Goal: Task Accomplishment & Management: Manage account settings

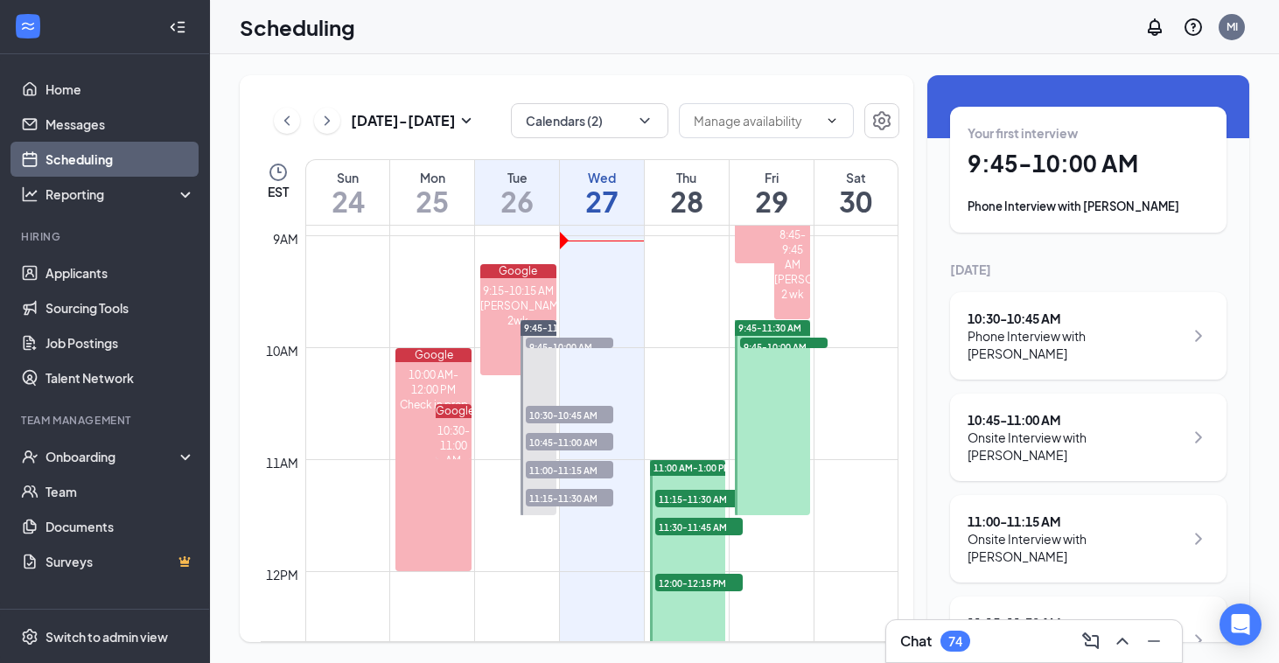
scroll to position [1003, 0]
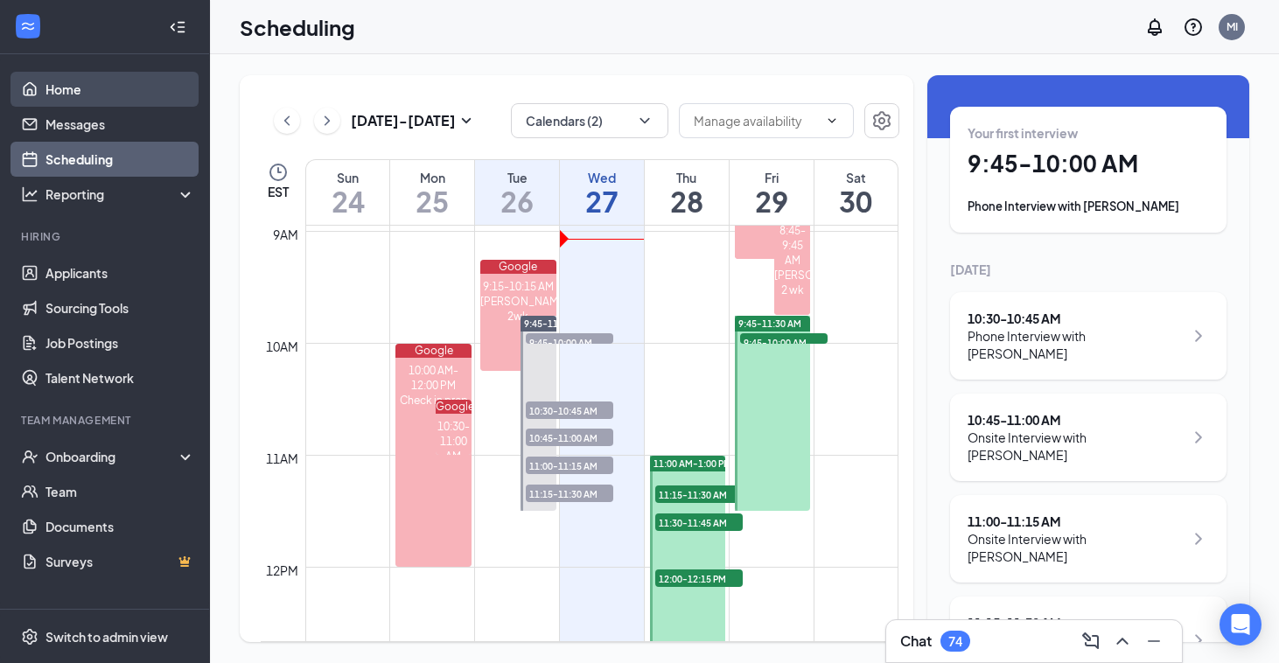
click at [108, 91] on link "Home" at bounding box center [120, 89] width 150 height 35
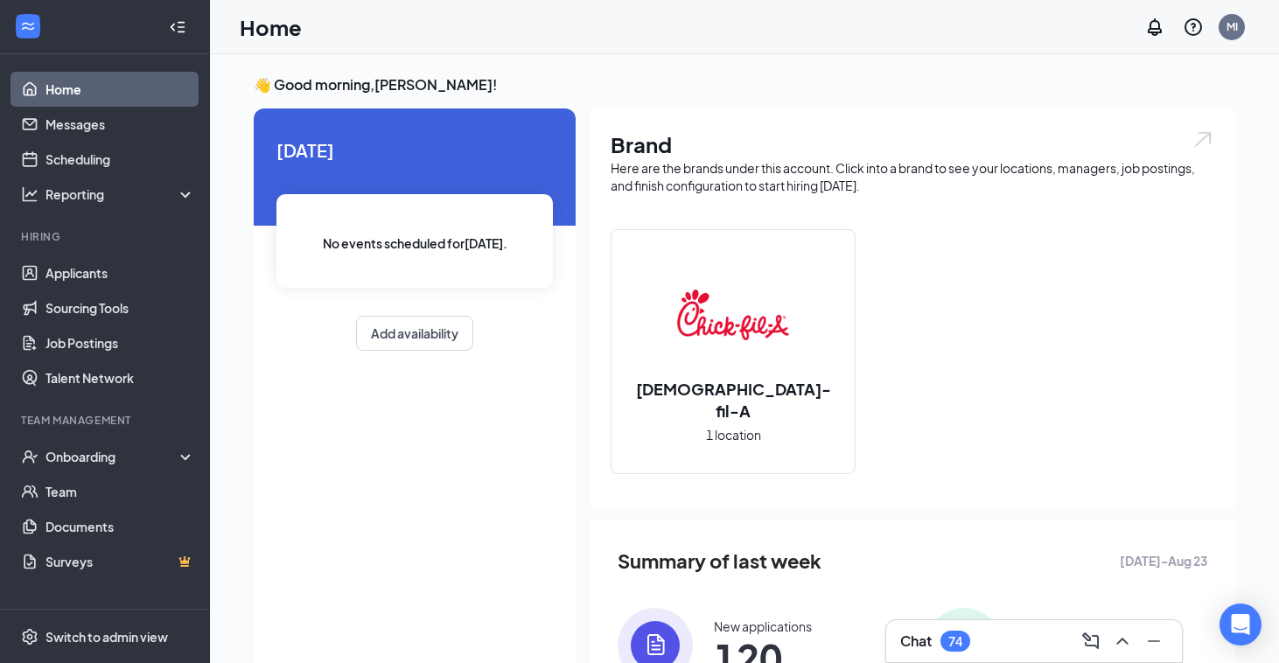
click at [930, 636] on h3 "Chat" at bounding box center [915, 641] width 31 height 19
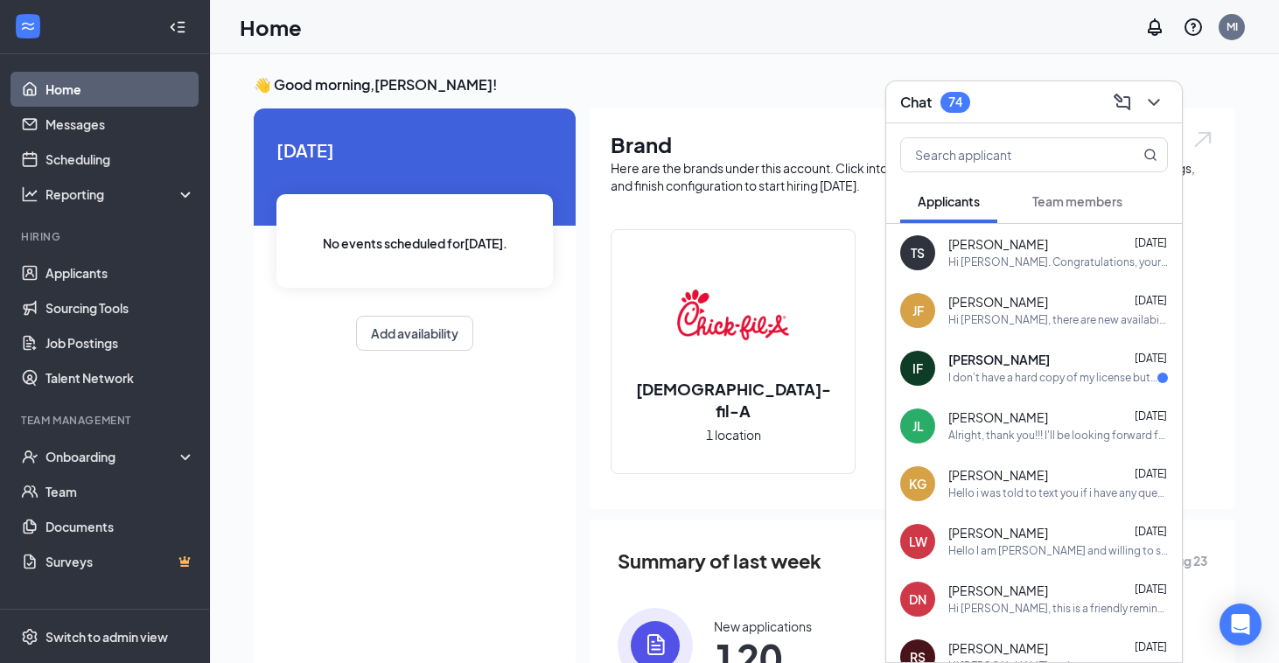
click at [1068, 214] on button "Team members" at bounding box center [1077, 201] width 125 height 44
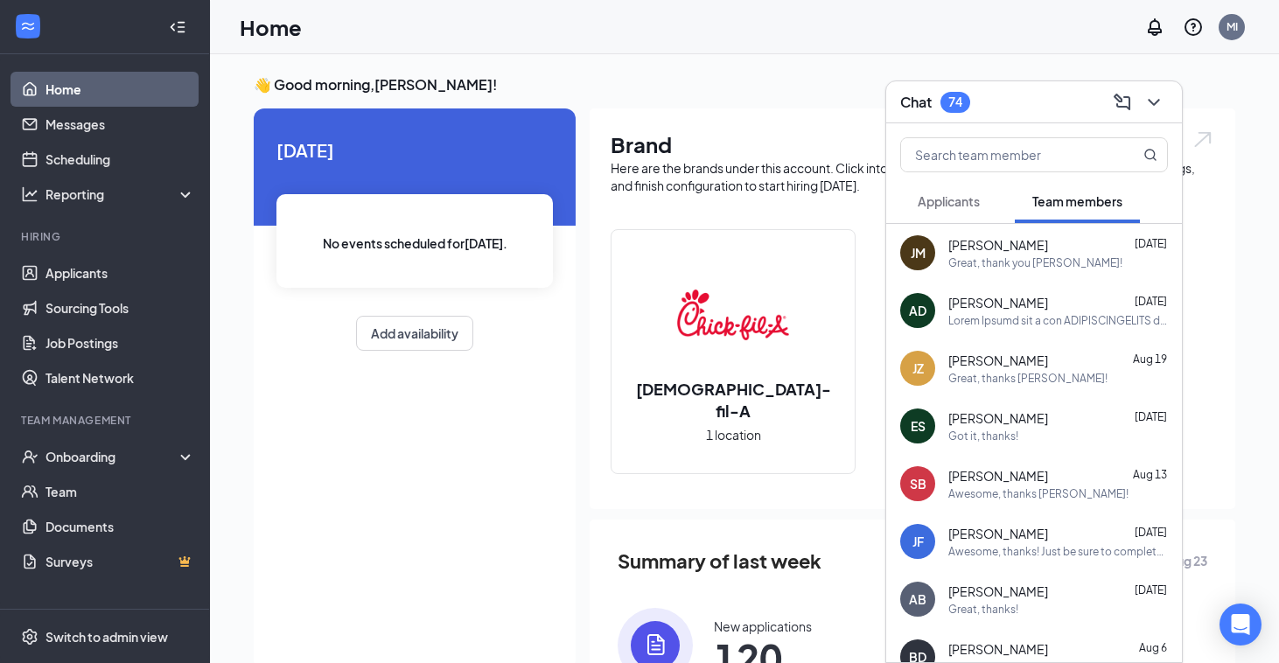
click at [972, 199] on span "Applicants" at bounding box center [949, 201] width 62 height 16
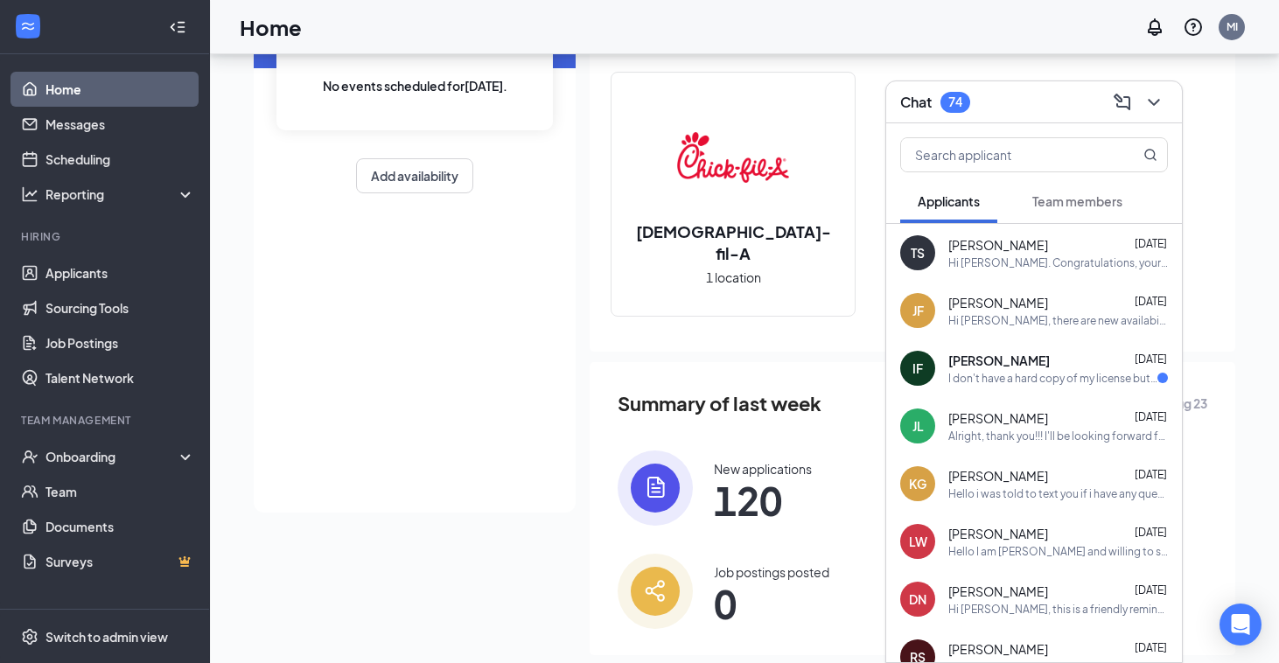
scroll to position [191, 0]
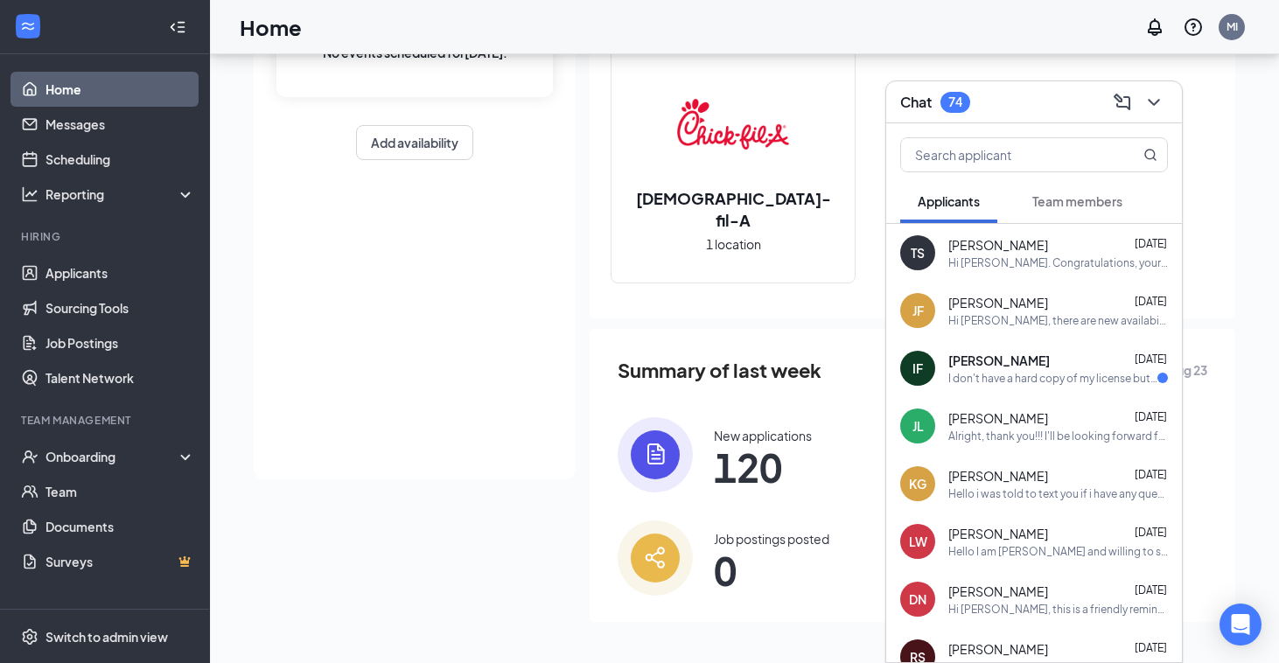
click at [437, 292] on div "Today No events scheduled for today . Add availability" at bounding box center [415, 199] width 322 height 562
click at [110, 169] on link "Scheduling" at bounding box center [120, 159] width 150 height 35
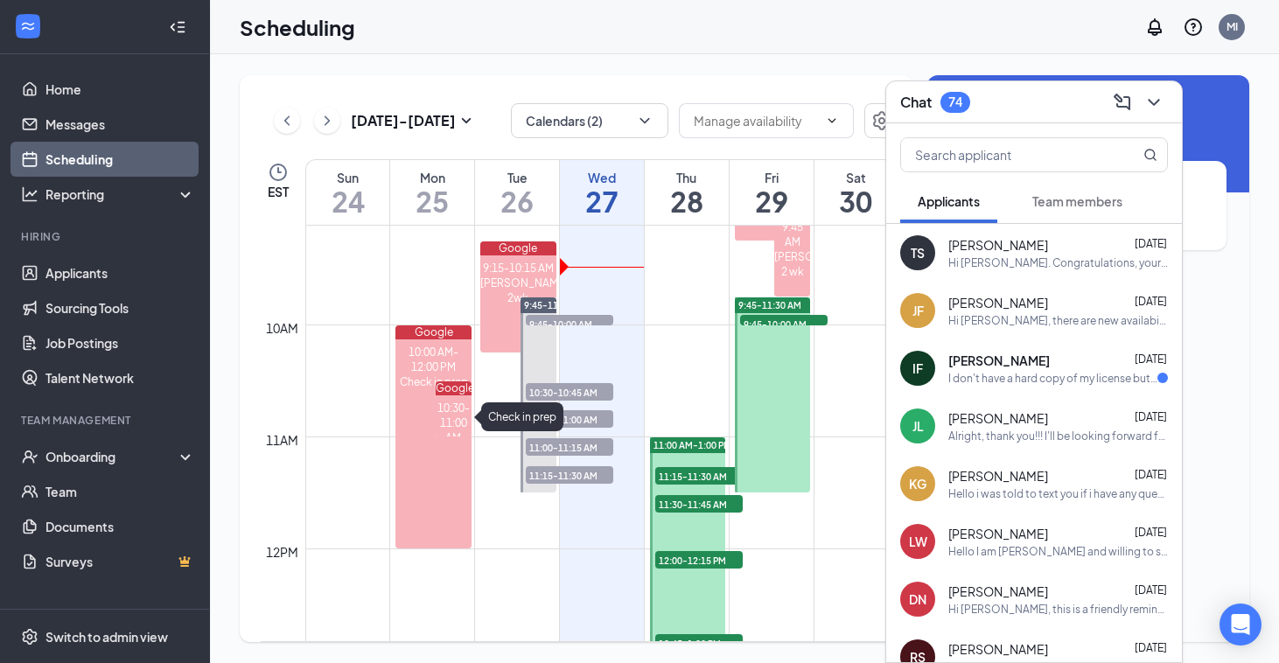
scroll to position [1023, 0]
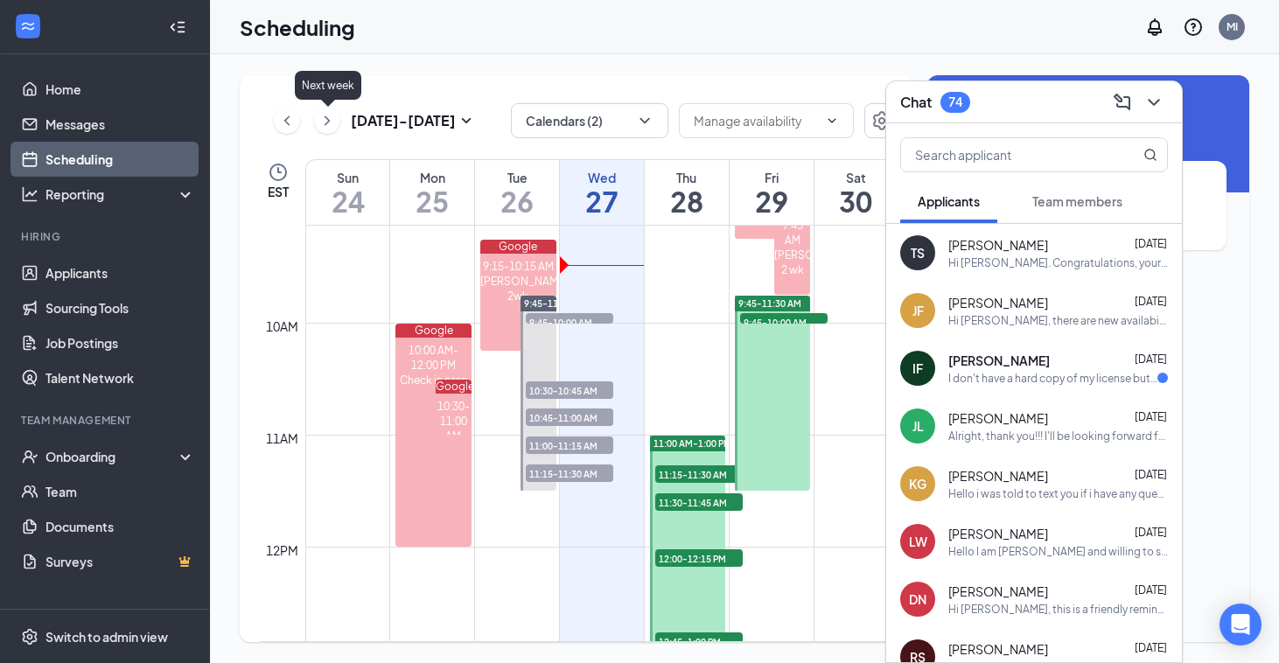
click at [329, 121] on icon "ChevronRight" at bounding box center [327, 120] width 5 height 10
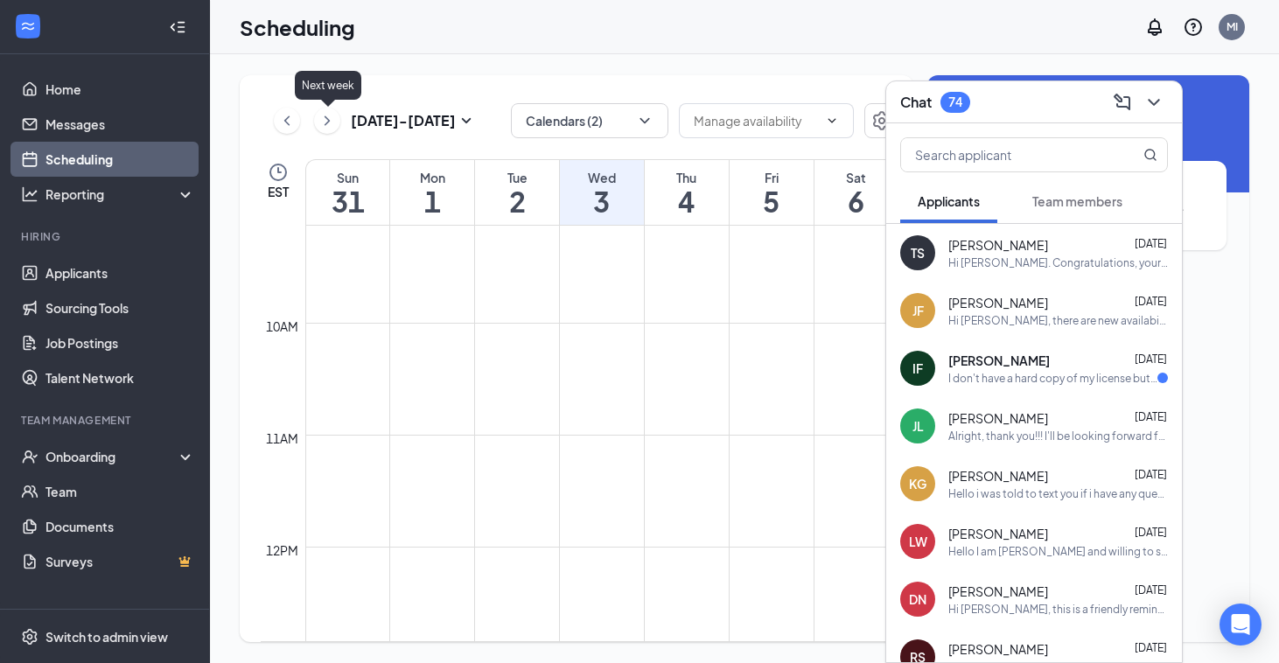
scroll to position [860, 0]
click at [640, 517] on td at bounding box center [601, 528] width 593 height 28
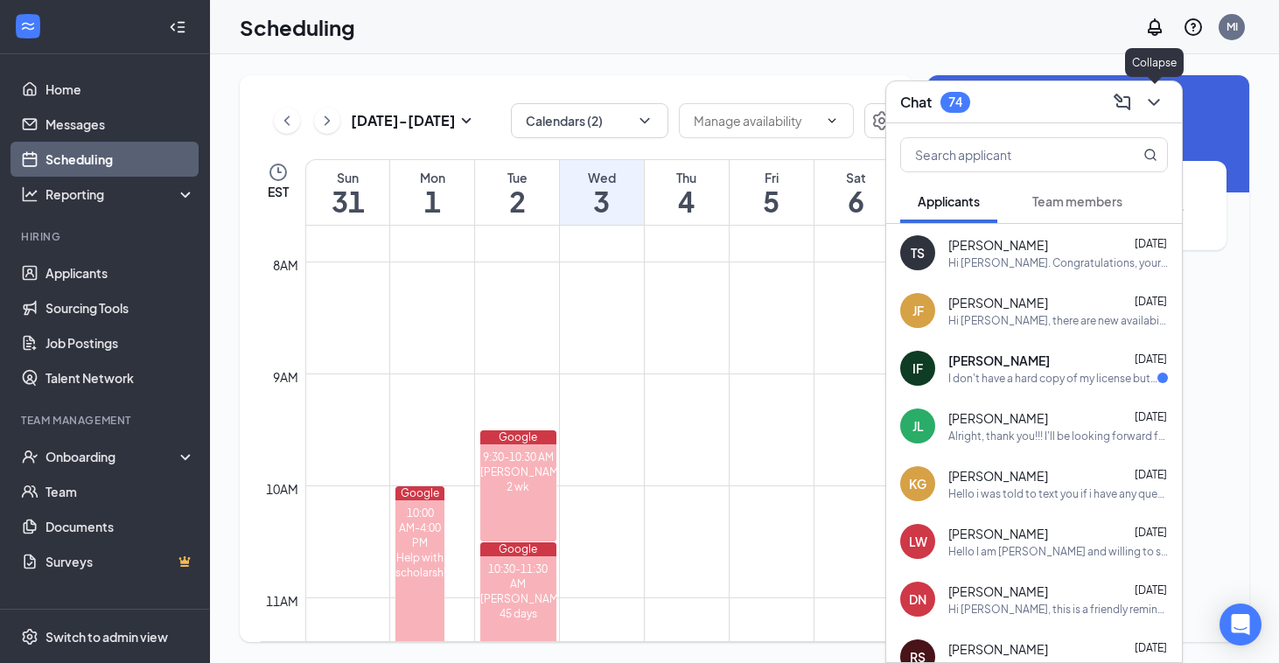
click at [1153, 99] on icon "ChevronDown" at bounding box center [1153, 102] width 21 height 21
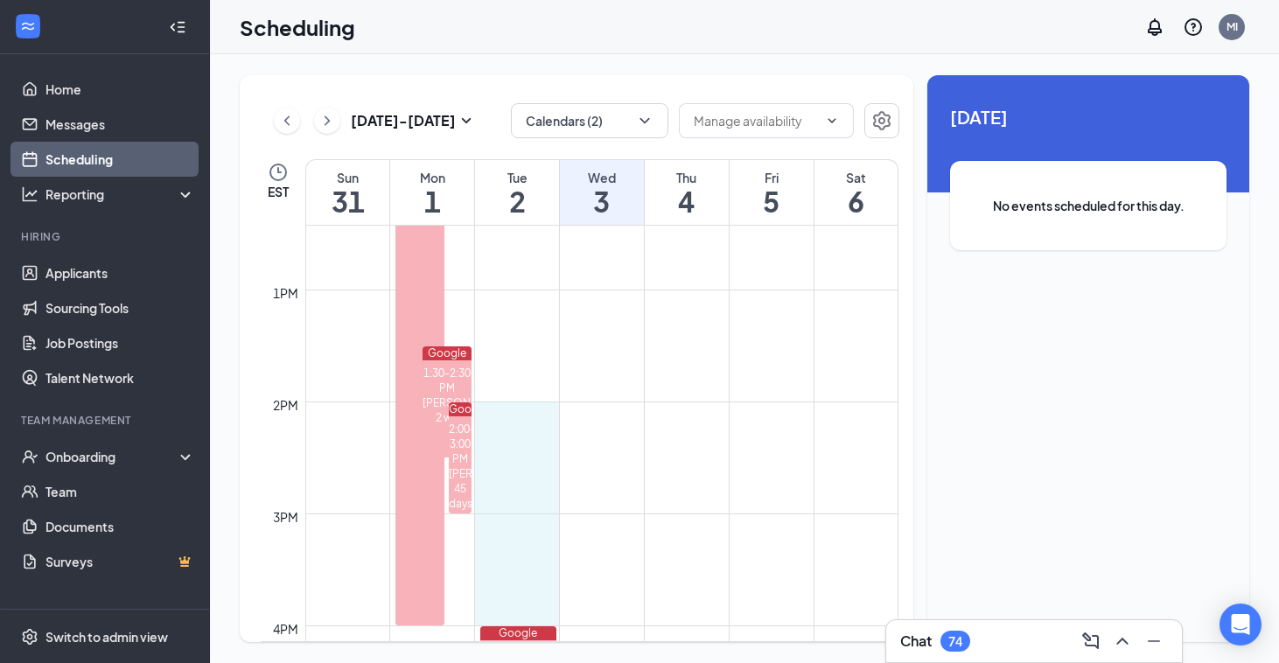
scroll to position [1392, 0]
drag, startPoint x: 487, startPoint y: 407, endPoint x: 498, endPoint y: 595, distance: 188.4
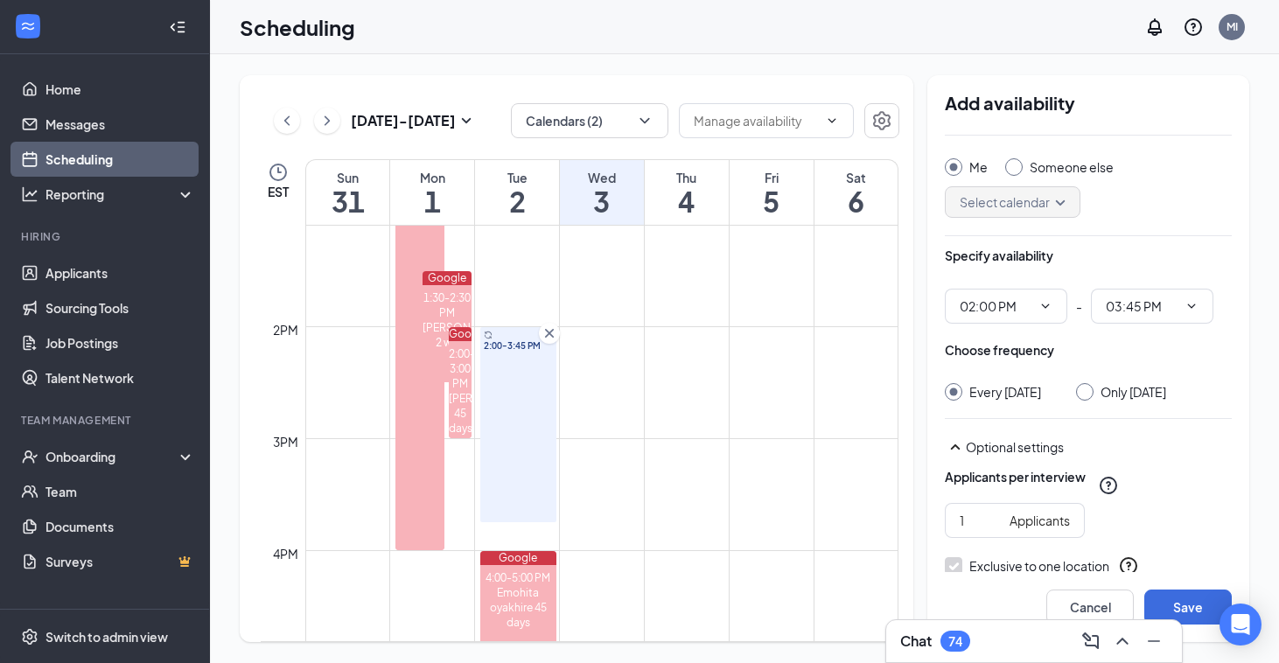
scroll to position [42, 0]
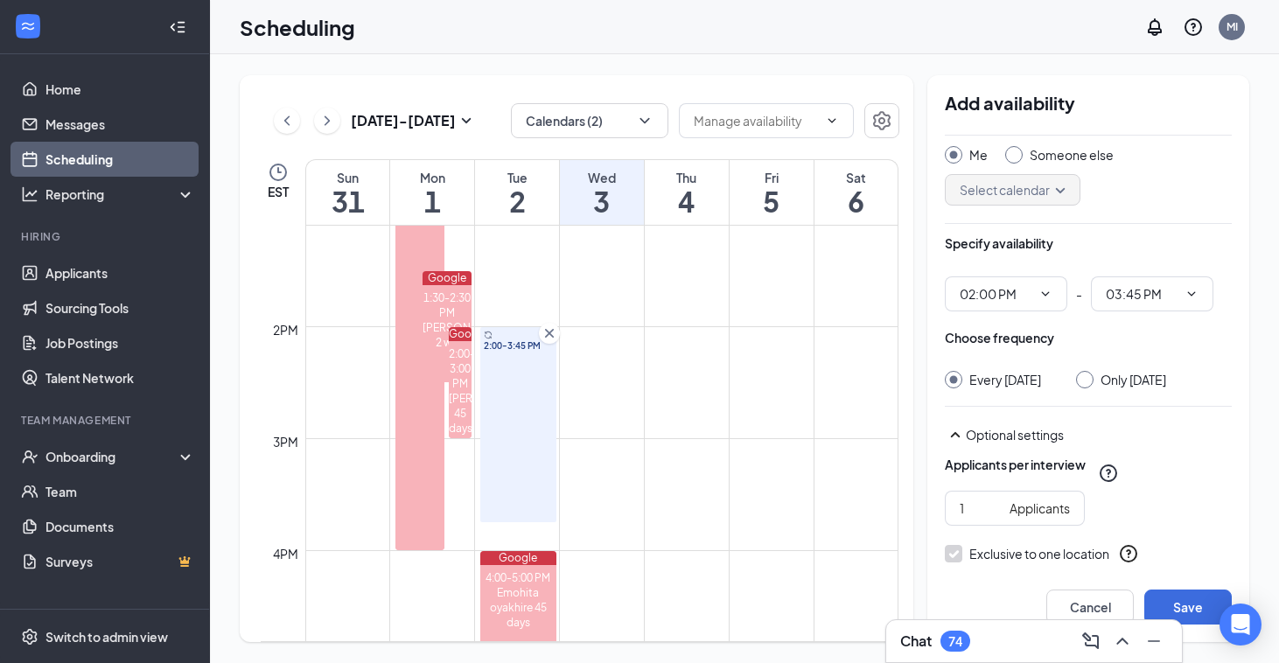
click at [1094, 384] on div at bounding box center [1084, 379] width 17 height 17
click at [1088, 378] on input "Only Tuesday, Sep 2" at bounding box center [1082, 377] width 12 height 12
radio input "true"
radio input "false"
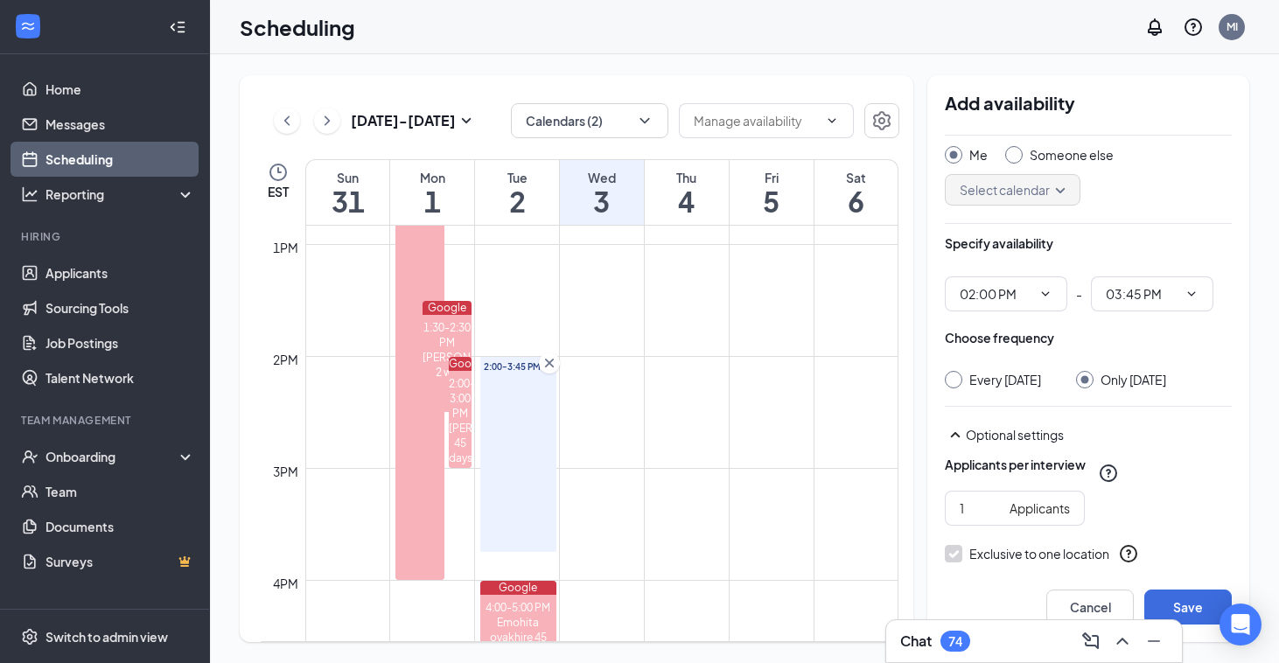
scroll to position [1443, 0]
click at [1047, 294] on icon "ChevronDown" at bounding box center [1046, 293] width 8 height 4
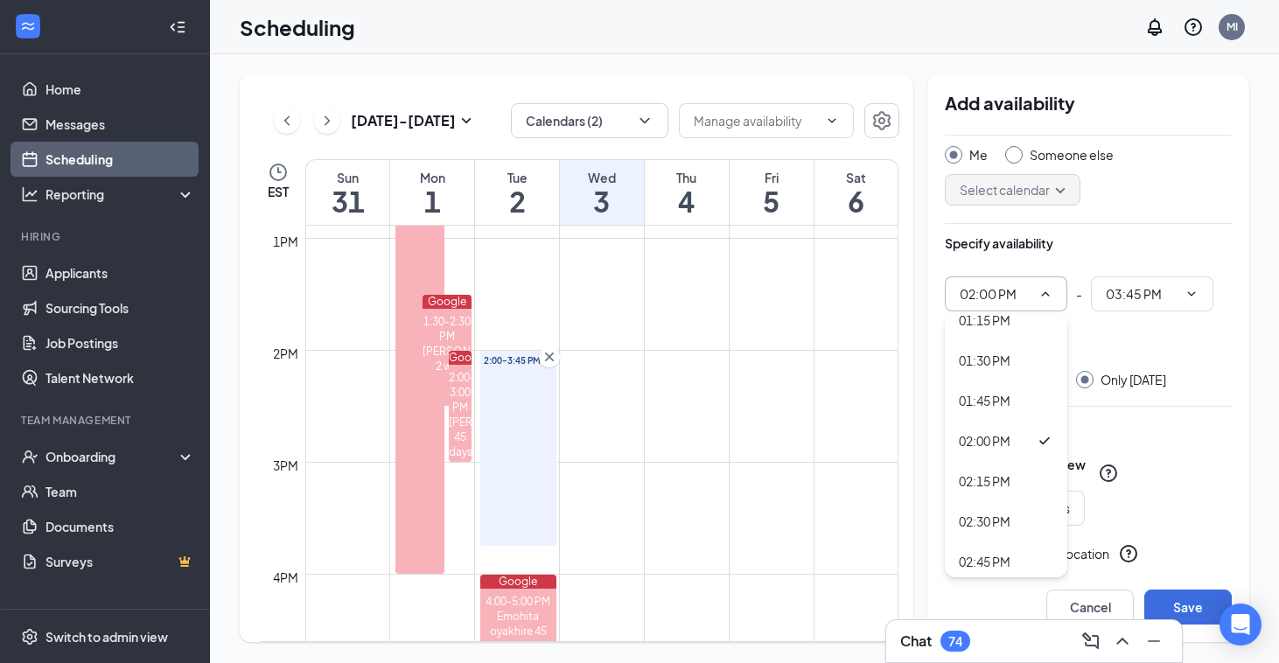
scroll to position [2127, 0]
click at [1010, 432] on div "01:45 PM" at bounding box center [1006, 422] width 122 height 40
type input "01:45 PM"
type input "03:30 PM"
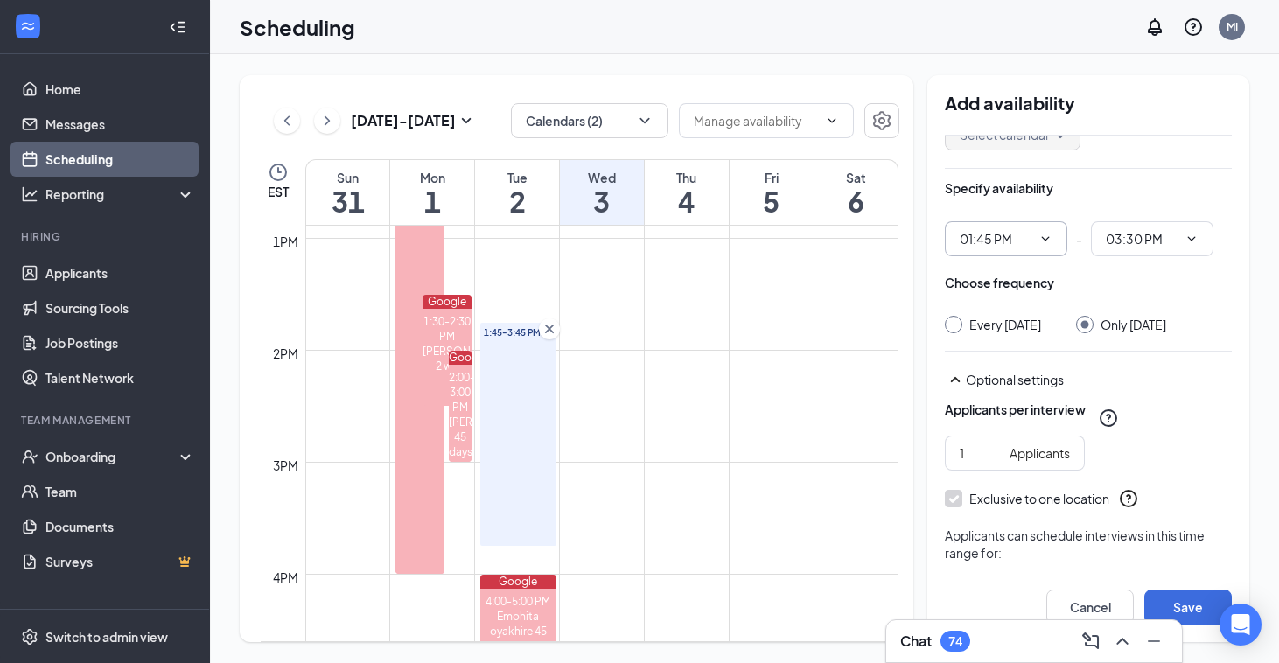
scroll to position [0, 0]
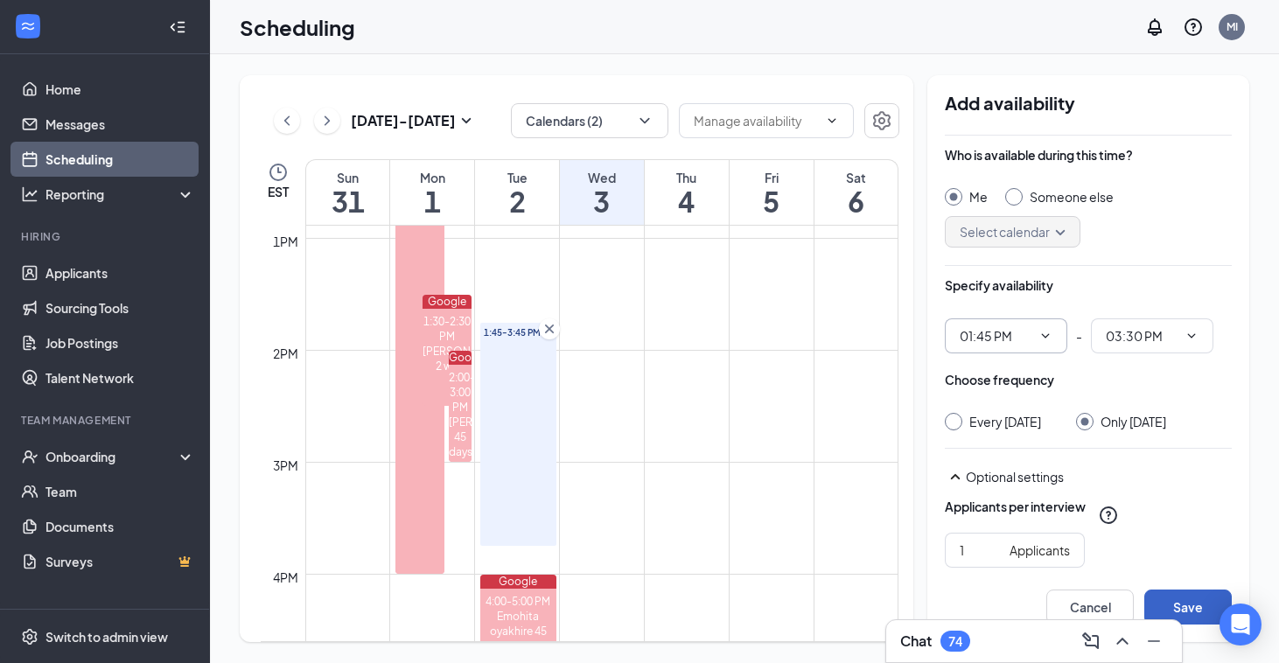
click at [1192, 605] on button "Save" at bounding box center [1187, 607] width 87 height 35
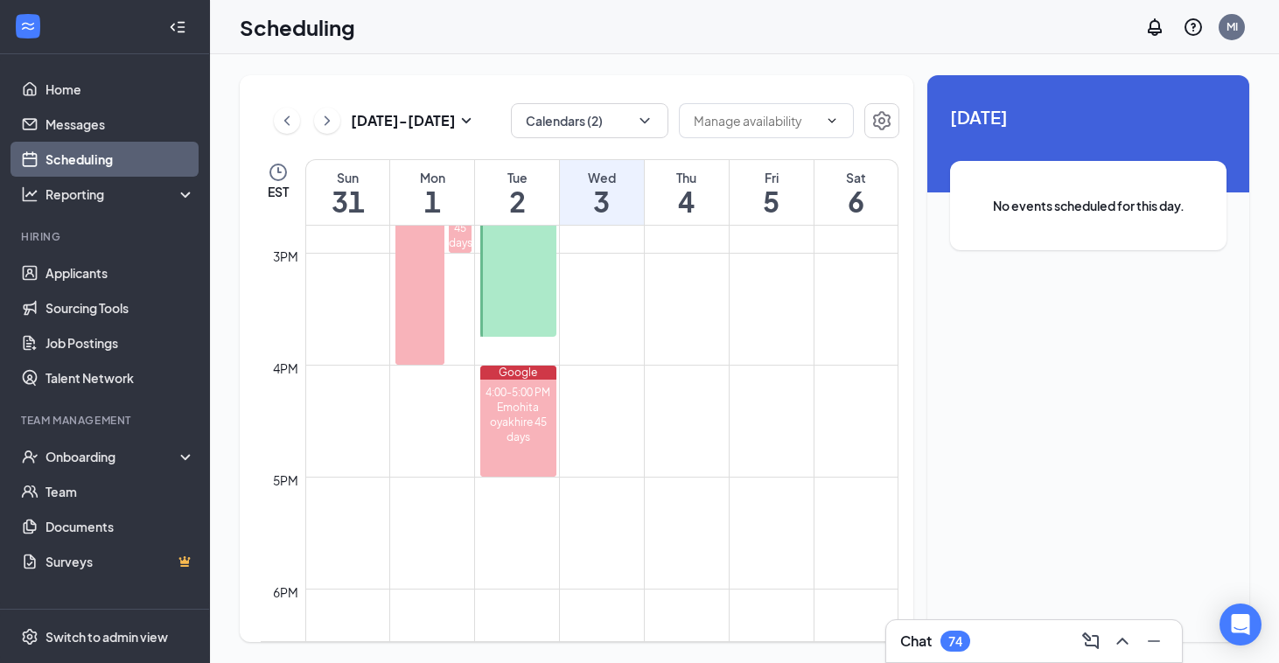
scroll to position [1654, 0]
drag, startPoint x: 477, startPoint y: 500, endPoint x: 483, endPoint y: 572, distance: 72.9
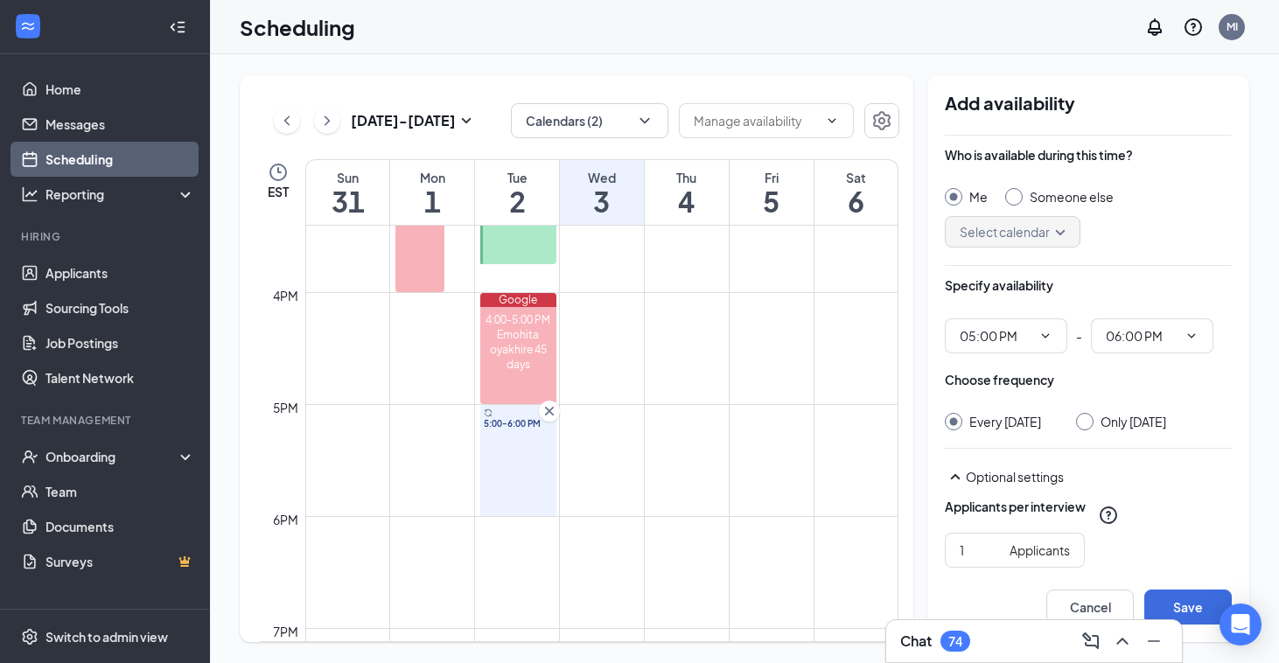
scroll to position [1723, 0]
click at [1050, 341] on icon "ChevronDown" at bounding box center [1045, 336] width 14 height 14
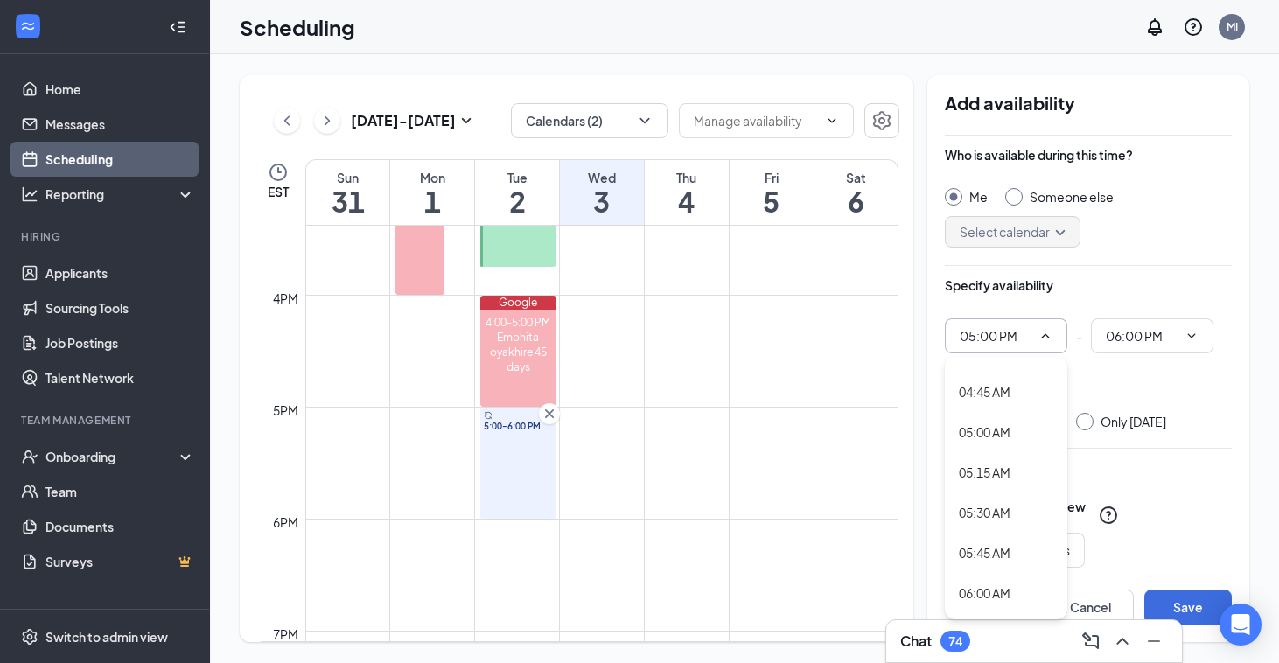
scroll to position [755, 0]
drag, startPoint x: 991, startPoint y: 470, endPoint x: 1001, endPoint y: 554, distance: 84.5
click at [1000, 554] on div "12:00 AM 12:15 AM 12:30 AM 12:45 AM 01:00 AM 01:15 AM 01:30 AM 01:45 AM 02:00 A…" at bounding box center [1006, 488] width 122 height 262
click at [1009, 402] on div "05:15 PM" at bounding box center [985, 404] width 52 height 19
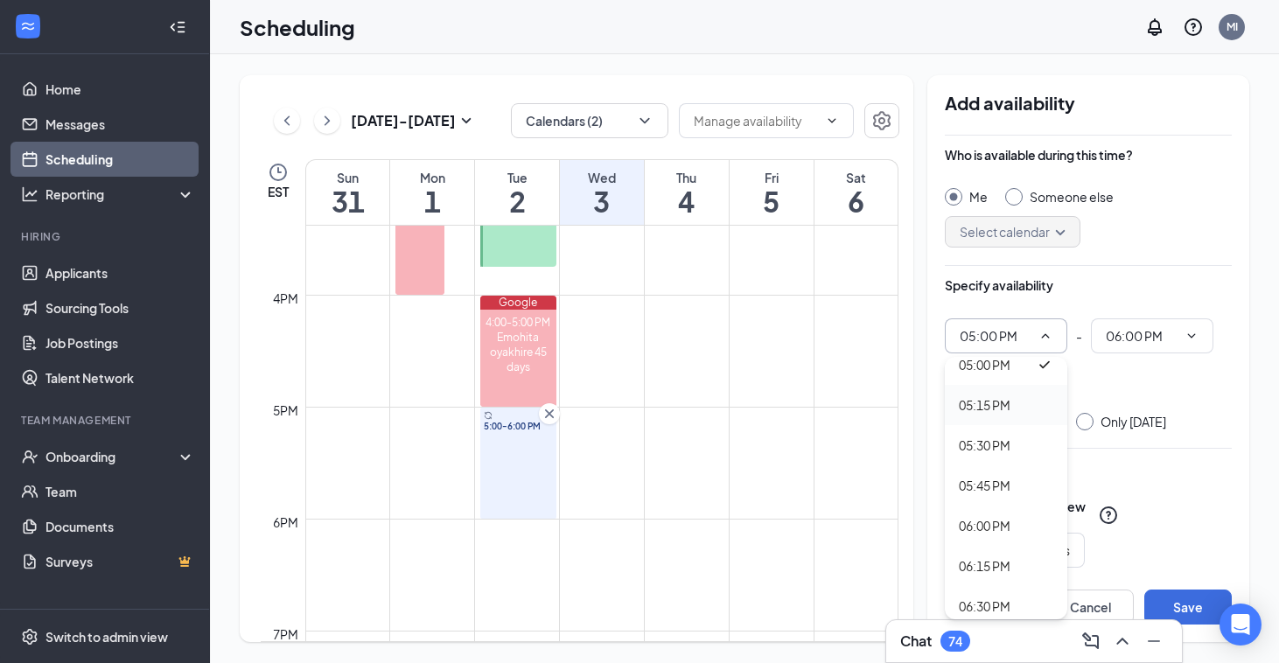
type input "05:15 PM"
type input "06:15 PM"
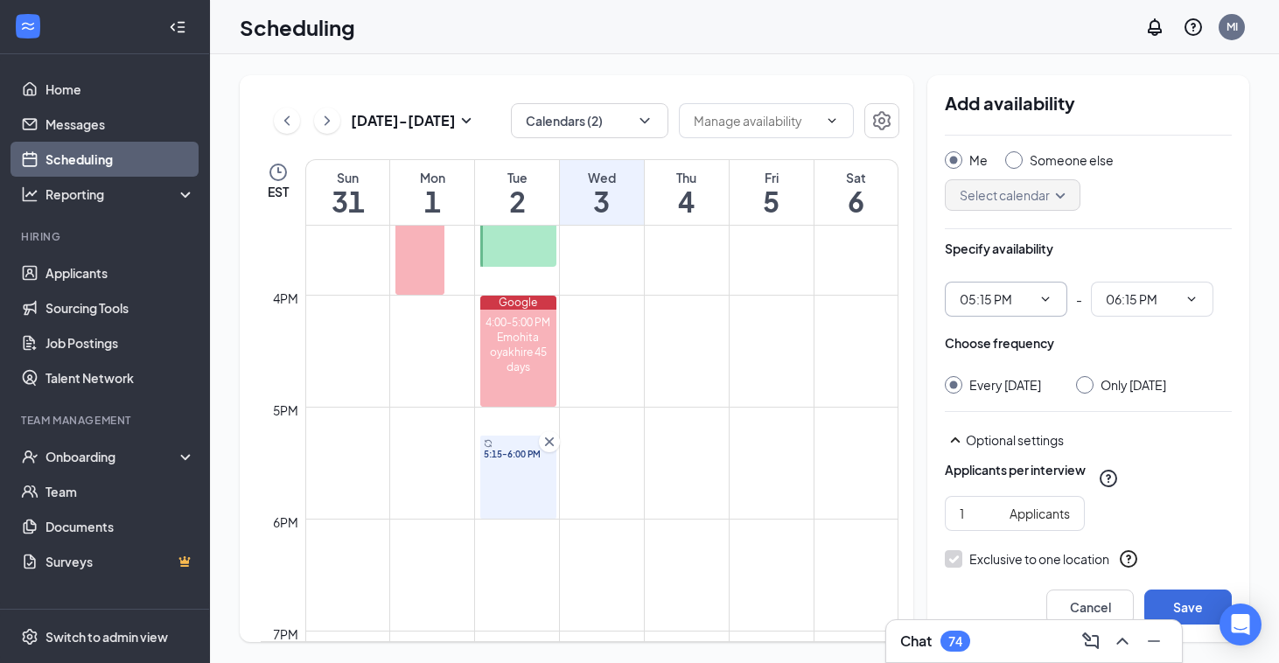
click at [1116, 381] on div "Only Tuesday, Sep 2" at bounding box center [1134, 384] width 66 height 17
click at [1088, 381] on input "Only Tuesday, Sep 2" at bounding box center [1082, 382] width 12 height 12
radio input "true"
radio input "false"
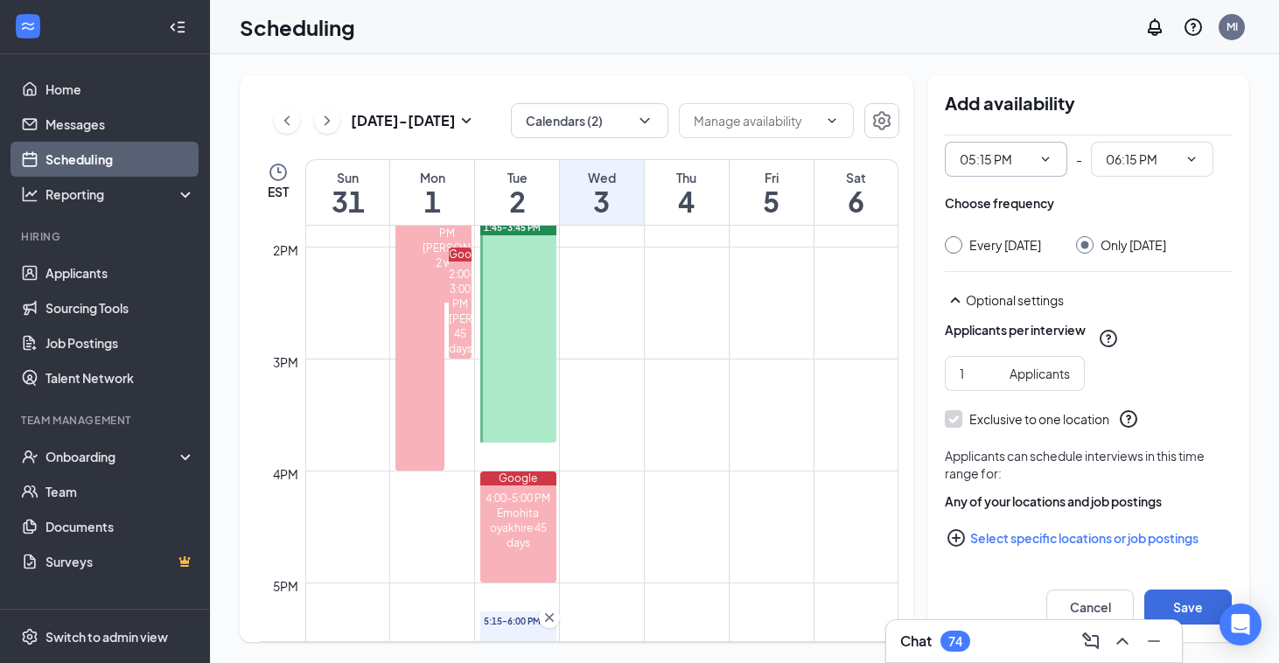
scroll to position [178, 0]
click at [1197, 600] on button "Save" at bounding box center [1187, 607] width 87 height 35
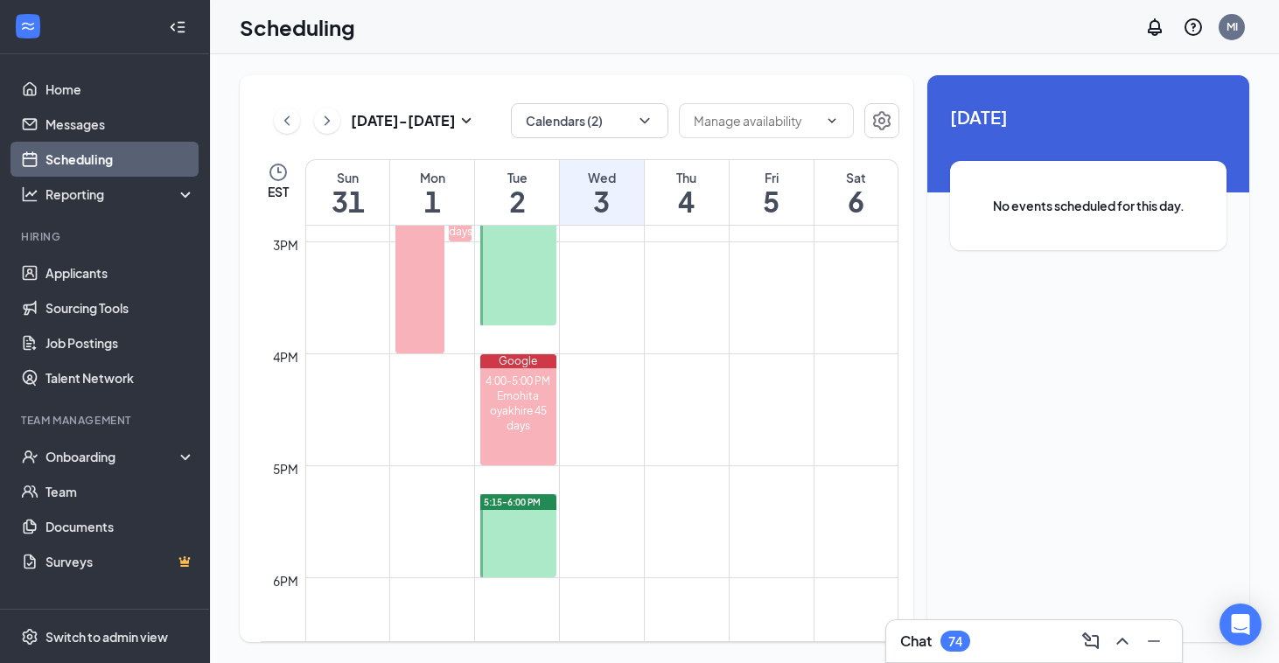
scroll to position [1666, 0]
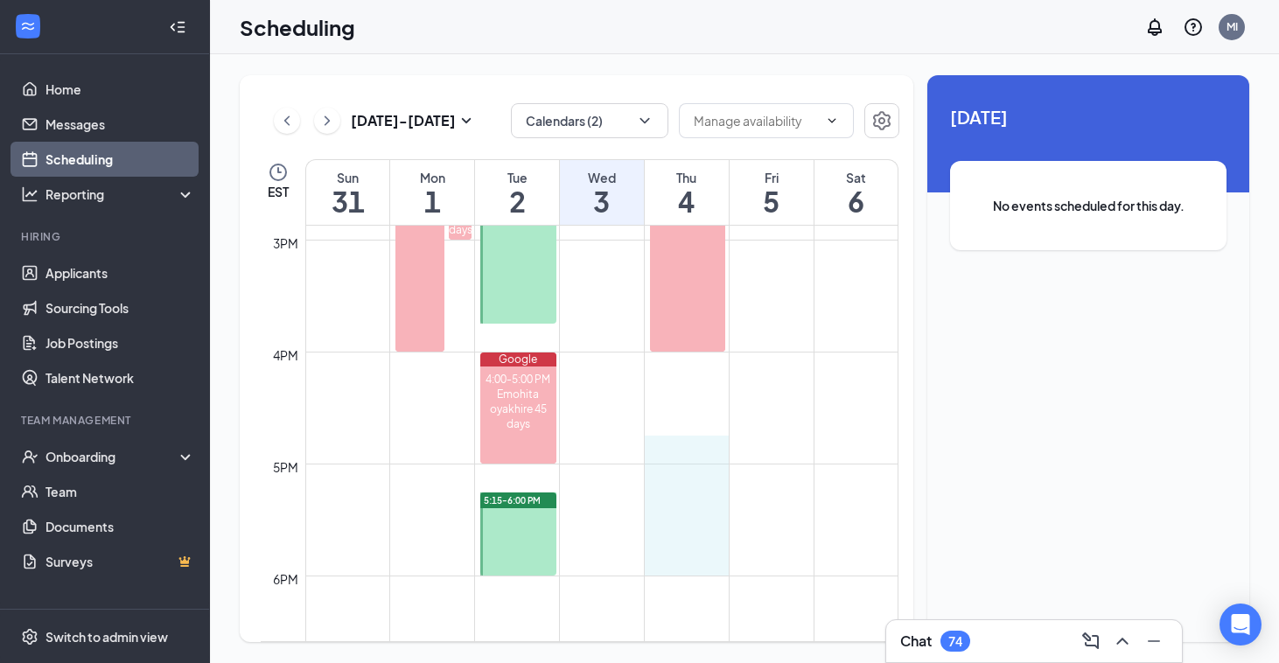
drag, startPoint x: 650, startPoint y: 451, endPoint x: 690, endPoint y: 570, distance: 124.8
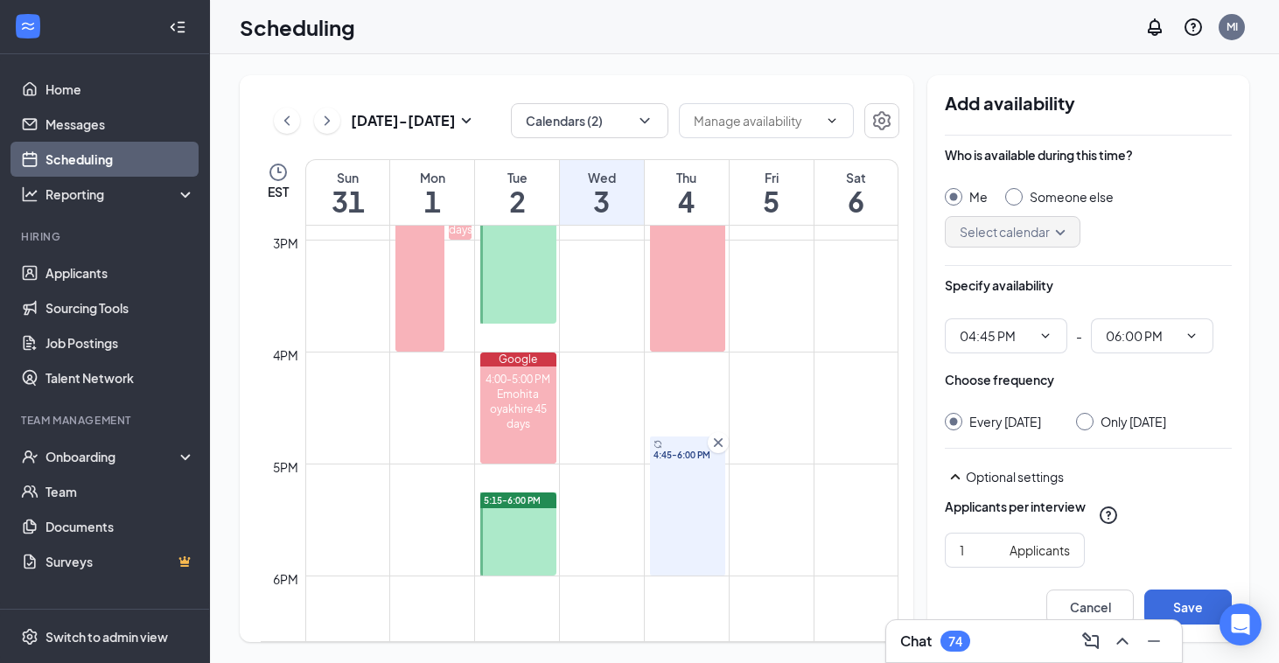
click at [1088, 423] on input "Only Thursday, Sep 4" at bounding box center [1082, 419] width 12 height 12
radio input "true"
radio input "false"
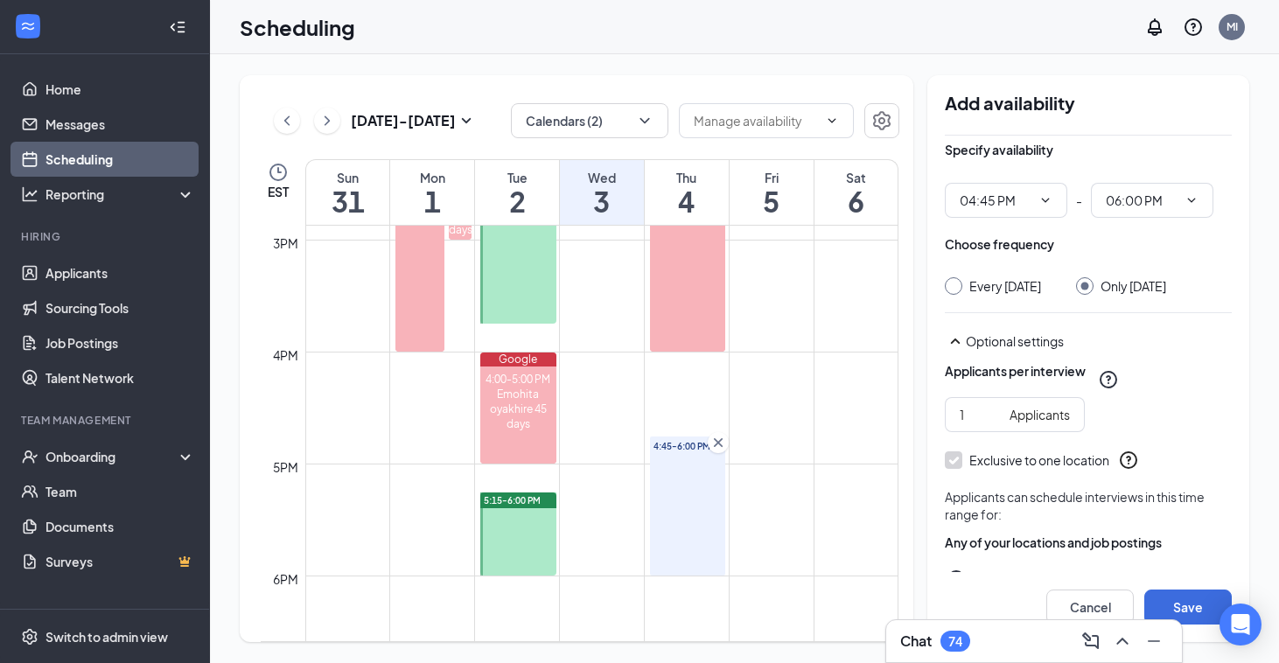
scroll to position [195, 0]
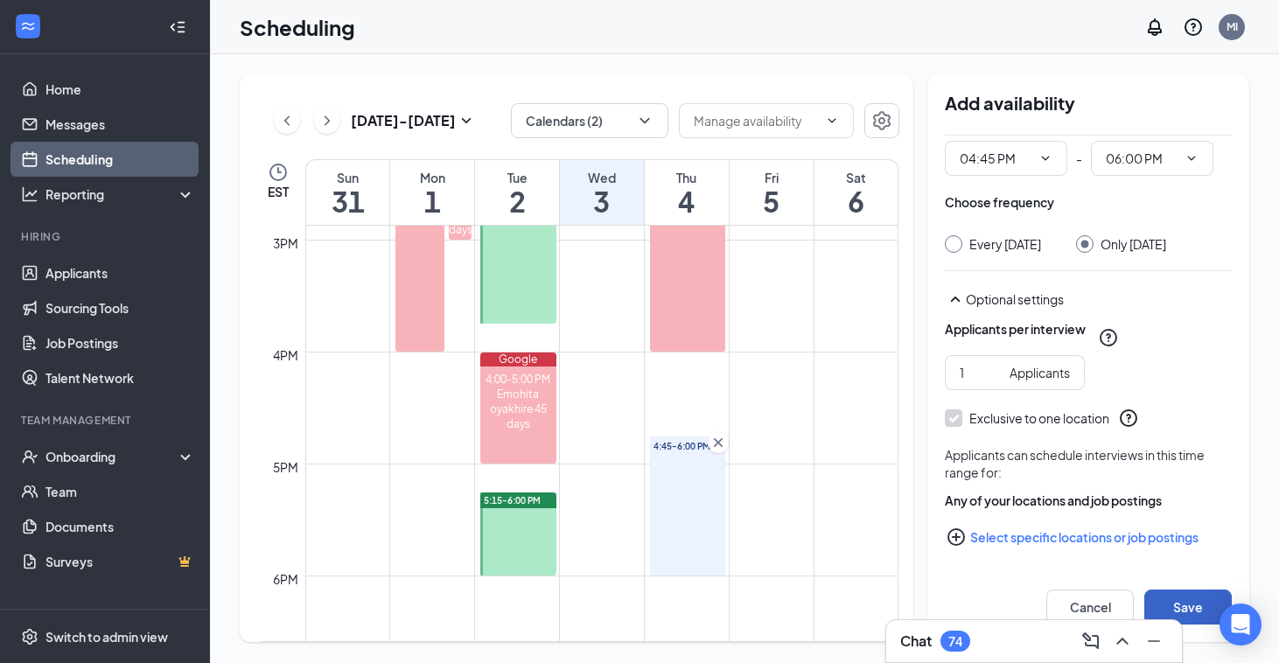
click at [1195, 602] on button "Save" at bounding box center [1187, 607] width 87 height 35
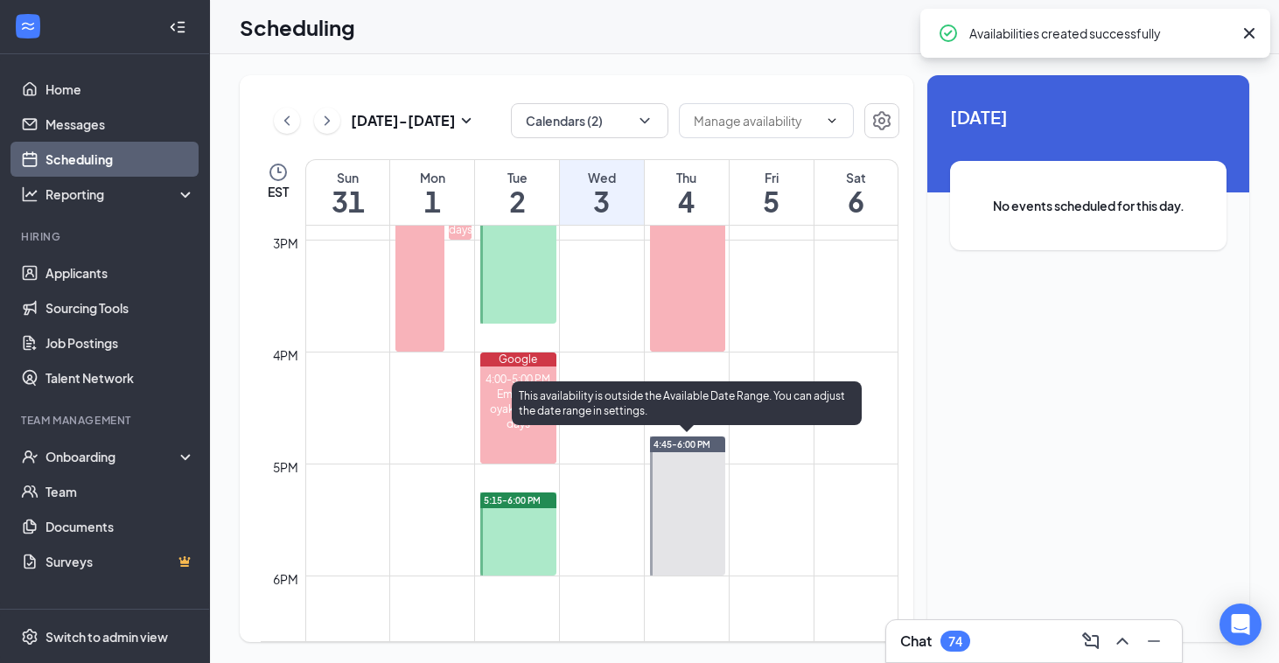
click at [690, 526] on div at bounding box center [687, 506] width 75 height 139
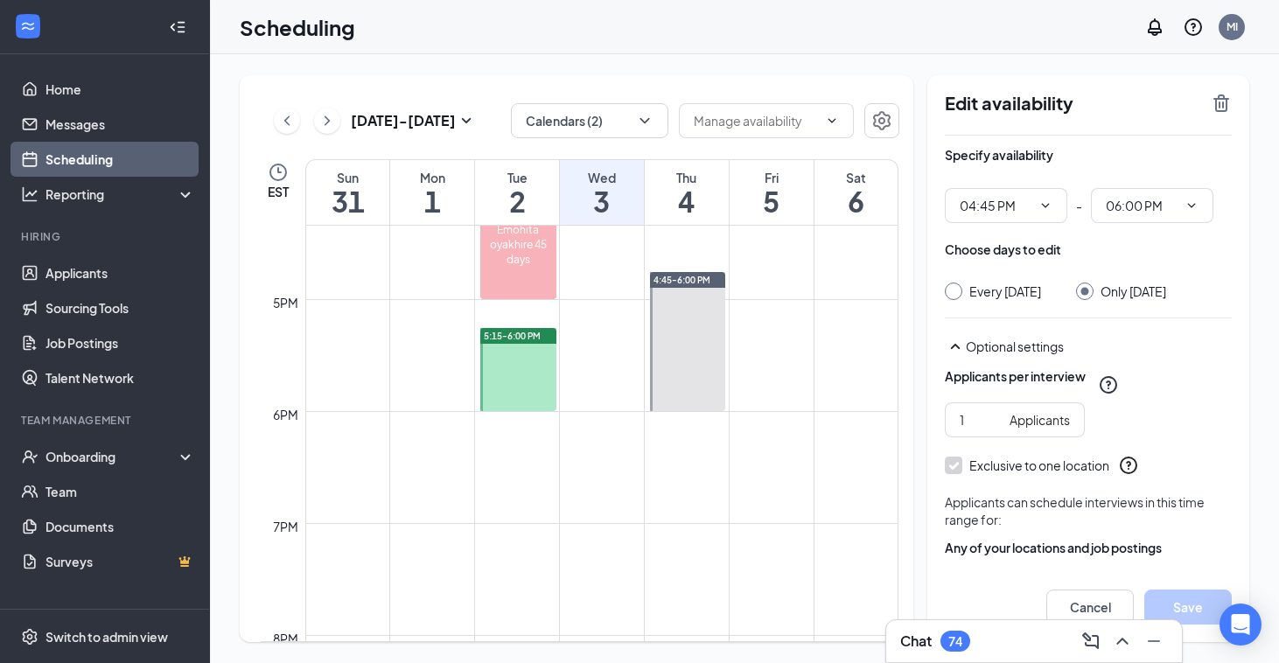
scroll to position [1779, 0]
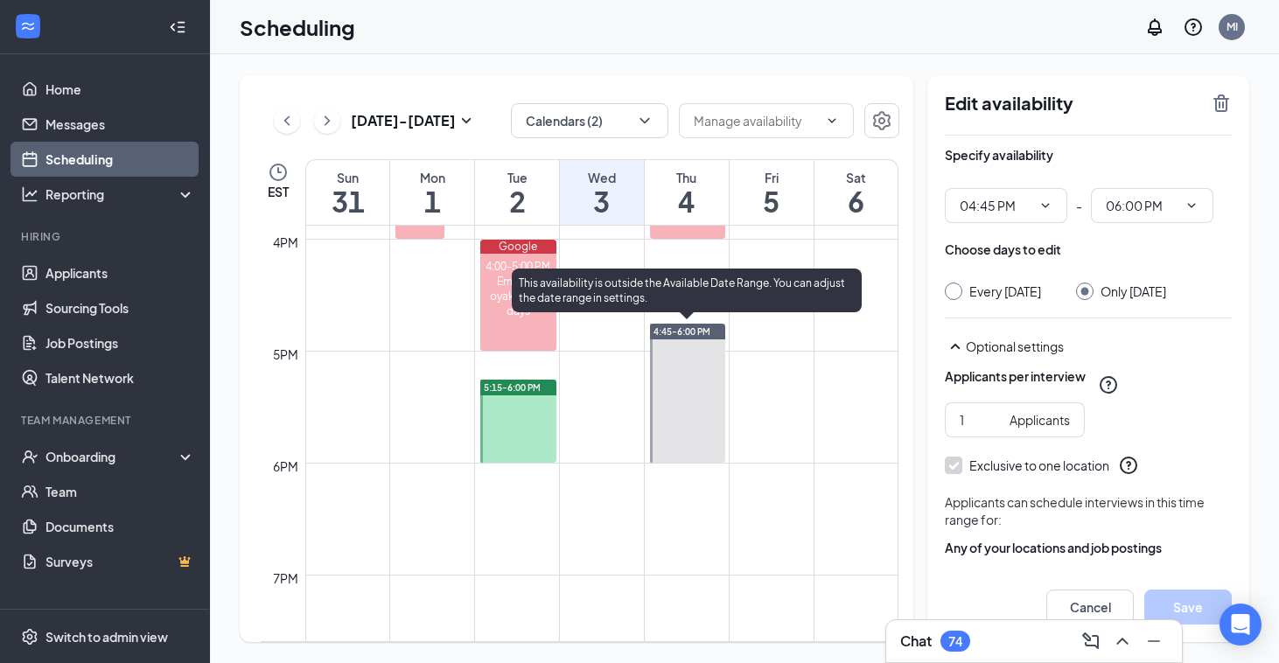
click at [680, 396] on div at bounding box center [687, 393] width 75 height 139
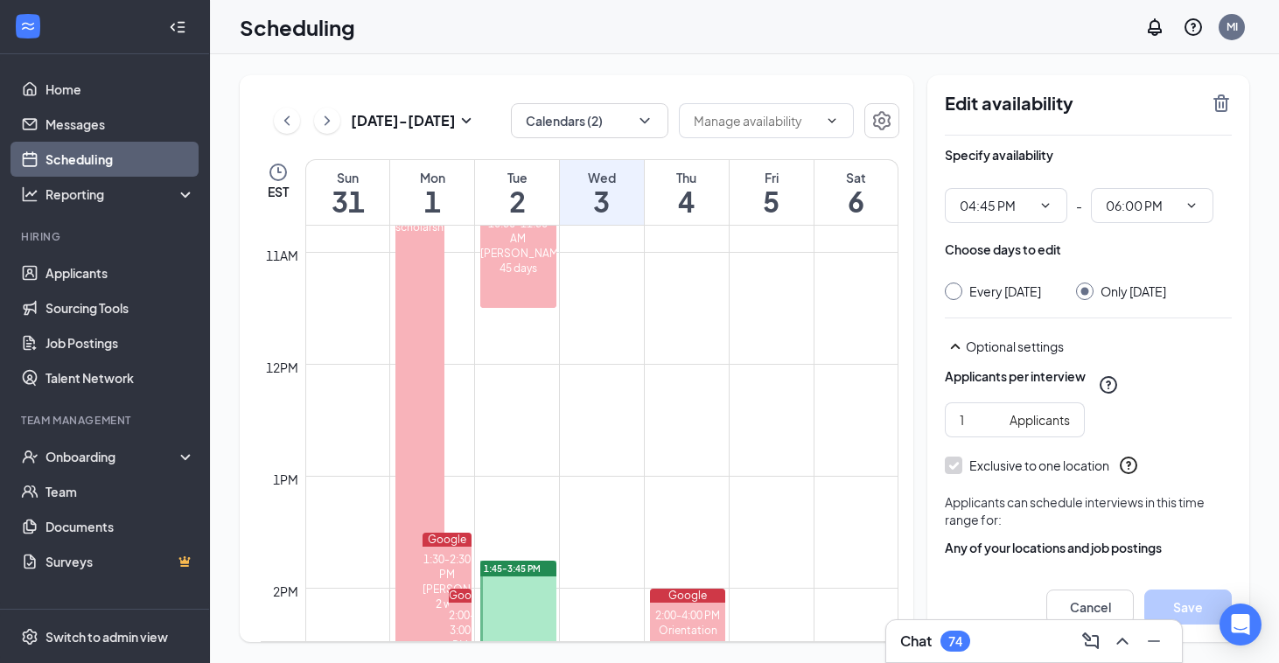
scroll to position [1200, 0]
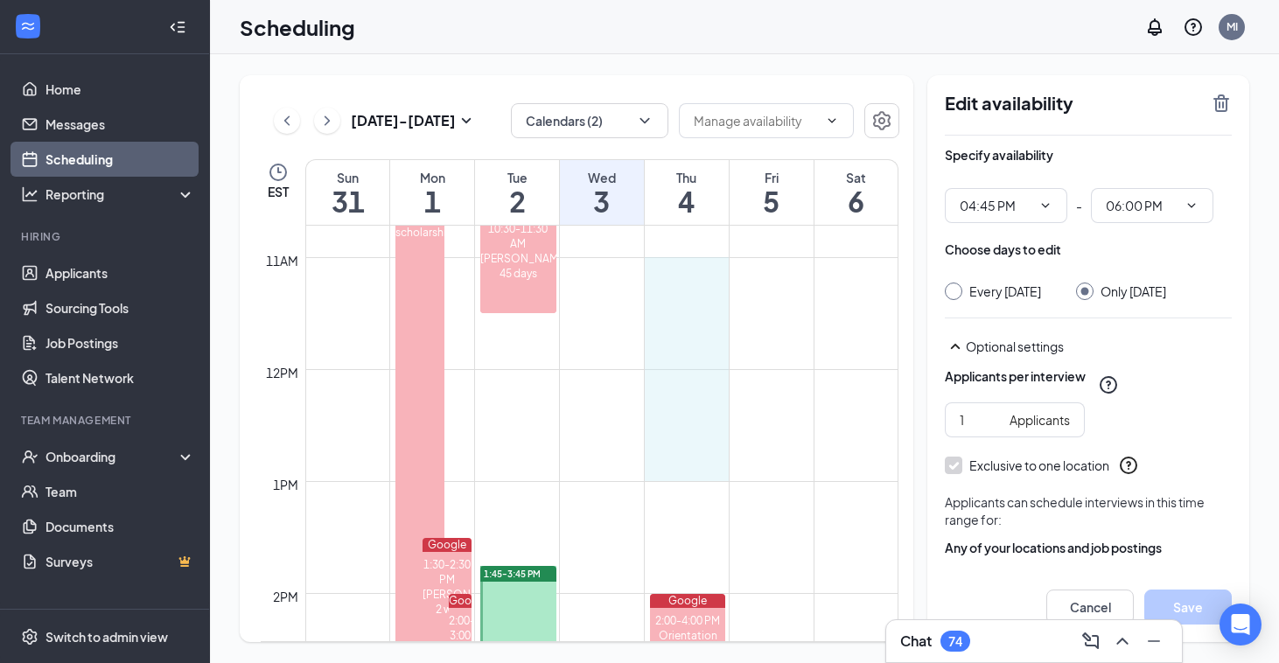
drag, startPoint x: 658, startPoint y: 258, endPoint x: 665, endPoint y: 467, distance: 209.2
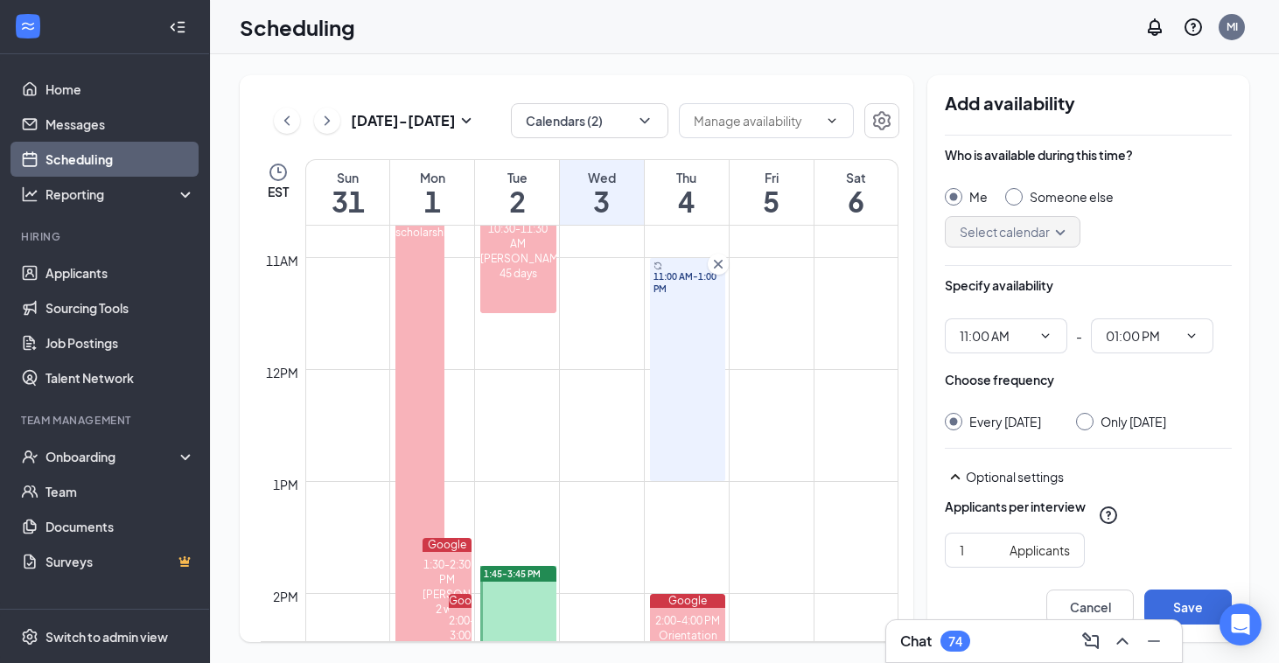
click at [1088, 420] on input "Only Thursday, Sep 4" at bounding box center [1082, 419] width 12 height 12
radio input "true"
radio input "false"
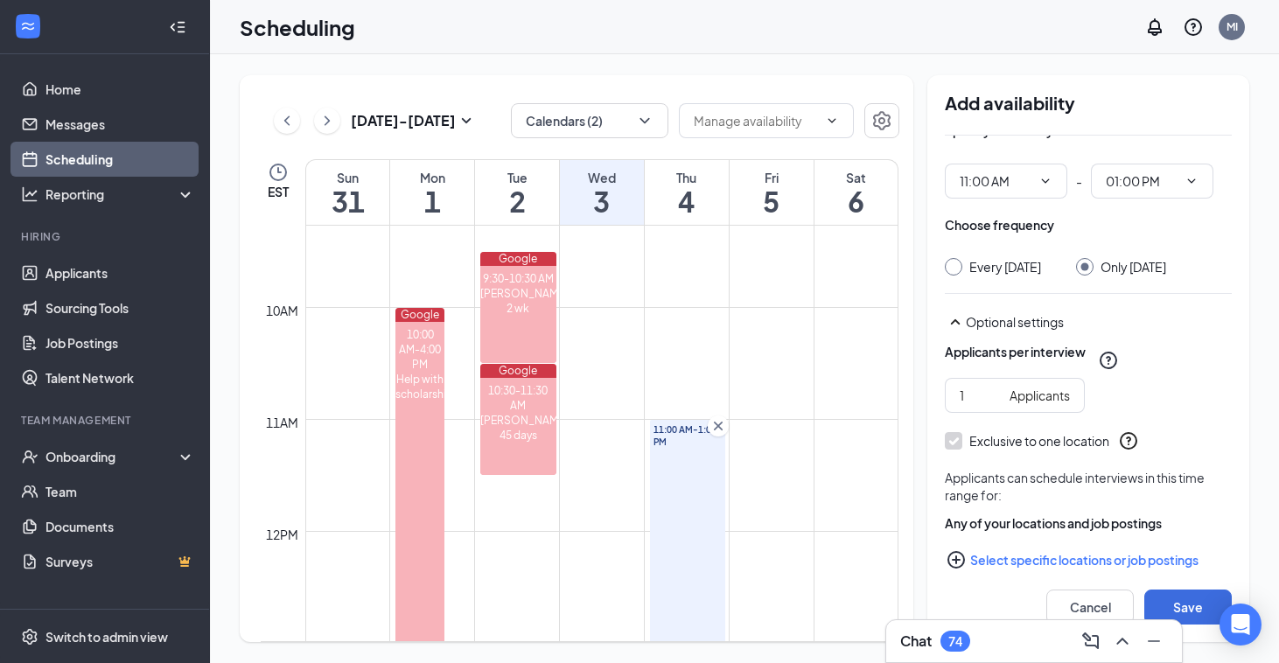
scroll to position [195, 0]
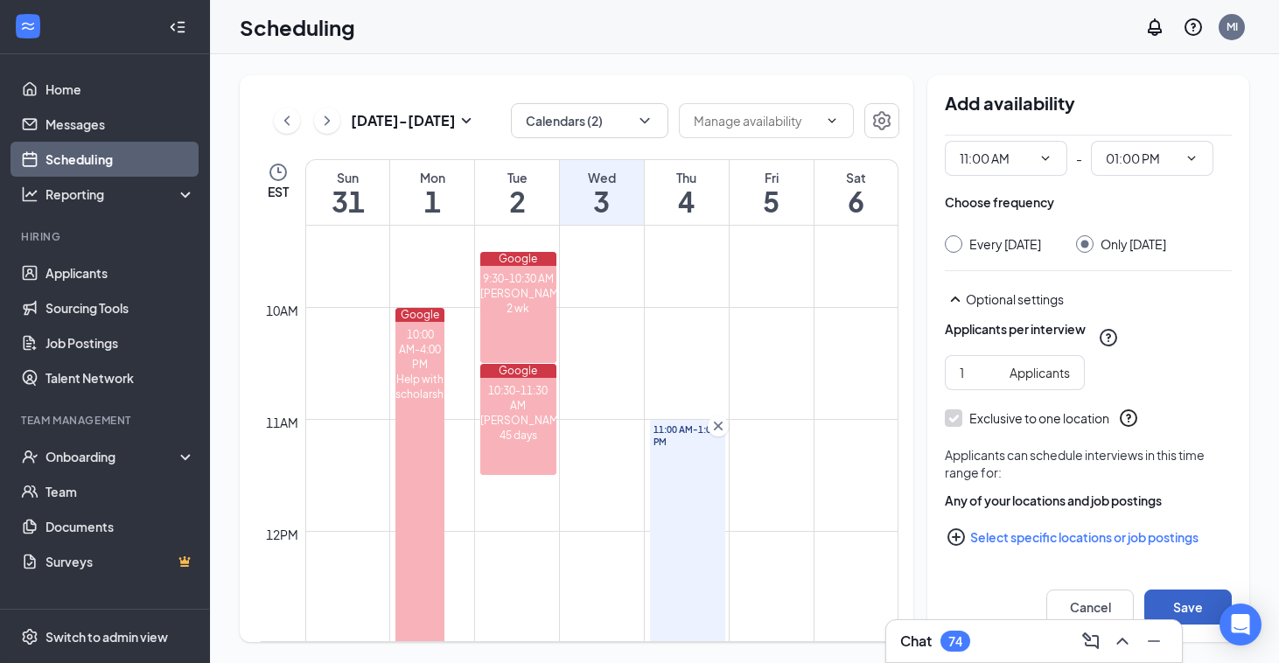
click at [1200, 605] on button "Save" at bounding box center [1187, 607] width 87 height 35
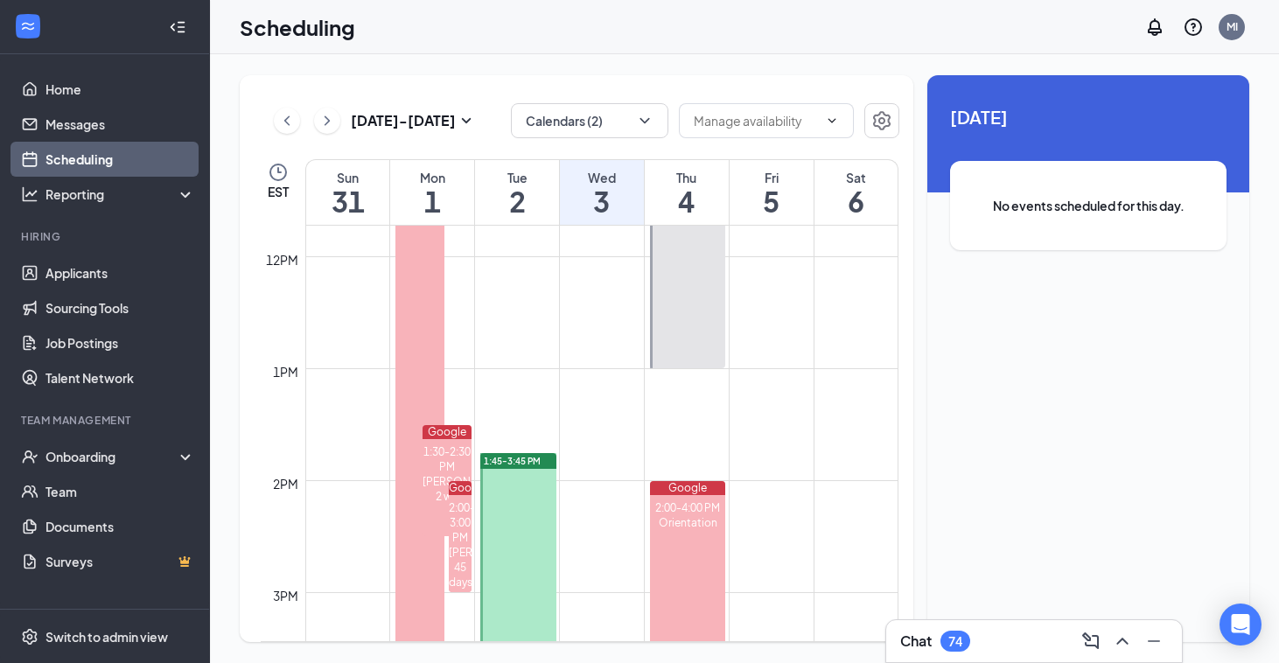
scroll to position [1315, 0]
drag, startPoint x: 771, startPoint y: 372, endPoint x: 771, endPoint y: 452, distance: 80.5
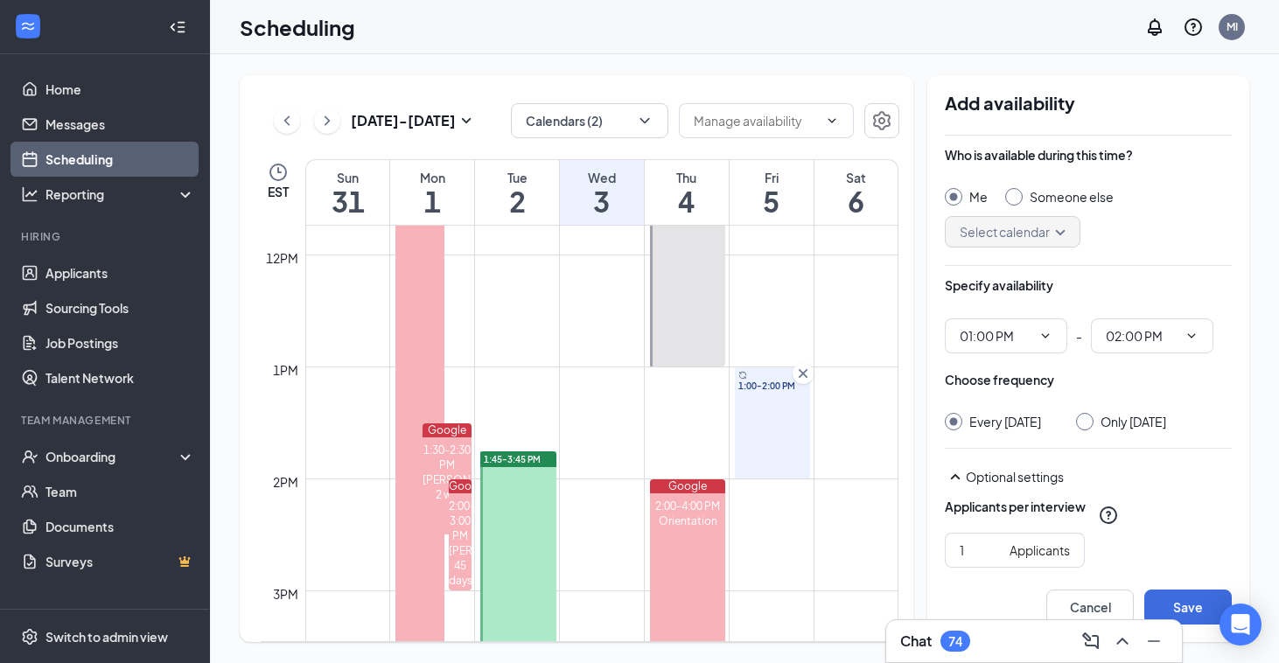
click at [1076, 424] on input "Only Friday, Sep 5" at bounding box center [1082, 419] width 12 height 12
radio input "true"
radio input "false"
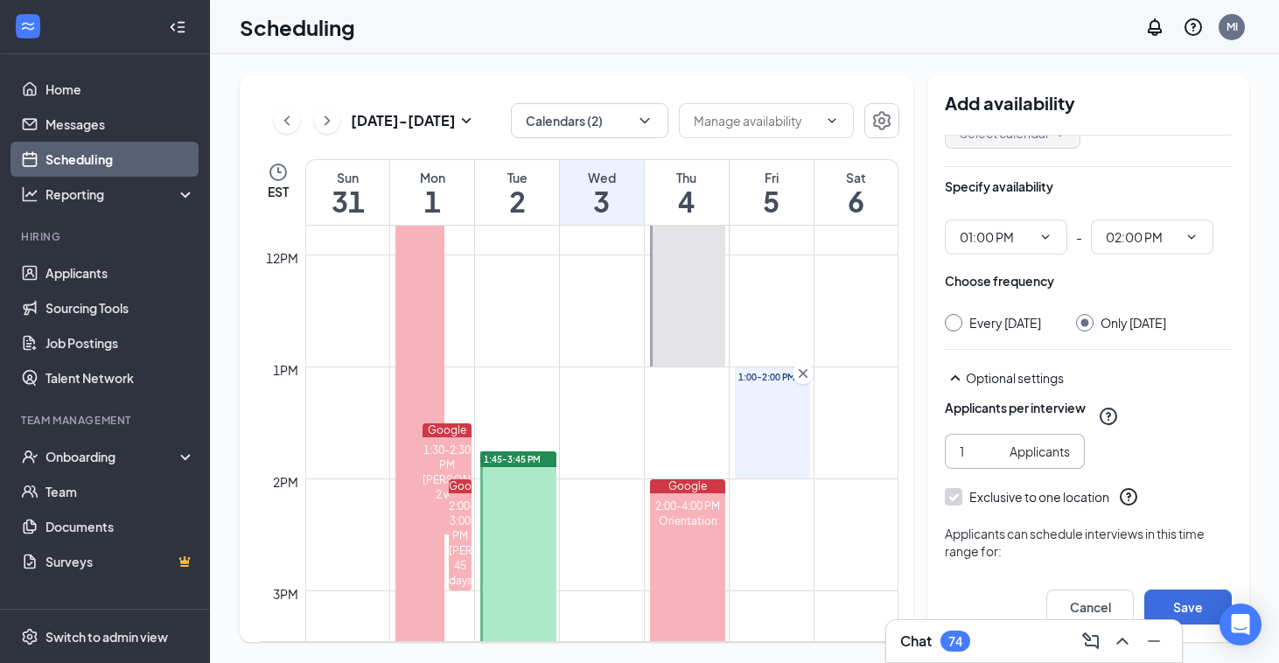
scroll to position [178, 0]
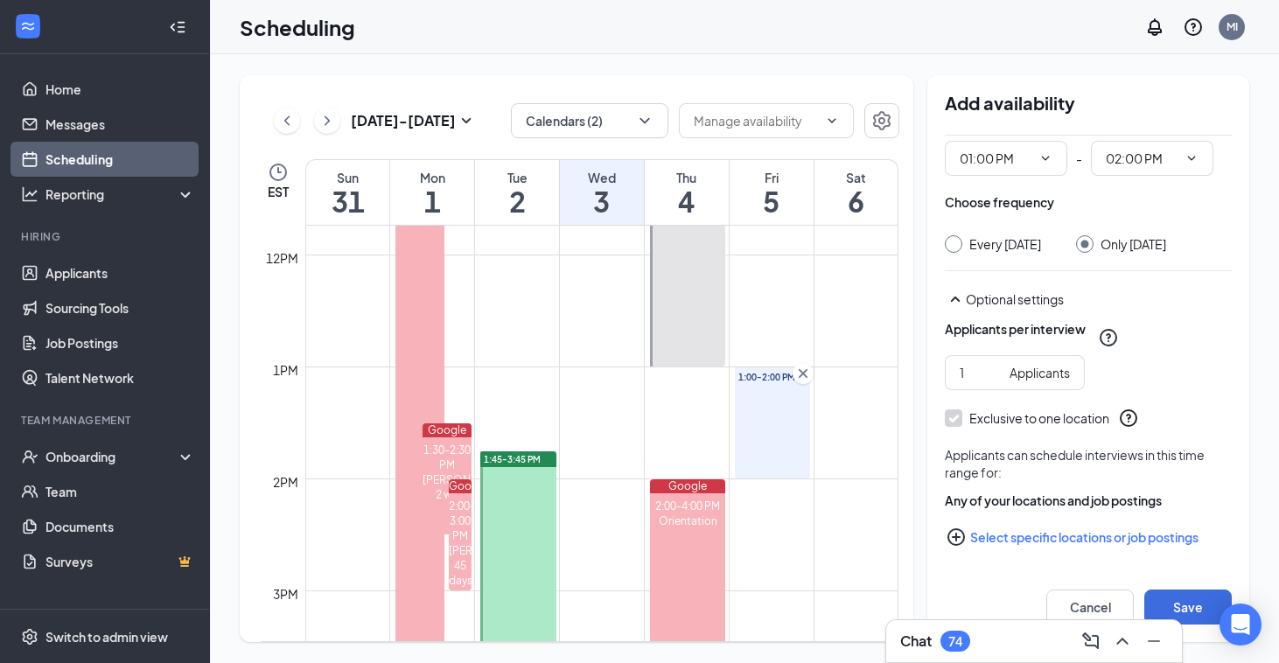
click at [956, 535] on icon "PlusCircle" at bounding box center [955, 536] width 17 height 17
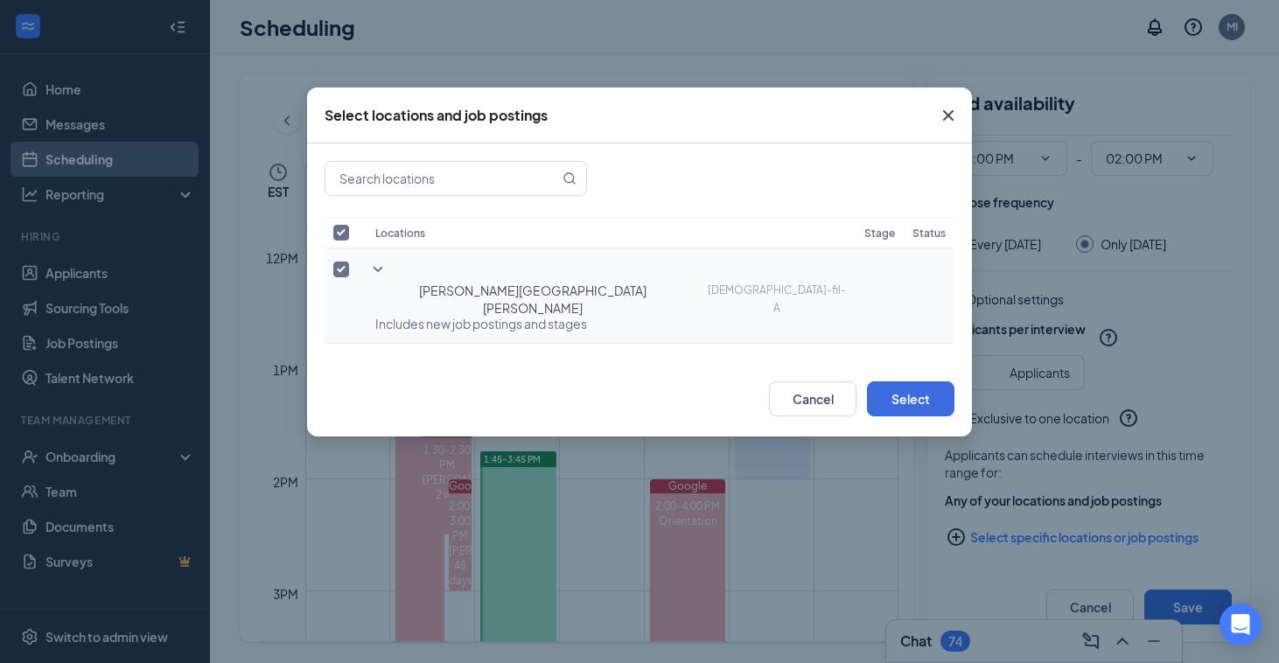
click at [367, 271] on td "Turner Hill Road Chick-fil-A Includes new job postings and stages" at bounding box center [611, 295] width 489 height 95
click at [370, 273] on icon "SmallChevronDown" at bounding box center [377, 269] width 21 height 21
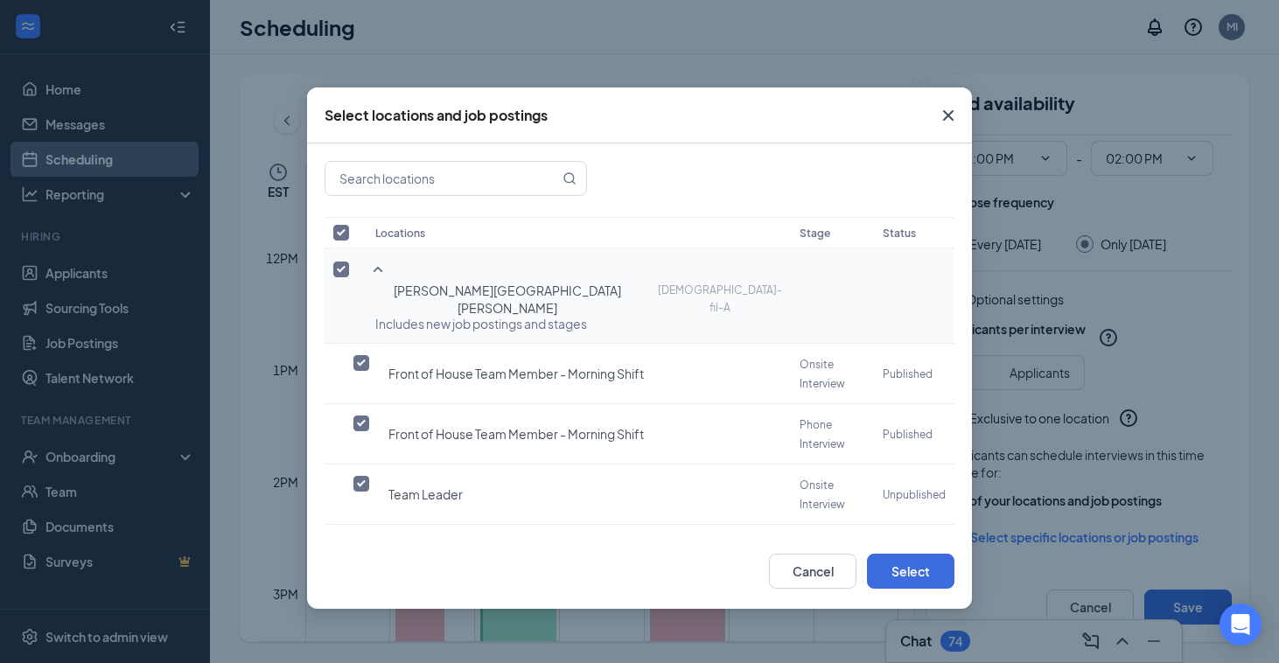
click at [340, 269] on input "checkbox" at bounding box center [341, 270] width 16 height 16
checkbox input "false"
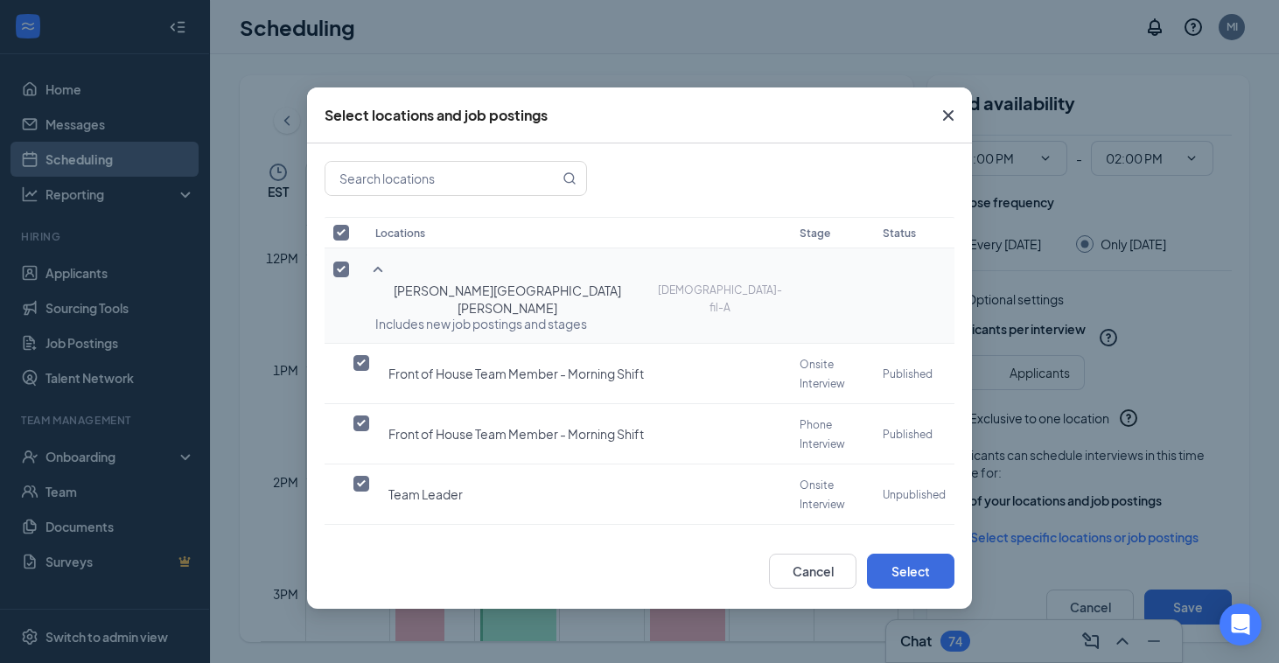
checkbox input "false"
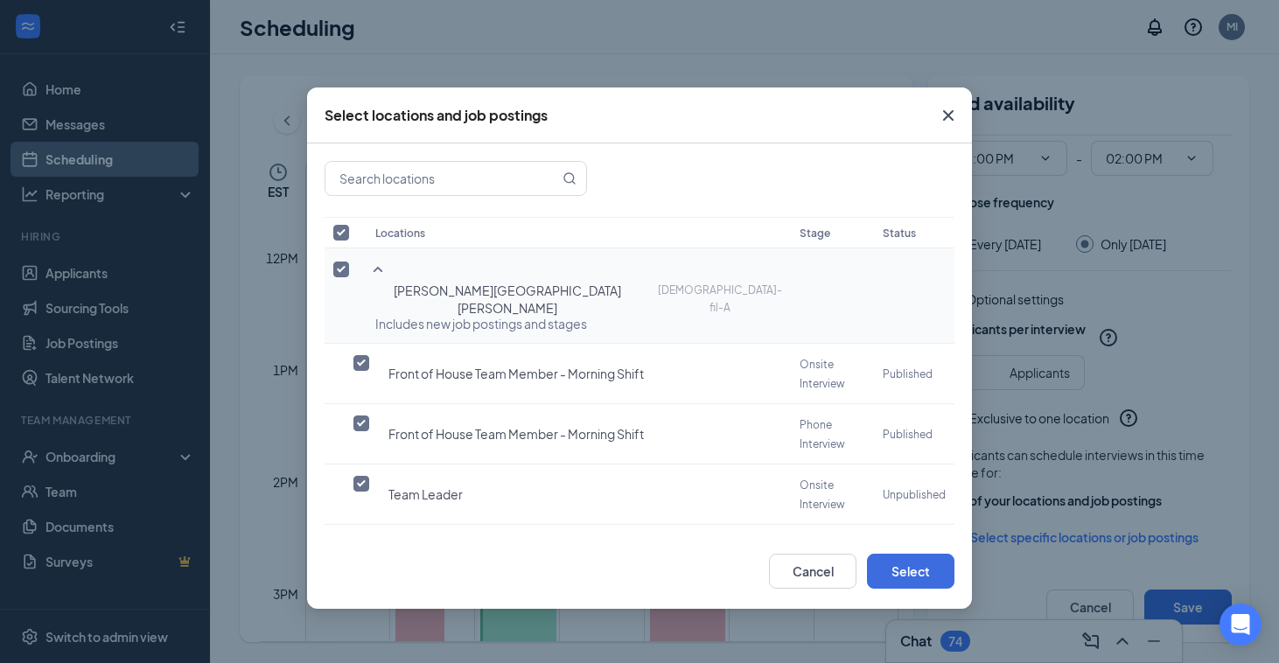
checkbox input "false"
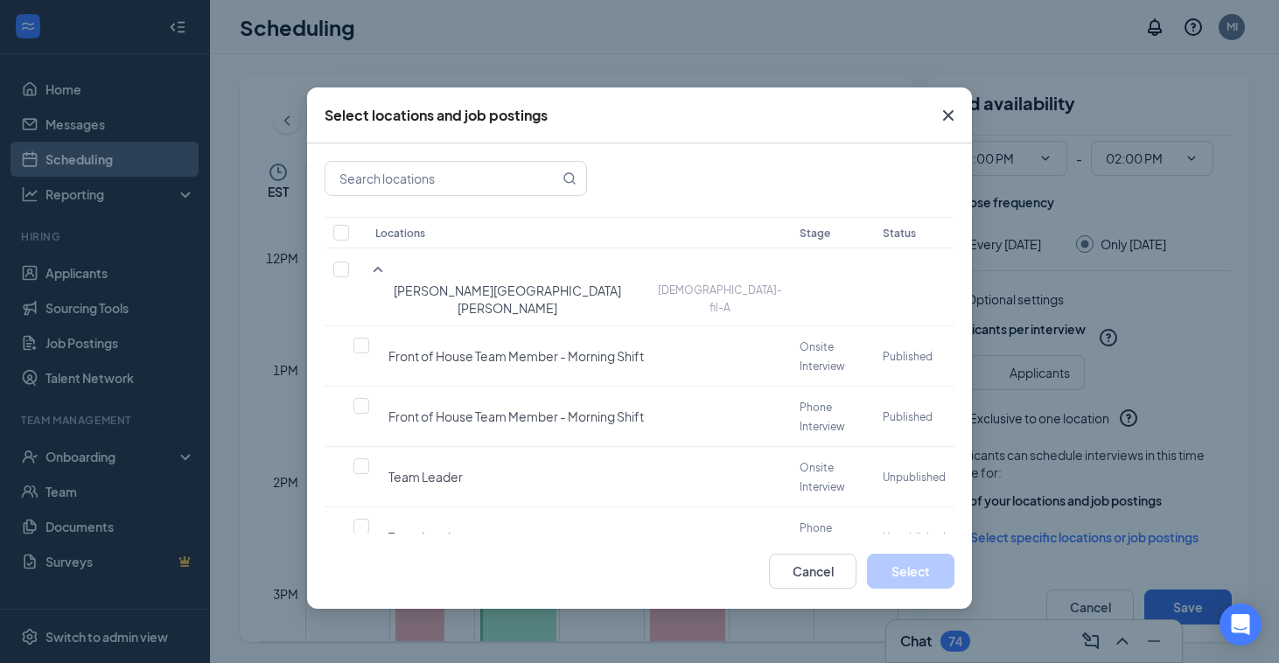
click at [357, 640] on input "checkbox" at bounding box center [361, 648] width 16 height 16
checkbox input "false"
checkbox input "true"
click at [360, 398] on input "checkbox" at bounding box center [361, 406] width 16 height 16
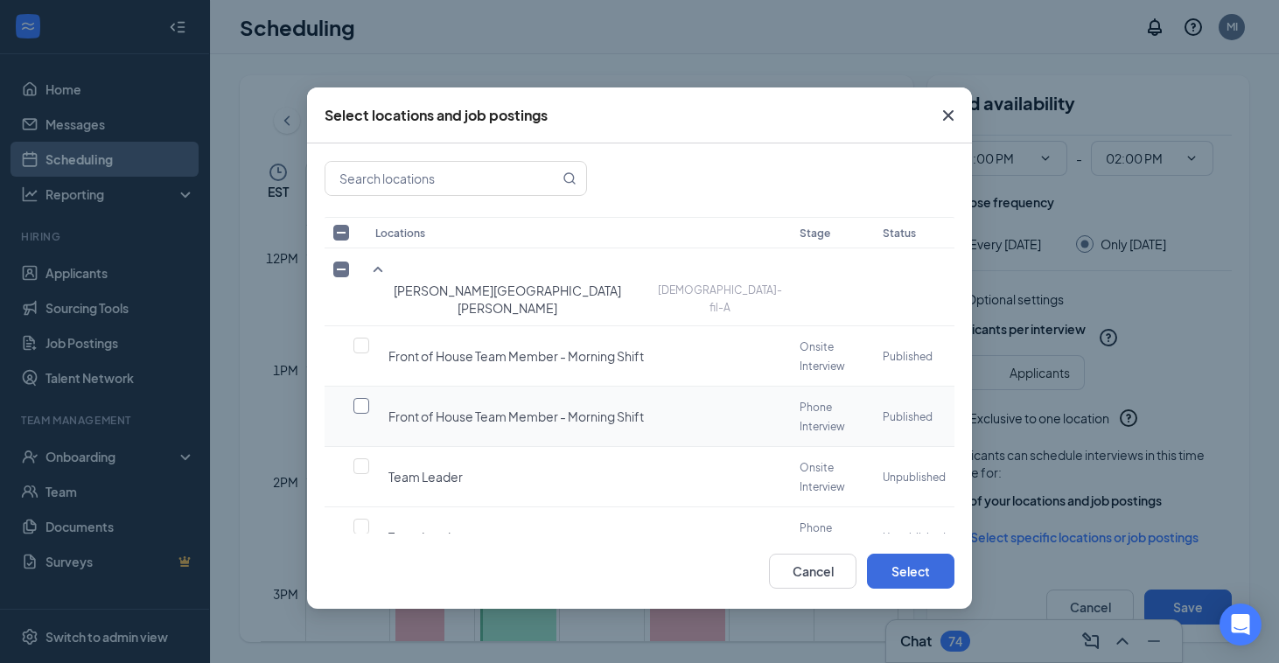
checkbox input "true"
click at [919, 577] on button "Select" at bounding box center [910, 571] width 87 height 35
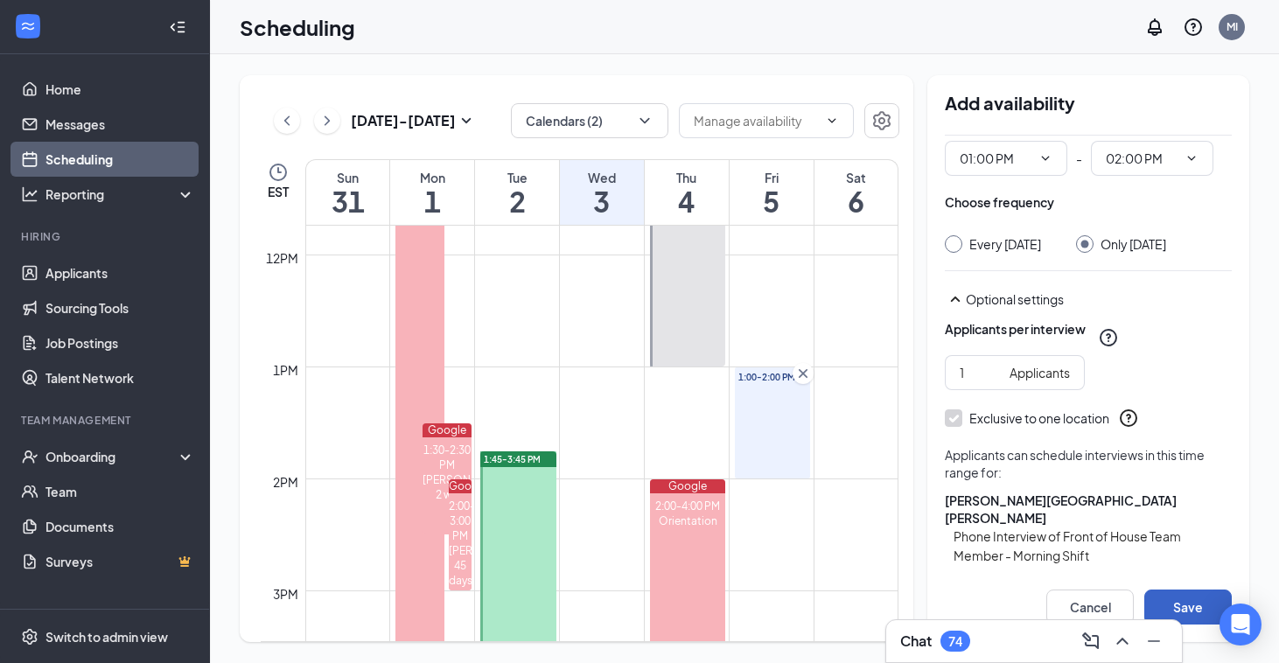
click at [1200, 601] on button "Save" at bounding box center [1187, 607] width 87 height 35
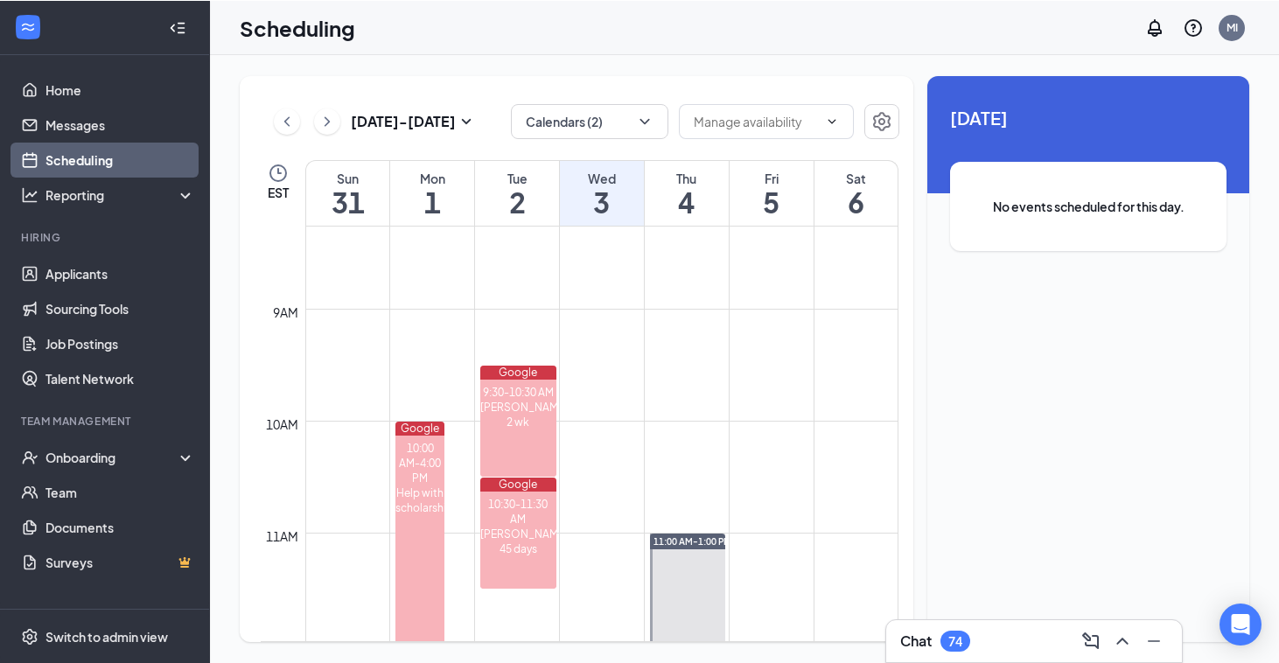
scroll to position [1345, 0]
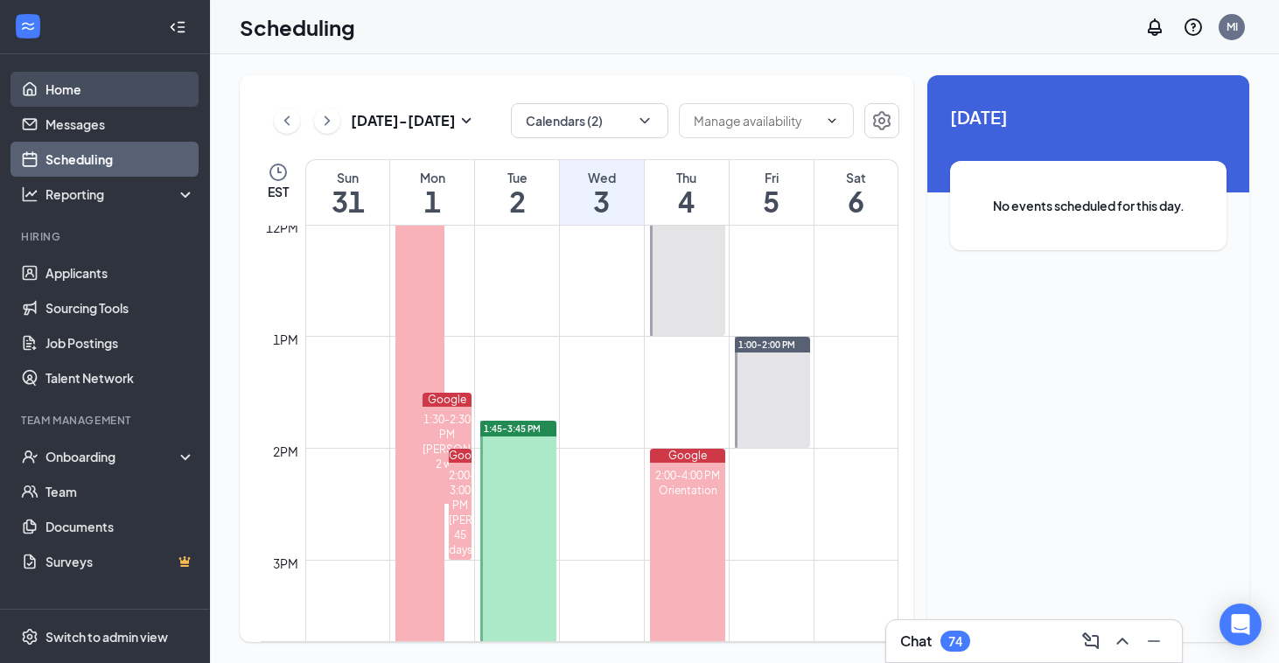
click at [74, 94] on link "Home" at bounding box center [120, 89] width 150 height 35
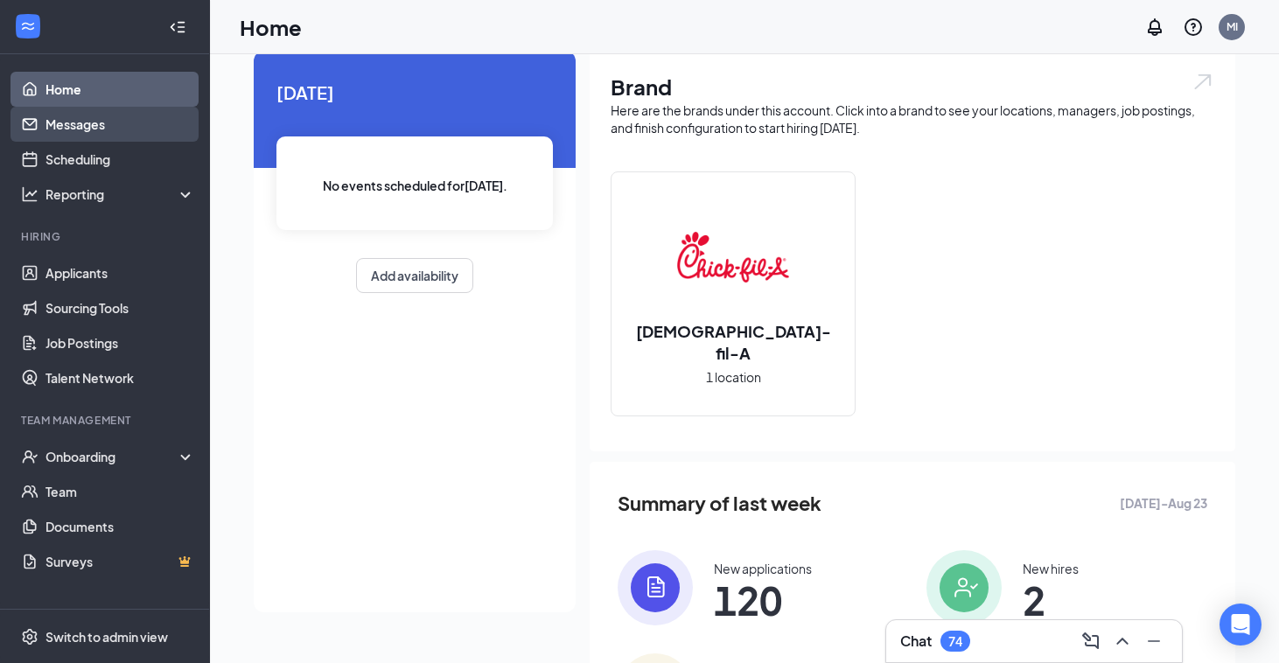
scroll to position [59, 0]
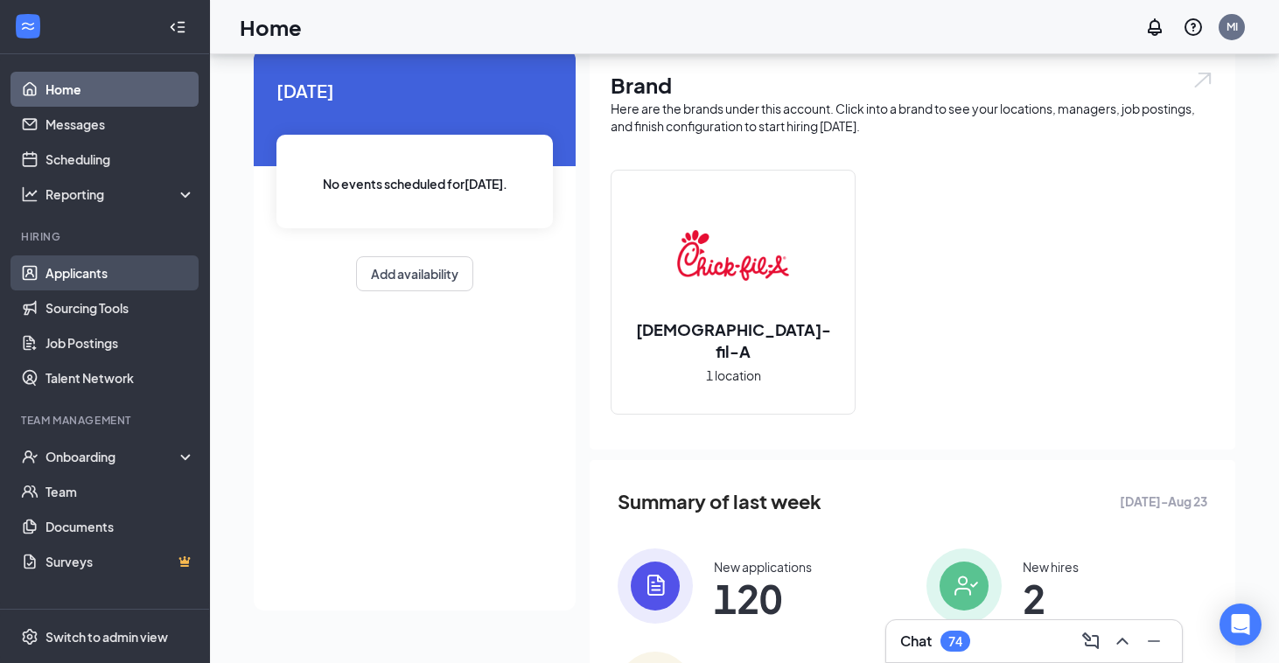
click at [69, 279] on link "Applicants" at bounding box center [120, 272] width 150 height 35
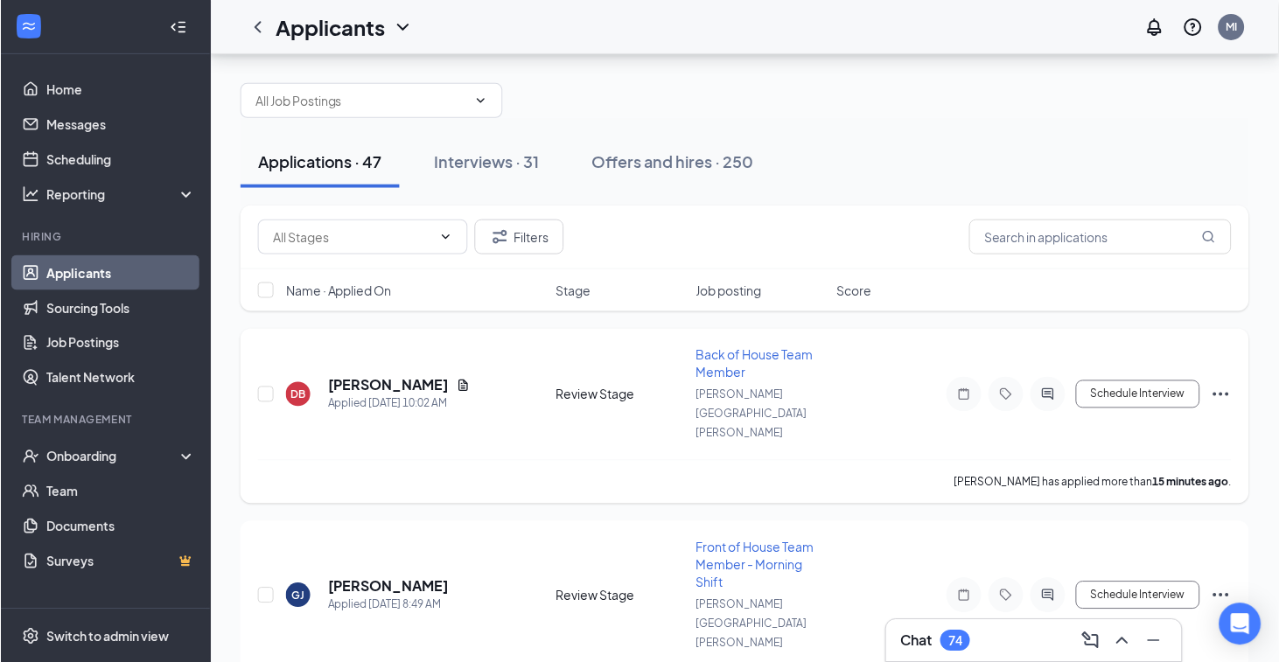
scroll to position [4, 0]
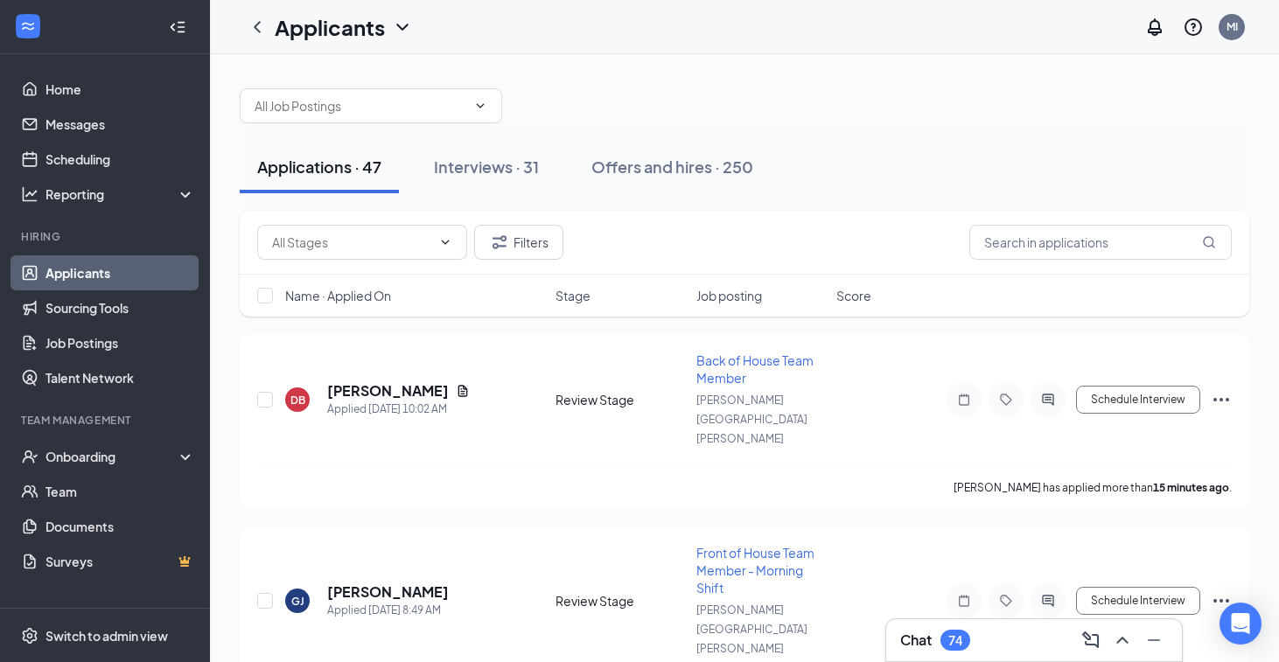
click at [736, 300] on span "Job posting" at bounding box center [729, 295] width 66 height 17
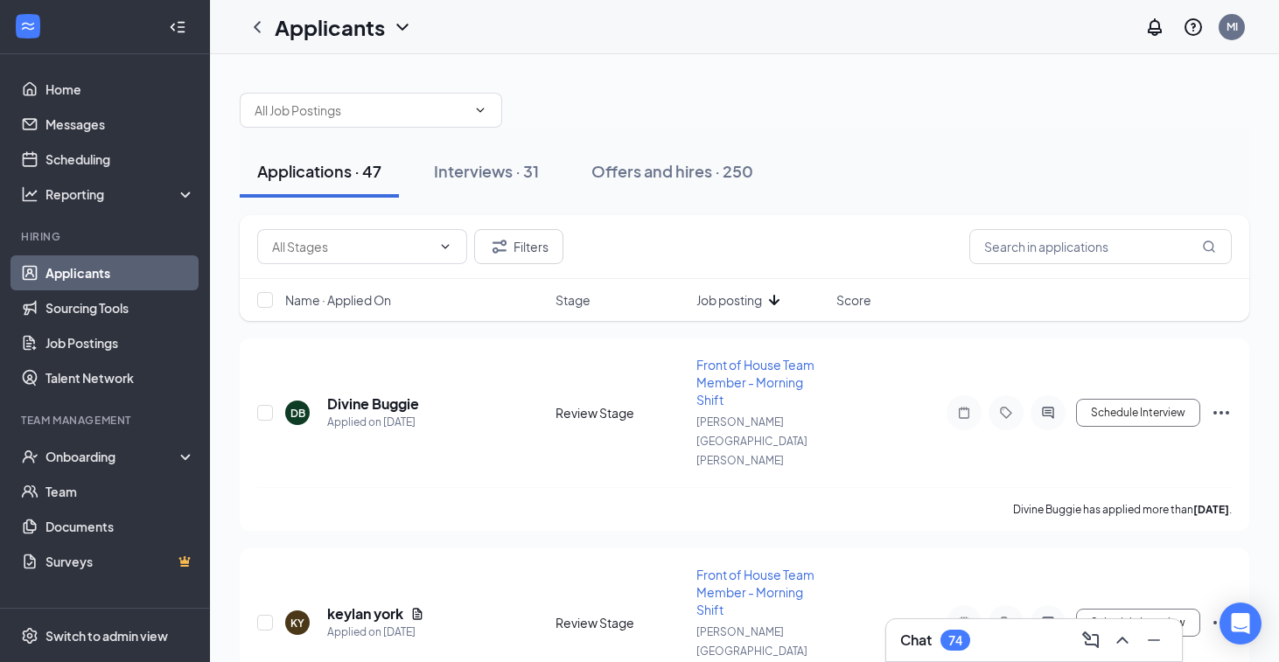
click at [740, 306] on span "Job posting" at bounding box center [729, 299] width 66 height 17
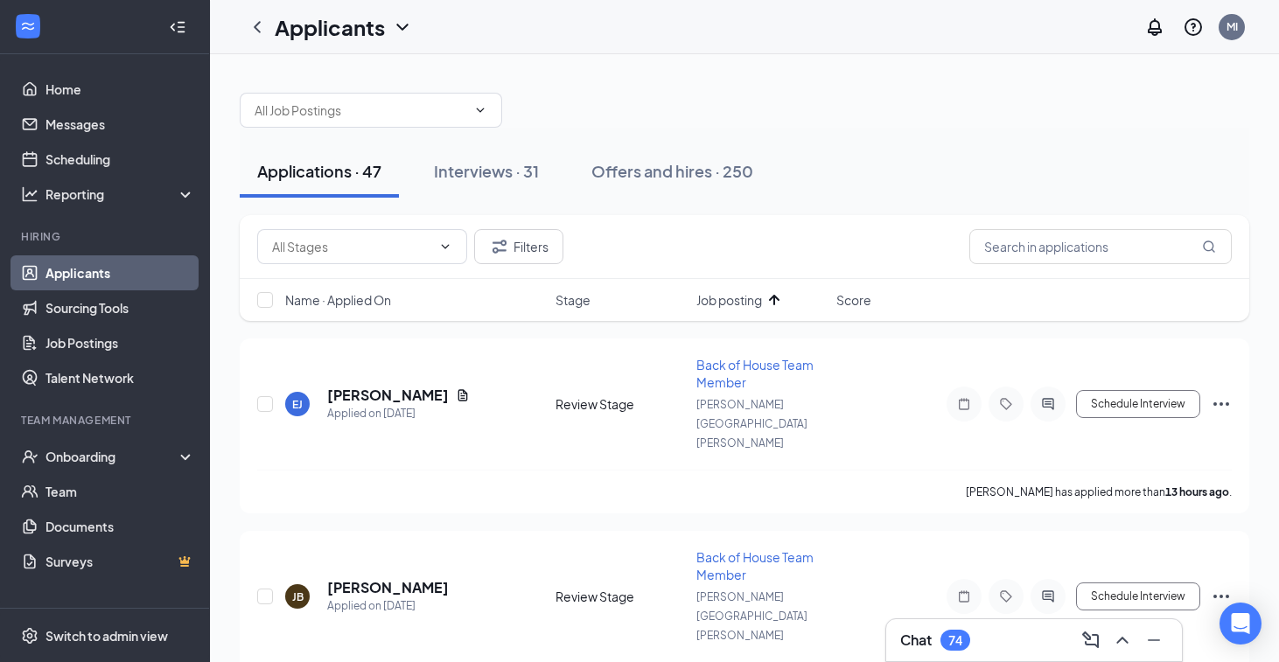
click at [740, 306] on span "Job posting" at bounding box center [729, 299] width 66 height 17
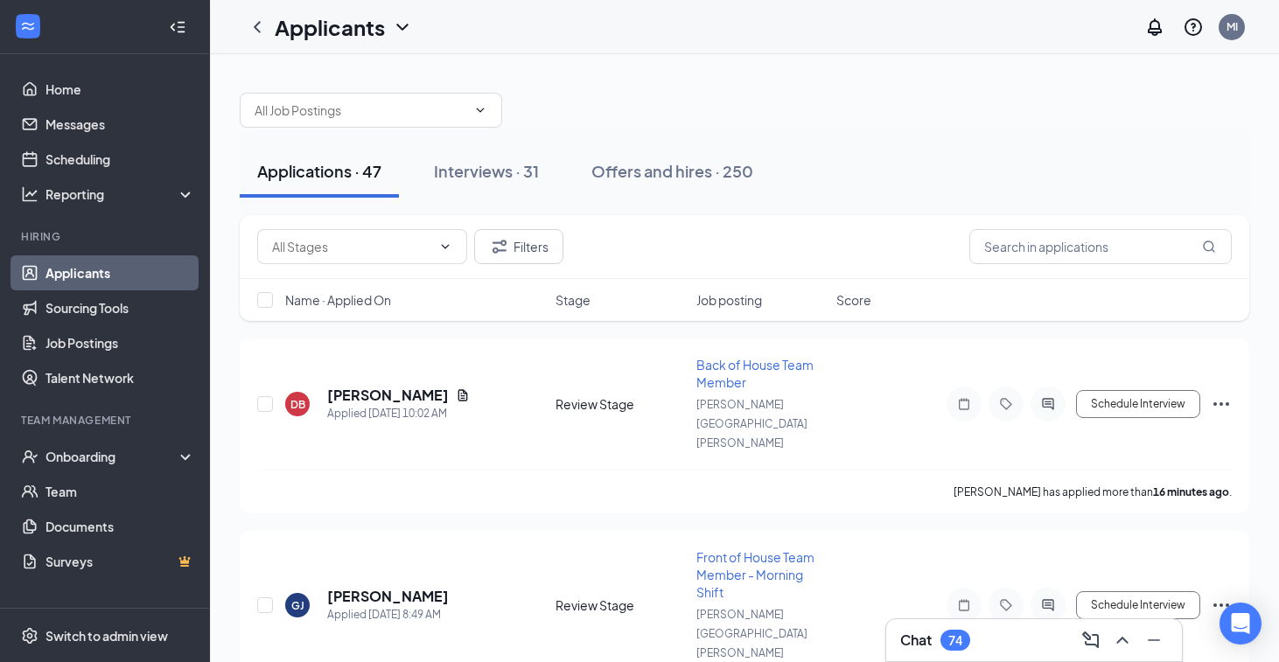
click at [740, 306] on span "Job posting" at bounding box center [729, 299] width 66 height 17
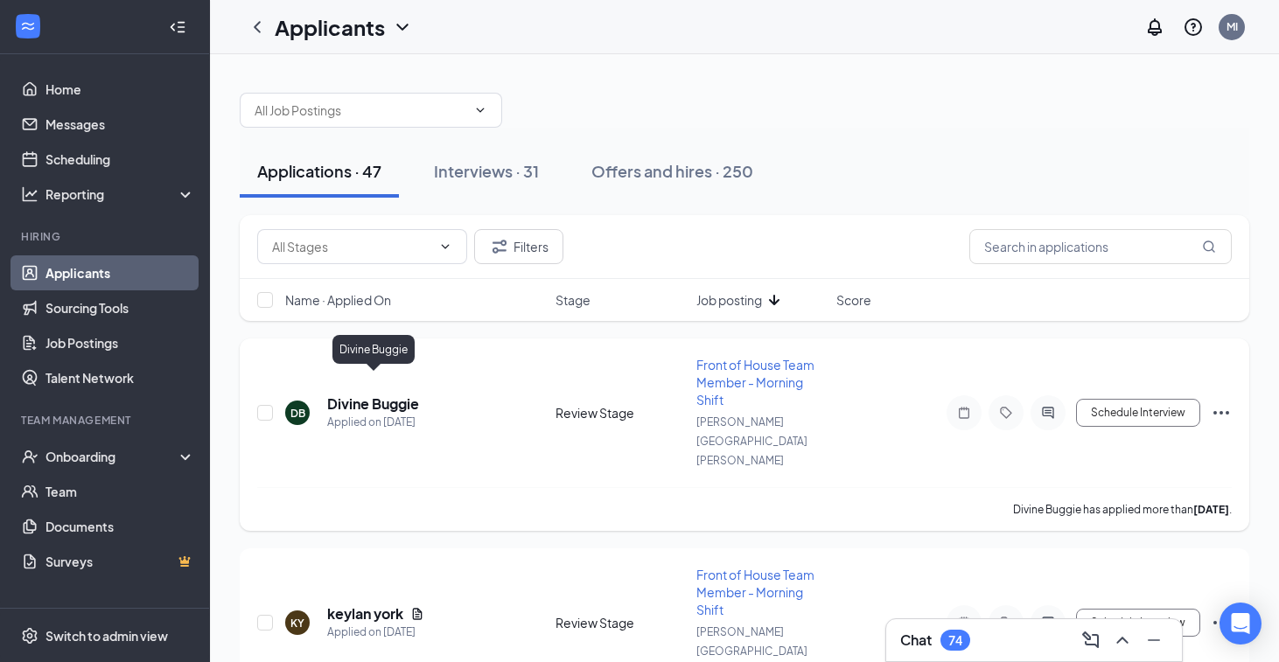
click at [344, 395] on h5 "Divine Buggie" at bounding box center [373, 404] width 92 height 19
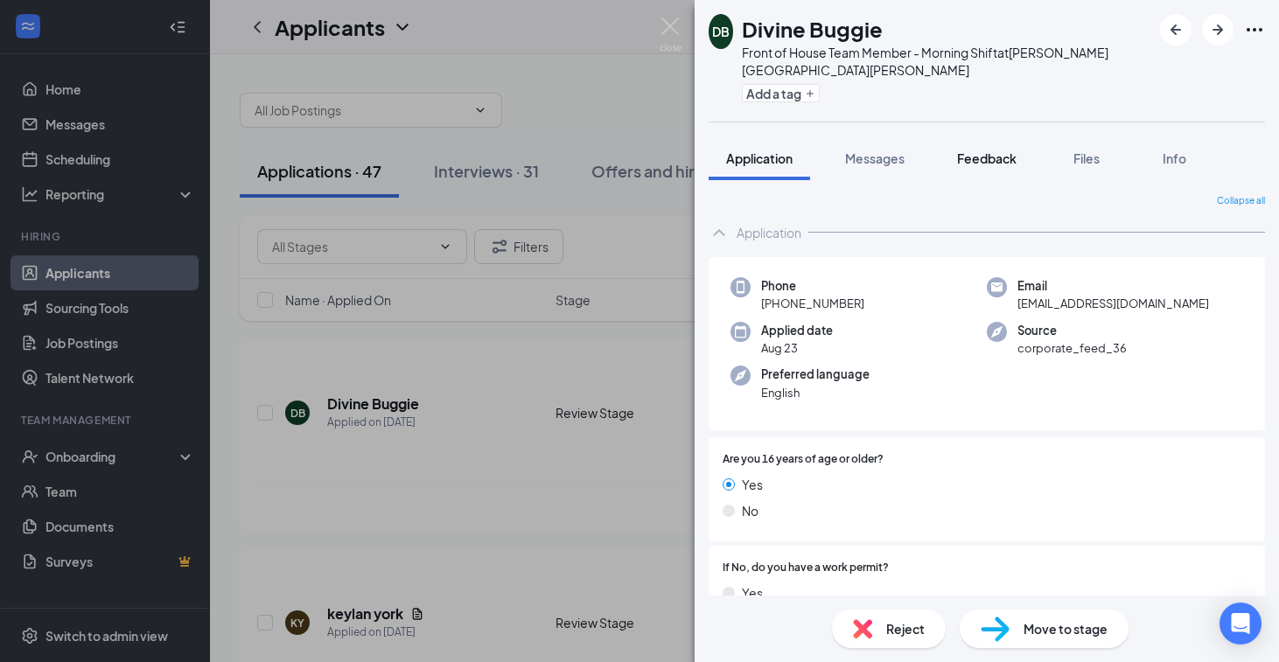
click at [994, 153] on button "Feedback" at bounding box center [987, 158] width 94 height 44
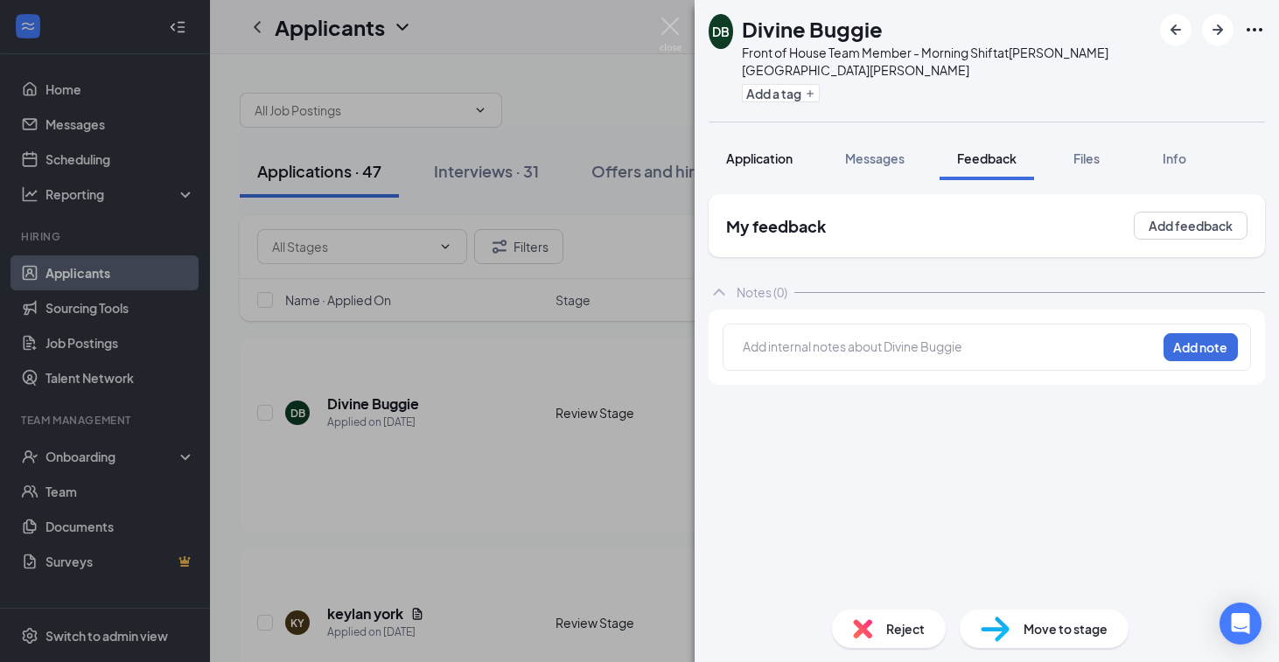
click at [743, 150] on div "Application" at bounding box center [759, 158] width 66 height 17
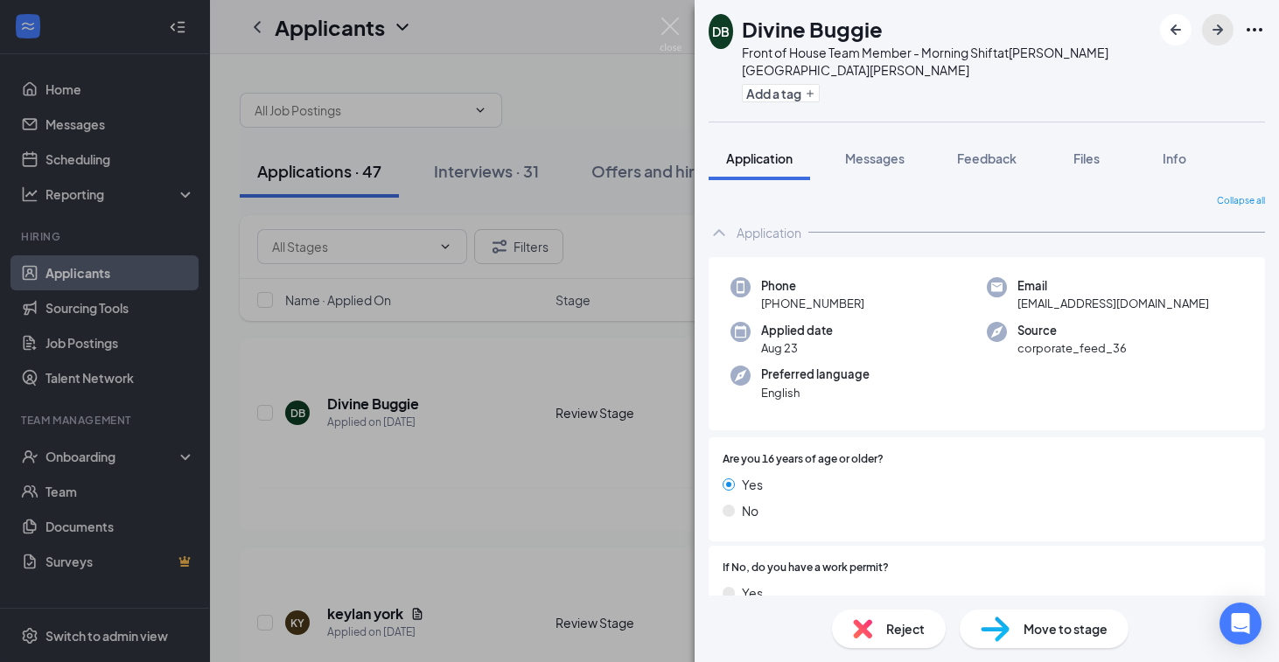
click at [1221, 36] on icon "ArrowRight" at bounding box center [1217, 29] width 21 height 21
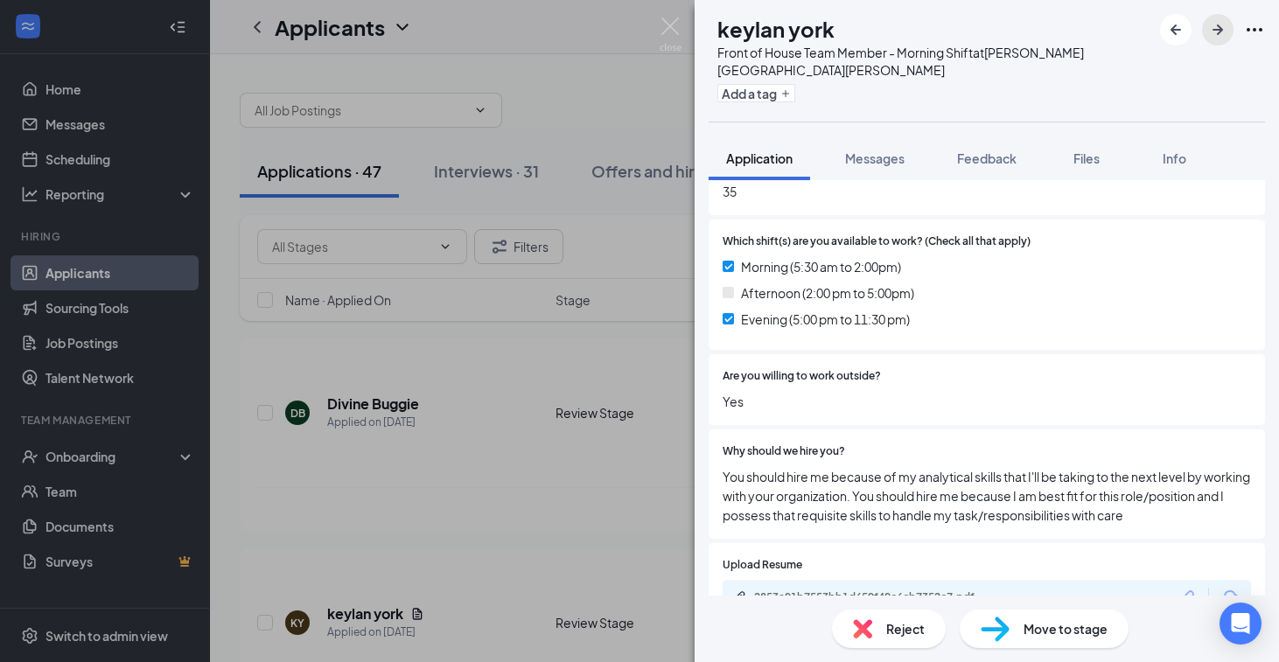
scroll to position [1003, 0]
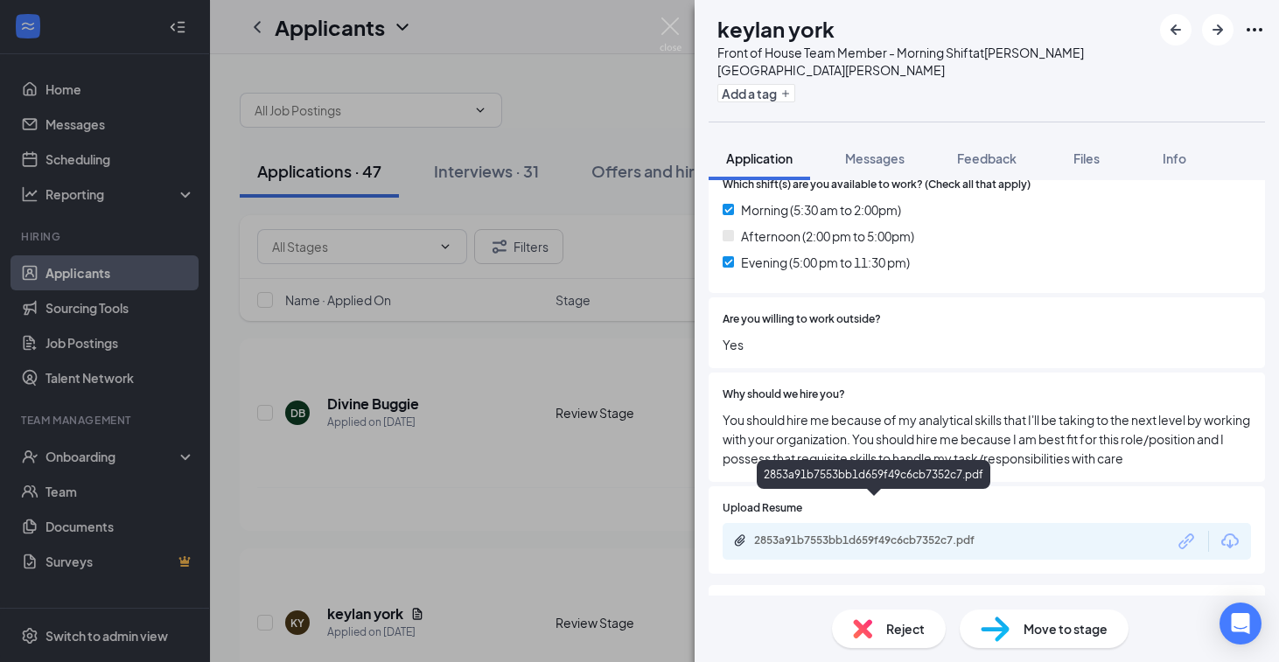
click at [949, 534] on div "2853a91b7553bb1d659f49c6cb7352c7.pdf" at bounding box center [876, 541] width 245 height 14
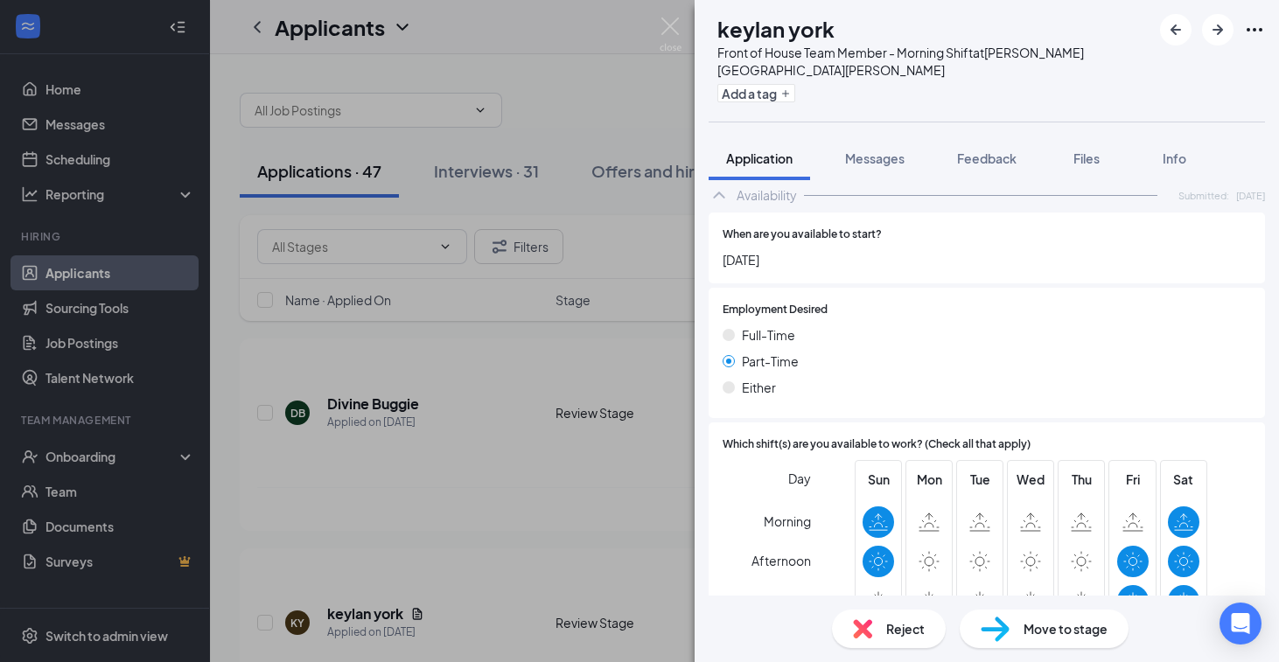
scroll to position [1882, 0]
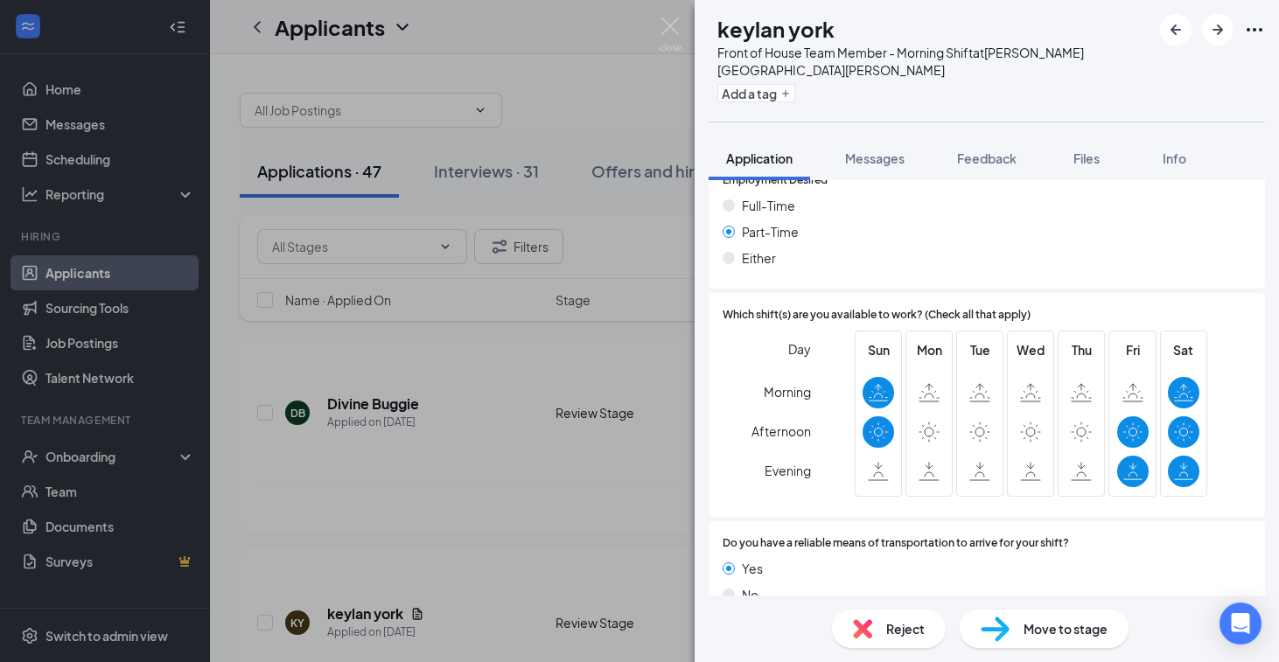
click at [893, 633] on span "Reject" at bounding box center [905, 628] width 38 height 19
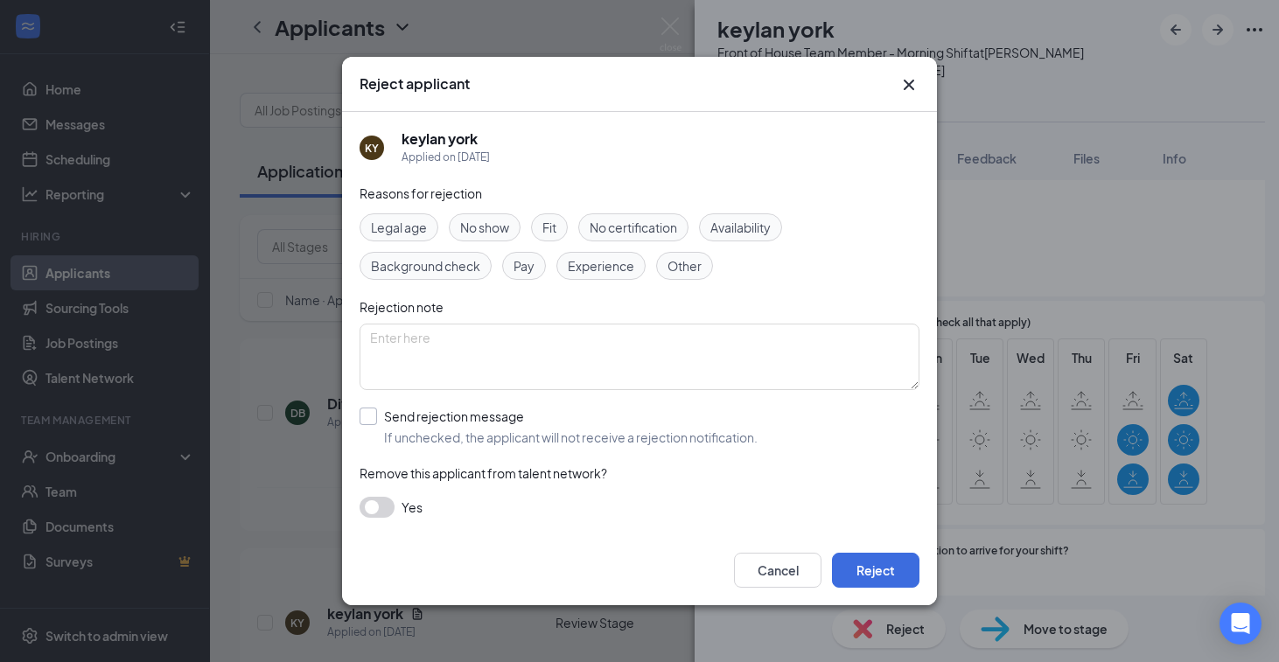
click at [460, 422] on input "Send rejection message If unchecked, the applicant will not receive a rejection…" at bounding box center [559, 427] width 398 height 38
checkbox input "true"
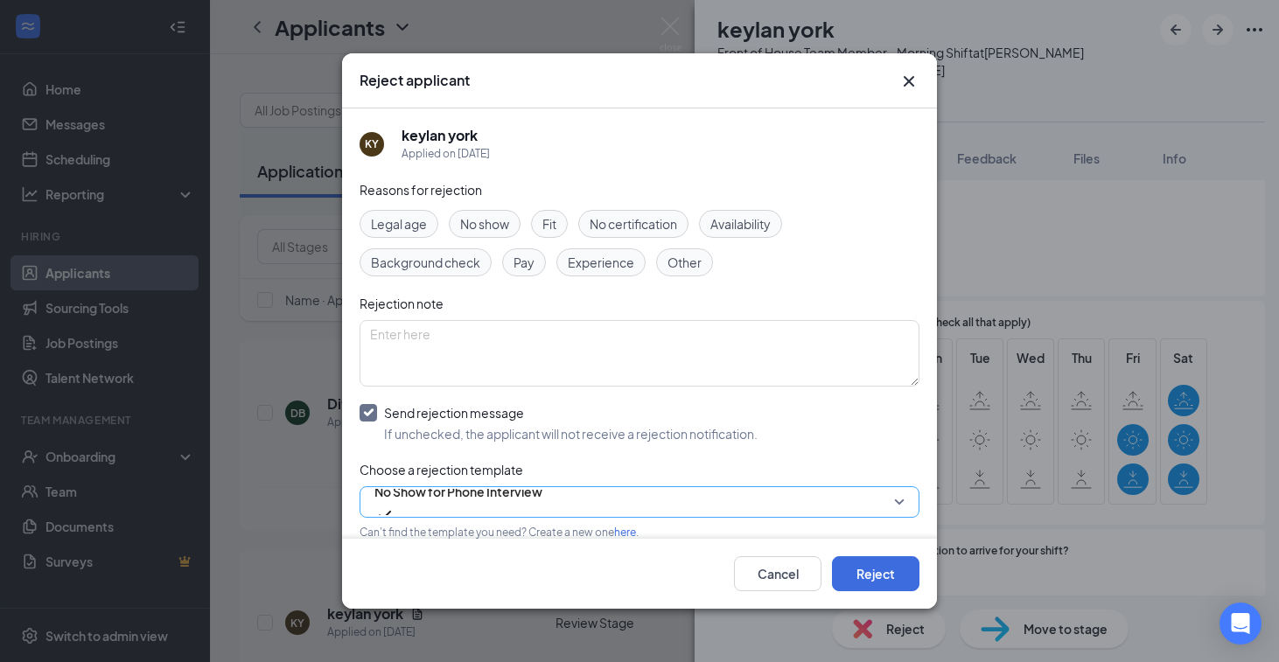
click at [479, 497] on span "No Show for Phone Interview" at bounding box center [458, 492] width 168 height 26
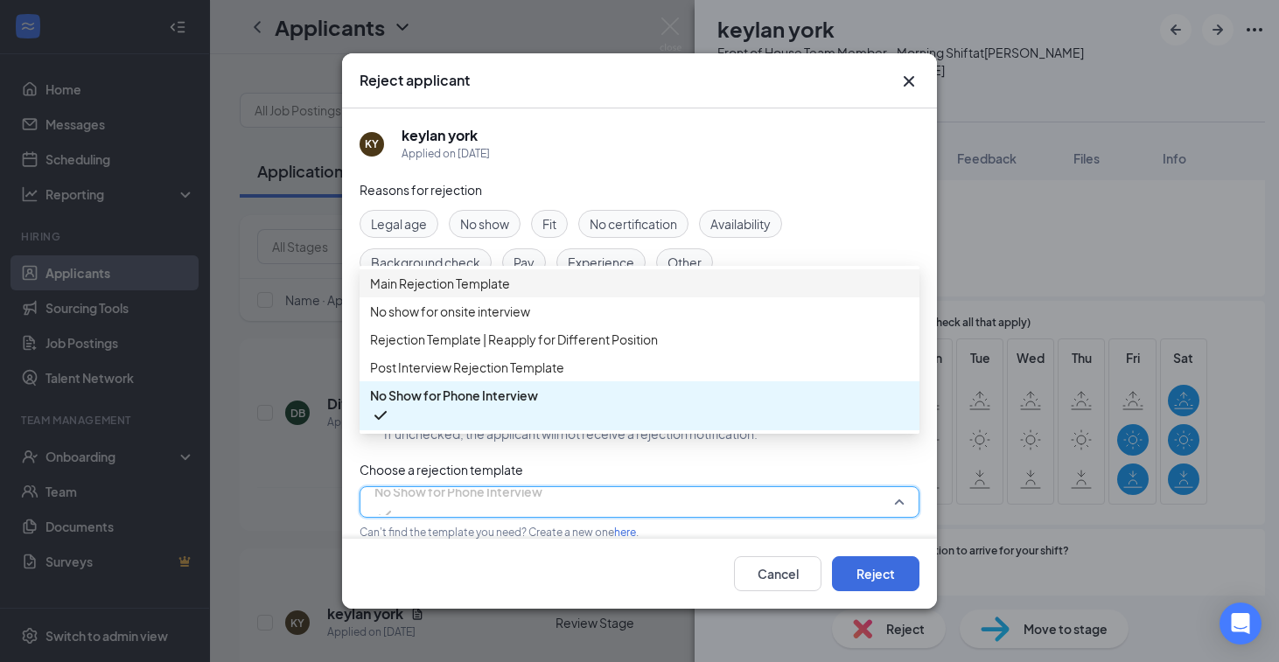
click at [474, 289] on span "Main Rejection Template" at bounding box center [440, 283] width 140 height 19
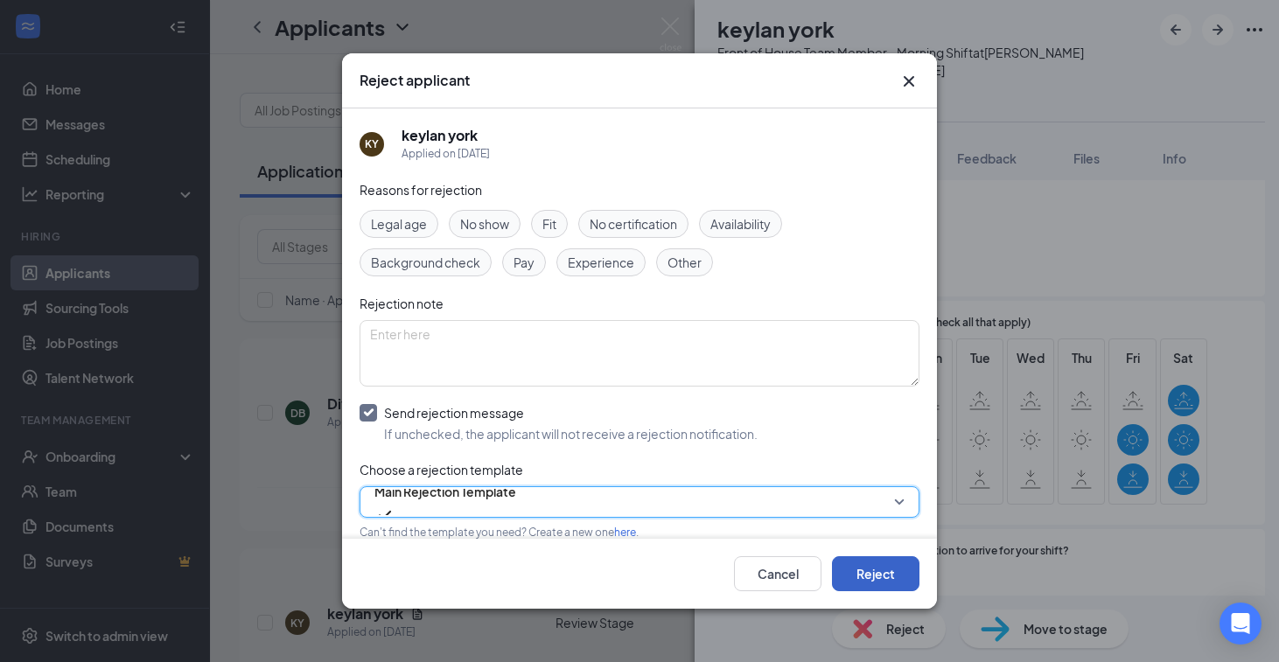
click at [870, 570] on button "Reject" at bounding box center [875, 573] width 87 height 35
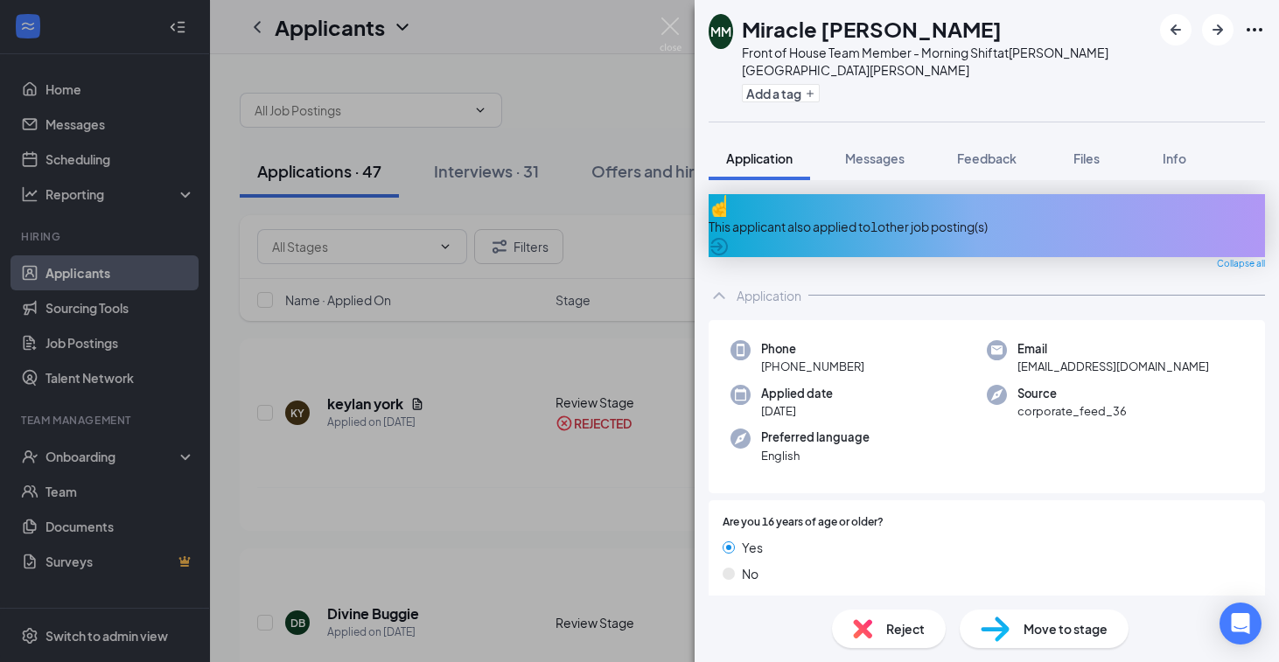
click at [882, 217] on div "This applicant also applied to 1 other job posting(s)" at bounding box center [987, 226] width 556 height 19
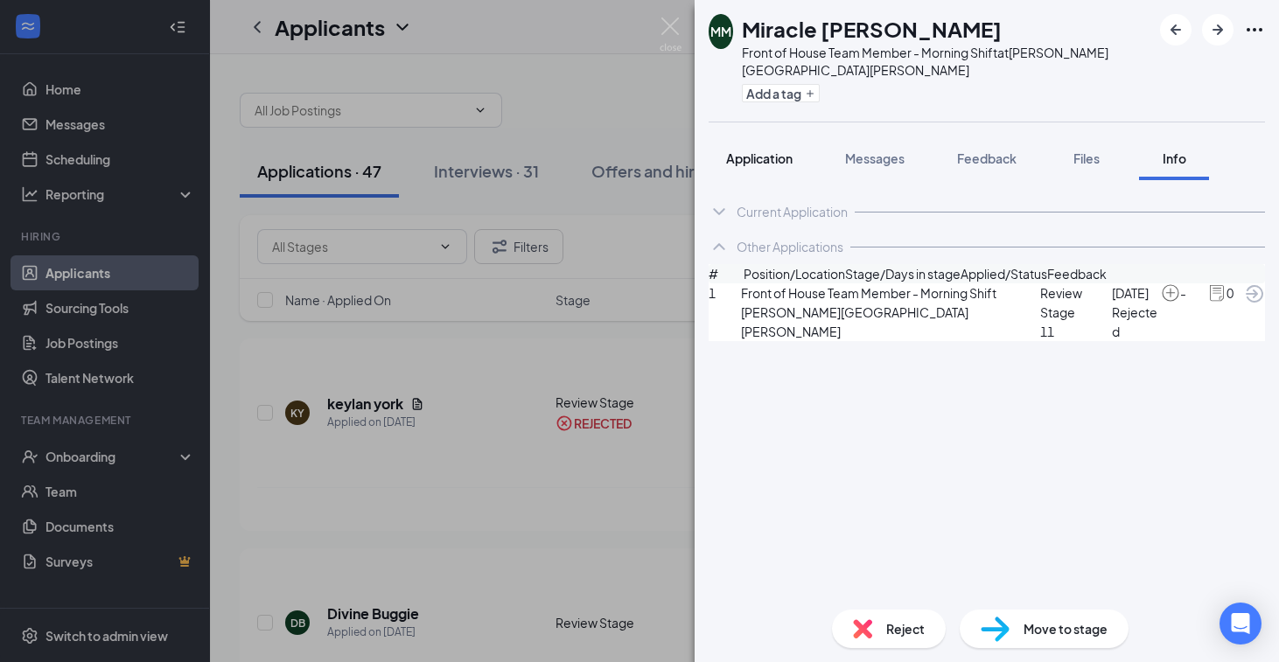
click at [768, 150] on span "Application" at bounding box center [759, 158] width 66 height 16
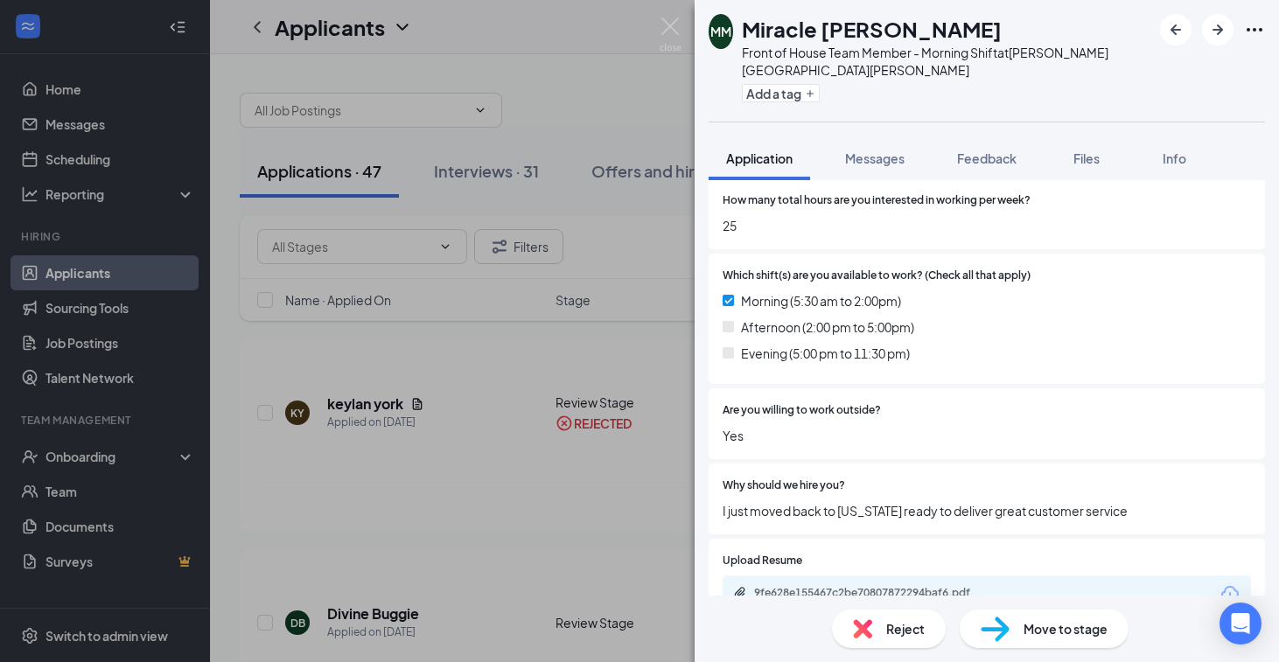
scroll to position [1038, 0]
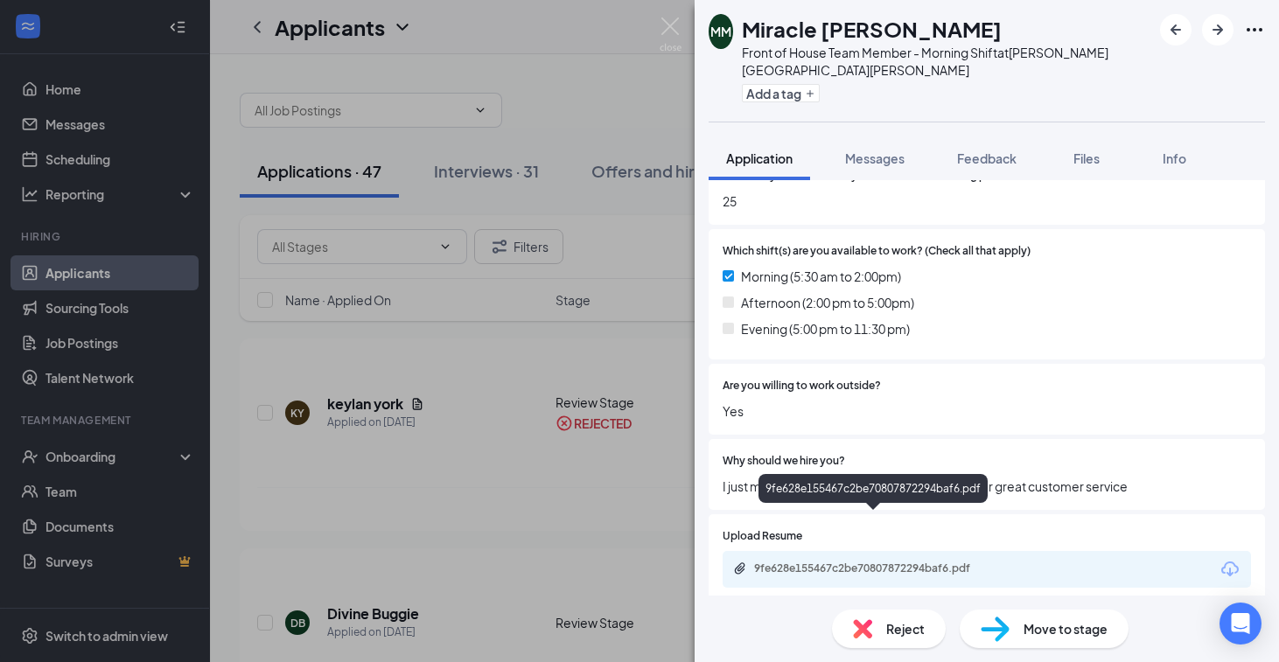
click at [999, 562] on div "9fe628e155467c2be70807872294baf6.pdf" at bounding box center [874, 569] width 283 height 14
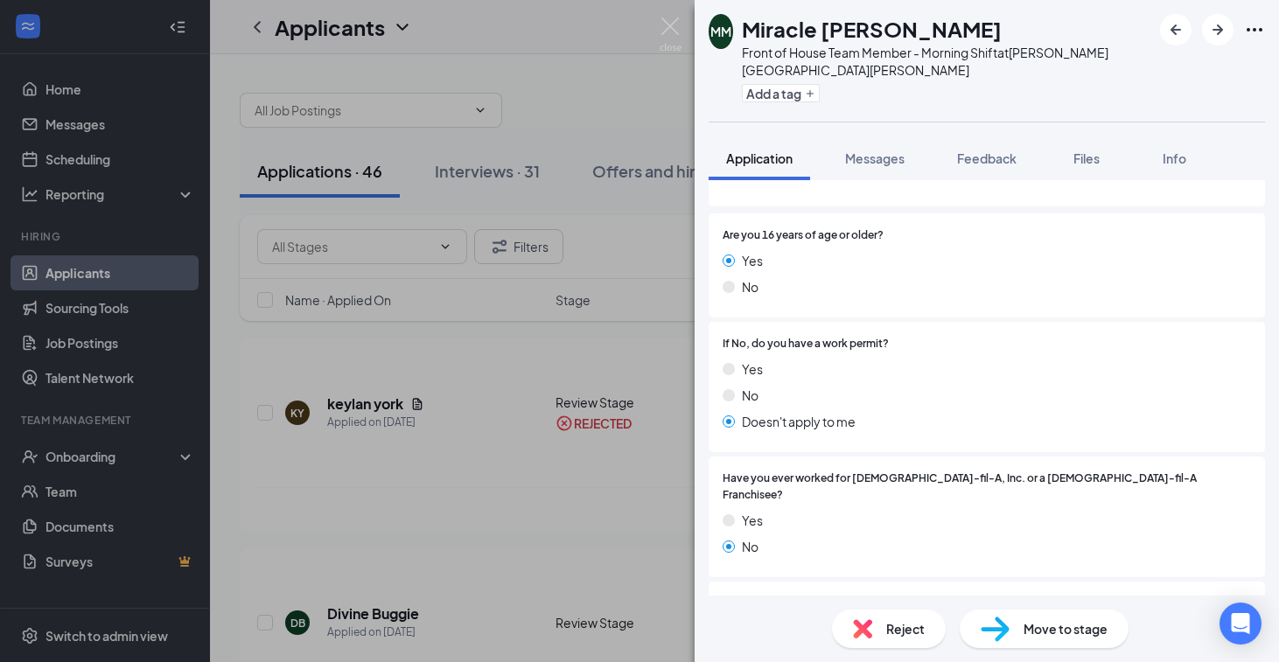
scroll to position [0, 0]
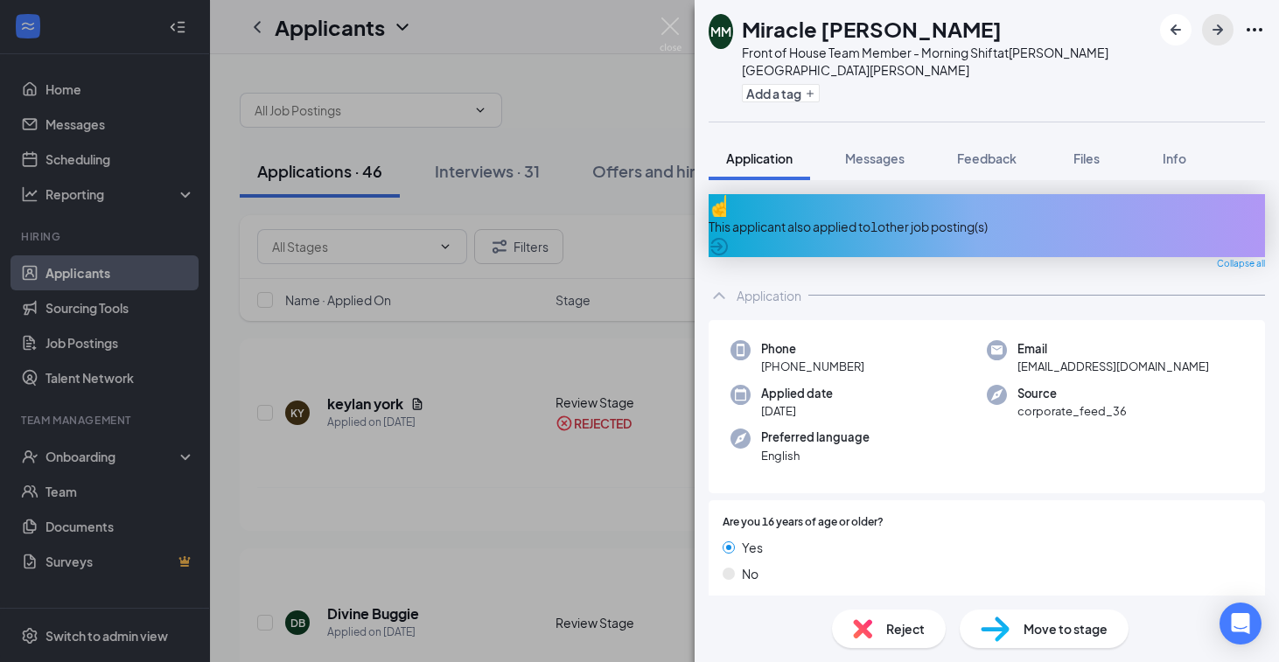
click at [1214, 24] on icon "ArrowRight" at bounding box center [1217, 29] width 21 height 21
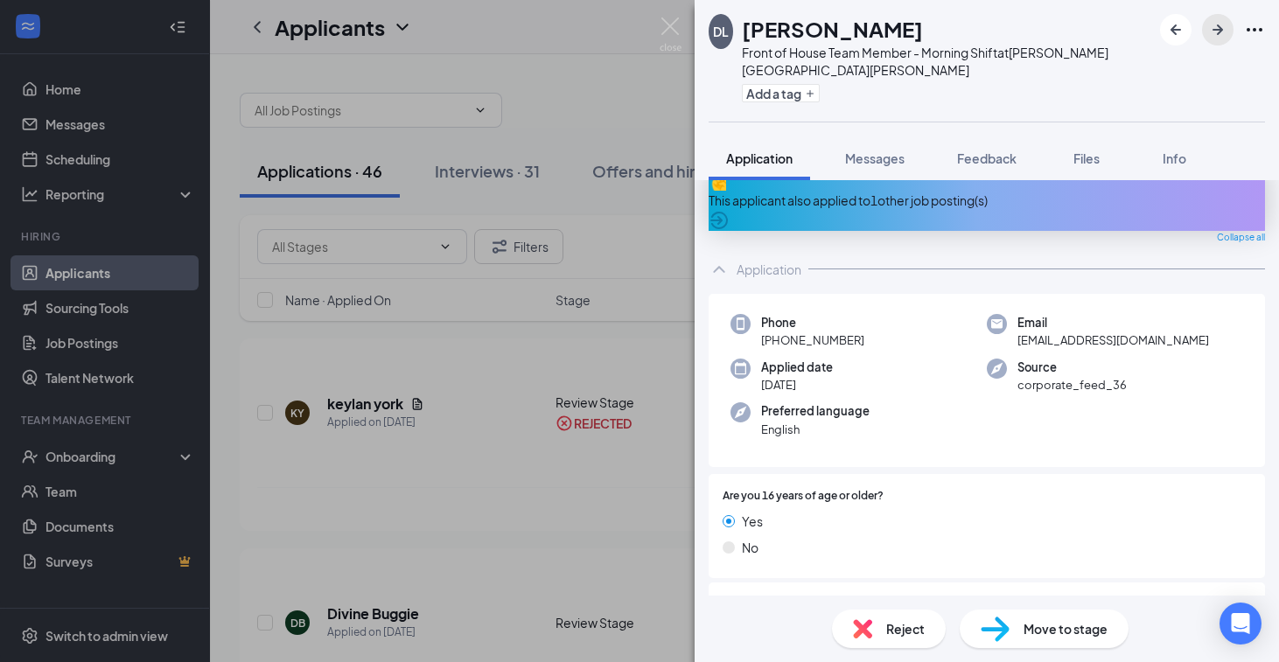
scroll to position [17, 0]
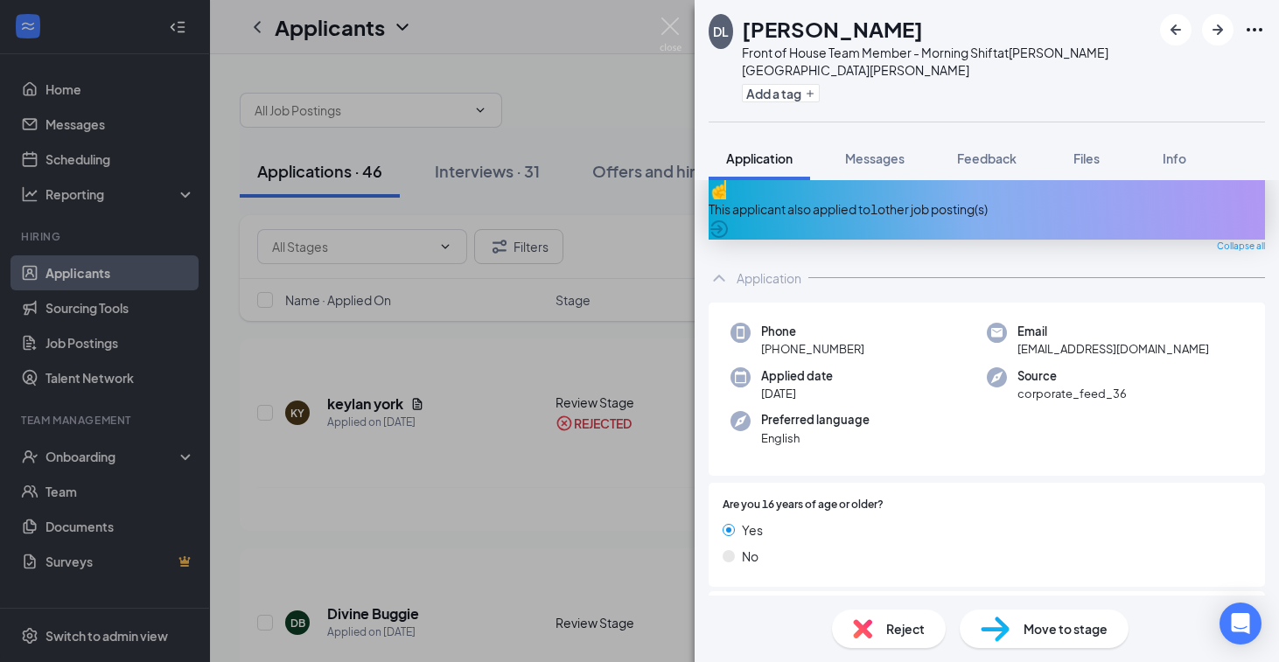
click at [1017, 189] on div "This applicant also applied to 1 other job posting(s)" at bounding box center [987, 208] width 556 height 63
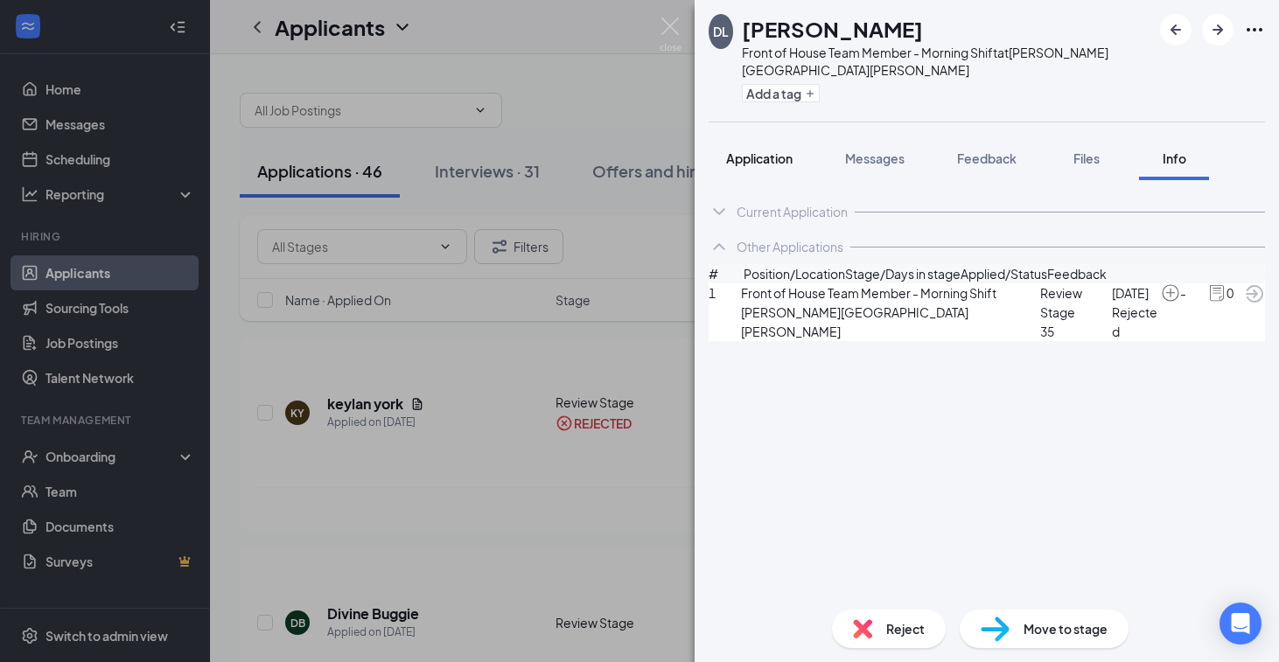
click at [801, 137] on button "Application" at bounding box center [759, 158] width 101 height 44
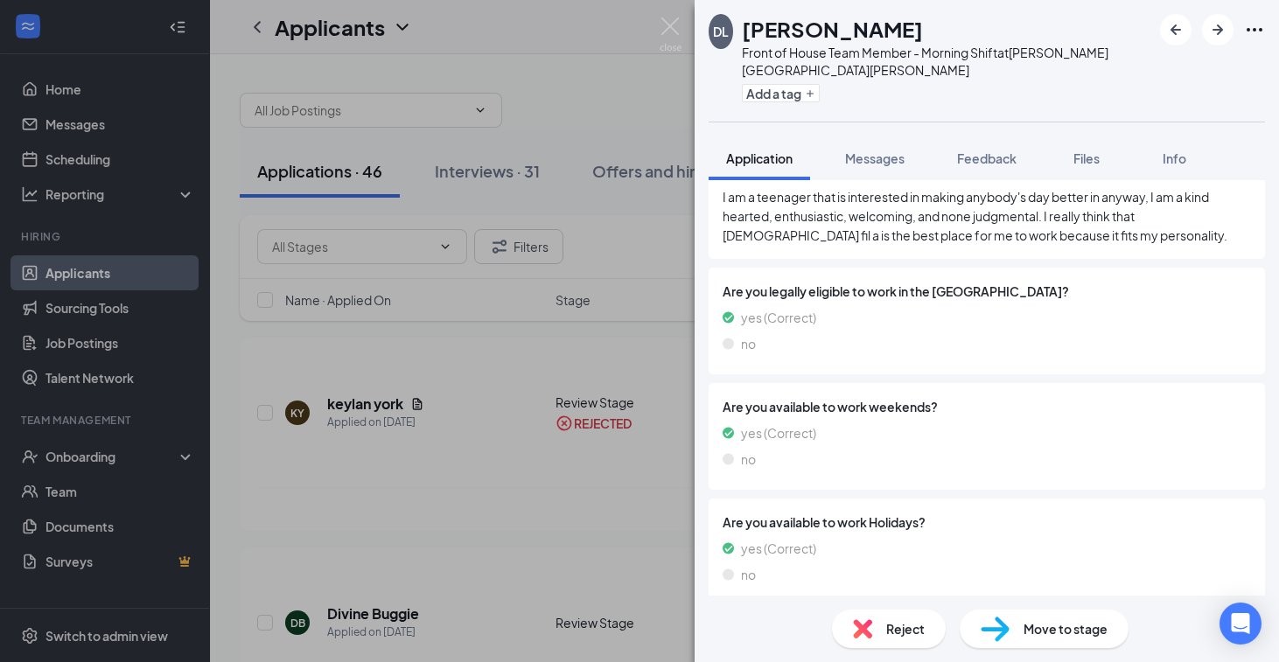
scroll to position [1292, 0]
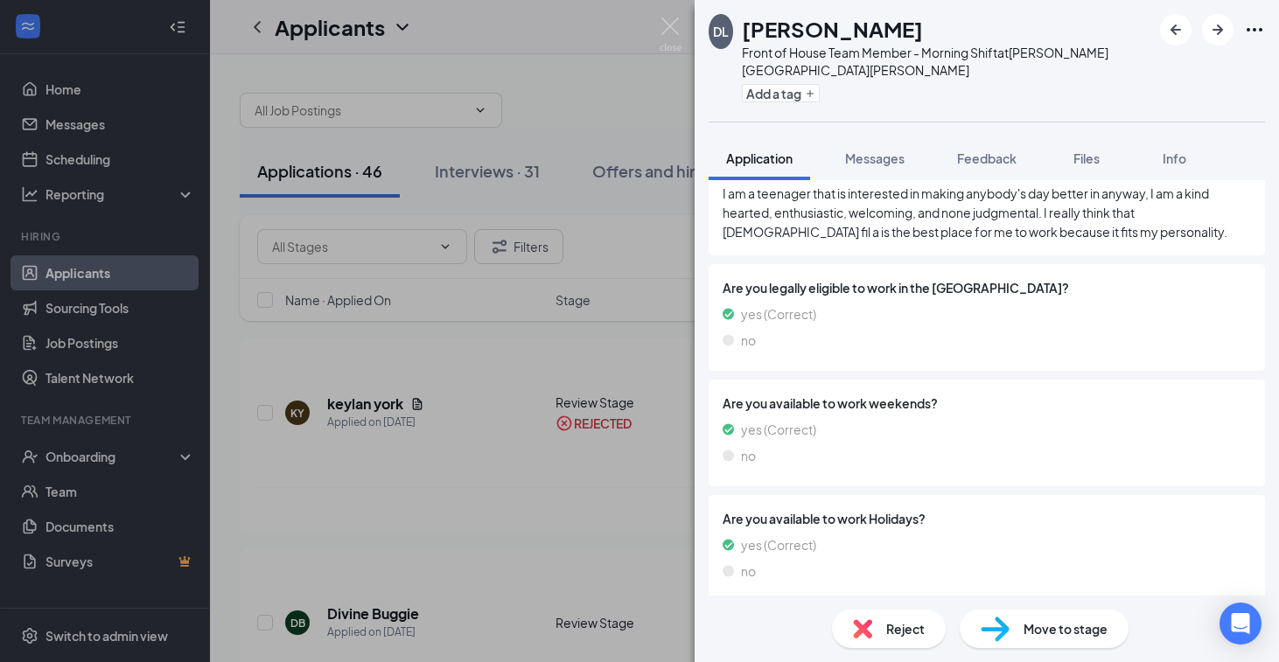
click at [887, 625] on span "Reject" at bounding box center [905, 628] width 38 height 19
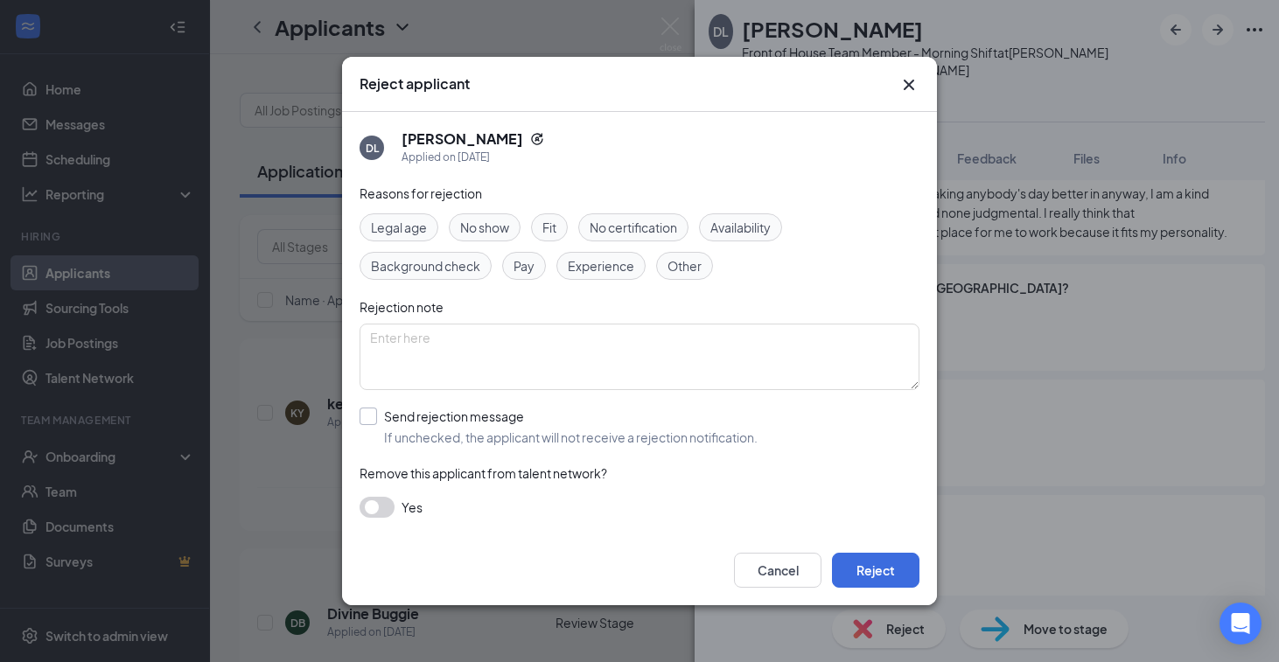
click at [495, 415] on input "Send rejection message If unchecked, the applicant will not receive a rejection…" at bounding box center [559, 427] width 398 height 38
checkbox input "true"
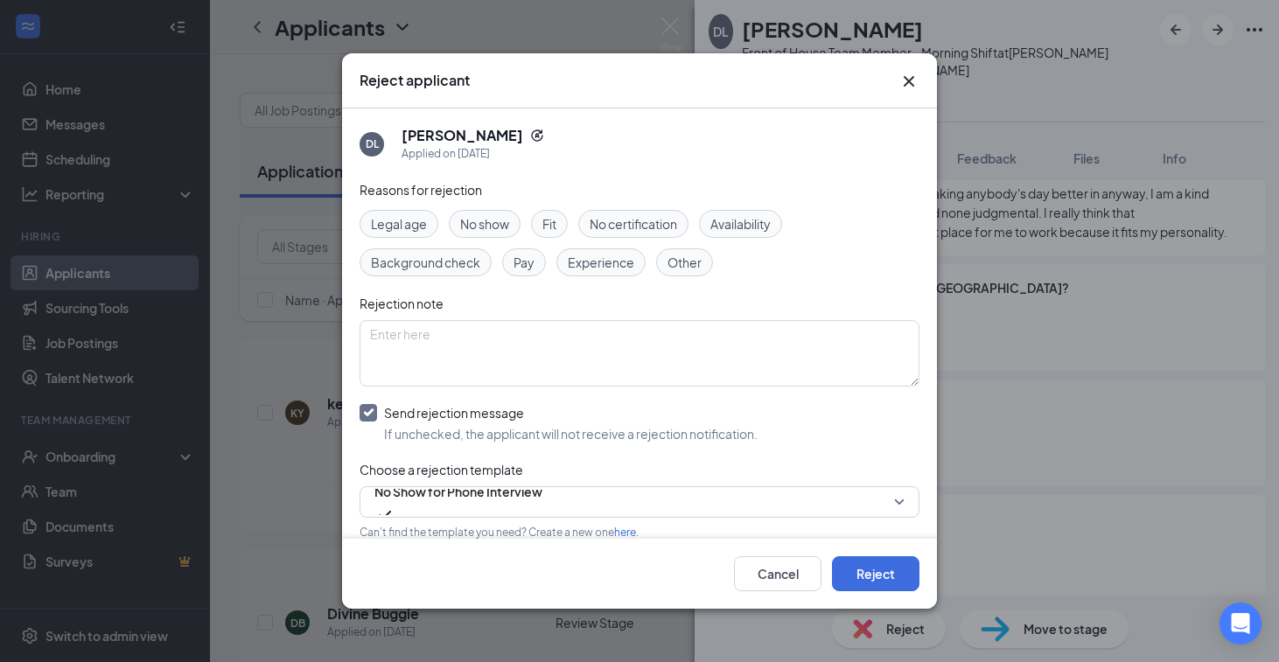
click at [487, 483] on div "Reasons for rejection Legal age No show Fit No certification Availability Backg…" at bounding box center [640, 405] width 560 height 451
click at [478, 493] on span "No Show for Phone Interview" at bounding box center [458, 492] width 168 height 26
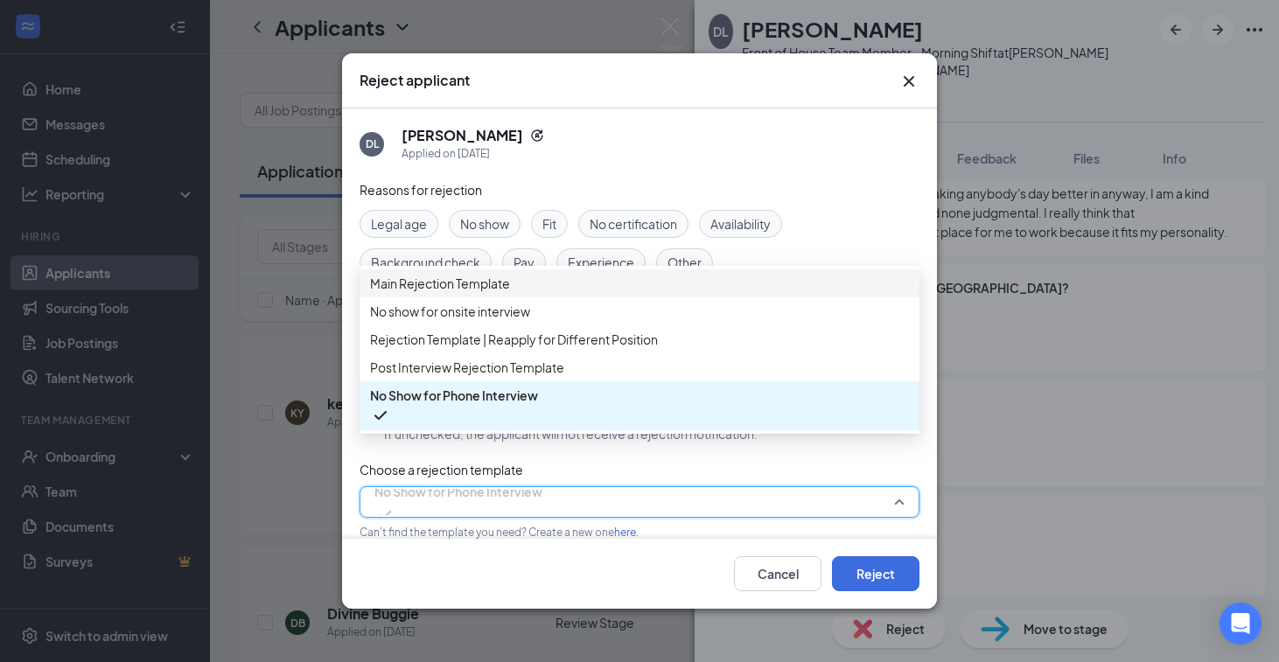
click at [508, 293] on span "Main Rejection Template" at bounding box center [440, 283] width 140 height 19
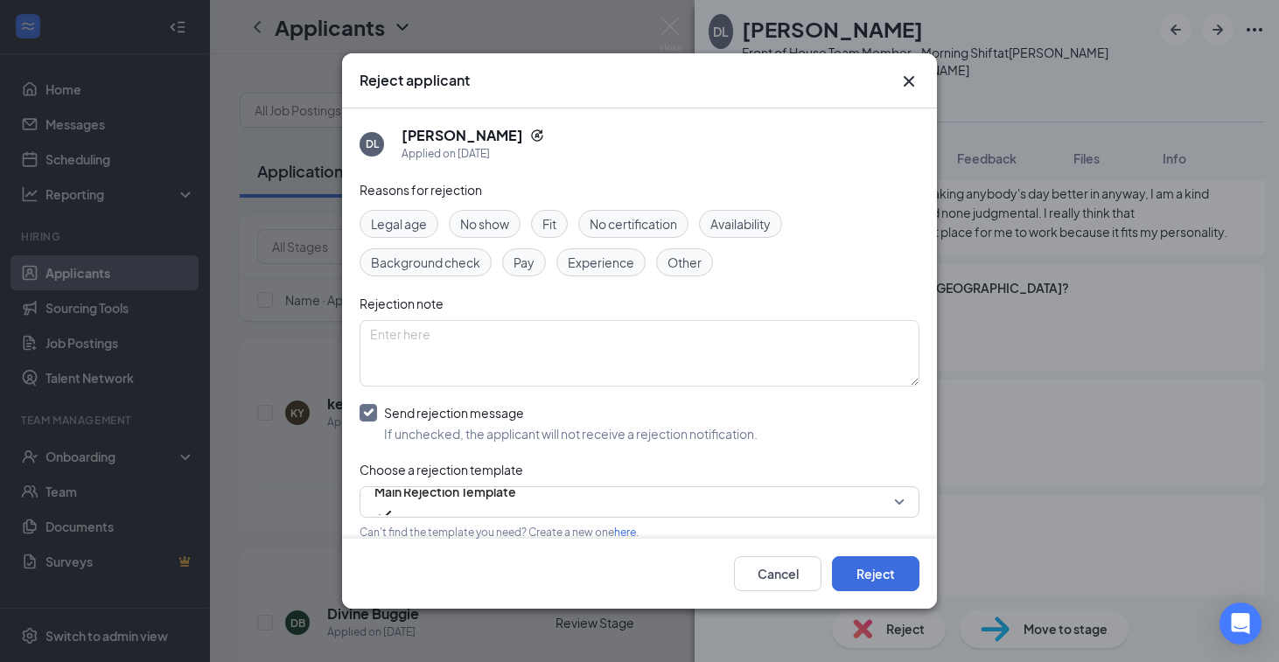
click at [876, 592] on div "Cancel Reject" at bounding box center [639, 574] width 595 height 70
click at [873, 584] on button "Reject" at bounding box center [875, 573] width 87 height 35
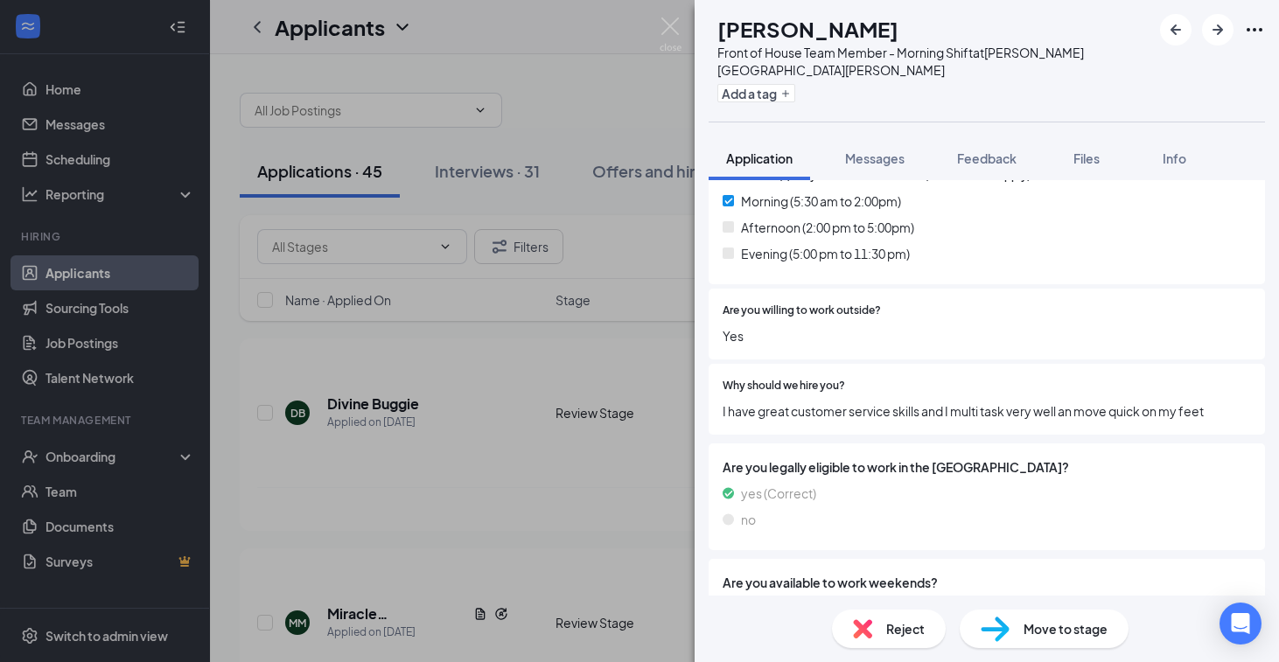
scroll to position [979, 0]
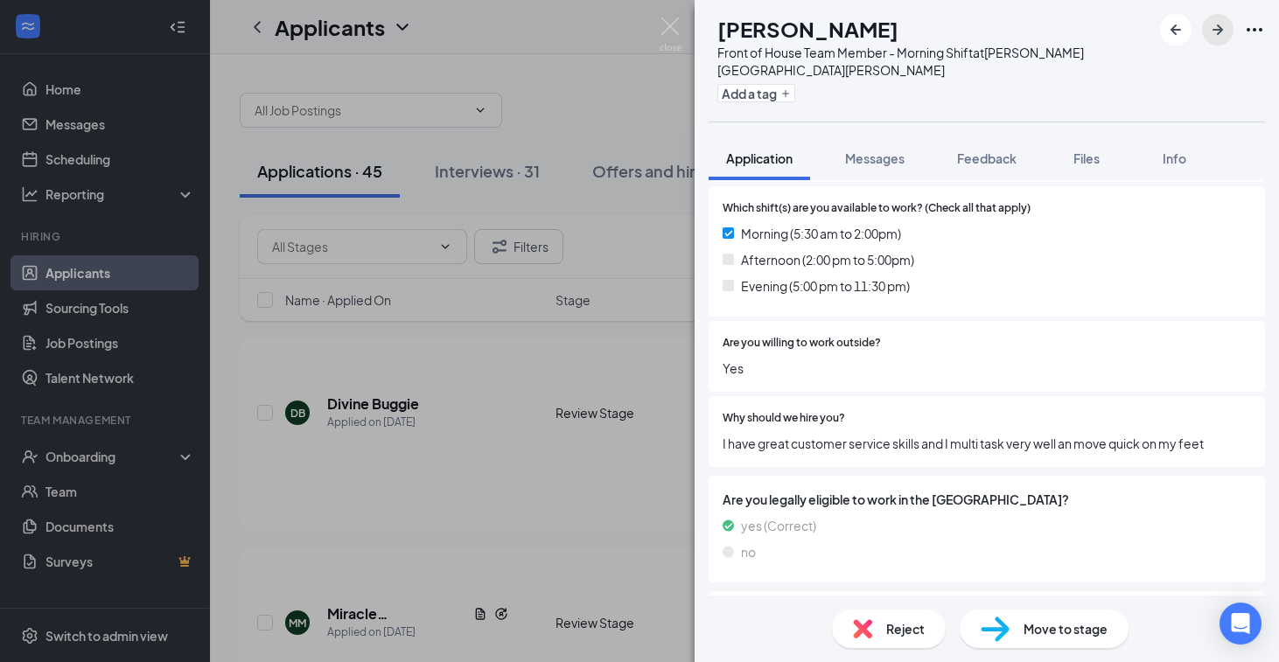
click at [1220, 36] on icon "ArrowRight" at bounding box center [1217, 29] width 21 height 21
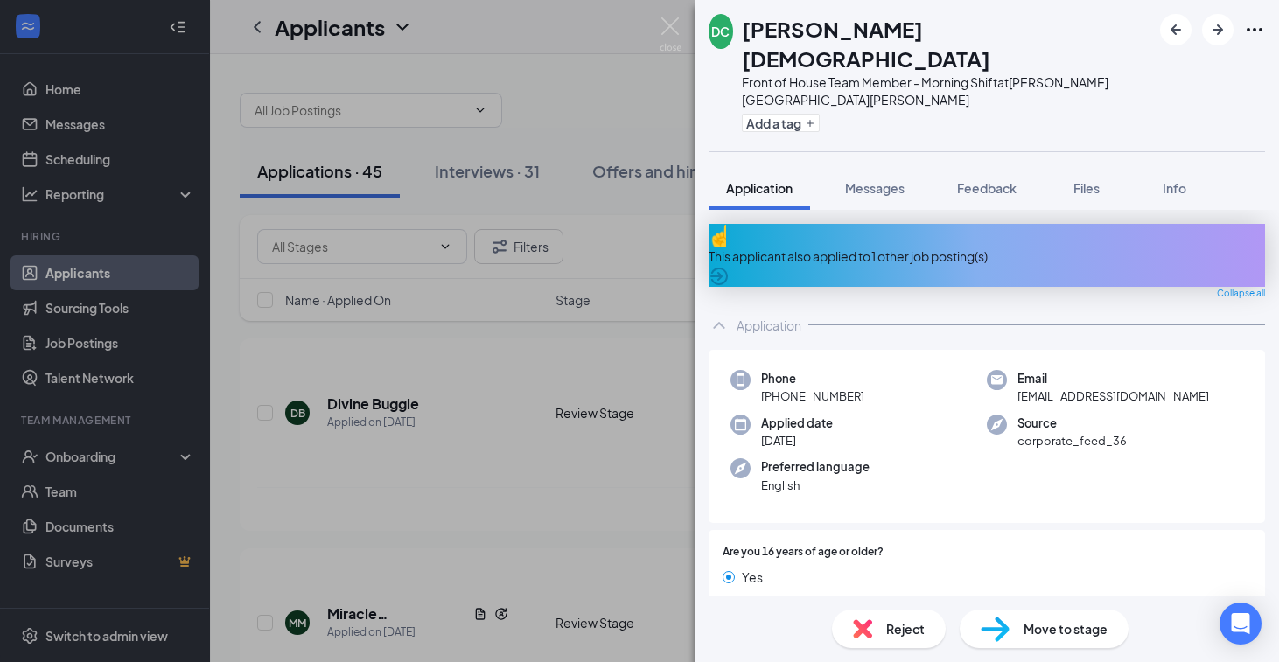
click at [1016, 247] on div "This applicant also applied to 1 other job posting(s)" at bounding box center [987, 256] width 556 height 19
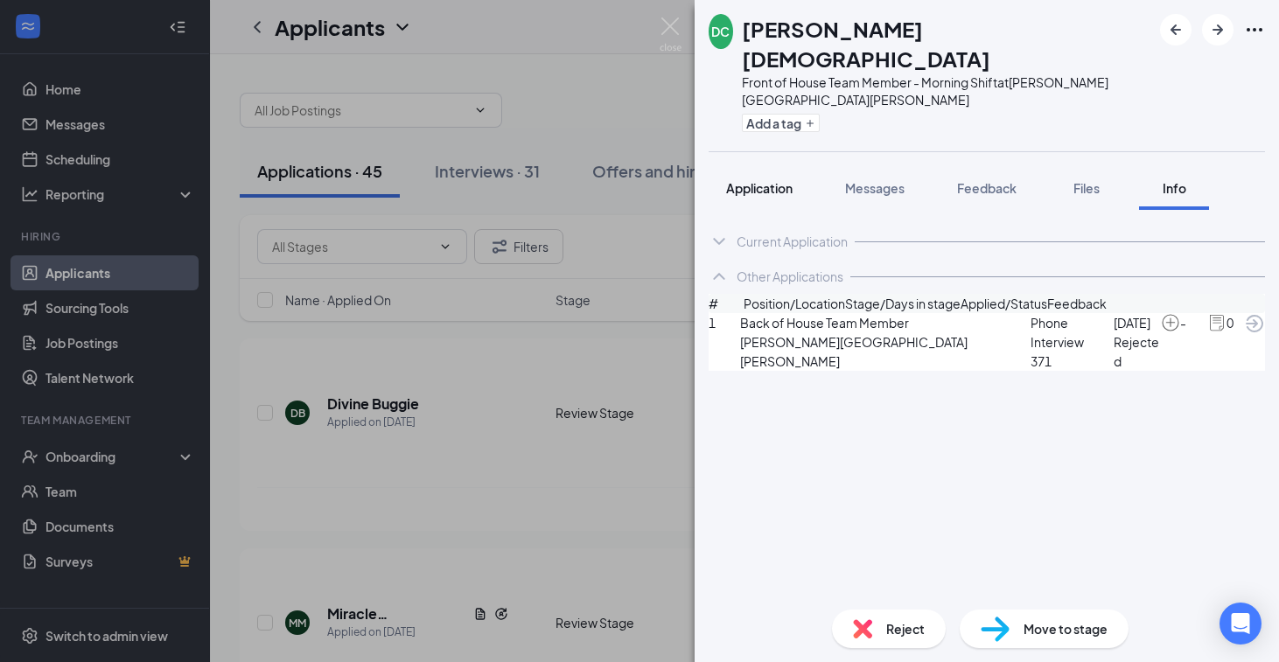
click at [751, 180] on span "Application" at bounding box center [759, 188] width 66 height 16
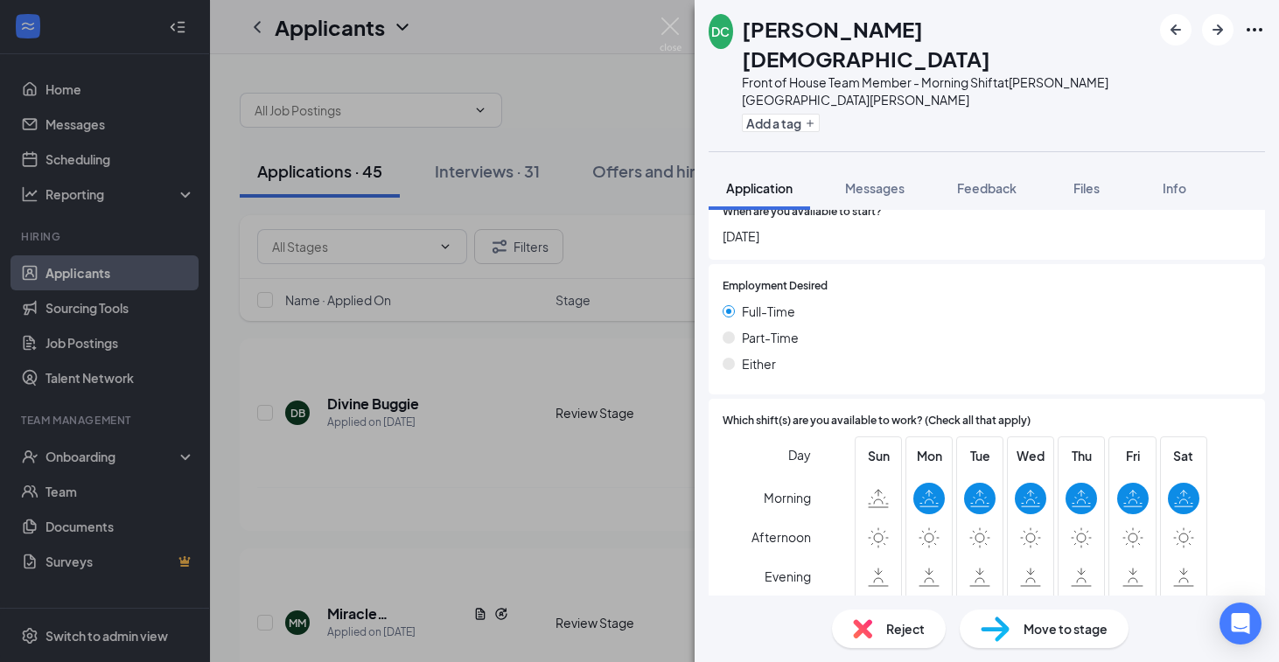
scroll to position [1855, 0]
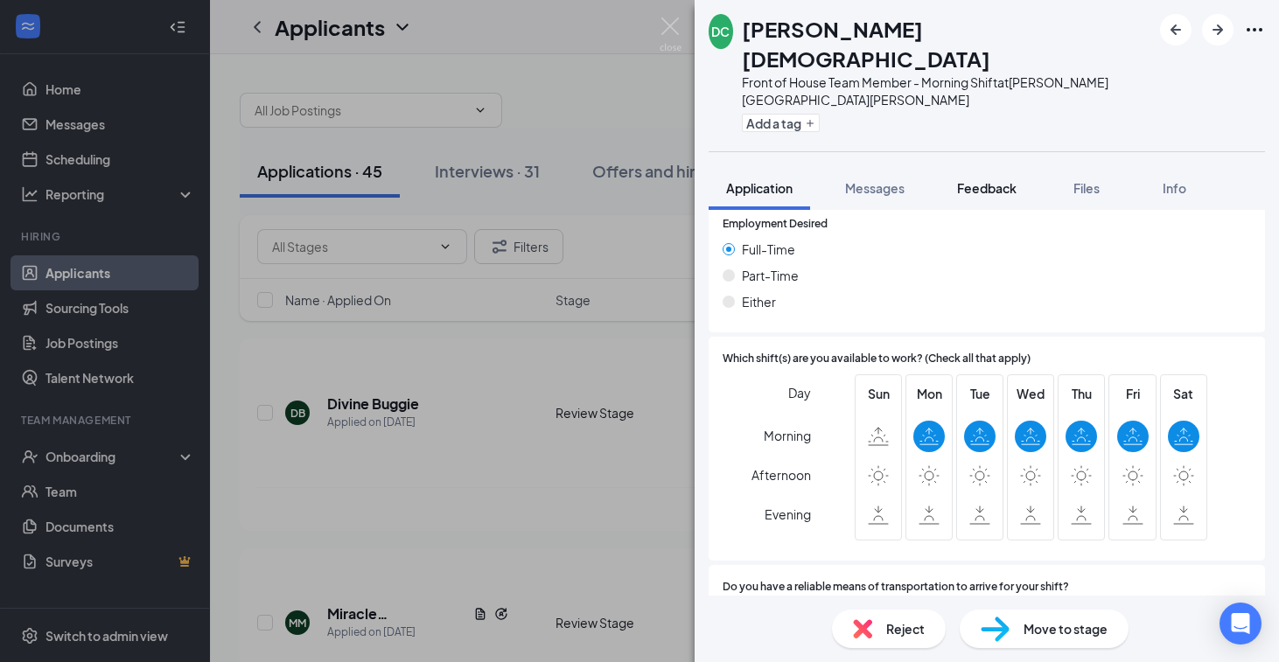
click at [1007, 180] on span "Feedback" at bounding box center [986, 188] width 59 height 16
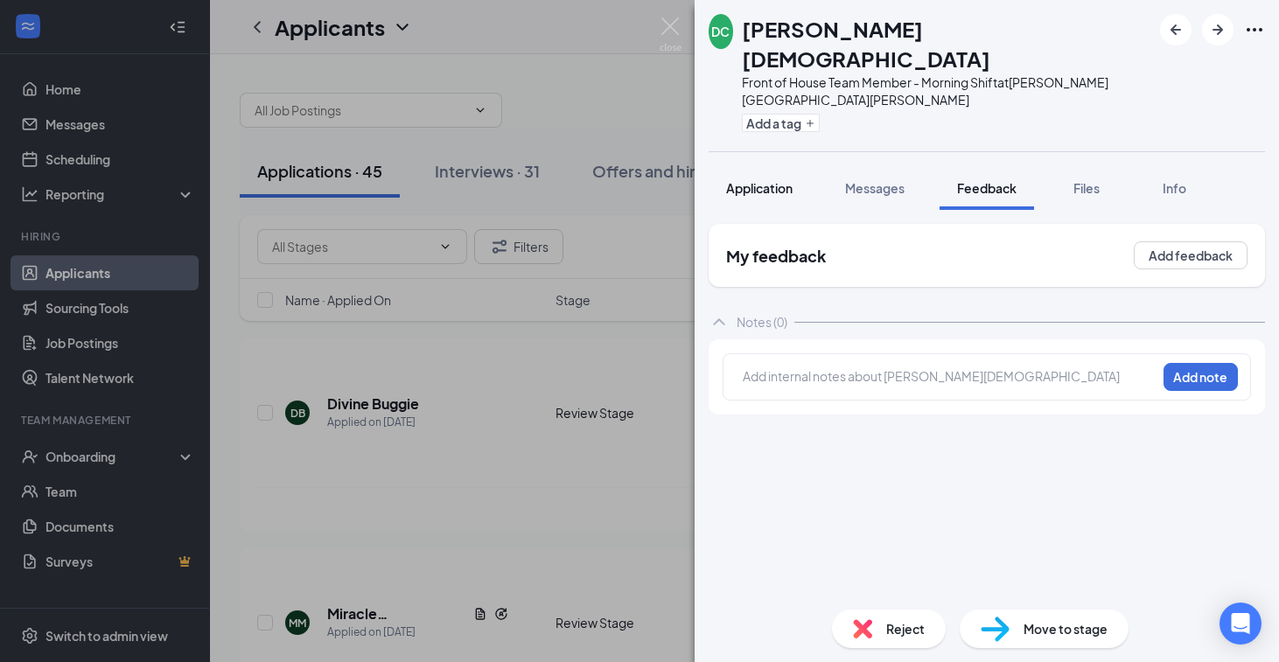
click at [787, 166] on button "Application" at bounding box center [759, 188] width 101 height 44
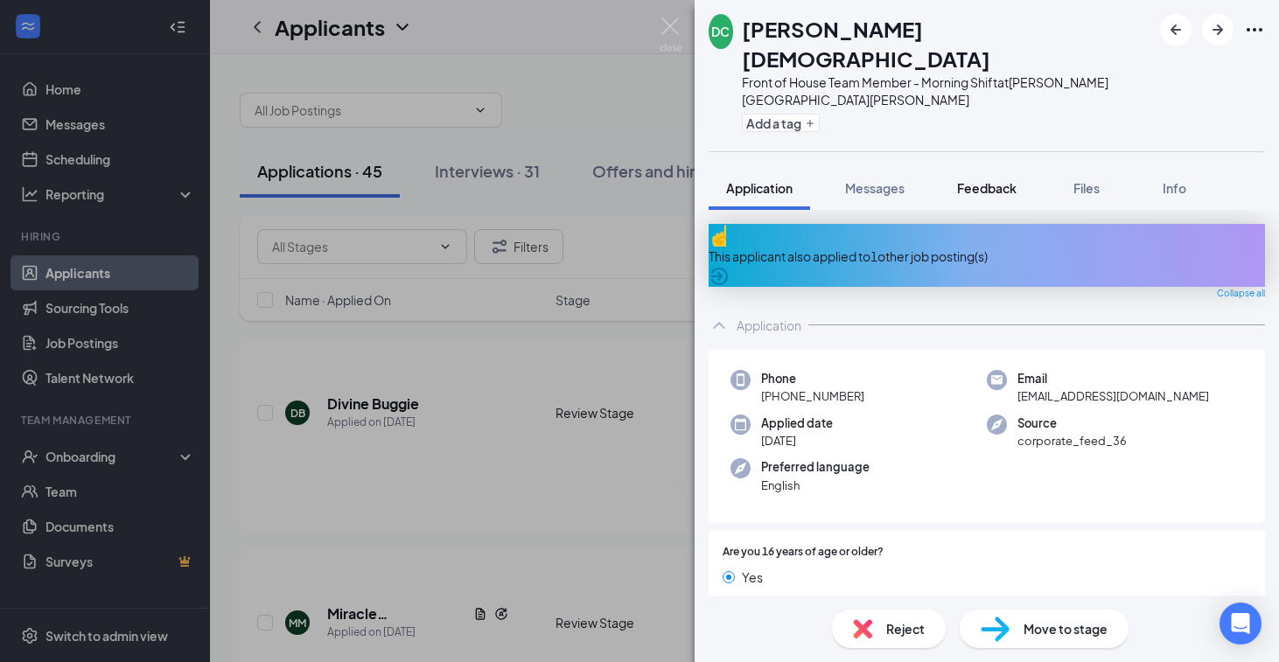
click at [1003, 180] on span "Feedback" at bounding box center [986, 188] width 59 height 16
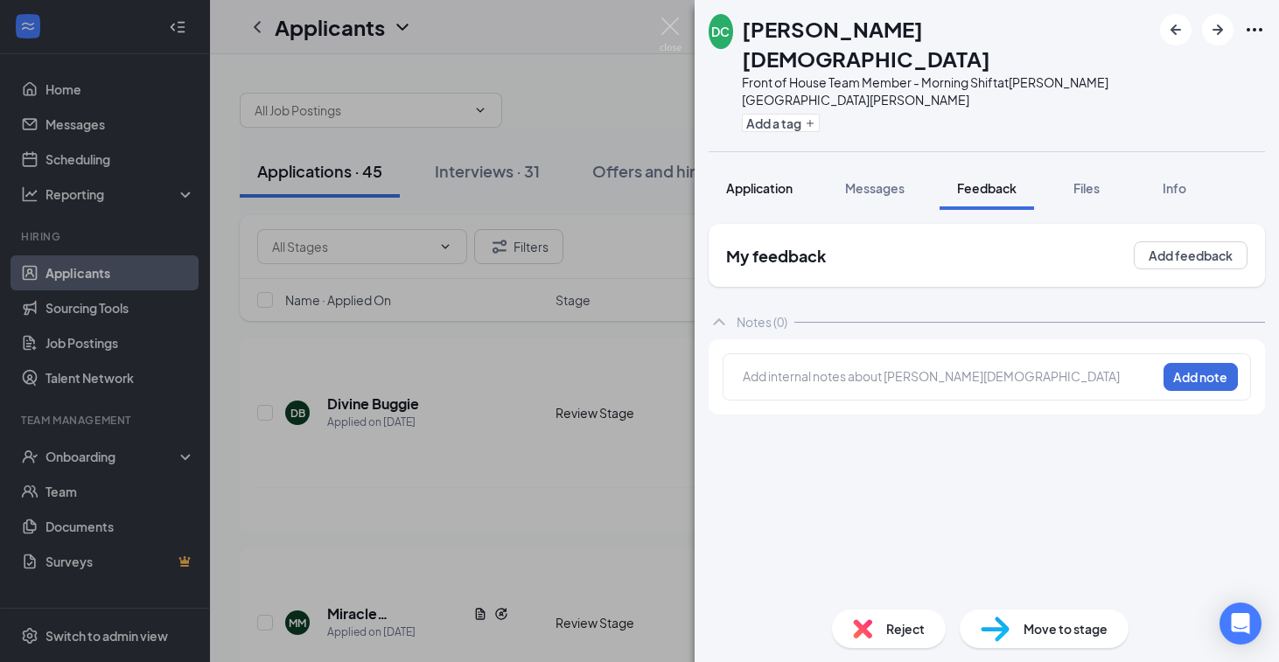
click at [754, 180] on span "Application" at bounding box center [759, 188] width 66 height 16
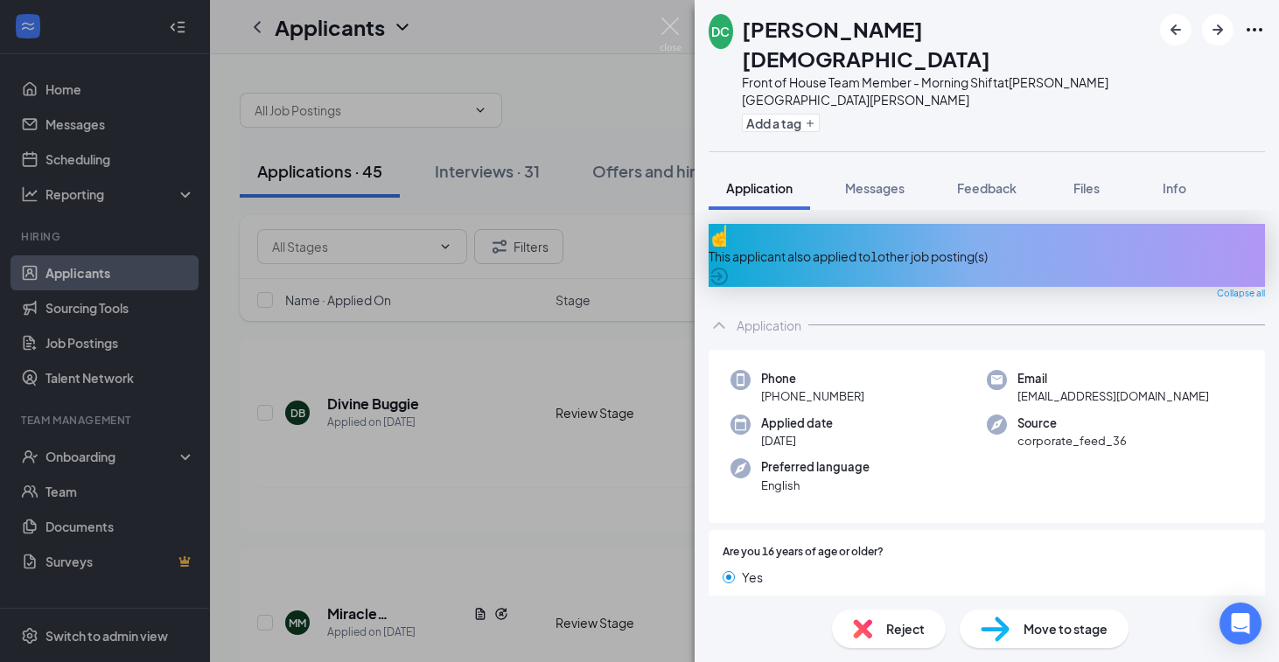
click at [894, 224] on div "This applicant also applied to 1 other job posting(s)" at bounding box center [987, 255] width 556 height 63
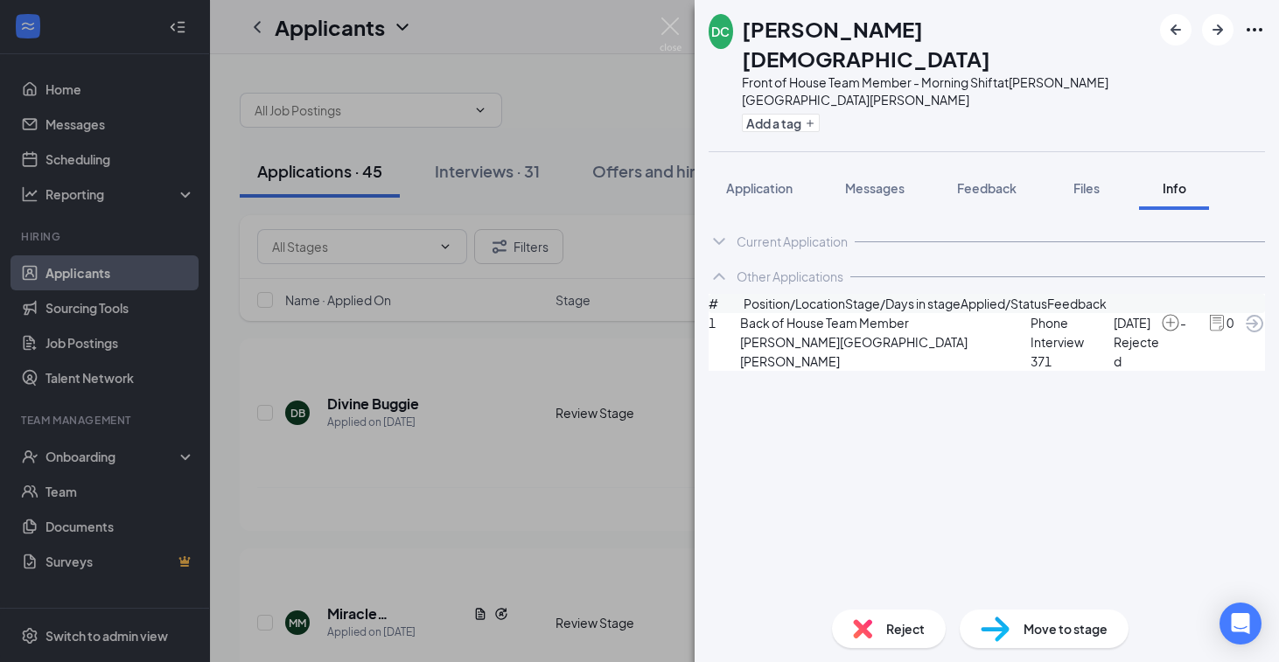
click at [1244, 317] on icon "ArrowCircle" at bounding box center [1254, 323] width 21 height 21
click at [898, 612] on div "Reject" at bounding box center [889, 629] width 114 height 38
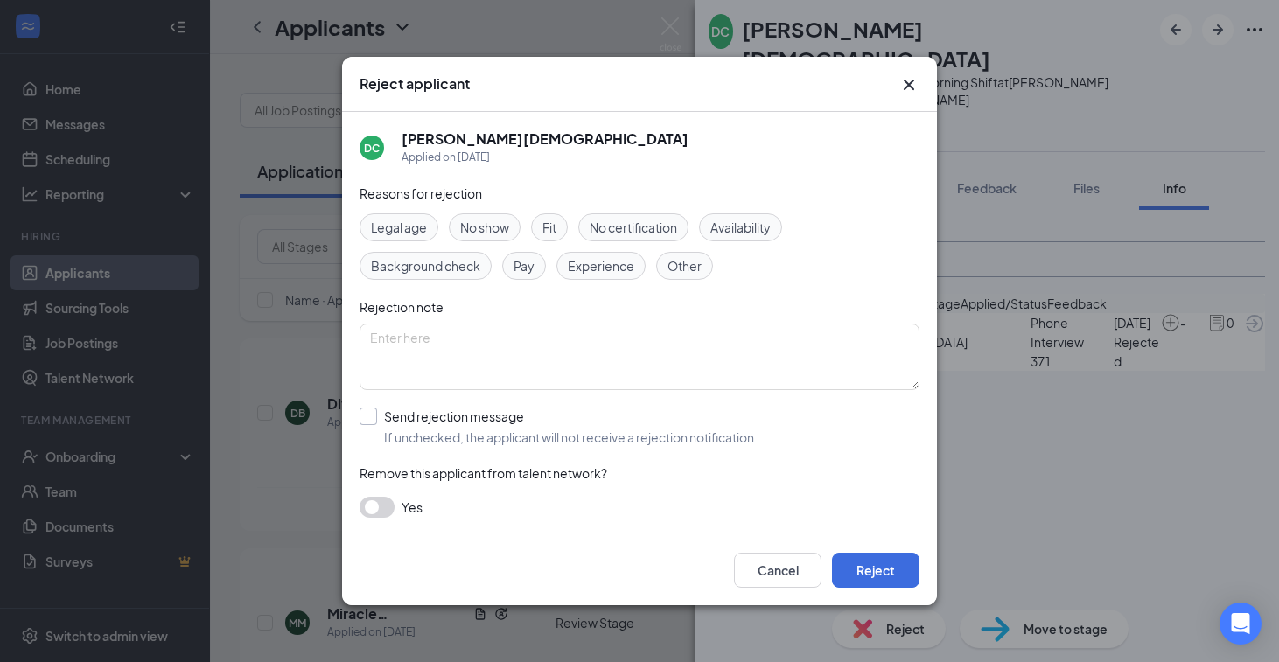
click at [539, 421] on input "Send rejection message If unchecked, the applicant will not receive a rejection…" at bounding box center [559, 427] width 398 height 38
checkbox input "true"
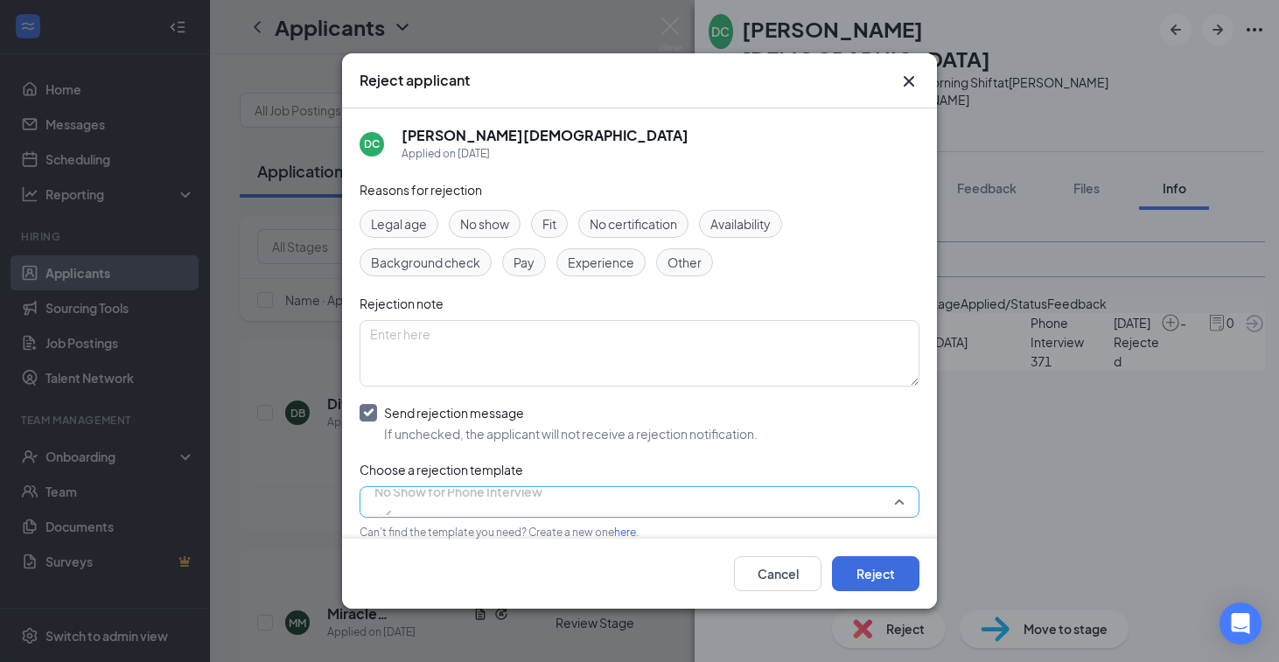
click at [542, 499] on span "No Show for Phone Interview" at bounding box center [458, 502] width 168 height 47
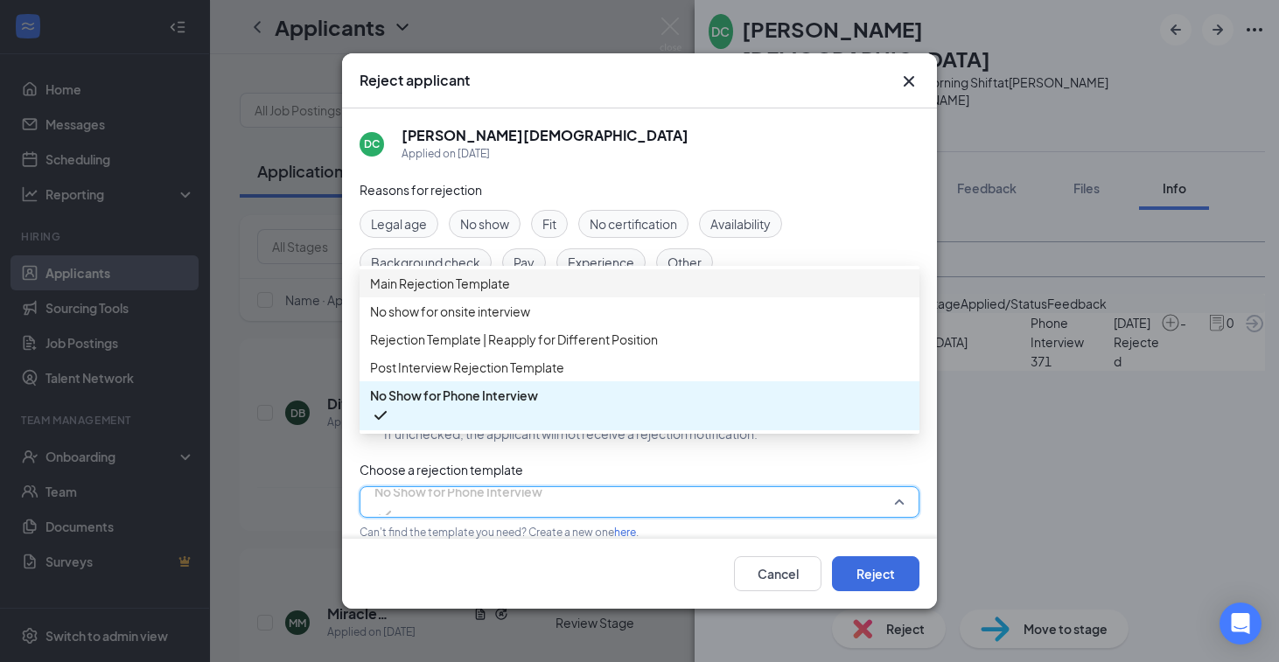
click at [549, 292] on span "Main Rejection Template" at bounding box center [639, 283] width 539 height 19
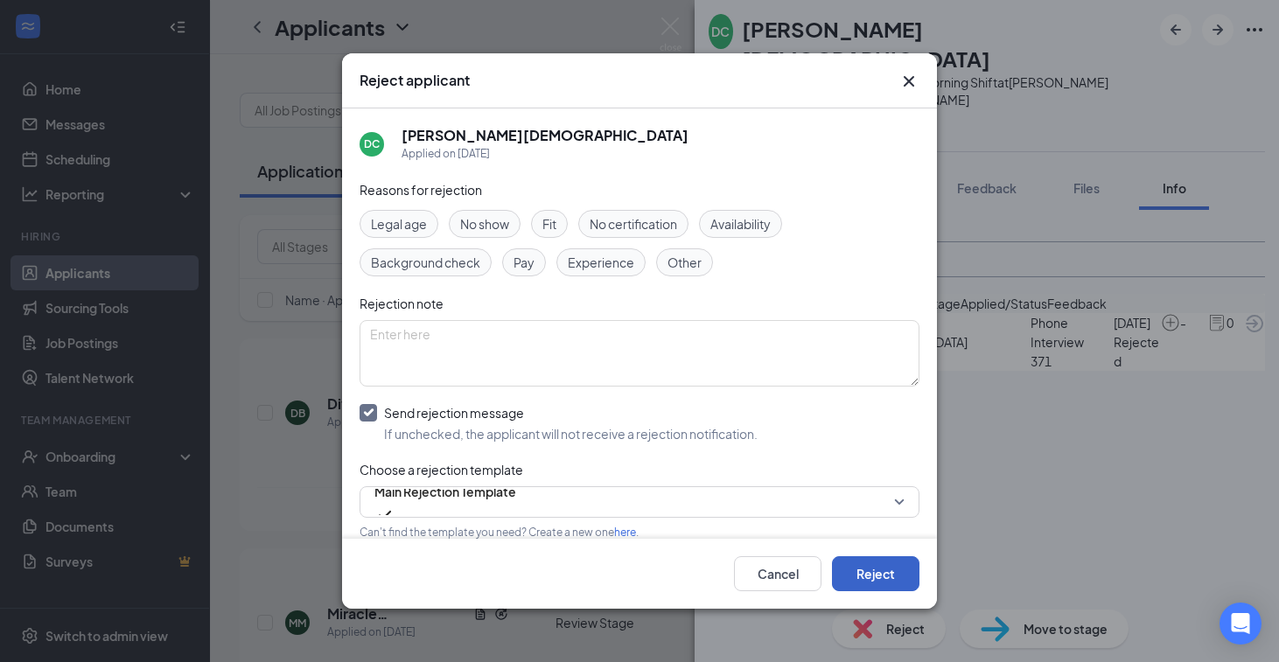
click at [899, 574] on button "Reject" at bounding box center [875, 573] width 87 height 35
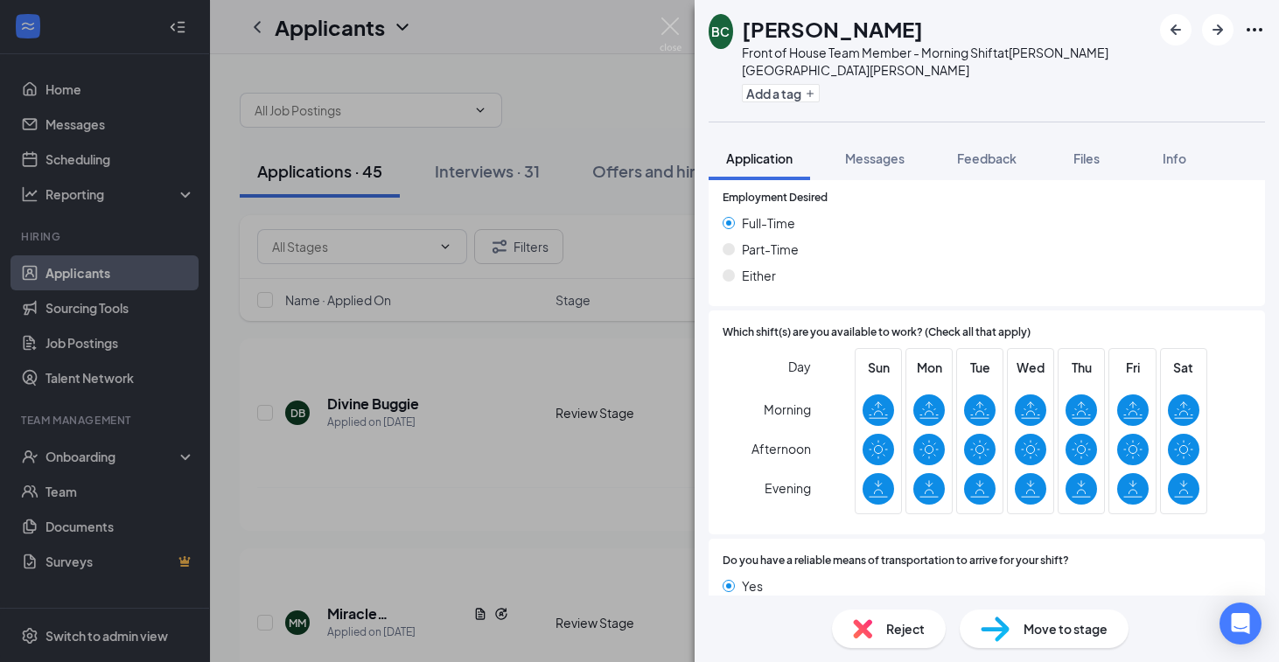
scroll to position [1748, 0]
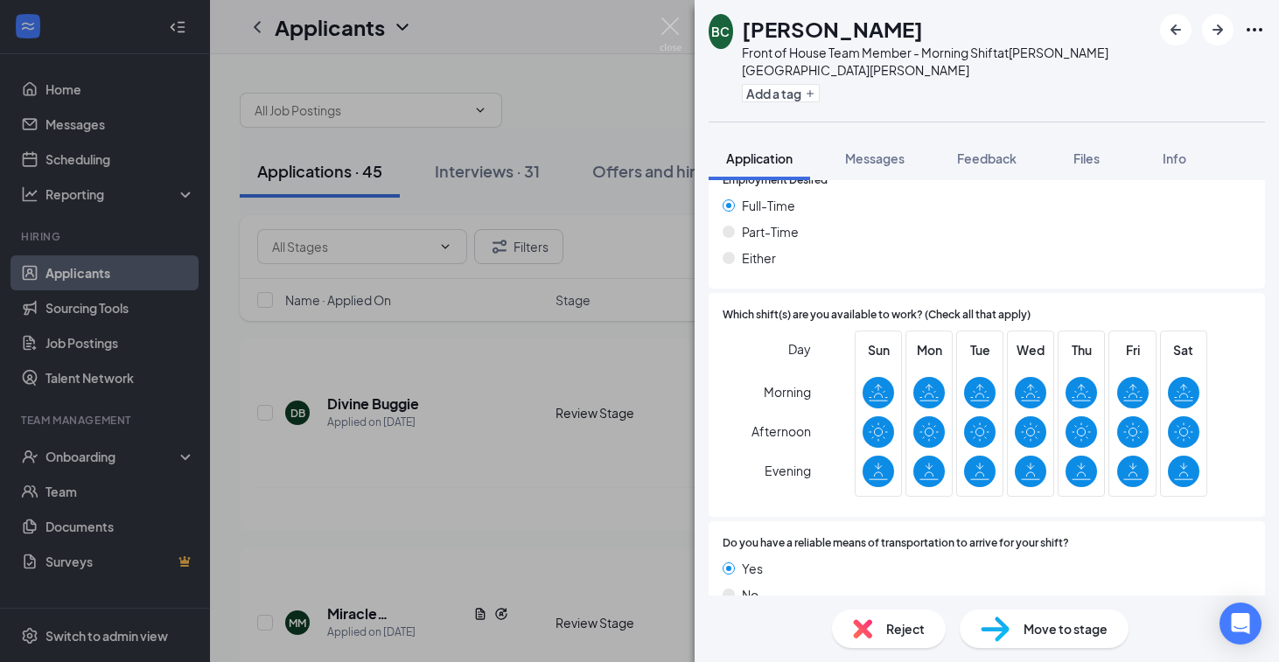
click at [890, 631] on span "Reject" at bounding box center [905, 628] width 38 height 19
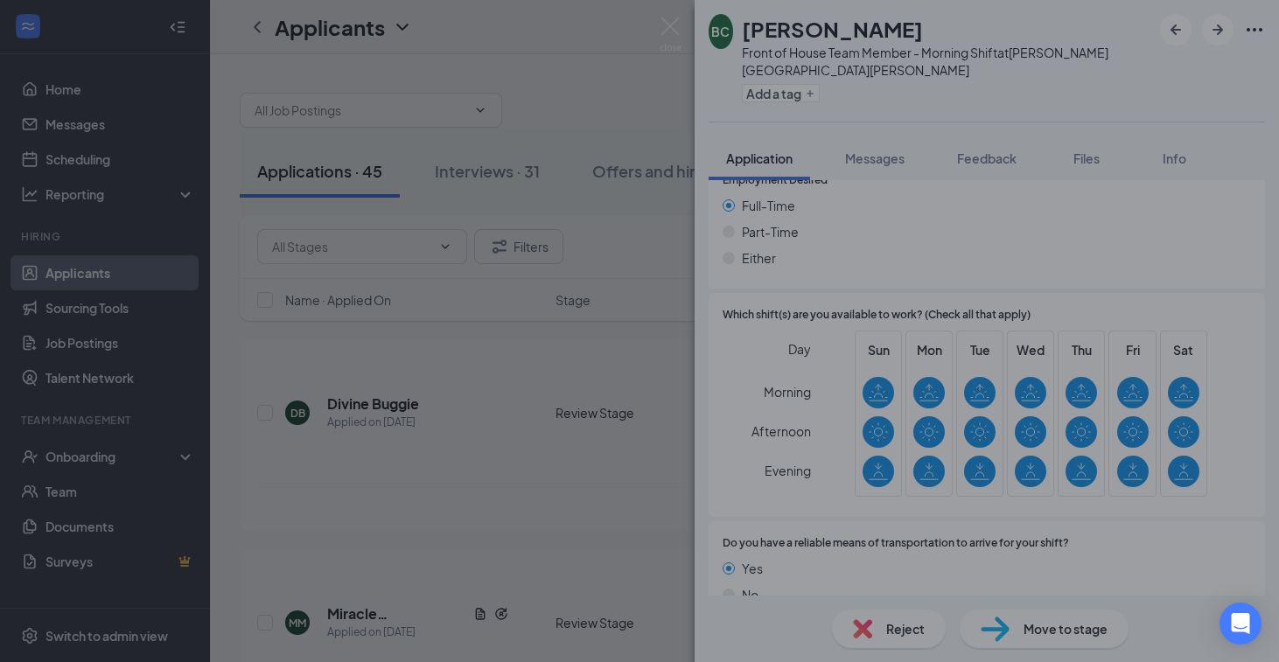
scroll to position [1740, 0]
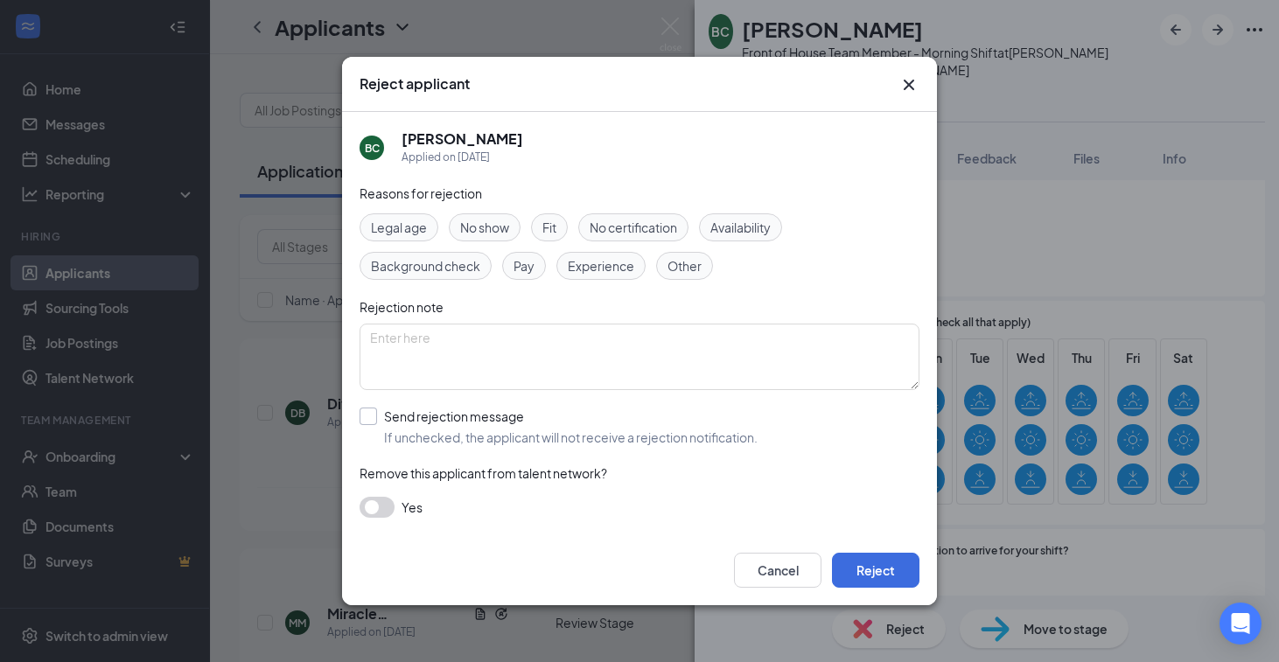
click at [450, 409] on input "Send rejection message If unchecked, the applicant will not receive a rejection…" at bounding box center [559, 427] width 398 height 38
checkbox input "true"
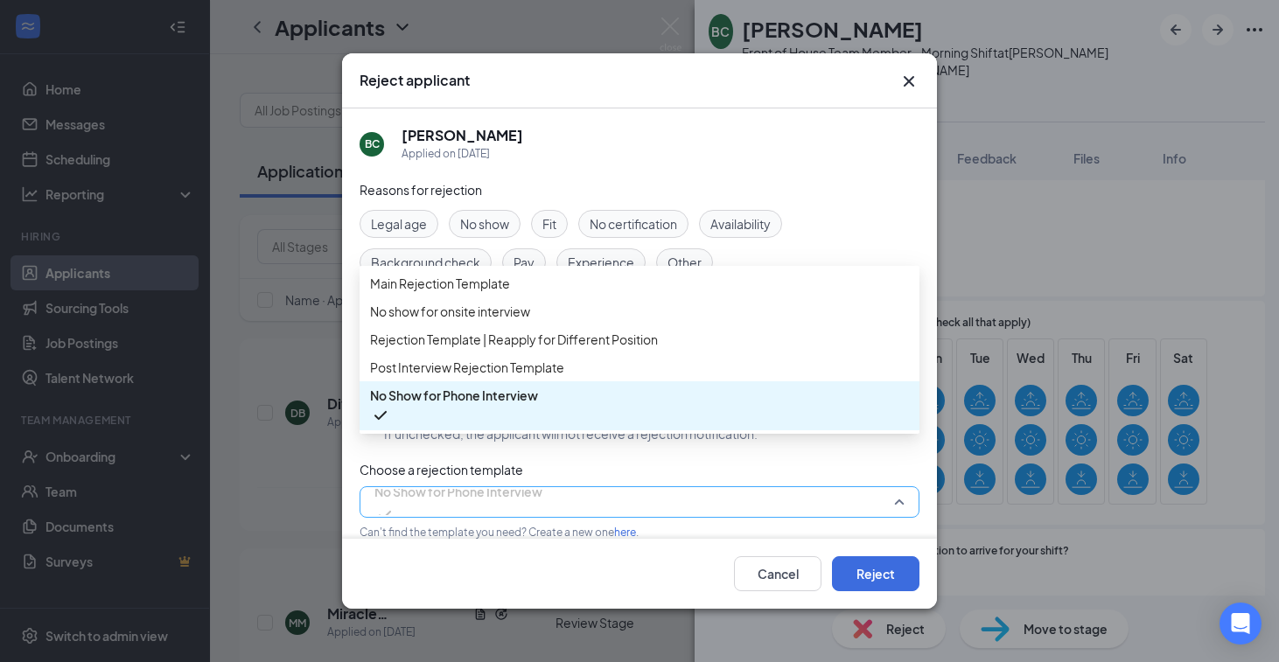
click at [519, 505] on span "No Show for Phone Interview" at bounding box center [458, 492] width 168 height 26
click at [525, 287] on span "Main Rejection Template" at bounding box center [639, 283] width 539 height 19
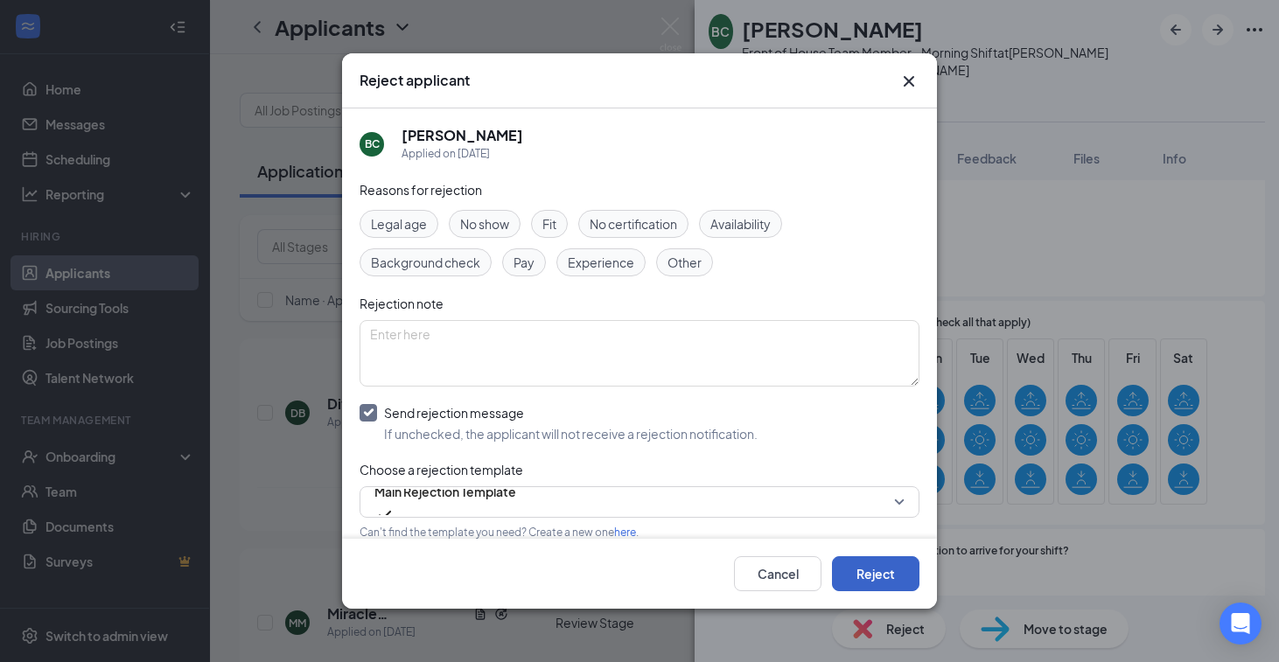
click at [904, 571] on button "Reject" at bounding box center [875, 573] width 87 height 35
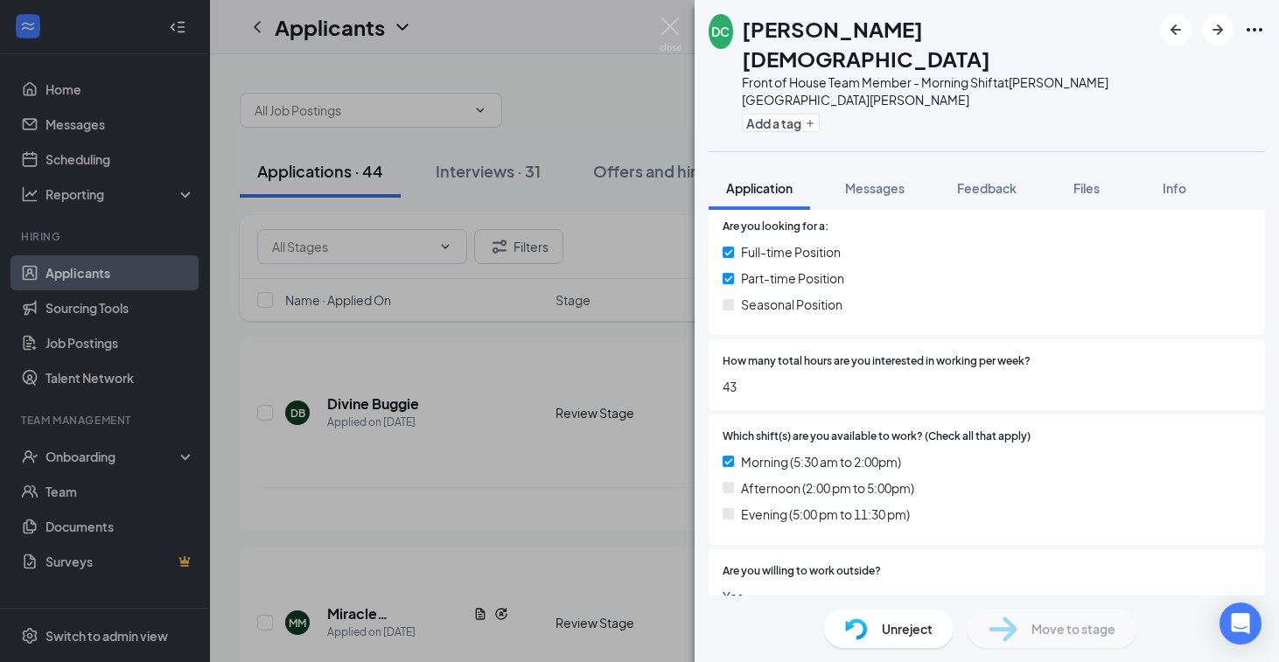
scroll to position [44, 0]
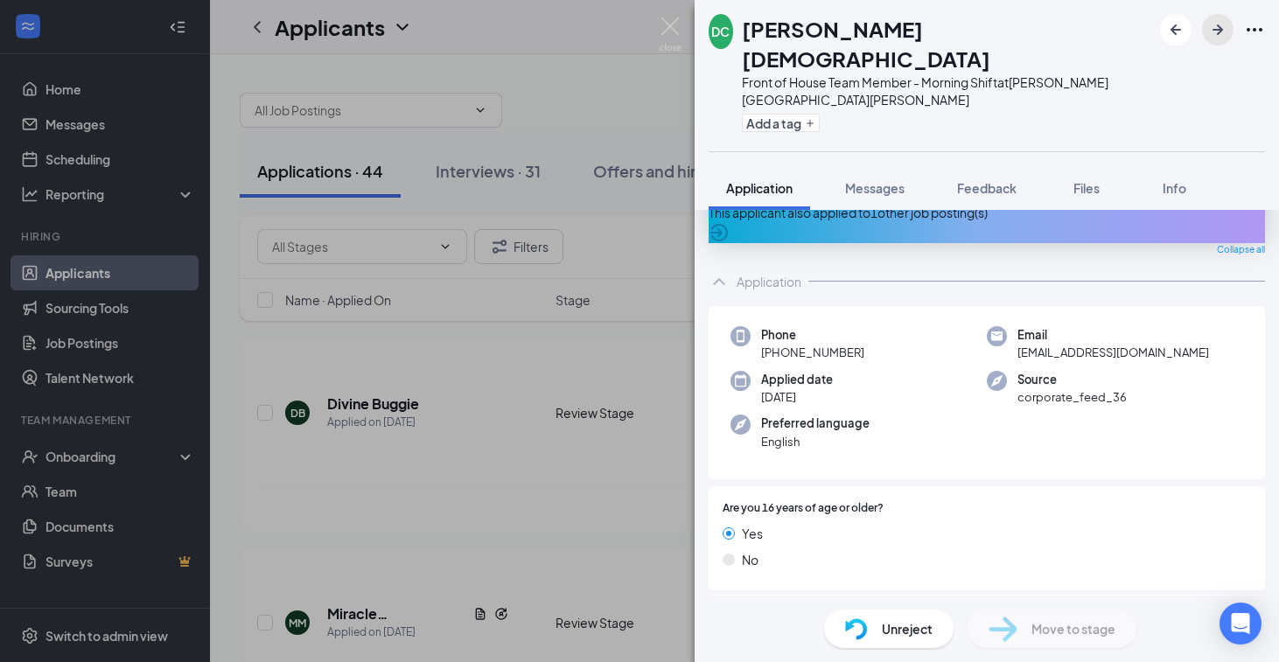
click at [1213, 42] on button "button" at bounding box center [1217, 29] width 31 height 31
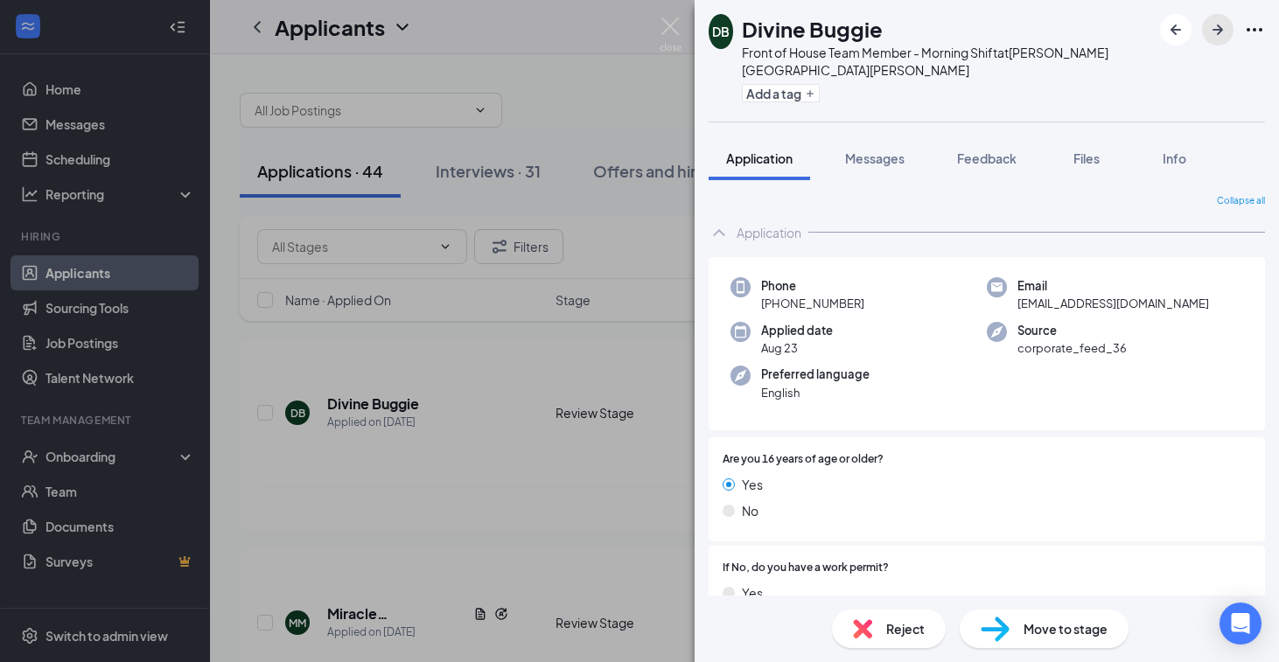
click at [1213, 42] on button "button" at bounding box center [1217, 29] width 31 height 31
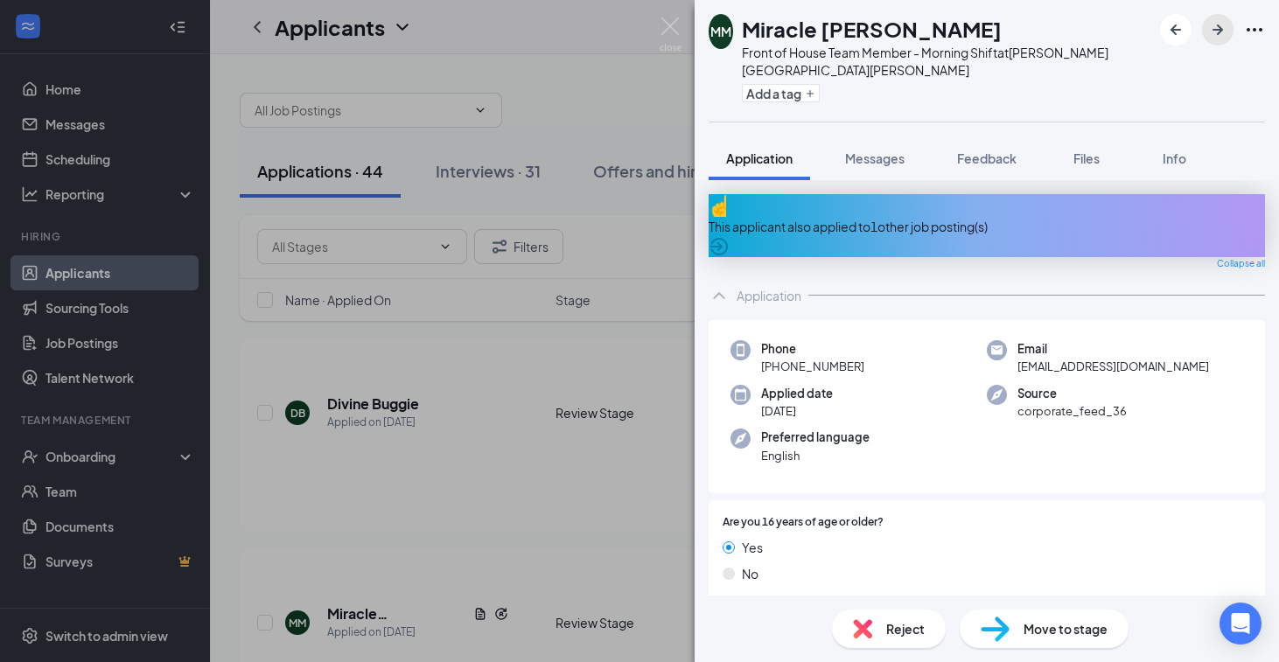
click at [1213, 42] on button "button" at bounding box center [1217, 29] width 31 height 31
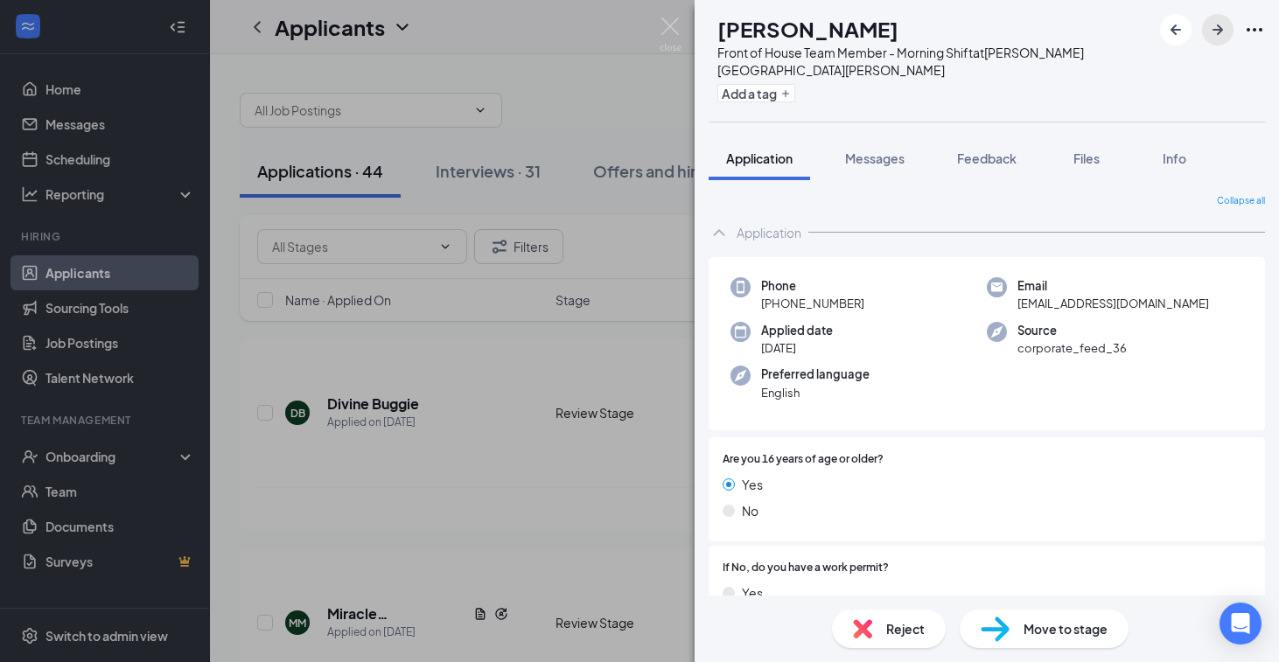
scroll to position [2, 0]
click at [1210, 34] on icon "ArrowRight" at bounding box center [1217, 29] width 21 height 21
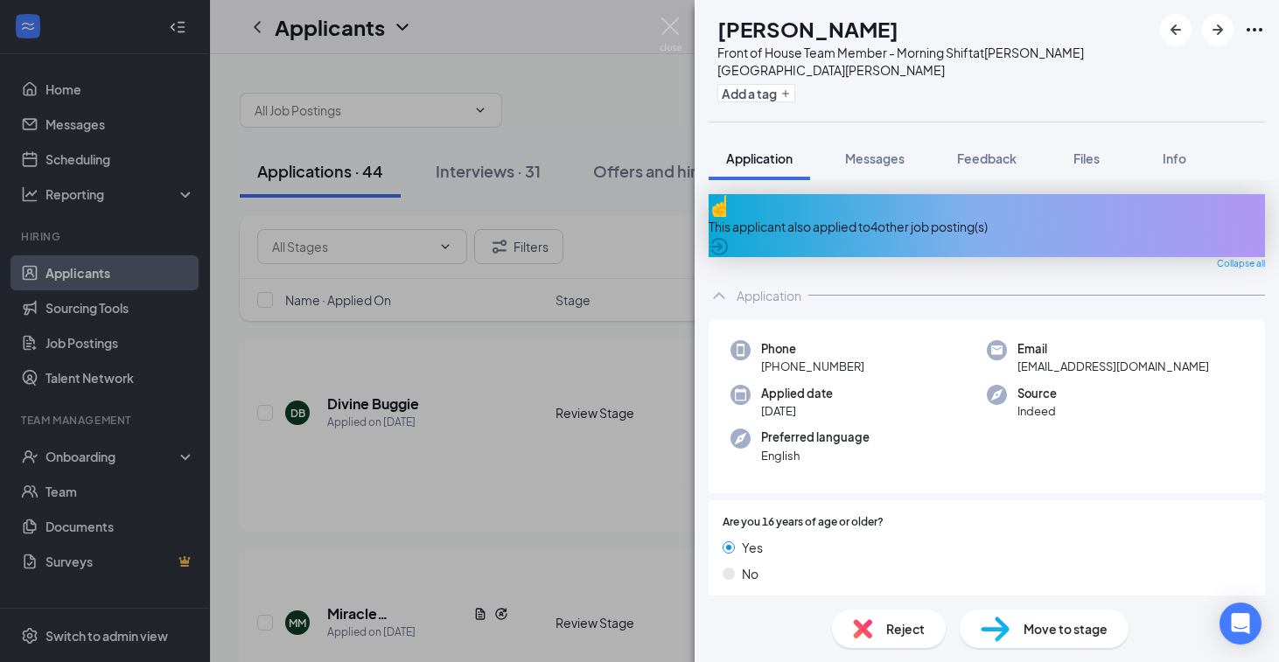
click at [951, 217] on div "This applicant also applied to 4 other job posting(s)" at bounding box center [987, 226] width 556 height 19
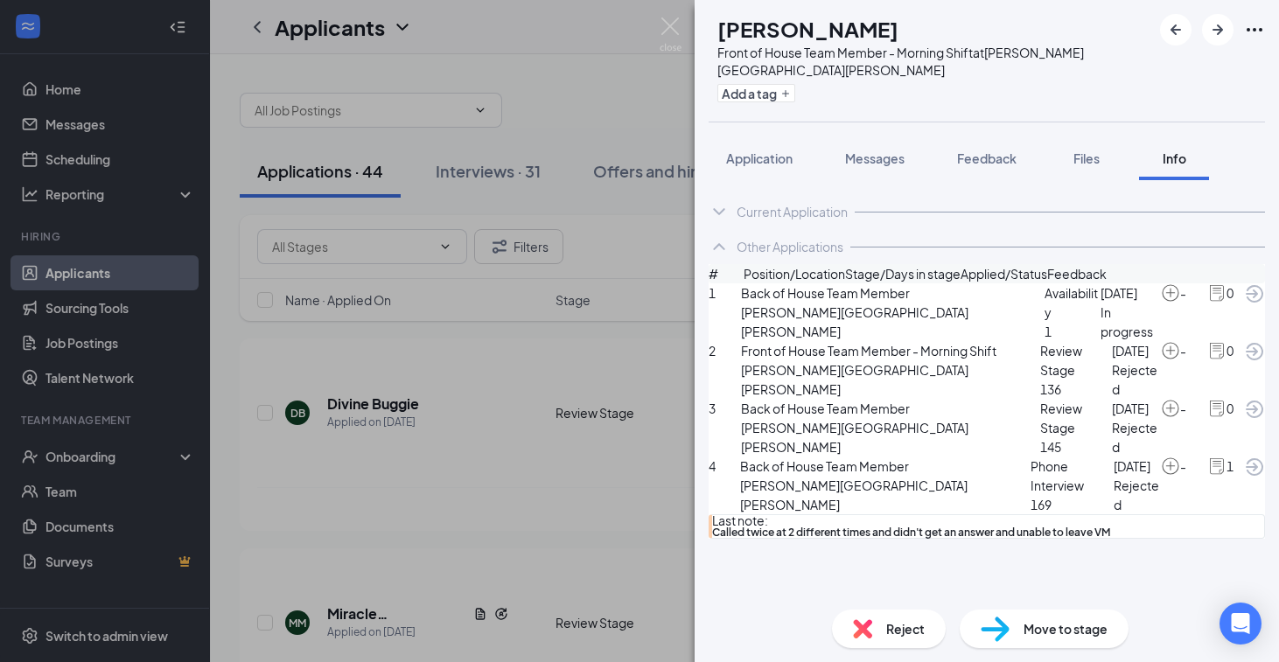
scroll to position [16, 0]
click at [753, 151] on button "Application" at bounding box center [759, 158] width 101 height 44
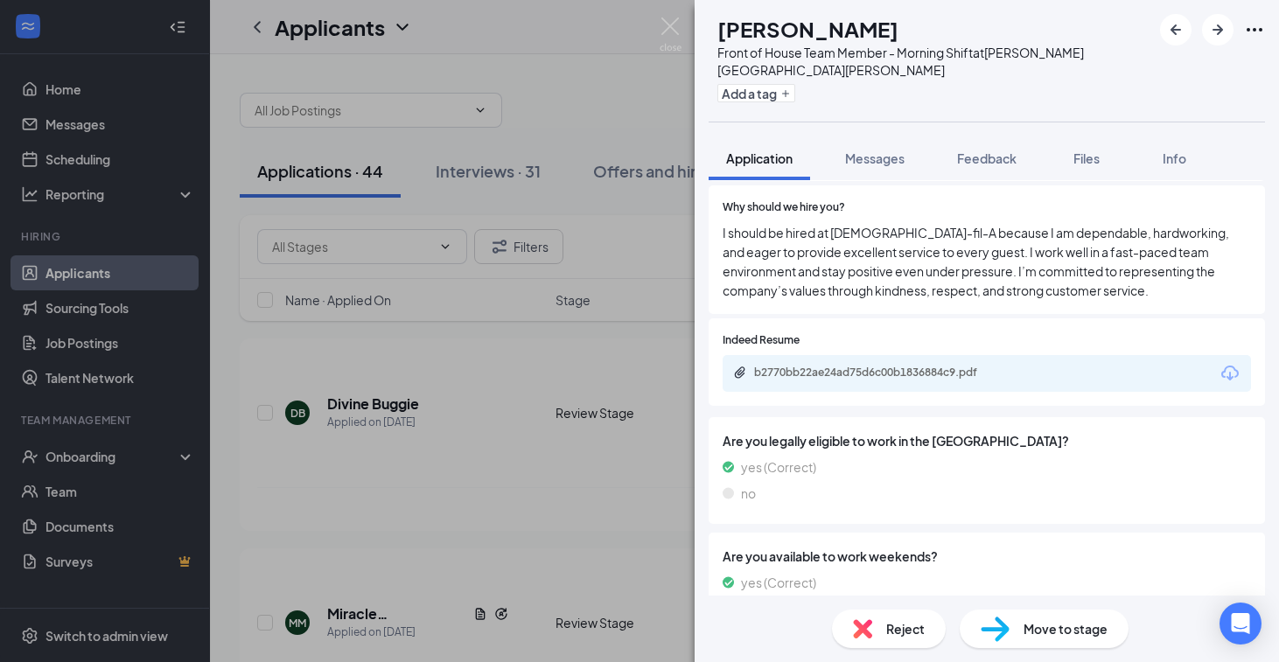
scroll to position [1257, 0]
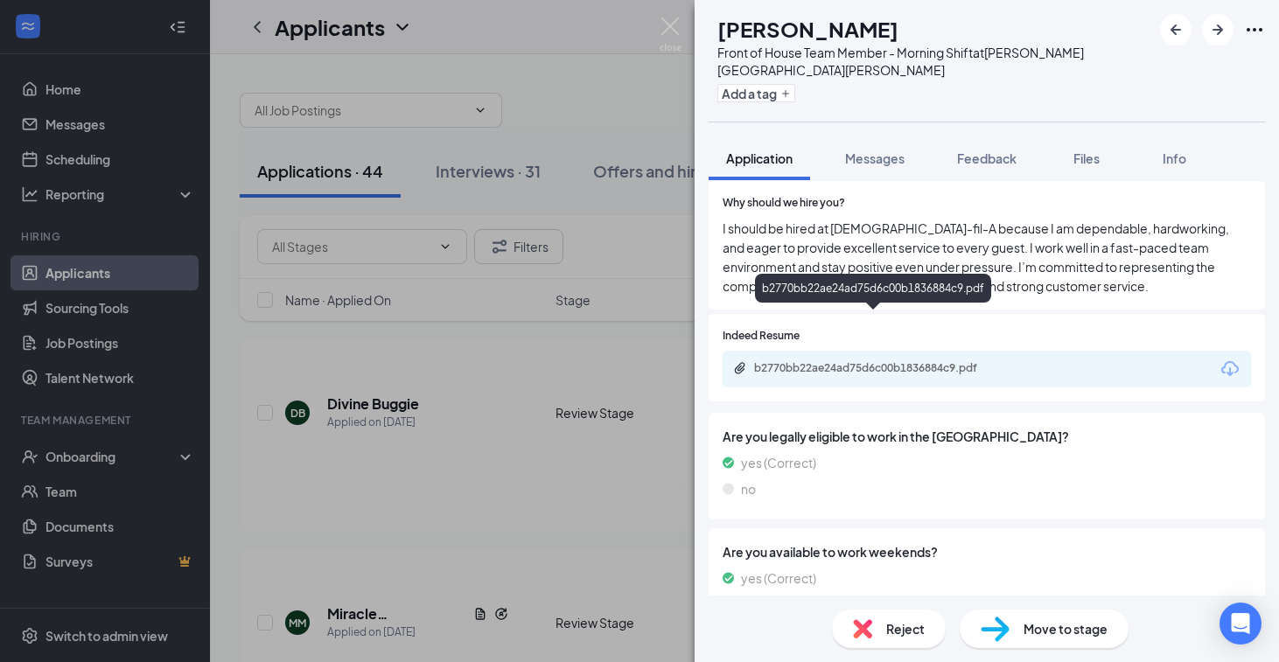
click at [856, 361] on div "b2770bb22ae24ad75d6c00b1836884c9.pdf" at bounding box center [876, 368] width 245 height 14
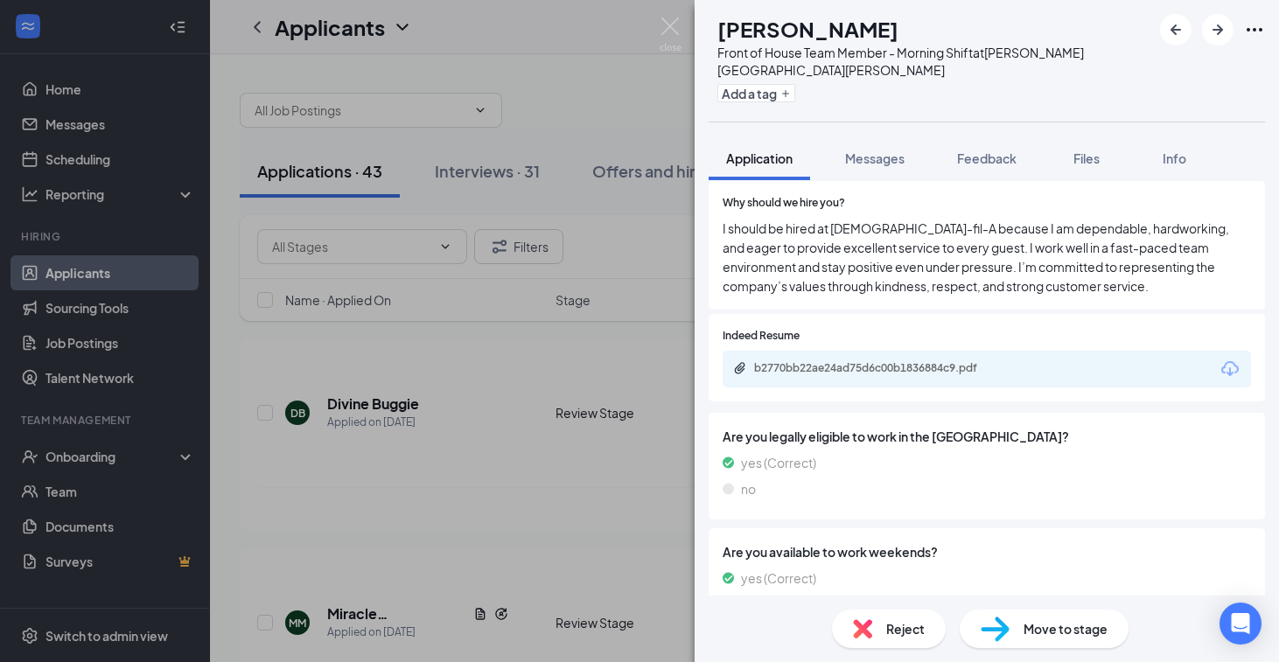
click at [848, 631] on div "Reject" at bounding box center [889, 629] width 114 height 38
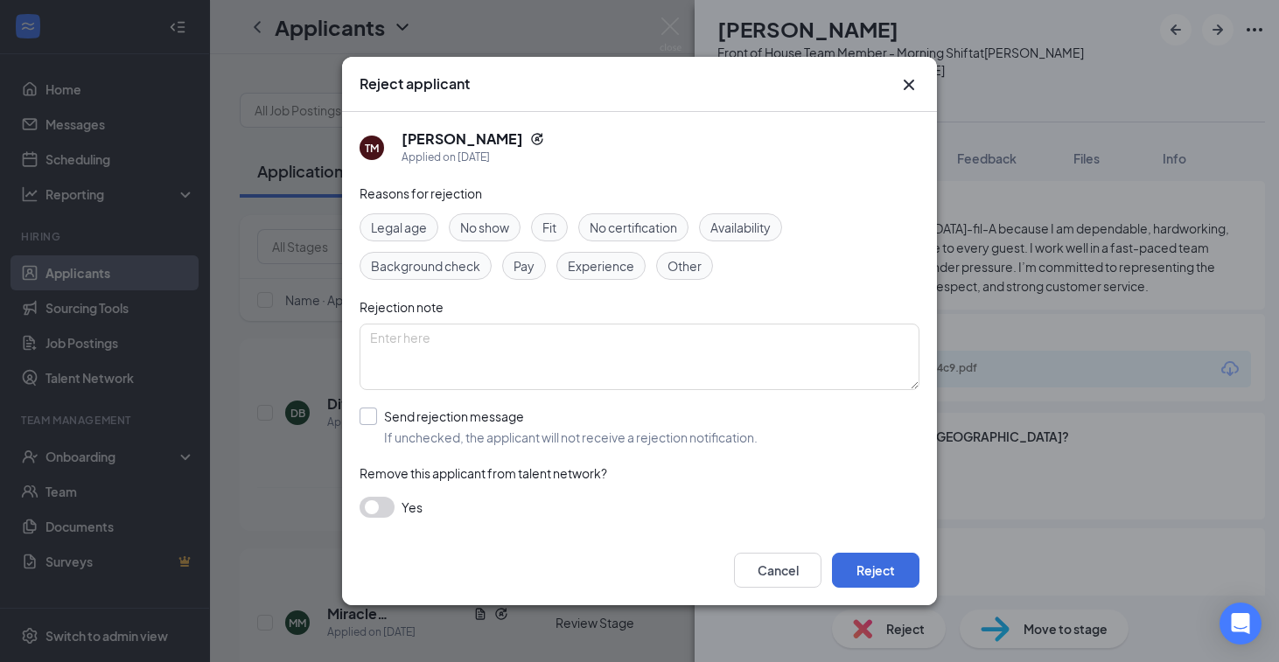
click at [513, 415] on input "Send rejection message If unchecked, the applicant will not receive a rejection…" at bounding box center [559, 427] width 398 height 38
checkbox input "true"
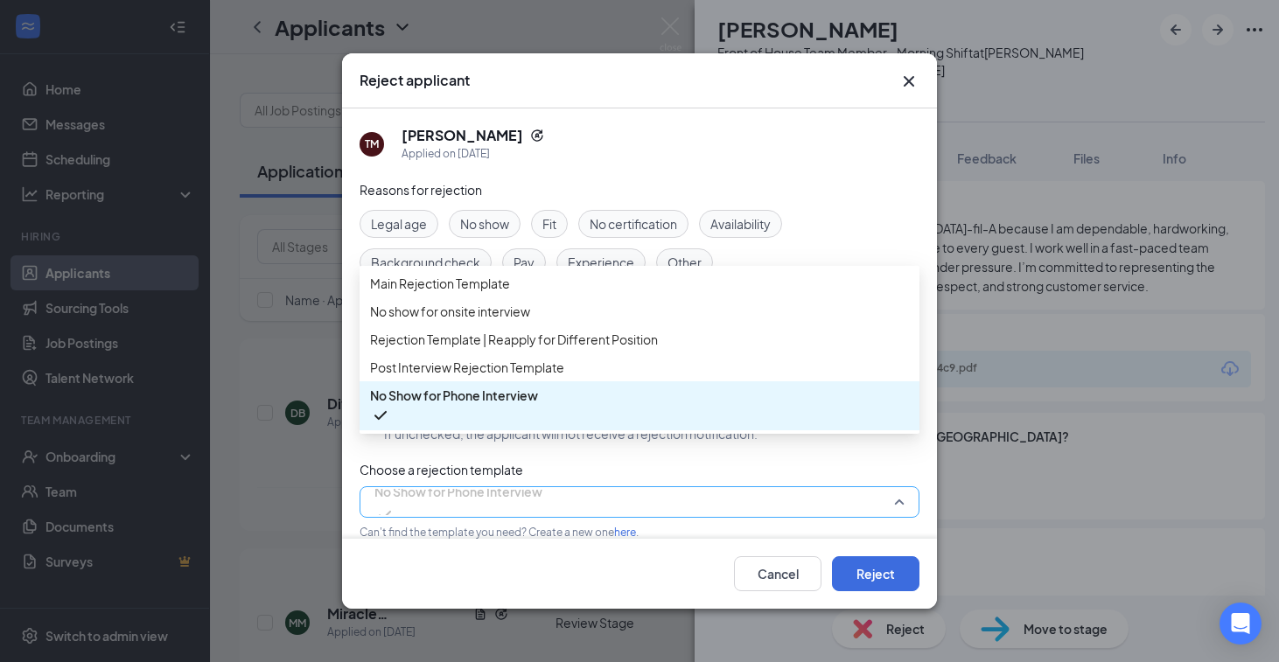
click at [542, 510] on span "No Show for Phone Interview" at bounding box center [458, 502] width 168 height 47
click at [525, 293] on span "Main Rejection Template" at bounding box center [639, 283] width 539 height 19
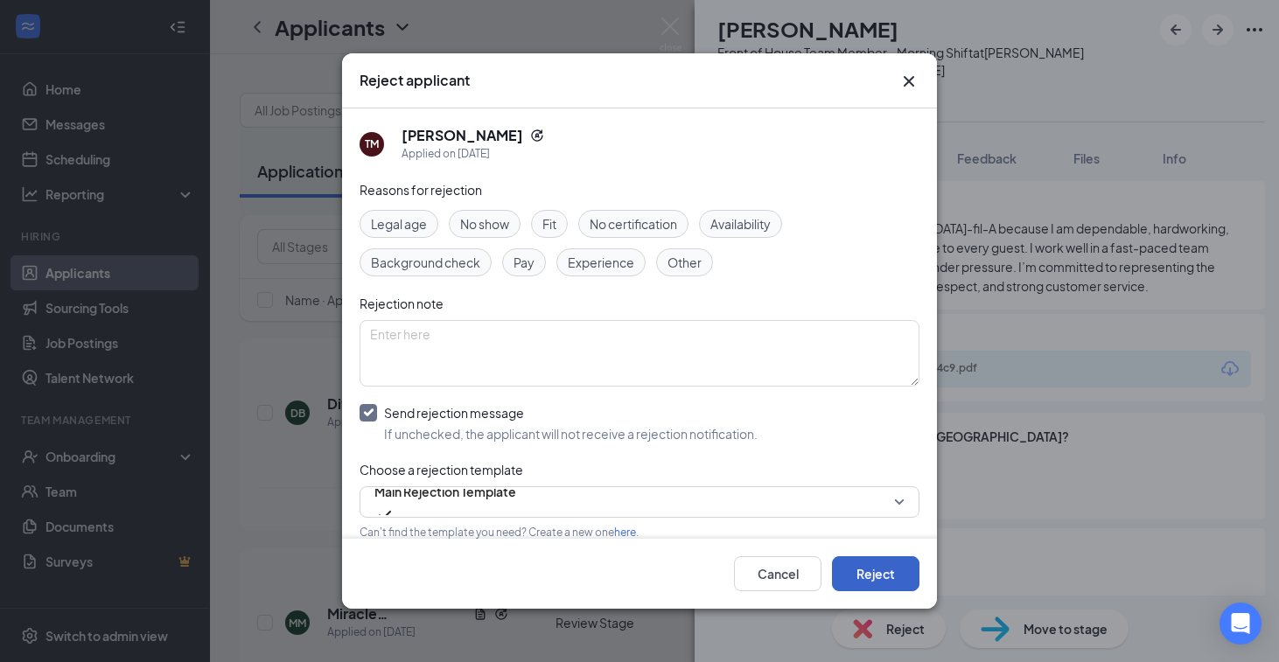
click at [870, 574] on button "Reject" at bounding box center [875, 573] width 87 height 35
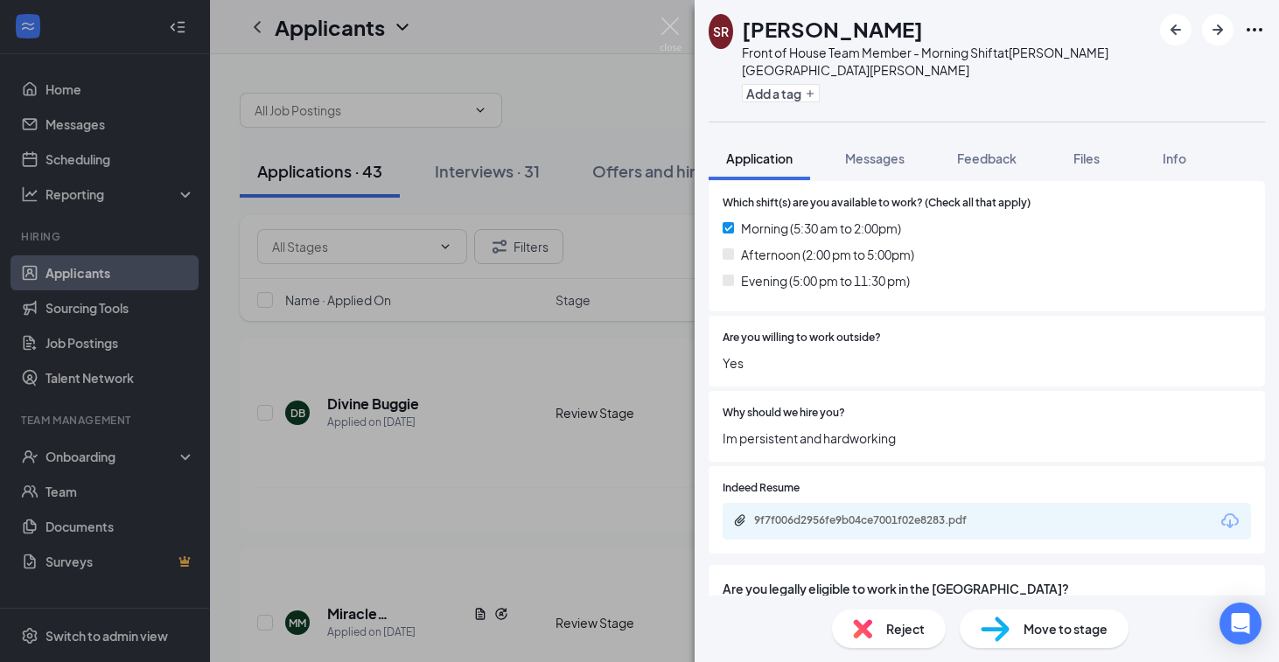
scroll to position [985, 0]
click at [785, 513] on div "9f7f006d2956fe9b04ce7001f02e8283.pdf" at bounding box center [876, 520] width 245 height 14
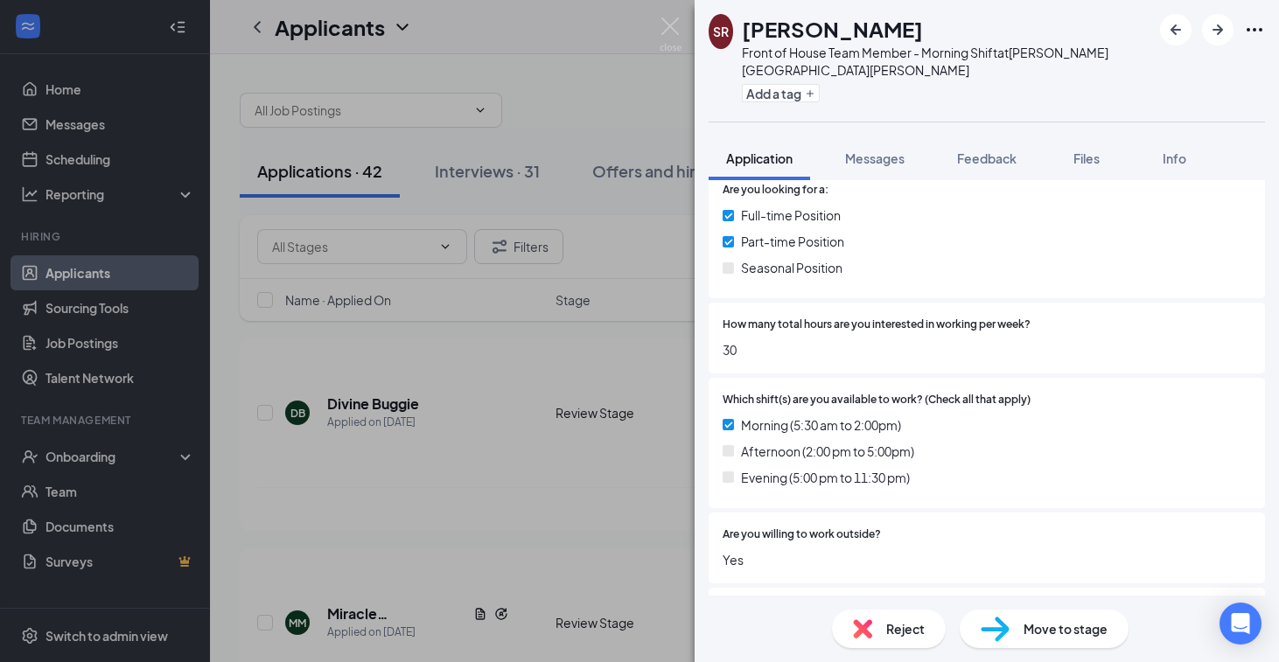
scroll to position [873, 0]
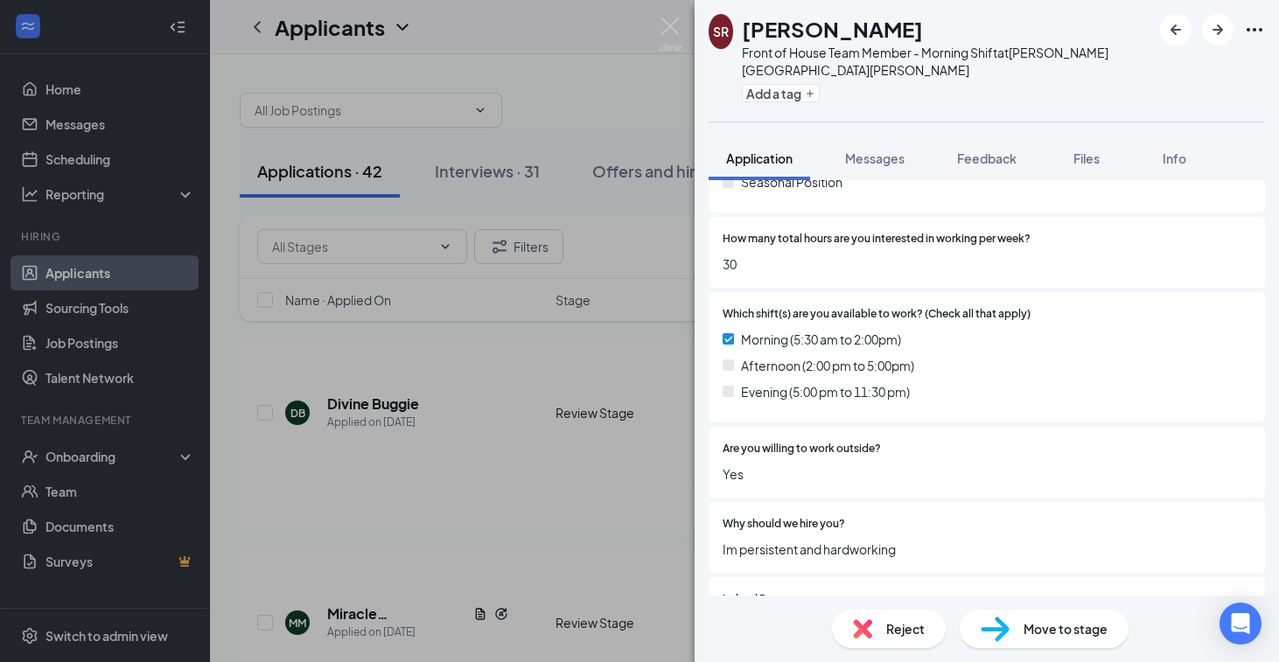
click at [908, 633] on span "Reject" at bounding box center [905, 628] width 38 height 19
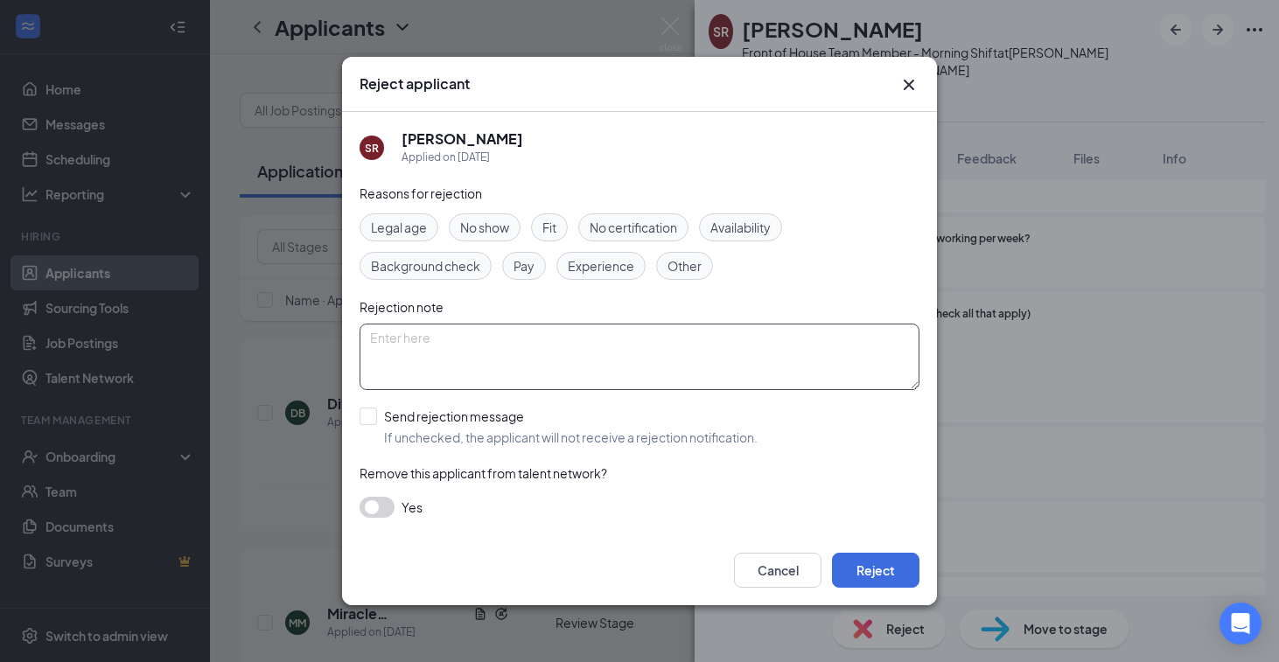
click at [436, 375] on textarea at bounding box center [640, 357] width 560 height 66
click at [437, 420] on input "Send rejection message If unchecked, the applicant will not receive a rejection…" at bounding box center [559, 427] width 398 height 38
checkbox input "true"
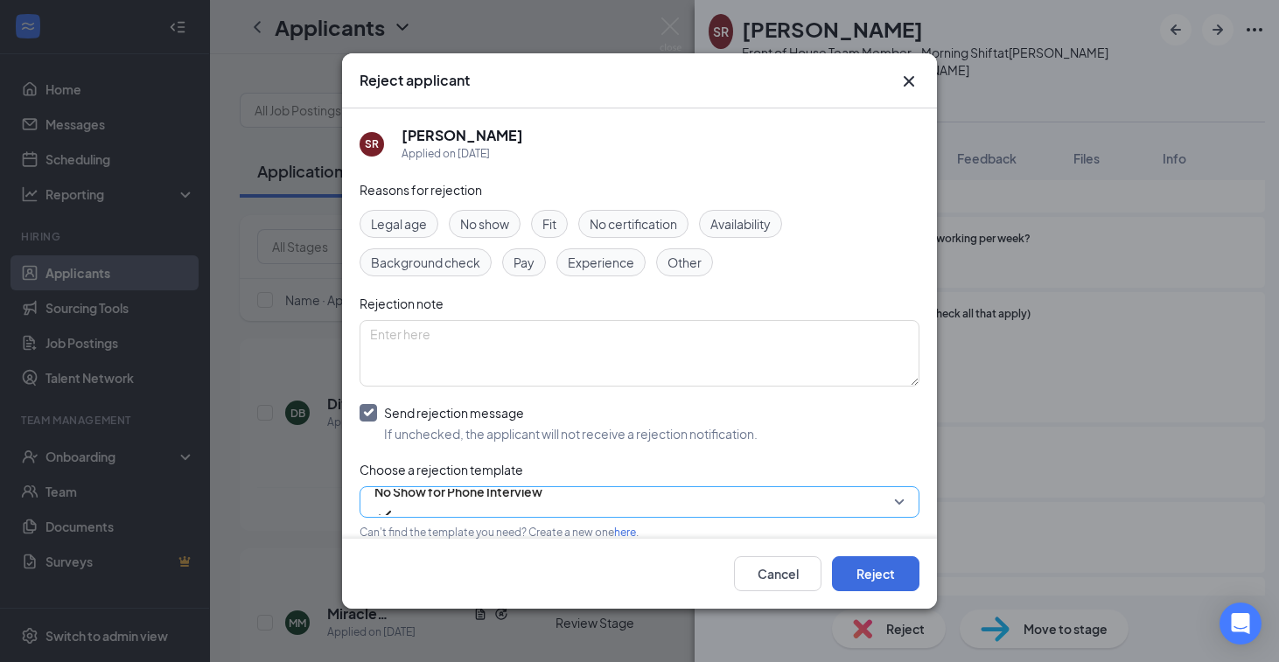
click at [456, 503] on span "No Show for Phone Interview" at bounding box center [458, 492] width 168 height 26
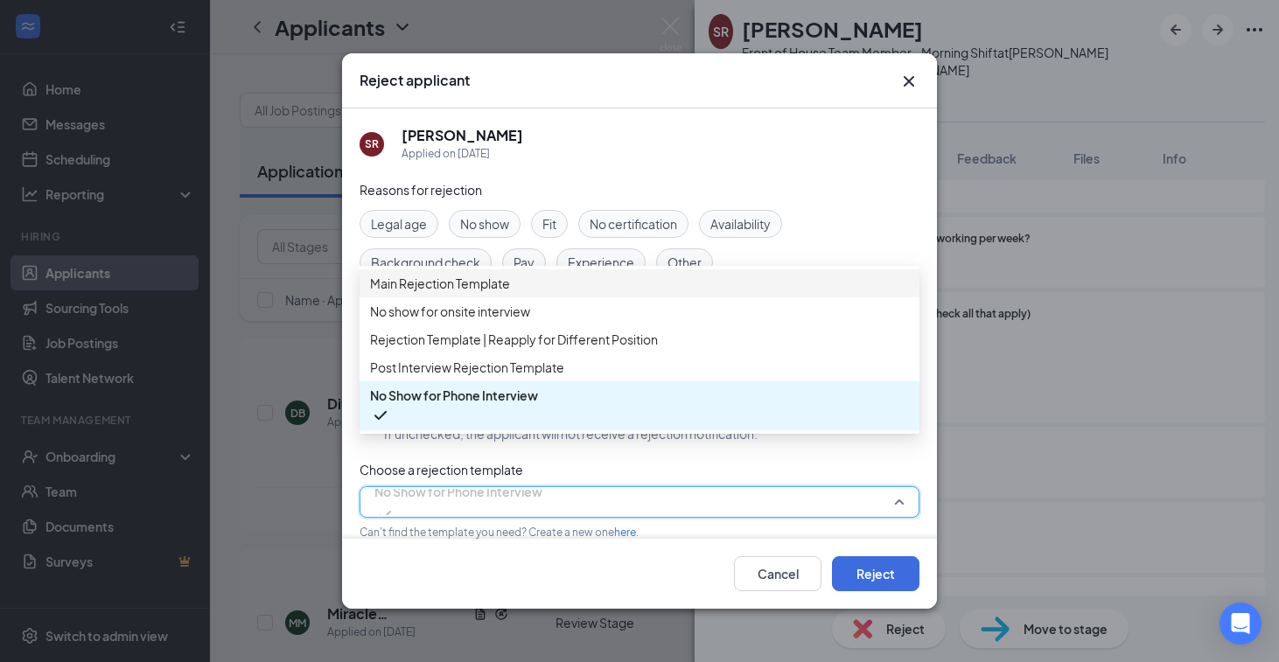
click at [495, 281] on div "Main Rejection Template" at bounding box center [640, 283] width 560 height 28
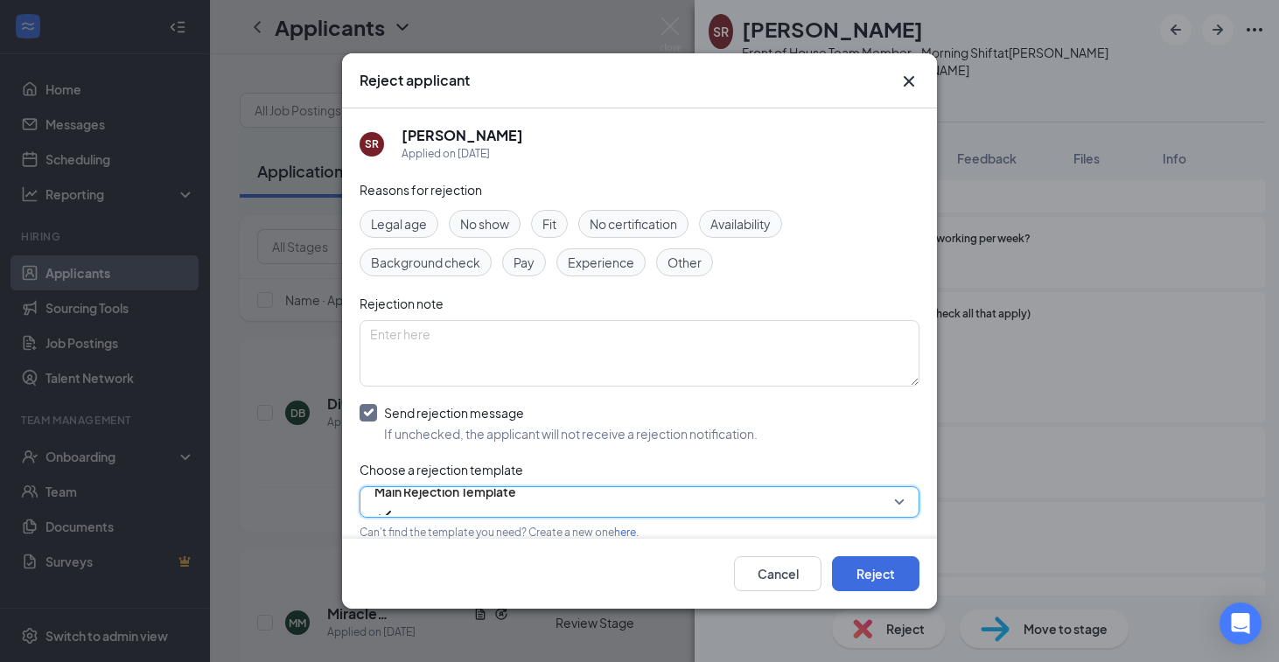
click at [920, 587] on div "Cancel Reject" at bounding box center [639, 574] width 595 height 70
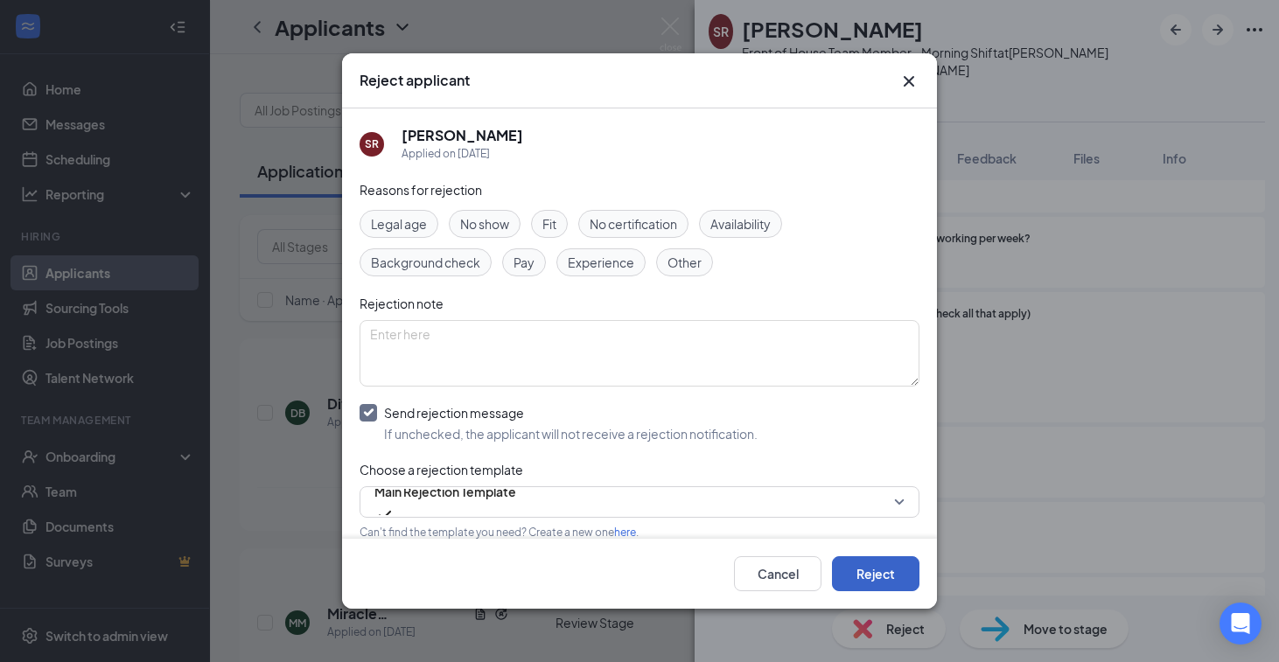
click at [905, 585] on button "Reject" at bounding box center [875, 573] width 87 height 35
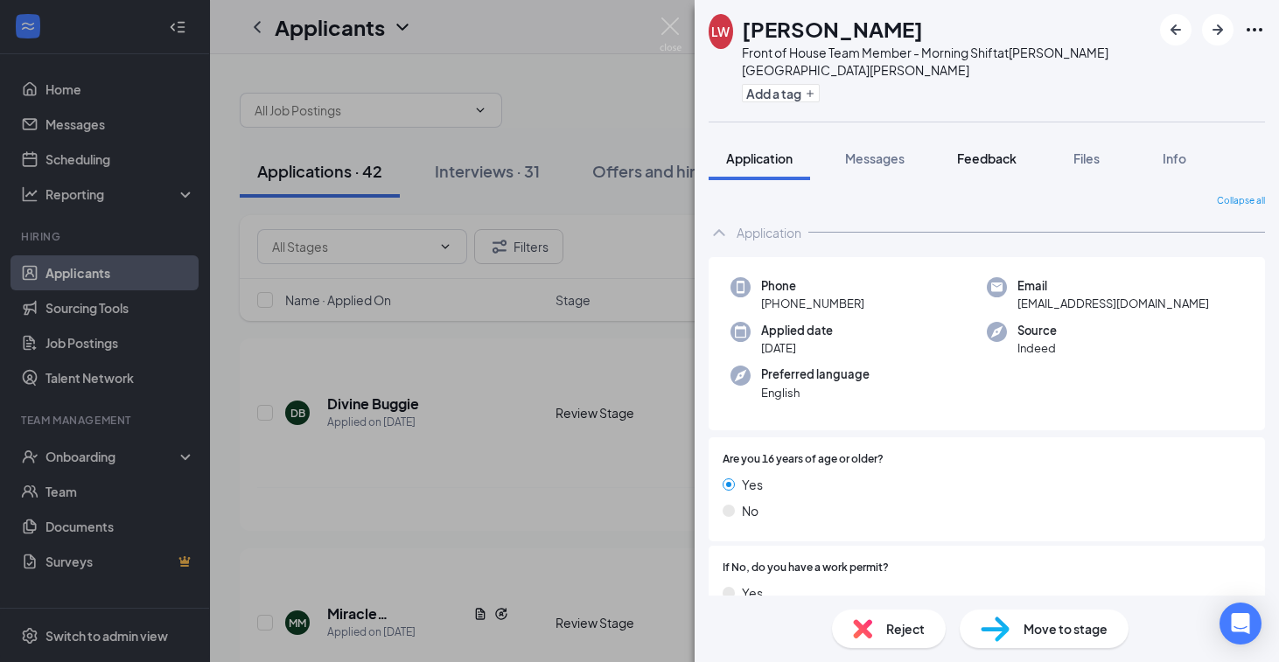
click at [991, 150] on span "Feedback" at bounding box center [986, 158] width 59 height 16
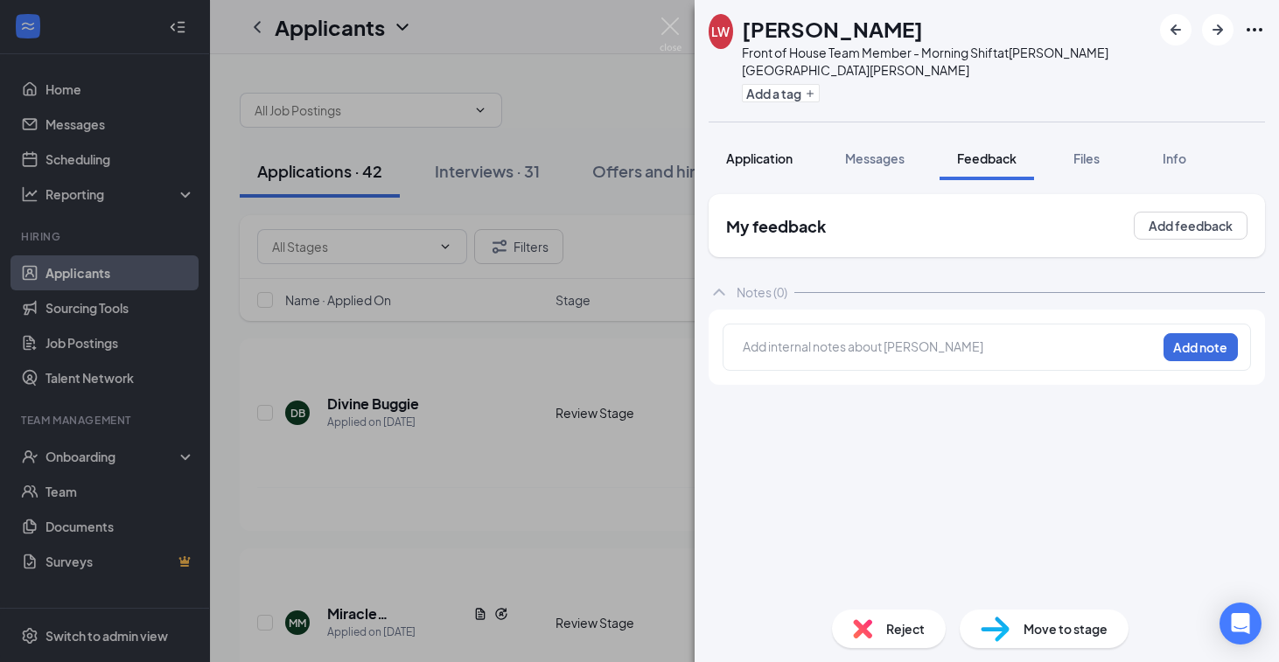
click at [758, 150] on span "Application" at bounding box center [759, 158] width 66 height 16
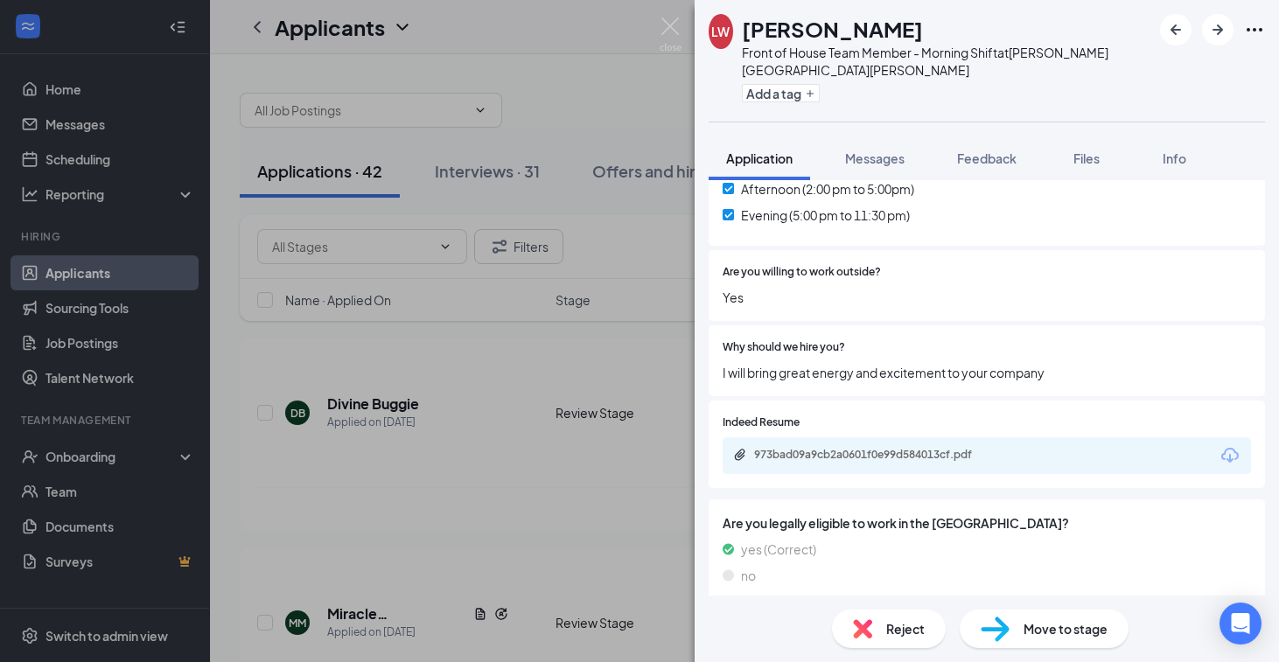
scroll to position [1052, 0]
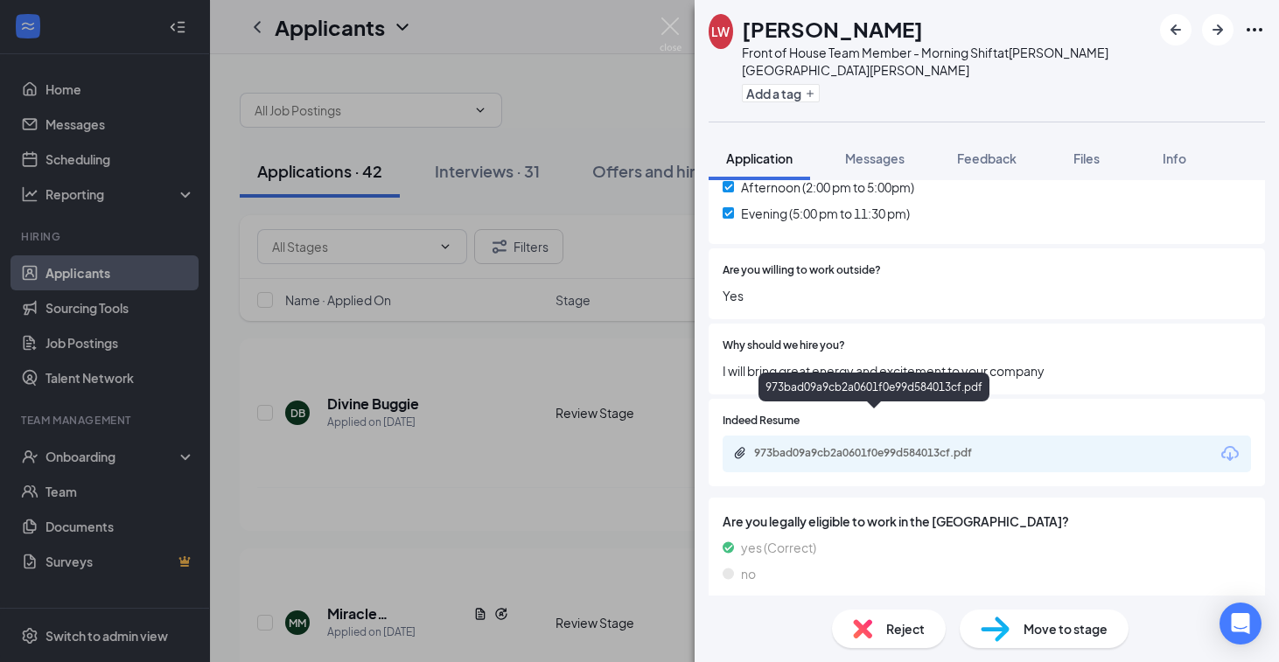
click at [869, 446] on div "973bad09a9cb2a0601f0e99d584013cf.pdf" at bounding box center [876, 453] width 245 height 14
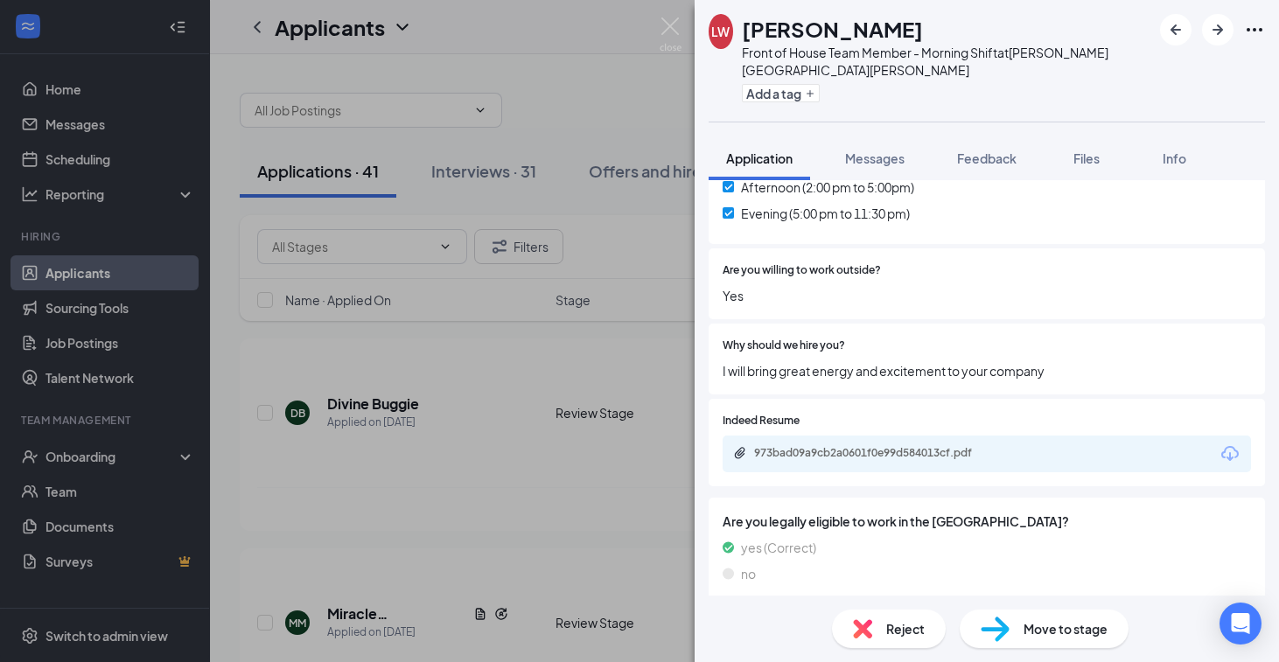
click at [888, 614] on div "Reject" at bounding box center [889, 629] width 114 height 38
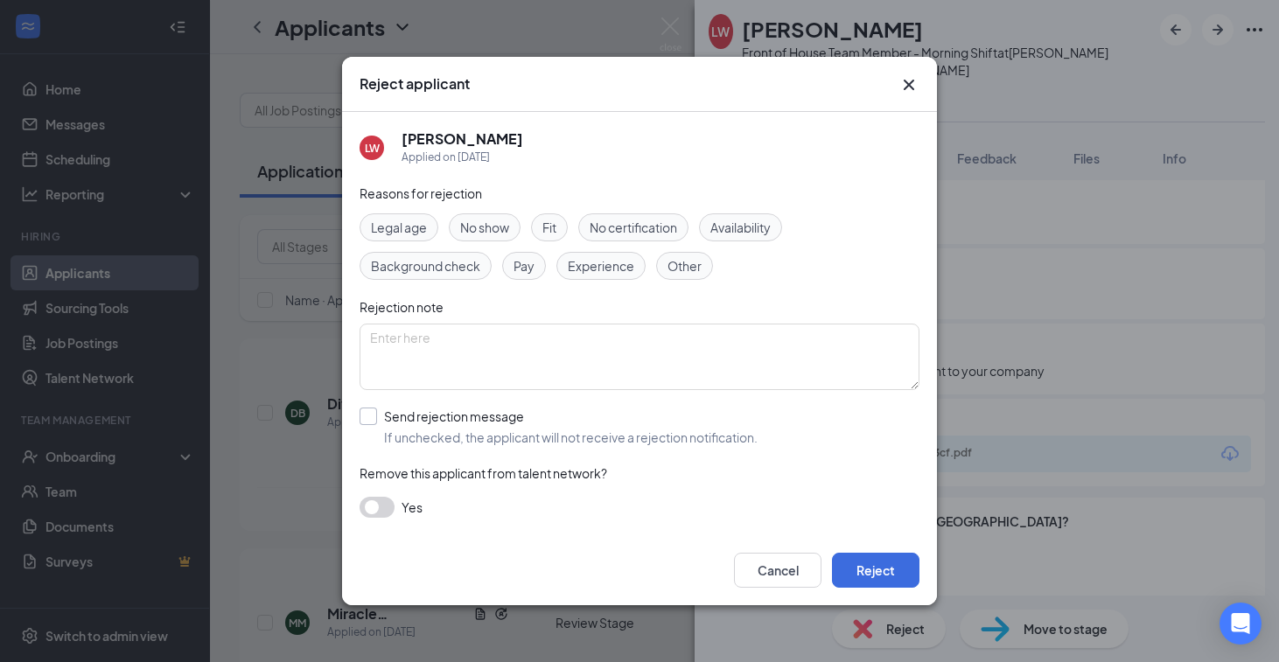
click at [449, 420] on input "Send rejection message If unchecked, the applicant will not receive a rejection…" at bounding box center [559, 427] width 398 height 38
checkbox input "true"
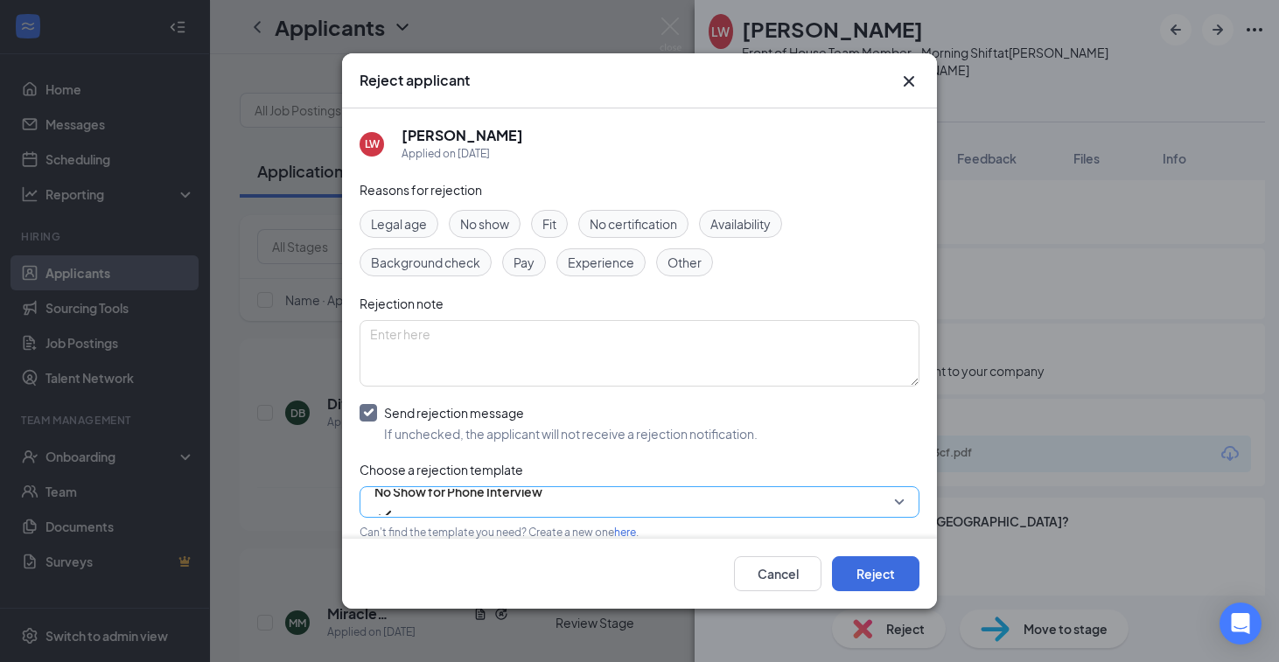
click at [478, 505] on span "No Show for Phone Interview" at bounding box center [458, 492] width 168 height 26
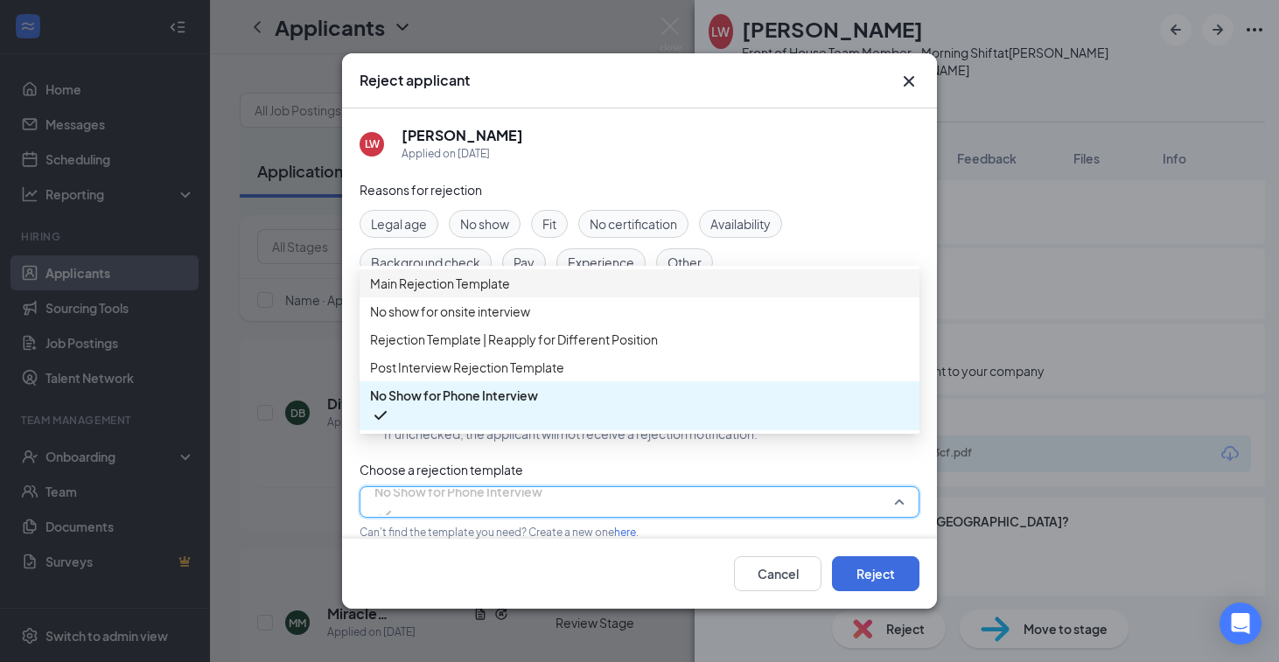
click at [464, 297] on div "Main Rejection Template" at bounding box center [640, 283] width 560 height 28
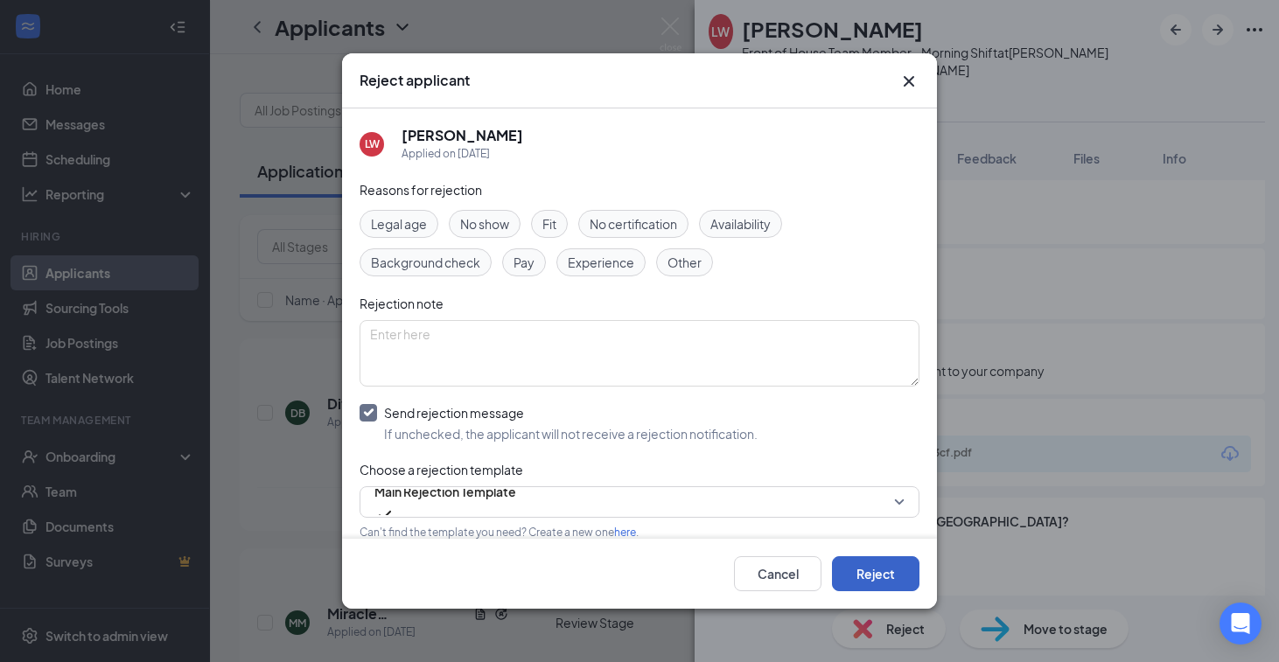
click at [881, 563] on button "Reject" at bounding box center [875, 573] width 87 height 35
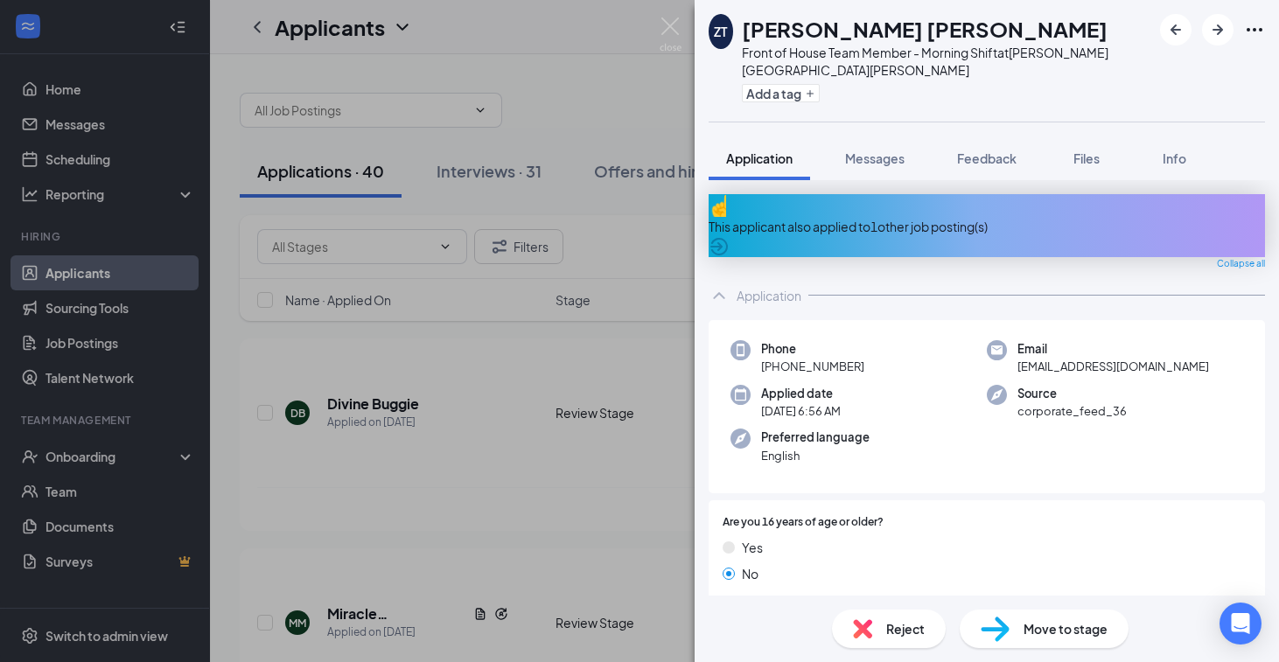
click at [932, 217] on div "This applicant also applied to 1 other job posting(s)" at bounding box center [987, 226] width 556 height 19
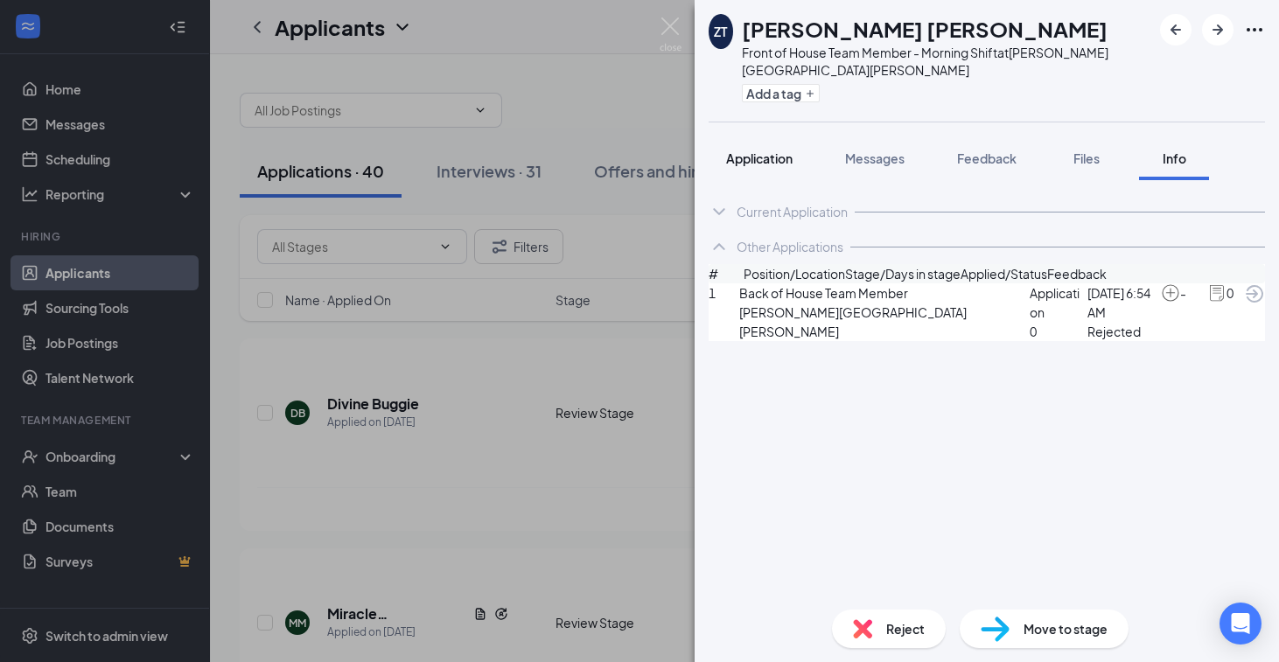
click at [762, 136] on button "Application" at bounding box center [759, 158] width 101 height 44
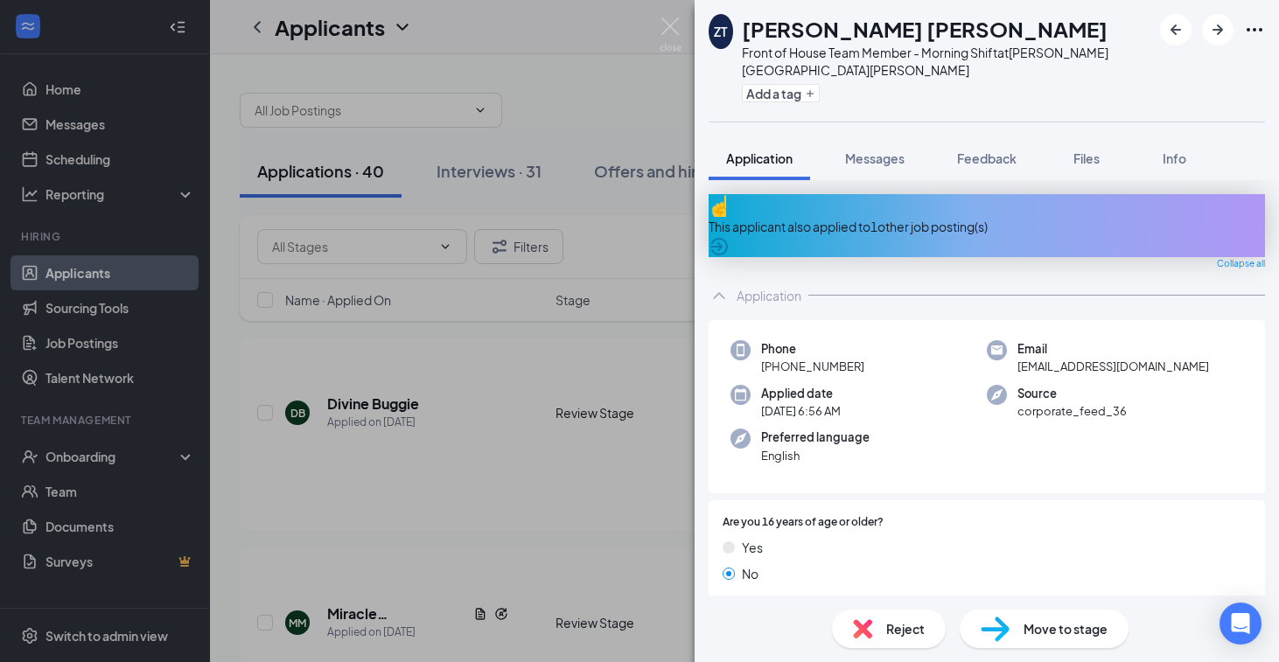
click at [939, 194] on div "This applicant also applied to 1 other job posting(s)" at bounding box center [987, 225] width 556 height 63
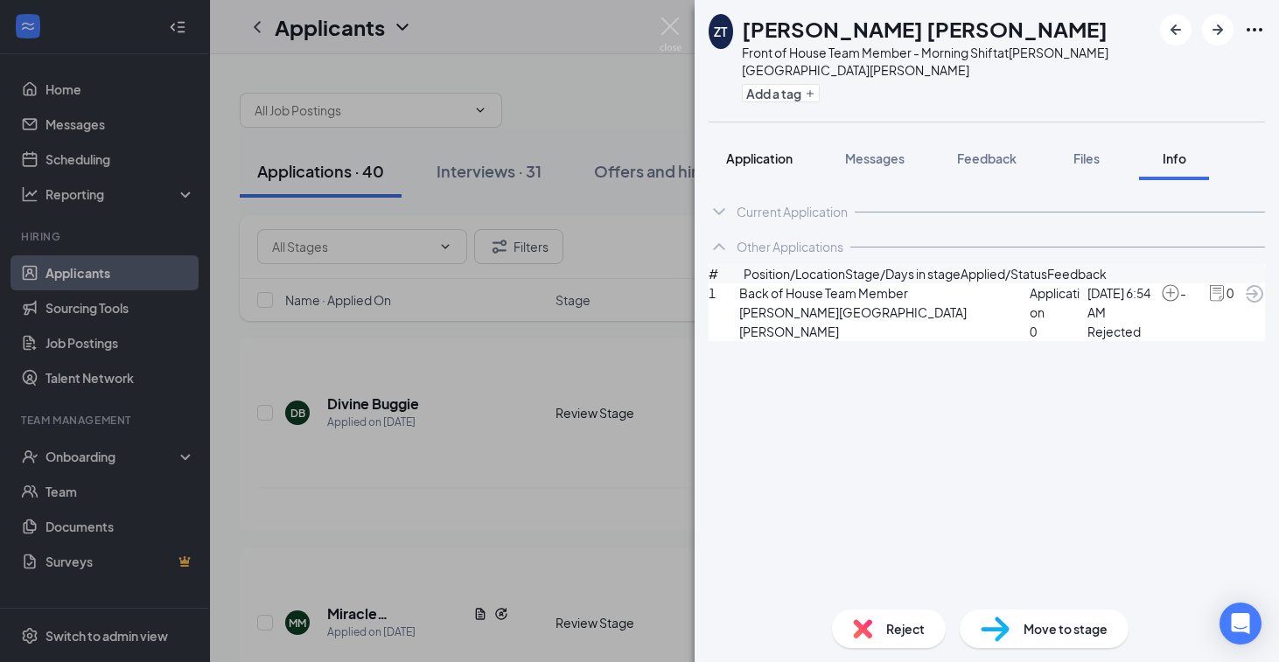
click at [754, 150] on span "Application" at bounding box center [759, 158] width 66 height 16
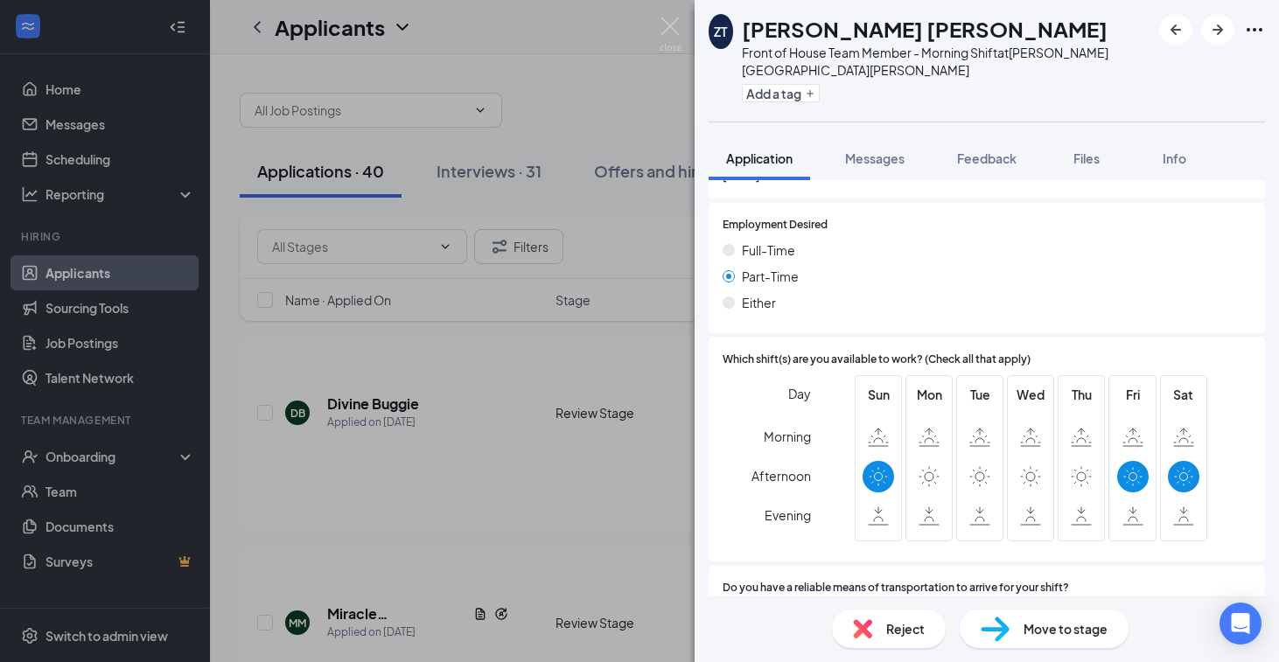
scroll to position [1779, 0]
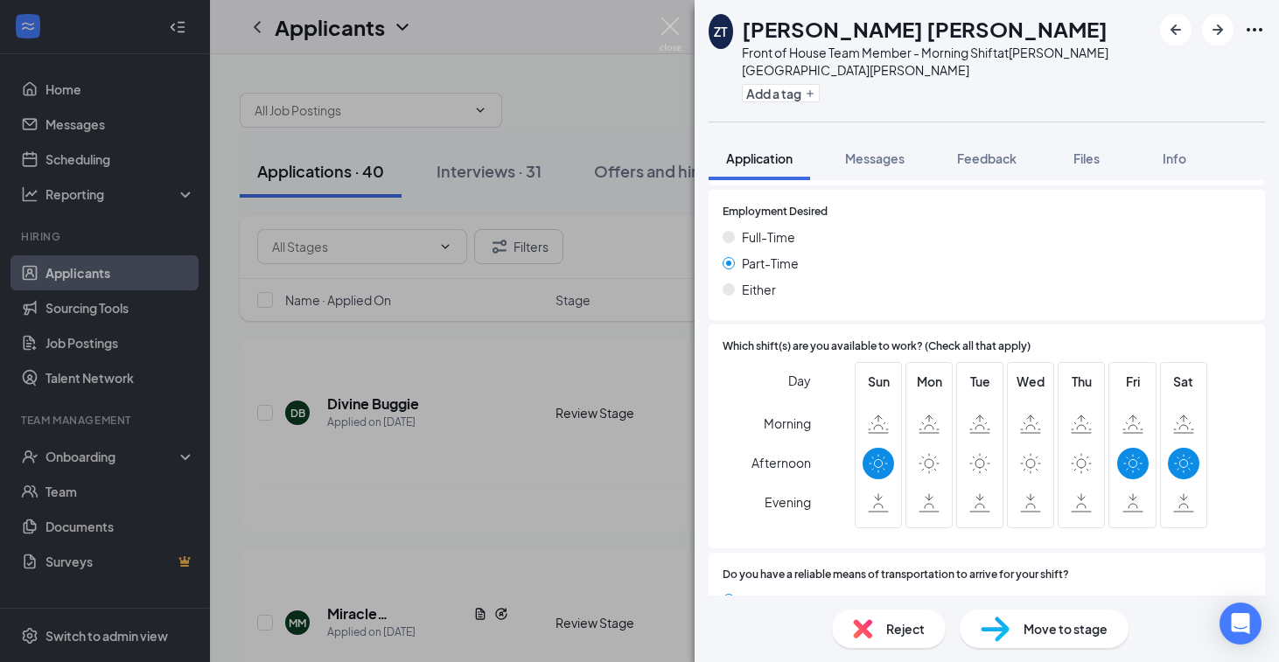
click at [886, 637] on span "Reject" at bounding box center [905, 628] width 38 height 19
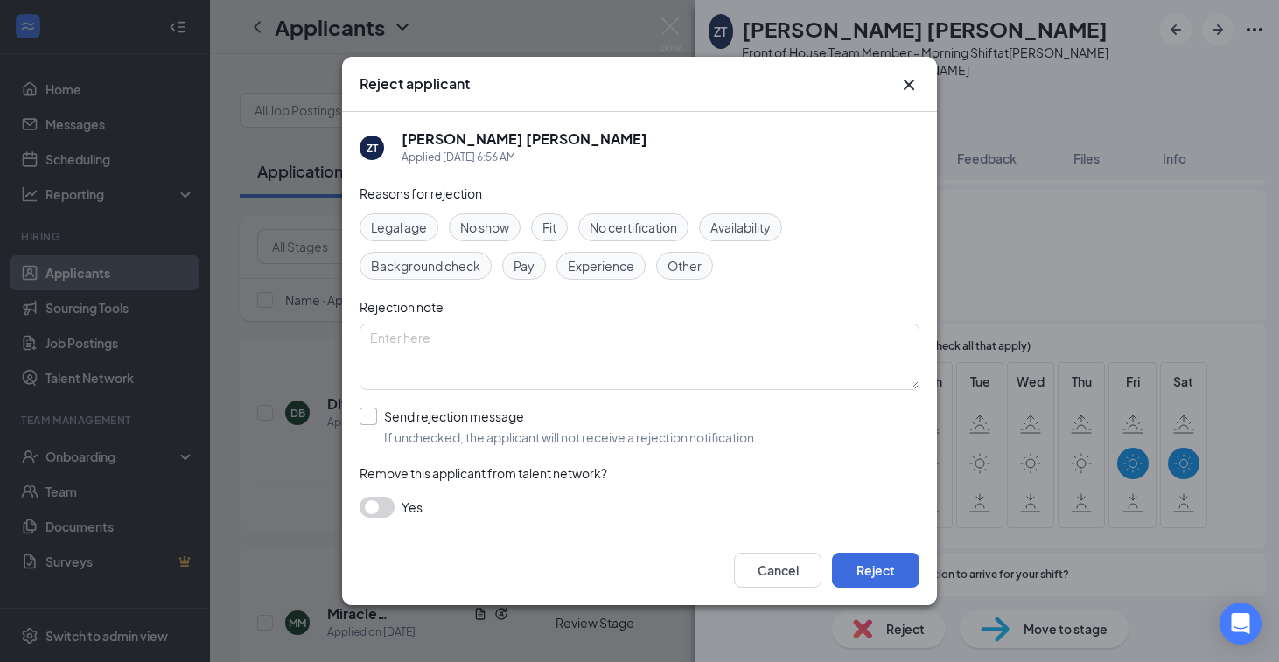
click at [381, 429] on input "Send rejection message If unchecked, the applicant will not receive a rejection…" at bounding box center [559, 427] width 398 height 38
checkbox input "true"
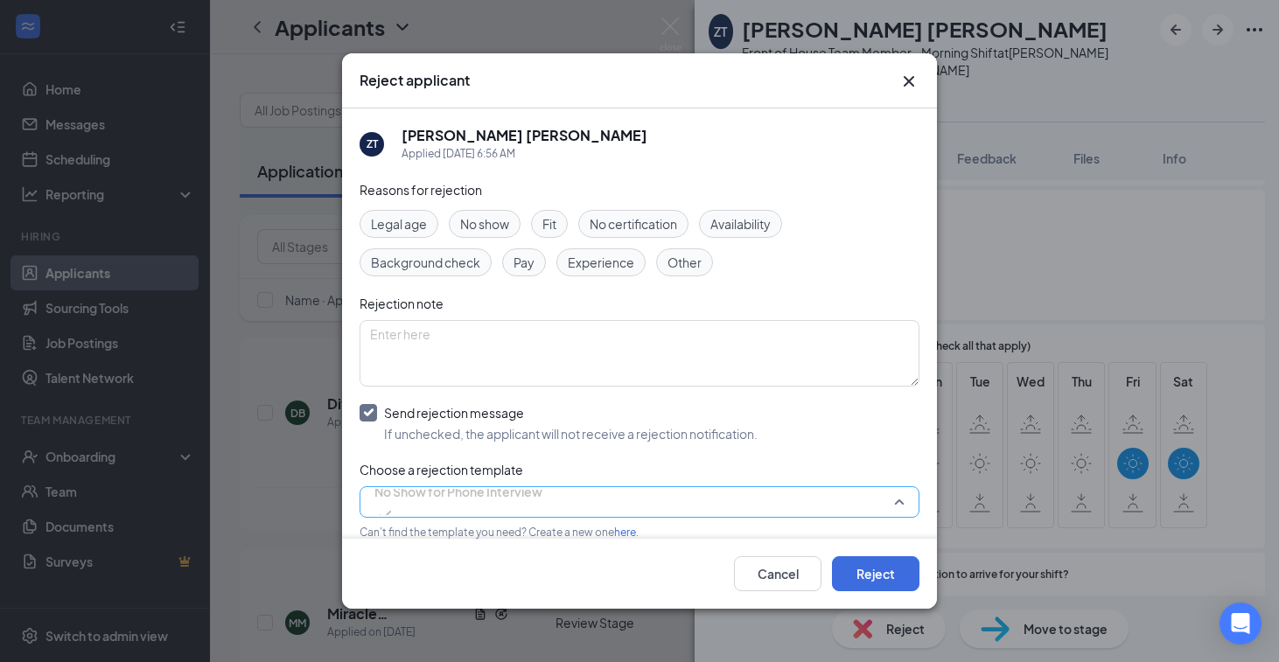
click at [494, 505] on span "No Show for Phone Interview" at bounding box center [458, 492] width 168 height 26
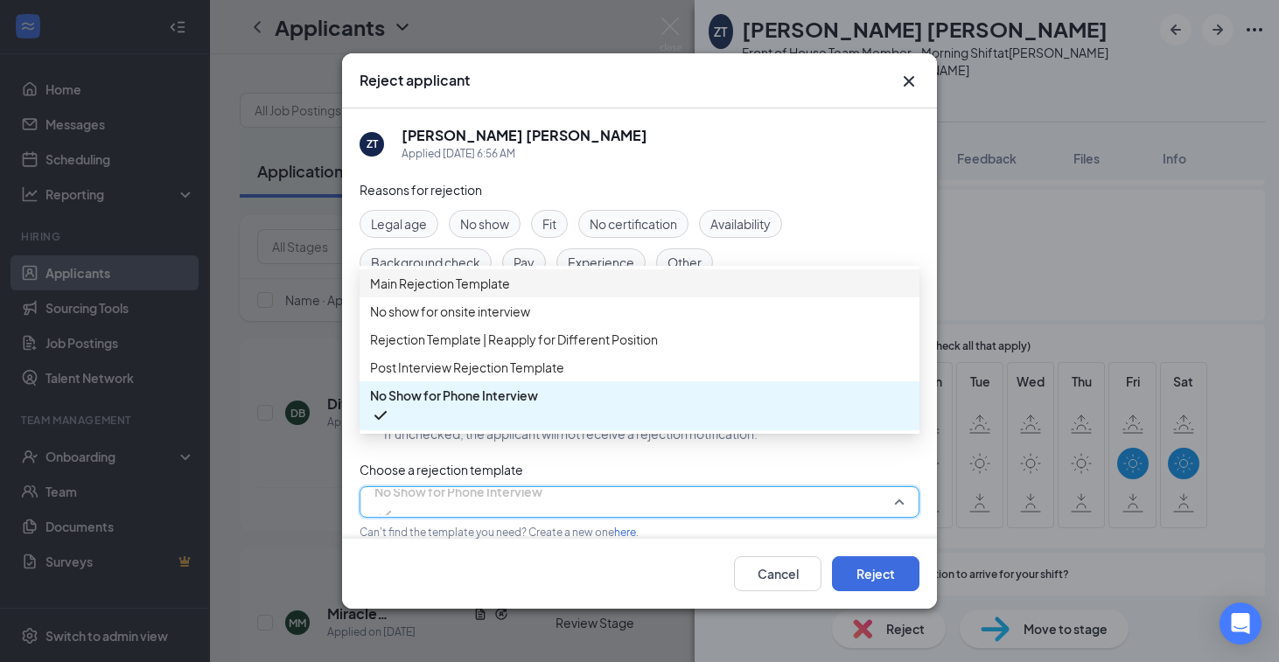
click at [458, 273] on div "Main Rejection Template" at bounding box center [640, 283] width 560 height 28
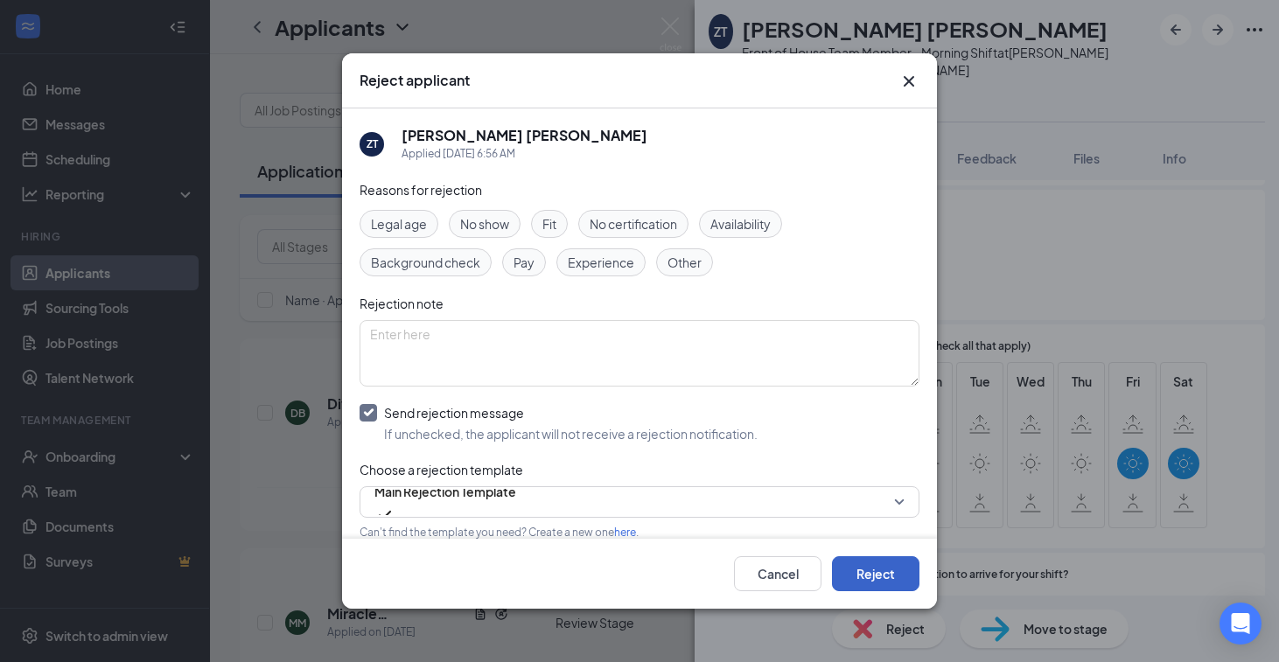
click at [842, 563] on button "Reject" at bounding box center [875, 573] width 87 height 35
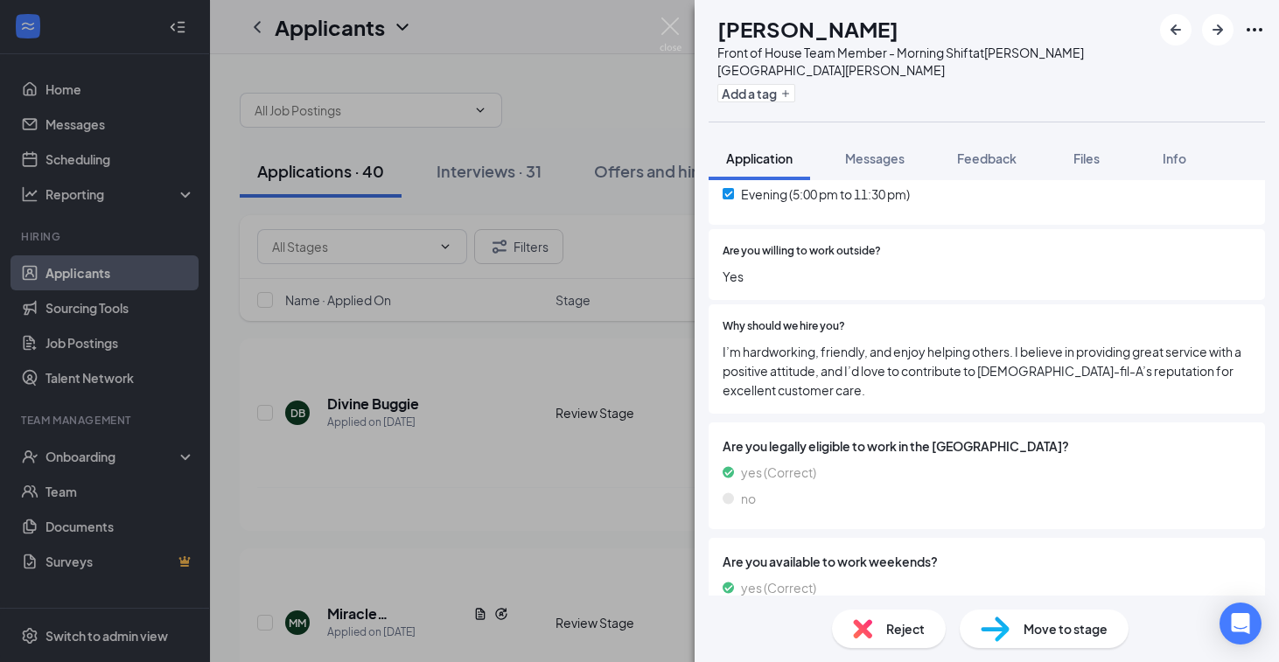
scroll to position [1136, 0]
click at [874, 635] on div "Reject" at bounding box center [889, 629] width 114 height 38
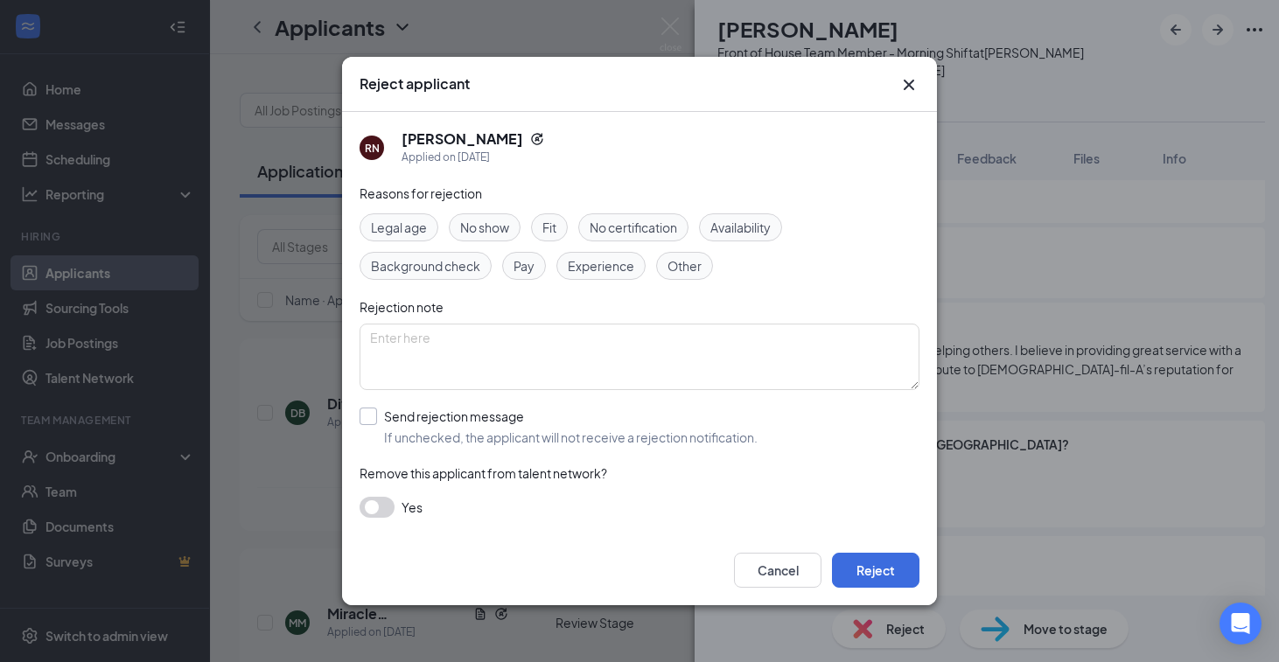
click at [420, 418] on input "Send rejection message If unchecked, the applicant will not receive a rejection…" at bounding box center [559, 427] width 398 height 38
checkbox input "true"
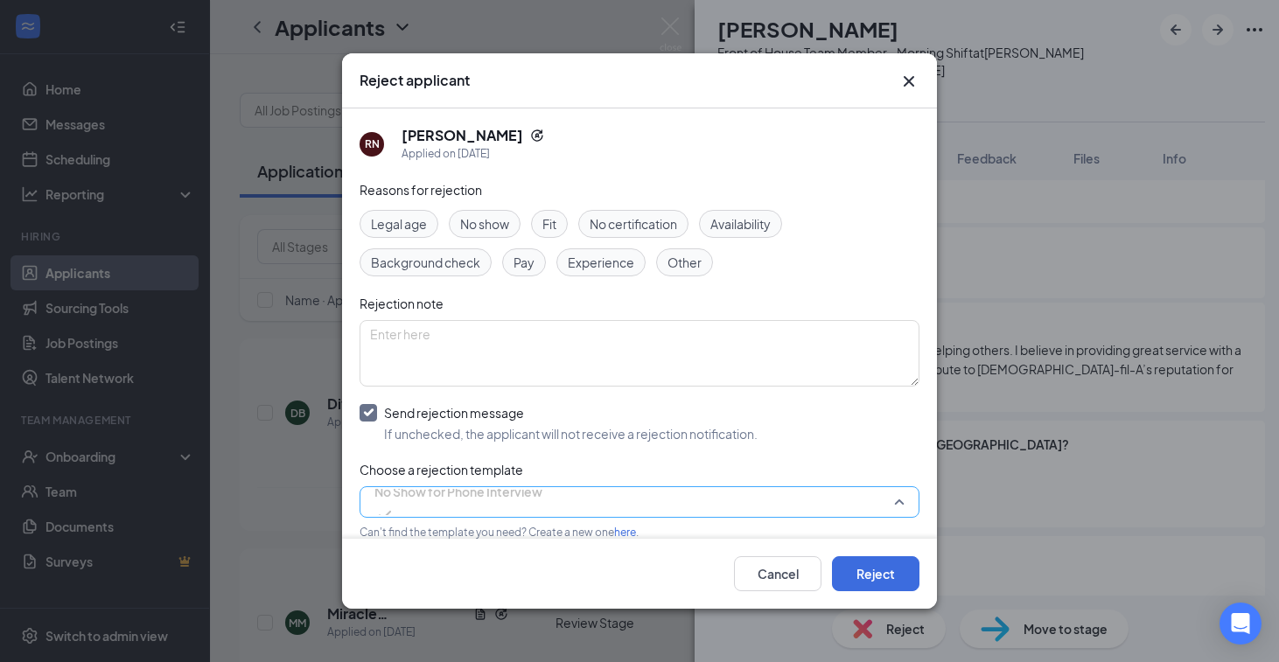
click at [542, 498] on span "No Show for Phone Interview" at bounding box center [458, 502] width 168 height 47
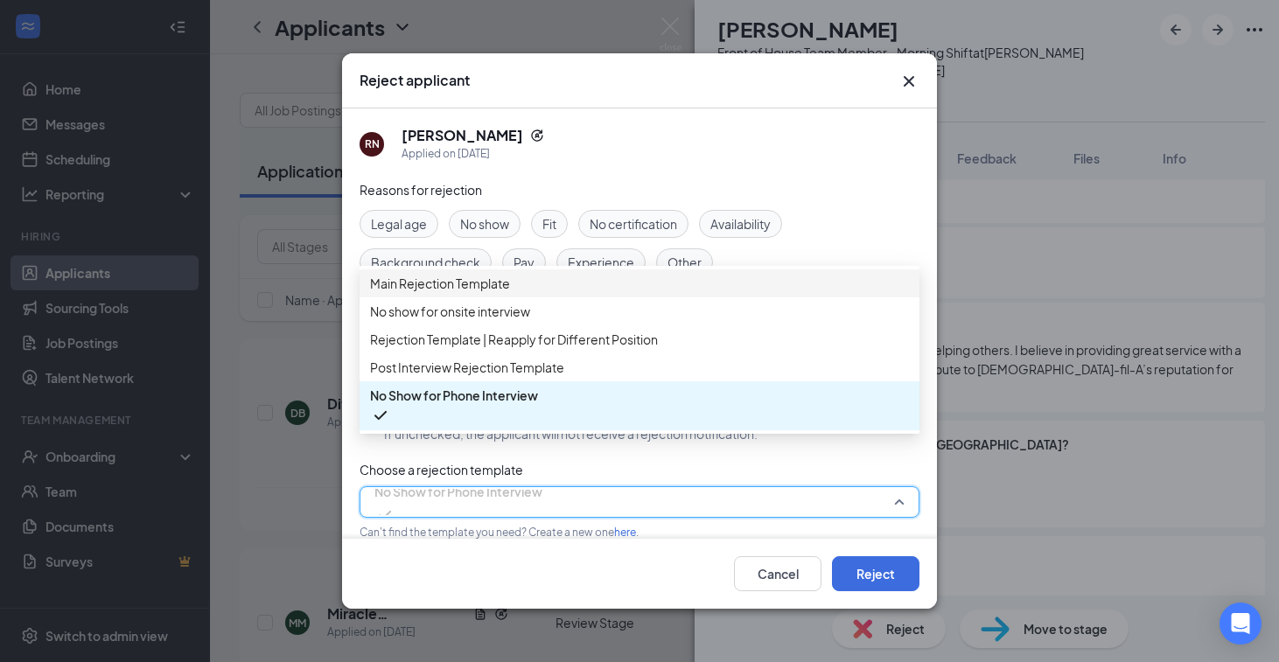
click at [570, 293] on span "Main Rejection Template" at bounding box center [639, 283] width 539 height 19
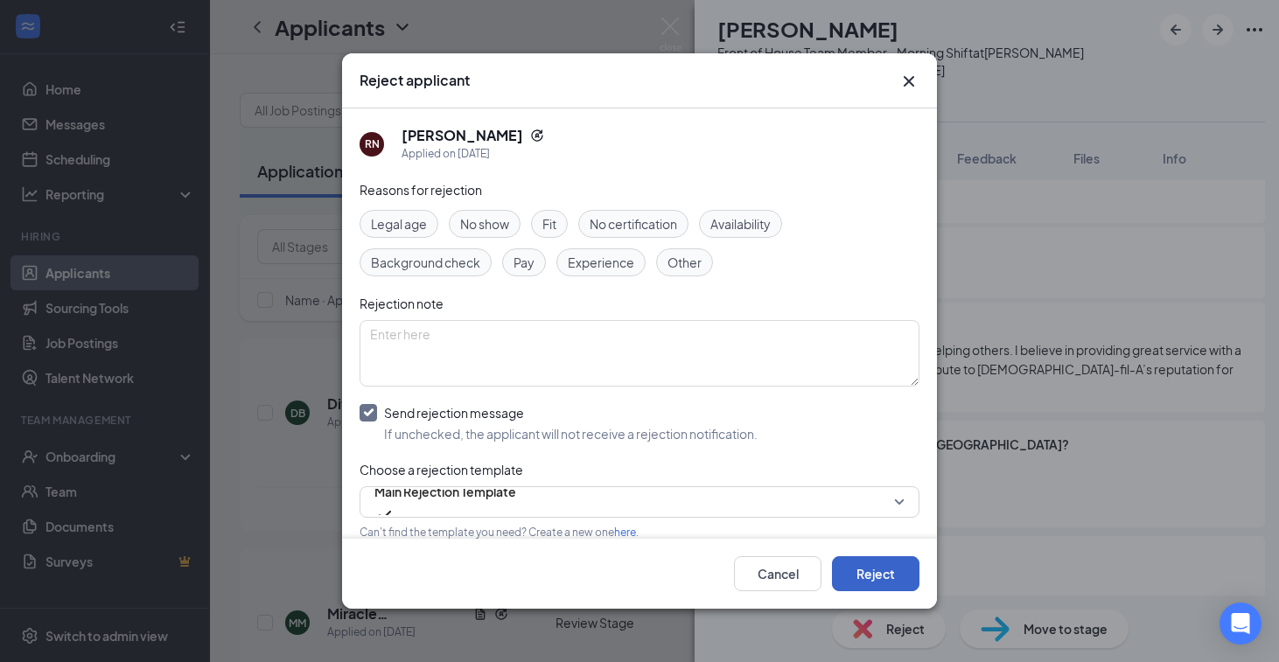
click at [880, 572] on button "Reject" at bounding box center [875, 573] width 87 height 35
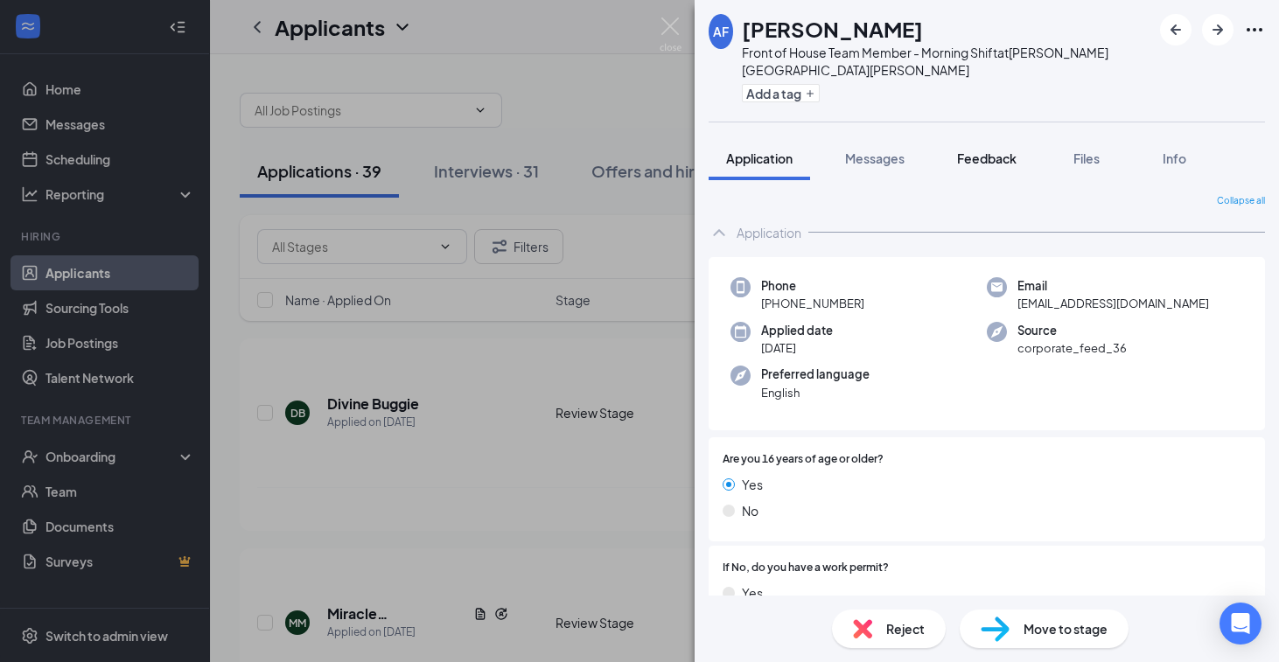
click at [983, 150] on button "Feedback" at bounding box center [987, 158] width 94 height 44
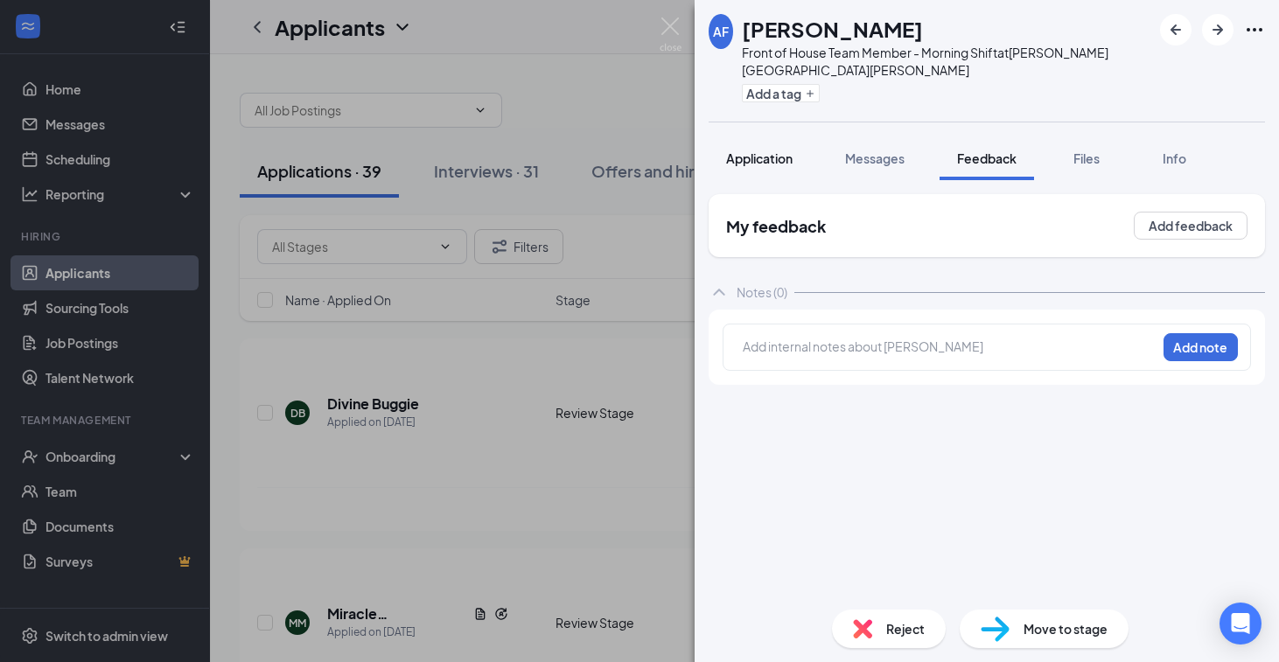
click at [765, 150] on span "Application" at bounding box center [759, 158] width 66 height 16
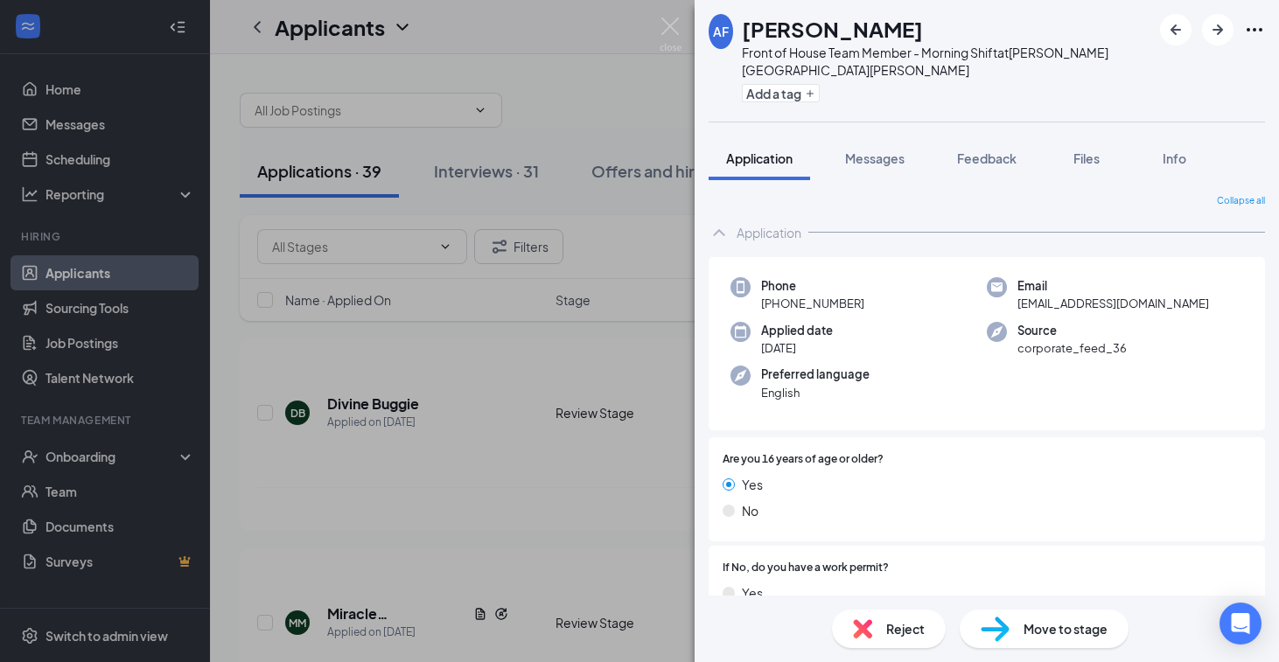
click at [1058, 624] on span "Move to stage" at bounding box center [1066, 628] width 84 height 19
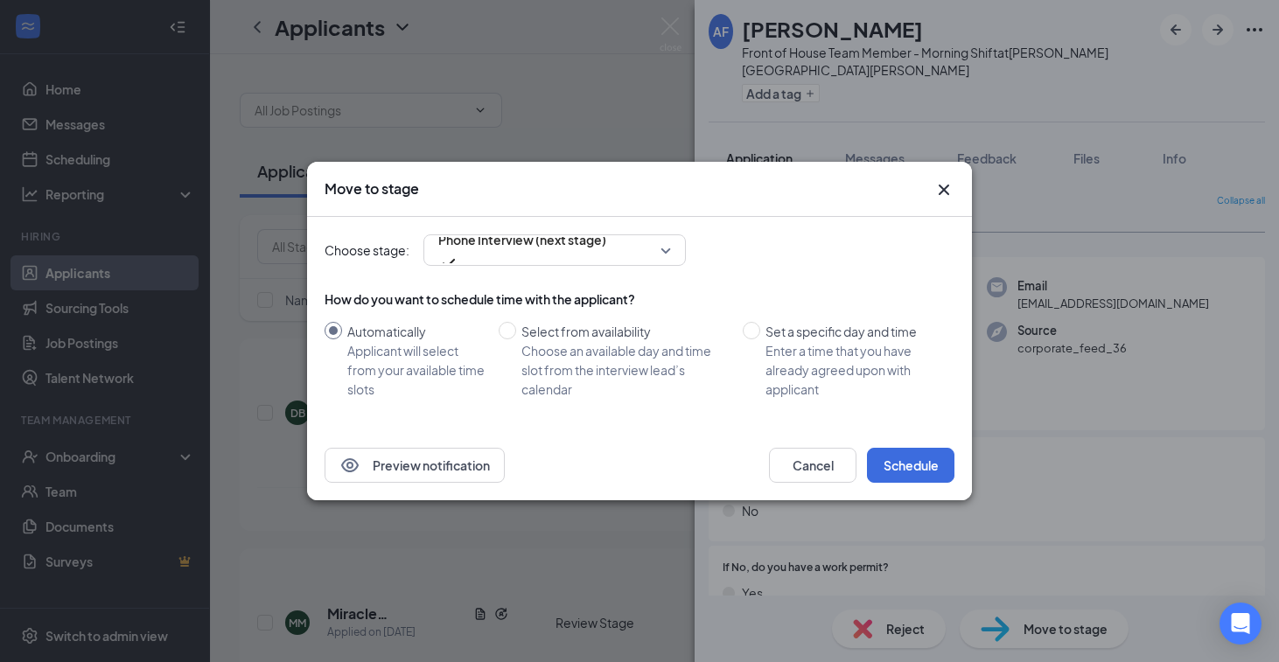
click at [921, 483] on div "Preview notification Cancel Schedule" at bounding box center [639, 465] width 665 height 70
click at [921, 467] on button "Schedule" at bounding box center [910, 465] width 87 height 35
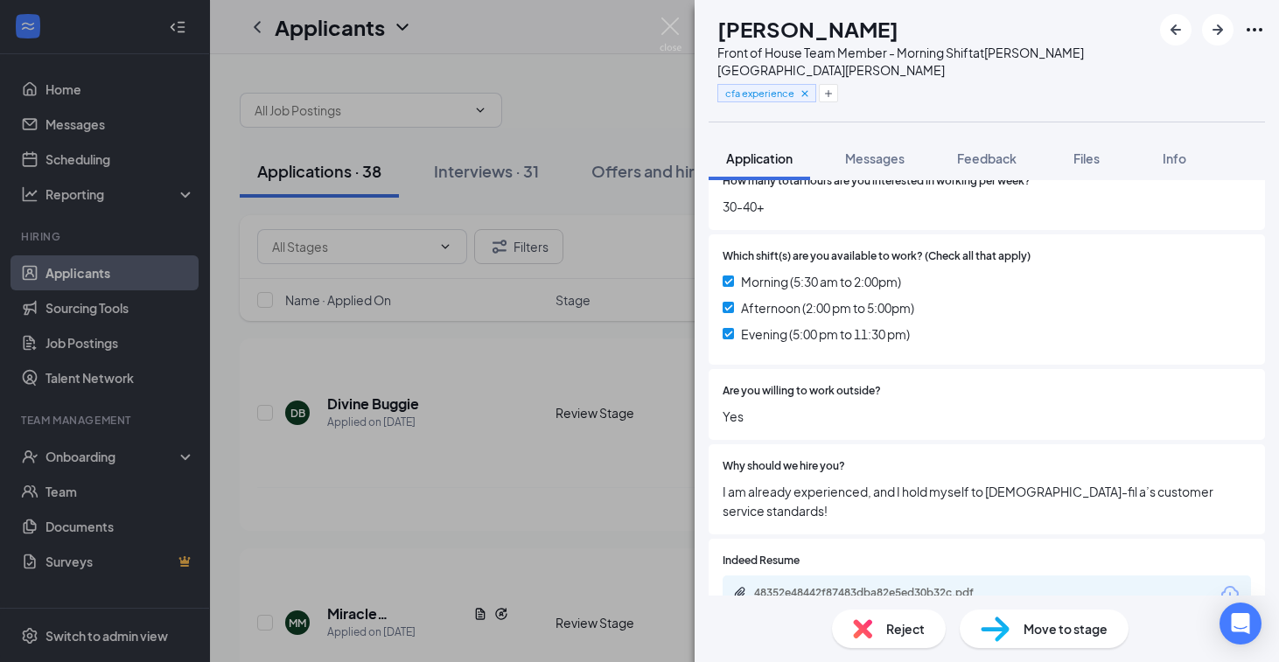
scroll to position [933, 0]
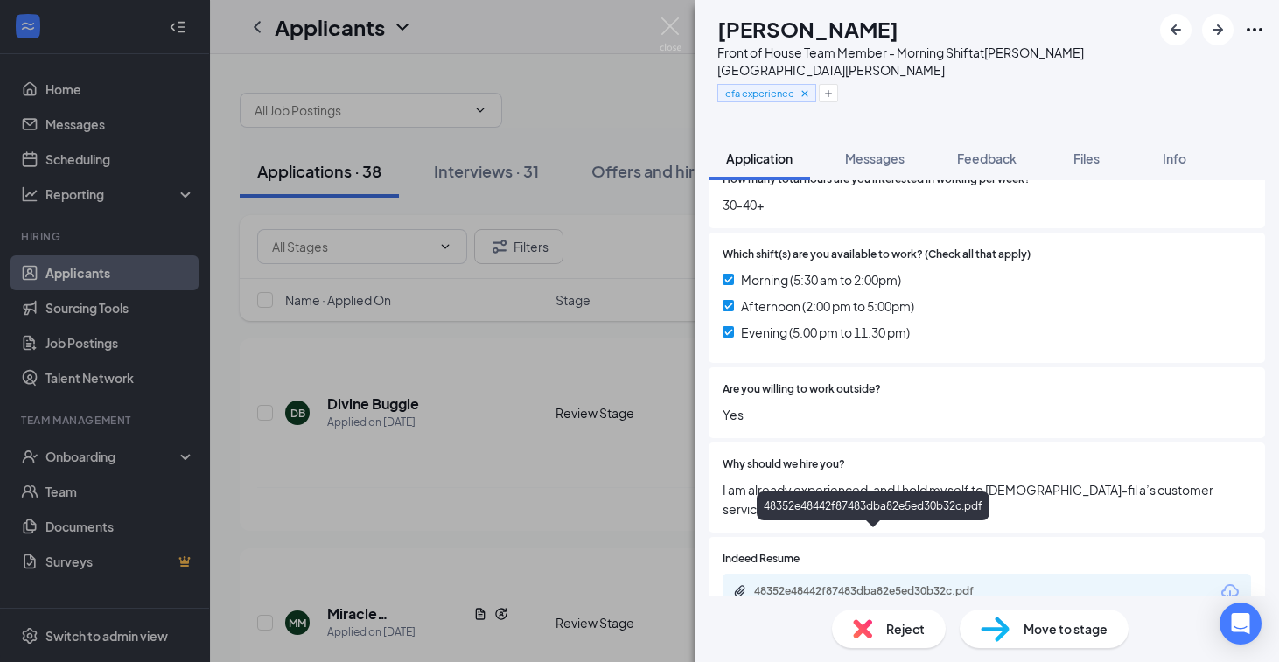
click at [922, 584] on div "48352e48442f87483dba82e5ed30b32c.pdf" at bounding box center [876, 591] width 245 height 14
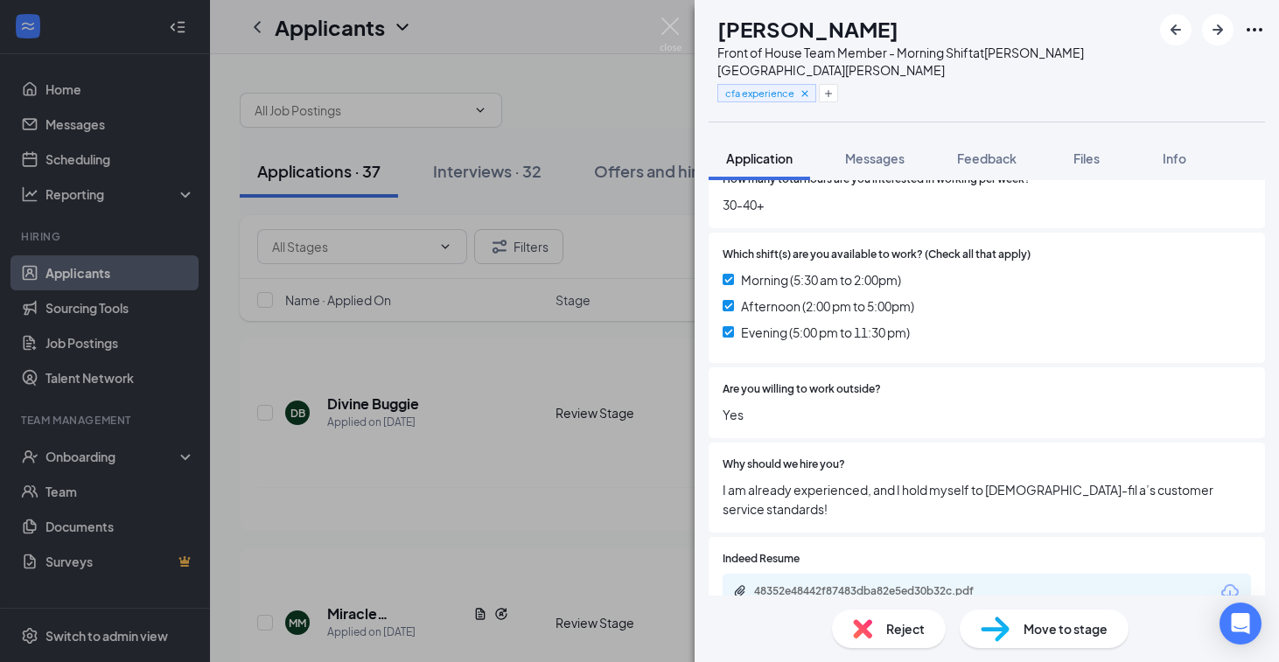
click at [1045, 625] on span "Move to stage" at bounding box center [1066, 628] width 84 height 19
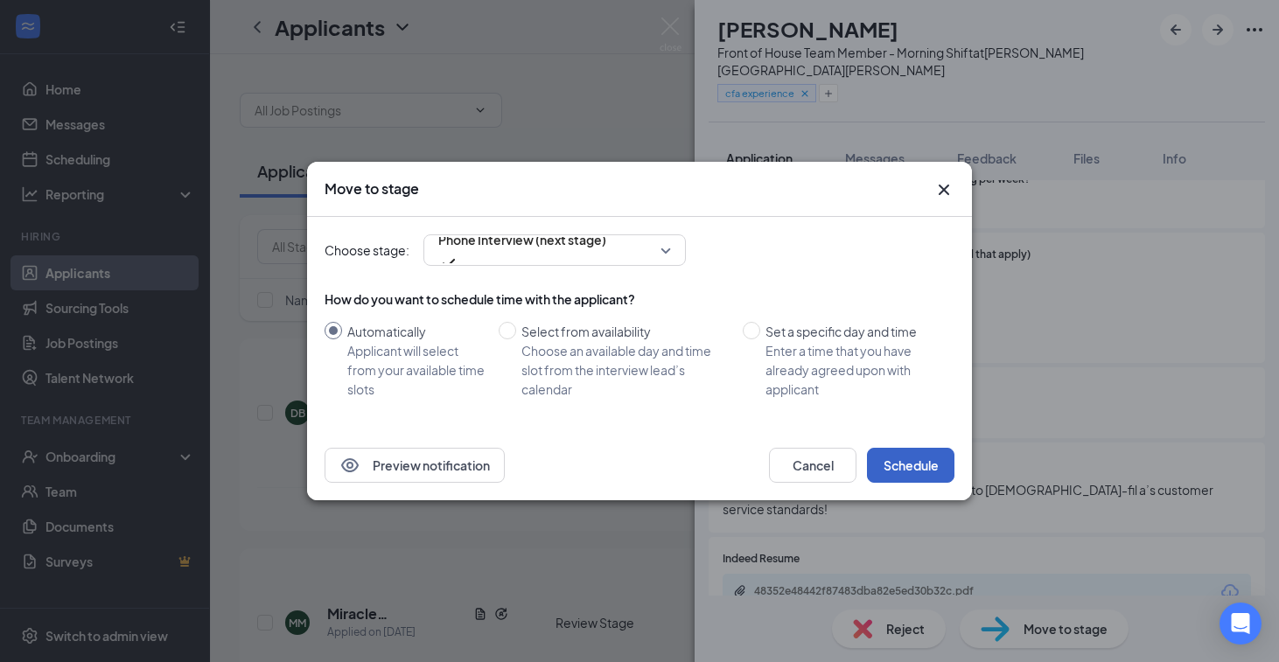
click at [883, 473] on button "Schedule" at bounding box center [910, 465] width 87 height 35
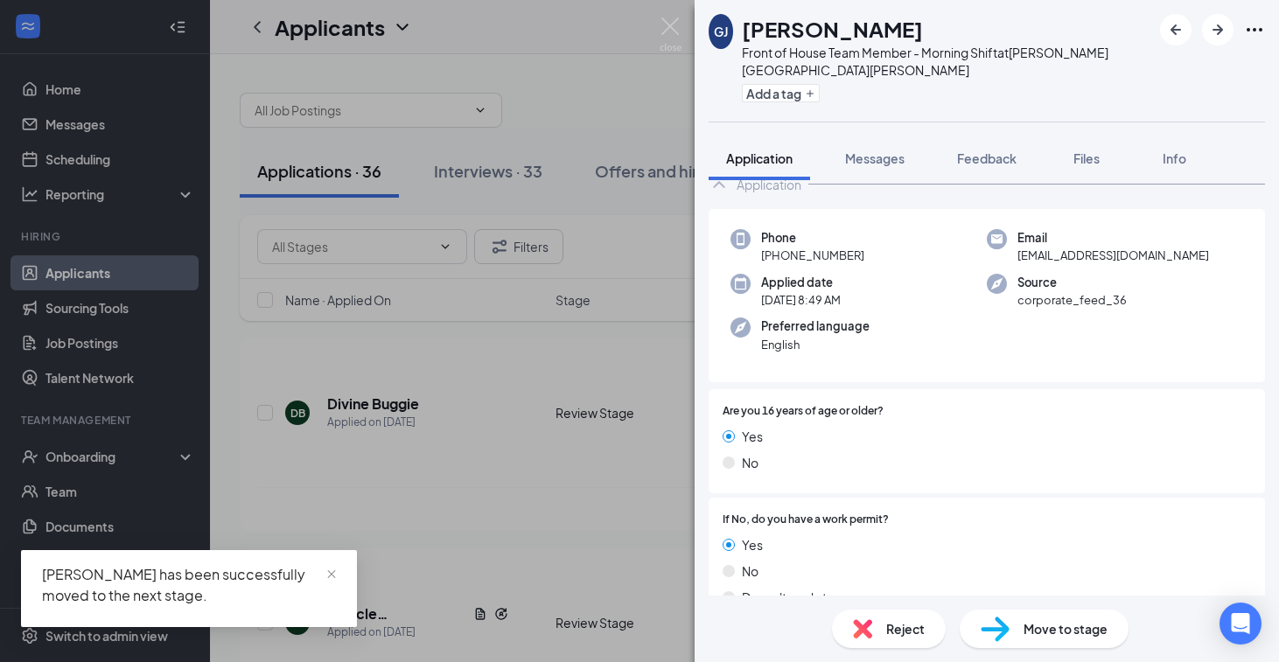
scroll to position [59, 0]
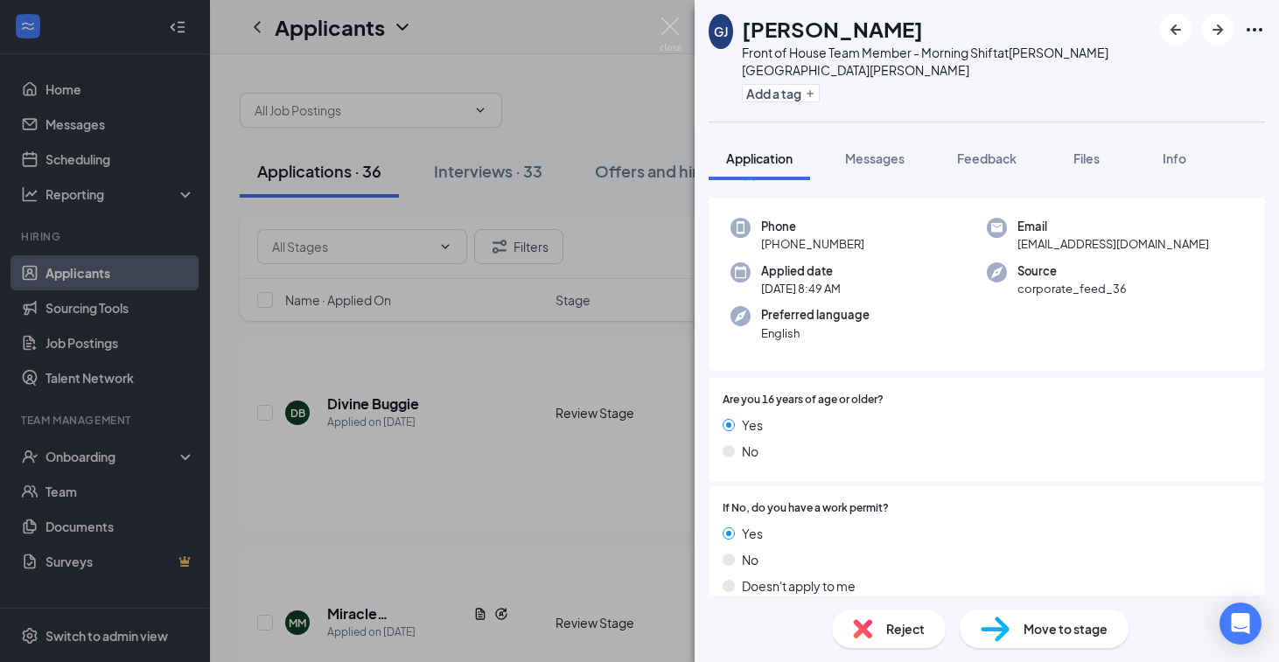
click at [615, 414] on div "GJ Gabrialle Johnson Front of House Team Member - Morning Shift at Turner Hill …" at bounding box center [639, 331] width 1279 height 662
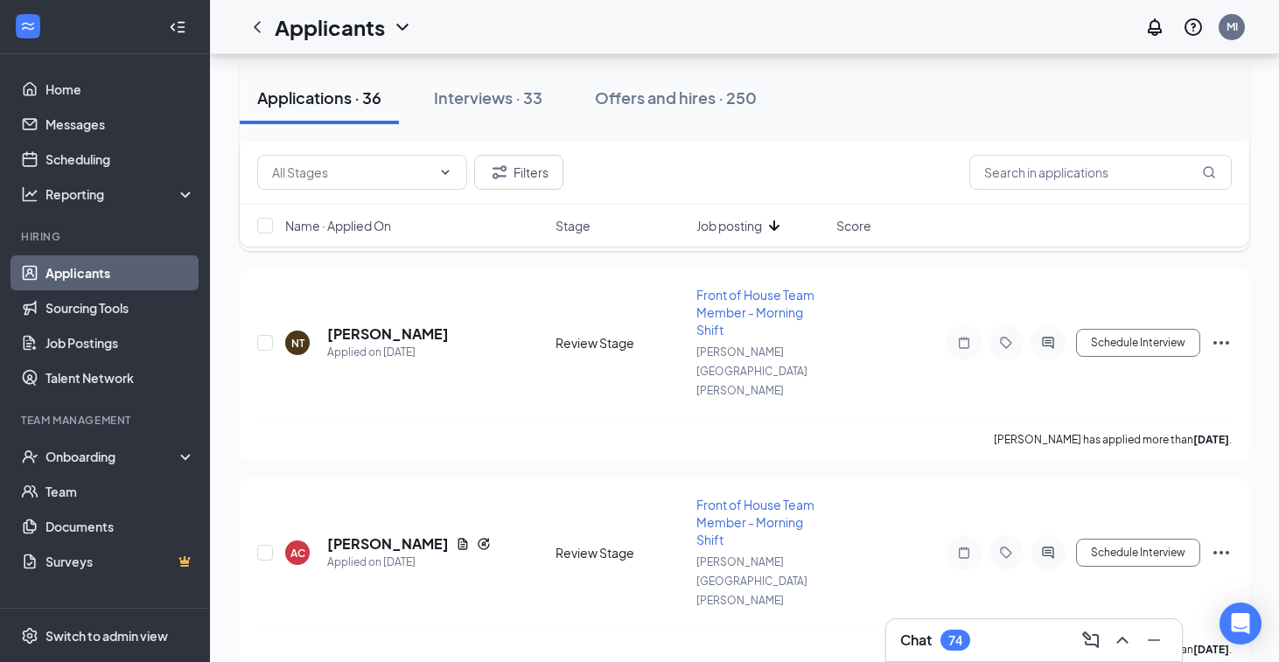
scroll to position [484, 0]
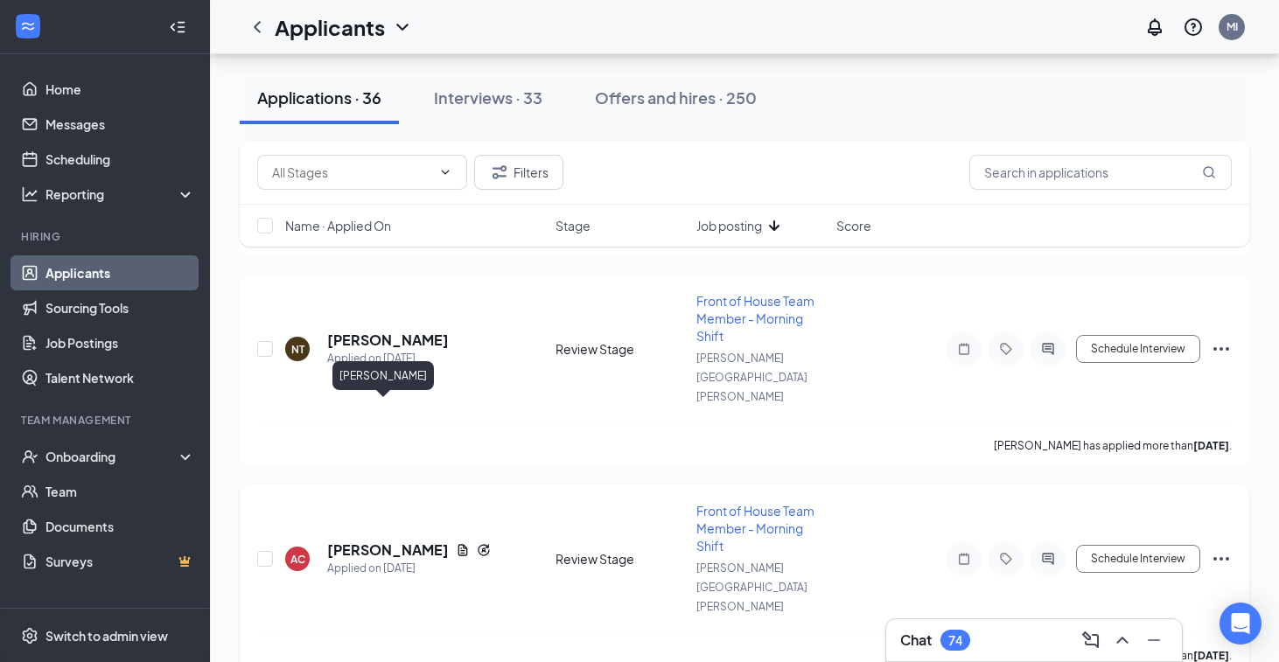
click at [349, 541] on h5 "Amya Collins" at bounding box center [388, 550] width 122 height 19
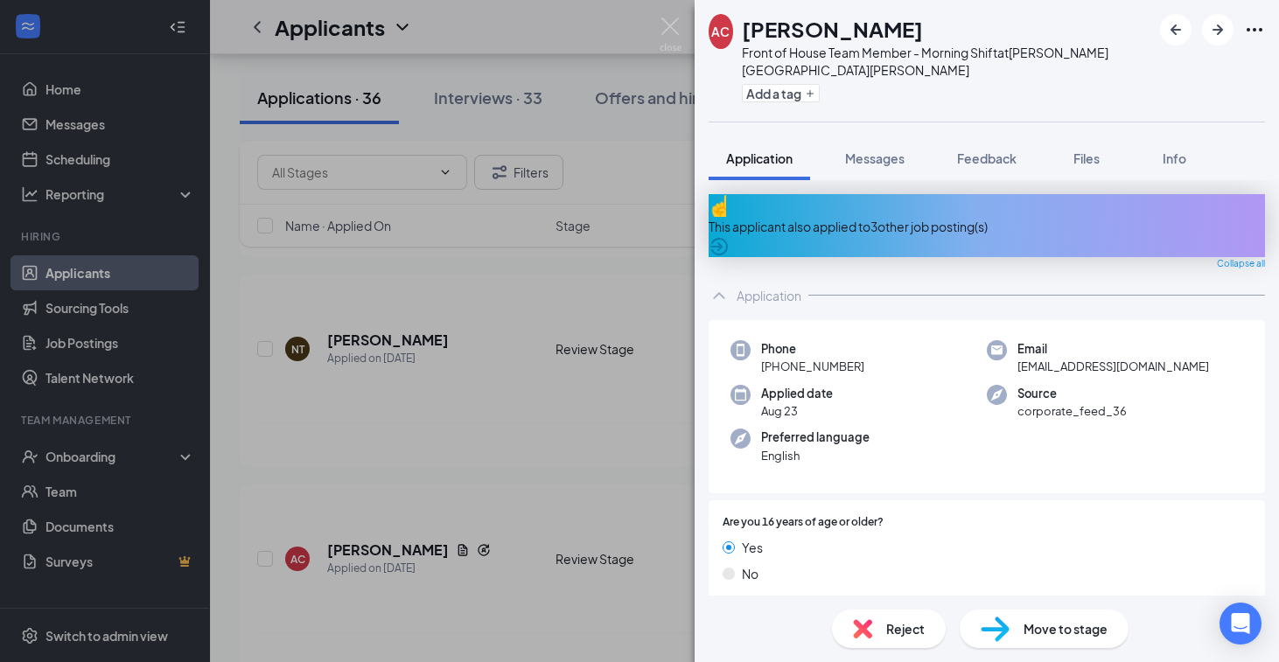
click at [975, 211] on div "This applicant also applied to 3 other job posting(s)" at bounding box center [987, 225] width 556 height 63
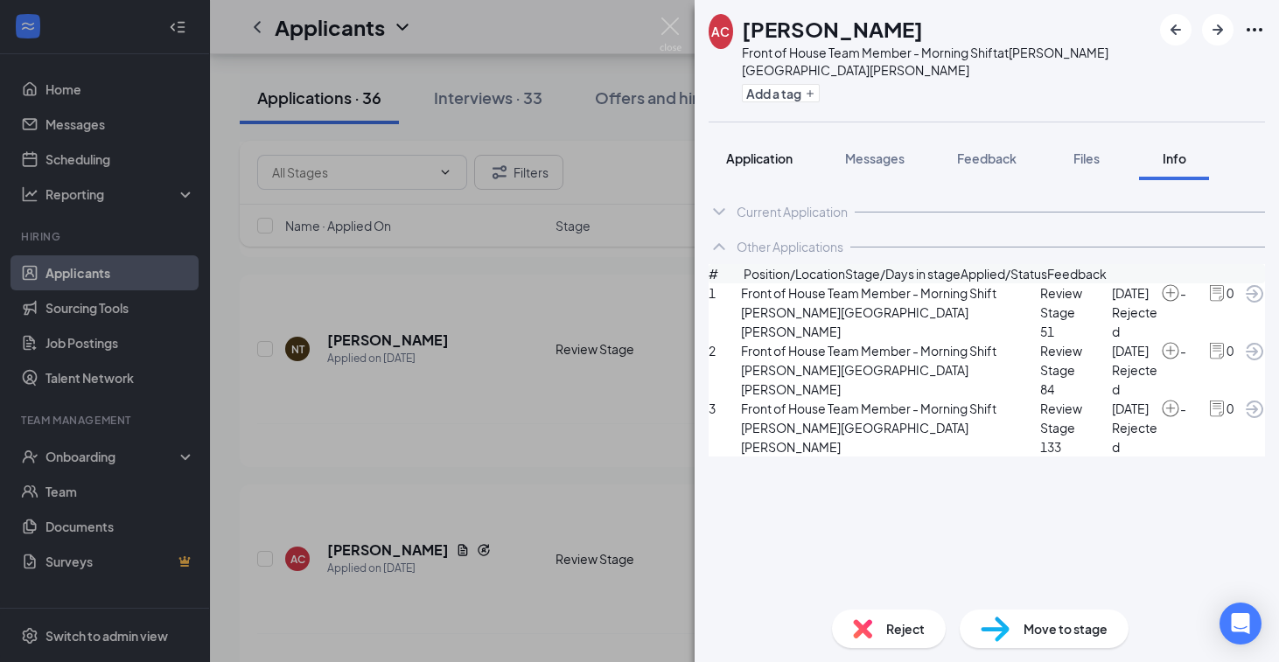
click at [764, 152] on button "Application" at bounding box center [759, 158] width 101 height 44
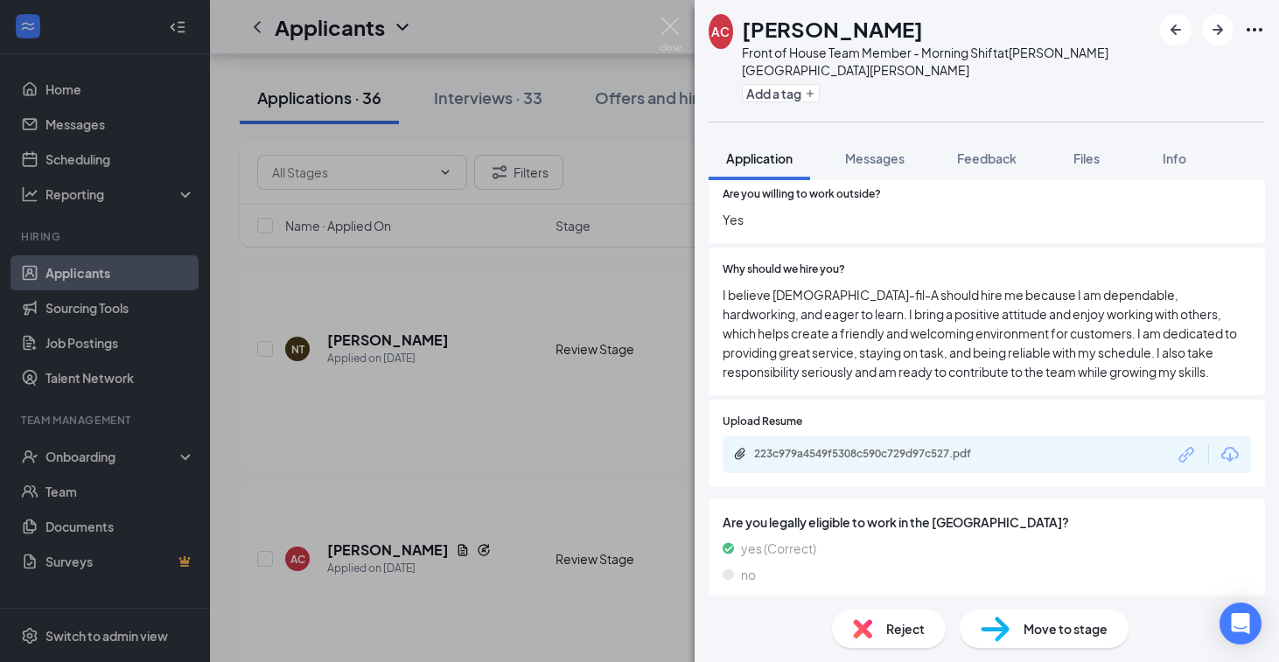
scroll to position [1189, 0]
click at [864, 449] on div "223c979a4549f5308c590c729d97c527.pdf" at bounding box center [876, 456] width 245 height 14
click at [877, 622] on div "Reject" at bounding box center [889, 629] width 114 height 38
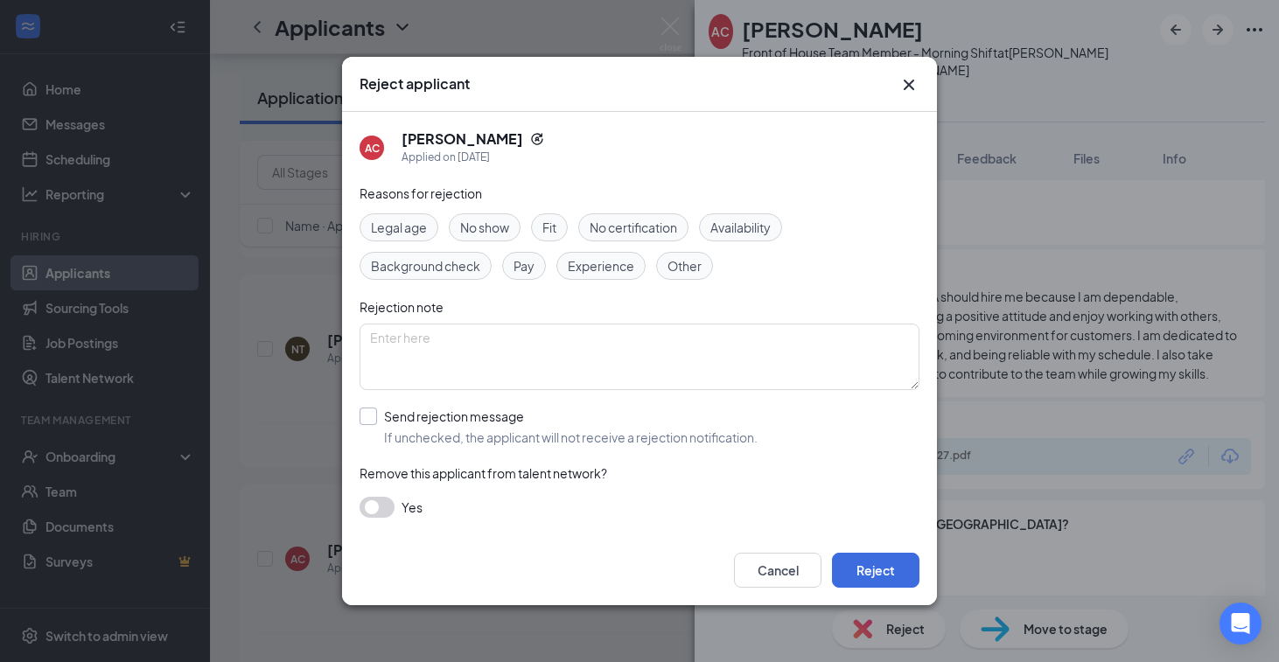
click at [492, 416] on input "Send rejection message If unchecked, the applicant will not receive a rejection…" at bounding box center [559, 427] width 398 height 38
checkbox input "true"
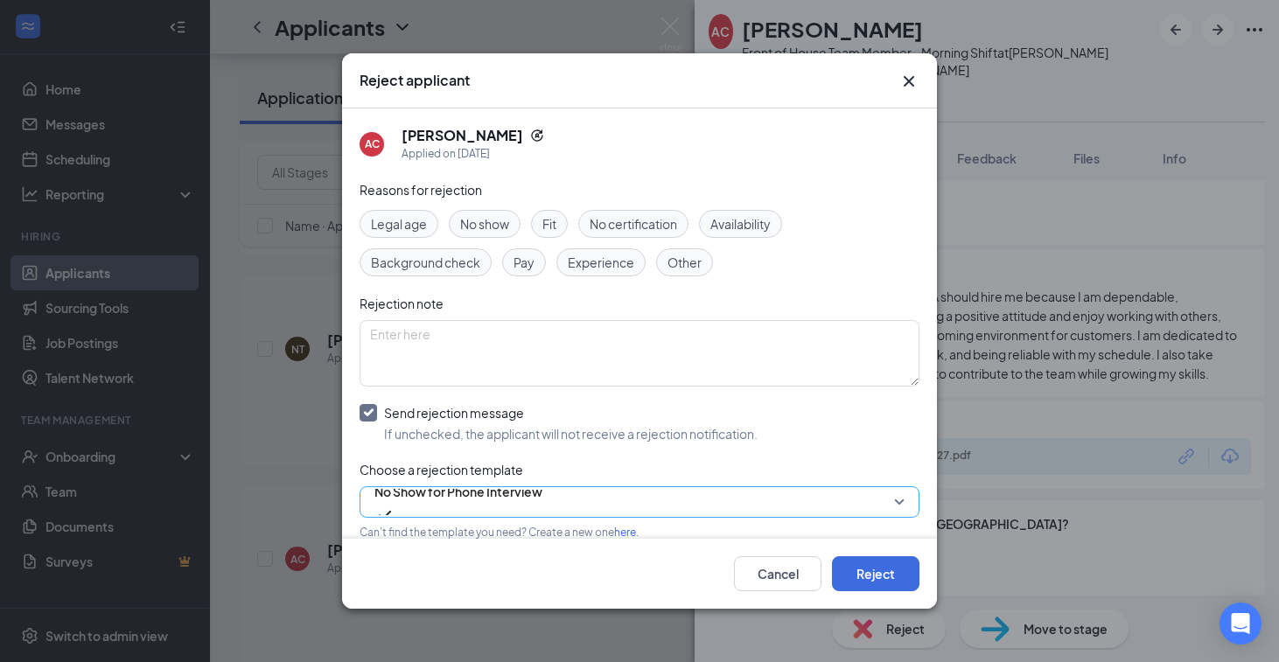
click at [519, 505] on span "No Show for Phone Interview" at bounding box center [458, 492] width 168 height 26
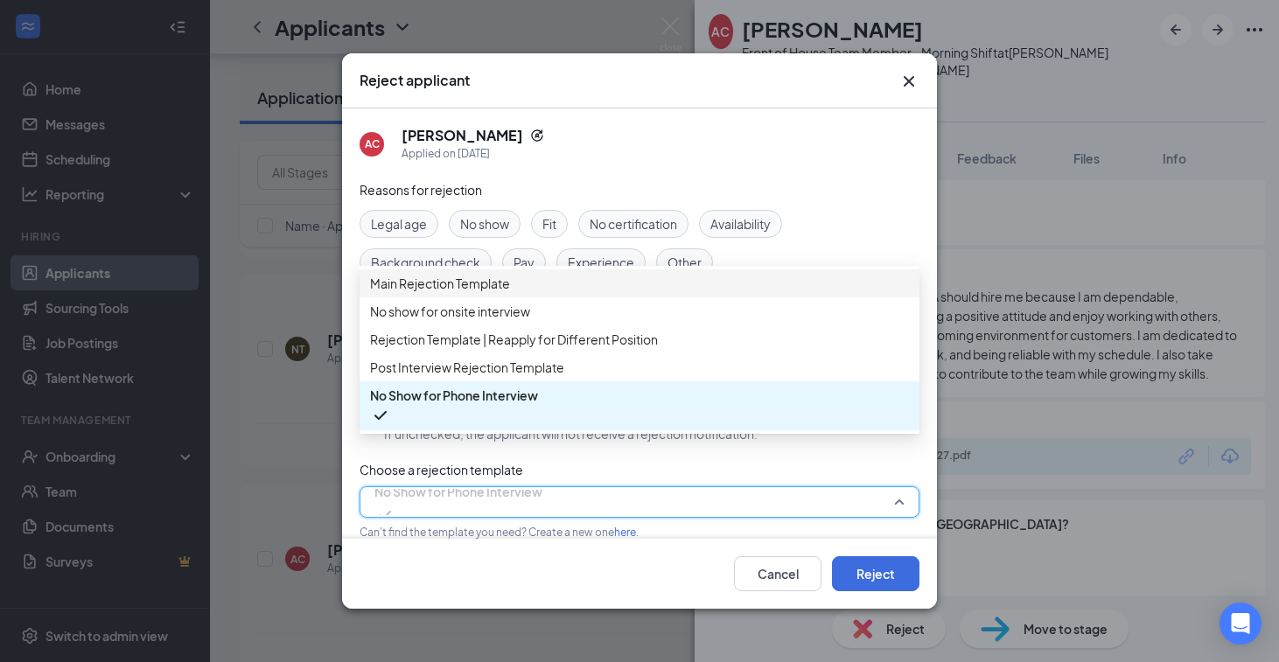
click at [552, 284] on span "Main Rejection Template" at bounding box center [639, 283] width 539 height 19
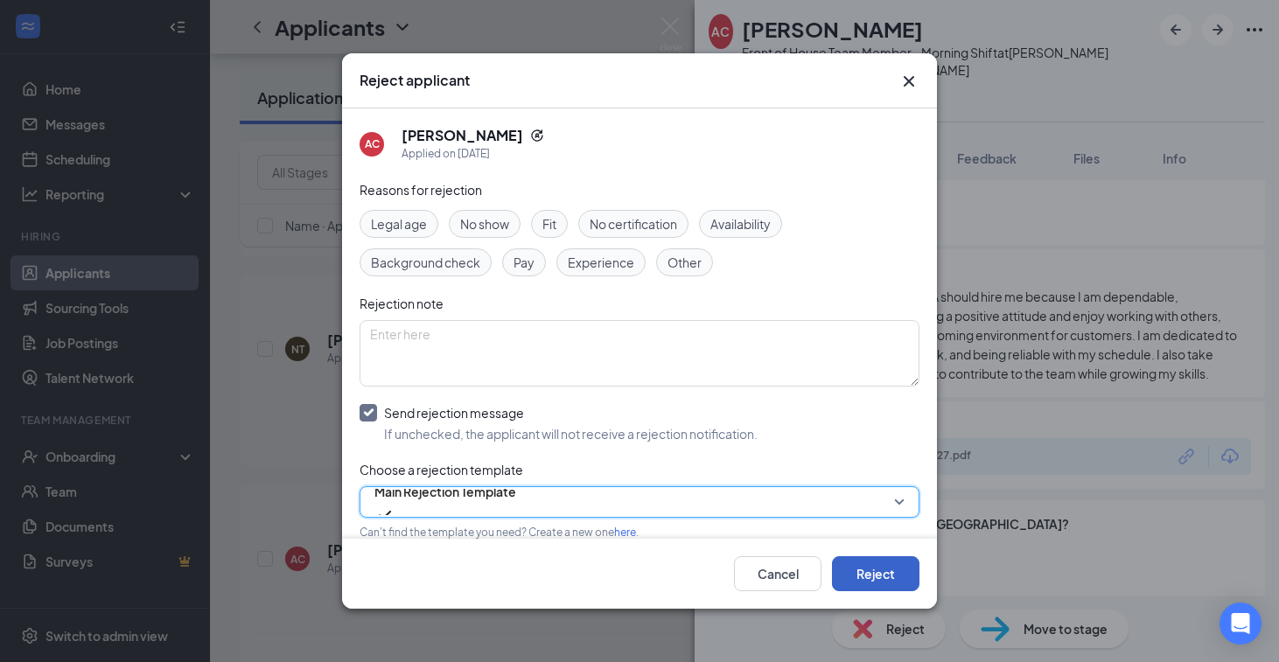
click at [881, 584] on button "Reject" at bounding box center [875, 573] width 87 height 35
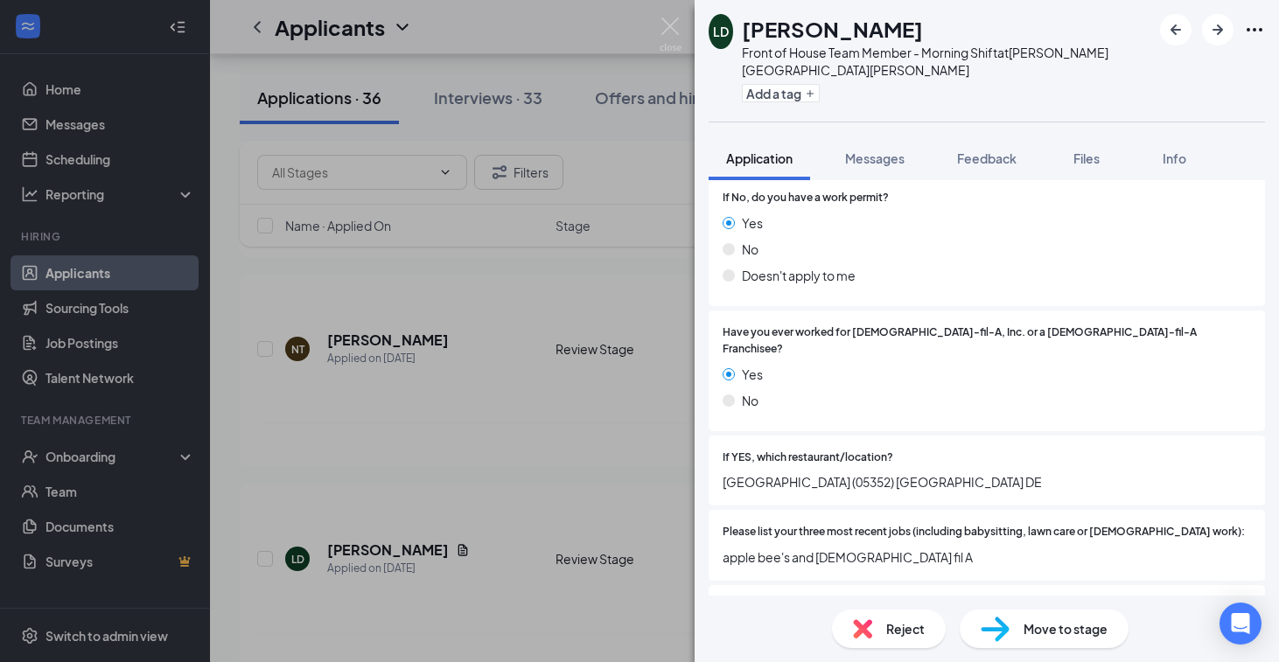
scroll to position [371, 0]
click at [784, 84] on button "Add a tag" at bounding box center [781, 93] width 78 height 18
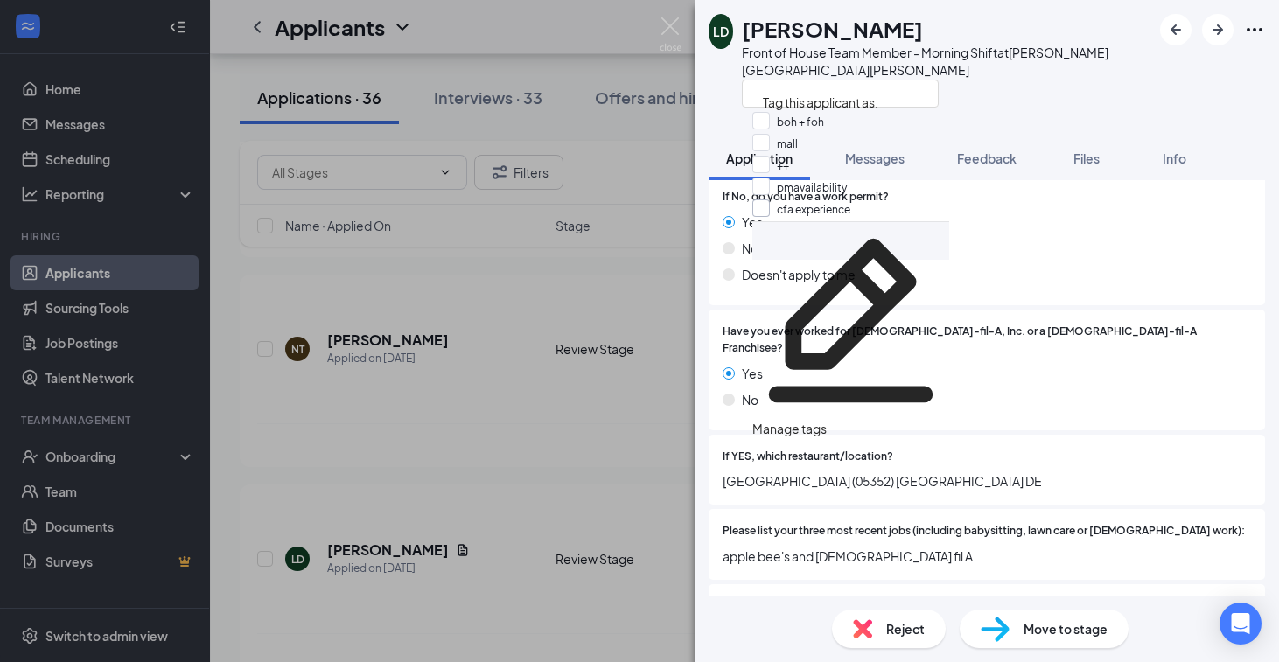
click at [780, 219] on input "cfa experience" at bounding box center [801, 208] width 98 height 19
checkbox input "true"
click at [845, 435] on div "If YES, which restaurant/location? CFA university plaza FSU (05352) Wilmington …" at bounding box center [987, 470] width 556 height 71
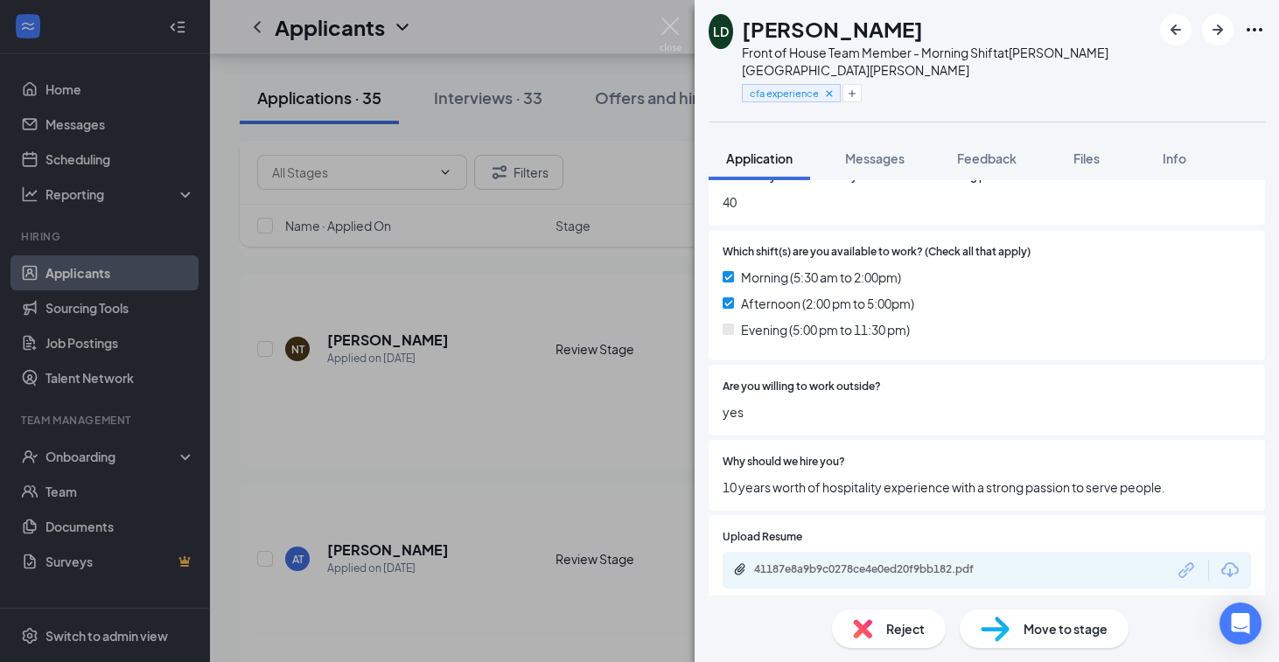
scroll to position [936, 0]
click at [871, 551] on div "41187e8a9b9c0278ce4e0ed20f9bb182.pdf" at bounding box center [987, 569] width 528 height 37
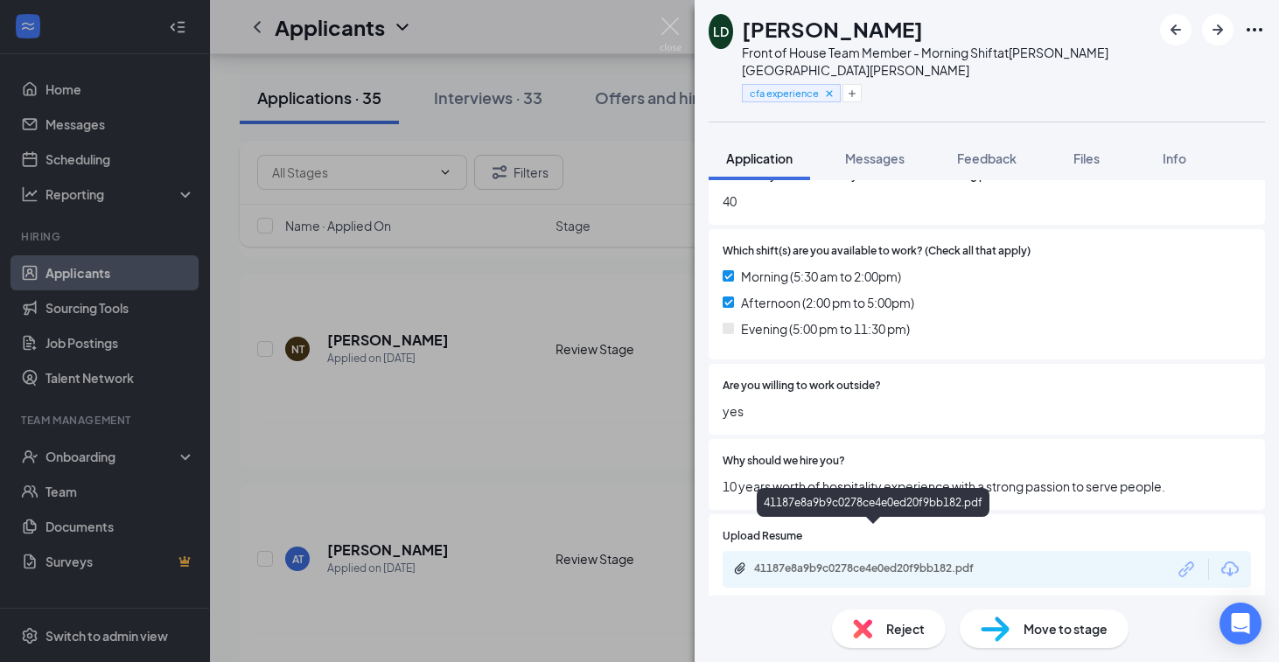
click at [871, 562] on div "41187e8a9b9c0278ce4e0ed20f9bb182.pdf" at bounding box center [874, 570] width 283 height 17
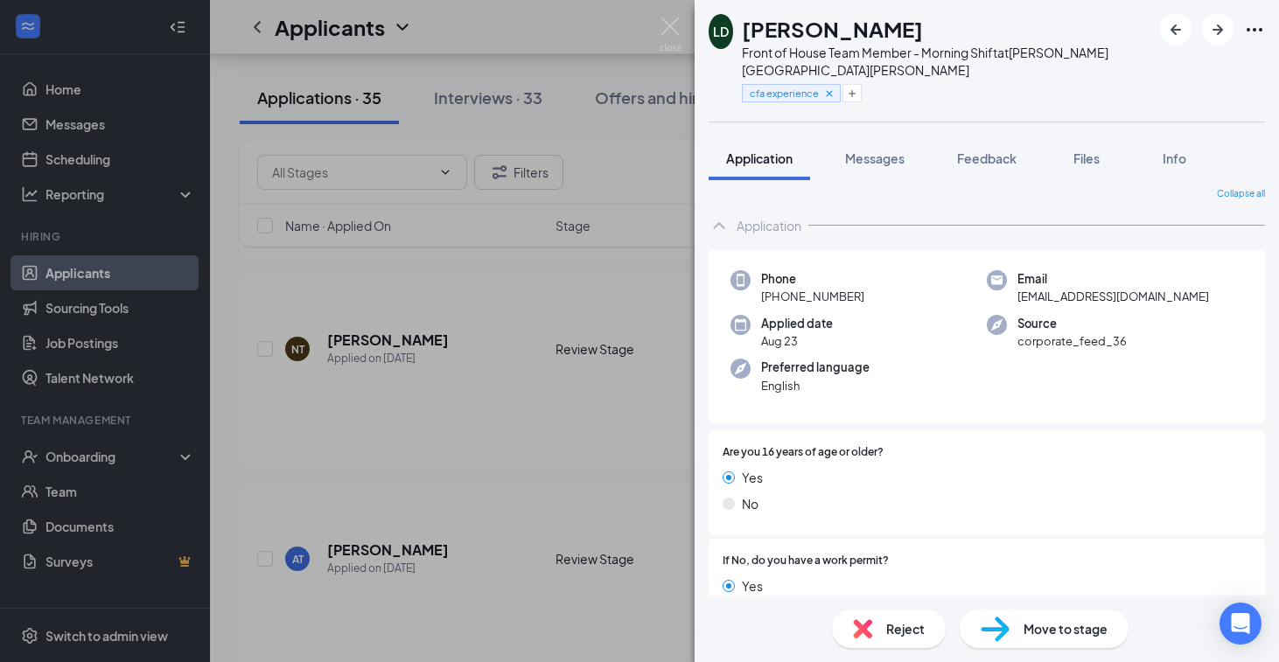
scroll to position [0, 0]
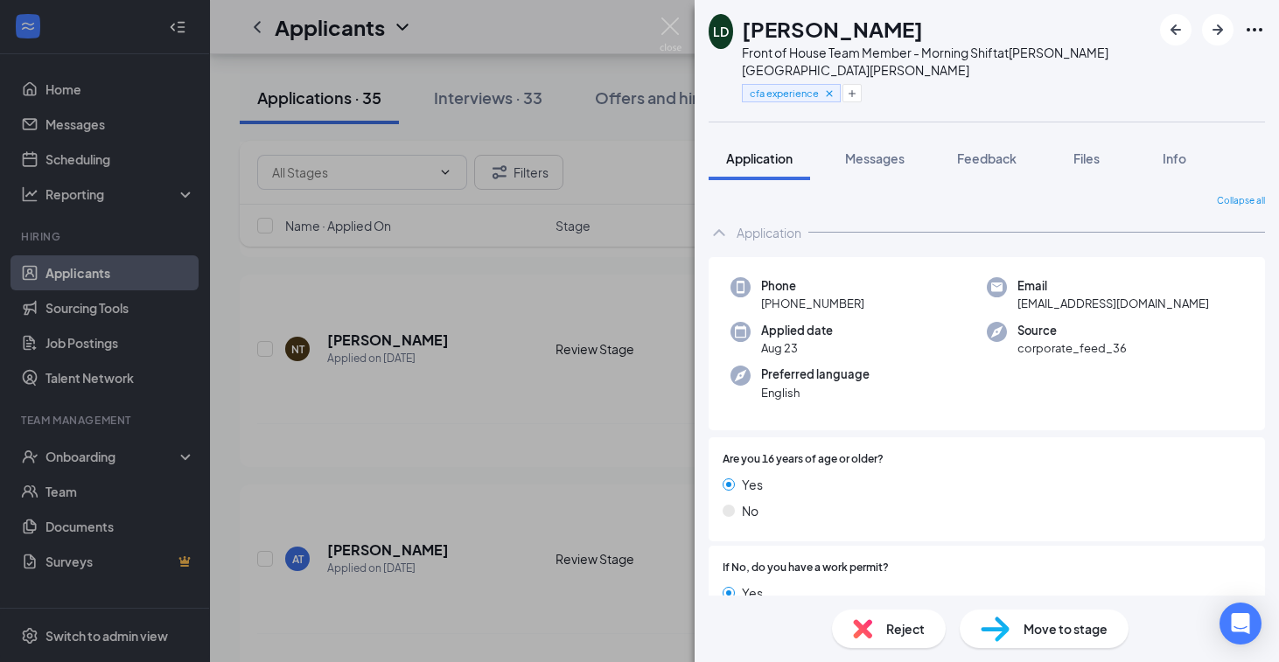
click at [1001, 633] on img at bounding box center [995, 629] width 29 height 25
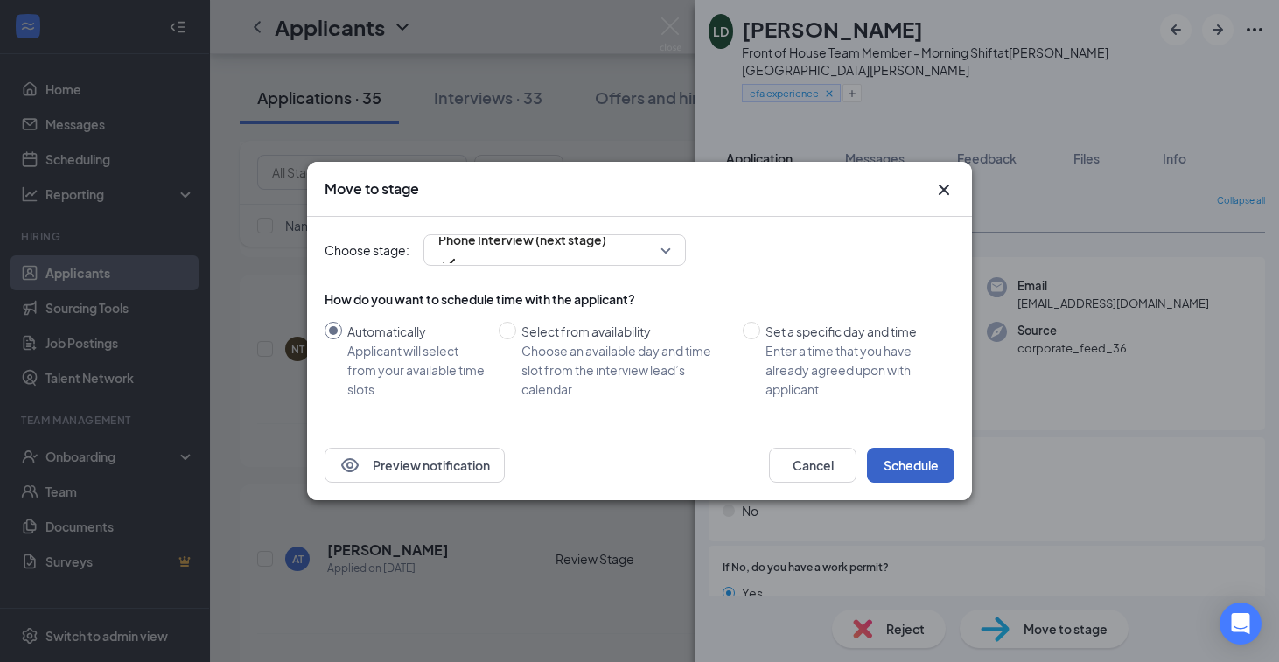
click at [919, 480] on button "Schedule" at bounding box center [910, 465] width 87 height 35
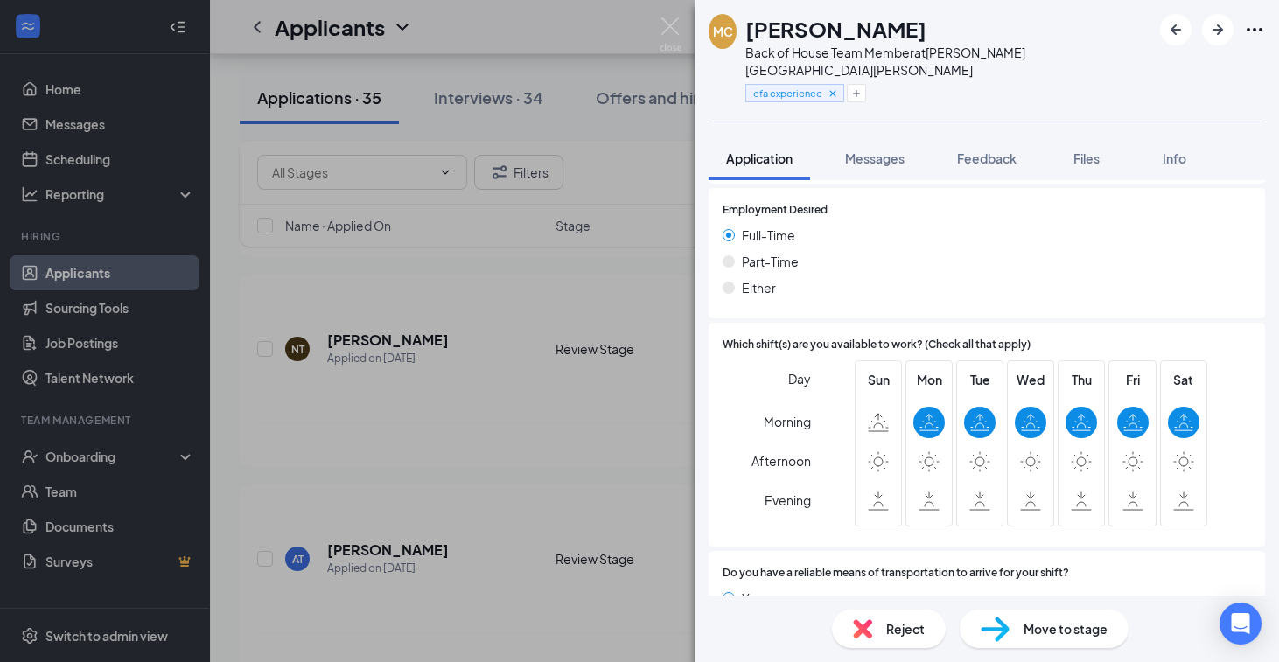
scroll to position [1680, 0]
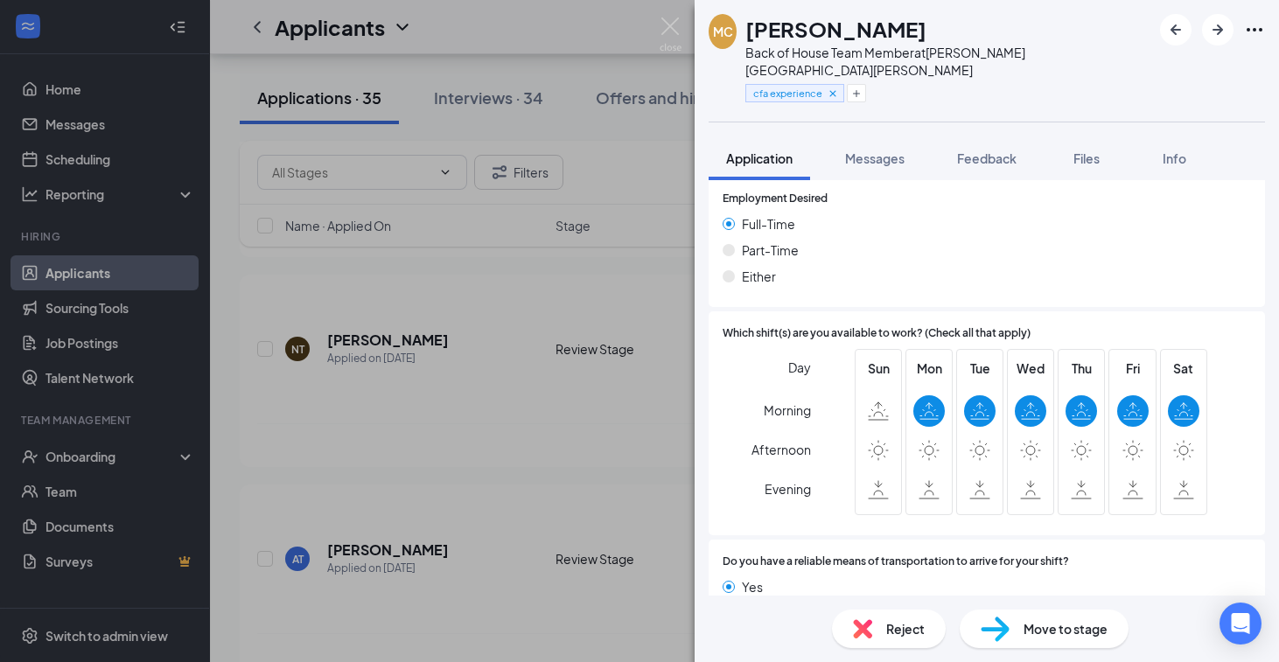
click at [871, 628] on img at bounding box center [862, 628] width 19 height 19
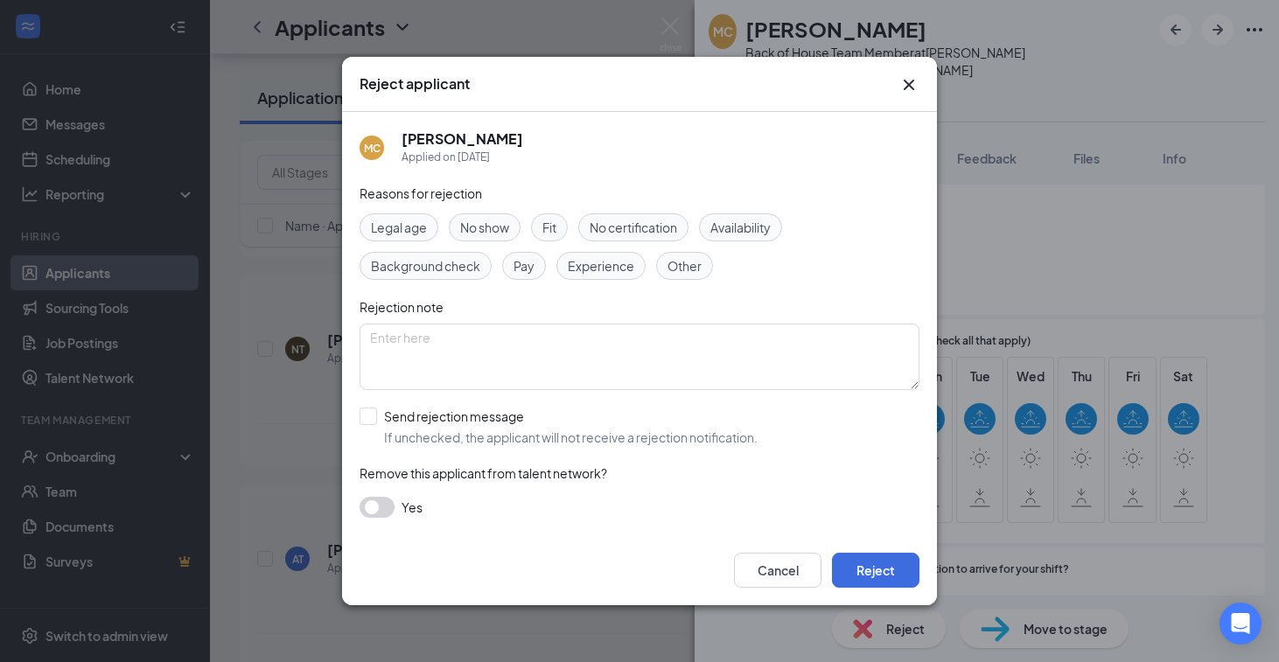
click at [531, 405] on div "Reasons for rejection Legal age No show Fit No certification Availability Backg…" at bounding box center [640, 360] width 560 height 352
click at [462, 423] on input "Send rejection message If unchecked, the applicant will not receive a rejection…" at bounding box center [559, 427] width 398 height 38
checkbox input "true"
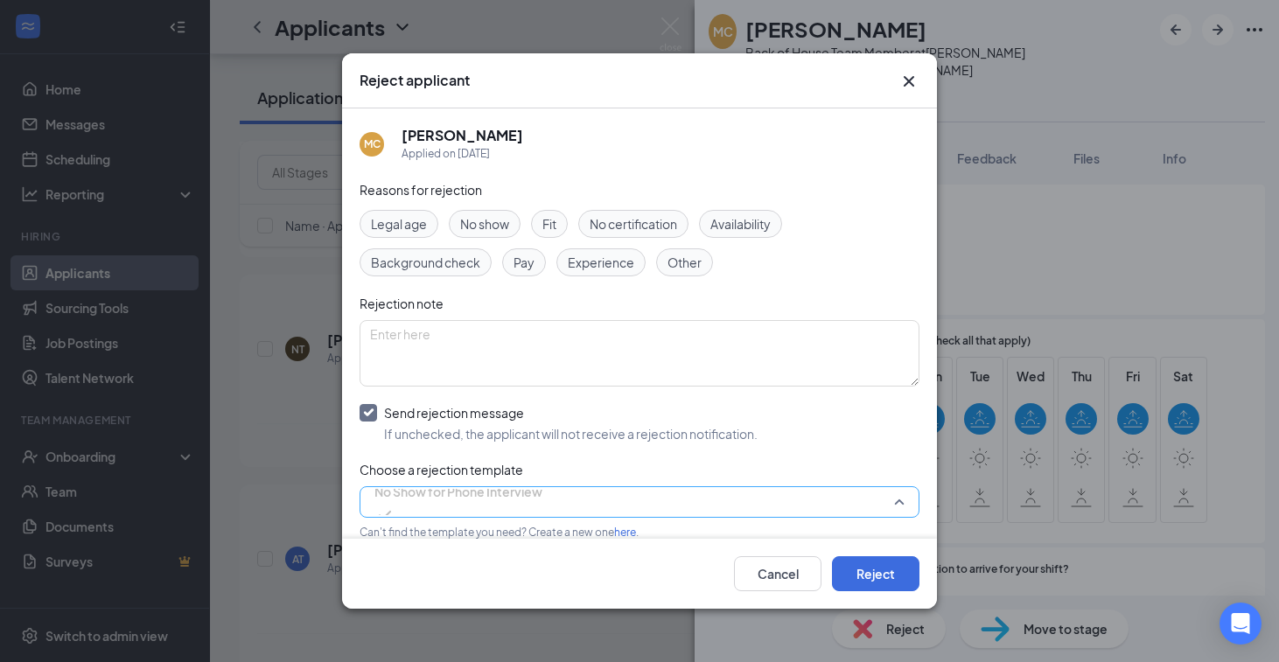
click at [534, 505] on span "No Show for Phone Interview" at bounding box center [458, 492] width 168 height 26
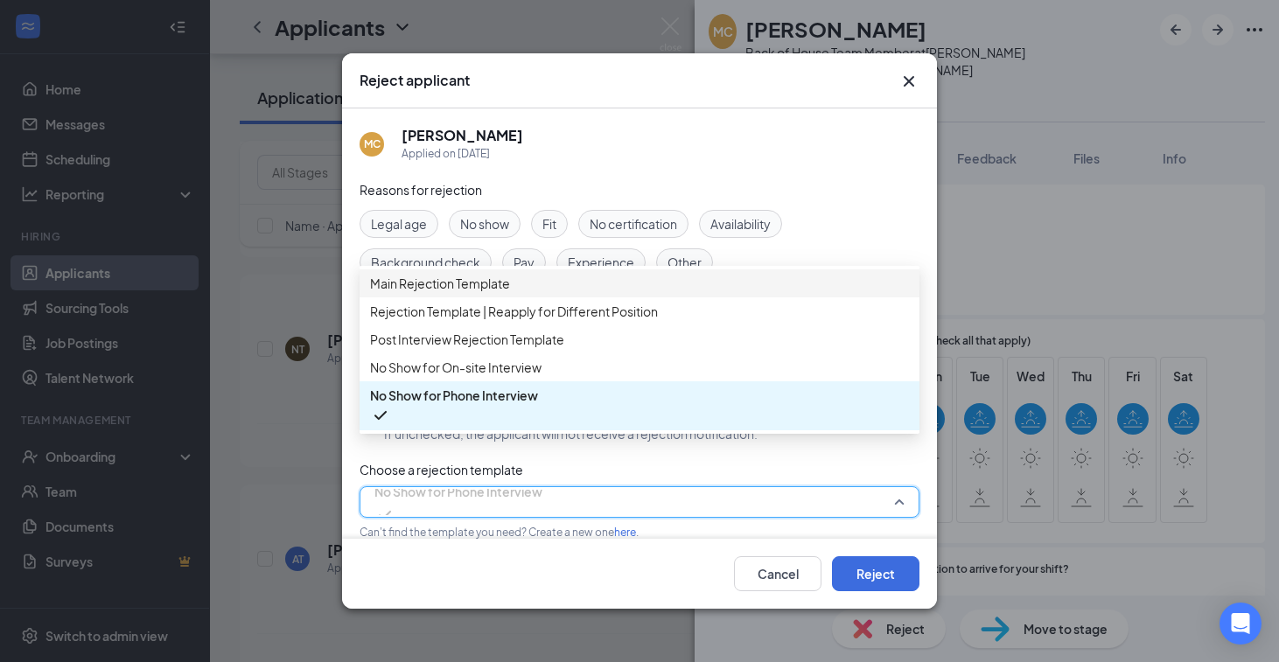
click at [533, 293] on span "Main Rejection Template" at bounding box center [639, 283] width 539 height 19
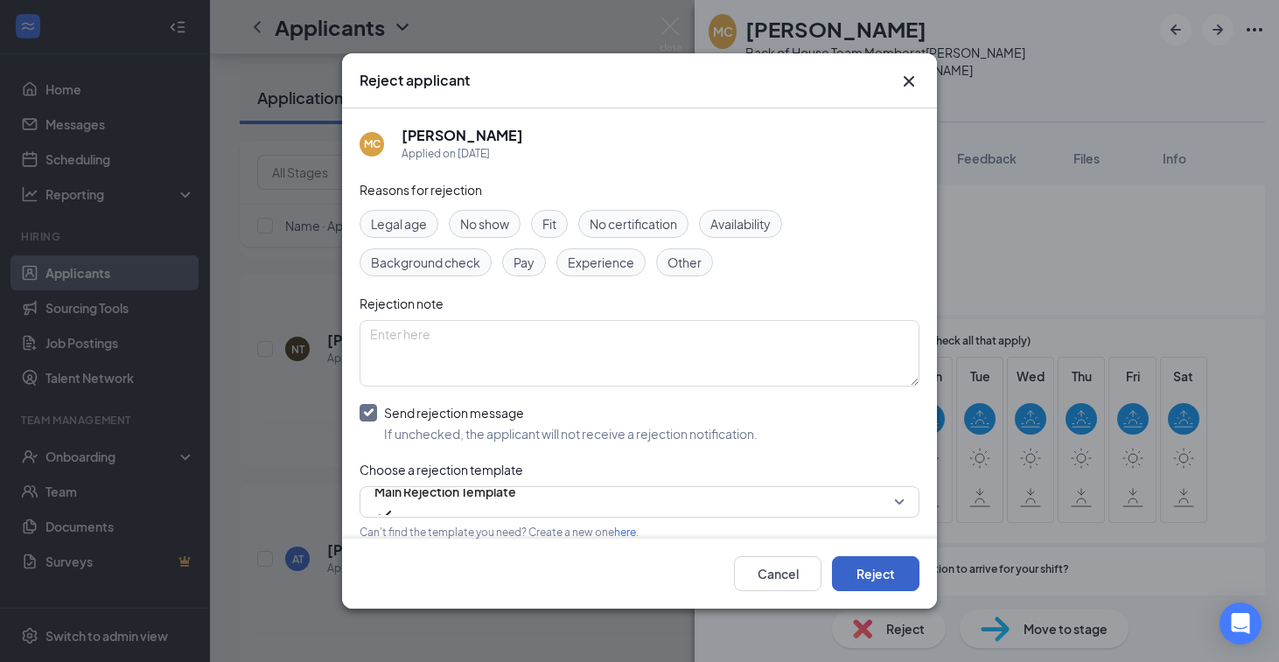
click at [875, 575] on button "Reject" at bounding box center [875, 573] width 87 height 35
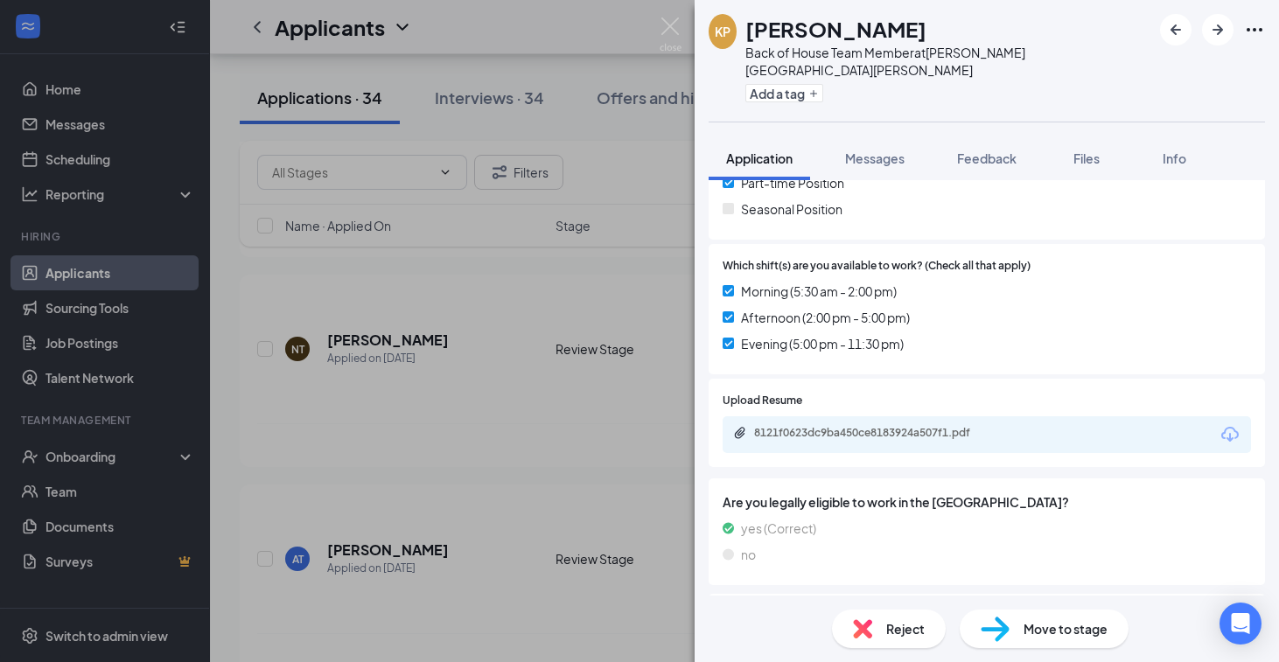
scroll to position [927, 0]
click at [858, 416] on div "8121f0623dc9ba450ce8183924a507f1.pdf" at bounding box center [987, 434] width 528 height 37
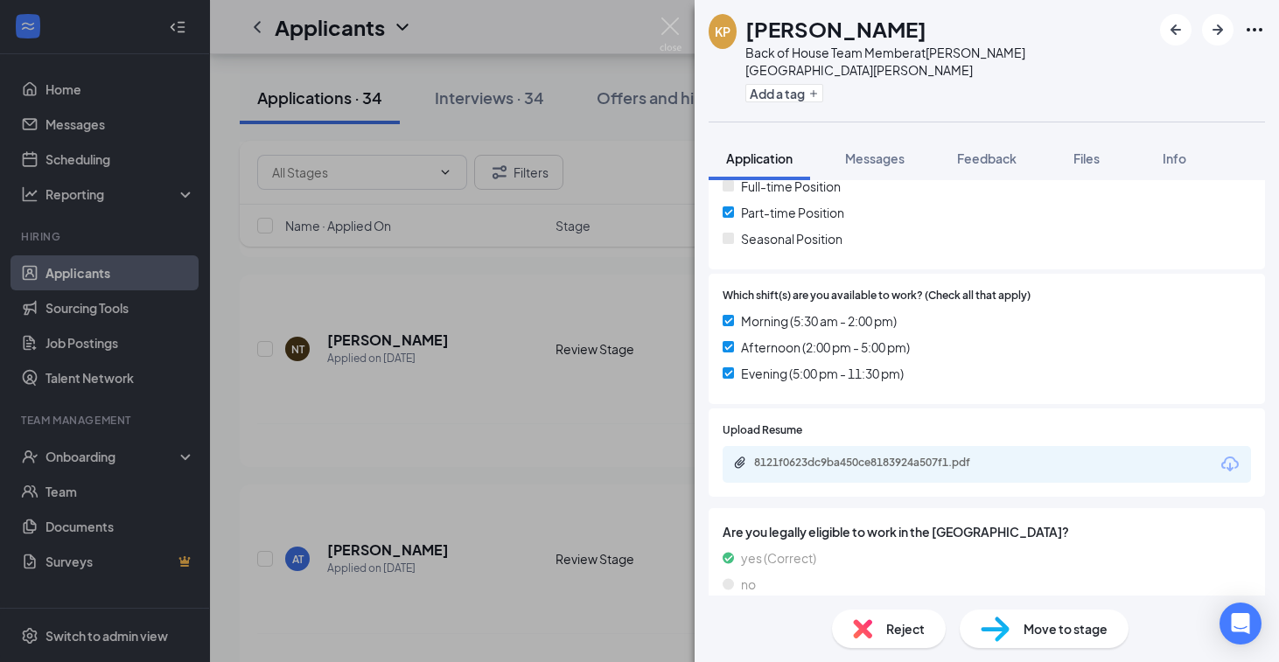
scroll to position [901, 0]
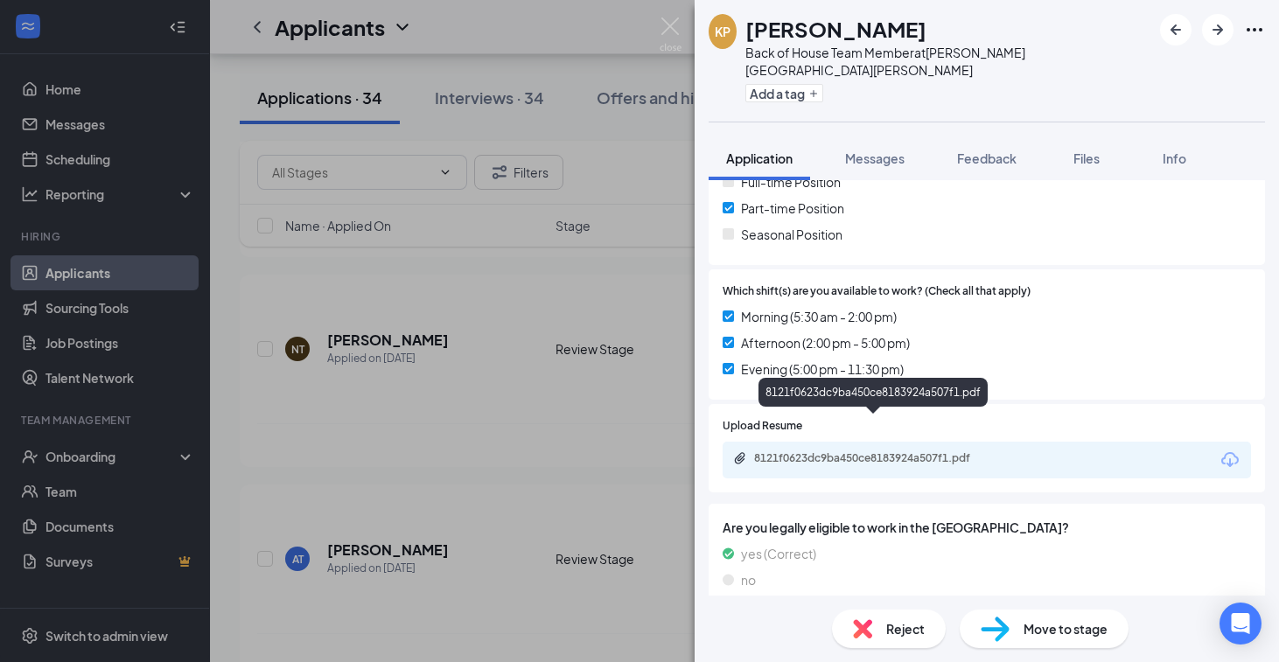
click at [860, 451] on div "8121f0623dc9ba450ce8183924a507f1.pdf" at bounding box center [876, 458] width 245 height 14
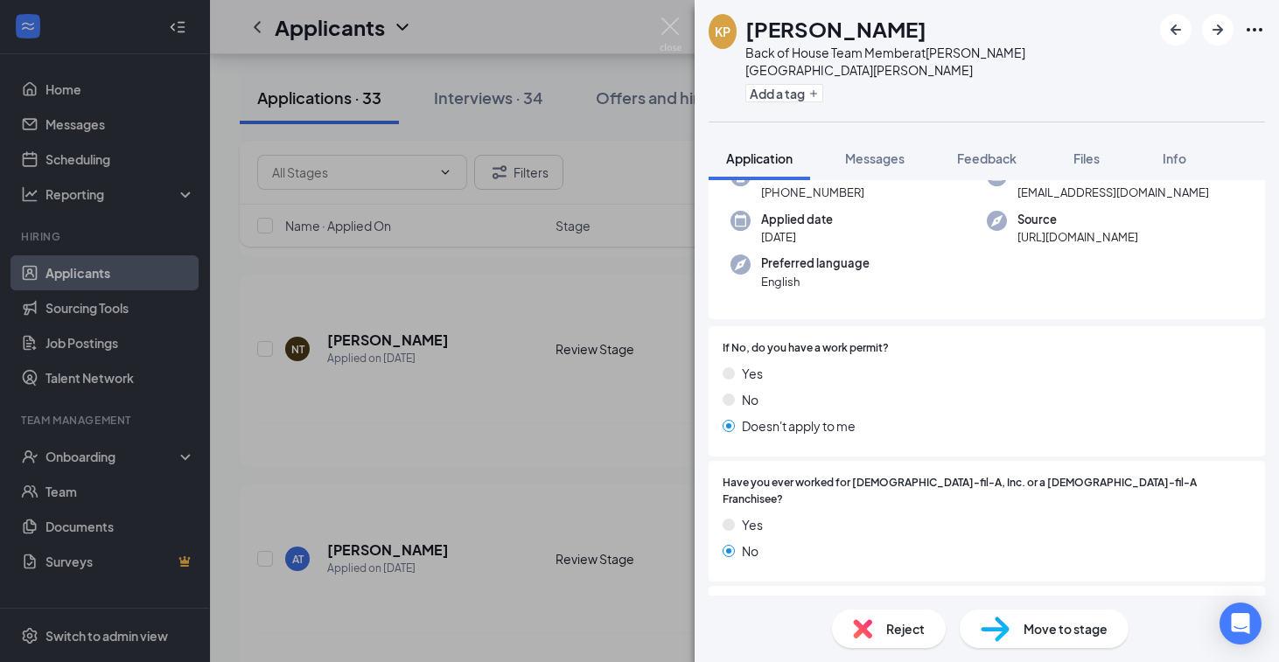
scroll to position [0, 0]
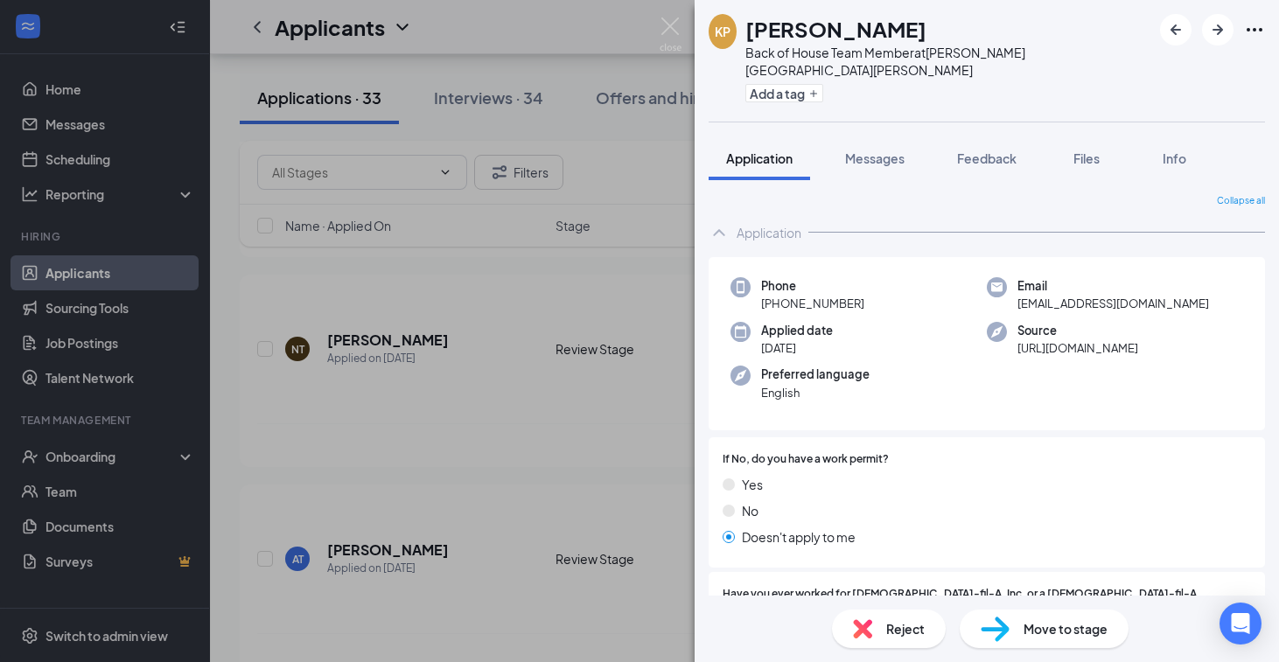
click at [857, 618] on div "Reject" at bounding box center [889, 629] width 114 height 38
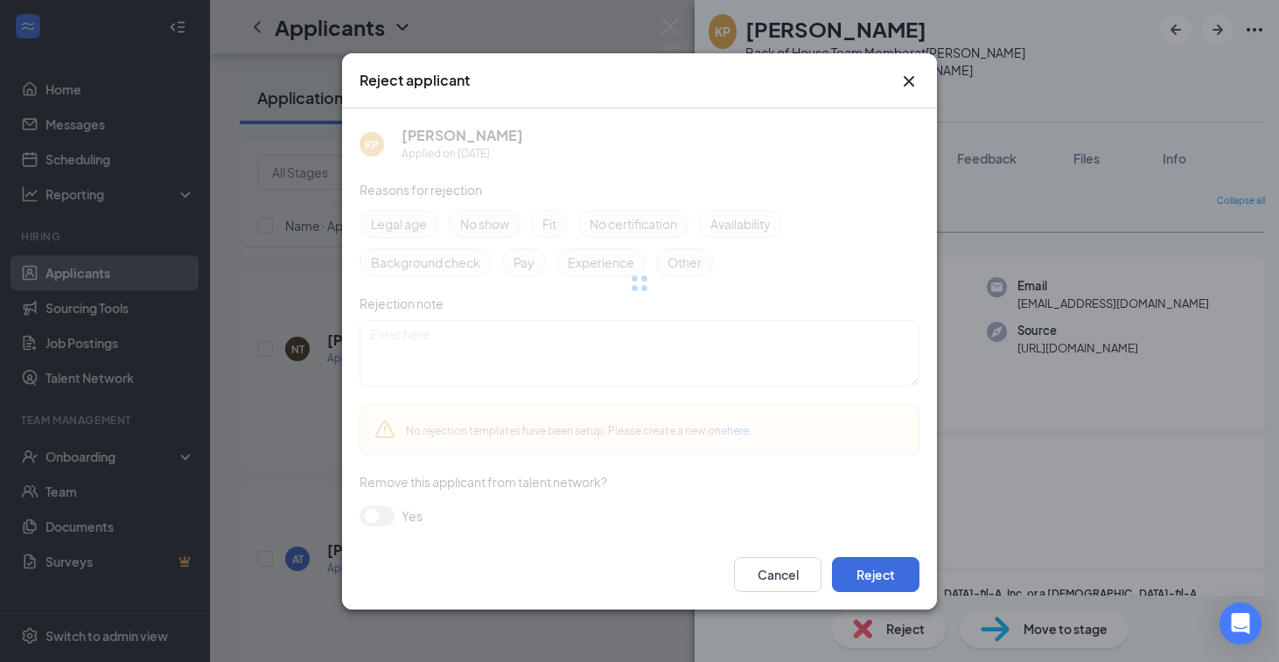
click at [857, 618] on div "Reject applicant KP Kaya Peavy Applied on Aug 26 Reasons for rejection Legal ag…" at bounding box center [639, 331] width 1279 height 662
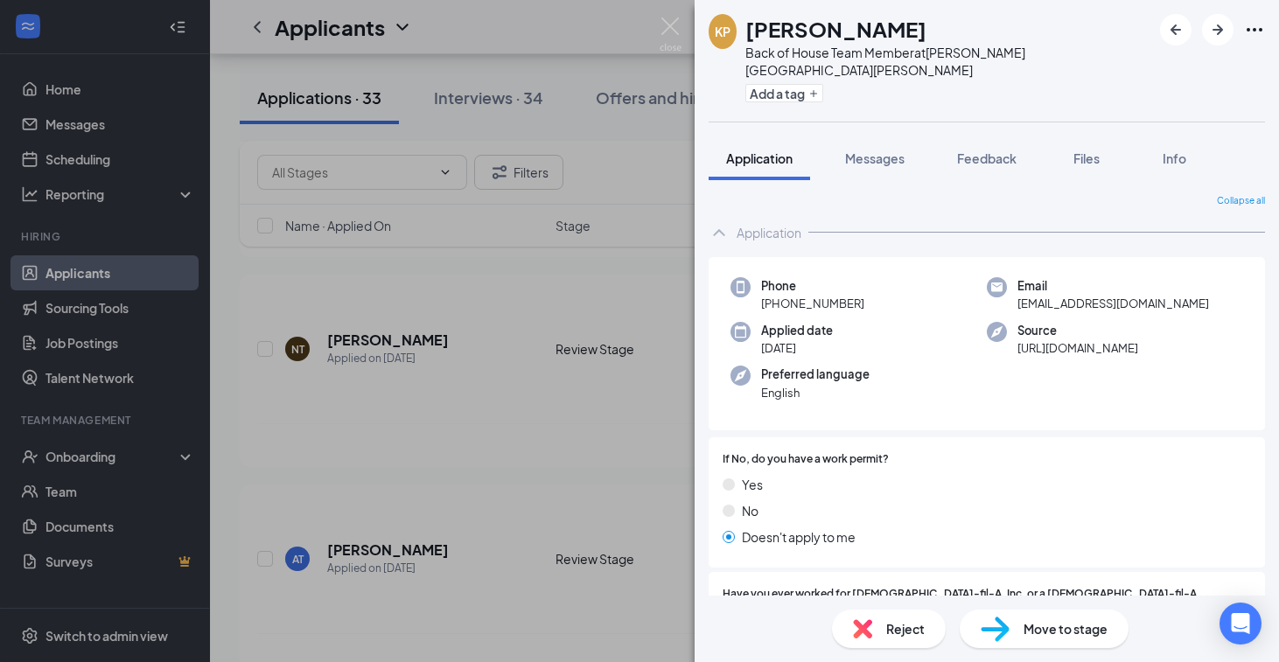
click at [857, 618] on div "Reject" at bounding box center [889, 629] width 114 height 38
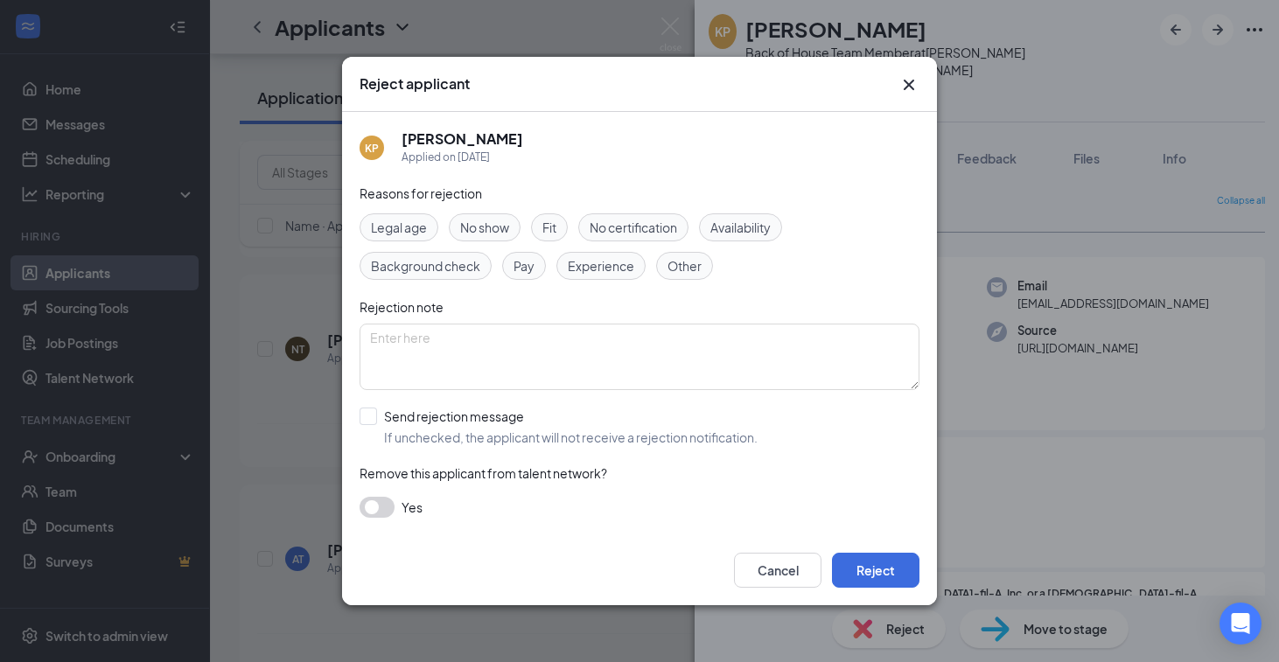
click at [857, 618] on div "Reject applicant KP Kaya Peavy Applied on Aug 26 Reasons for rejection Legal ag…" at bounding box center [639, 331] width 1279 height 662
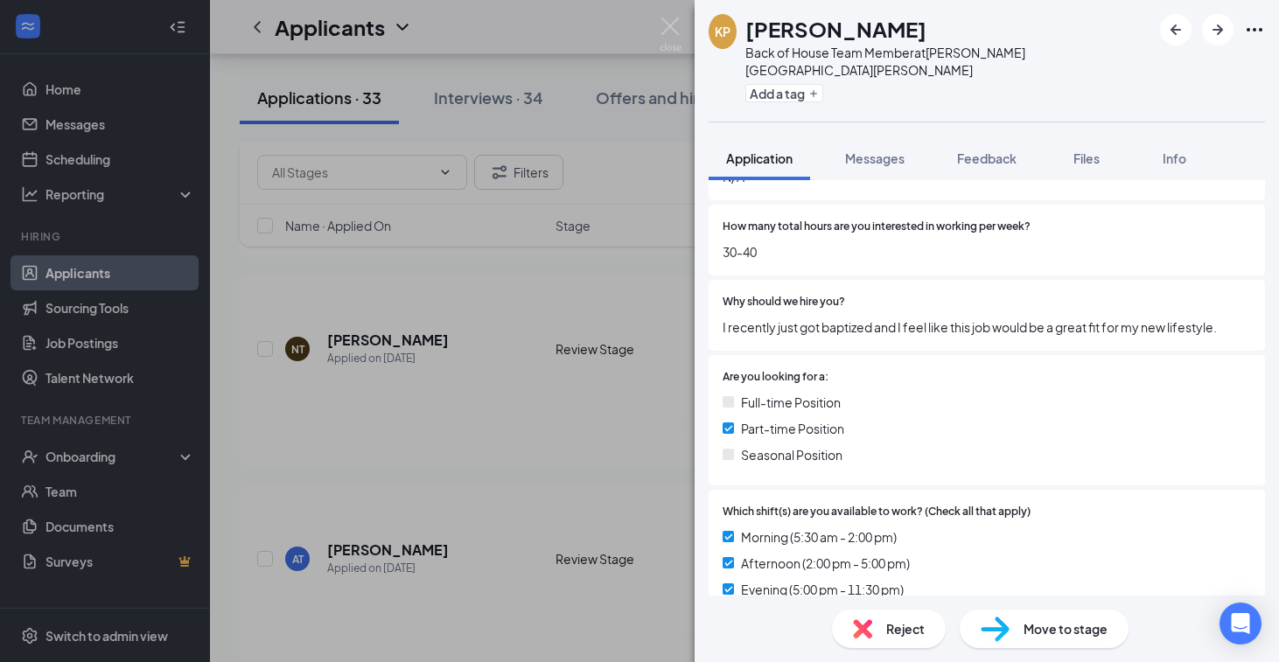
scroll to position [690, 0]
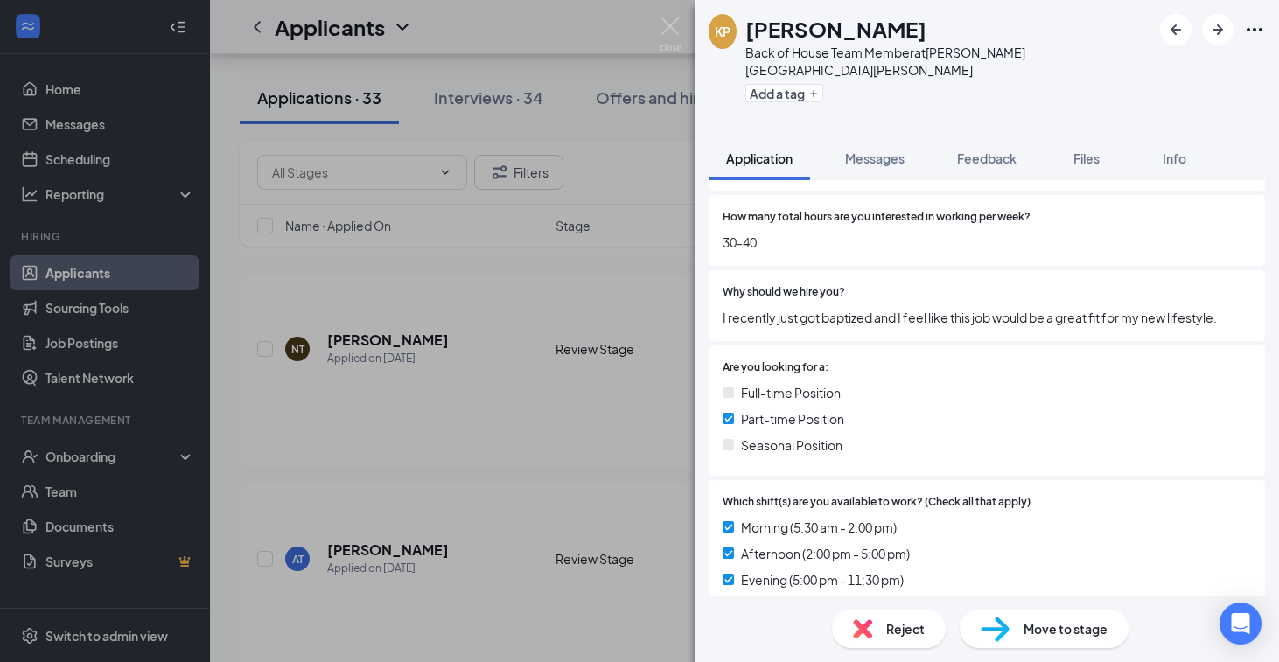
click at [850, 643] on div "Reject" at bounding box center [889, 629] width 114 height 38
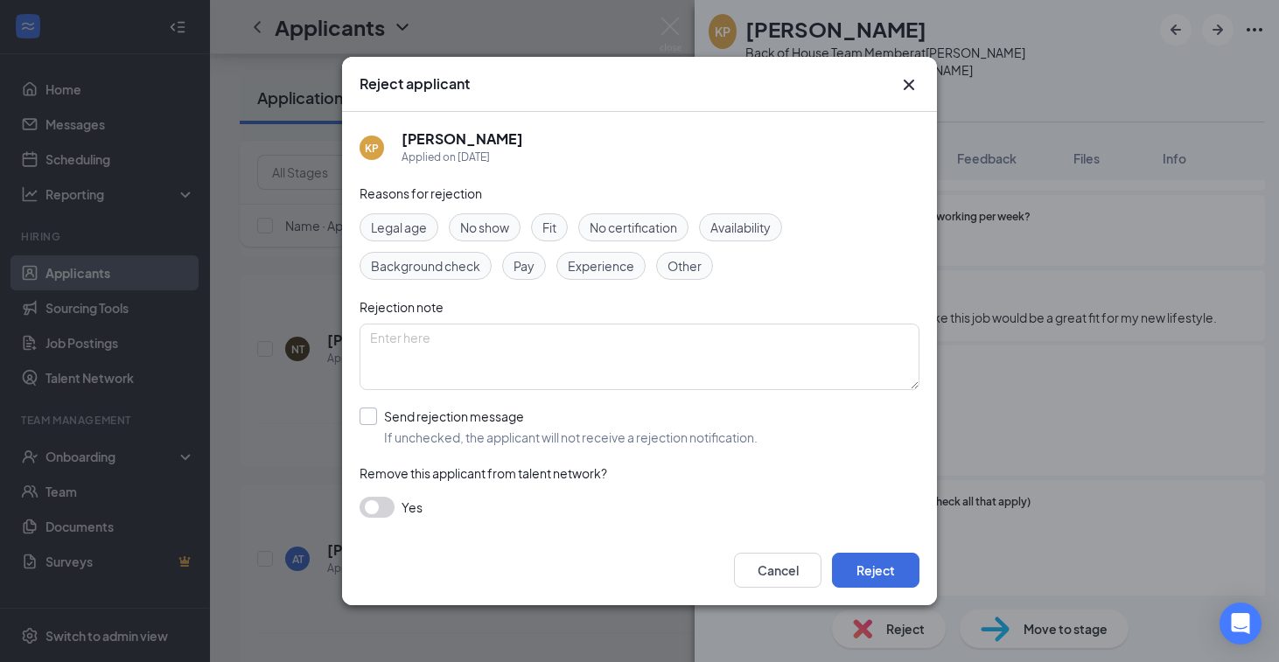
click at [500, 423] on input "Send rejection message If unchecked, the applicant will not receive a rejection…" at bounding box center [559, 427] width 398 height 38
checkbox input "true"
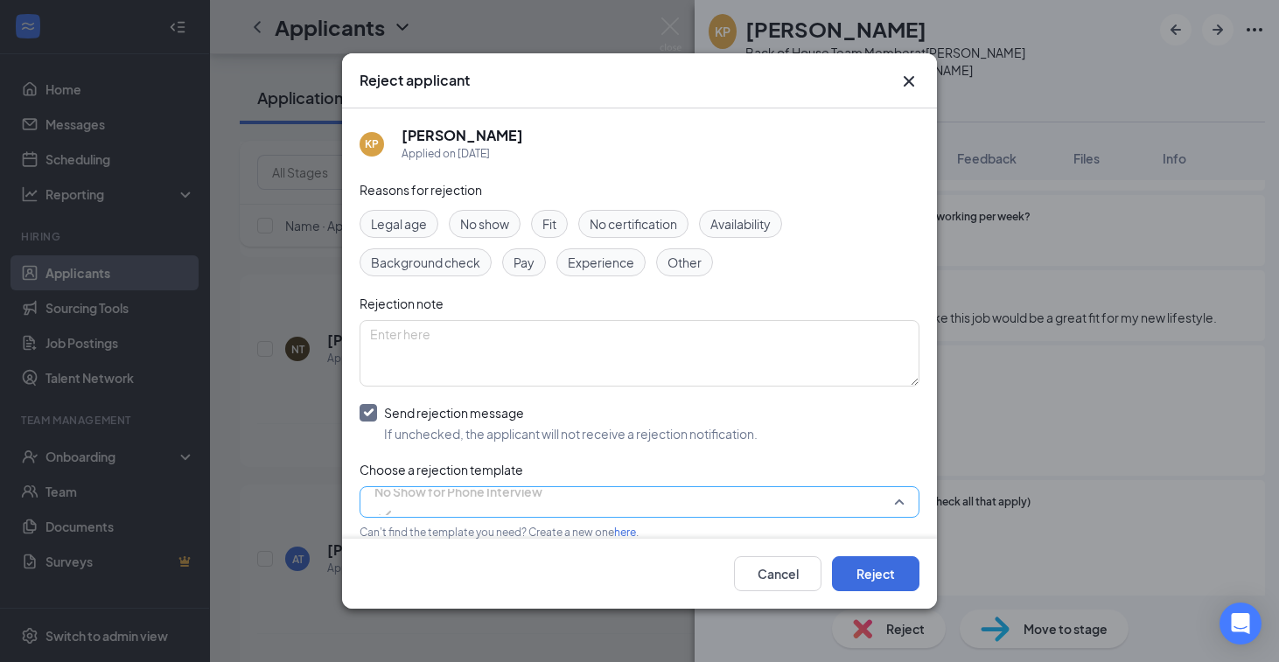
click at [510, 501] on span "No Show for Phone Interview" at bounding box center [458, 492] width 168 height 26
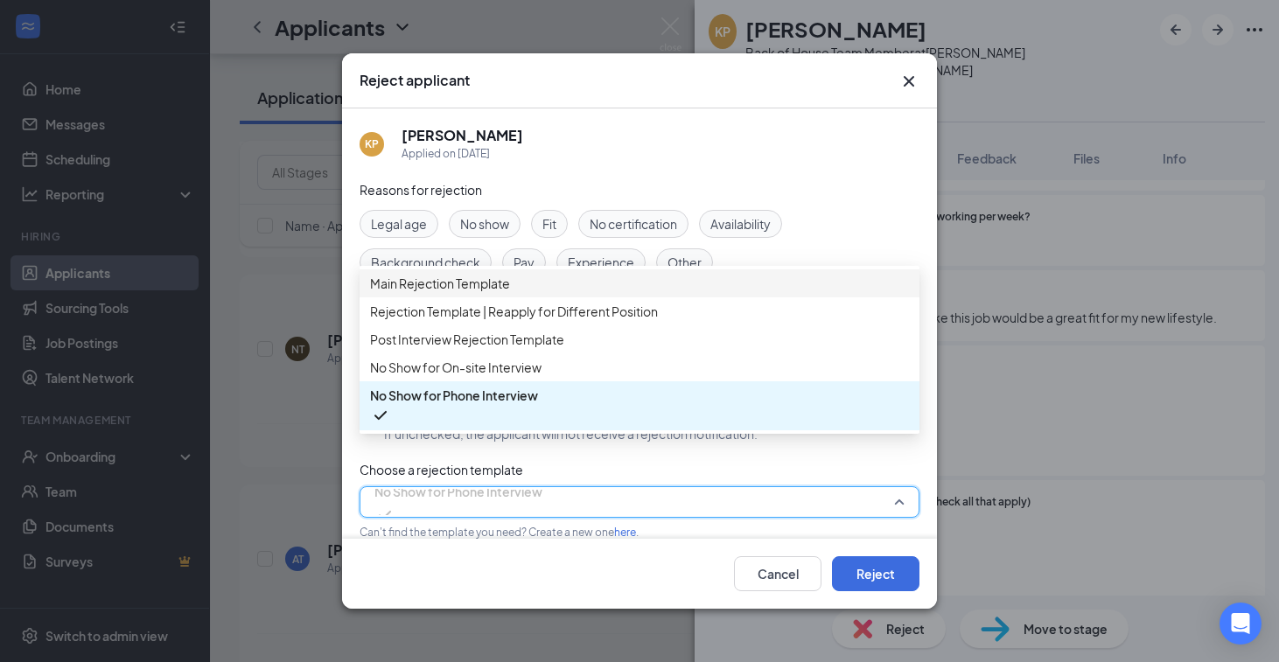
click at [518, 284] on span "Main Rejection Template" at bounding box center [639, 283] width 539 height 19
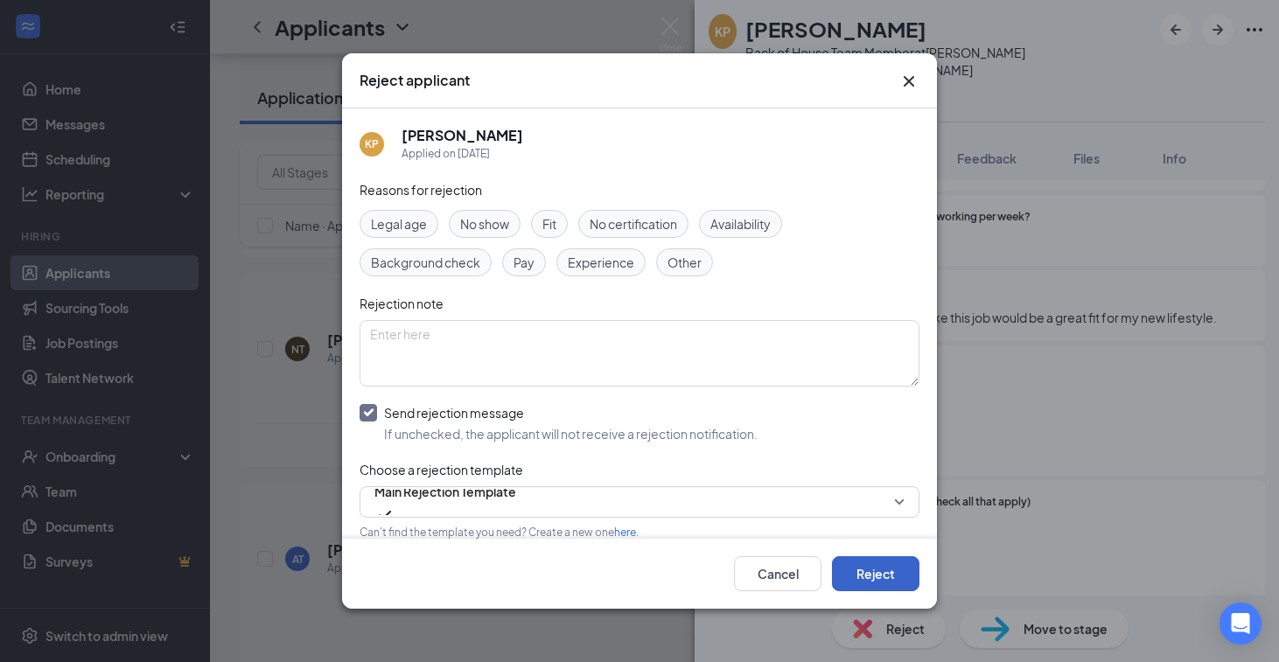
click at [845, 562] on button "Reject" at bounding box center [875, 573] width 87 height 35
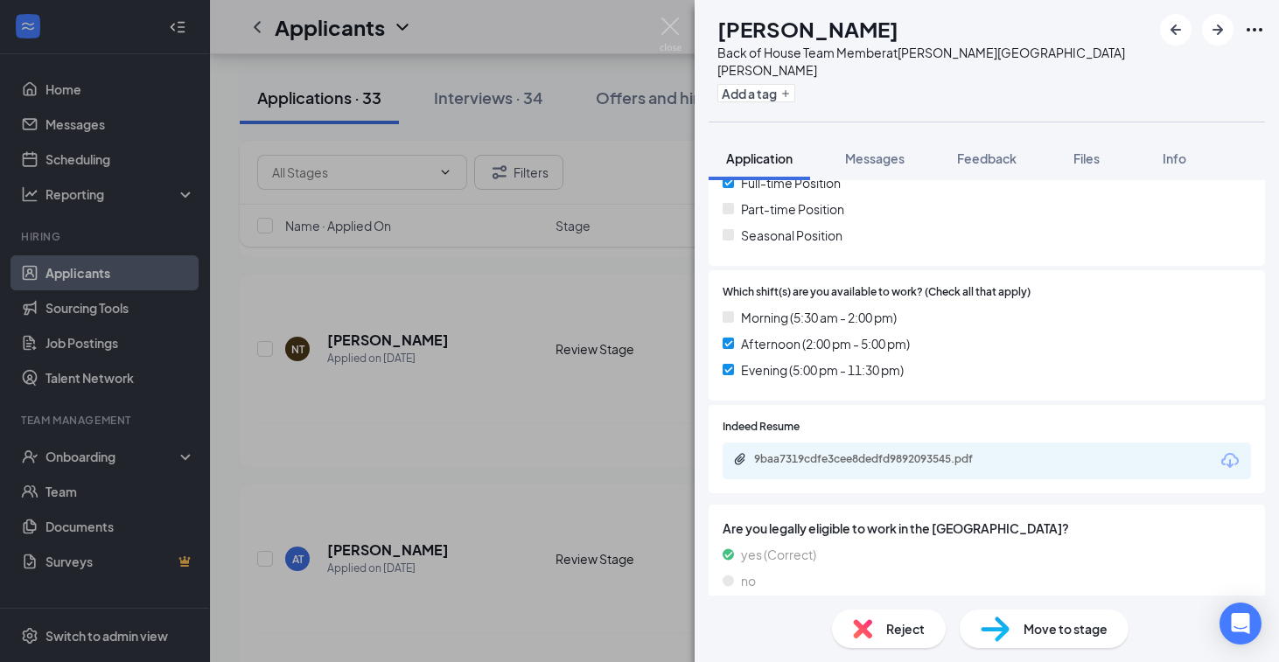
scroll to position [921, 0]
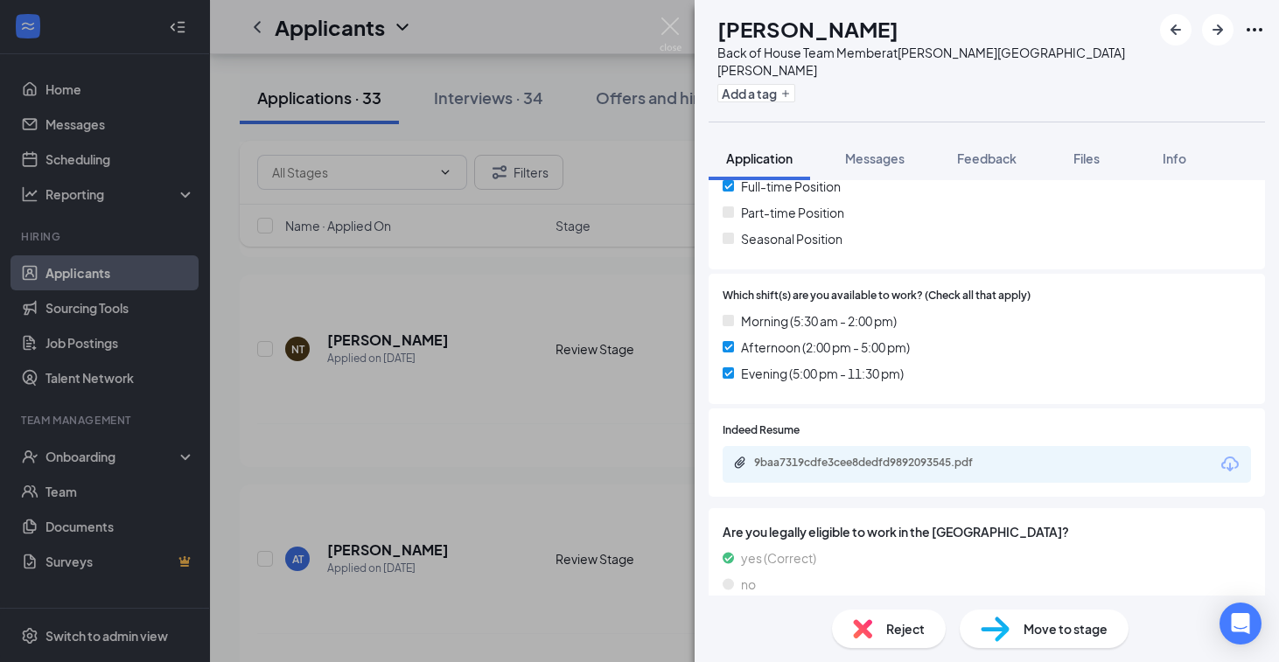
click at [949, 446] on div "9baa7319cdfe3cee8dedfd9892093545.pdf" at bounding box center [987, 464] width 528 height 37
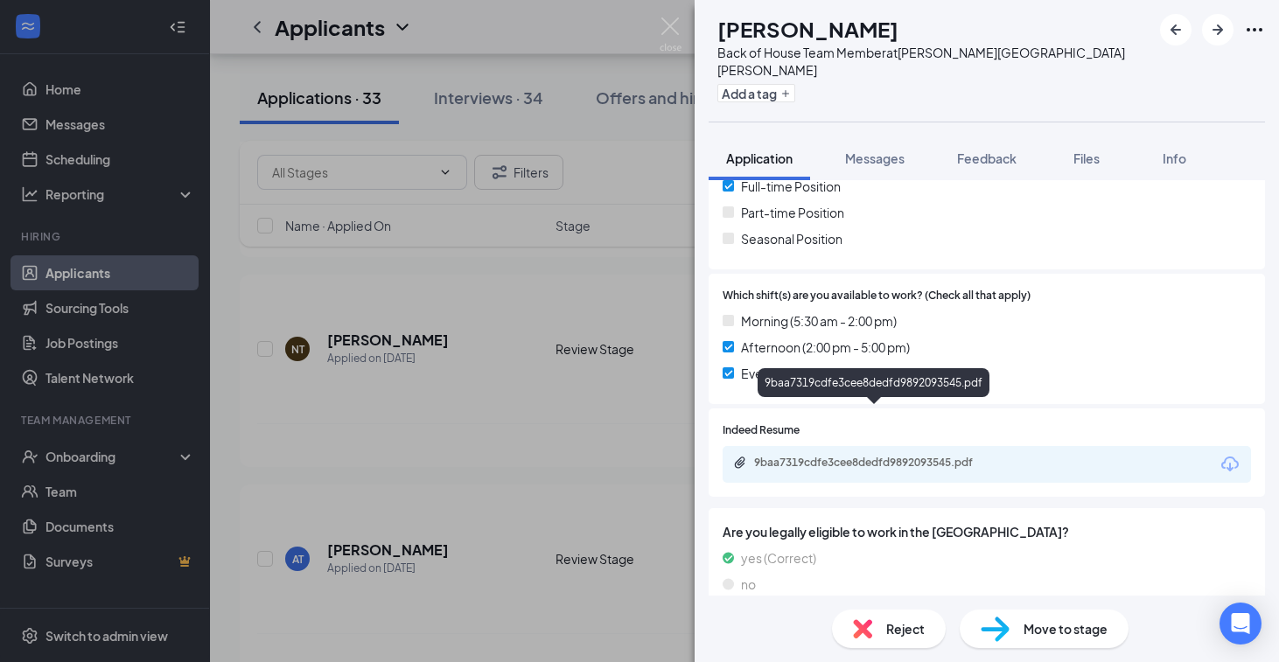
click at [948, 456] on div "9baa7319cdfe3cee8dedfd9892093545.pdf" at bounding box center [876, 463] width 245 height 14
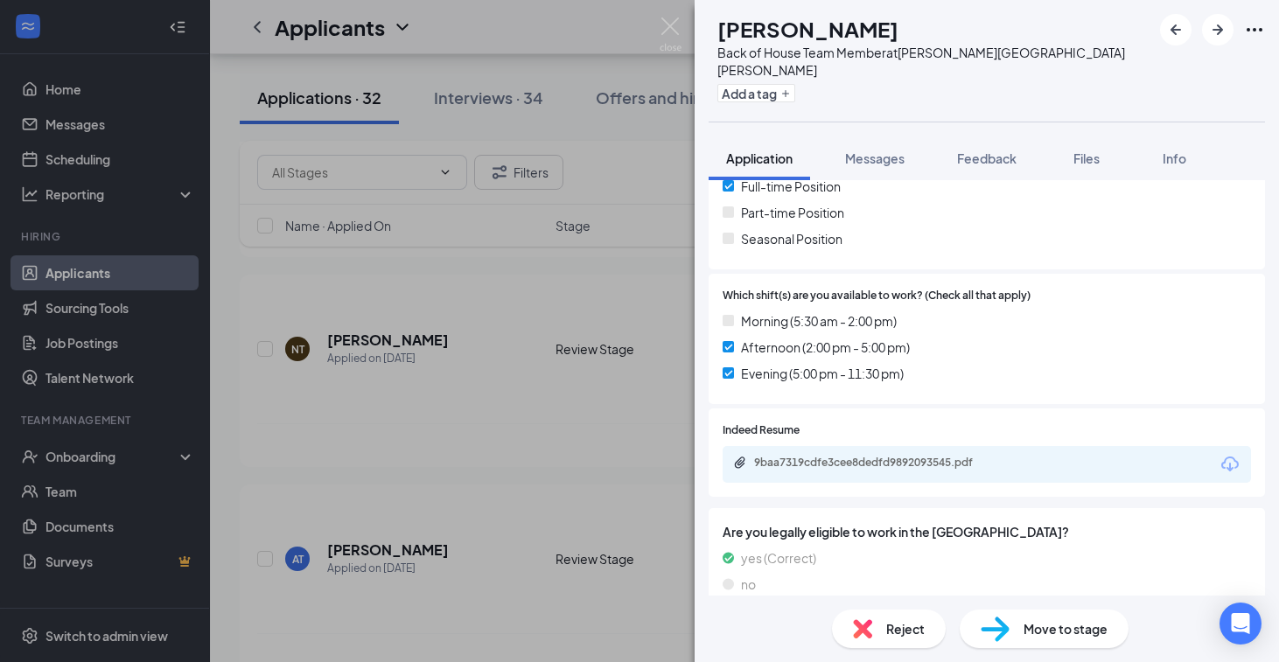
click at [874, 614] on div "Reject" at bounding box center [889, 629] width 114 height 38
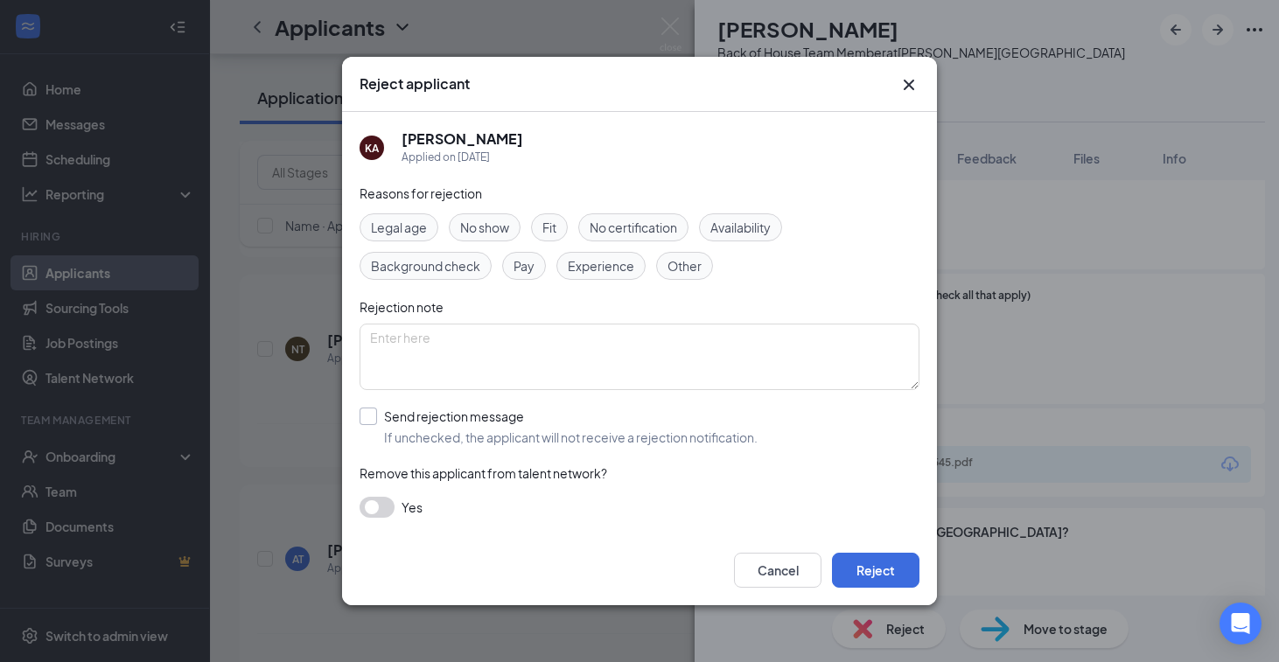
click at [500, 424] on input "Send rejection message If unchecked, the applicant will not receive a rejection…" at bounding box center [559, 427] width 398 height 38
checkbox input "true"
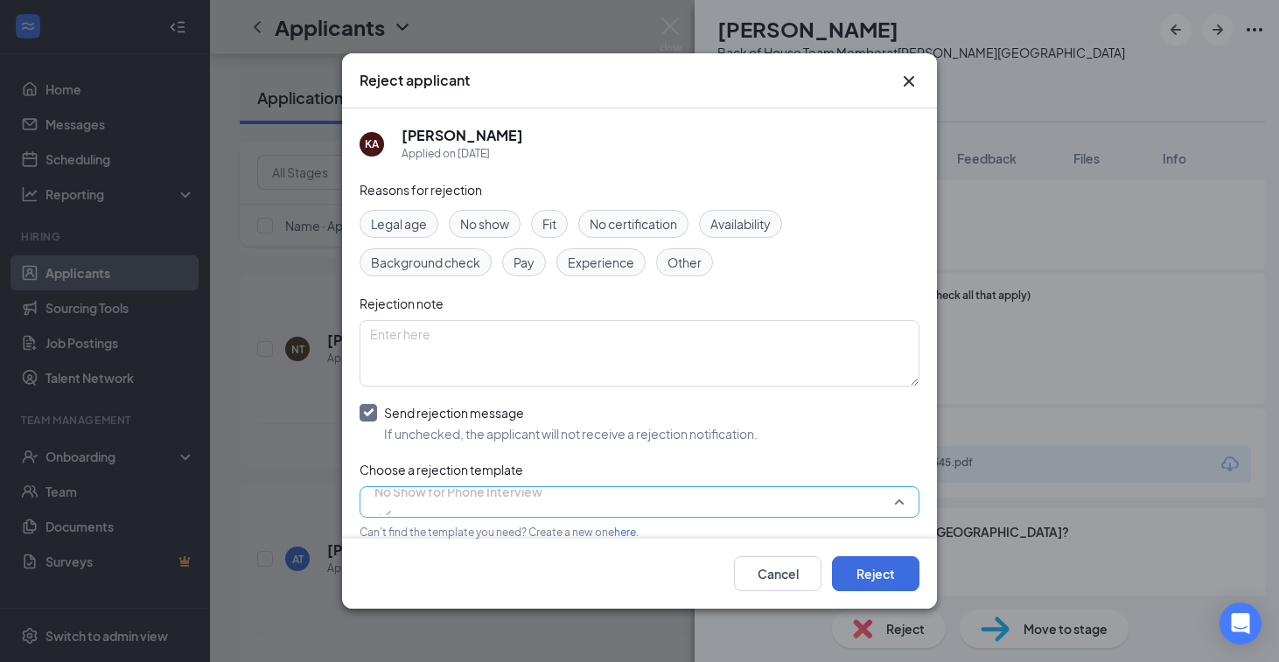
click at [541, 512] on span "No Show for Phone Interview" at bounding box center [458, 502] width 168 height 47
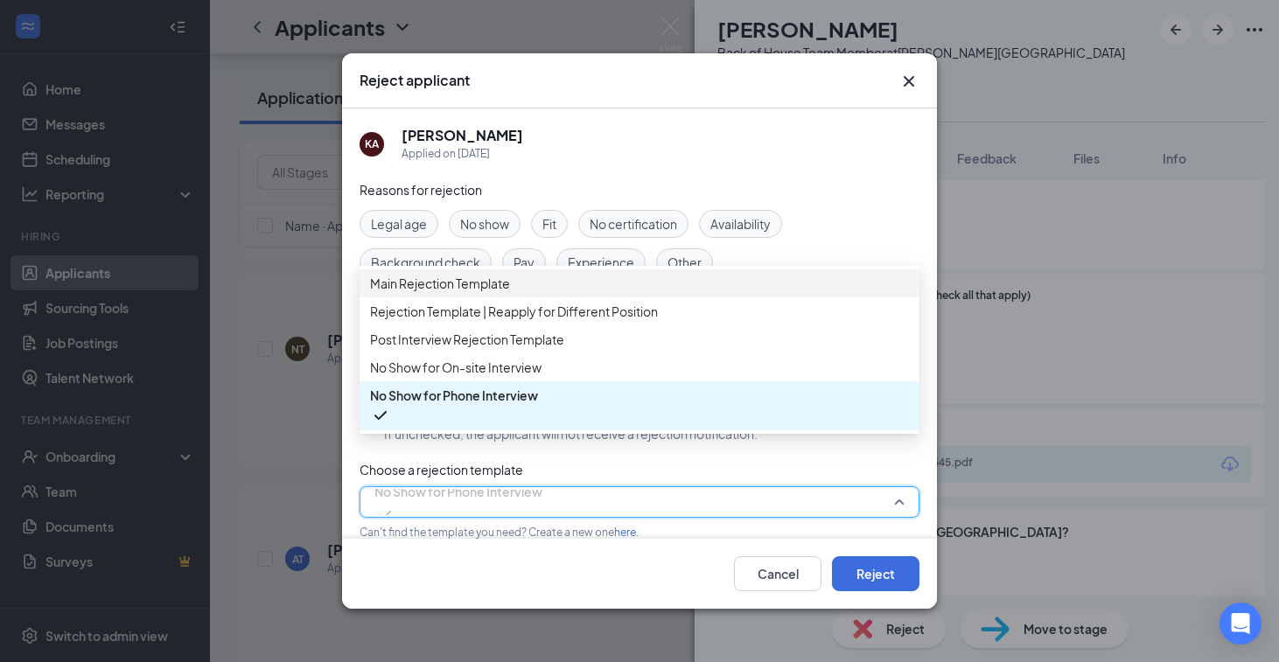
click at [546, 293] on span "Main Rejection Template" at bounding box center [639, 283] width 539 height 19
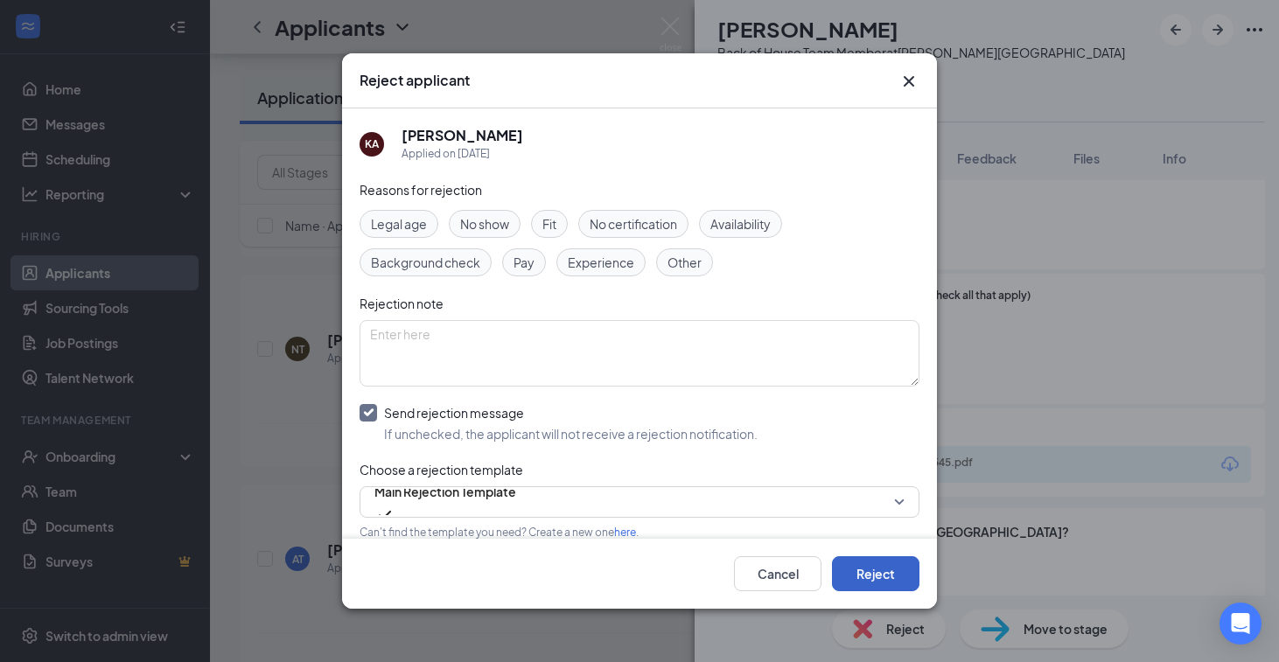
click at [900, 570] on button "Reject" at bounding box center [875, 573] width 87 height 35
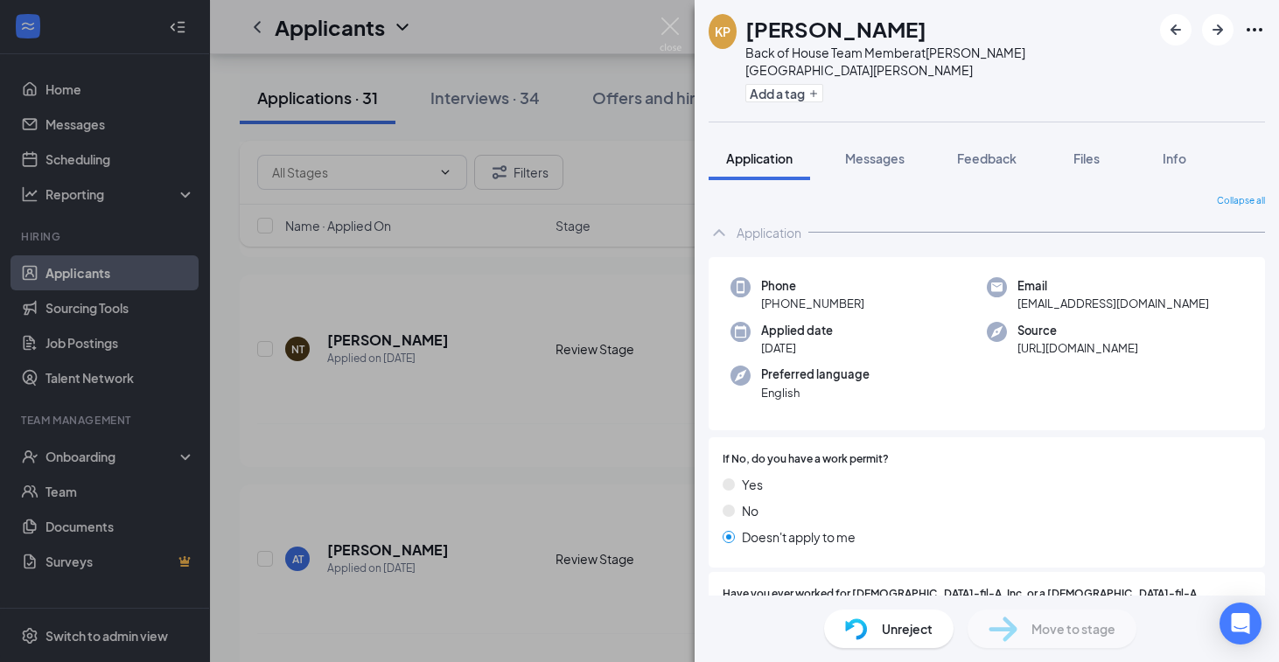
click at [416, 450] on div "KP Kaya Peavy Back of House Team Member at Turner Hill Road Add a tag Applicati…" at bounding box center [639, 331] width 1279 height 662
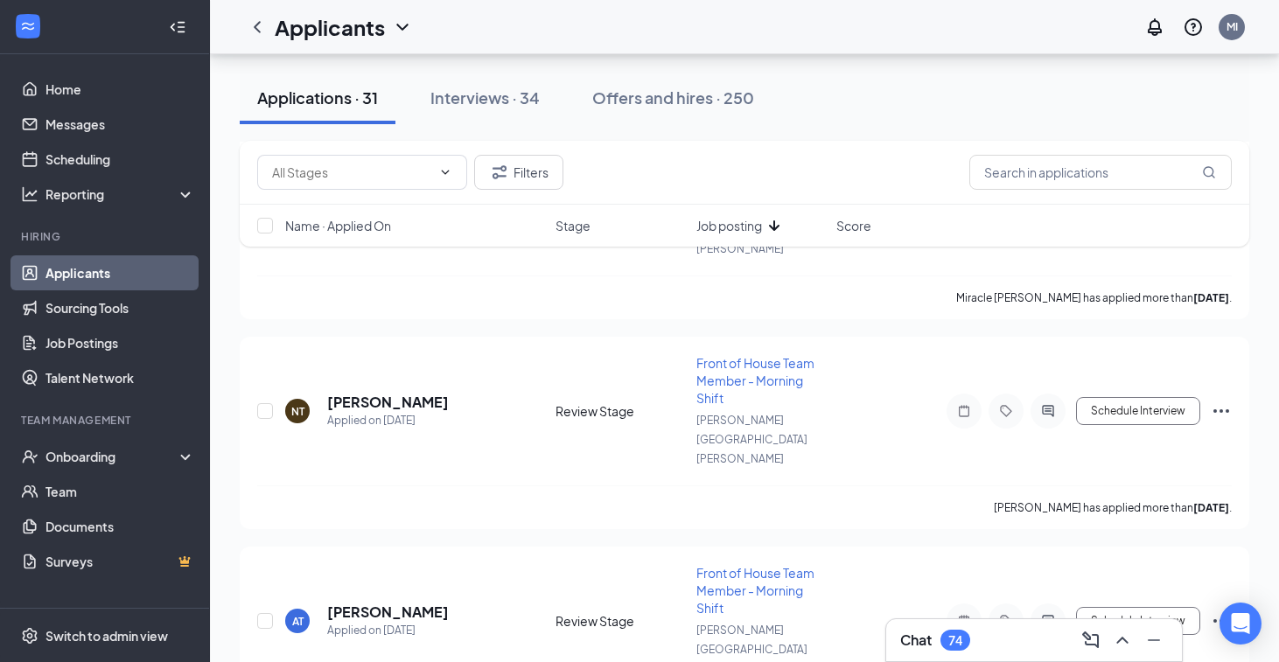
scroll to position [412, 0]
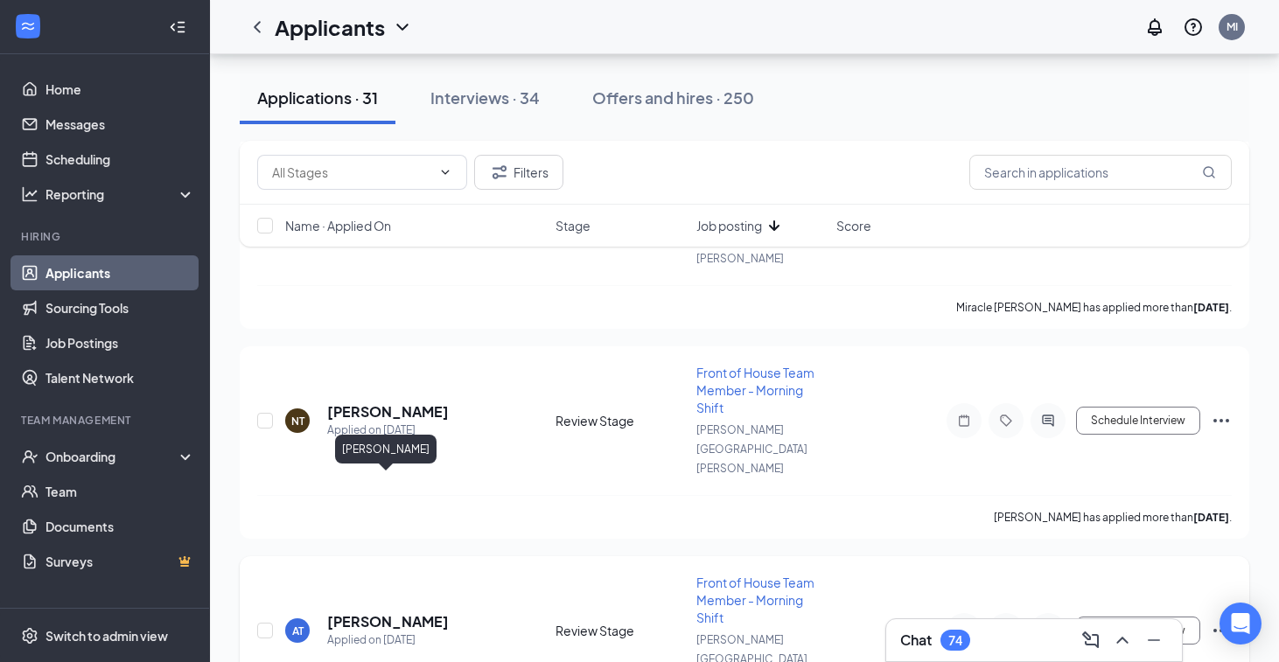
click at [389, 612] on h5 "Aiyanna Thomas" at bounding box center [388, 621] width 122 height 19
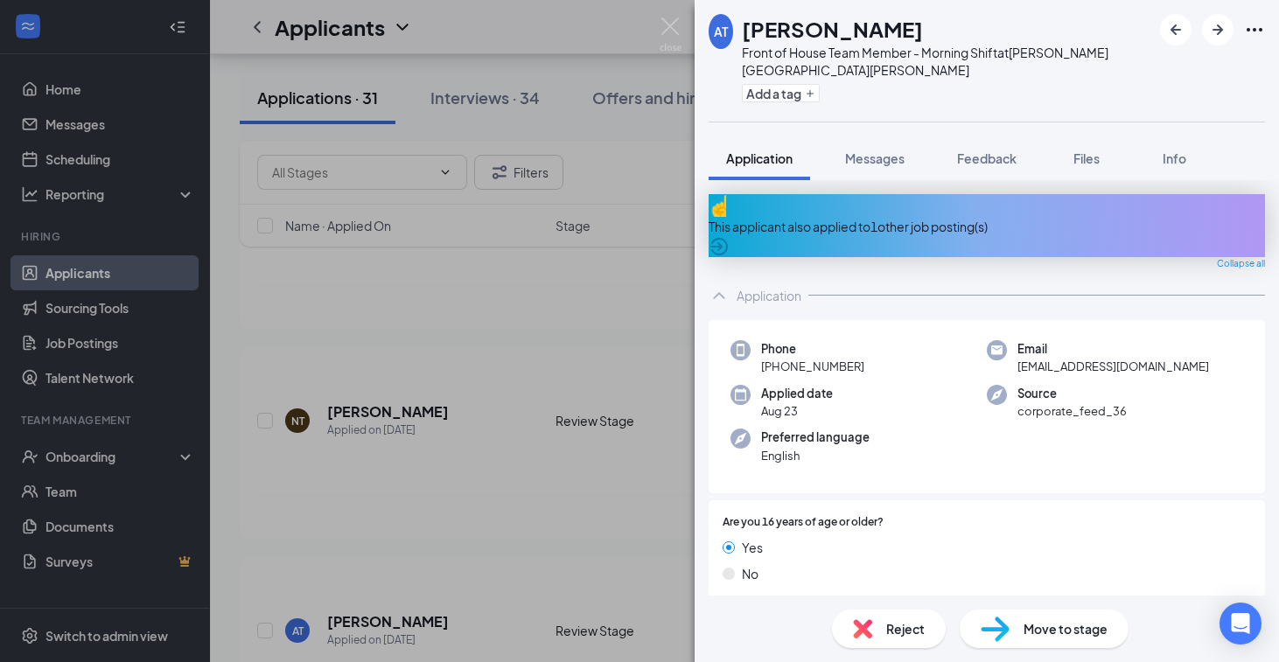
click at [823, 215] on div "This applicant also applied to 1 other job posting(s)" at bounding box center [987, 225] width 556 height 63
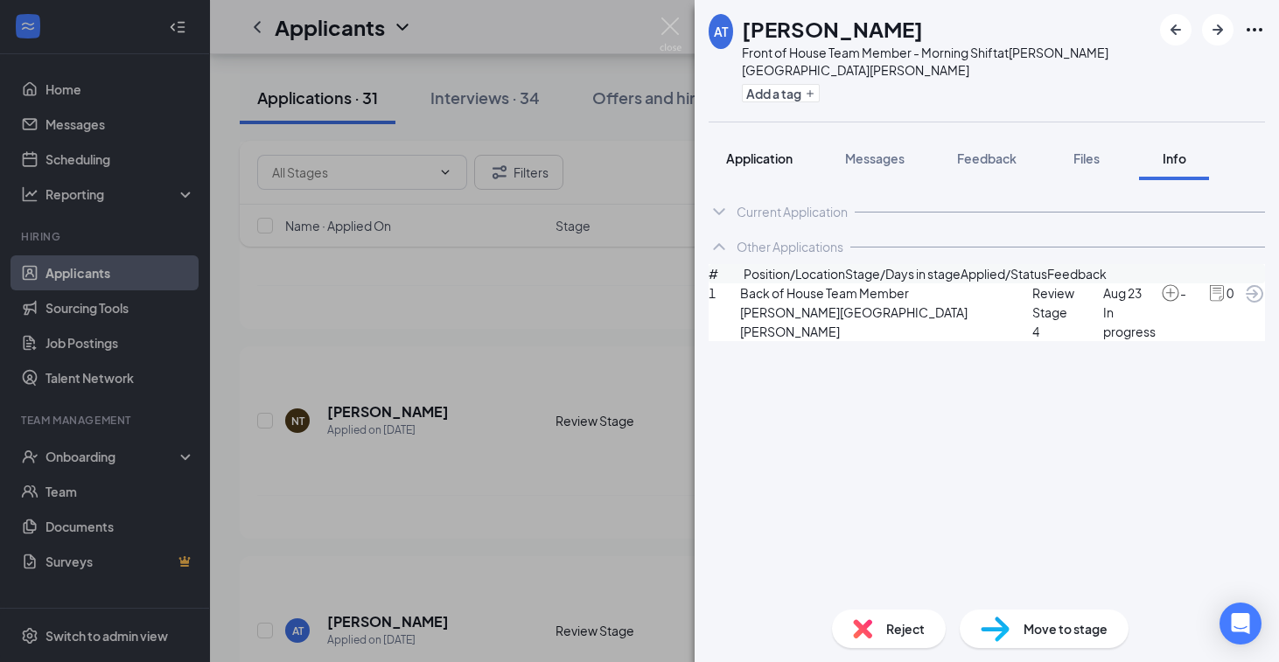
click at [739, 150] on span "Application" at bounding box center [759, 158] width 66 height 16
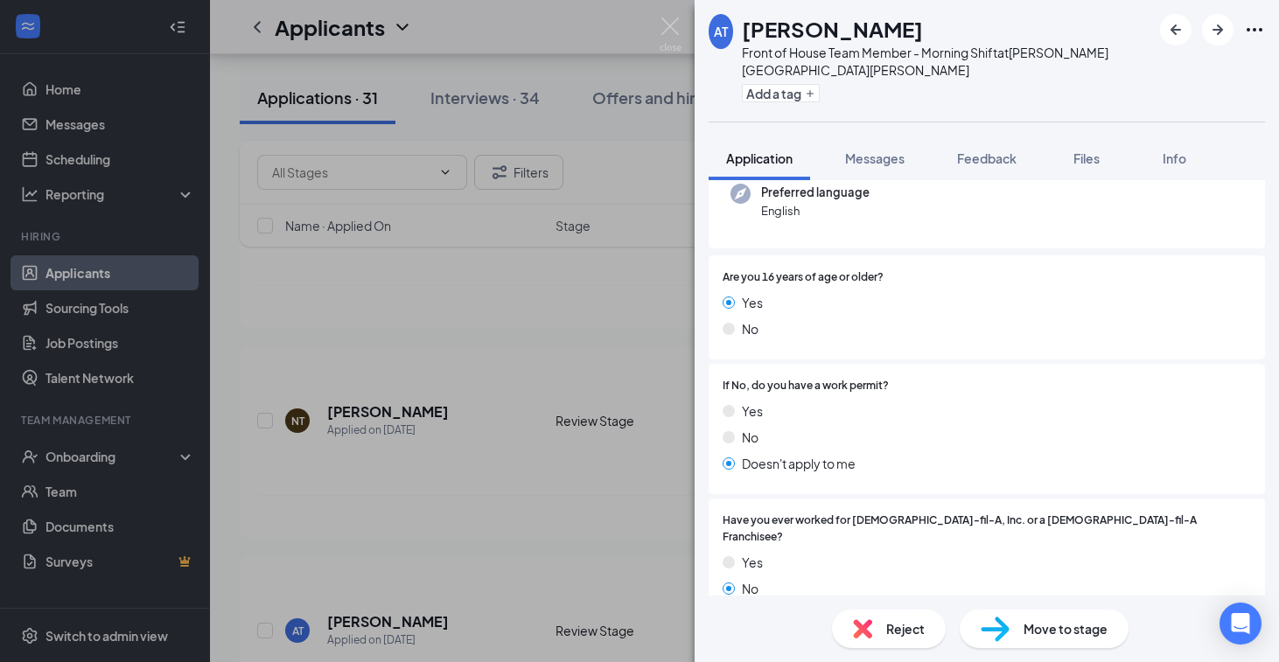
scroll to position [212, 0]
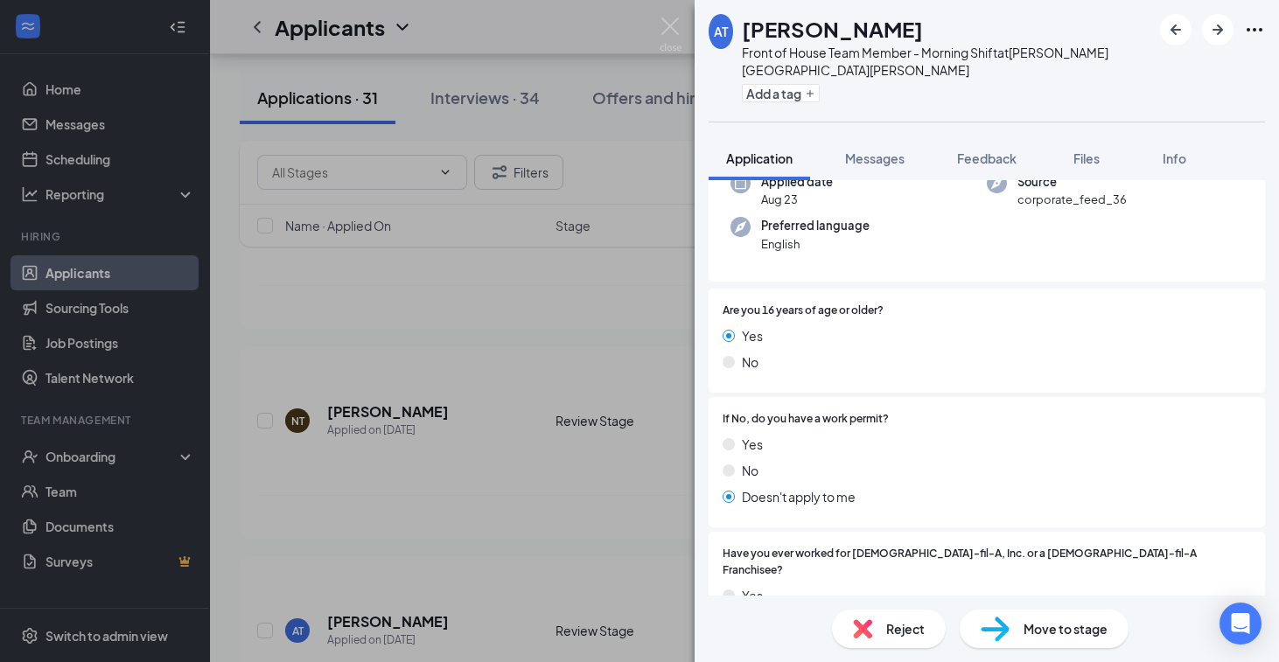
click at [666, 413] on div "AT Aiyanna Thomas Front of House Team Member - Morning Shift at Turner Hill Roa…" at bounding box center [639, 331] width 1279 height 662
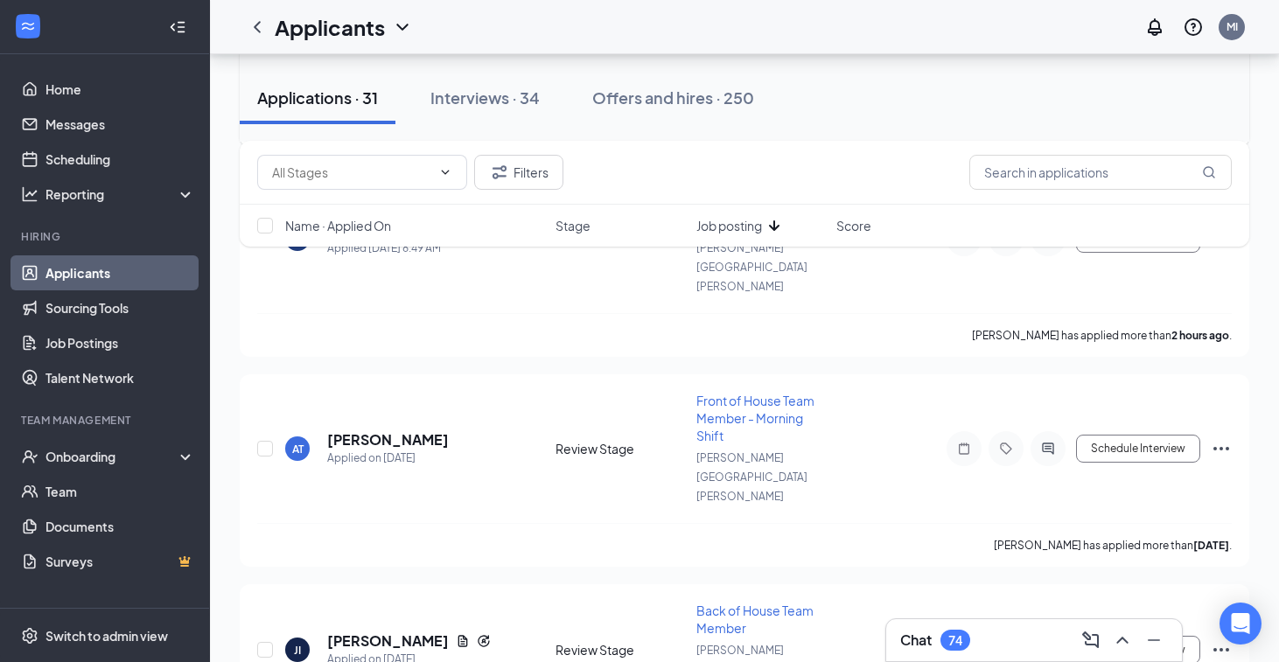
scroll to position [809, 0]
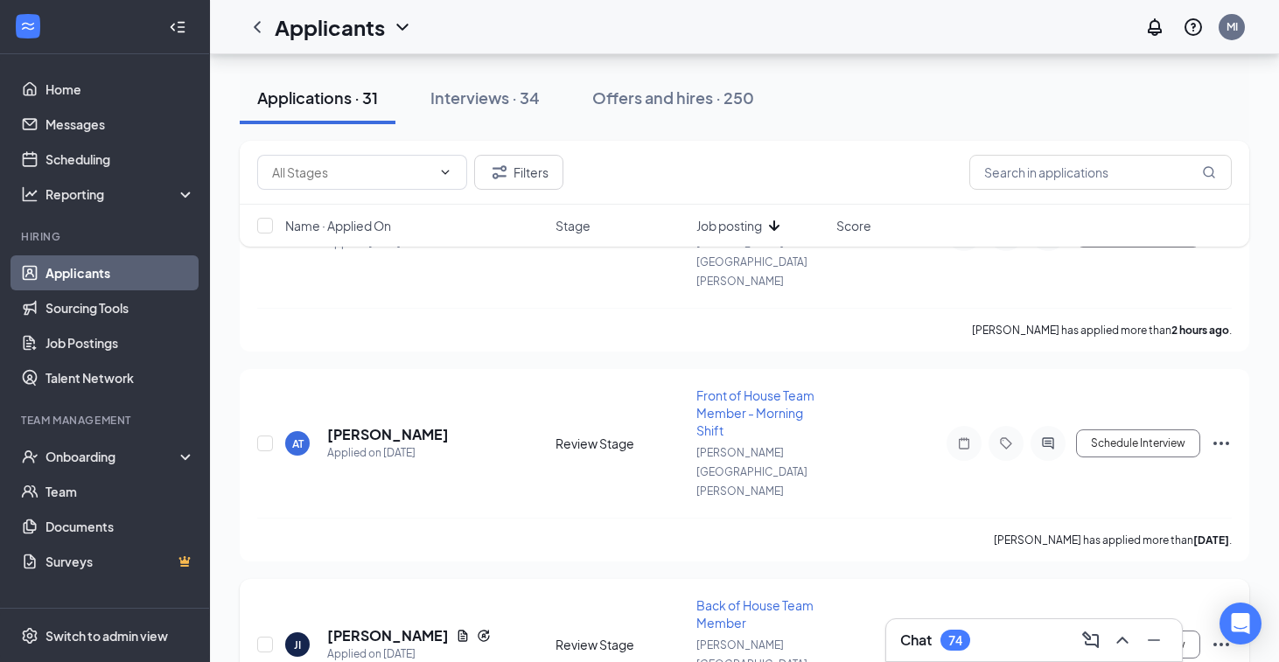
click at [723, 598] on span "Back of House Team Member" at bounding box center [754, 614] width 117 height 33
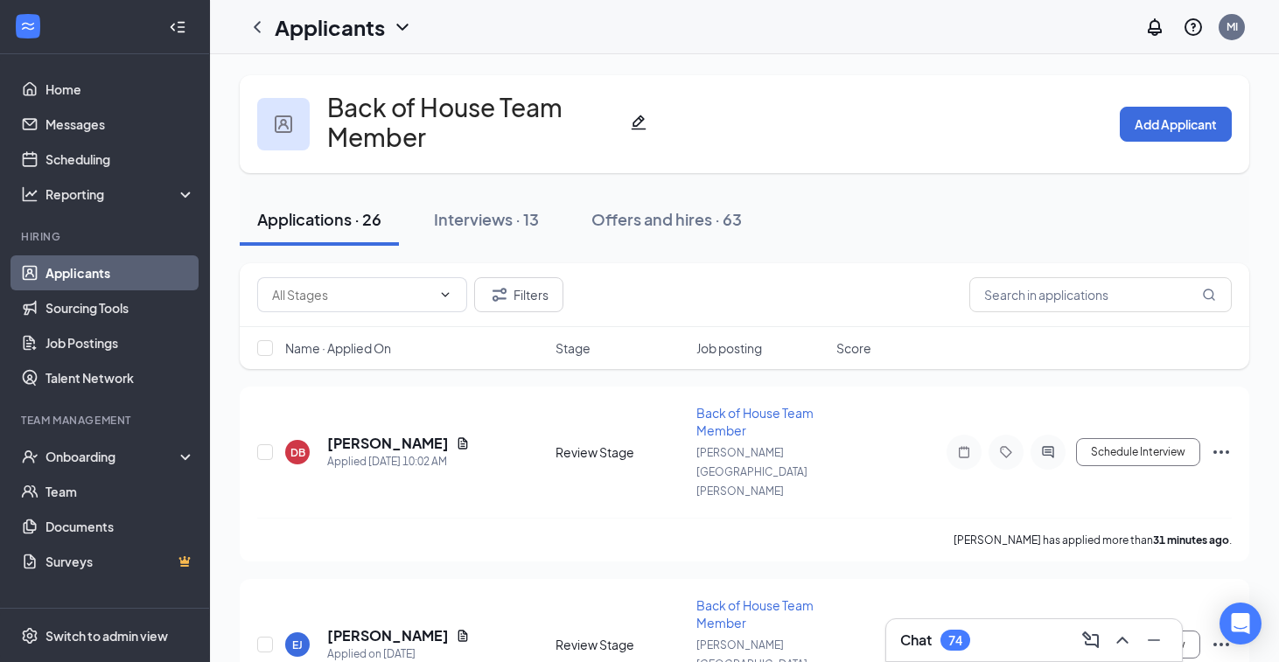
click at [366, 341] on span "Name · Applied On" at bounding box center [338, 347] width 106 height 17
click at [368, 342] on span "Name · Applied On" at bounding box center [338, 347] width 106 height 17
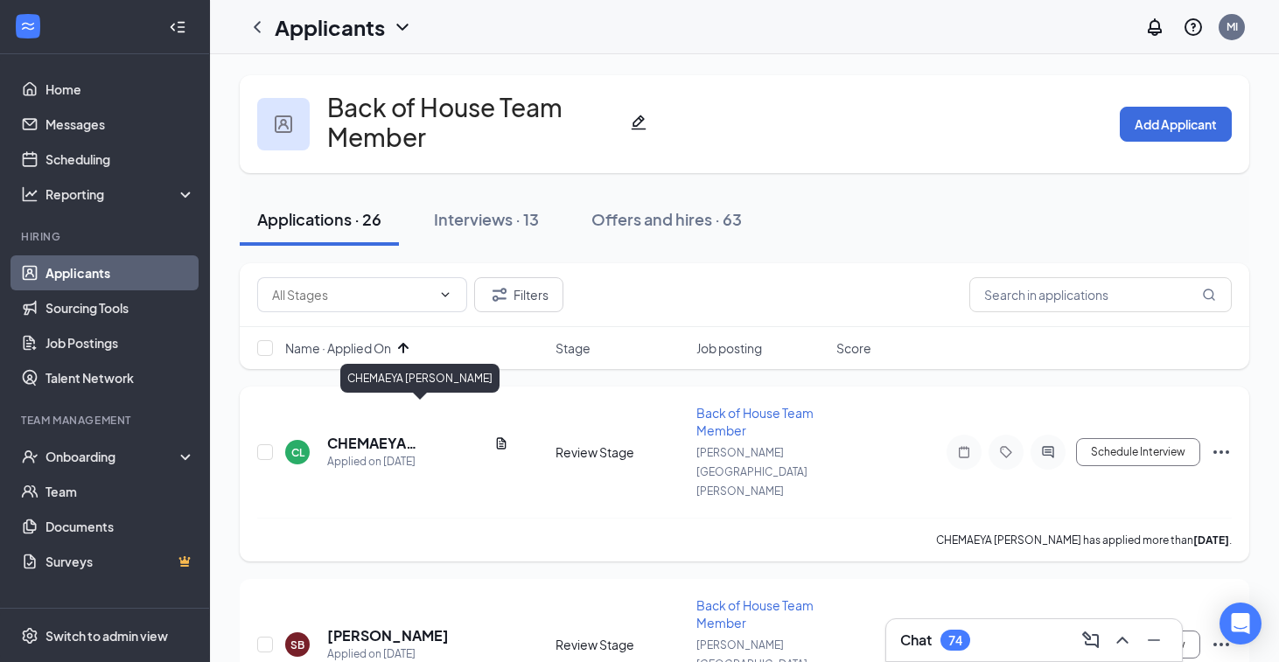
click at [377, 434] on h5 "CHEMAEYA LABORDE" at bounding box center [407, 443] width 160 height 19
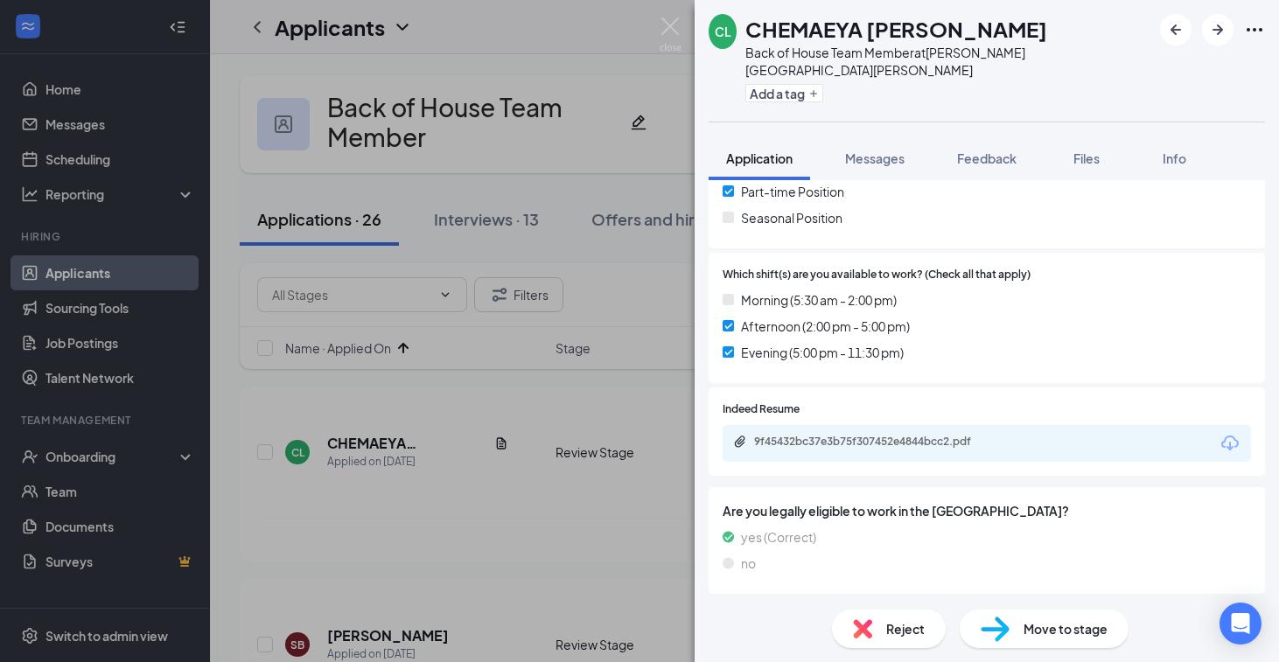
scroll to position [899, 0]
click at [915, 434] on div "9f45432bc37e3b75f307452e4844bcc2.pdf" at bounding box center [876, 441] width 245 height 14
click at [871, 620] on img at bounding box center [862, 628] width 19 height 19
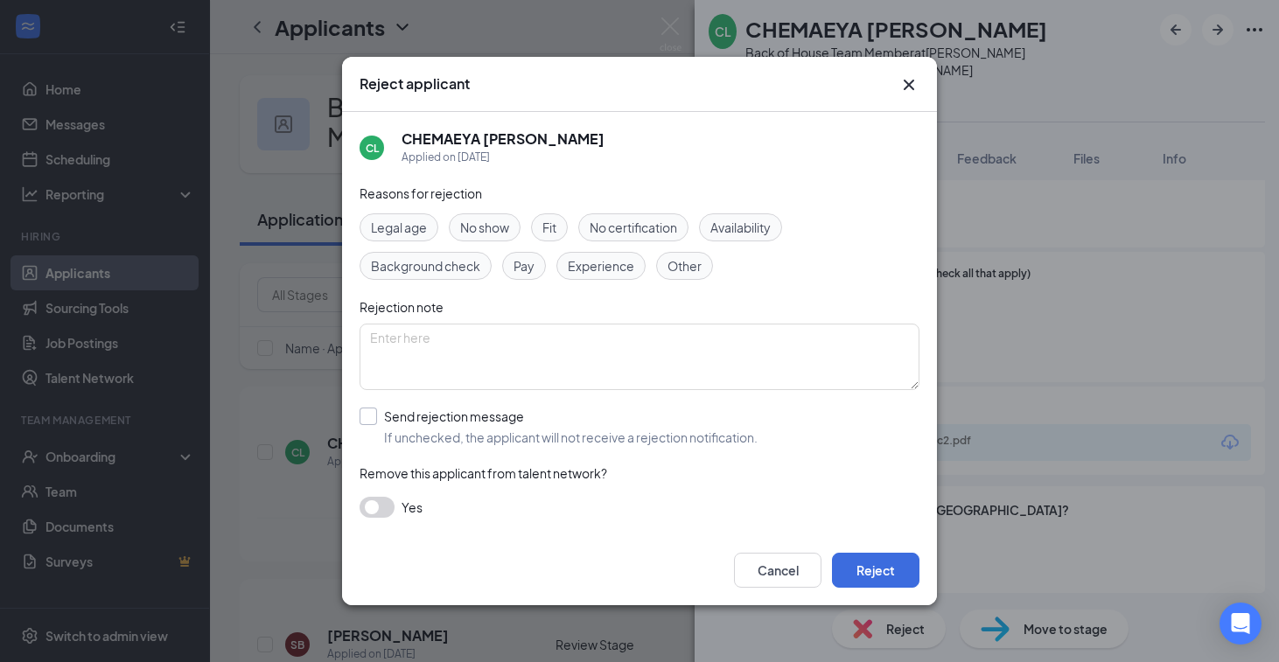
click at [475, 424] on input "Send rejection message If unchecked, the applicant will not receive a rejection…" at bounding box center [559, 427] width 398 height 38
checkbox input "true"
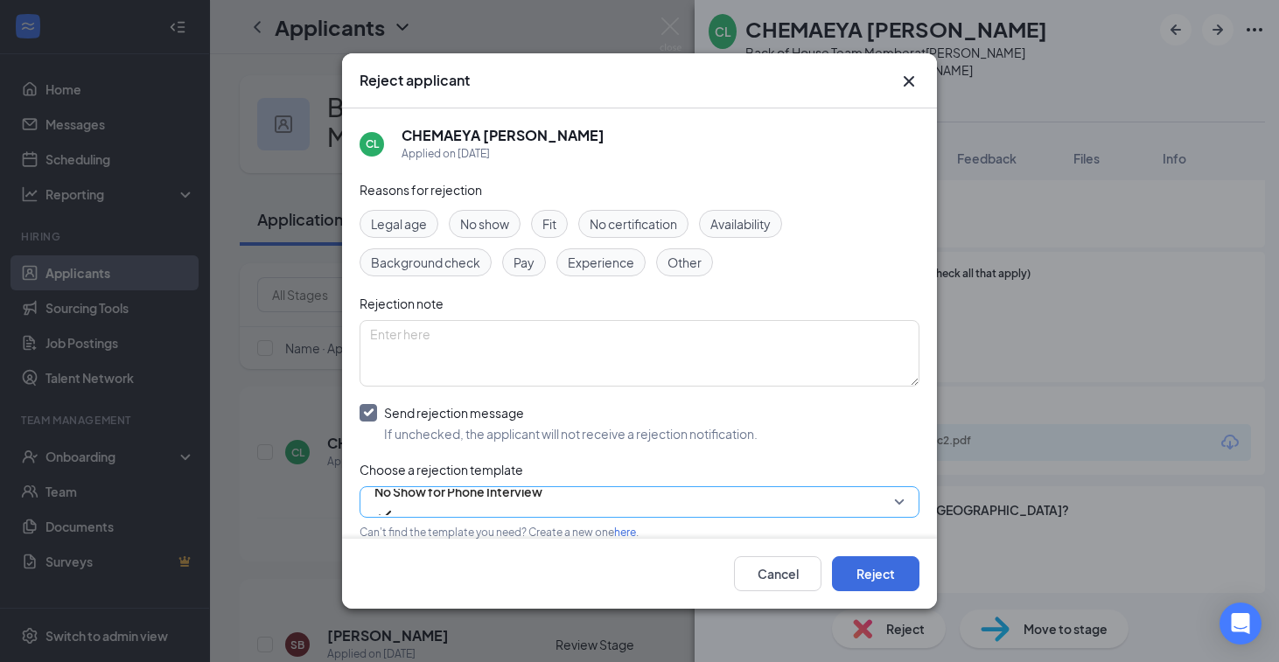
click at [493, 495] on span "No Show for Phone Interview" at bounding box center [458, 492] width 168 height 26
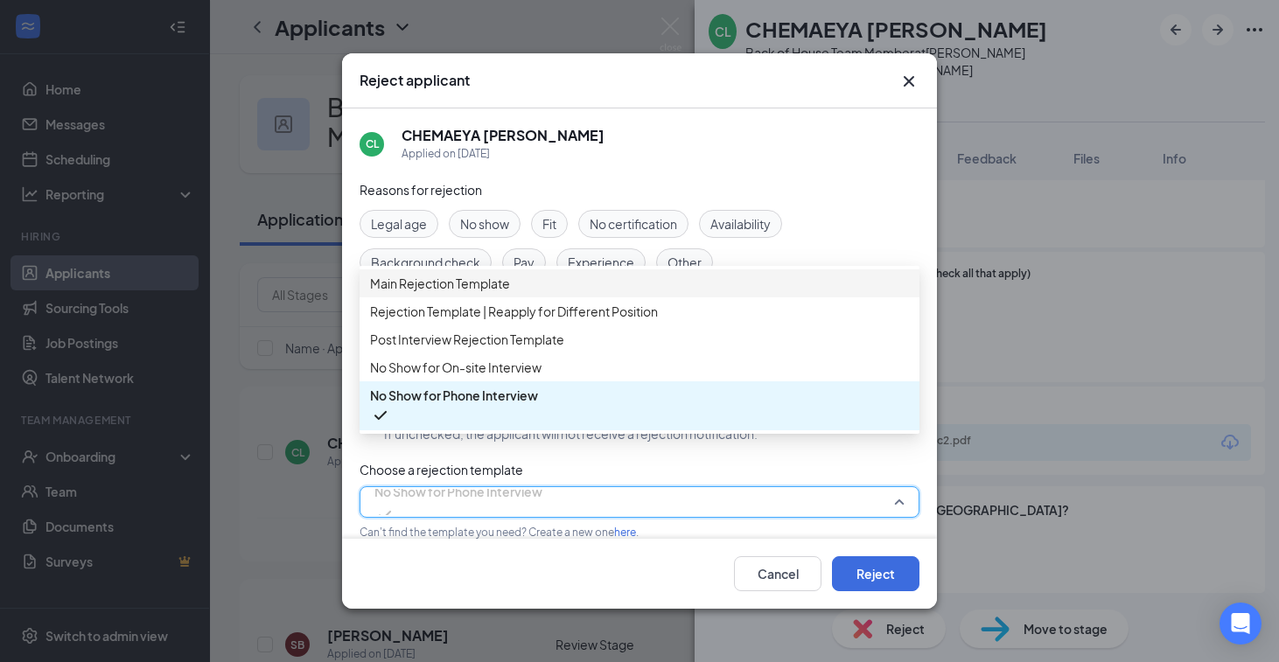
click at [462, 293] on span "Main Rejection Template" at bounding box center [440, 283] width 140 height 19
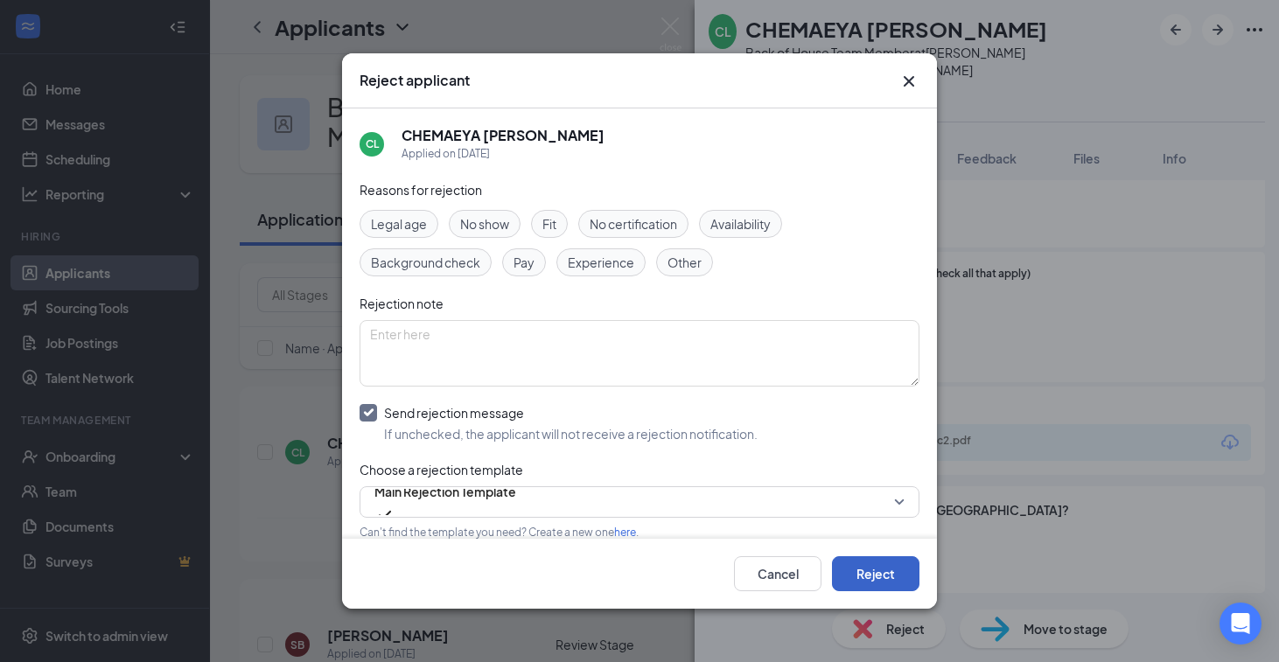
click at [862, 582] on button "Reject" at bounding box center [875, 573] width 87 height 35
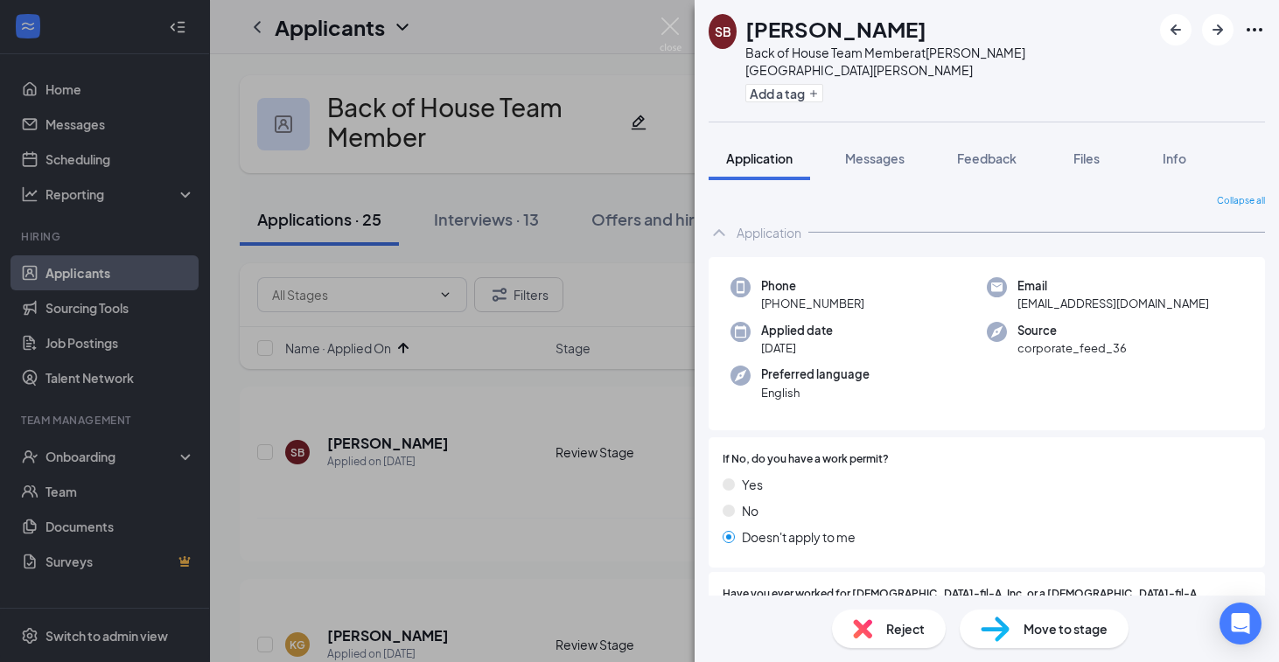
click at [904, 627] on span "Reject" at bounding box center [905, 628] width 38 height 19
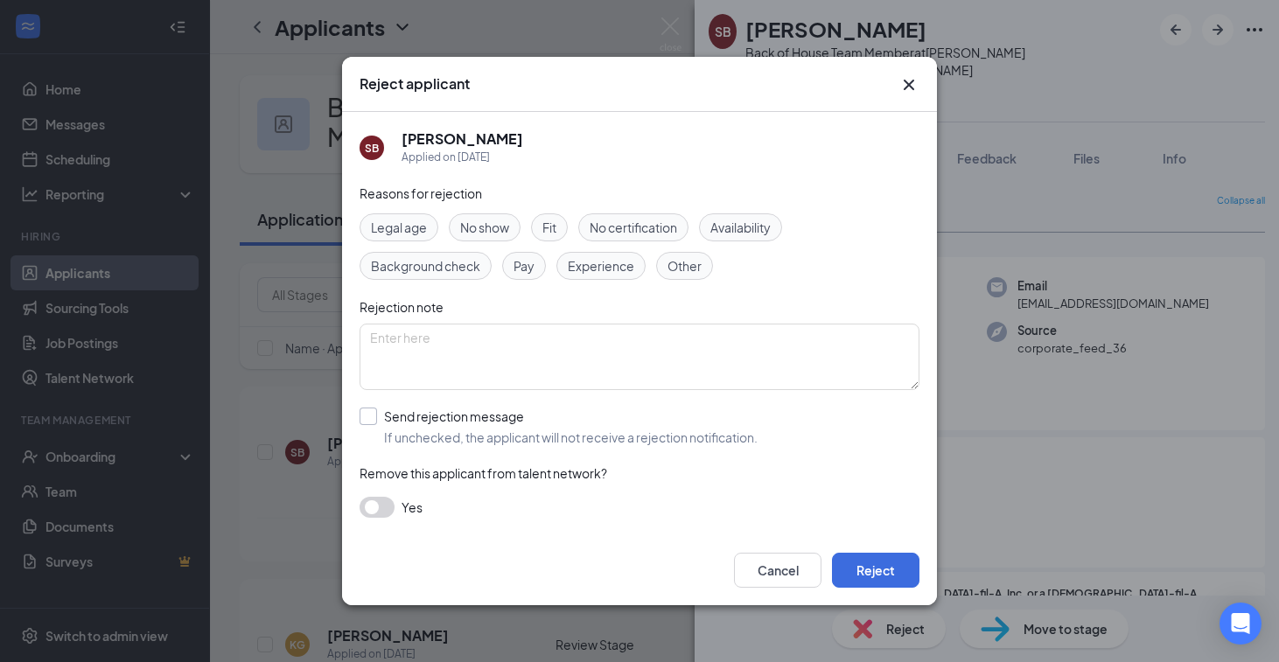
click at [484, 420] on input "Send rejection message If unchecked, the applicant will not receive a rejection…" at bounding box center [559, 427] width 398 height 38
checkbox input "true"
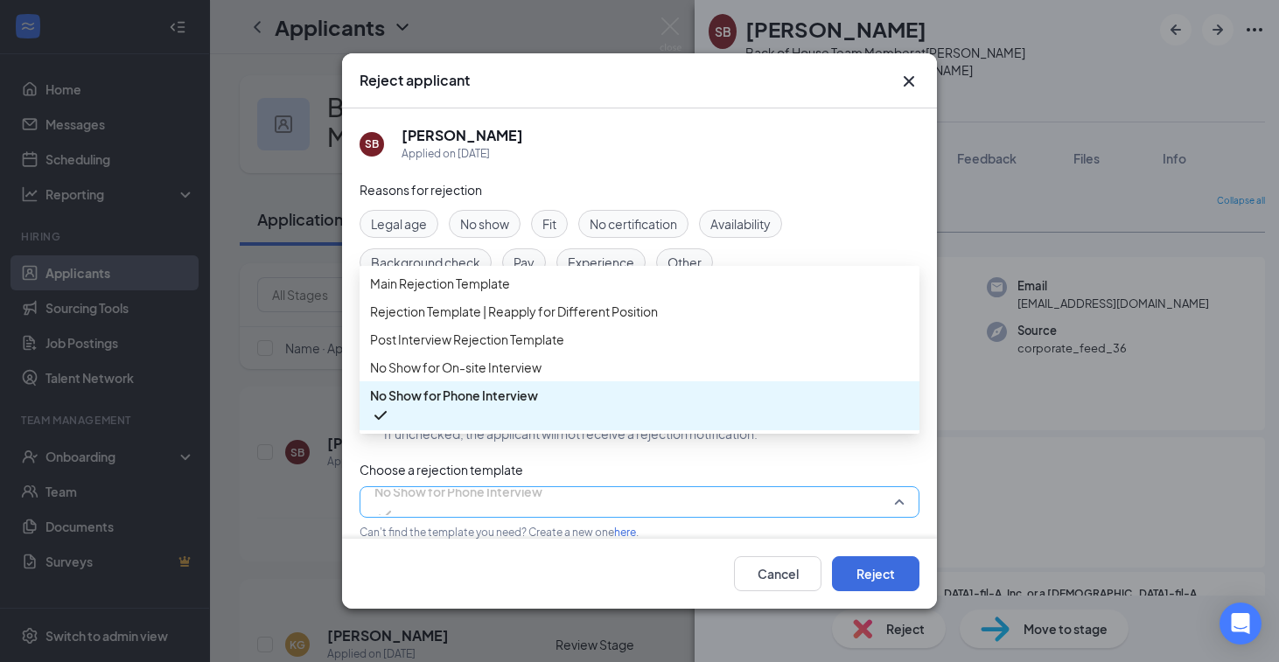
click at [542, 488] on span "No Show for Phone Interview" at bounding box center [458, 502] width 168 height 47
click at [521, 297] on div "Main Rejection Template" at bounding box center [640, 283] width 560 height 28
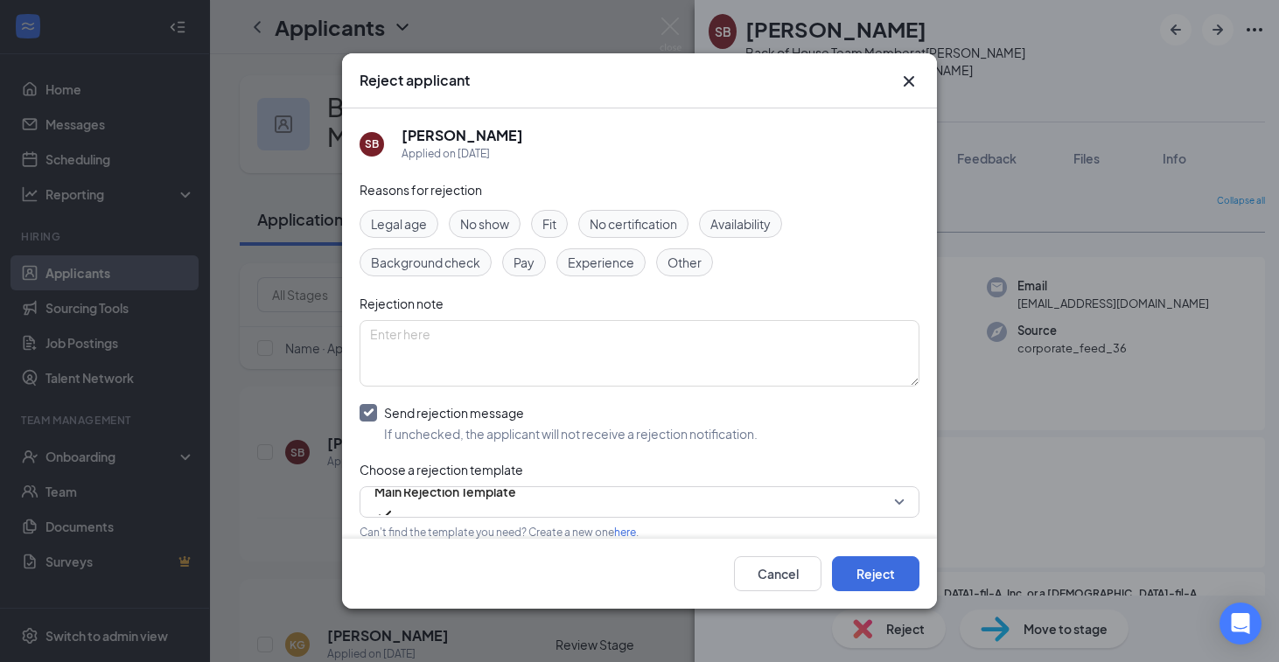
drag, startPoint x: 689, startPoint y: 109, endPoint x: 721, endPoint y: 124, distance: 34.8
click at [720, 124] on div "SB Serinity Butts Applied on Aug 22" at bounding box center [640, 144] width 560 height 72
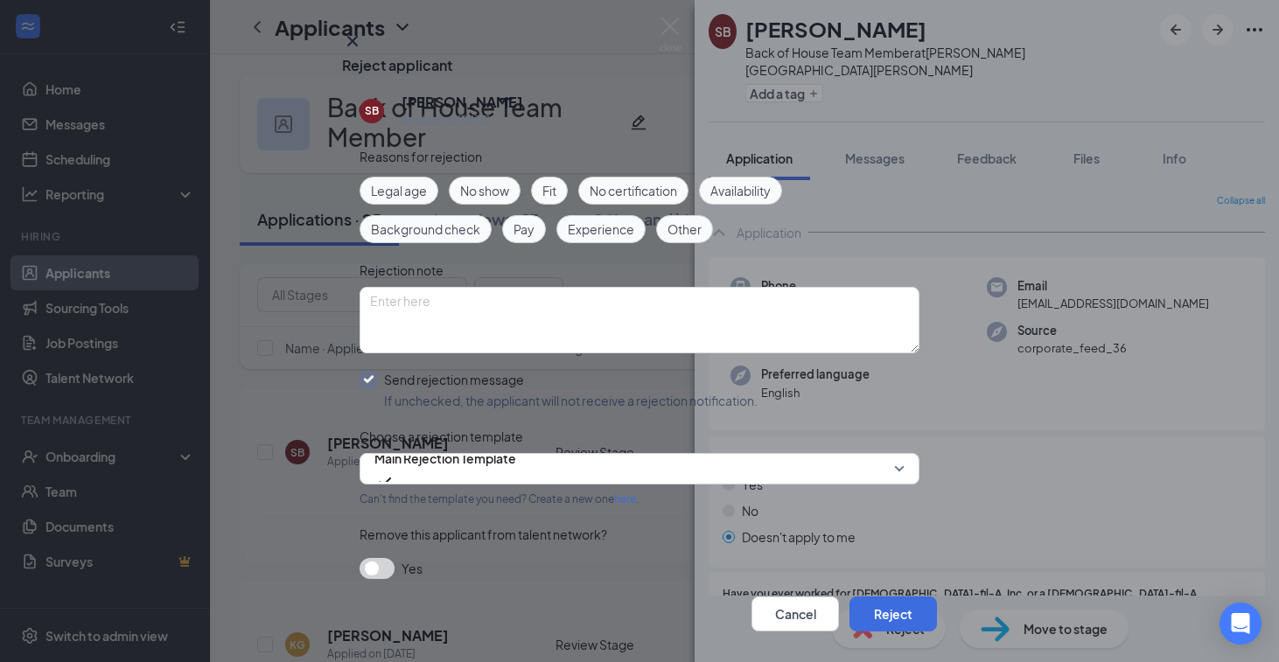
scroll to position [90, 0]
drag, startPoint x: 849, startPoint y: 581, endPoint x: 893, endPoint y: 297, distance: 287.8
click at [893, 297] on div "Reject applicant SB Serinity Butts Applied on Aug 22 Reasons for rejection Lega…" at bounding box center [639, 332] width 595 height 602
click at [358, 46] on icon "Cross" at bounding box center [352, 41] width 10 height 10
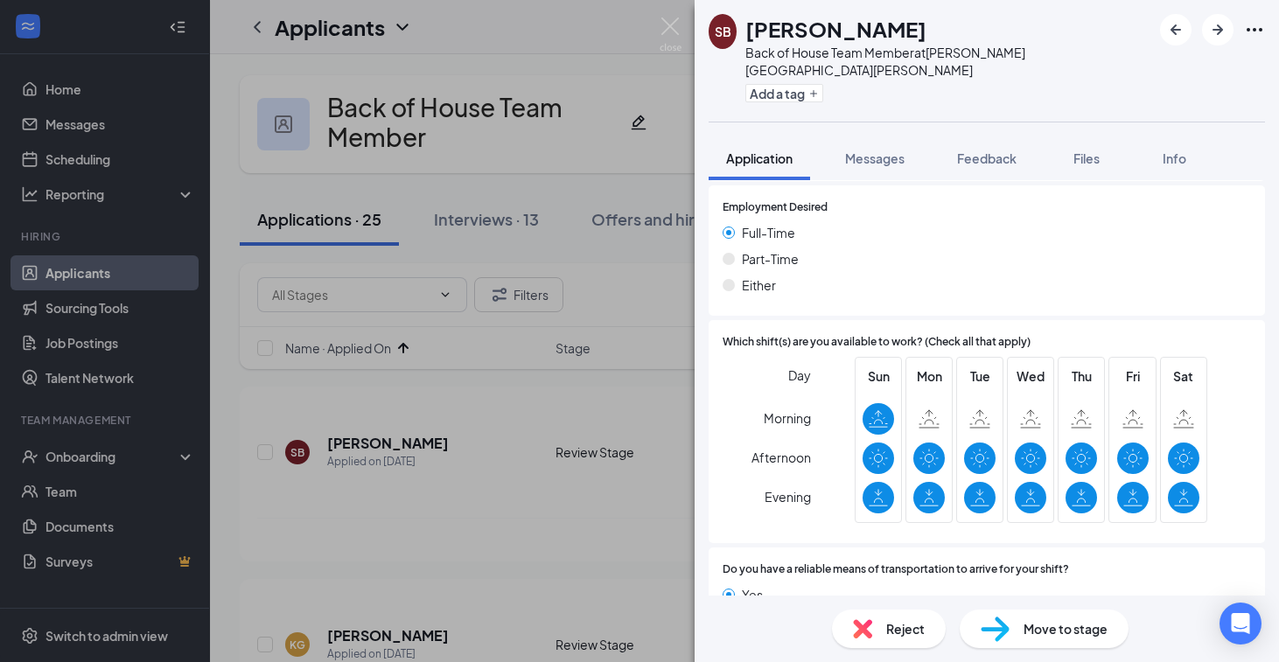
scroll to position [1699, 0]
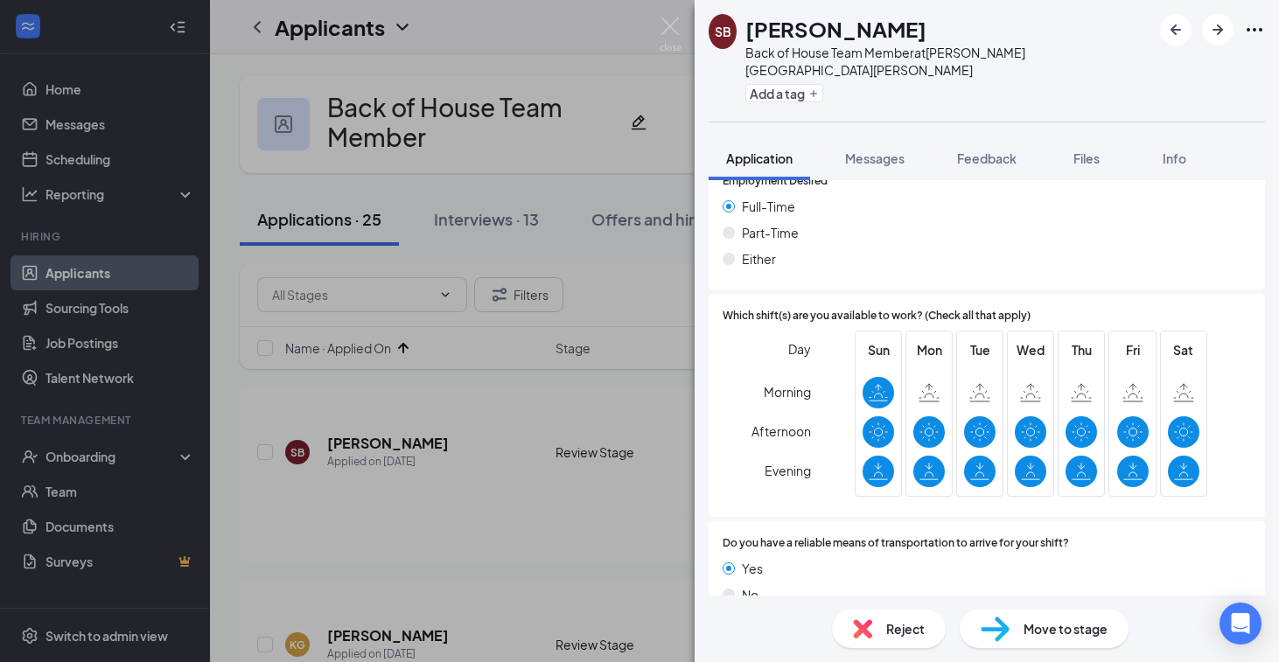
click at [878, 627] on div "Reject" at bounding box center [889, 629] width 114 height 38
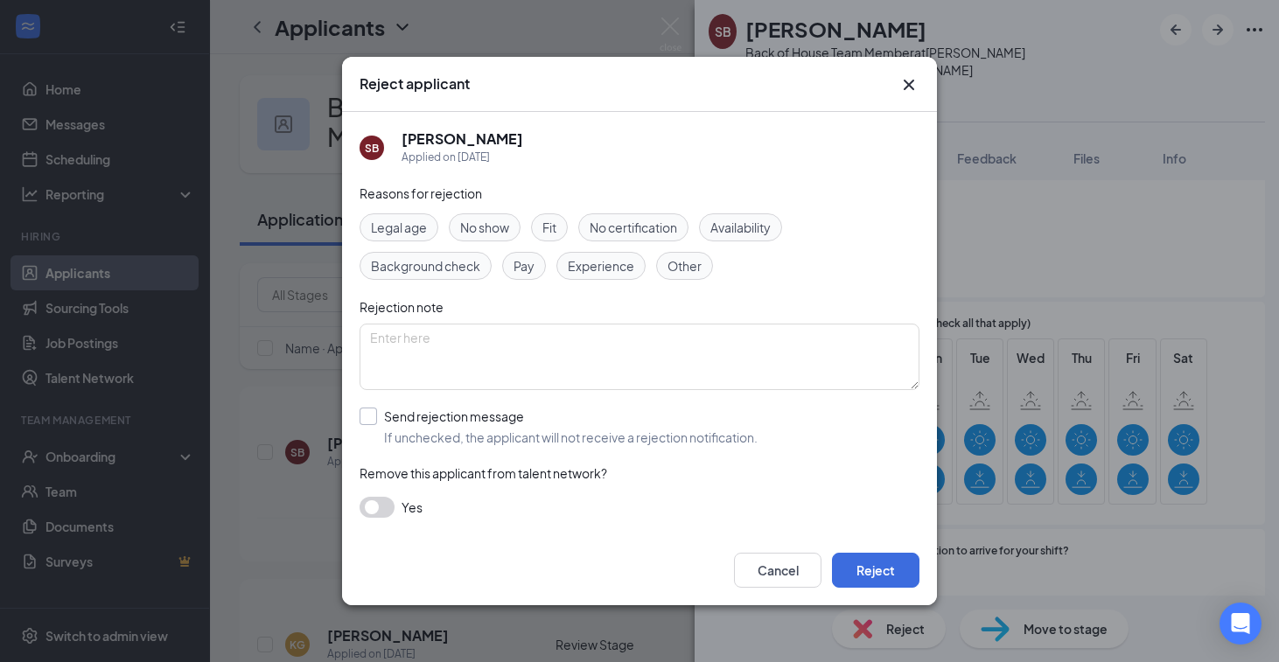
click at [578, 425] on input "Send rejection message If unchecked, the applicant will not receive a rejection…" at bounding box center [559, 427] width 398 height 38
checkbox input "true"
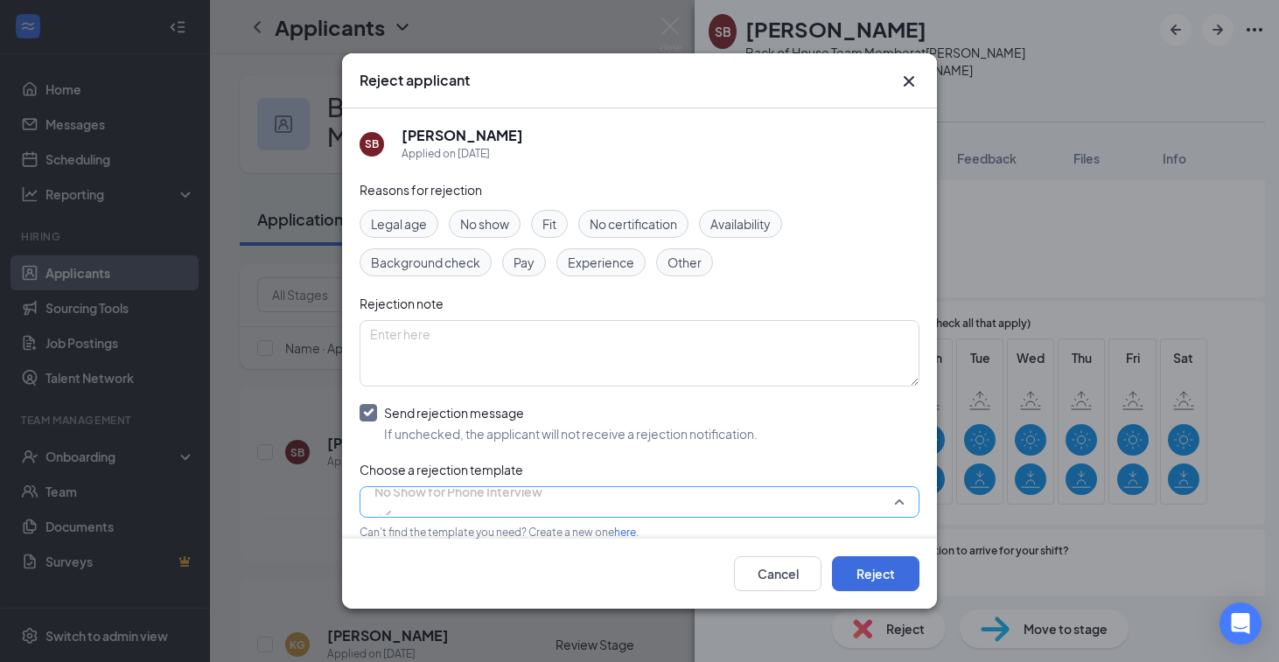
click at [501, 505] on span "No Show for Phone Interview" at bounding box center [458, 492] width 168 height 26
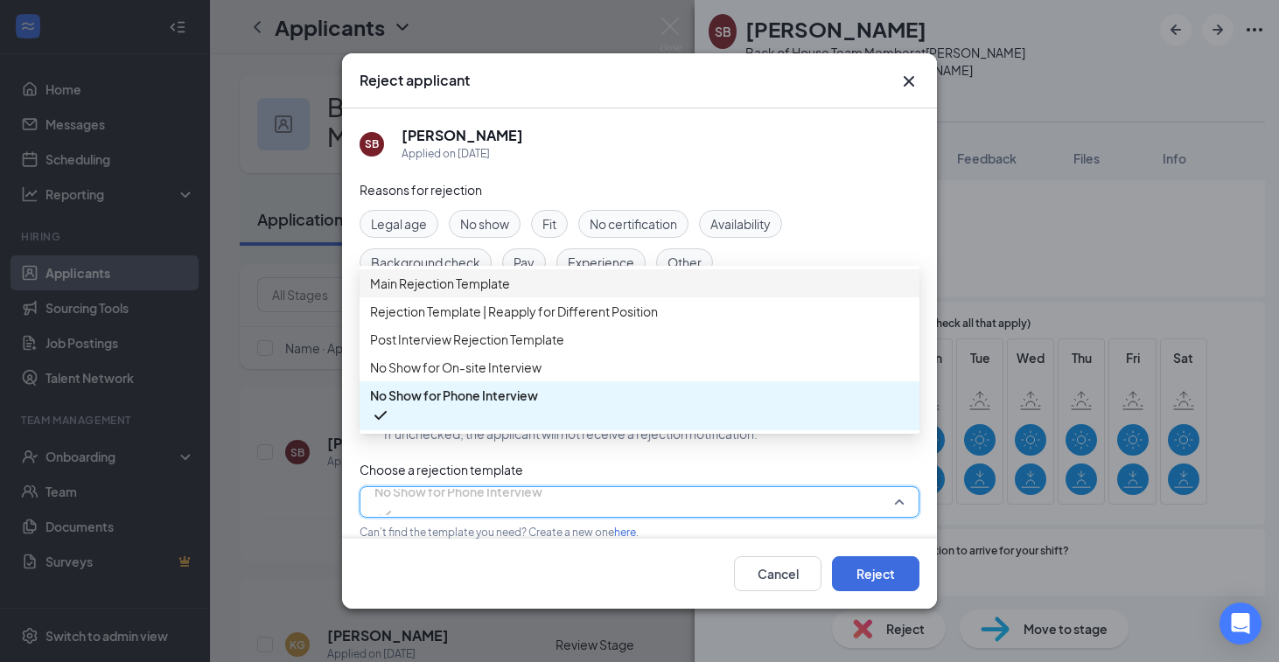
click at [575, 293] on span "Main Rejection Template" at bounding box center [639, 283] width 539 height 19
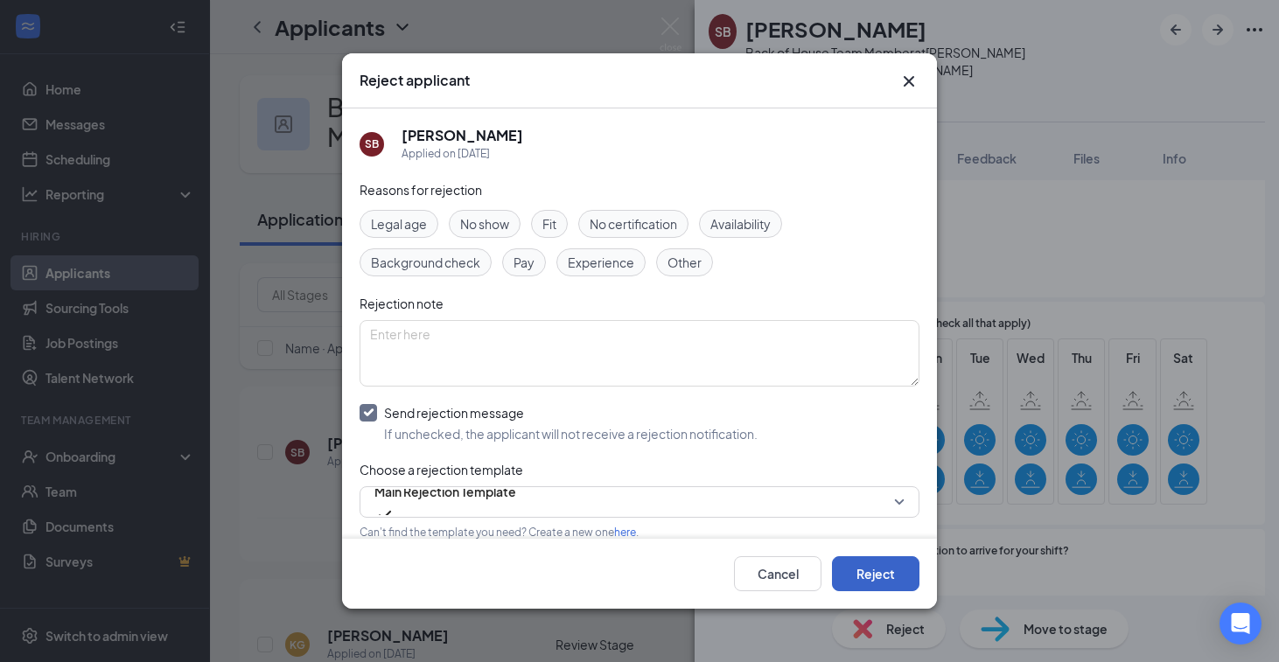
click at [886, 561] on button "Reject" at bounding box center [875, 573] width 87 height 35
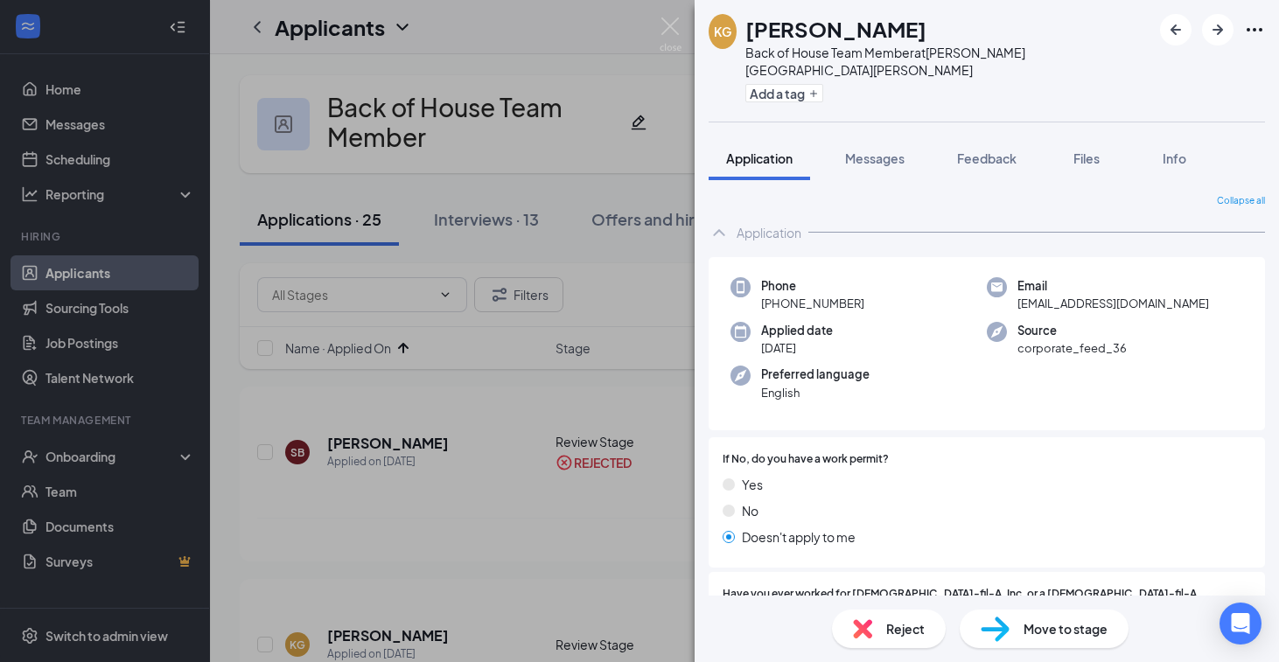
click at [1061, 630] on span "Move to stage" at bounding box center [1066, 628] width 84 height 19
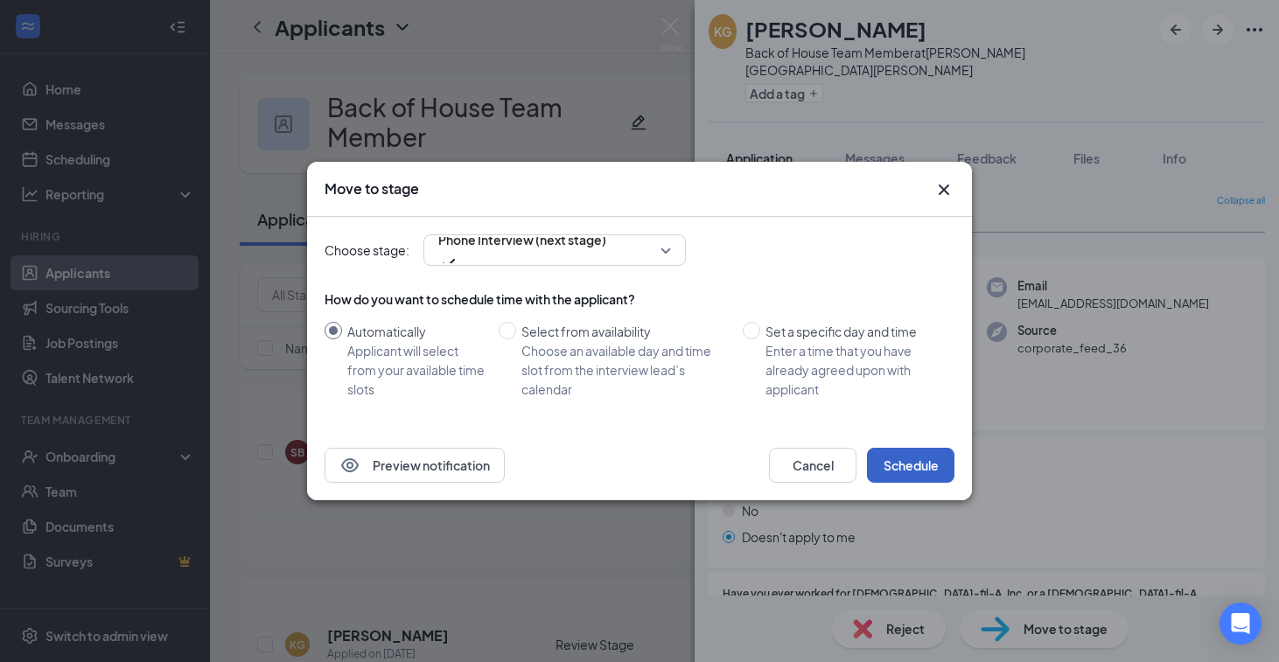
click at [932, 472] on button "Schedule" at bounding box center [910, 465] width 87 height 35
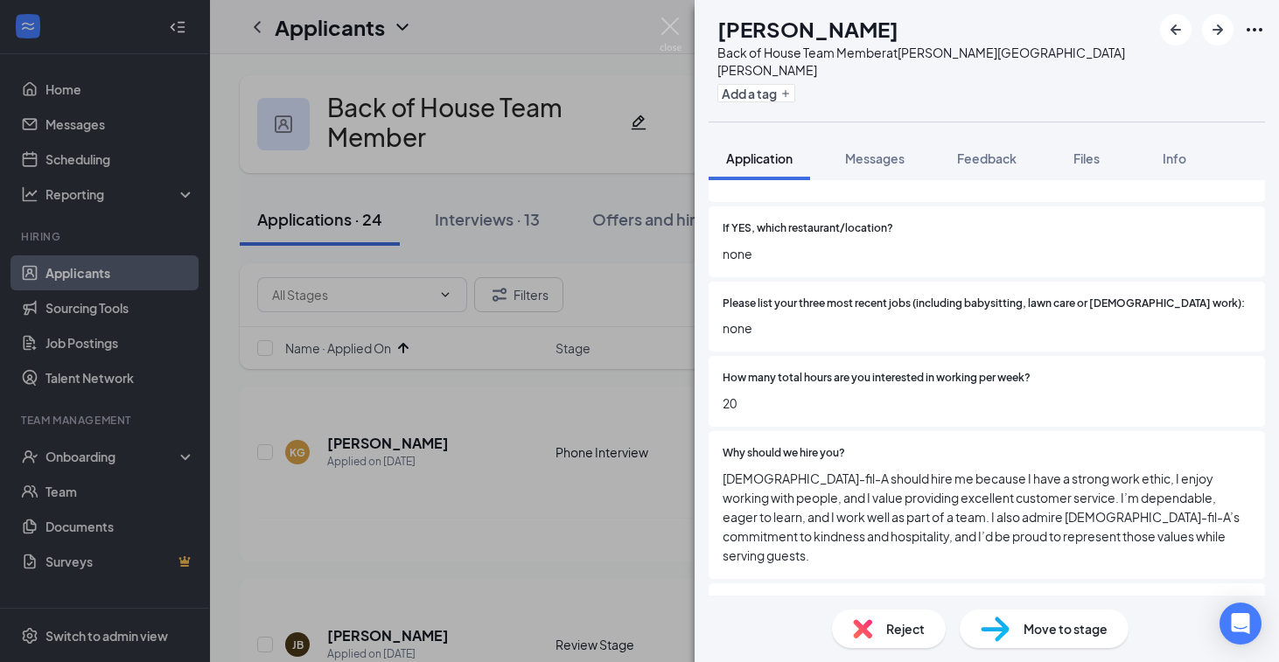
scroll to position [492, 0]
click at [861, 612] on div "Reject" at bounding box center [889, 629] width 114 height 38
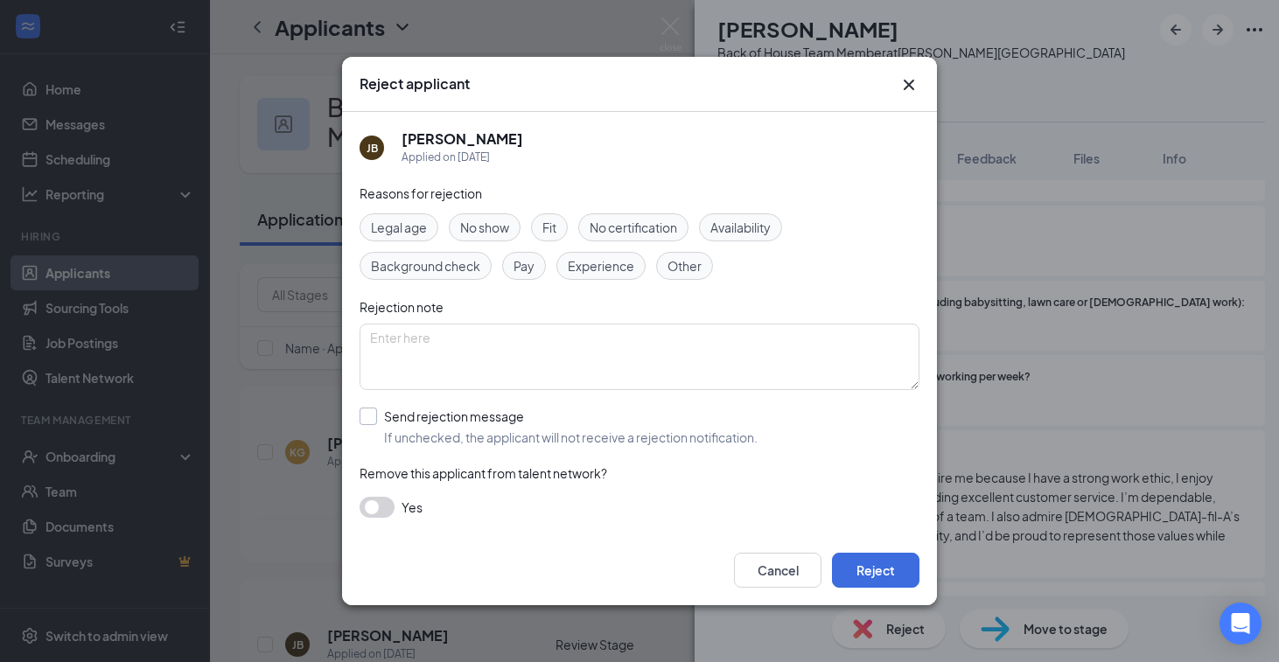
click at [497, 413] on input "Send rejection message If unchecked, the applicant will not receive a rejection…" at bounding box center [559, 427] width 398 height 38
checkbox input "true"
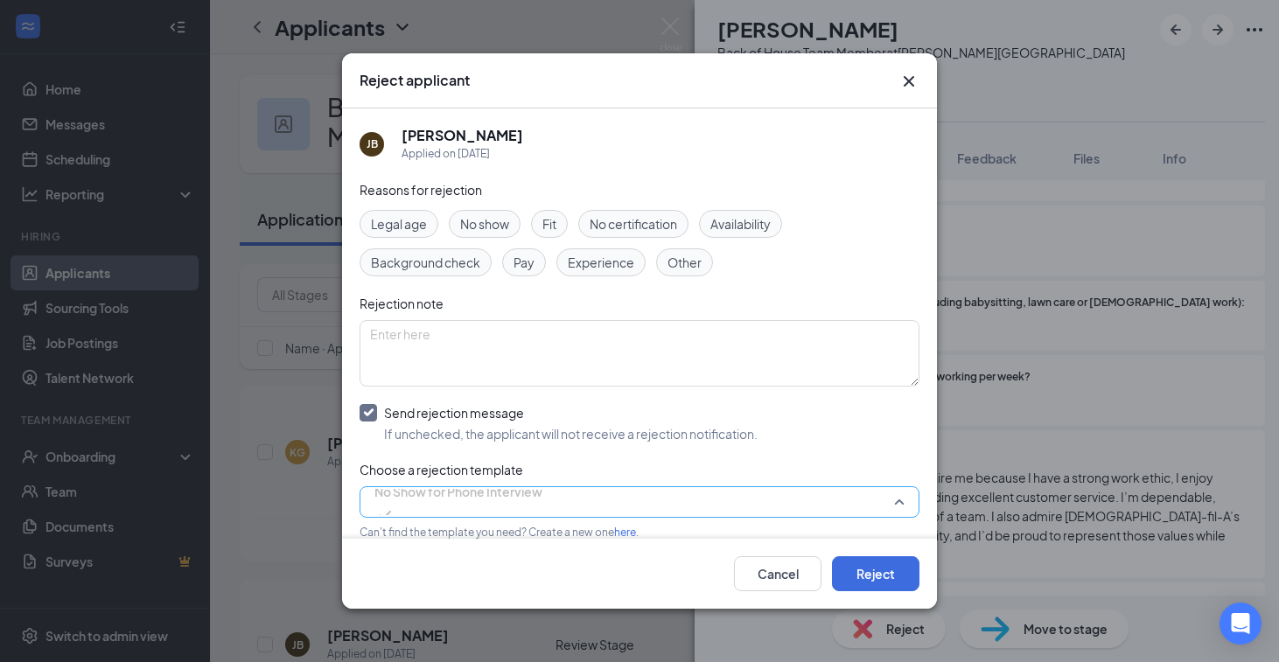
click at [533, 498] on span "No Show for Phone Interview" at bounding box center [458, 492] width 168 height 26
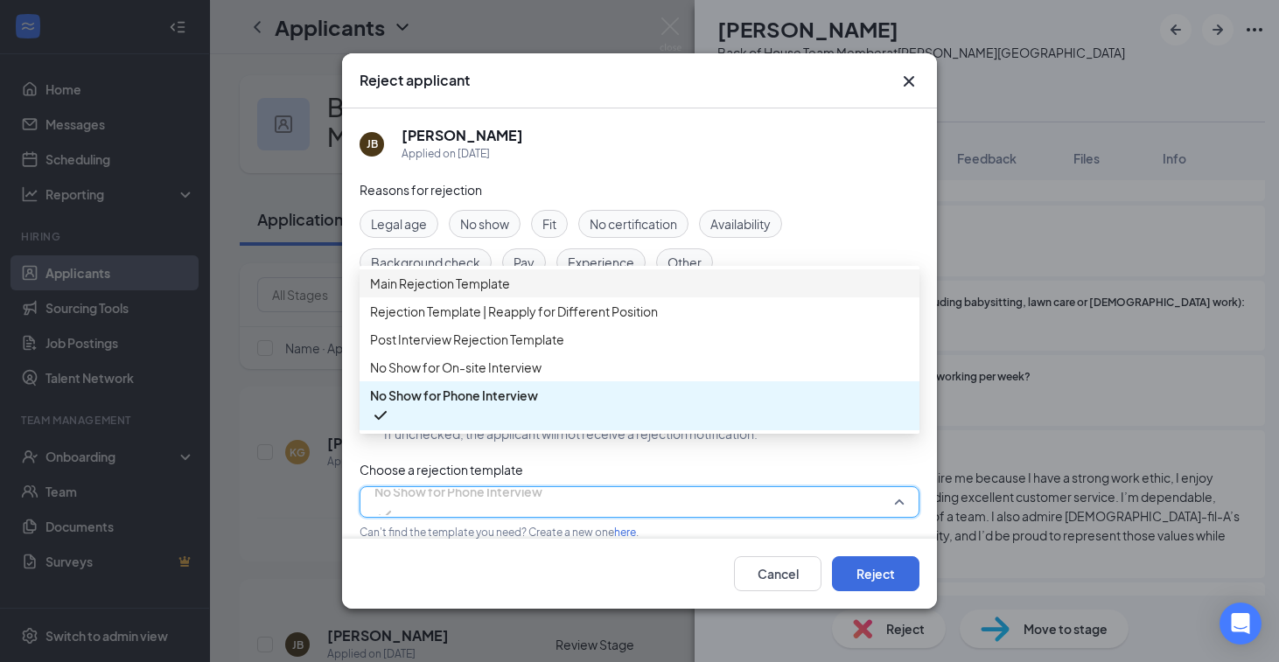
click at [541, 281] on div "Main Rejection Template" at bounding box center [640, 283] width 560 height 28
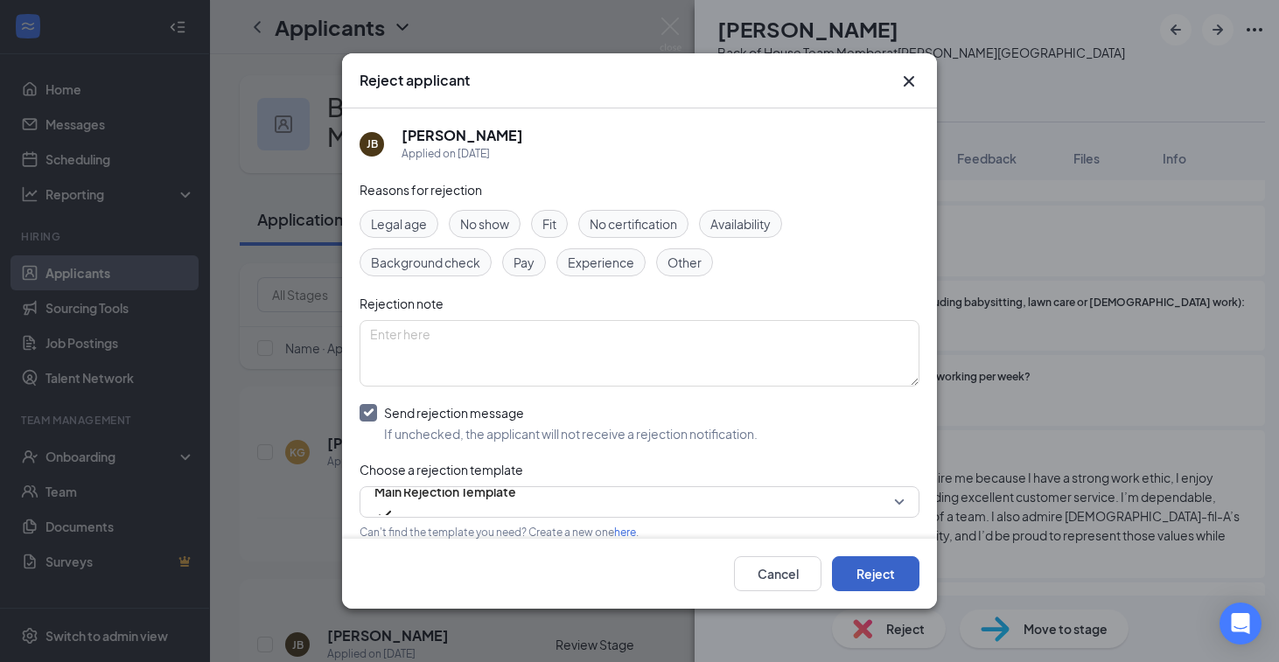
click at [884, 564] on button "Reject" at bounding box center [875, 573] width 87 height 35
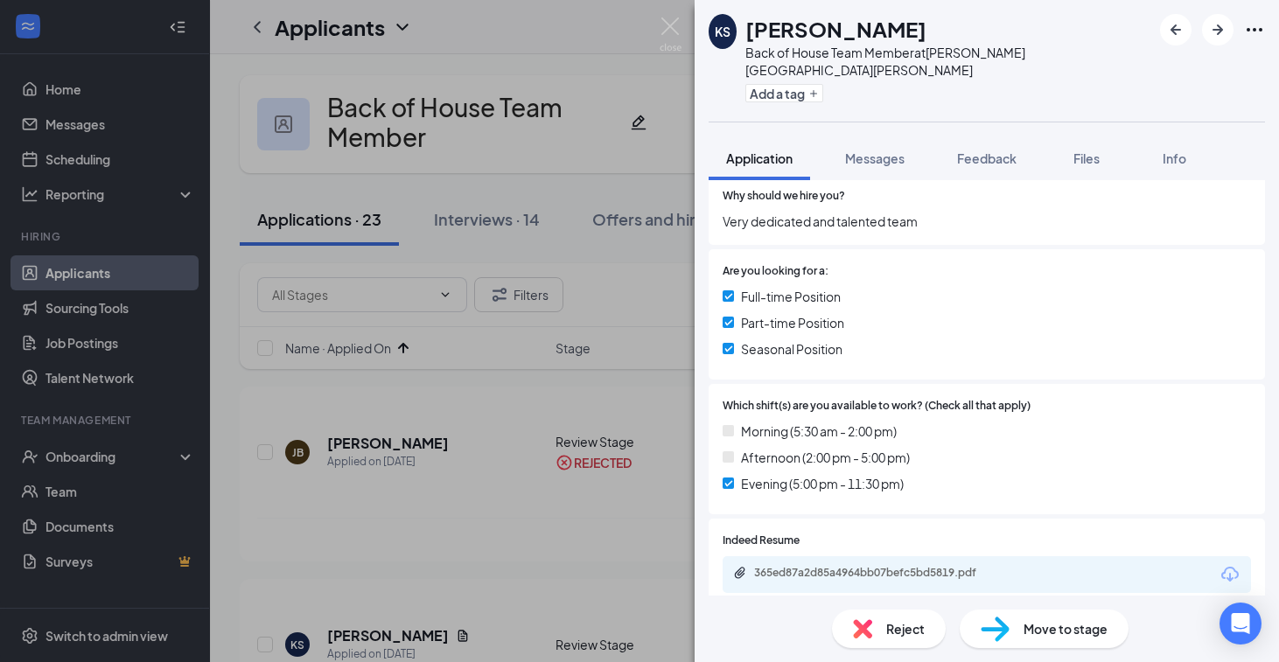
scroll to position [765, 0]
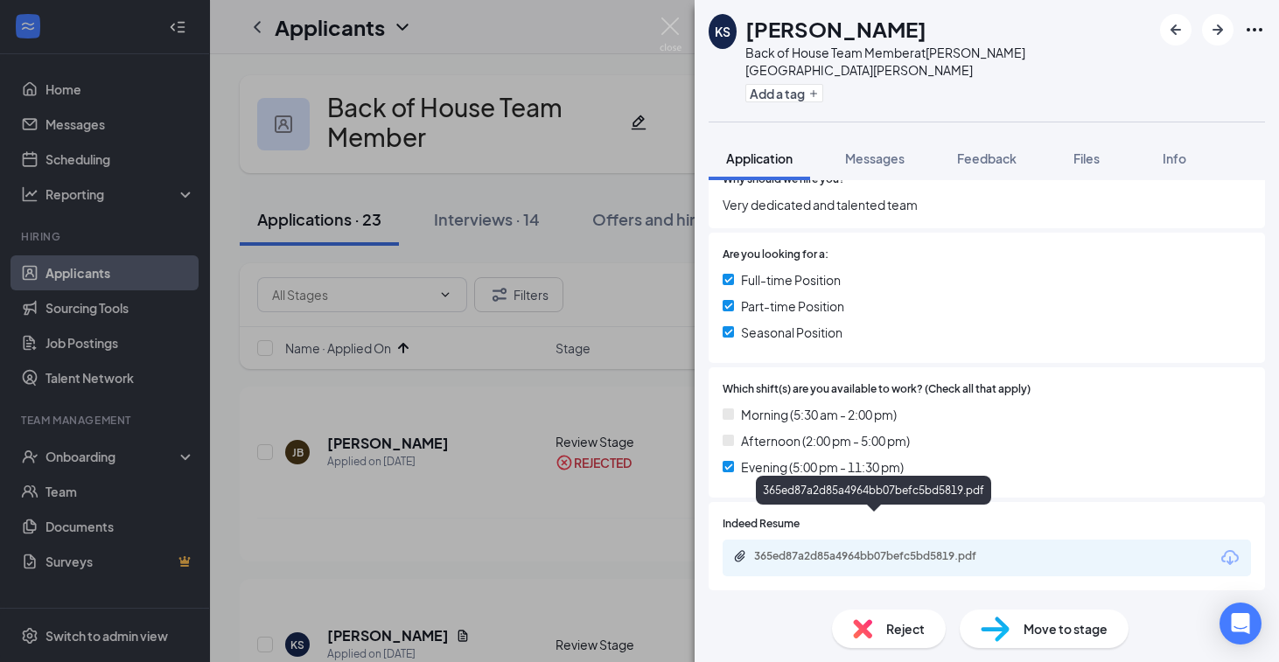
click at [867, 549] on div "365ed87a2d85a4964bb07befc5bd5819.pdf" at bounding box center [876, 556] width 245 height 14
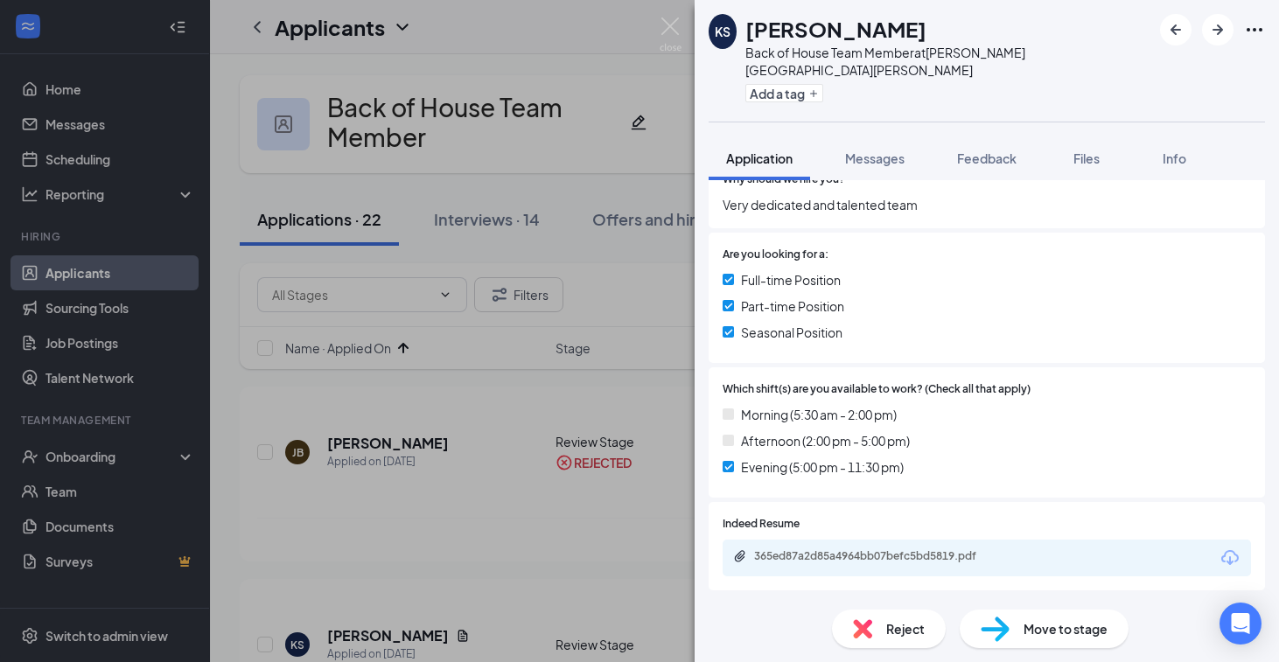
click at [868, 636] on img at bounding box center [862, 628] width 19 height 19
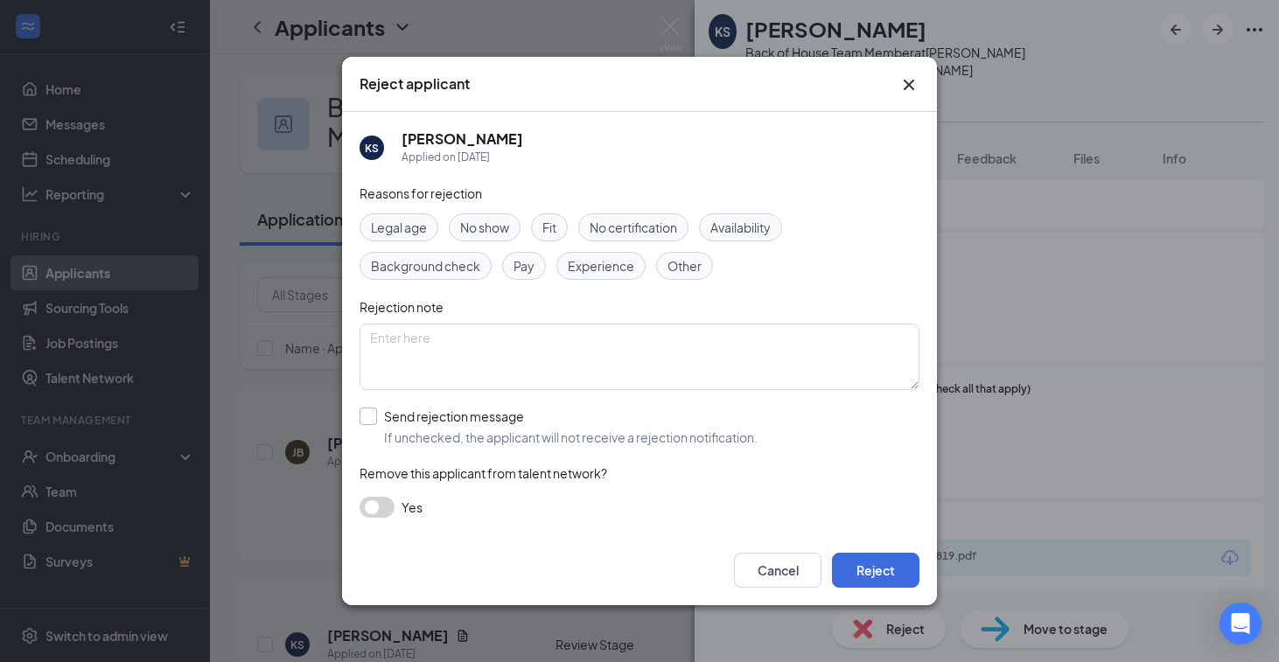
click at [503, 408] on input "Send rejection message If unchecked, the applicant will not receive a rejection…" at bounding box center [559, 427] width 398 height 38
checkbox input "true"
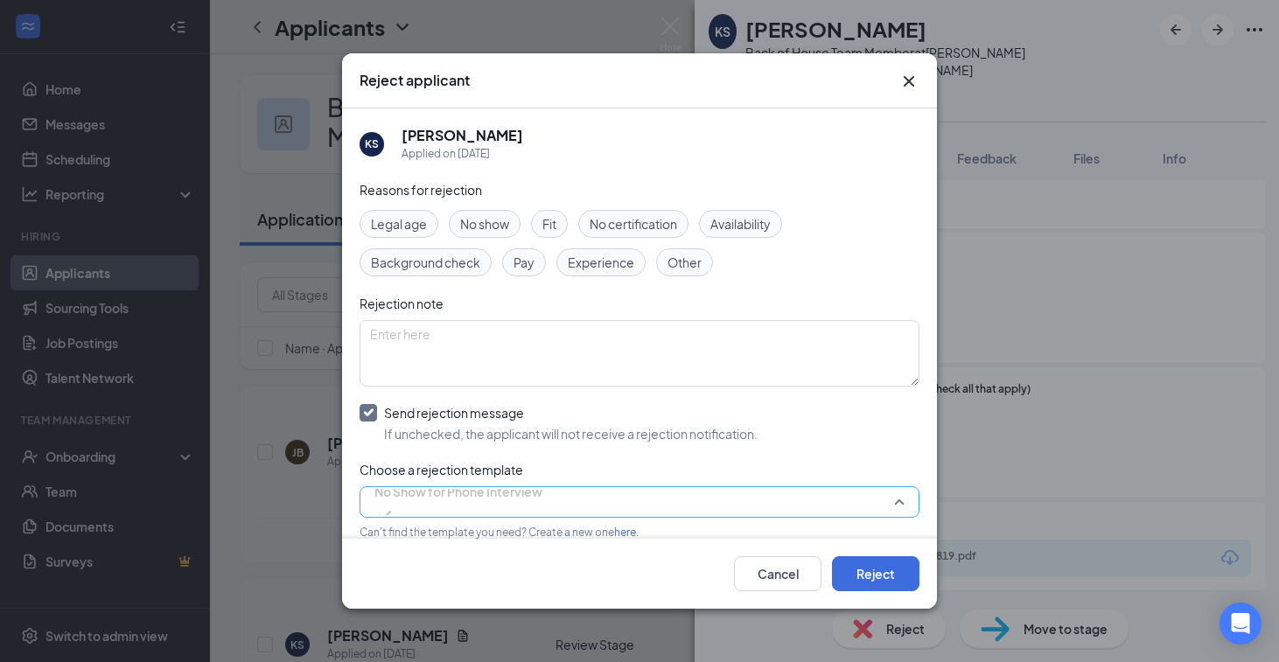
click at [526, 494] on span "No Show for Phone Interview" at bounding box center [458, 492] width 168 height 26
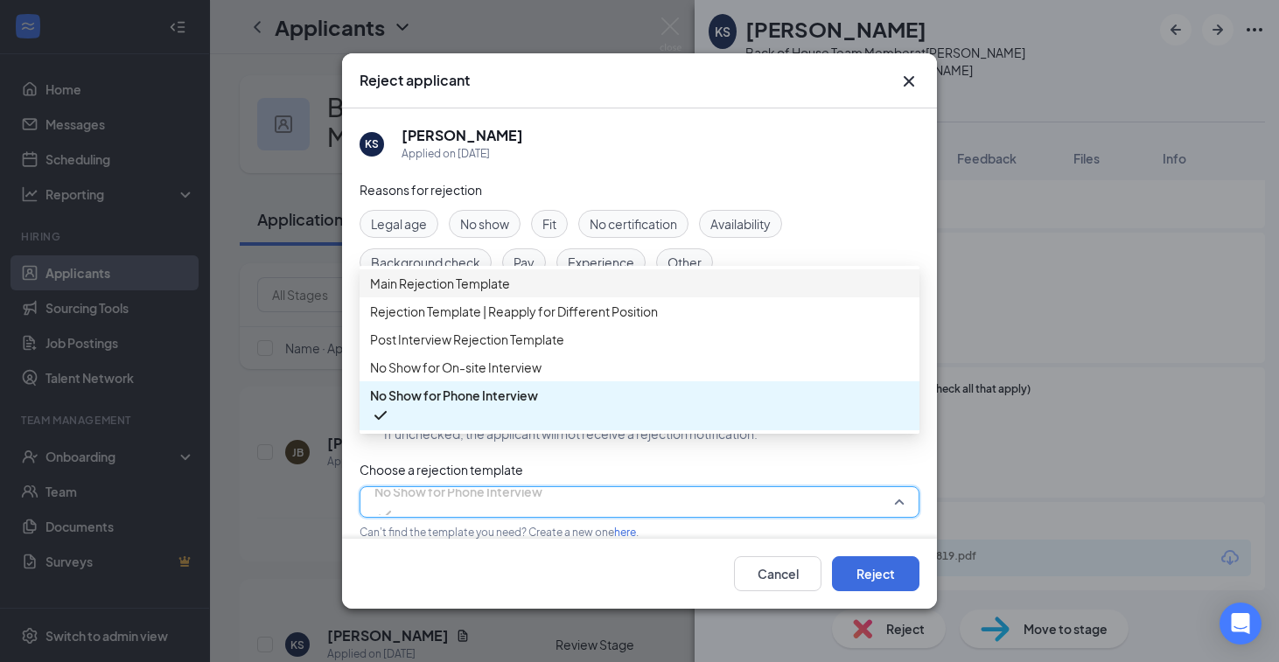
click at [570, 292] on span "Main Rejection Template" at bounding box center [639, 283] width 539 height 19
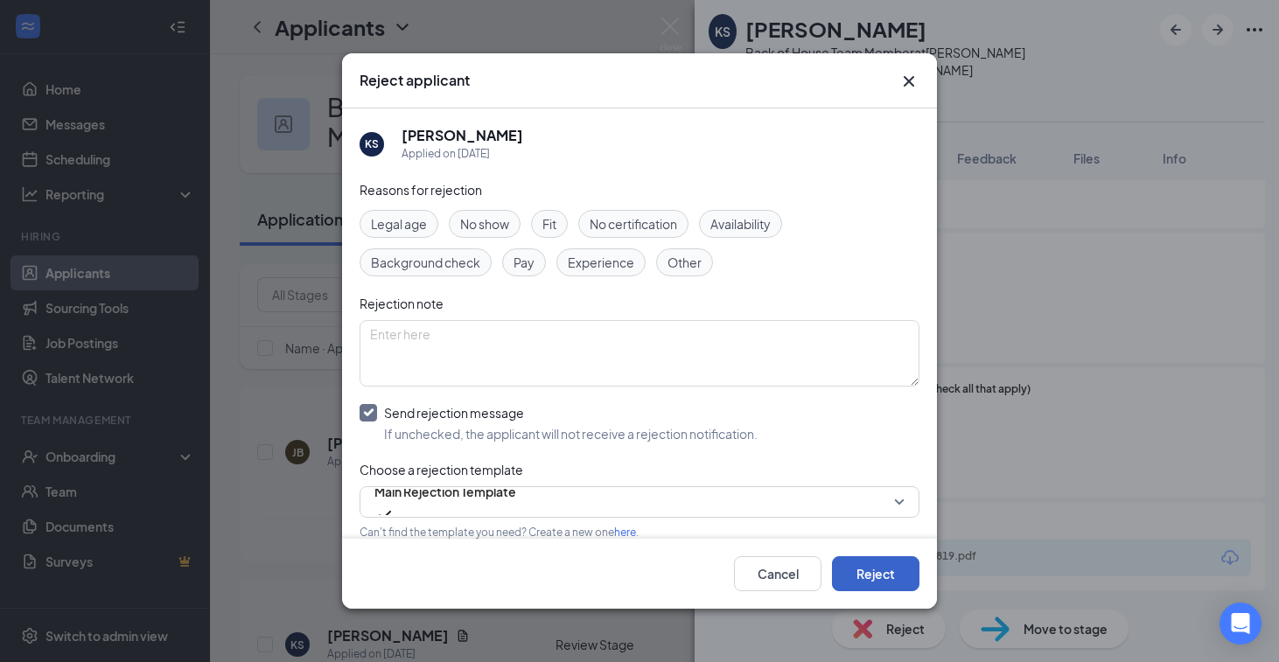
click at [864, 563] on button "Reject" at bounding box center [875, 573] width 87 height 35
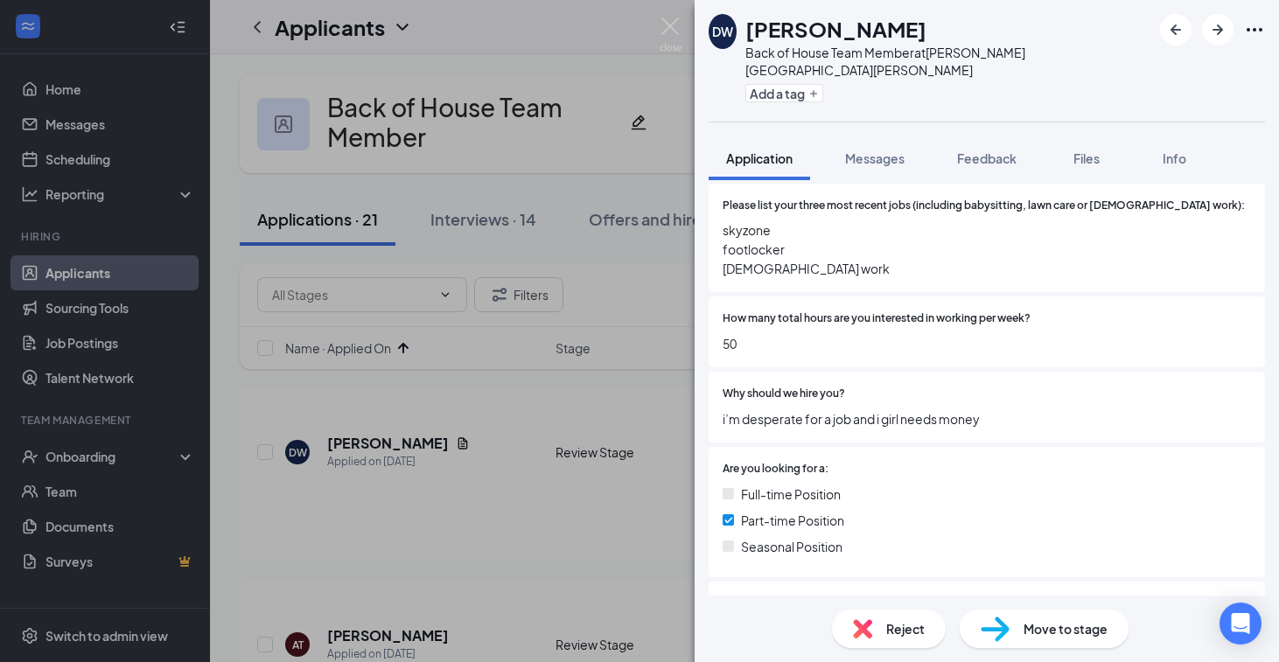
scroll to position [590, 0]
click at [853, 633] on img at bounding box center [862, 628] width 19 height 19
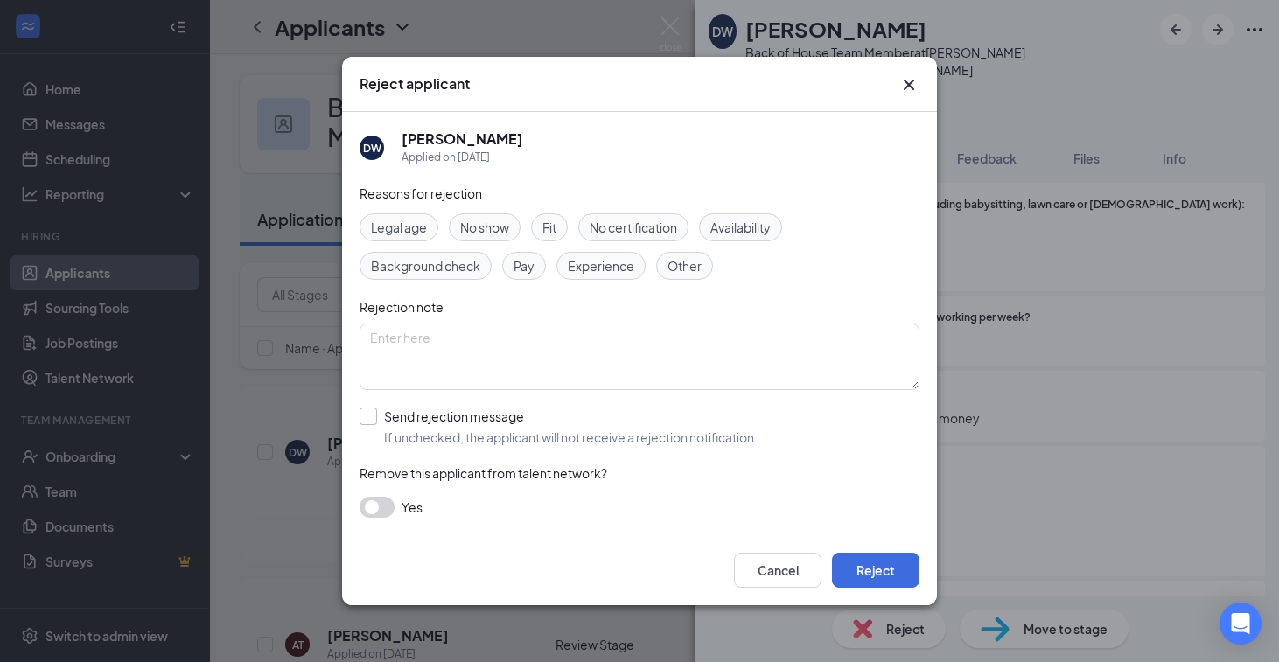
click at [488, 426] on input "Send rejection message If unchecked, the applicant will not receive a rejection…" at bounding box center [559, 427] width 398 height 38
checkbox input "true"
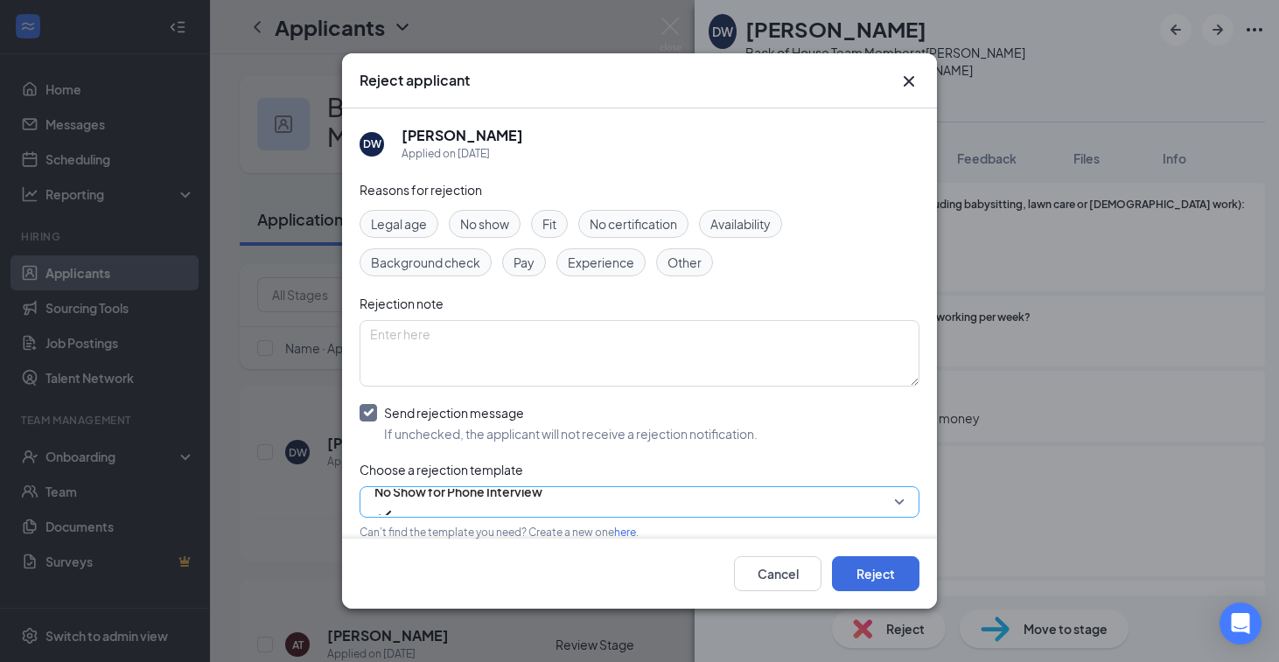
click at [495, 505] on span "No Show for Phone Interview" at bounding box center [458, 492] width 168 height 26
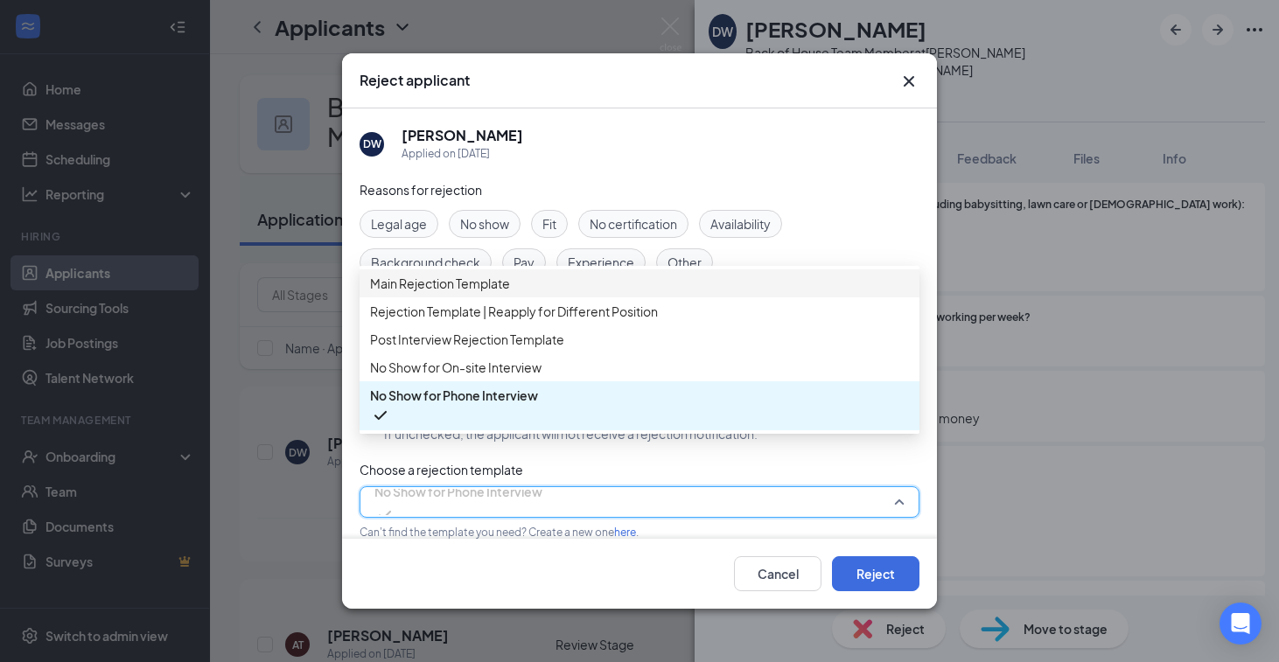
click at [532, 289] on span "Main Rejection Template" at bounding box center [639, 283] width 539 height 19
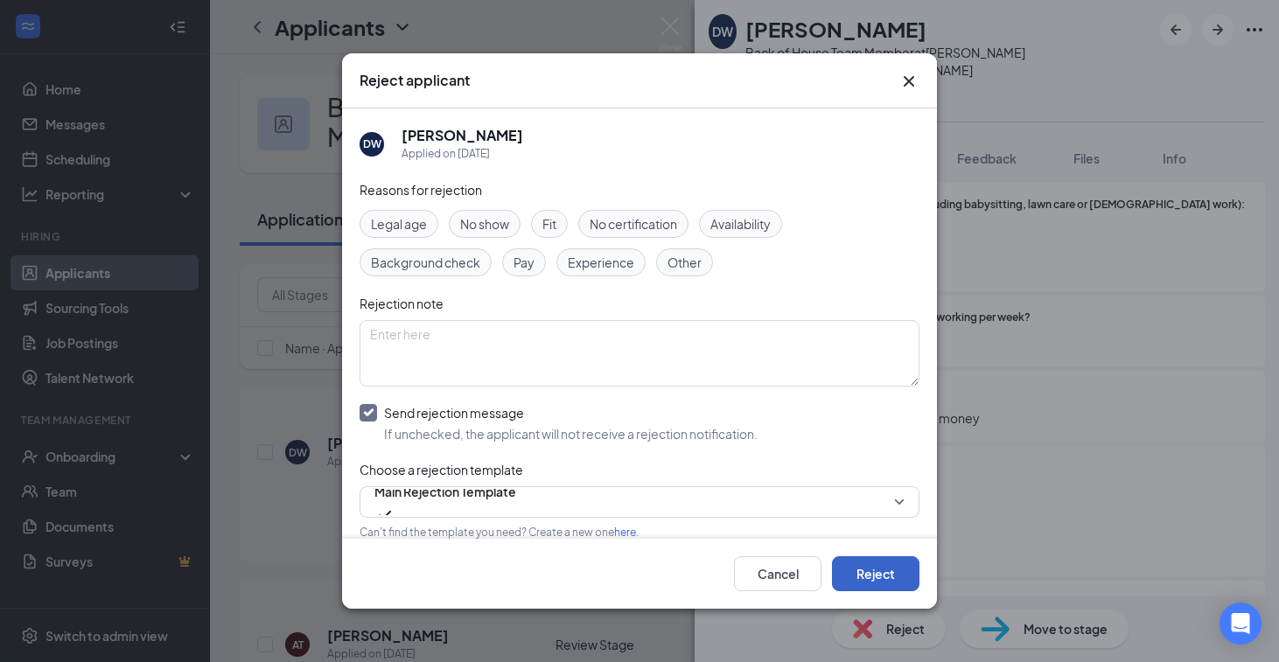
click at [875, 563] on button "Reject" at bounding box center [875, 573] width 87 height 35
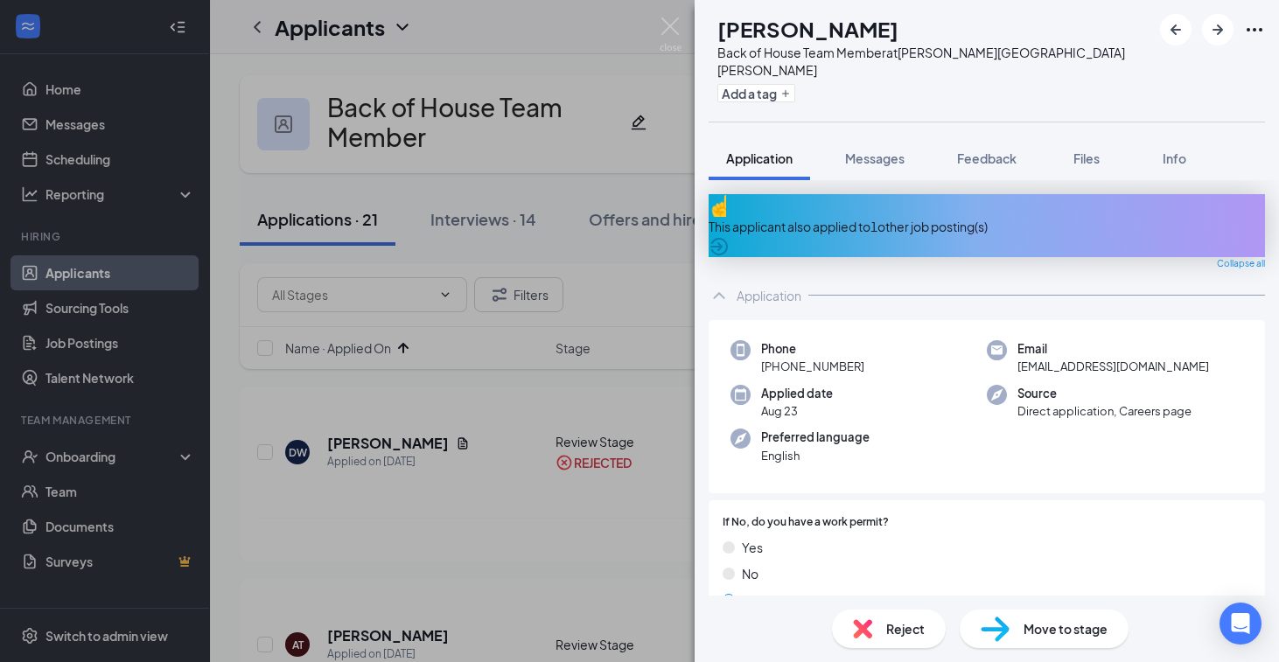
click at [920, 217] on div "This applicant also applied to 1 other job posting(s)" at bounding box center [987, 226] width 556 height 19
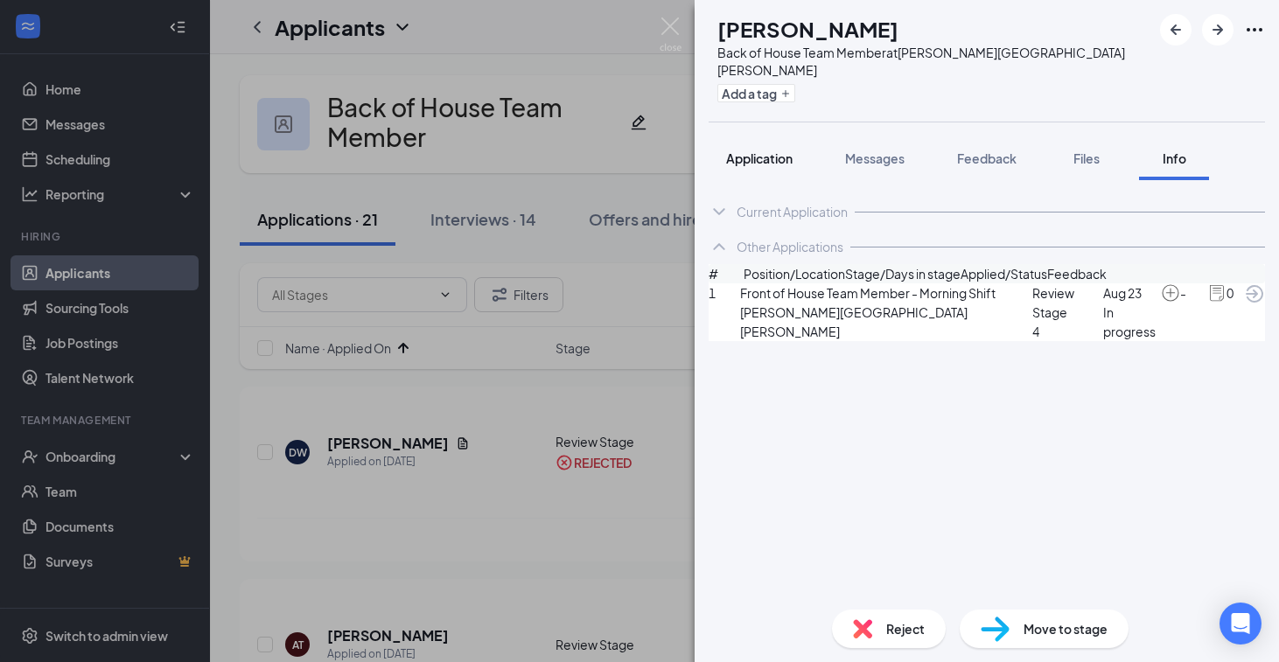
click at [784, 162] on button "Application" at bounding box center [759, 158] width 101 height 44
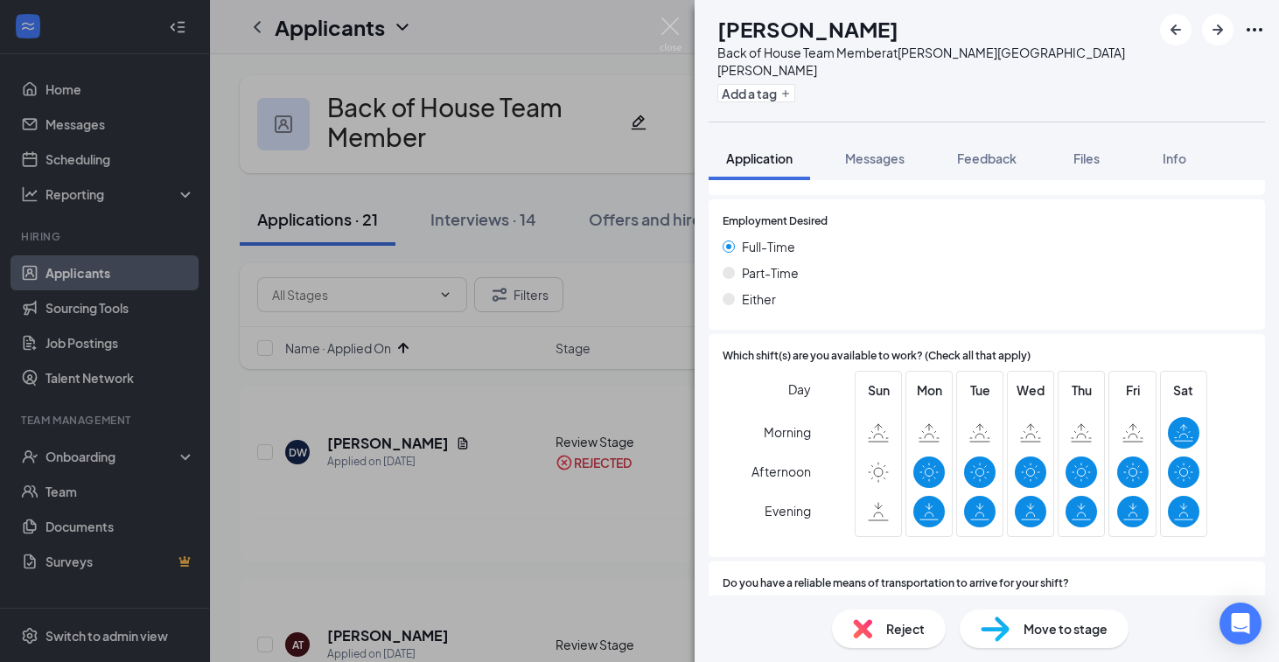
scroll to position [1729, 0]
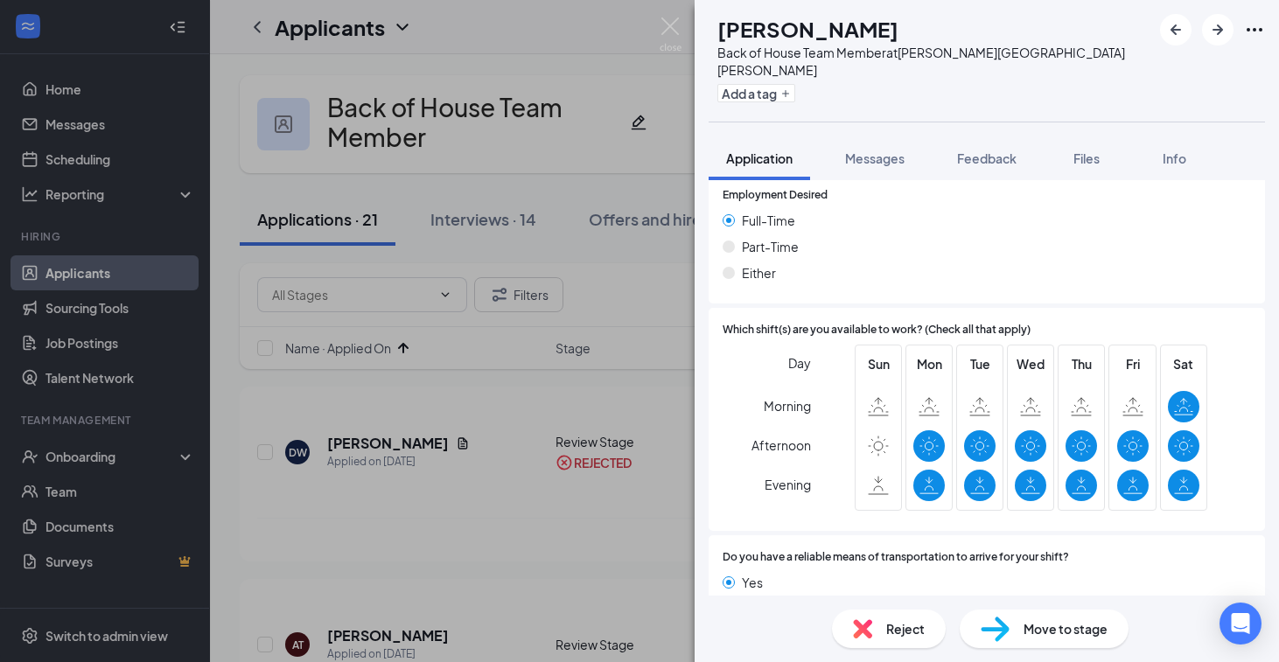
click at [894, 625] on span "Reject" at bounding box center [905, 628] width 38 height 19
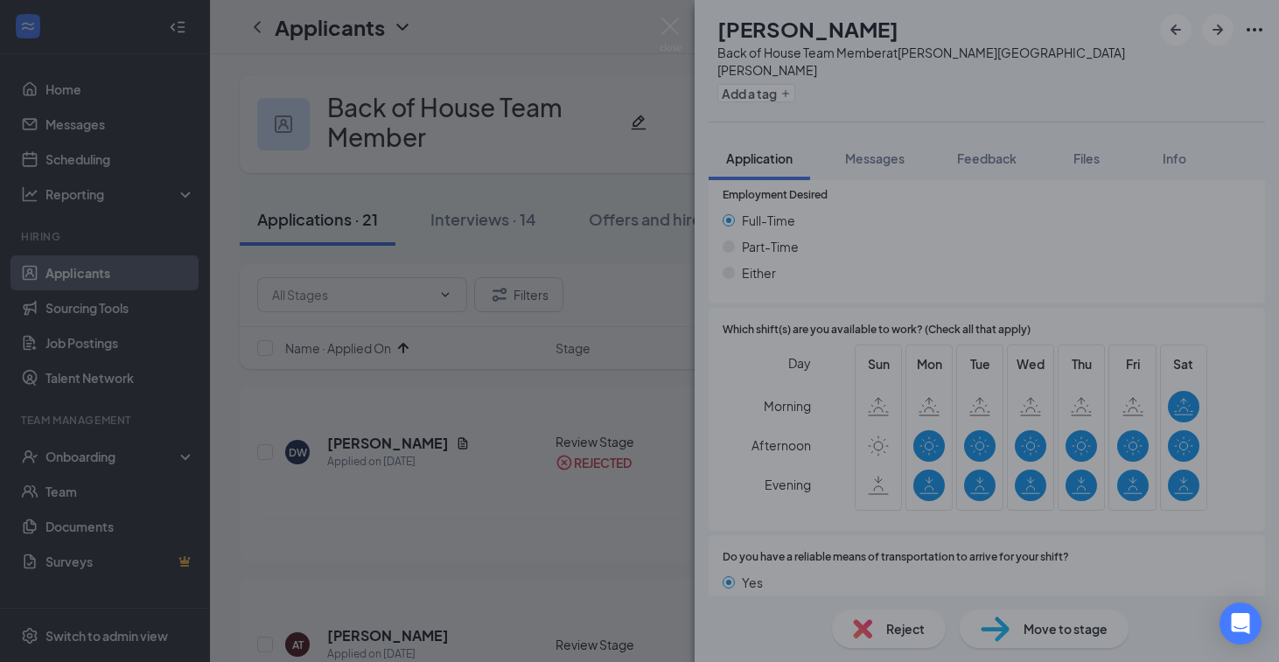
scroll to position [1721, 0]
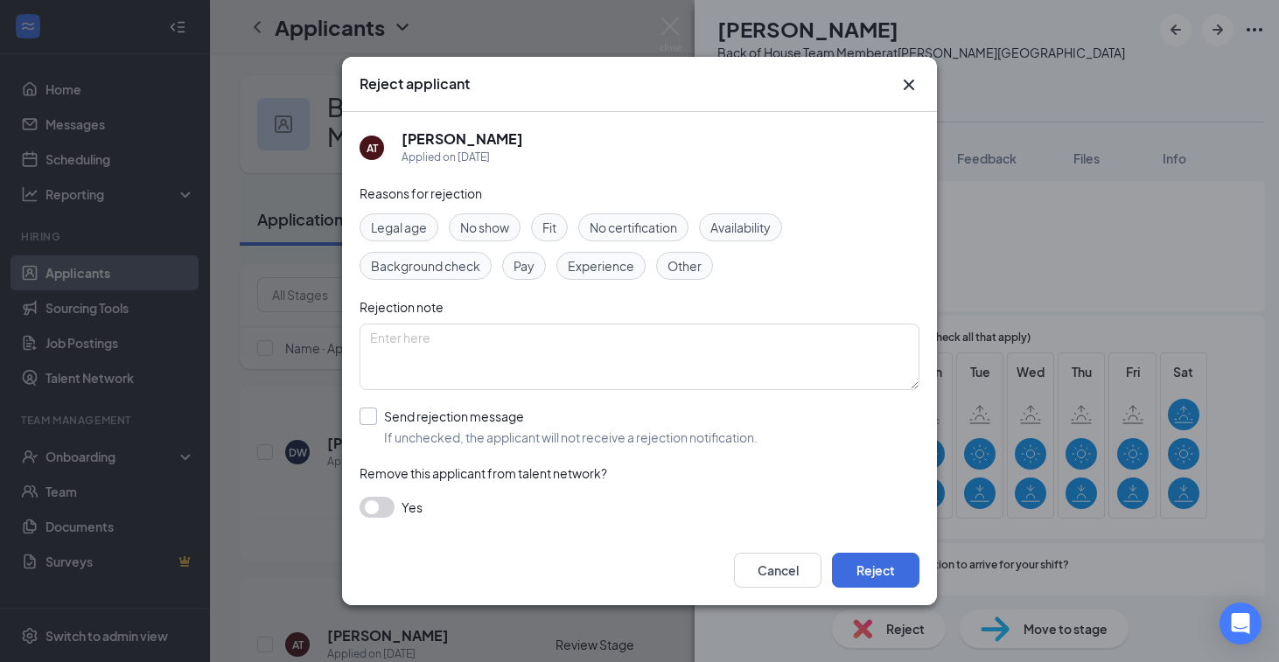
click at [521, 412] on input "Send rejection message If unchecked, the applicant will not receive a rejection…" at bounding box center [559, 427] width 398 height 38
checkbox input "true"
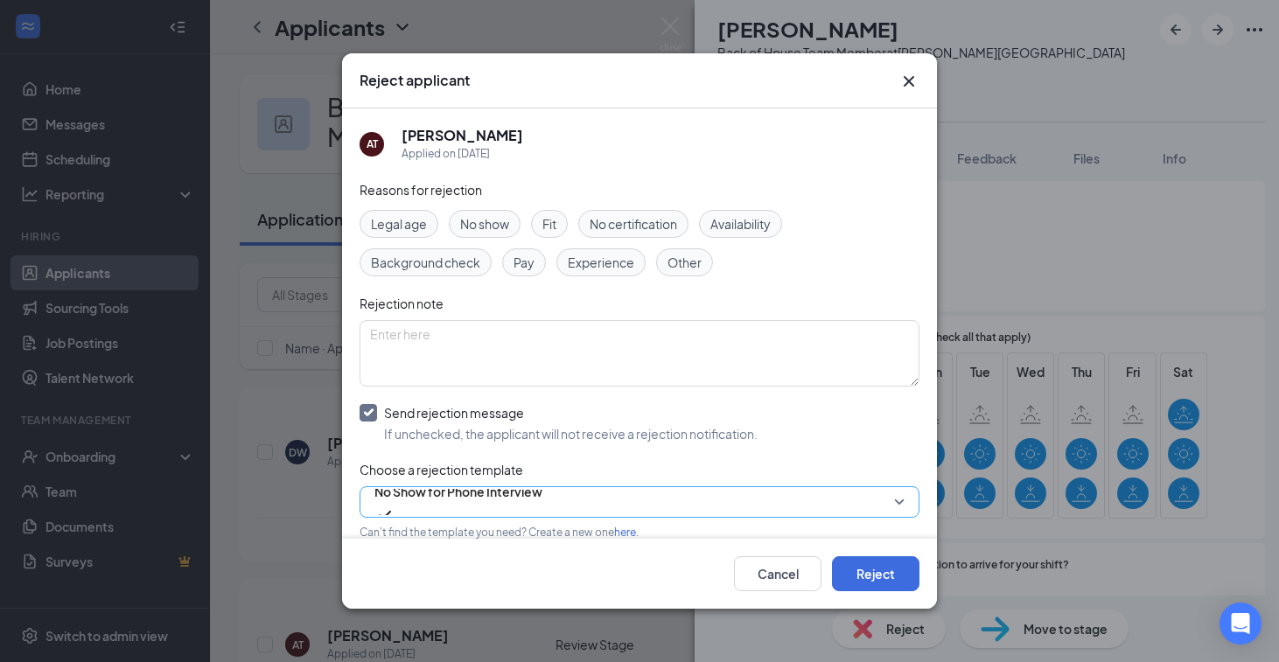
click at [510, 500] on span "No Show for Phone Interview" at bounding box center [458, 492] width 168 height 26
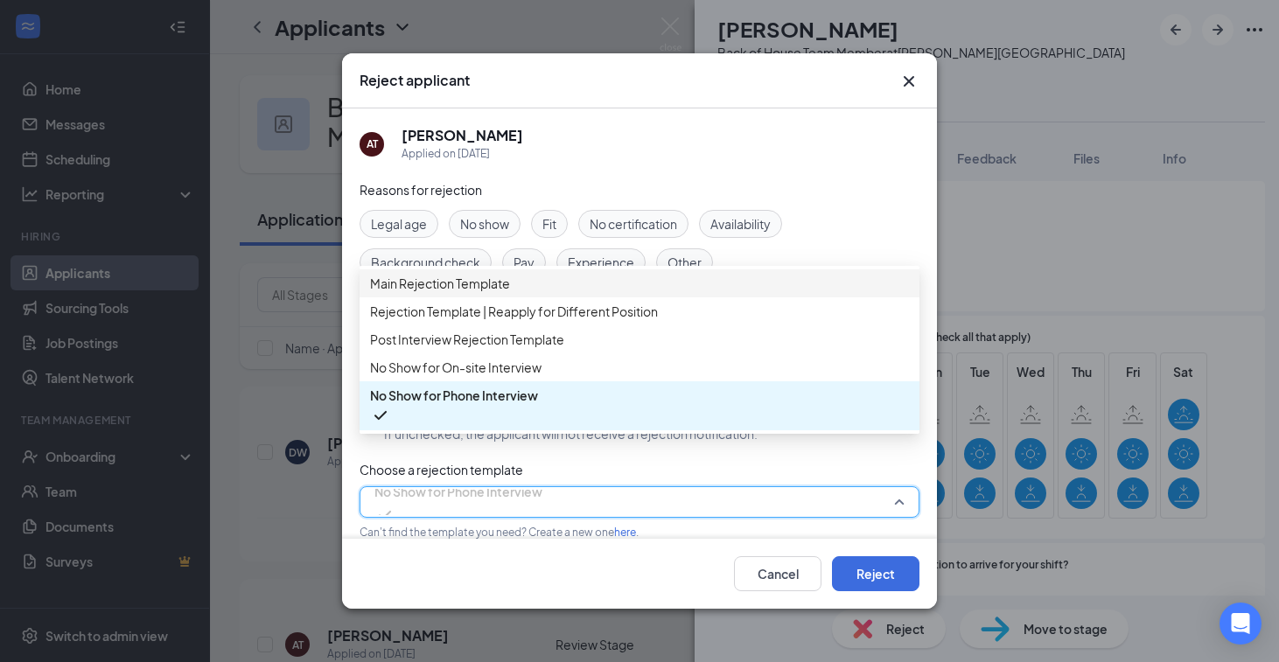
click at [519, 283] on span "Main Rejection Template" at bounding box center [639, 283] width 539 height 19
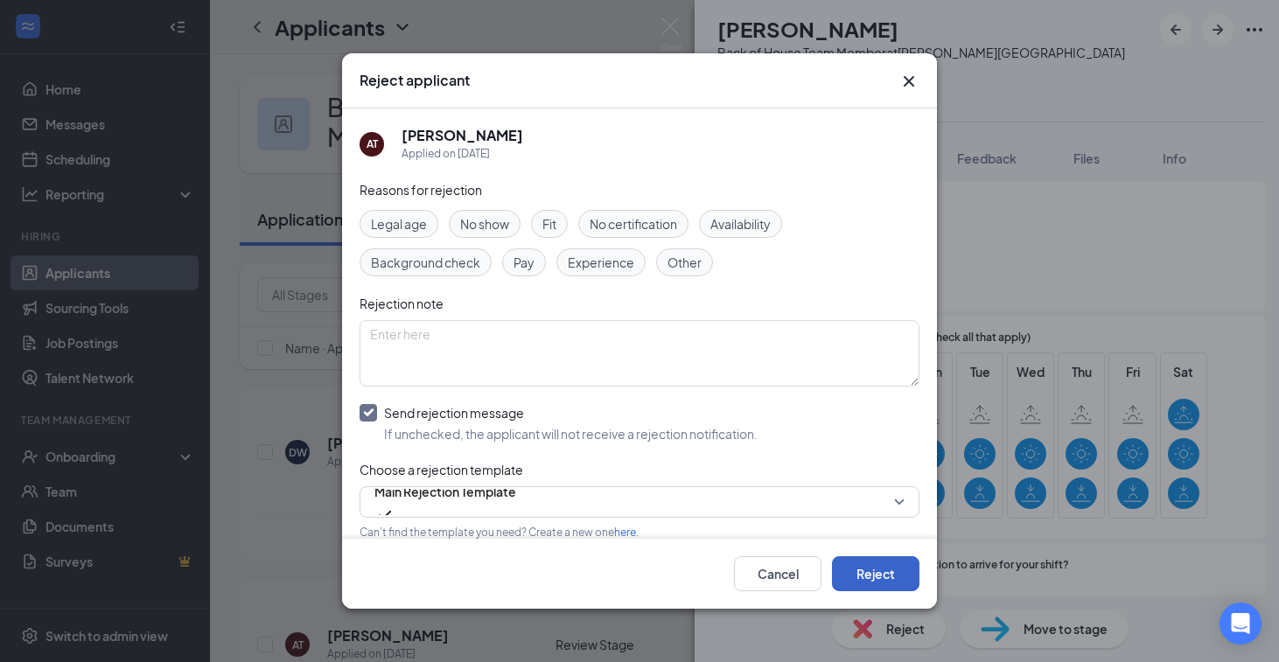
click at [851, 572] on button "Reject" at bounding box center [875, 573] width 87 height 35
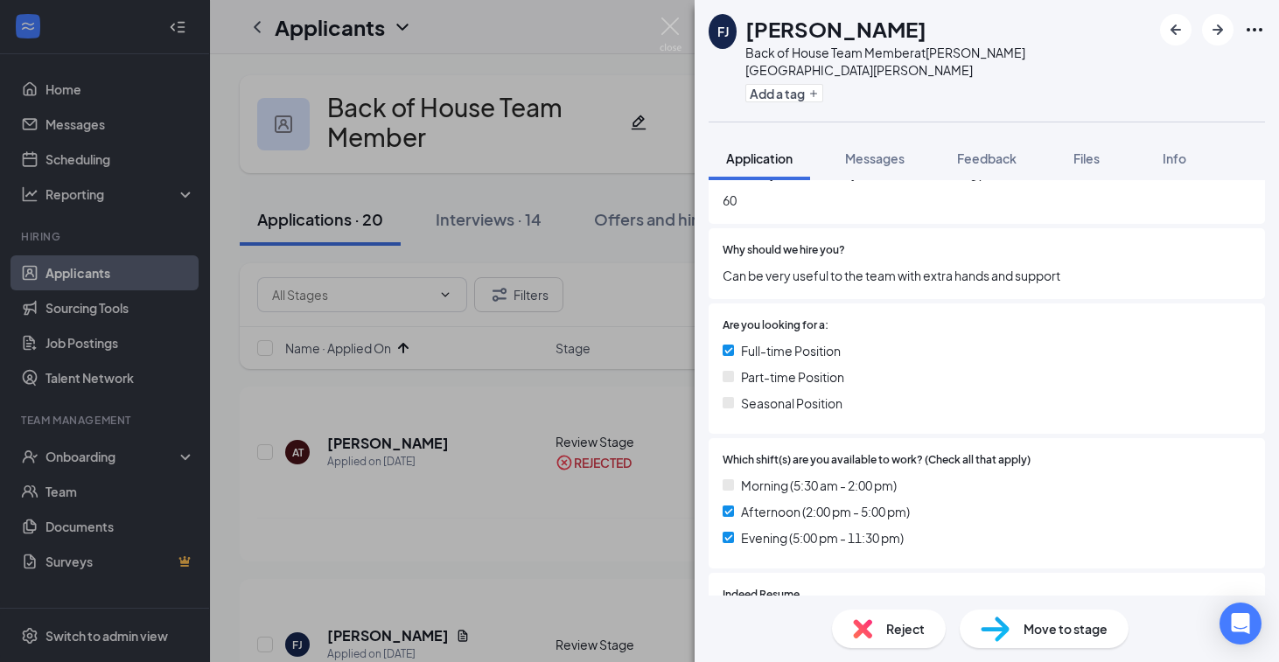
scroll to position [800, 0]
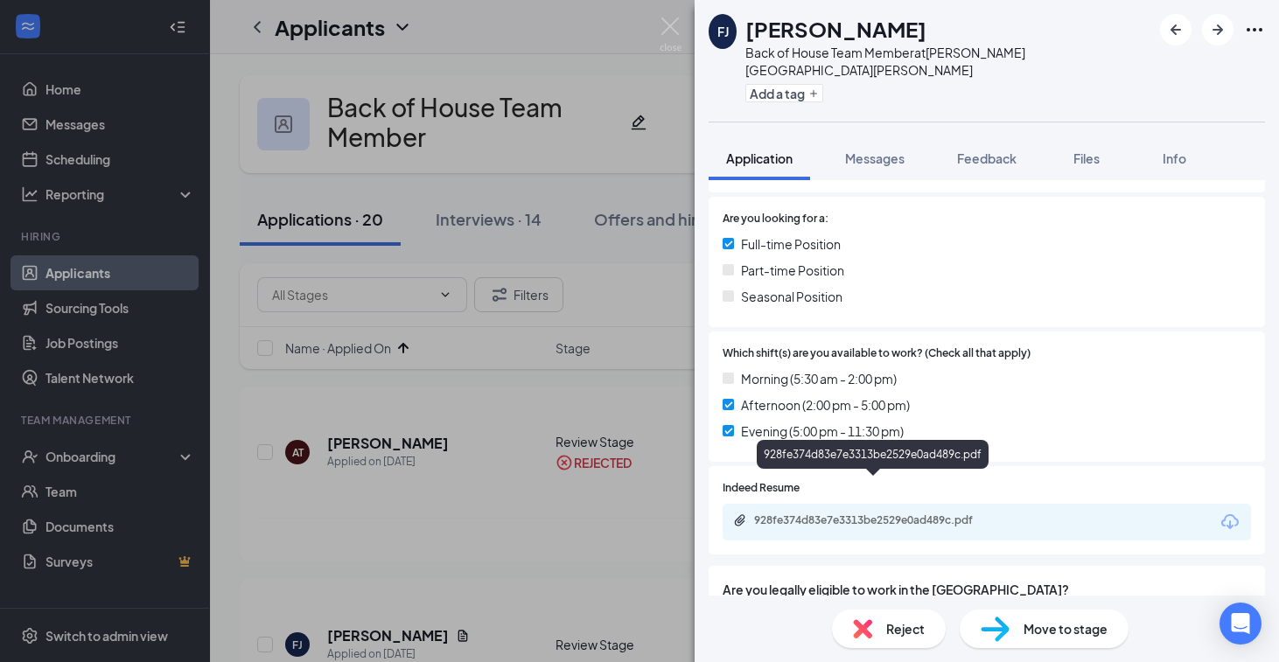
click at [889, 514] on div "928fe374d83e7e3313be2529e0ad489c.pdf" at bounding box center [876, 521] width 245 height 14
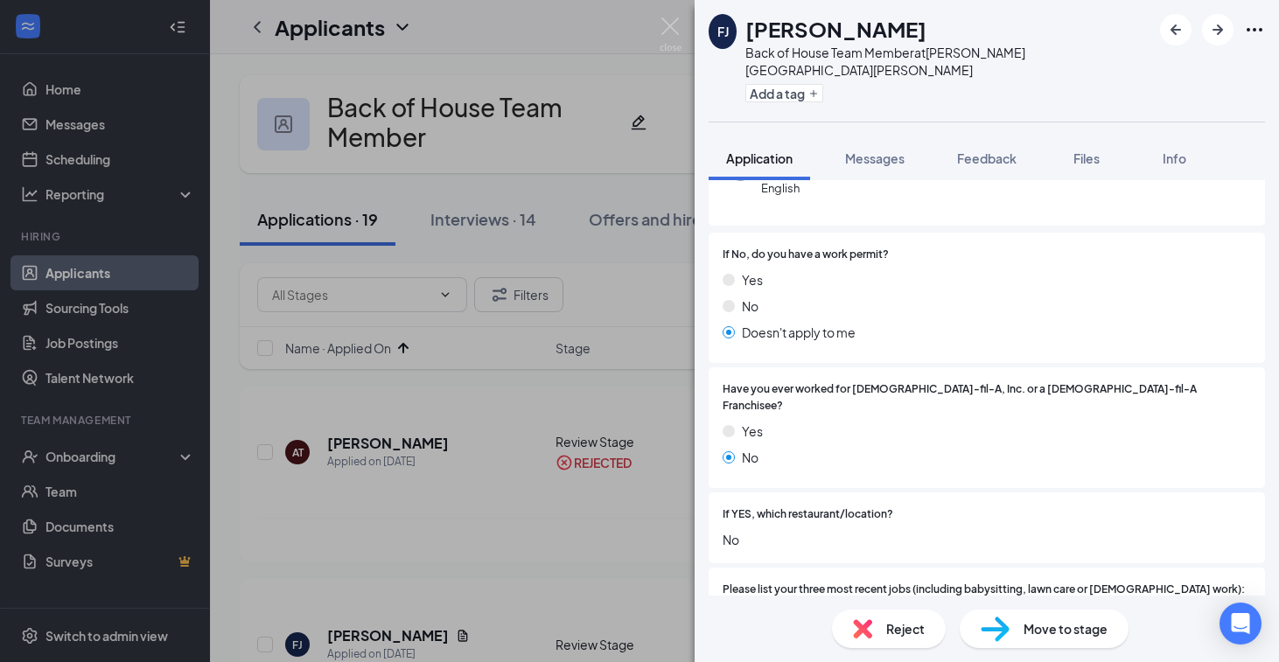
scroll to position [0, 0]
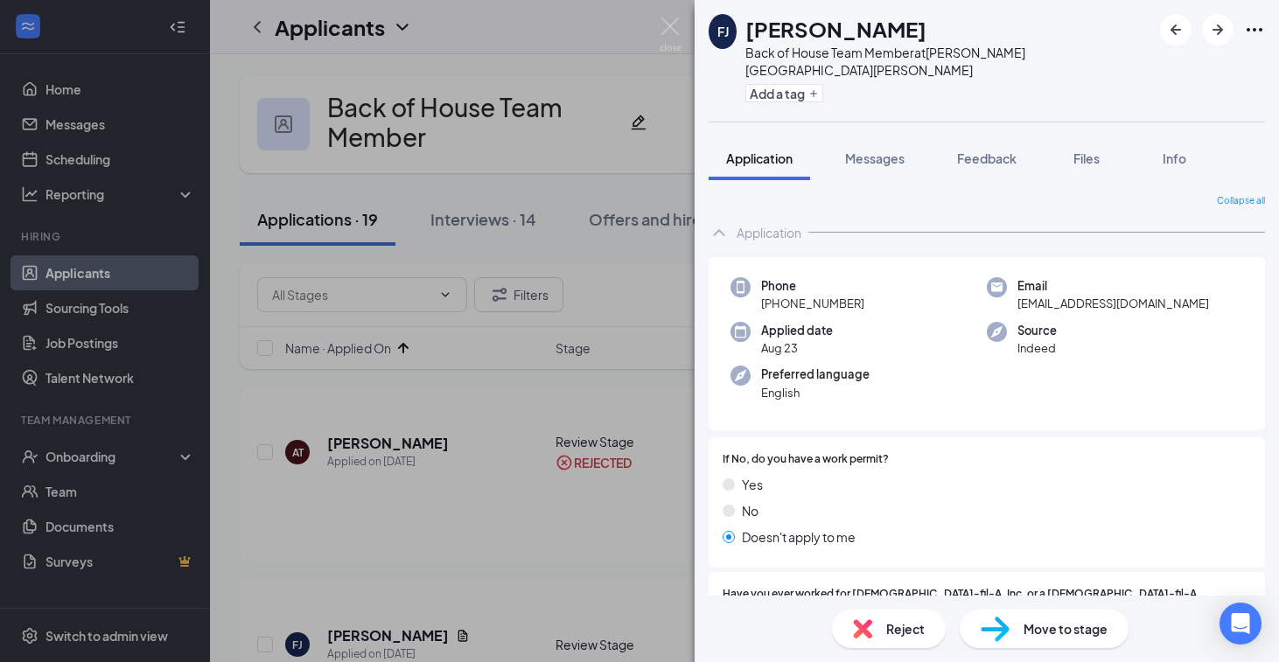
click at [880, 617] on div "Reject" at bounding box center [889, 629] width 114 height 38
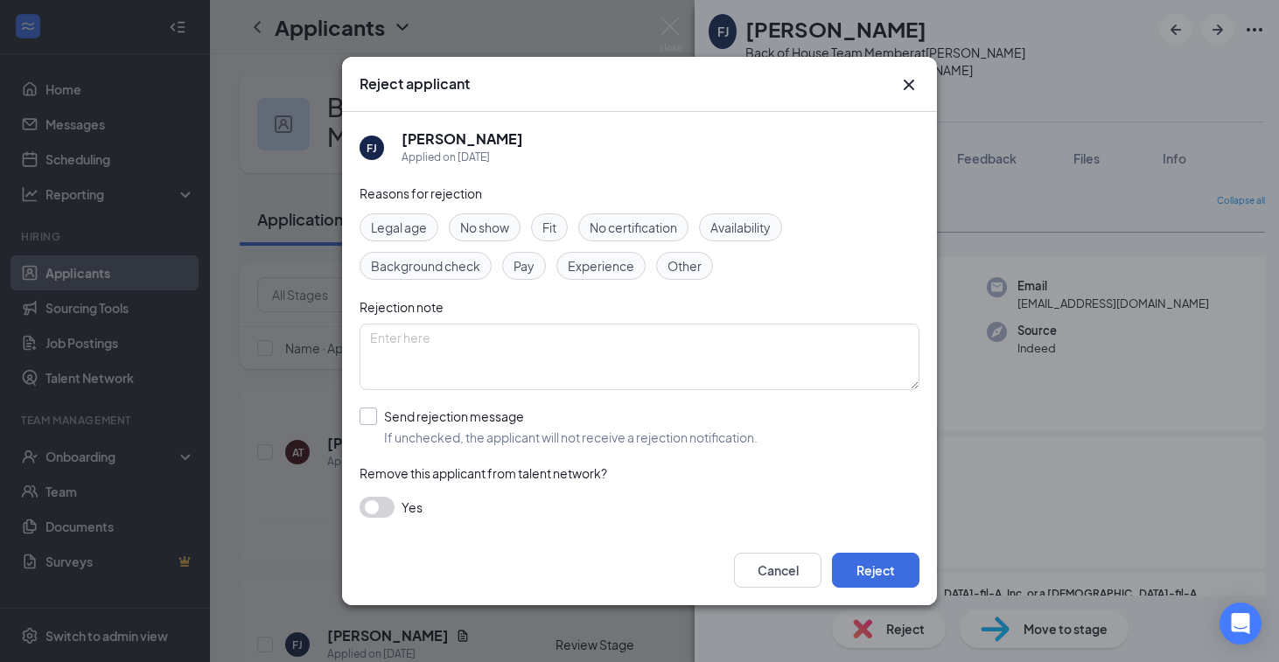
click at [424, 416] on input "Send rejection message If unchecked, the applicant will not receive a rejection…" at bounding box center [559, 427] width 398 height 38
checkbox input "true"
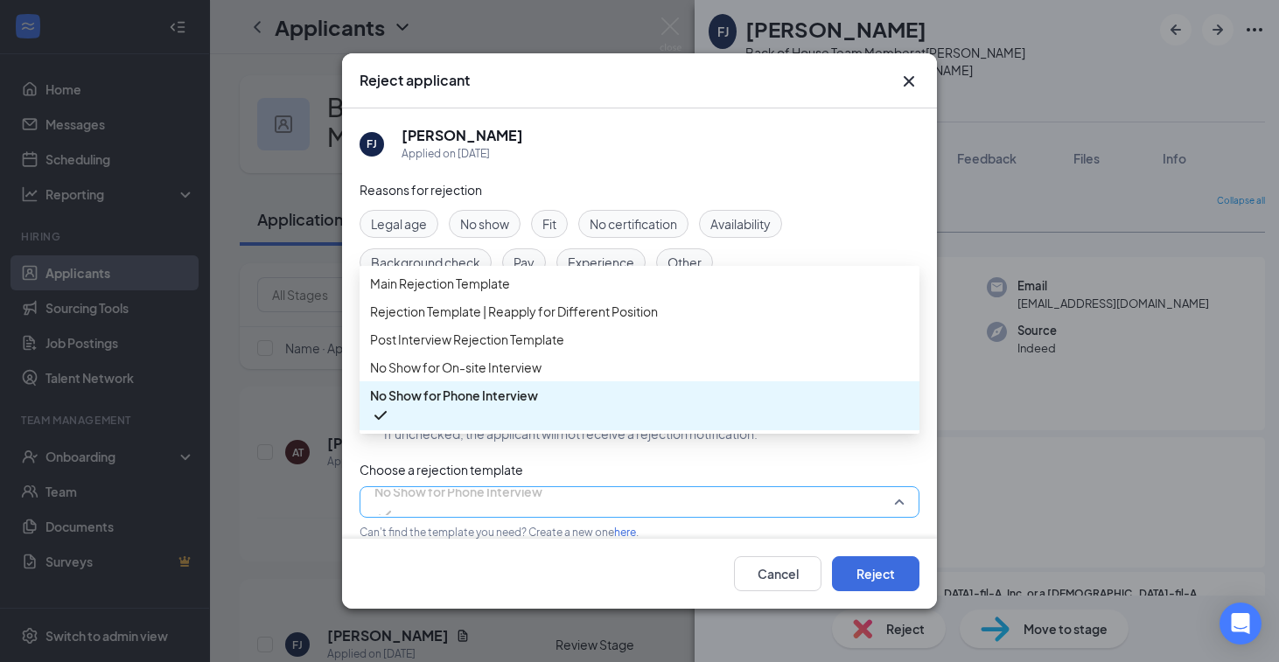
click at [507, 496] on span "No Show for Phone Interview" at bounding box center [458, 492] width 168 height 26
click at [548, 291] on span "Main Rejection Template" at bounding box center [639, 283] width 539 height 19
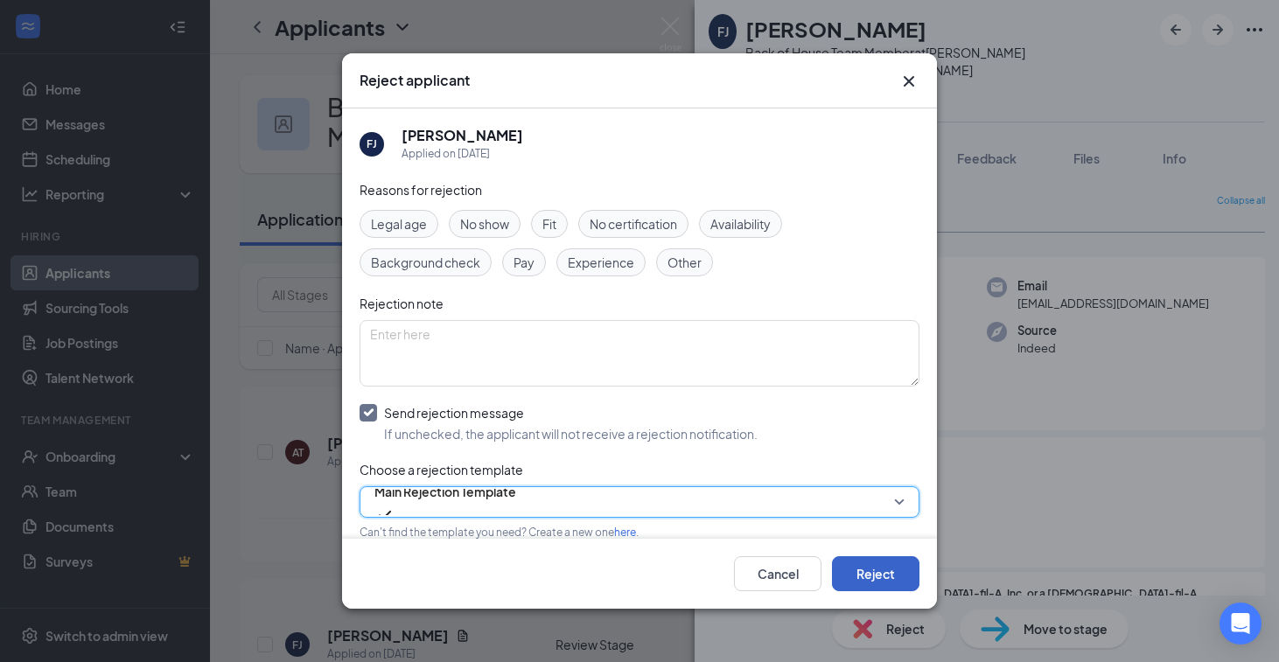
click at [881, 581] on button "Reject" at bounding box center [875, 573] width 87 height 35
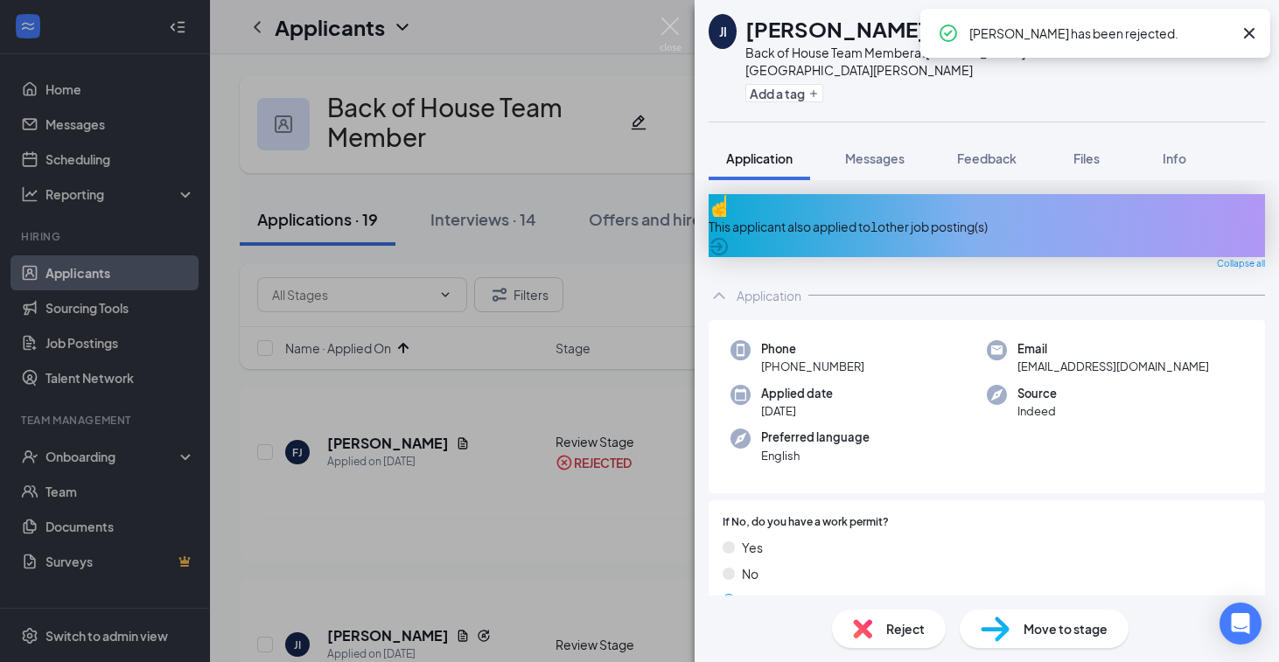
click at [893, 217] on div "This applicant also applied to 1 other job posting(s)" at bounding box center [987, 226] width 556 height 19
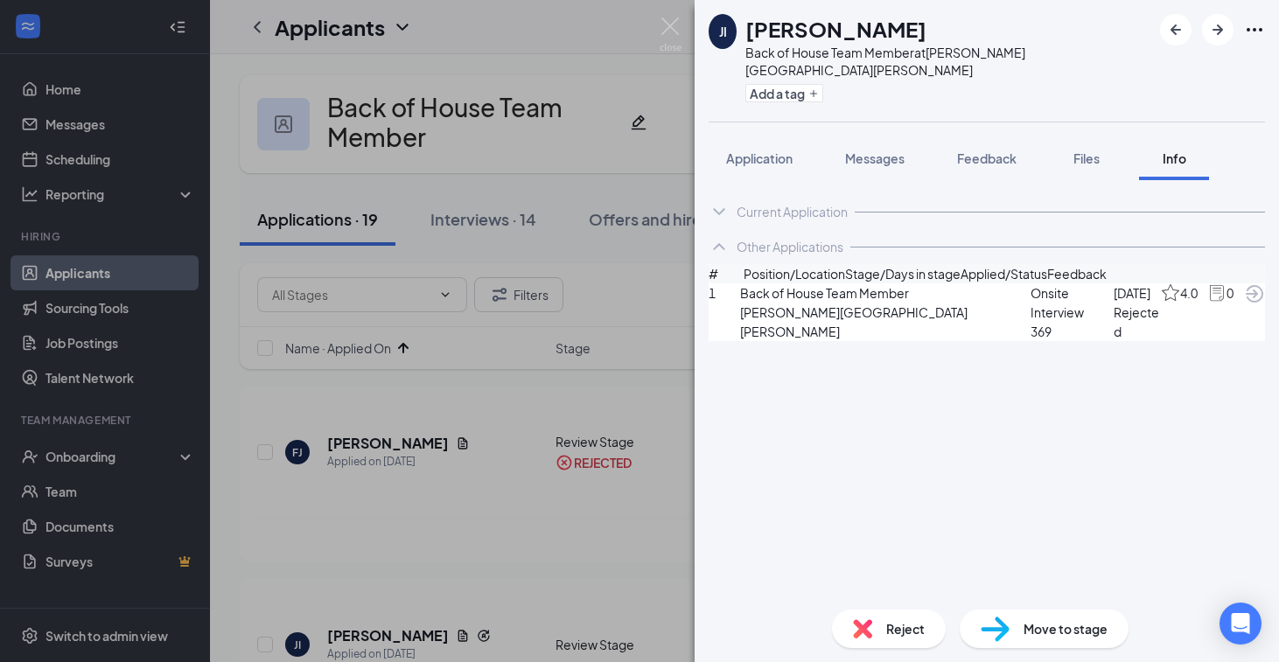
click at [1246, 303] on icon "ArrowCircle" at bounding box center [1254, 293] width 17 height 17
click at [1070, 628] on span "Move to stage" at bounding box center [1066, 628] width 84 height 19
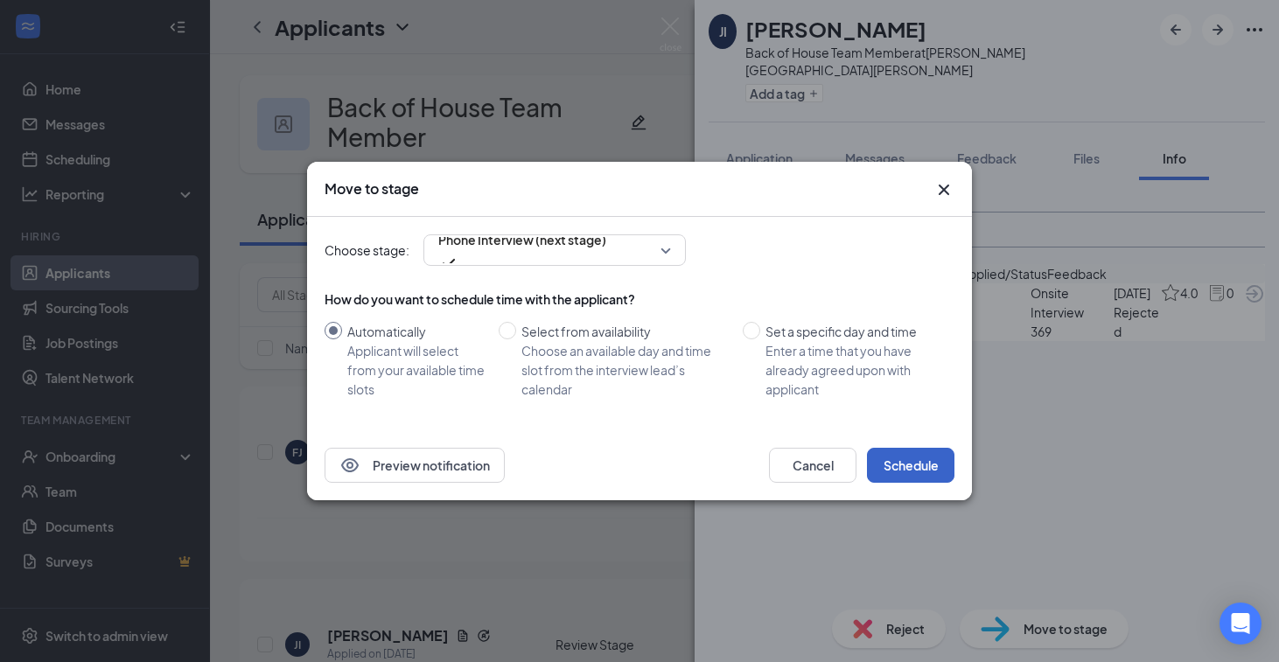
click at [934, 462] on button "Schedule" at bounding box center [910, 465] width 87 height 35
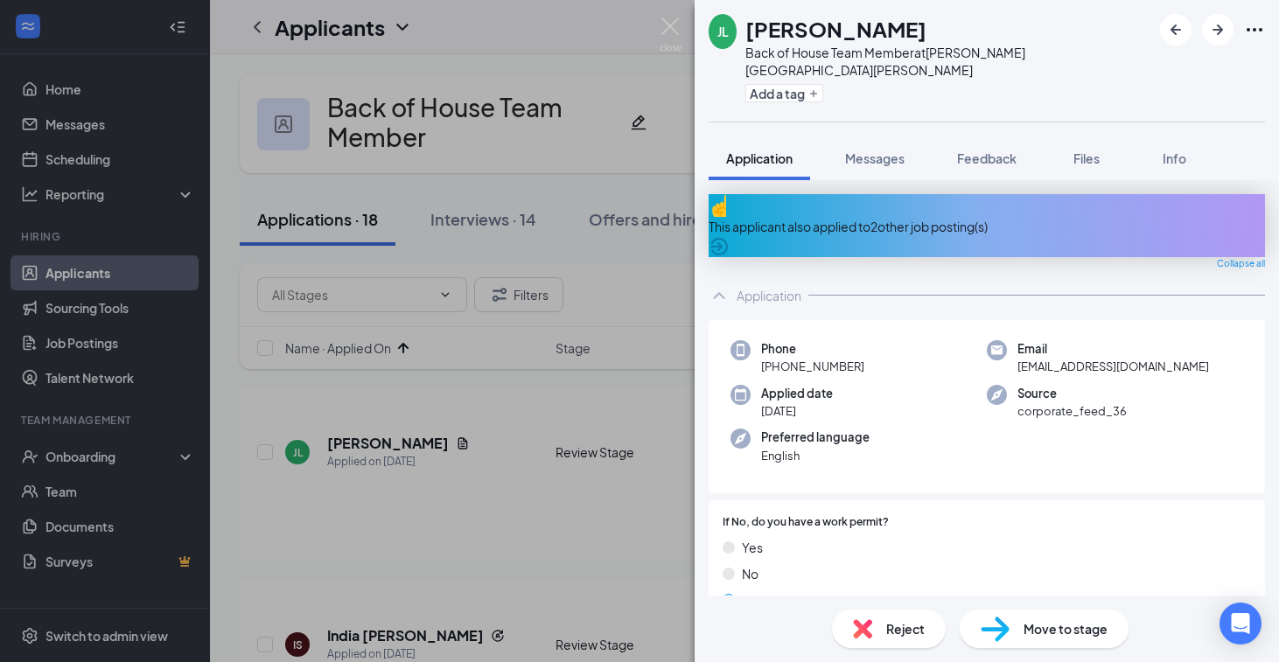
click at [875, 194] on div "This applicant also applied to 2 other job posting(s)" at bounding box center [987, 225] width 556 height 63
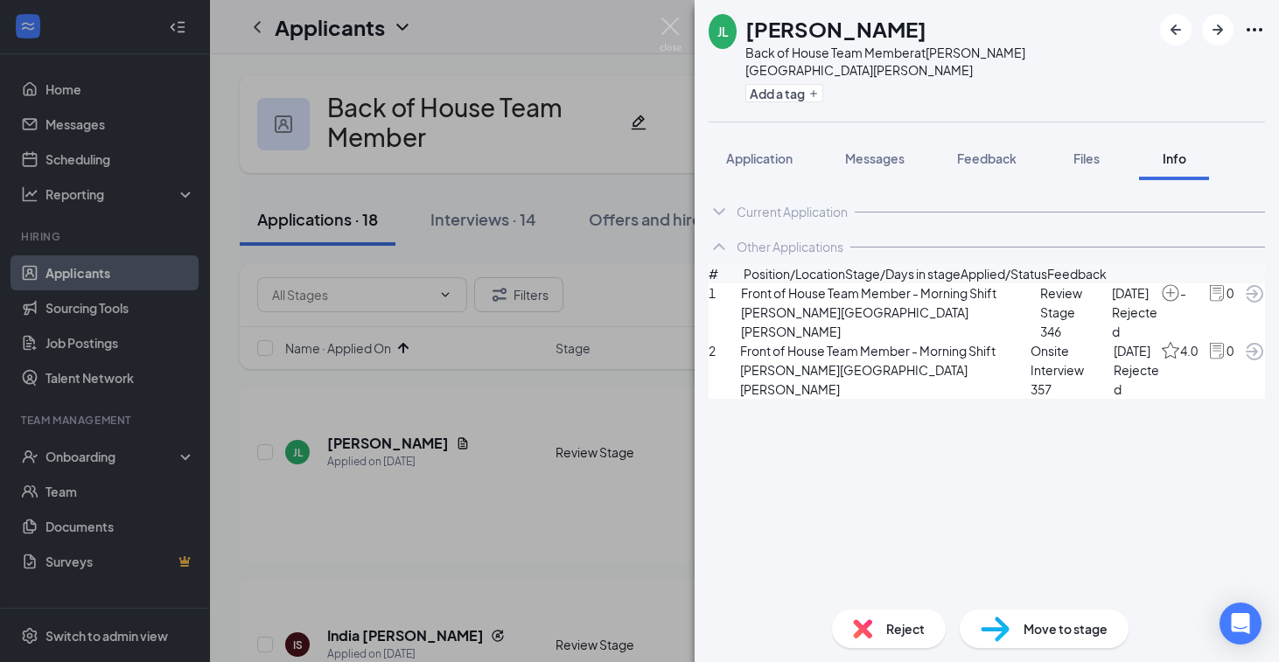
click at [1244, 362] on icon "ArrowCircle" at bounding box center [1254, 351] width 21 height 21
click at [1244, 304] on icon "ArrowCircle" at bounding box center [1254, 293] width 21 height 21
click at [798, 146] on button "Application" at bounding box center [759, 158] width 101 height 44
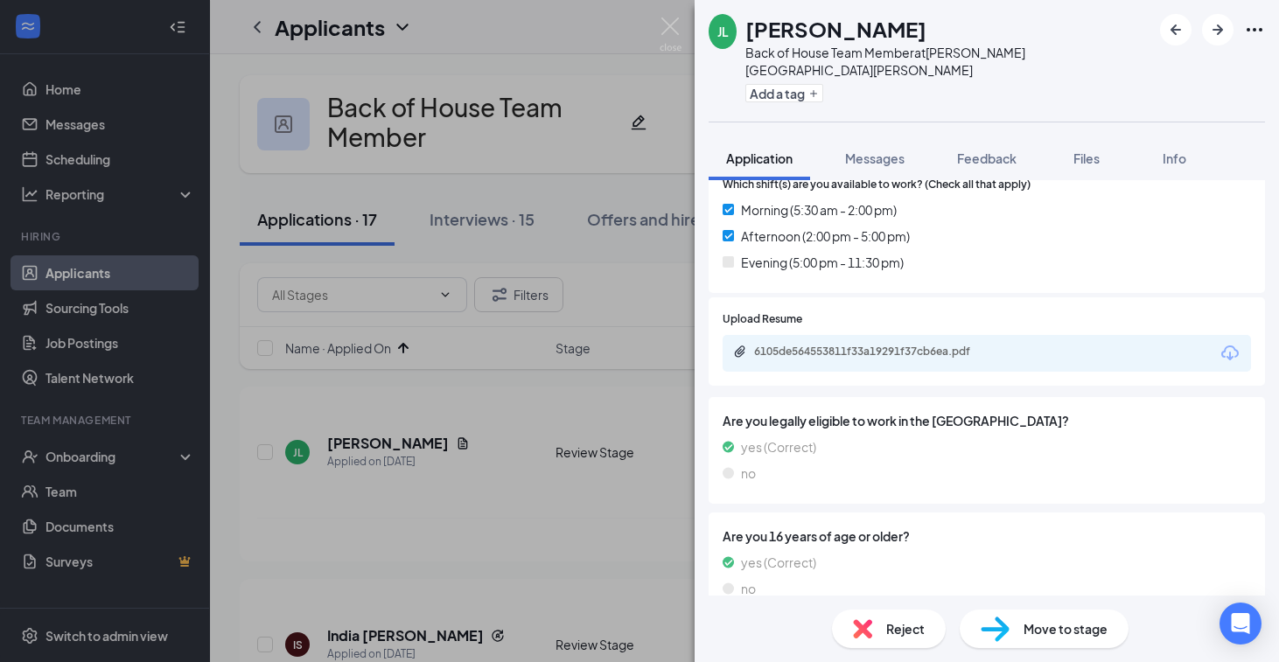
scroll to position [1114, 0]
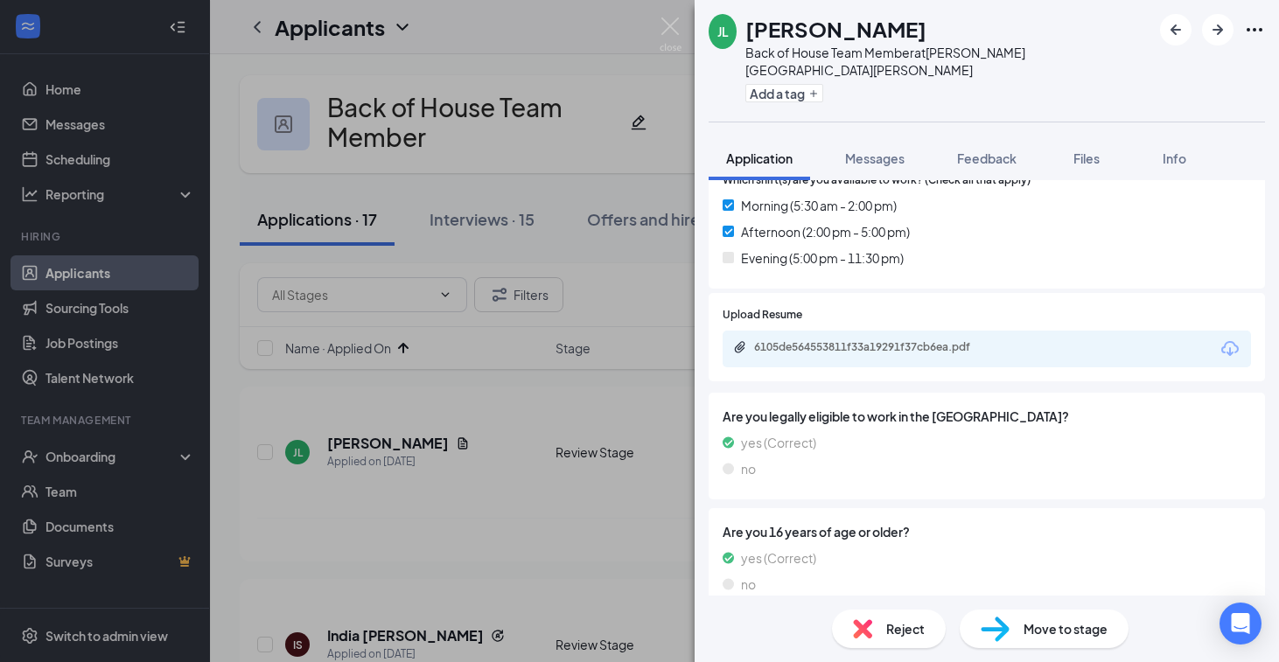
click at [958, 331] on div "6105de564553811f33a19291f37cb6ea.pdf" at bounding box center [987, 349] width 528 height 37
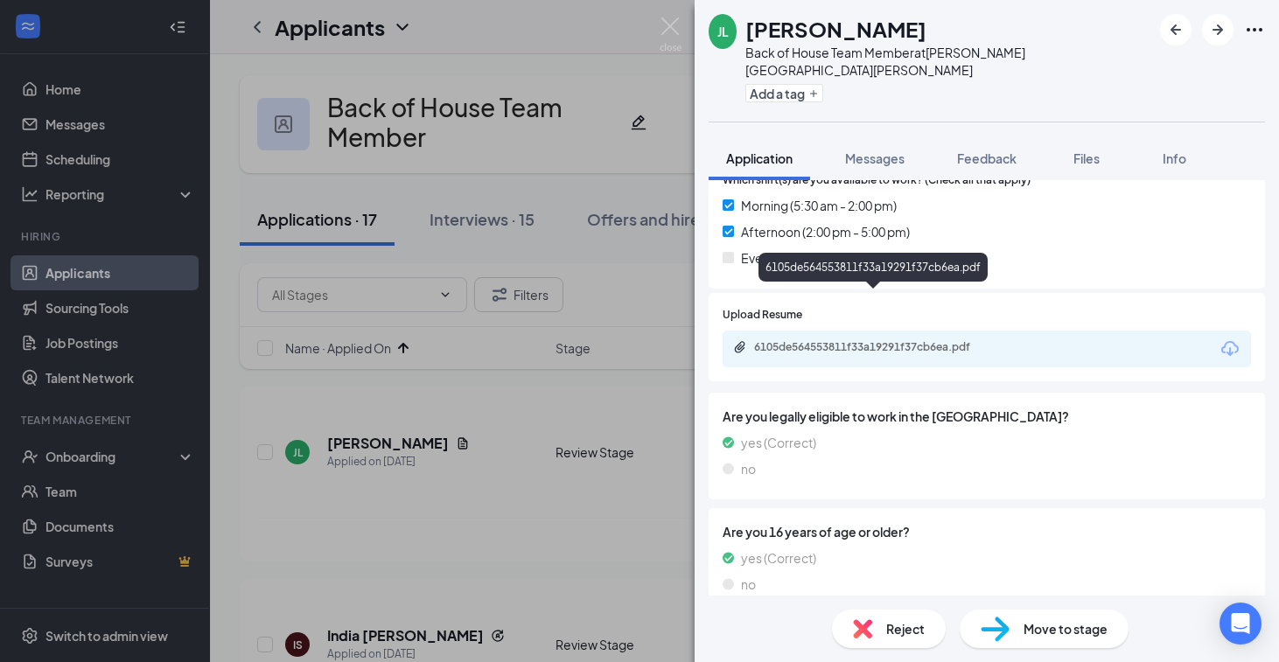
click at [930, 340] on div "6105de564553811f33a19291f37cb6ea.pdf" at bounding box center [874, 348] width 283 height 17
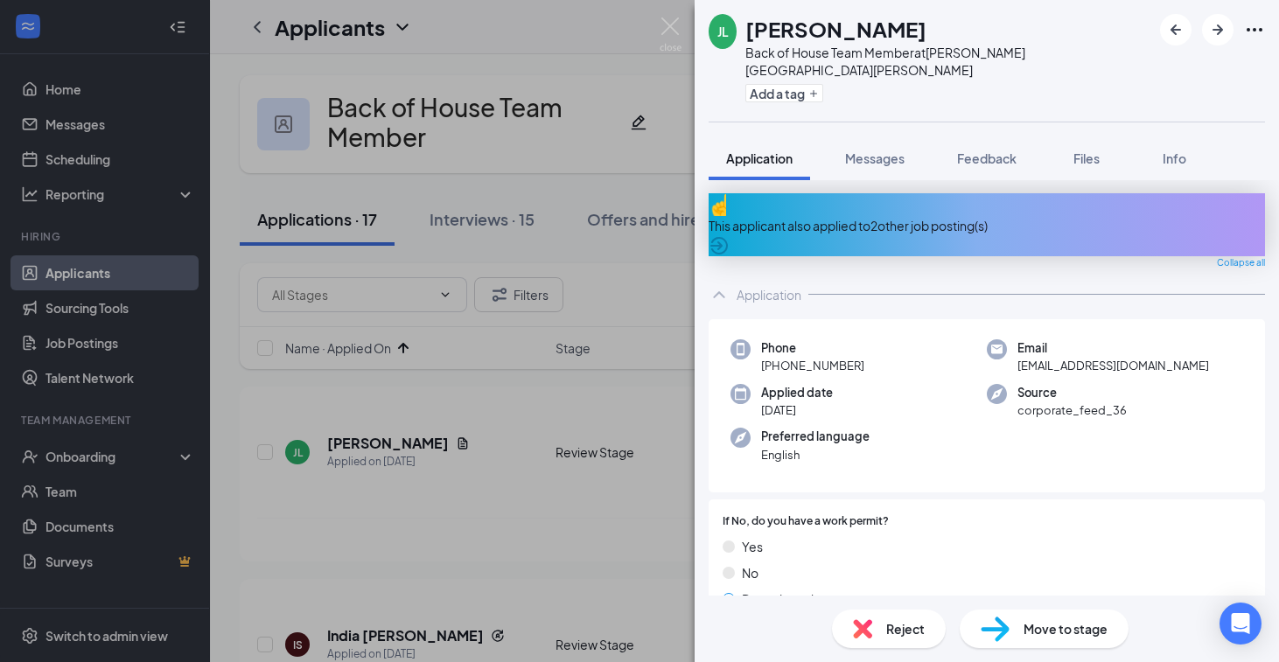
scroll to position [27, 0]
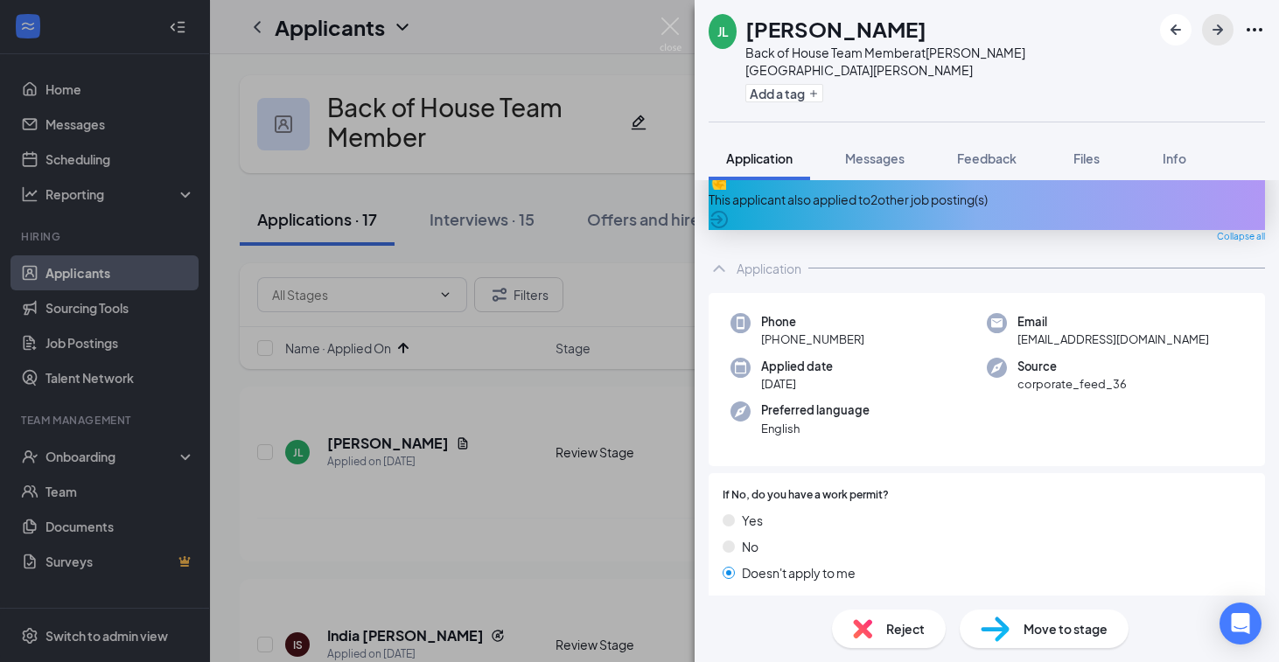
click at [1223, 43] on button "button" at bounding box center [1217, 29] width 31 height 31
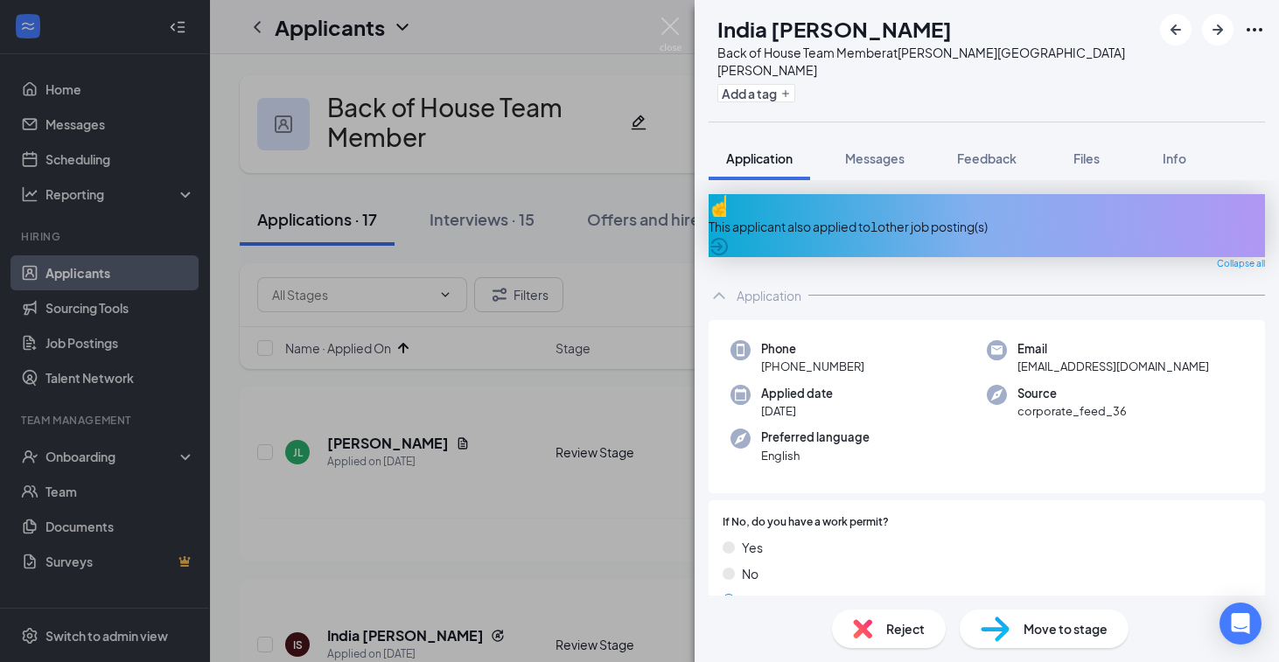
click at [960, 194] on div "This applicant also applied to 1 other job posting(s)" at bounding box center [987, 225] width 556 height 63
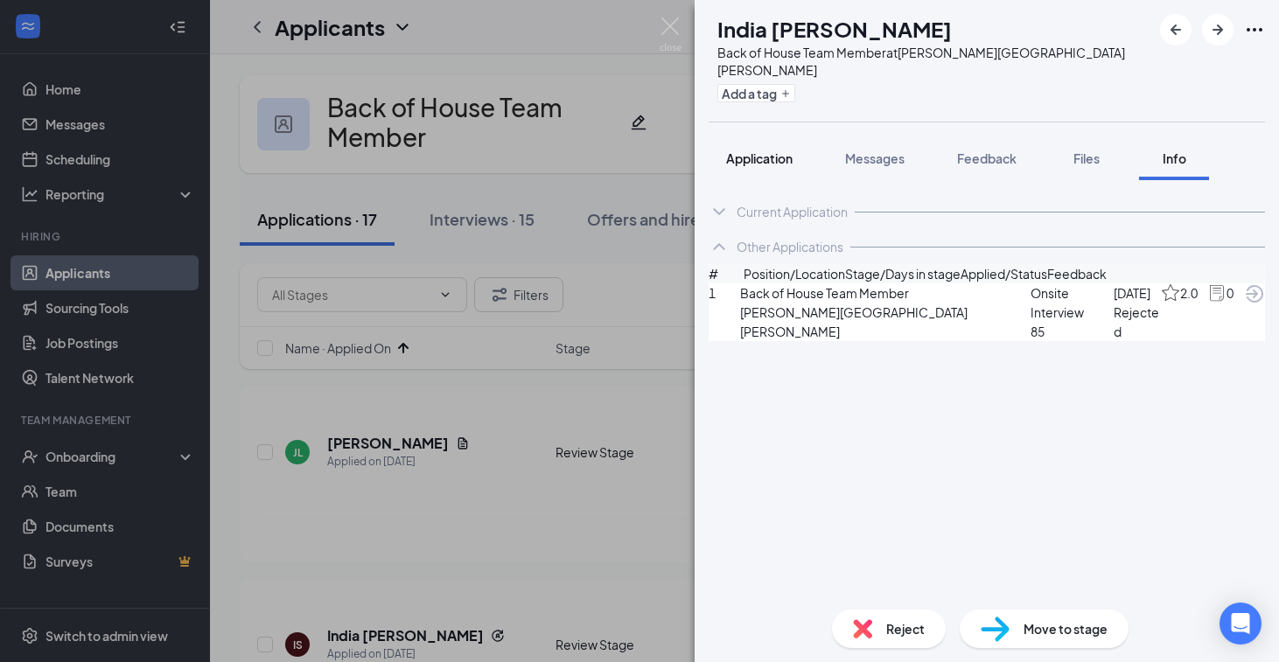
click at [765, 150] on span "Application" at bounding box center [759, 158] width 66 height 16
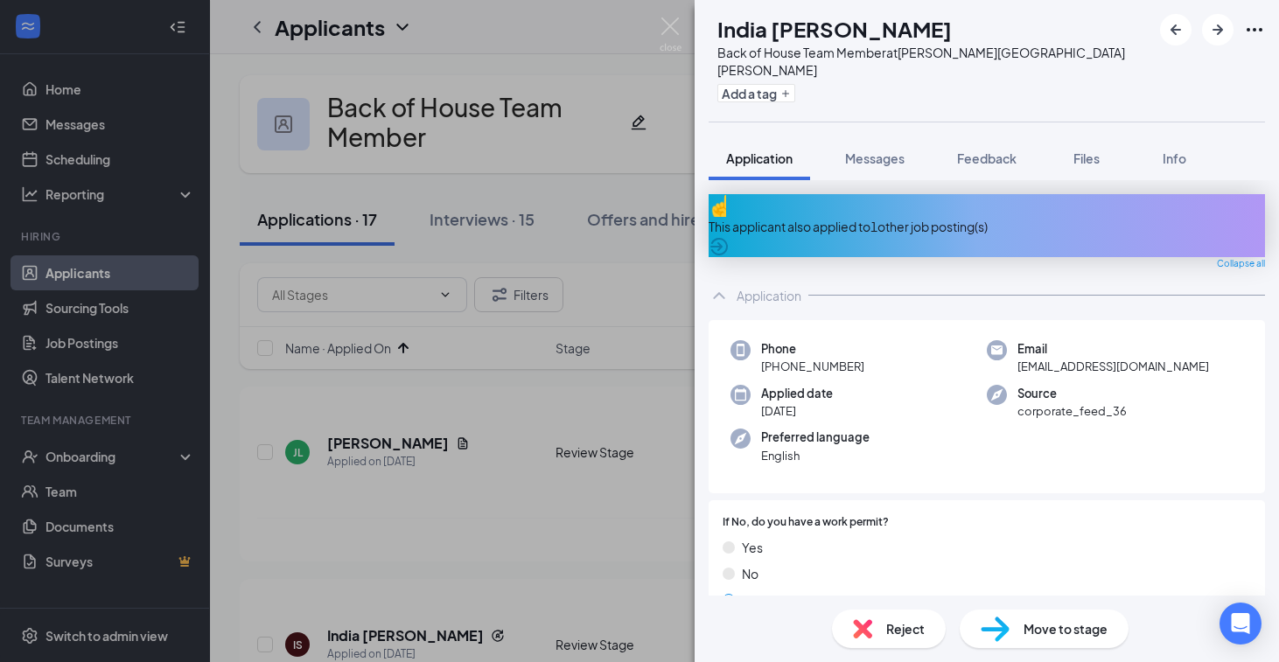
click at [861, 630] on img at bounding box center [862, 628] width 19 height 19
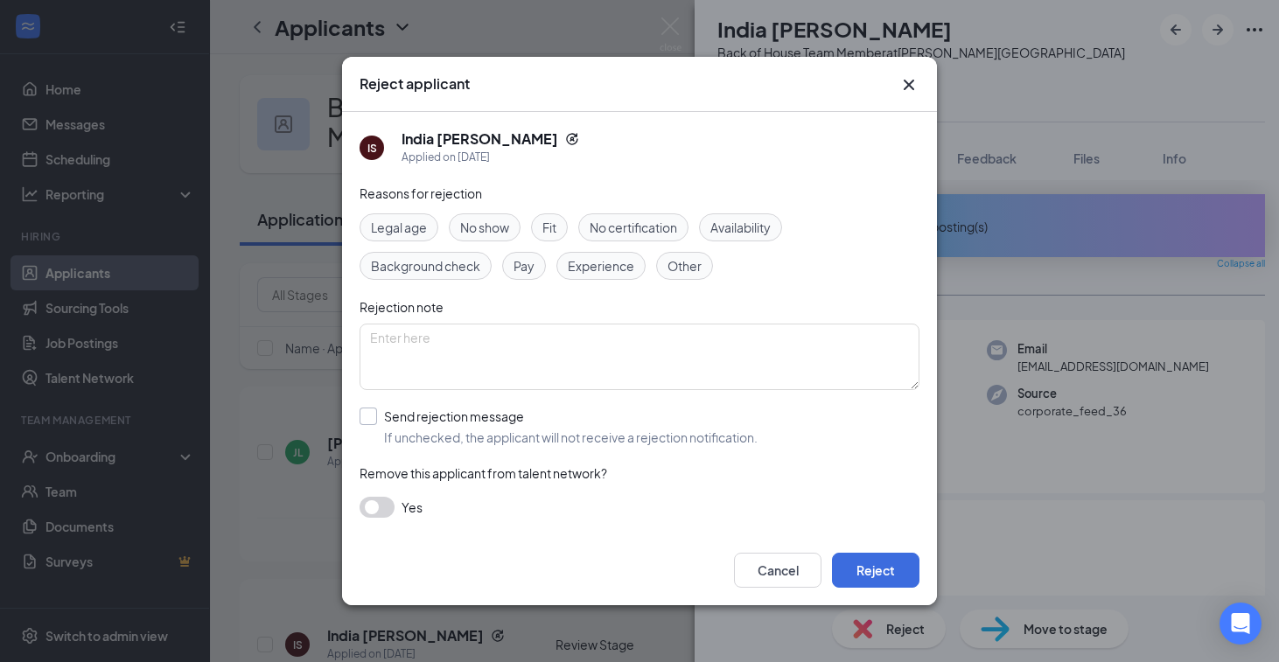
click at [374, 419] on input "Send rejection message If unchecked, the applicant will not receive a rejection…" at bounding box center [559, 427] width 398 height 38
checkbox input "true"
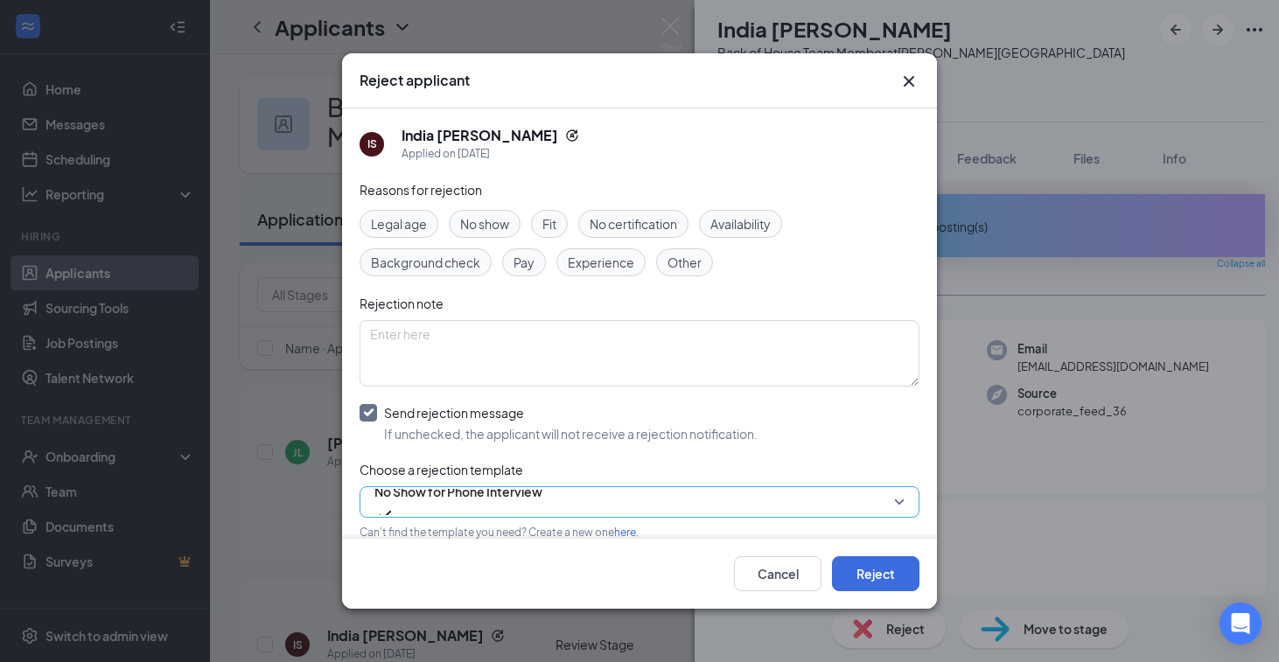
click at [451, 502] on span "No Show for Phone Interview" at bounding box center [458, 492] width 168 height 26
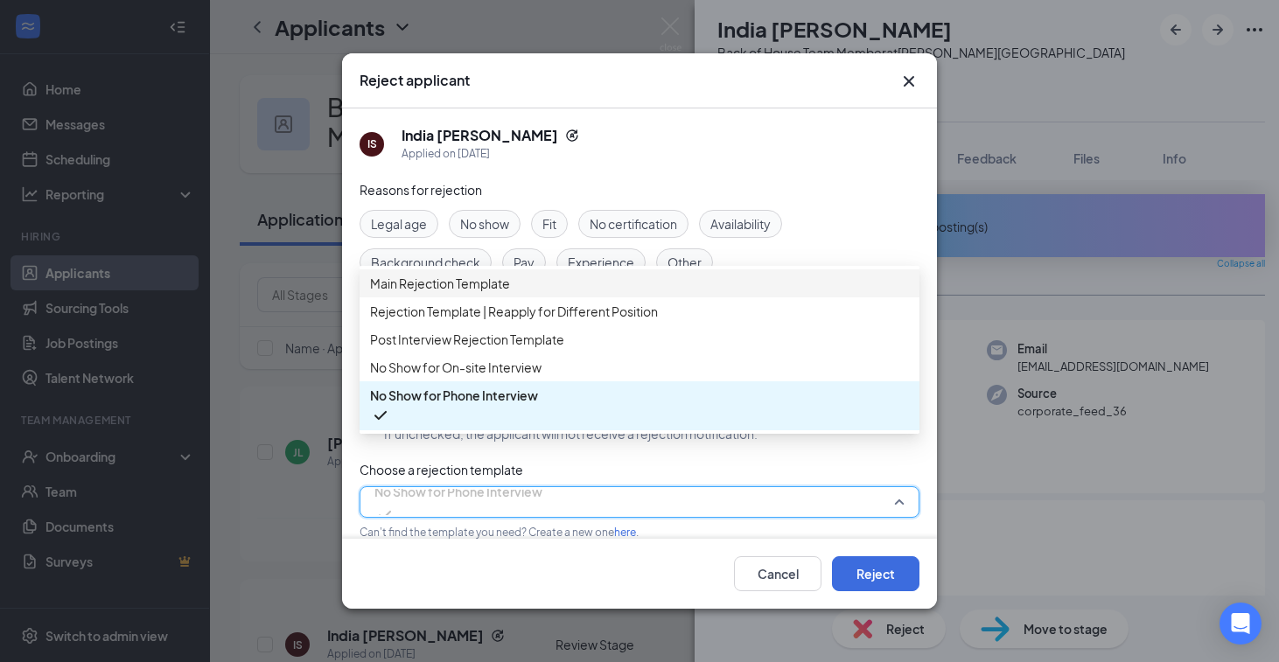
click at [421, 281] on div "Main Rejection Template" at bounding box center [640, 283] width 560 height 28
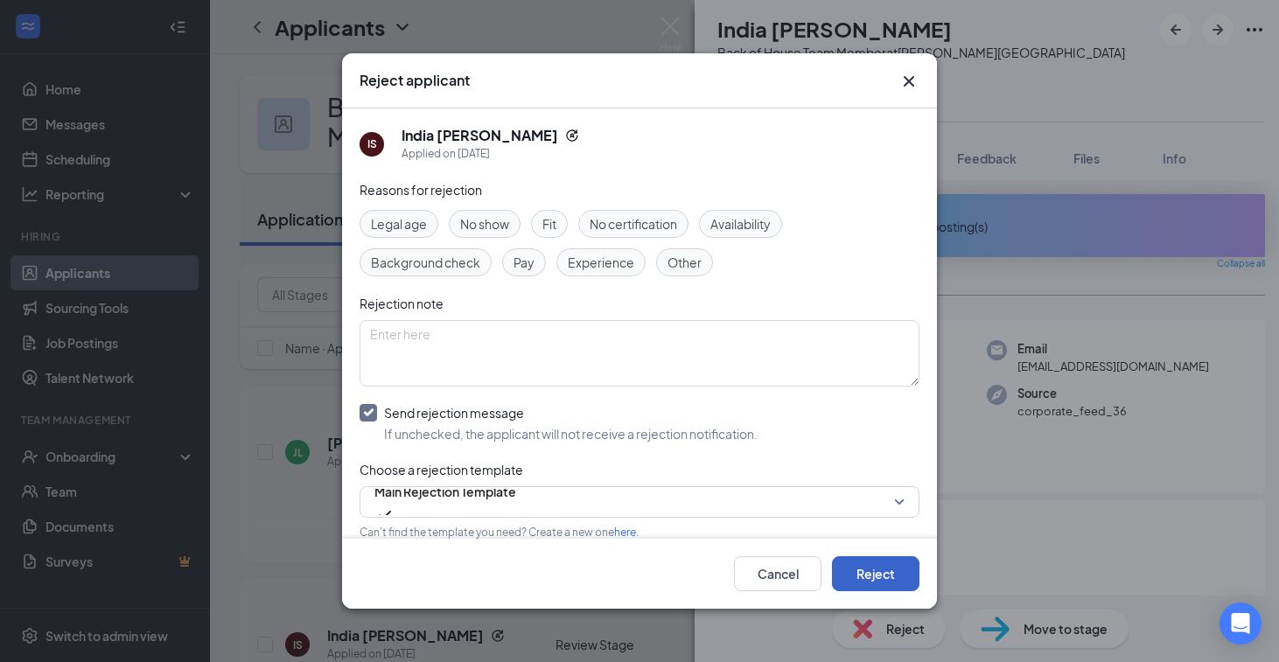
click at [877, 574] on button "Reject" at bounding box center [875, 573] width 87 height 35
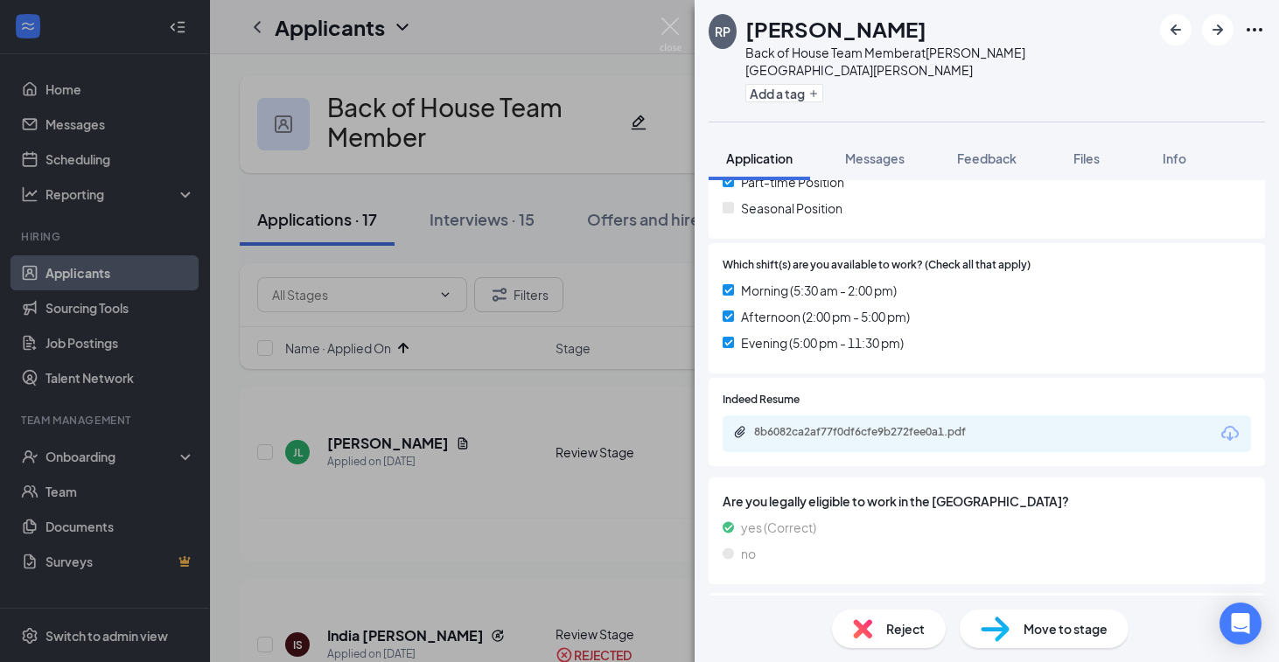
scroll to position [953, 0]
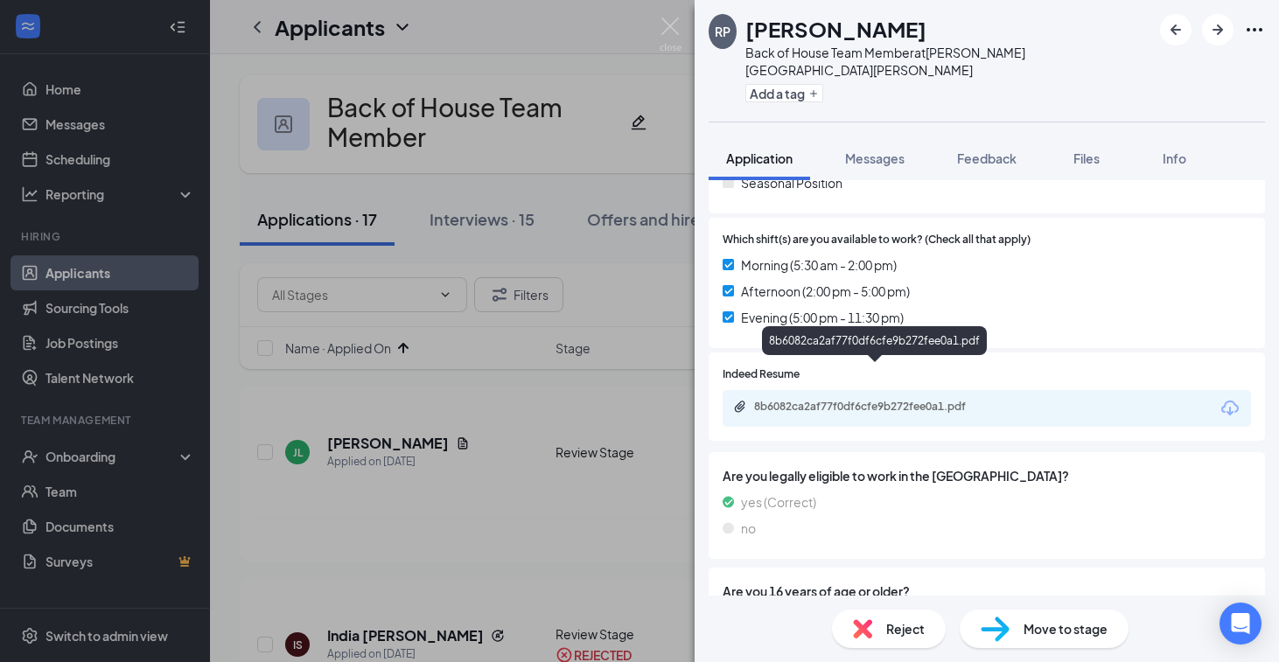
click at [870, 400] on div "8b6082ca2af77f0df6cfe9b272fee0a1.pdf" at bounding box center [876, 407] width 245 height 14
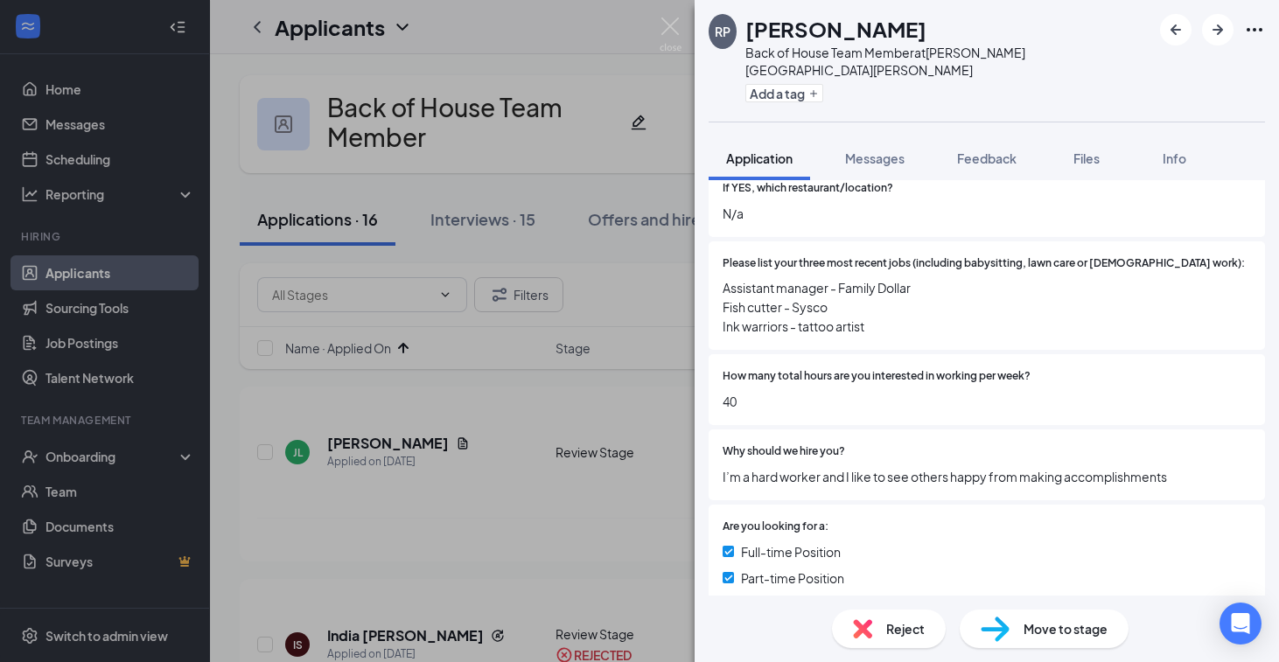
scroll to position [542, 0]
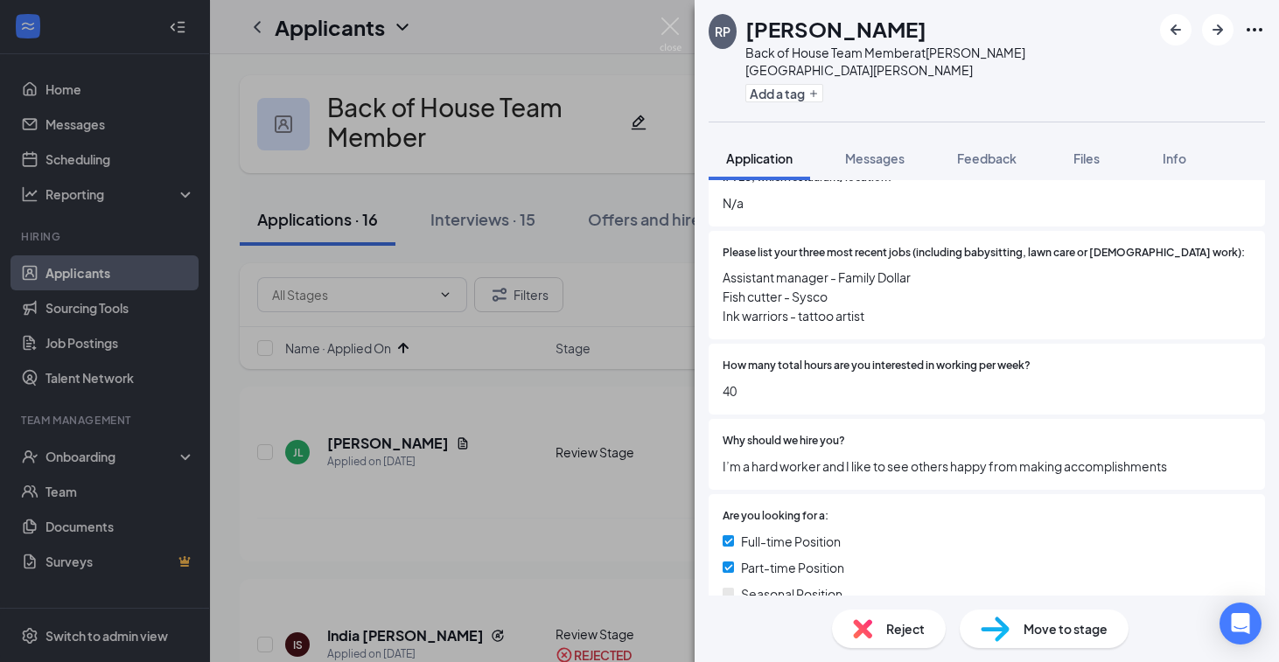
click at [1078, 627] on span "Move to stage" at bounding box center [1066, 628] width 84 height 19
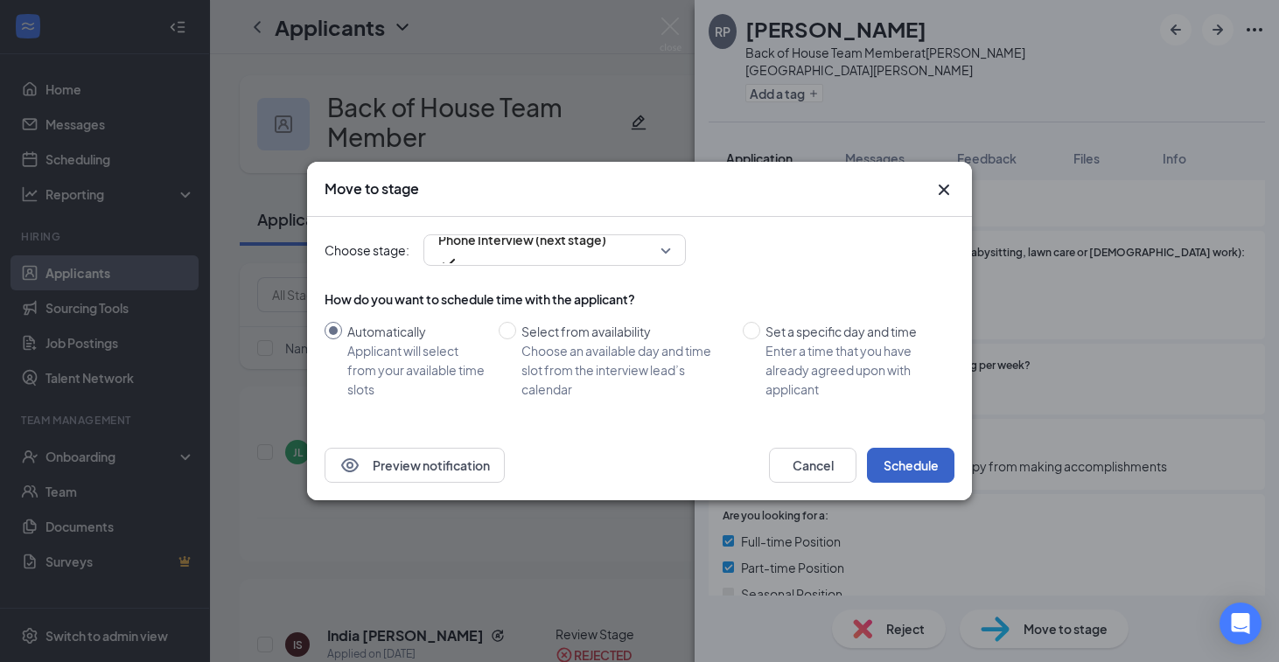
click at [927, 455] on button "Schedule" at bounding box center [910, 465] width 87 height 35
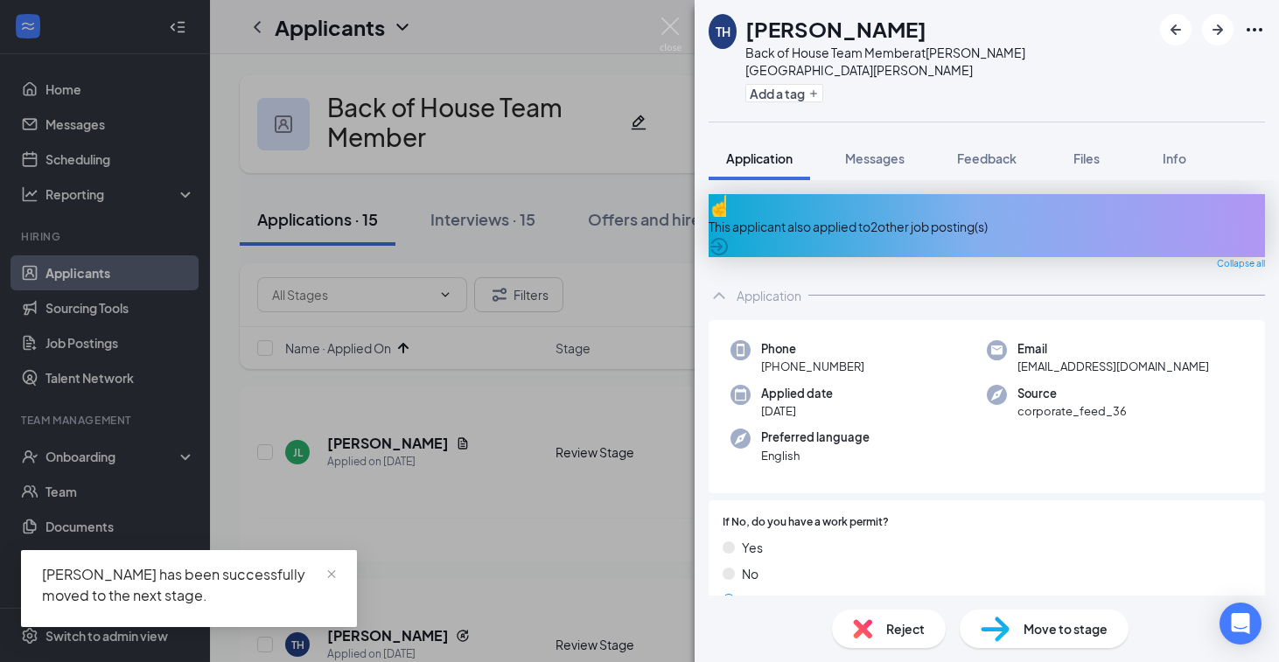
click at [944, 217] on div "This applicant also applied to 2 other job posting(s)" at bounding box center [987, 226] width 556 height 19
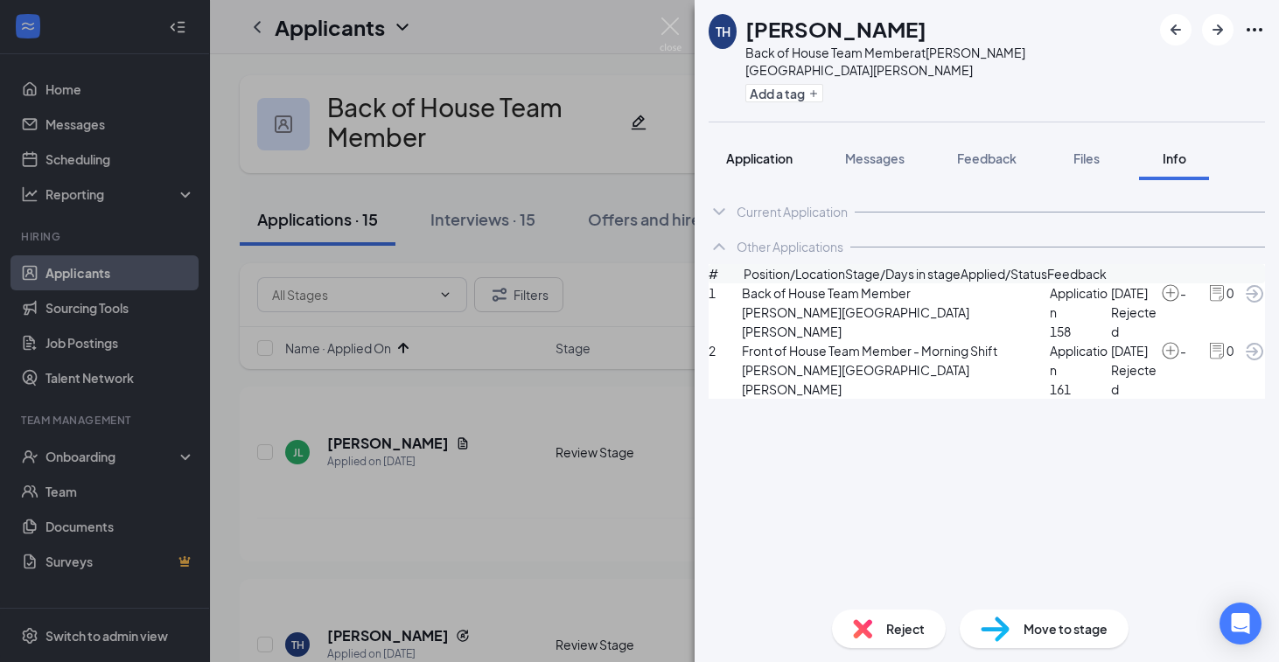
click at [753, 150] on div "Application" at bounding box center [759, 158] width 66 height 17
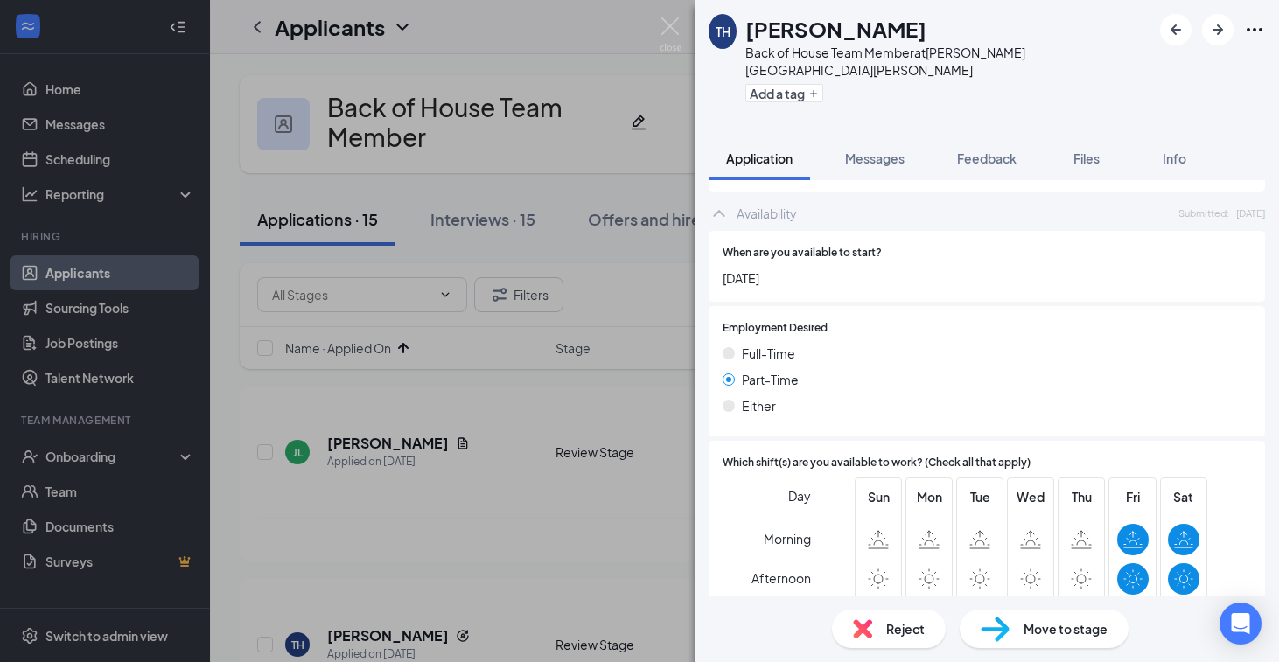
scroll to position [1729, 0]
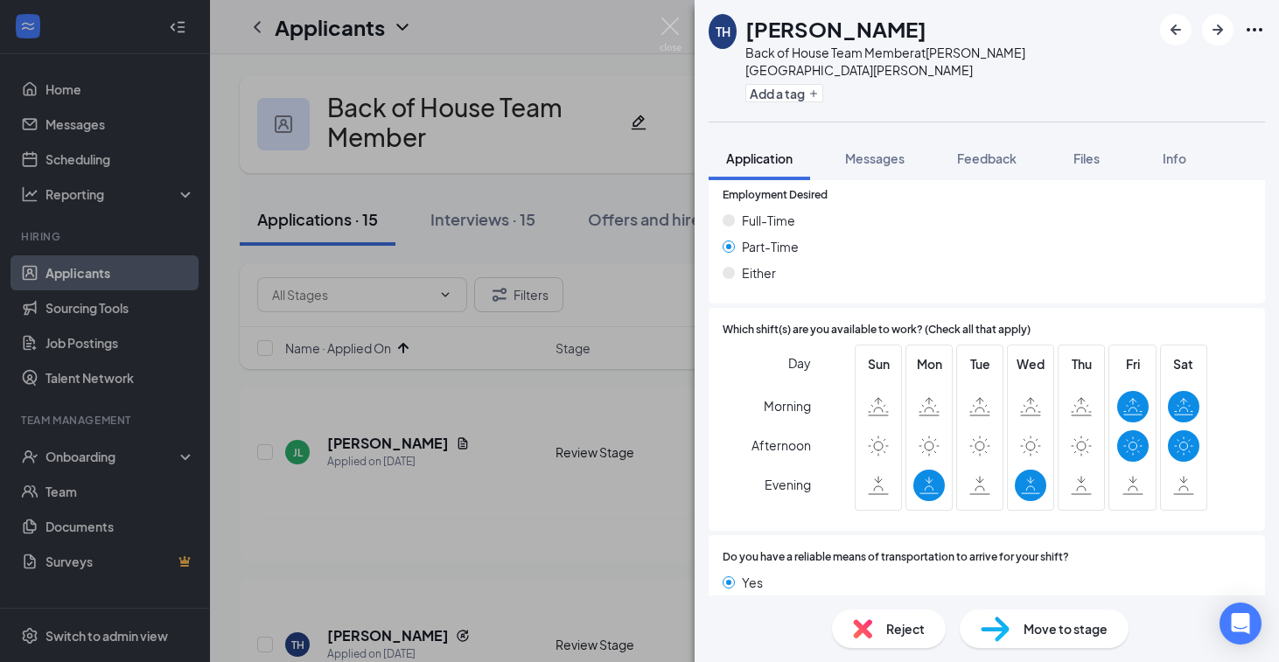
click at [893, 629] on span "Reject" at bounding box center [905, 628] width 38 height 19
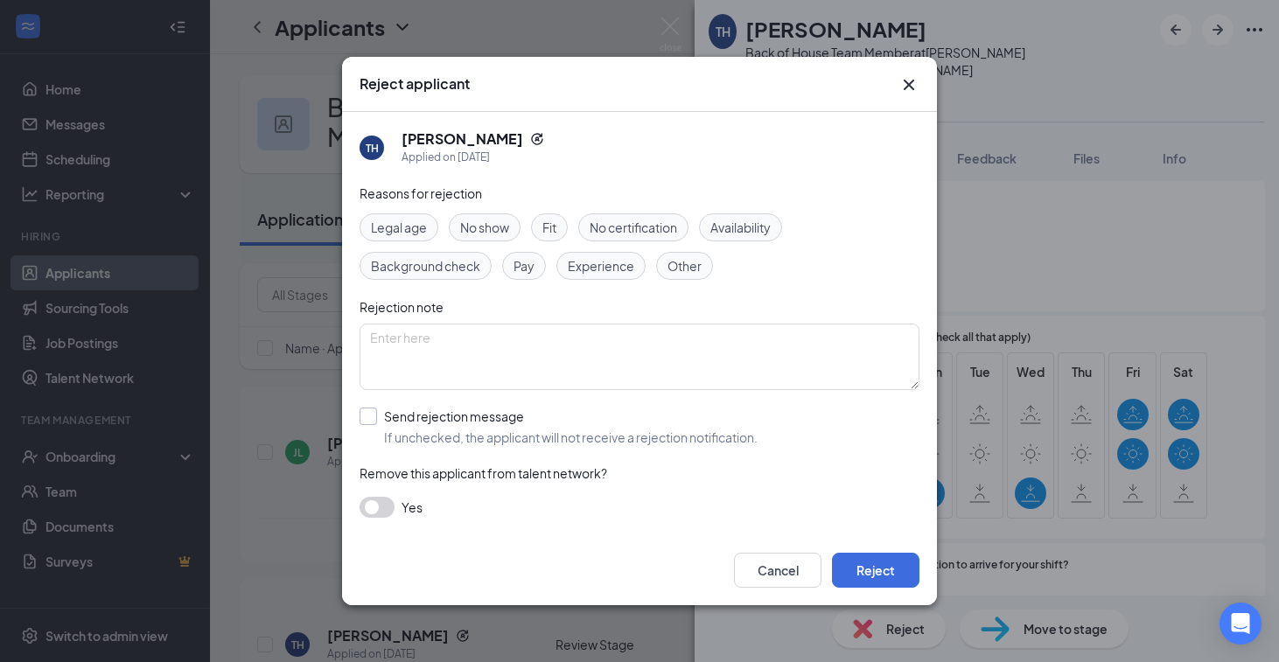
click at [444, 432] on input "Send rejection message If unchecked, the applicant will not receive a rejection…" at bounding box center [559, 427] width 398 height 38
checkbox input "true"
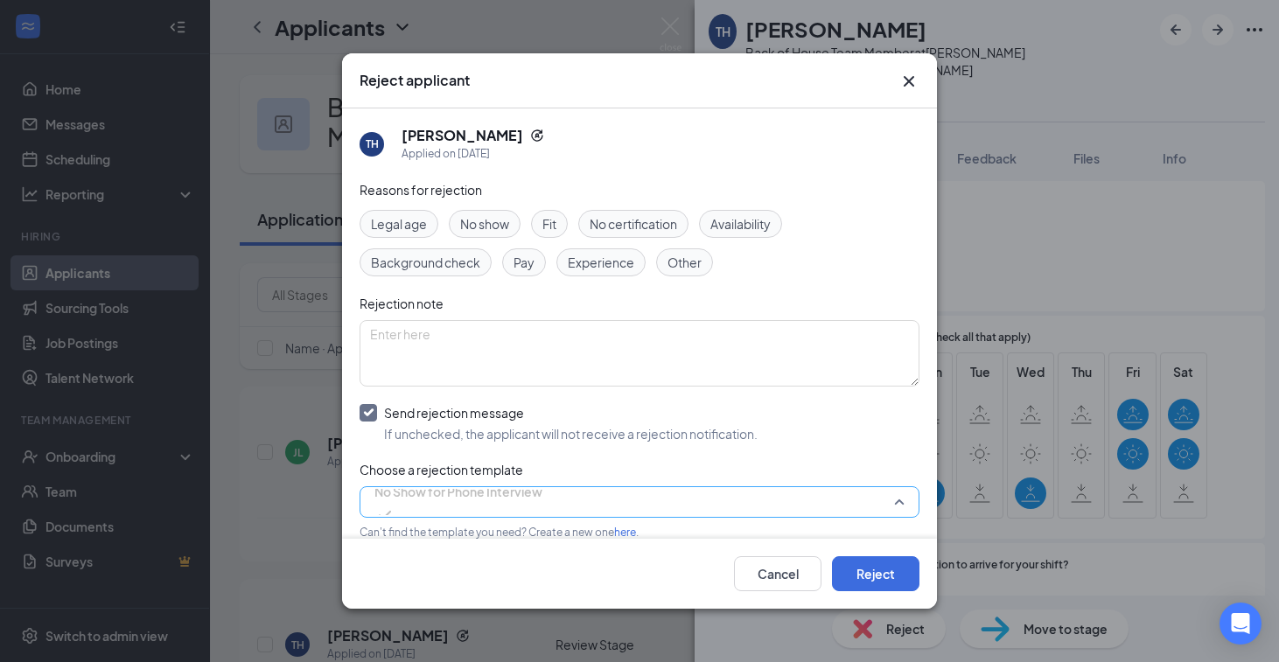
click at [514, 493] on span "No Show for Phone Interview" at bounding box center [458, 492] width 168 height 26
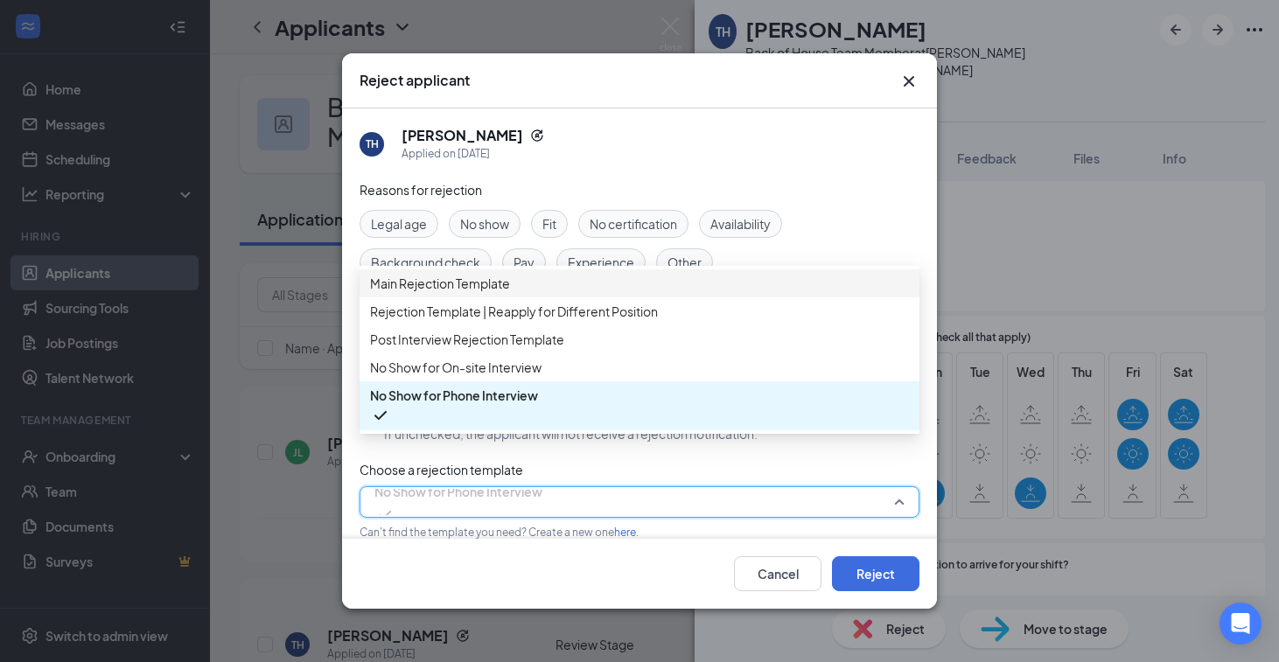
click at [500, 289] on span "Main Rejection Template" at bounding box center [440, 283] width 140 height 19
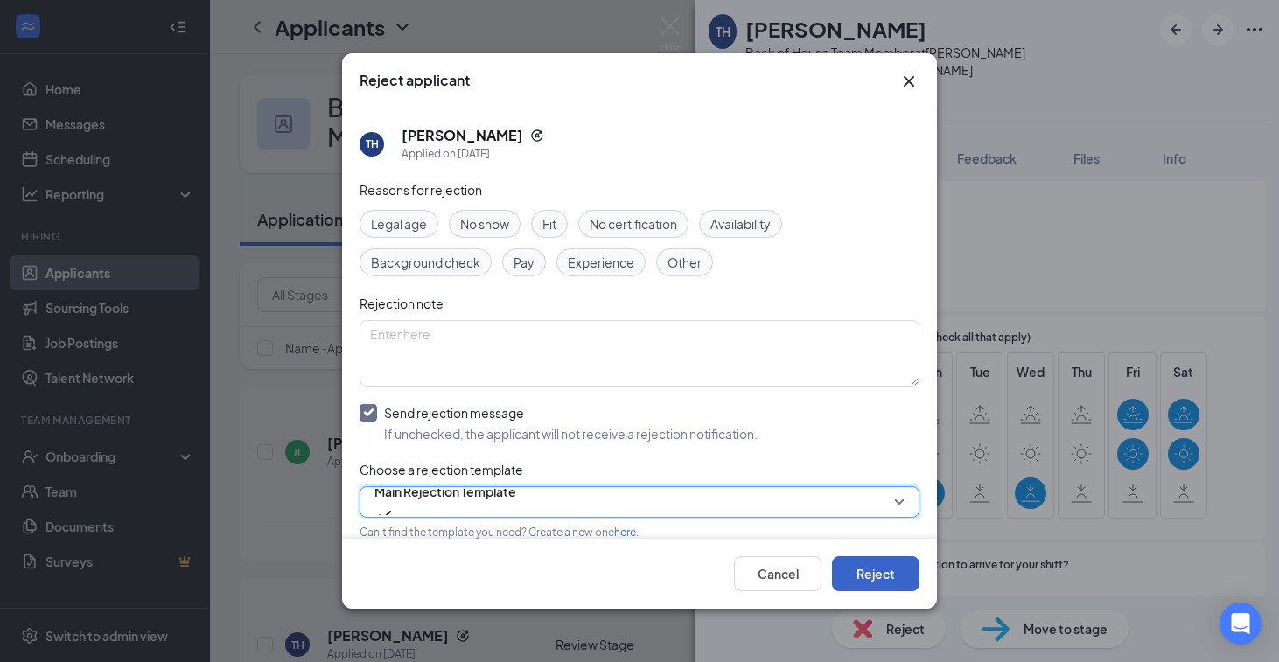
click at [912, 567] on button "Reject" at bounding box center [875, 573] width 87 height 35
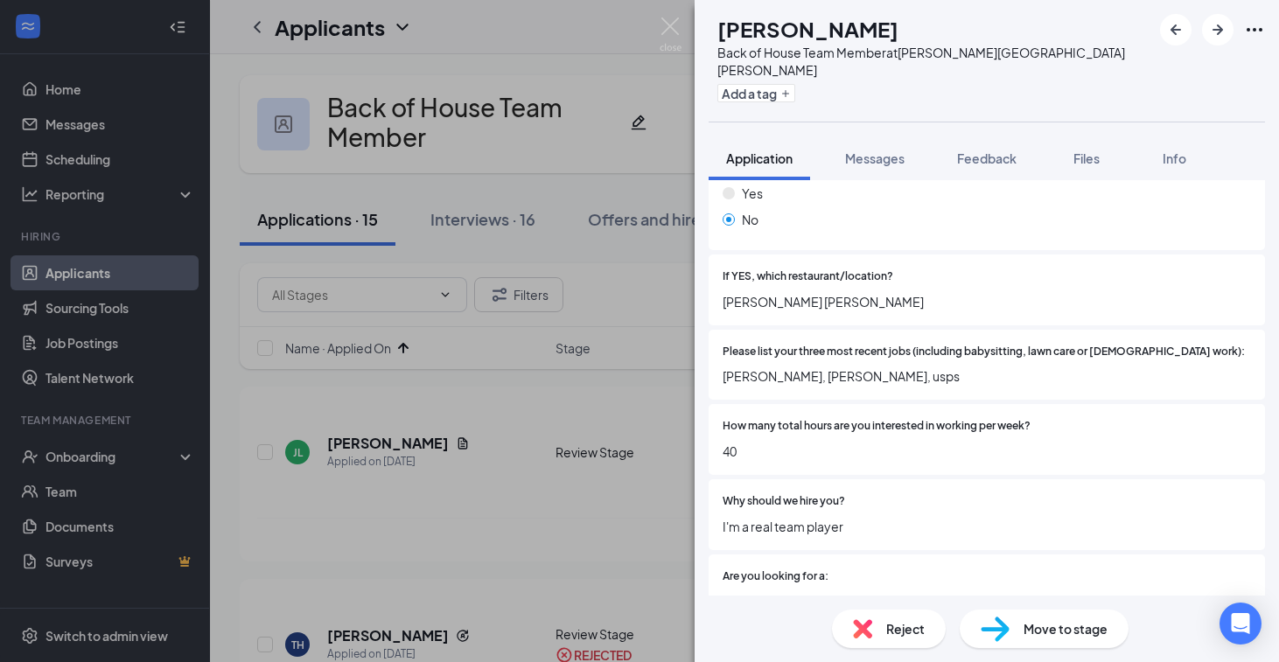
scroll to position [451, 0]
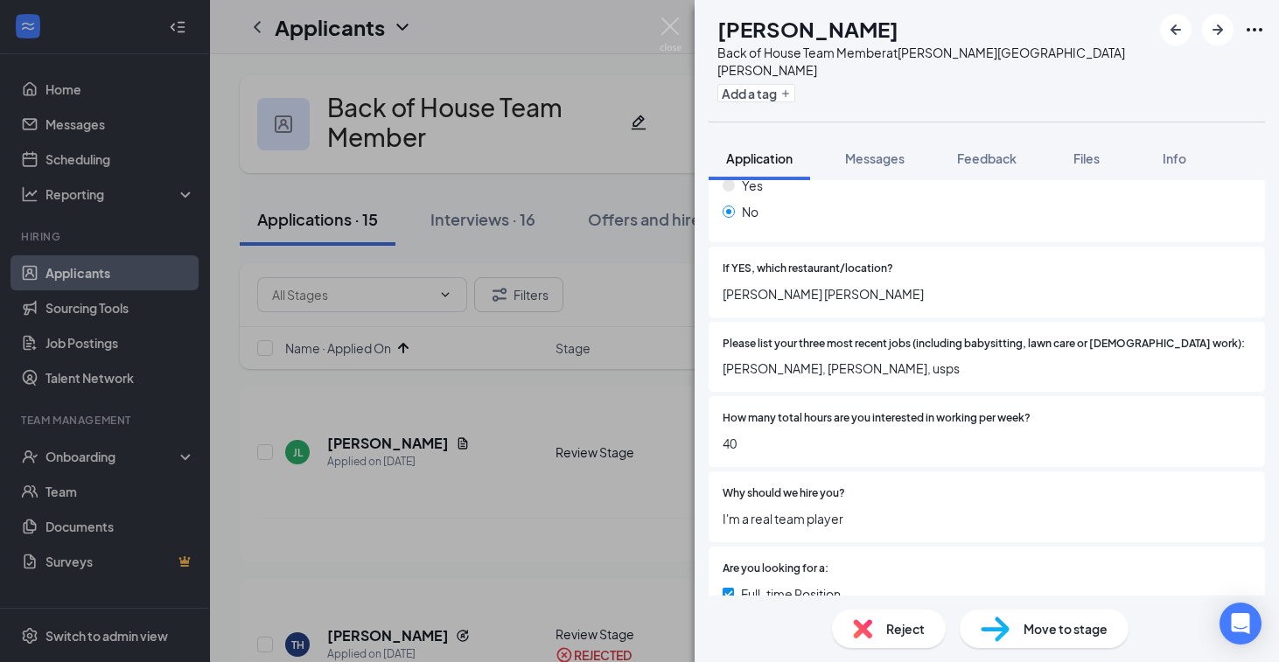
click at [888, 620] on span "Reject" at bounding box center [905, 628] width 38 height 19
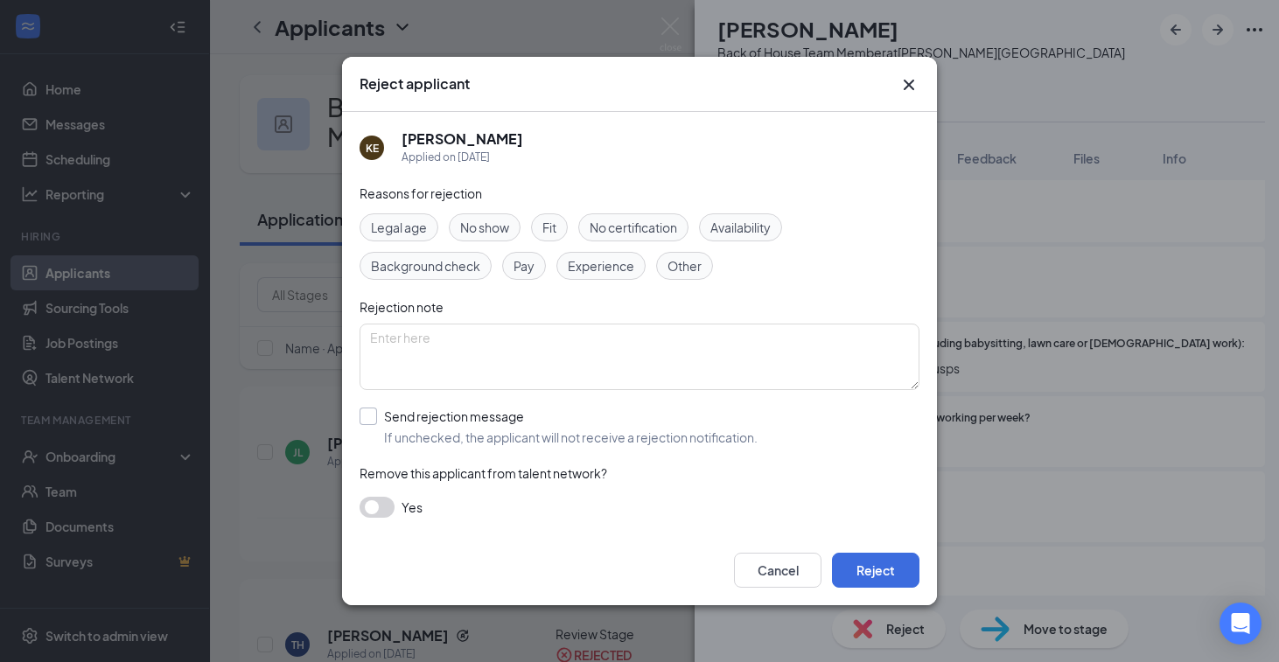
click at [490, 413] on input "Send rejection message If unchecked, the applicant will not receive a rejection…" at bounding box center [559, 427] width 398 height 38
checkbox input "true"
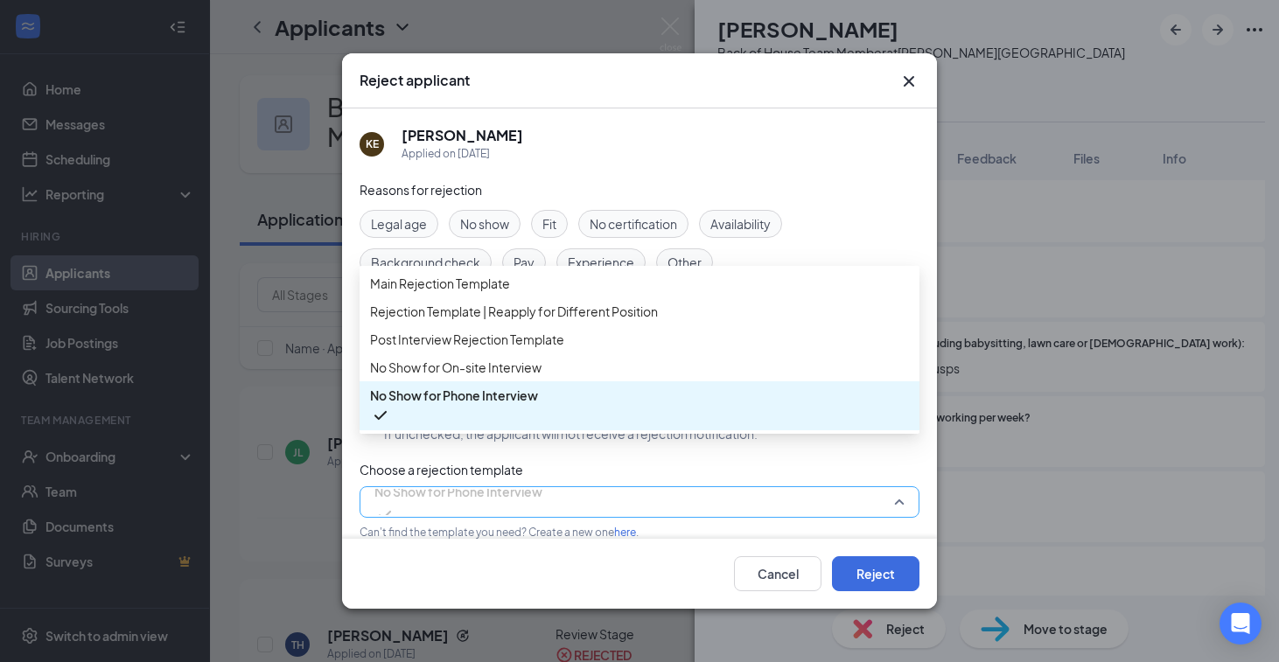
click at [526, 505] on span "No Show for Phone Interview" at bounding box center [458, 492] width 168 height 26
click at [479, 293] on span "Main Rejection Template" at bounding box center [440, 283] width 140 height 19
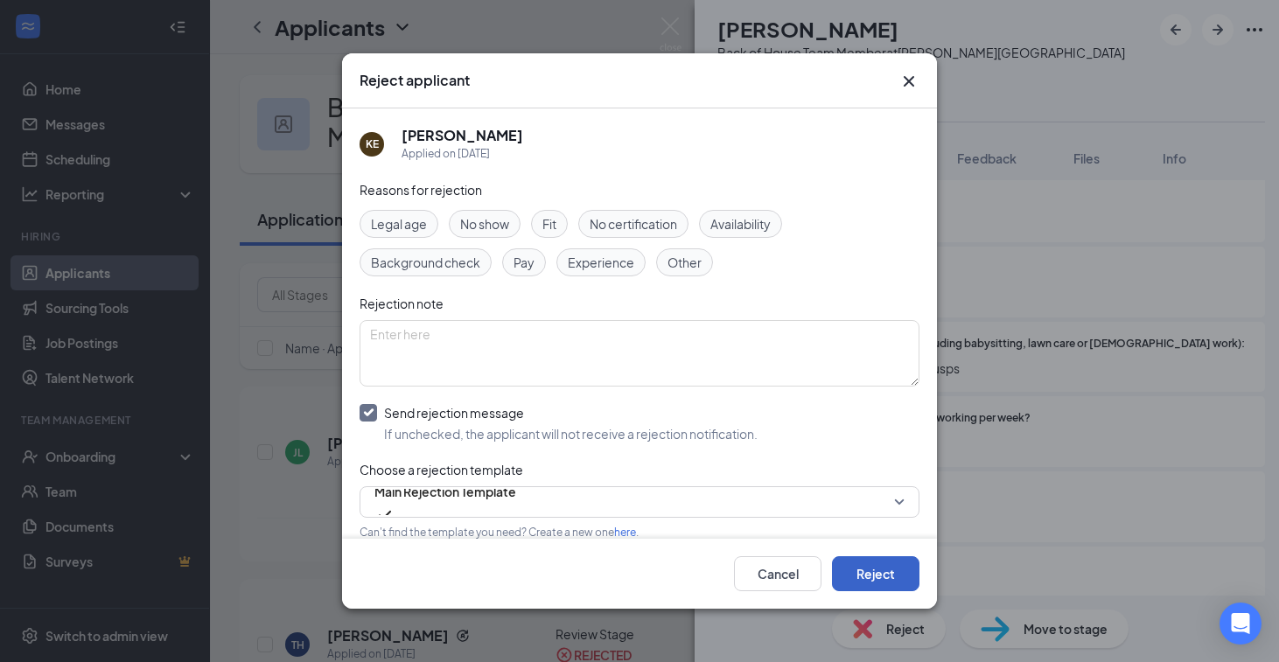
click at [880, 591] on button "Reject" at bounding box center [875, 573] width 87 height 35
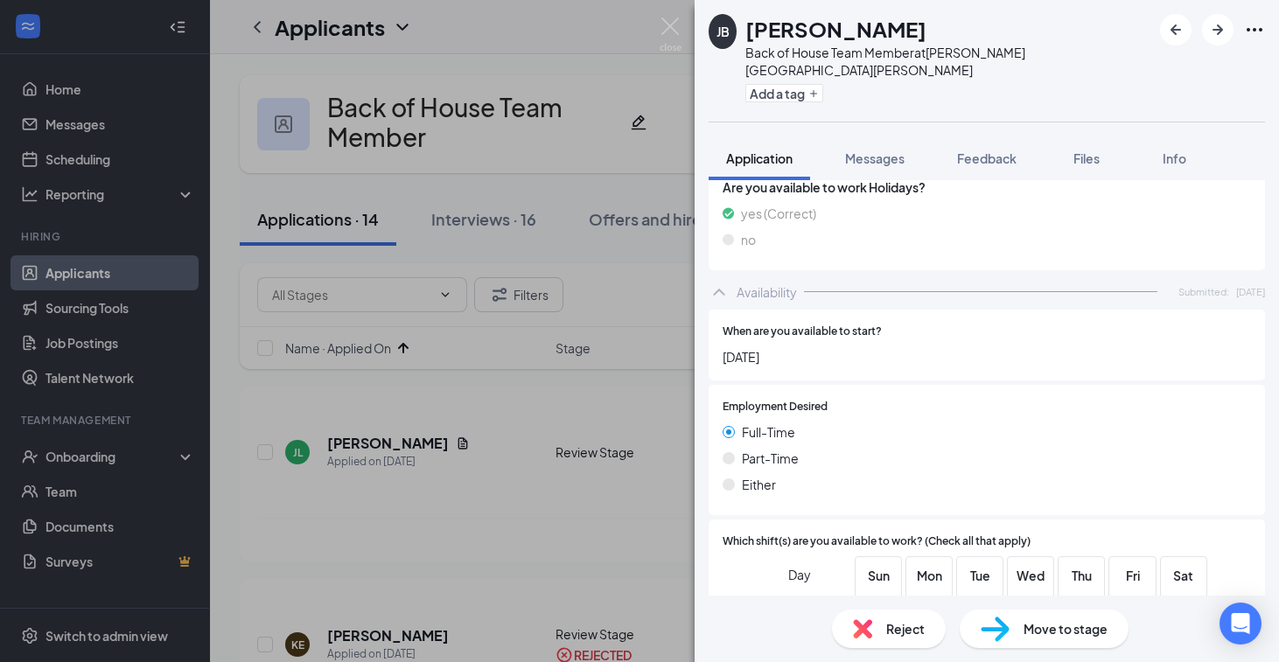
scroll to position [1466, 0]
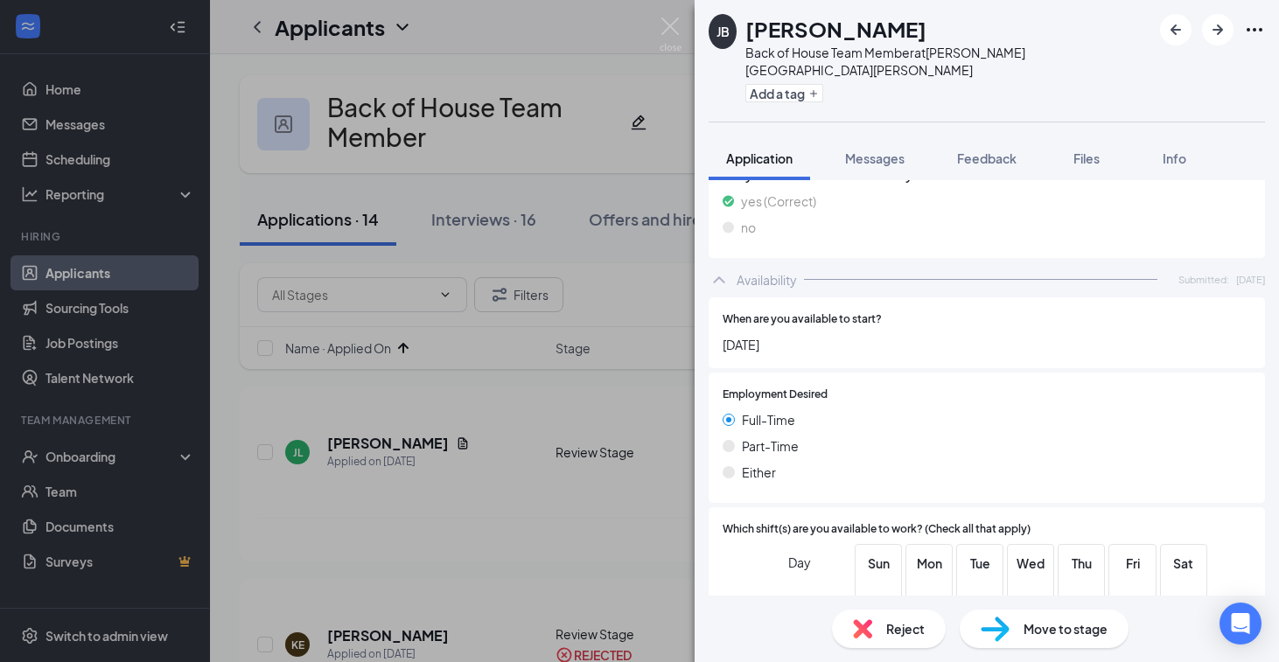
click at [874, 631] on div "Reject" at bounding box center [889, 629] width 114 height 38
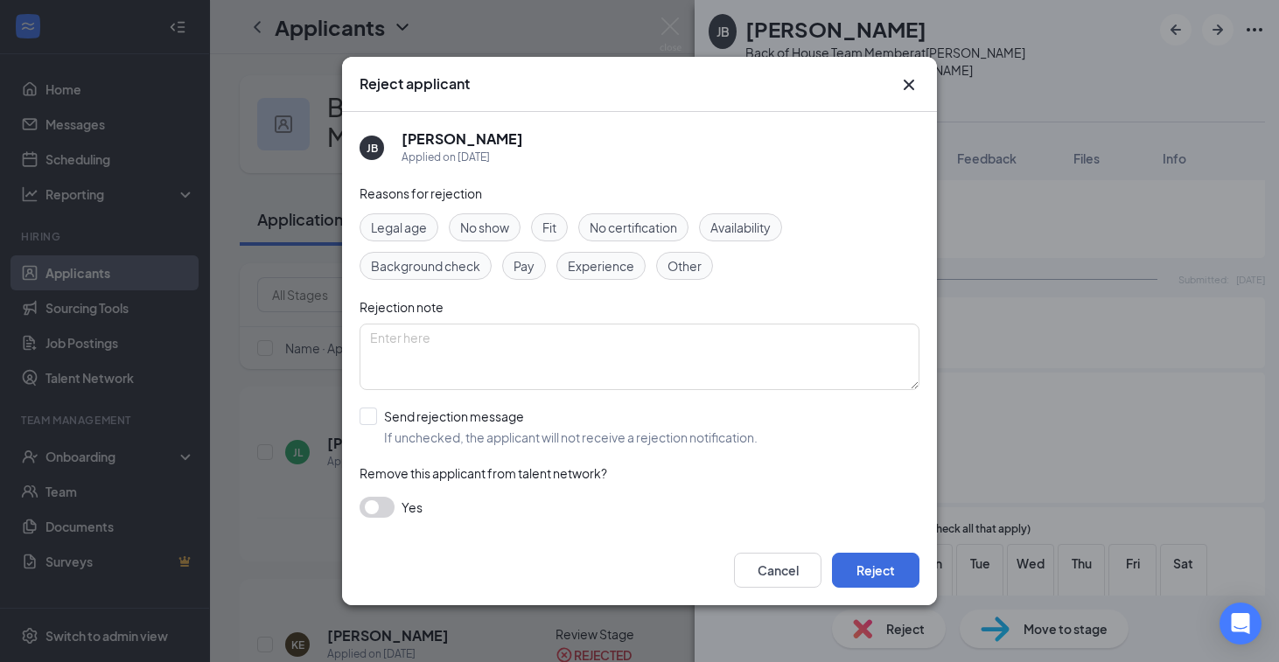
click at [996, 466] on div "Reject applicant JB Jamar Barber Applied on Aug 25 Reasons for rejection Legal …" at bounding box center [639, 331] width 1279 height 662
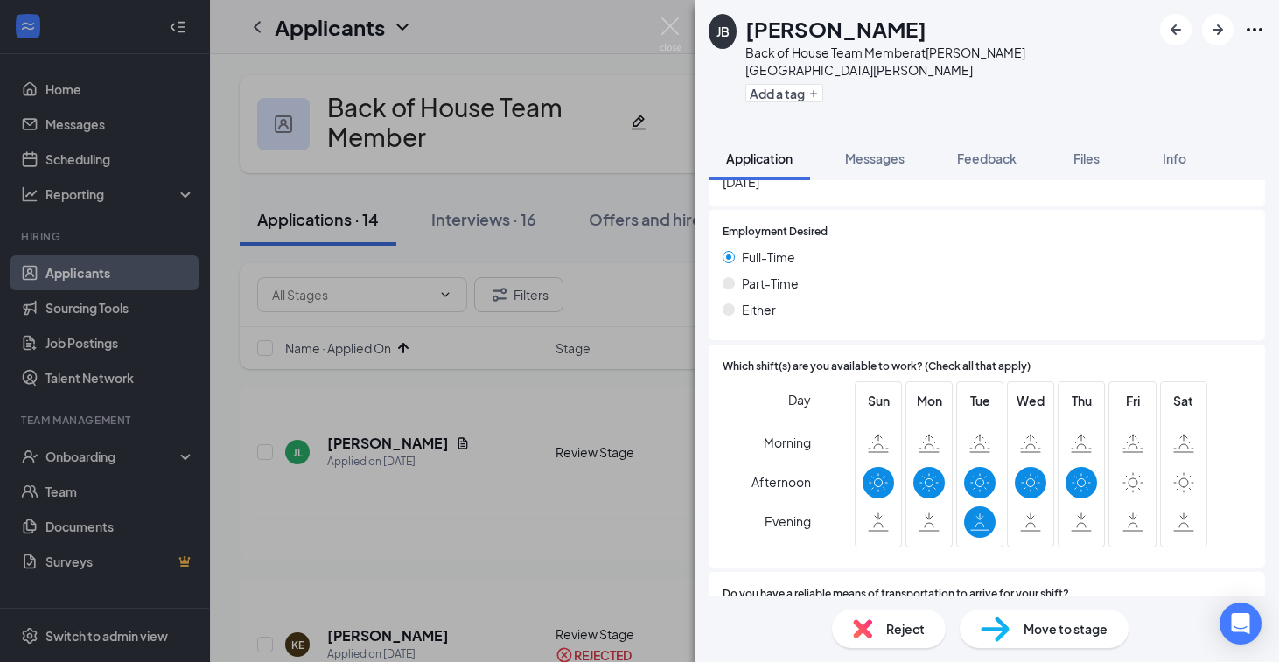
scroll to position [1630, 0]
click at [917, 617] on div "Reject" at bounding box center [889, 629] width 114 height 38
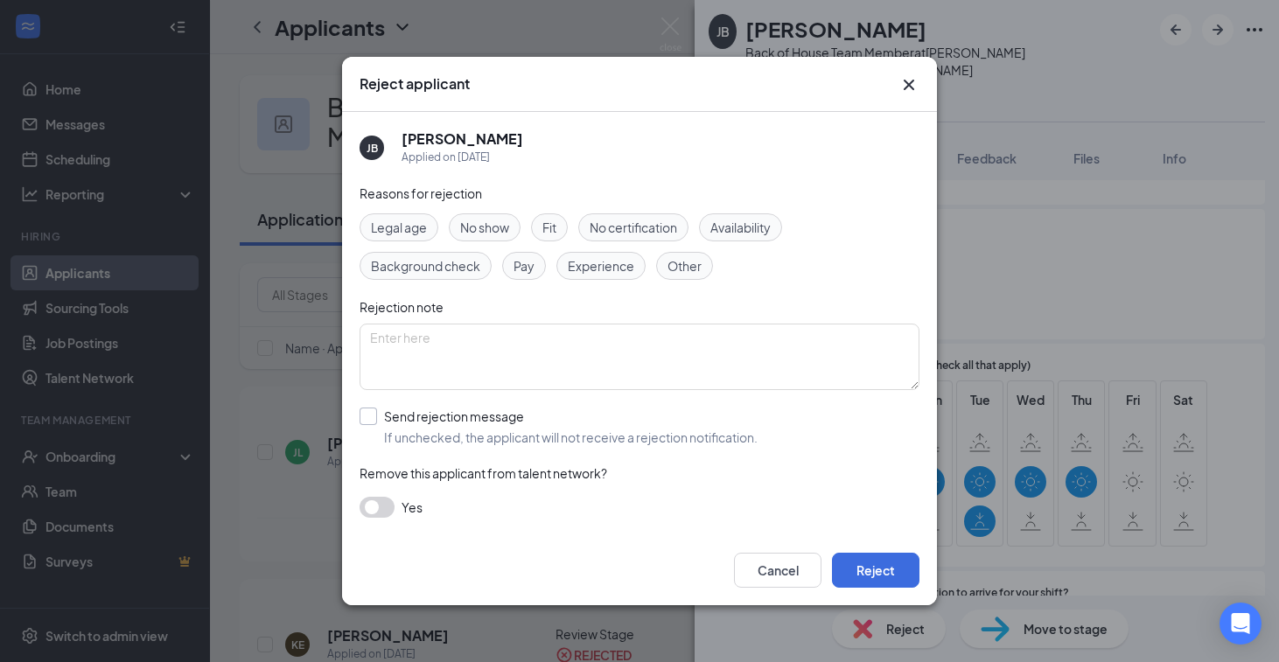
click at [434, 420] on input "Send rejection message If unchecked, the applicant will not receive a rejection…" at bounding box center [559, 427] width 398 height 38
checkbox input "true"
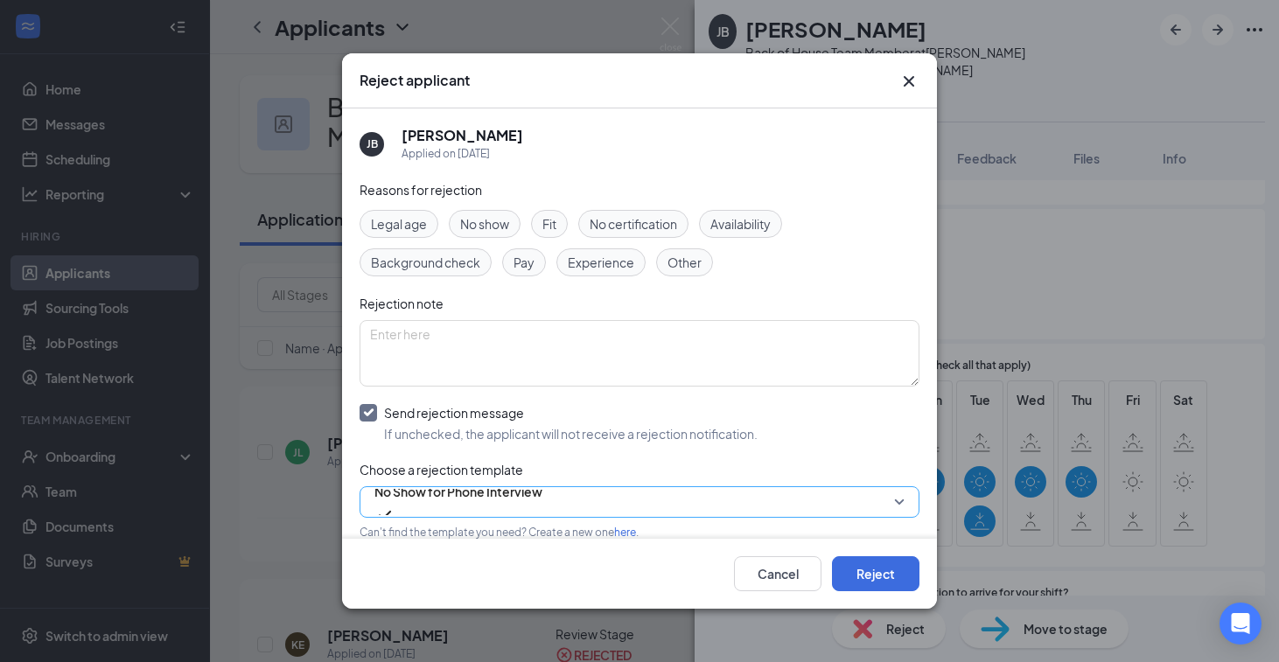
click at [507, 486] on div "No Show for Phone Interview" at bounding box center [640, 501] width 560 height 31
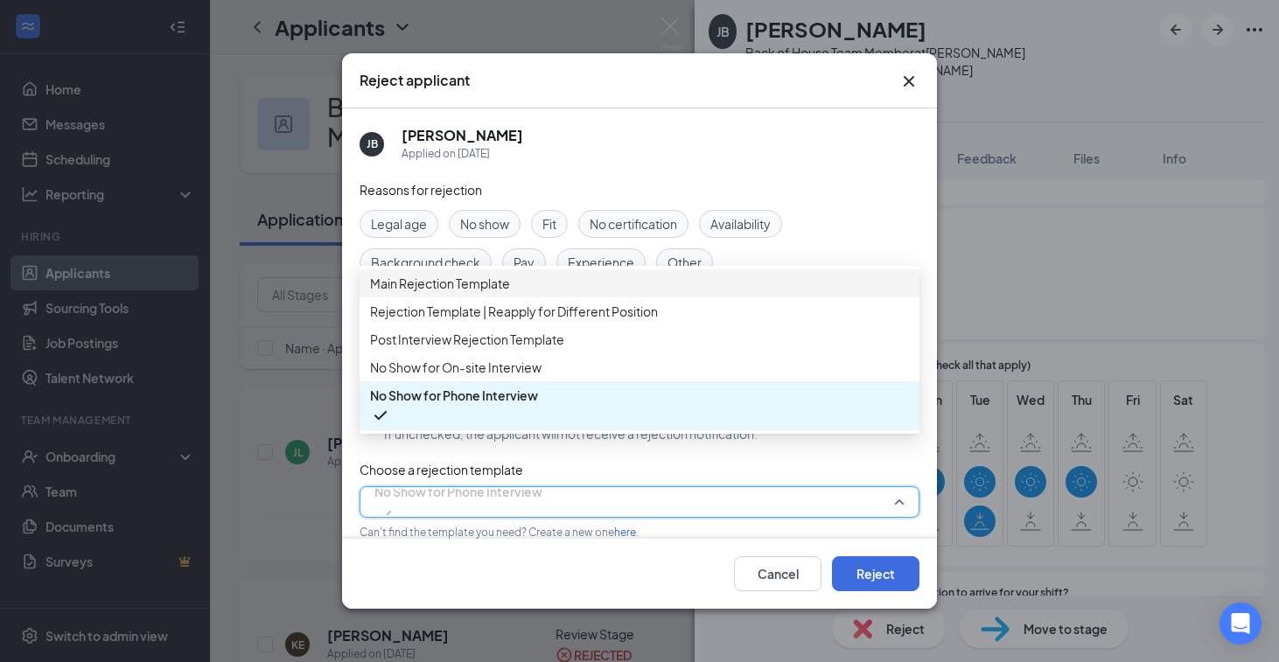
click at [472, 293] on span "Main Rejection Template" at bounding box center [440, 283] width 140 height 19
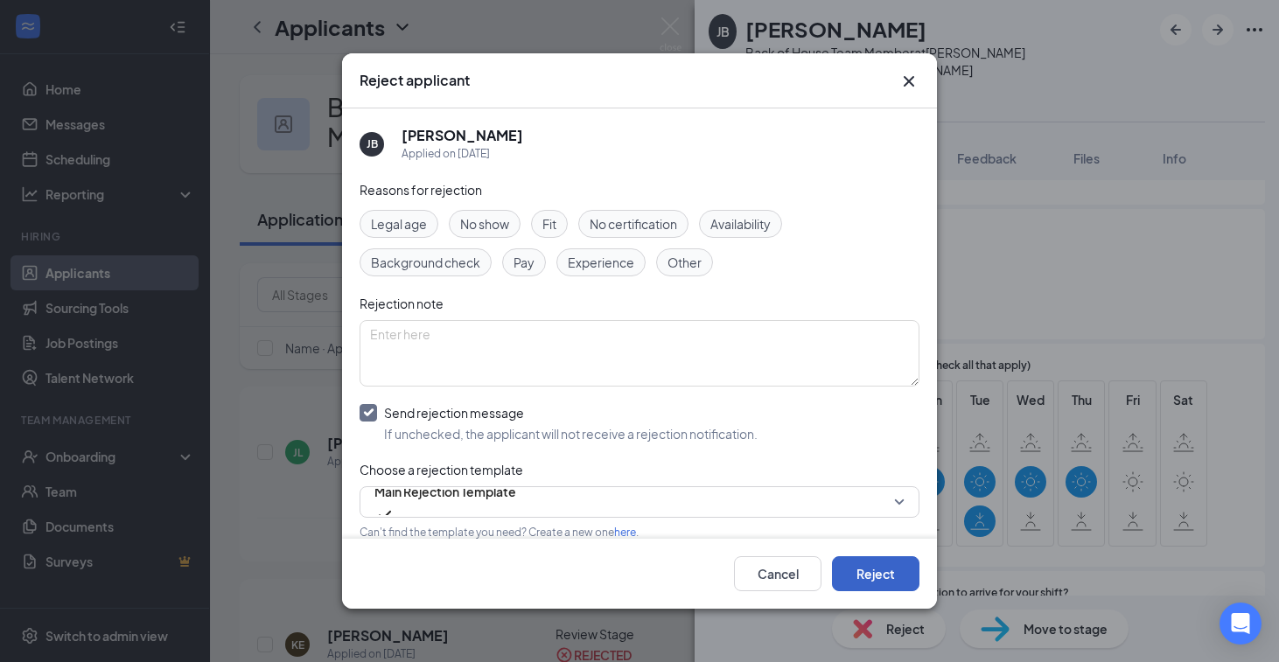
click at [864, 588] on button "Reject" at bounding box center [875, 573] width 87 height 35
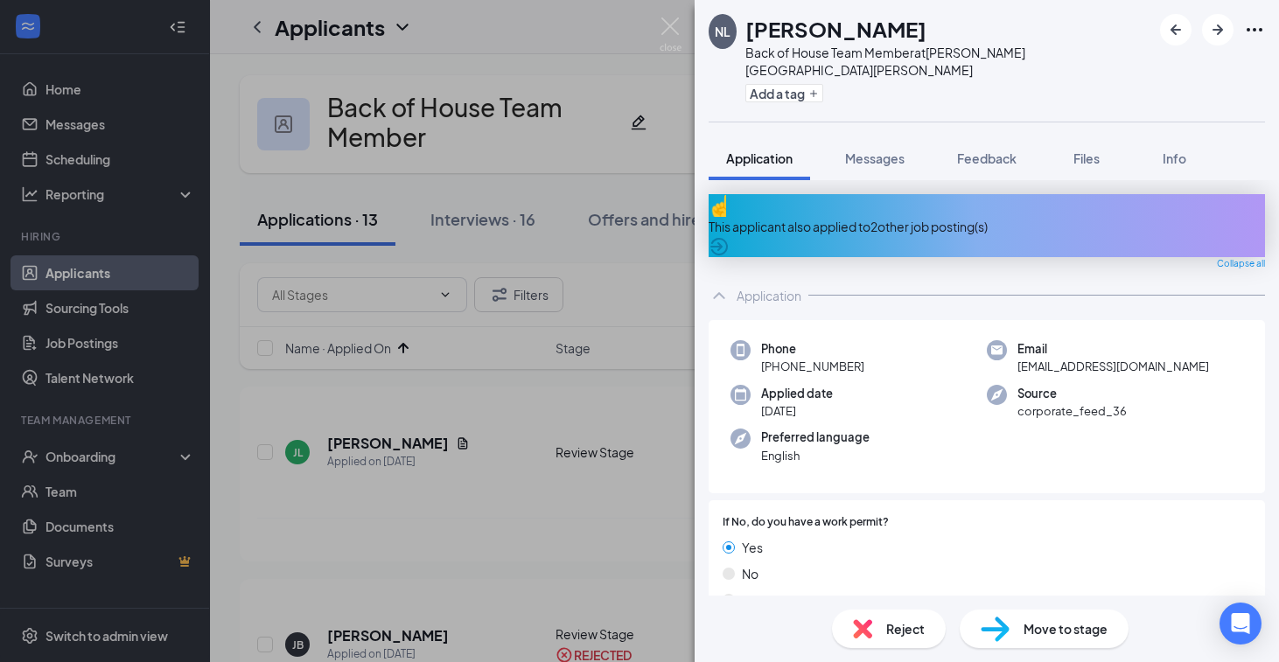
click at [1025, 217] on div "This applicant also applied to 2 other job posting(s)" at bounding box center [987, 226] width 556 height 19
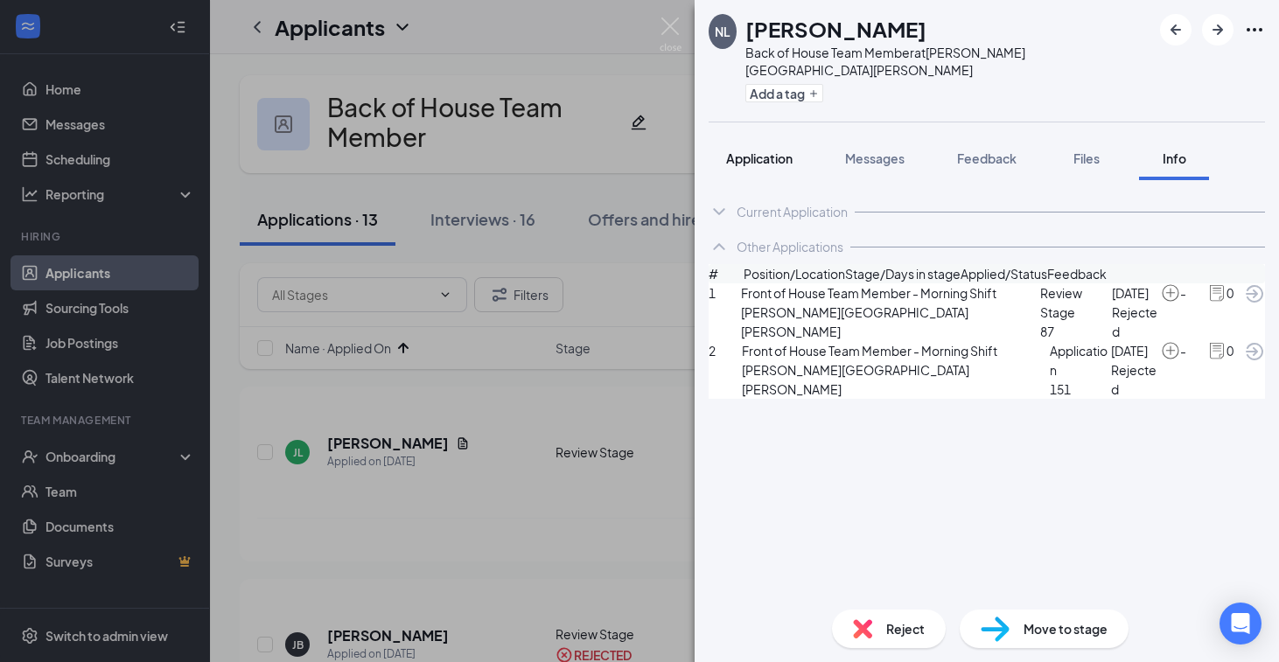
click at [757, 150] on div "Application" at bounding box center [759, 158] width 66 height 17
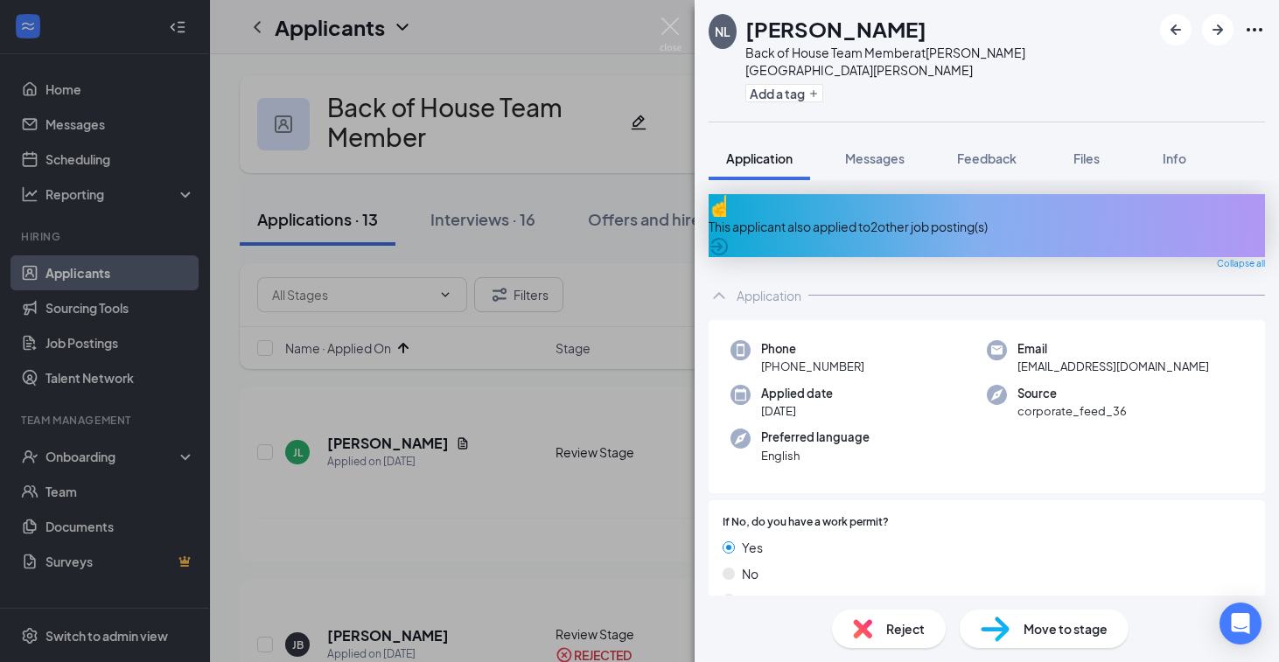
click at [925, 194] on div "This applicant also applied to 2 other job posting(s)" at bounding box center [987, 225] width 556 height 63
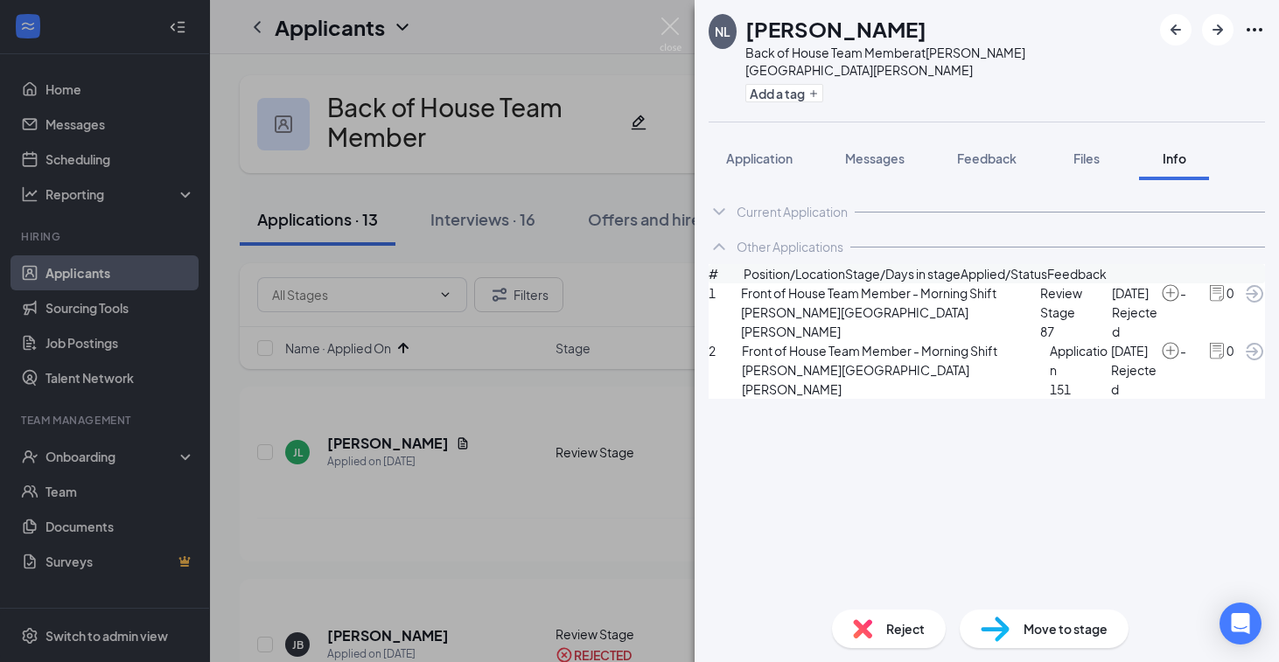
click at [1254, 399] on div "2 Front of House Team Member - Morning Shift Turner Hill Road Application 151 M…" at bounding box center [987, 370] width 556 height 58
click at [1246, 360] on icon "ArrowCircle" at bounding box center [1254, 351] width 17 height 17
click at [854, 615] on div "Reject" at bounding box center [889, 629] width 114 height 38
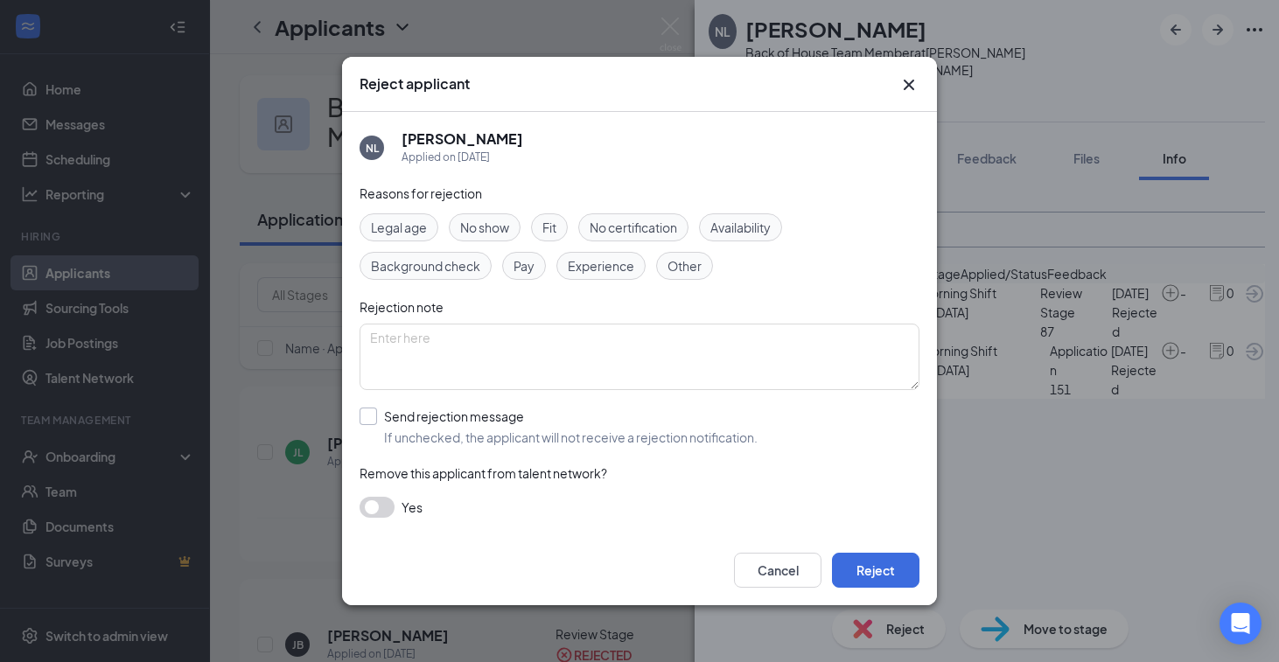
click at [402, 428] on input "Send rejection message If unchecked, the applicant will not receive a rejection…" at bounding box center [559, 427] width 398 height 38
checkbox input "true"
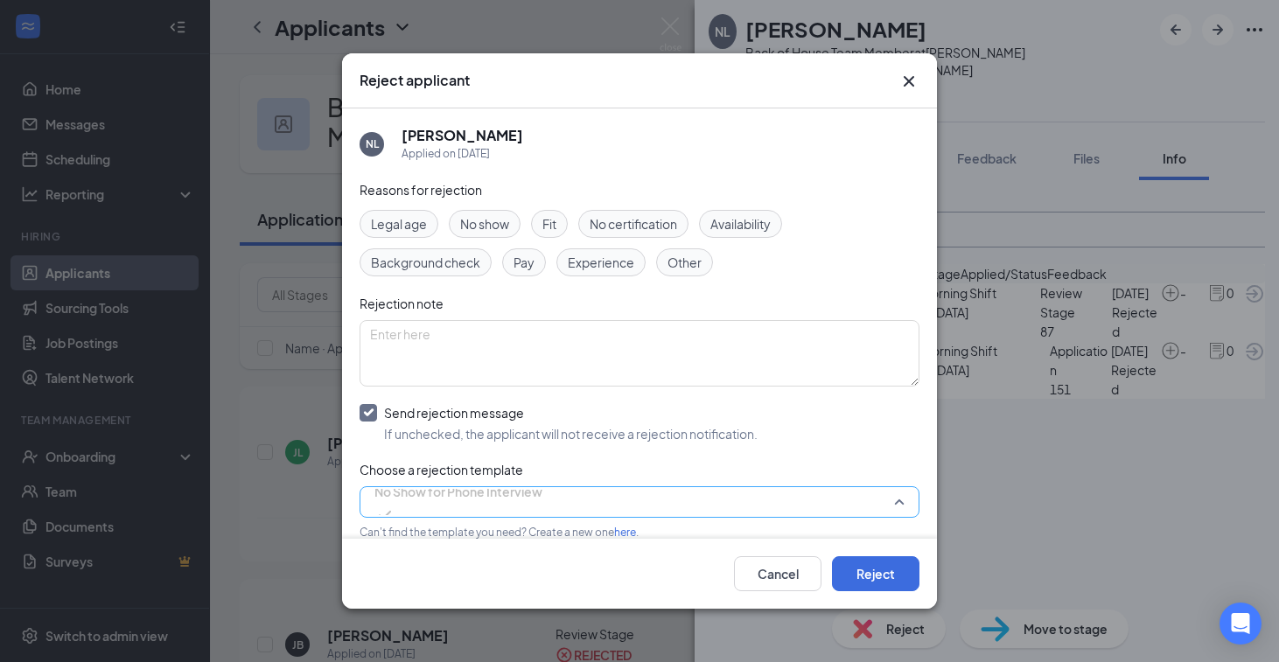
click at [423, 500] on span "No Show for Phone Interview" at bounding box center [458, 492] width 168 height 26
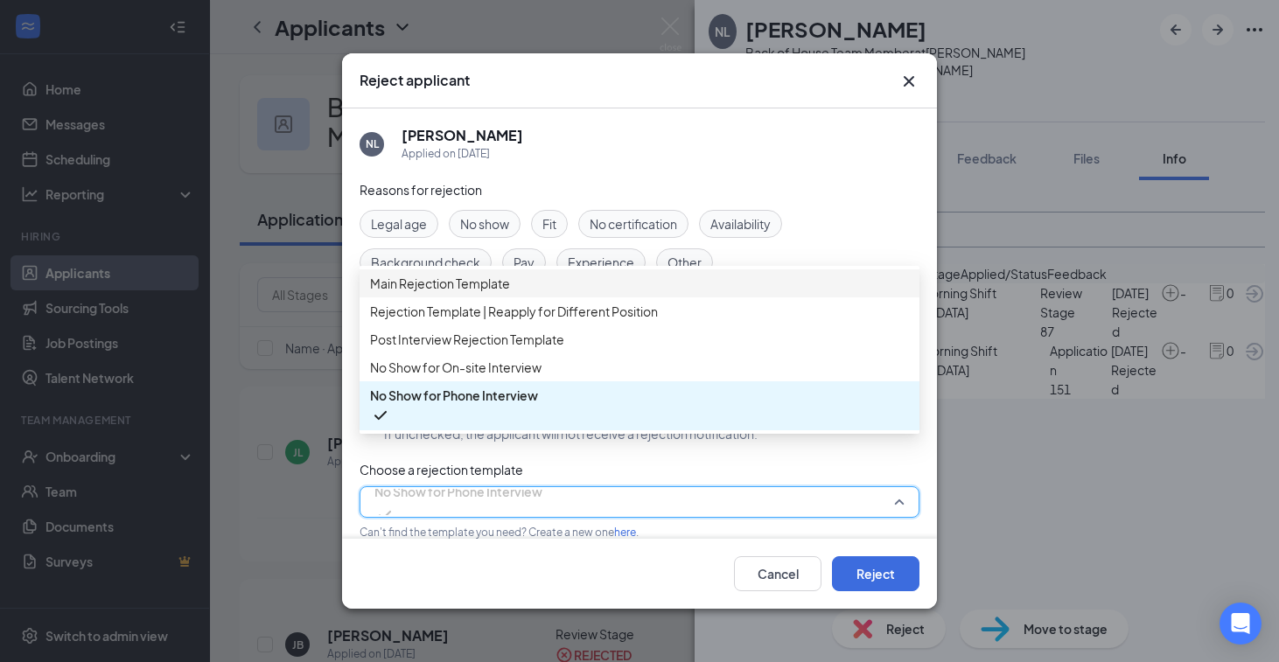
click at [474, 293] on span "Main Rejection Template" at bounding box center [440, 283] width 140 height 19
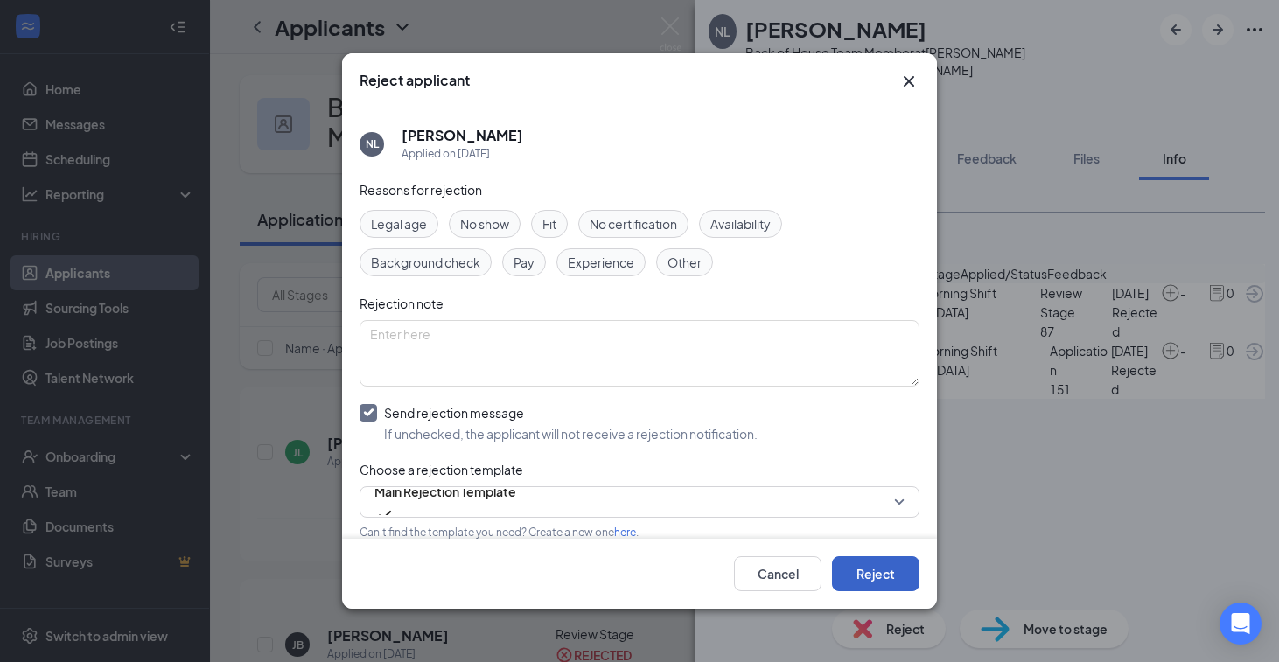
click at [902, 563] on button "Reject" at bounding box center [875, 573] width 87 height 35
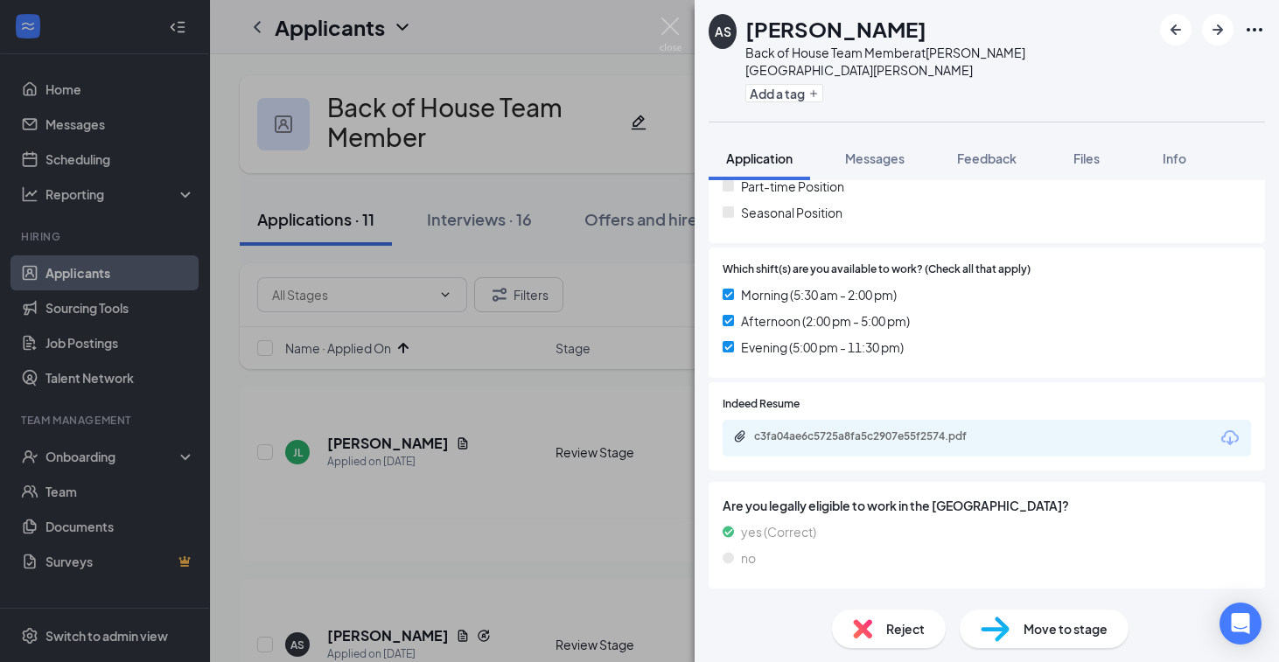
scroll to position [1081, 0]
click at [912, 430] on div "c3fa04ae6c5725a8fa5c2907e55f2574.pdf" at bounding box center [874, 438] width 283 height 17
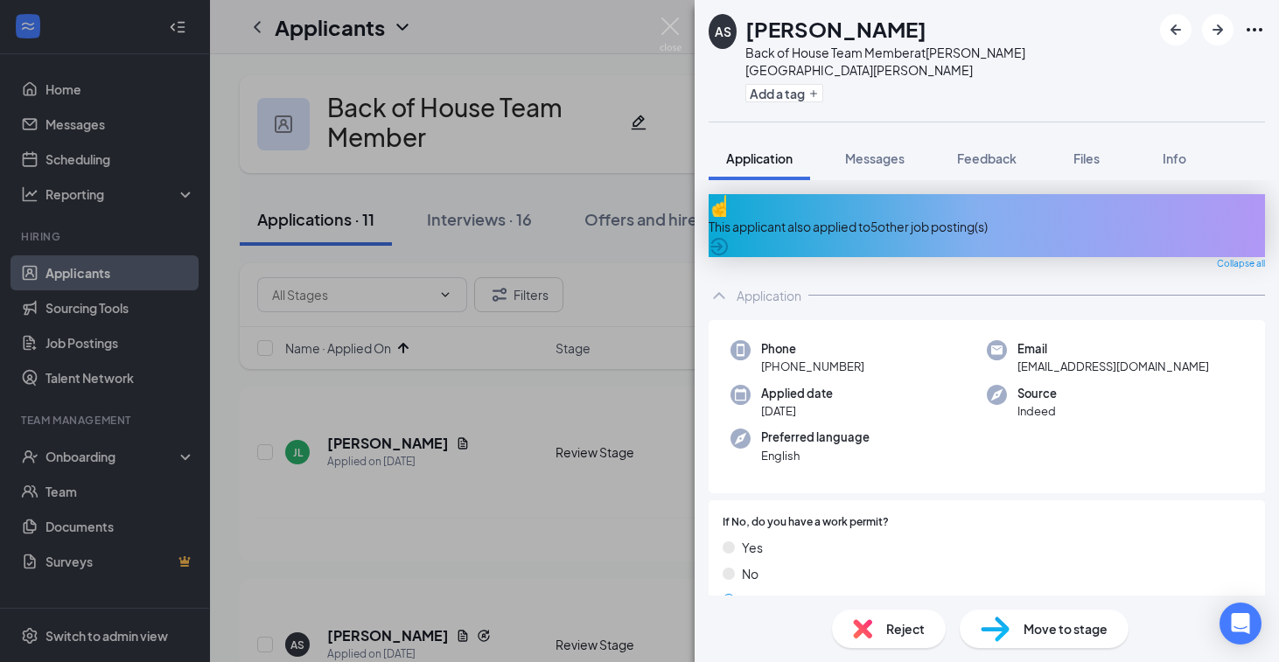
scroll to position [8, 0]
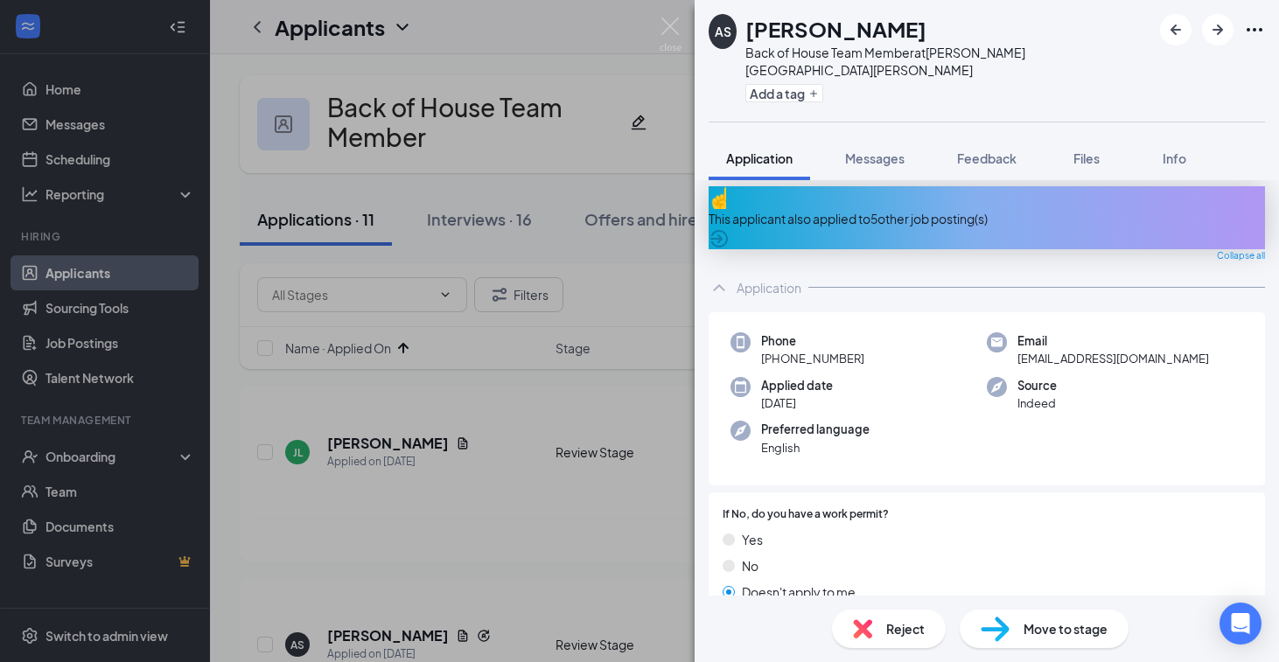
click at [985, 186] on div "This applicant also applied to 5 other job posting(s)" at bounding box center [987, 217] width 556 height 63
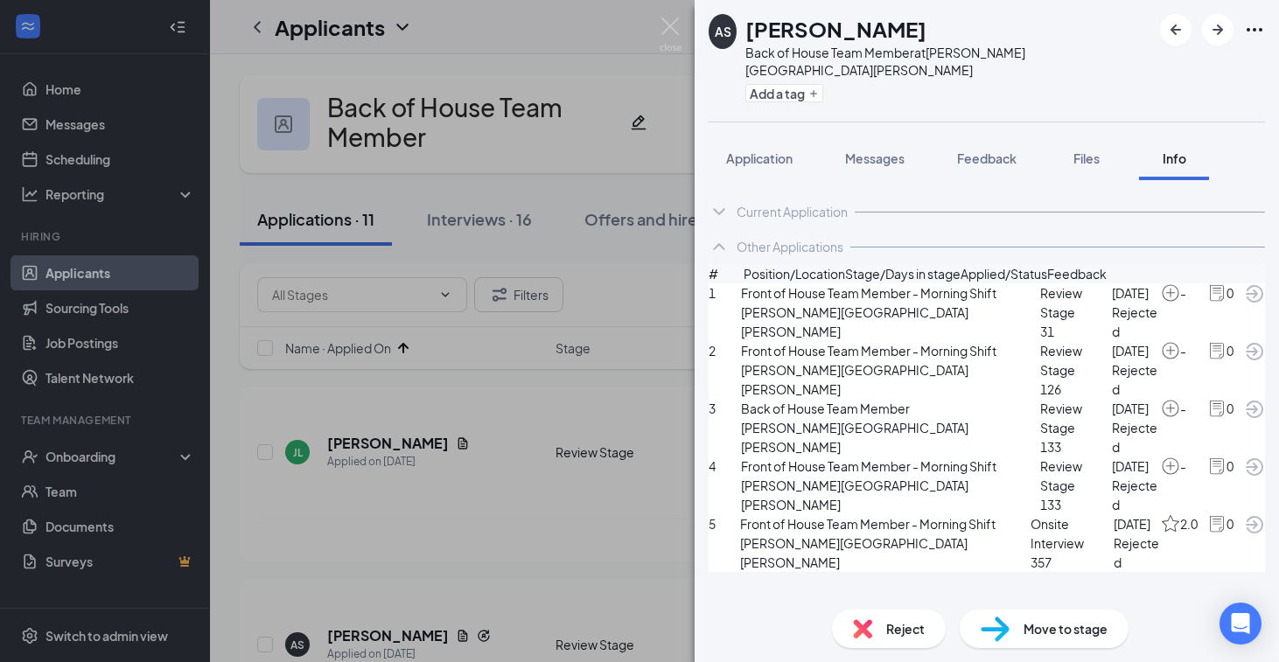
scroll to position [95, 0]
click at [876, 630] on div "Reject" at bounding box center [889, 629] width 114 height 38
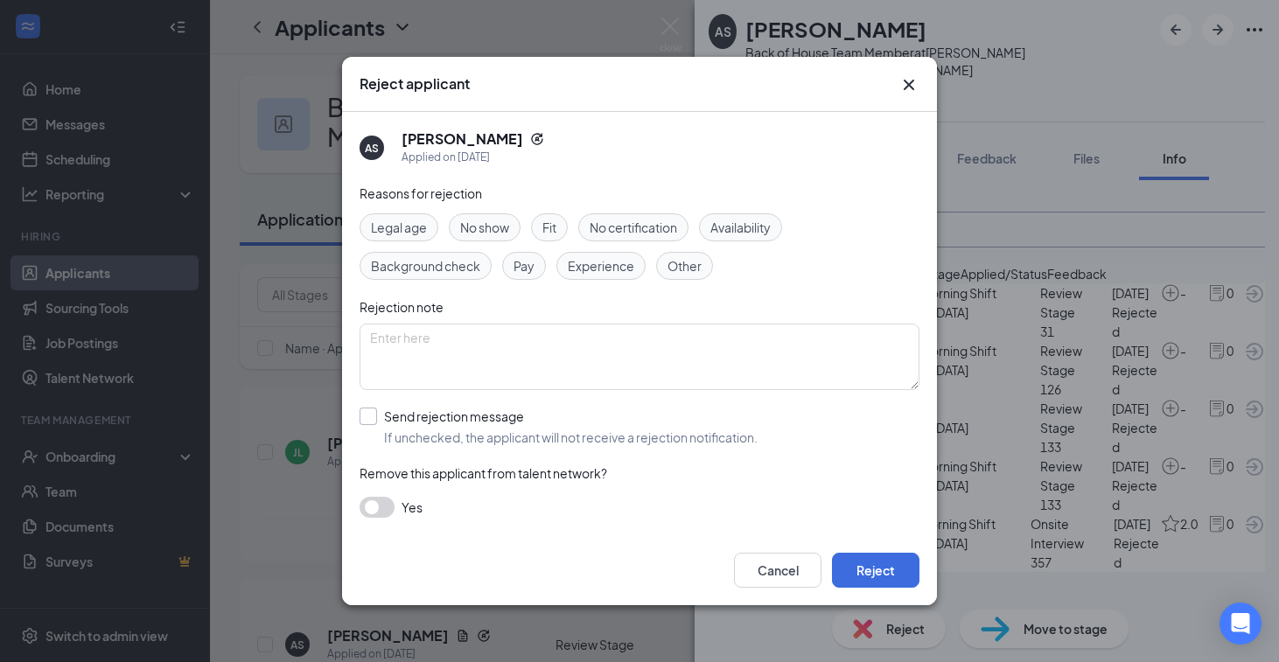
click at [502, 420] on input "Send rejection message If unchecked, the applicant will not receive a rejection…" at bounding box center [559, 427] width 398 height 38
checkbox input "true"
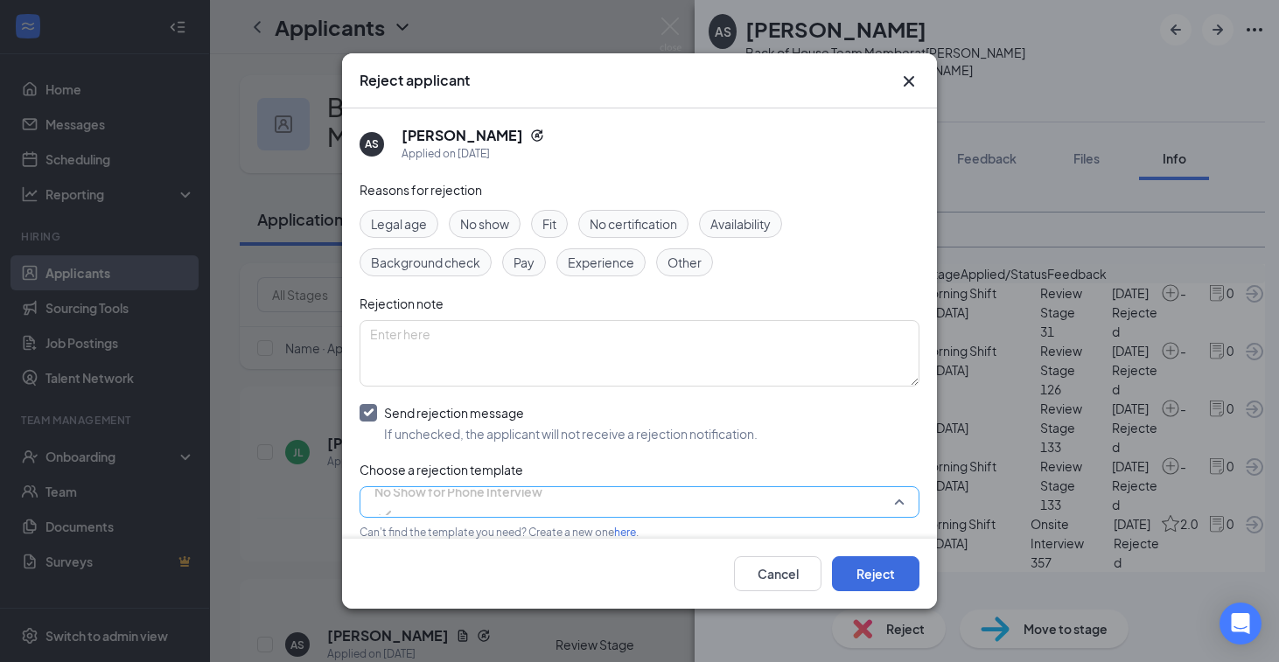
click at [520, 505] on span "No Show for Phone Interview" at bounding box center [458, 492] width 168 height 26
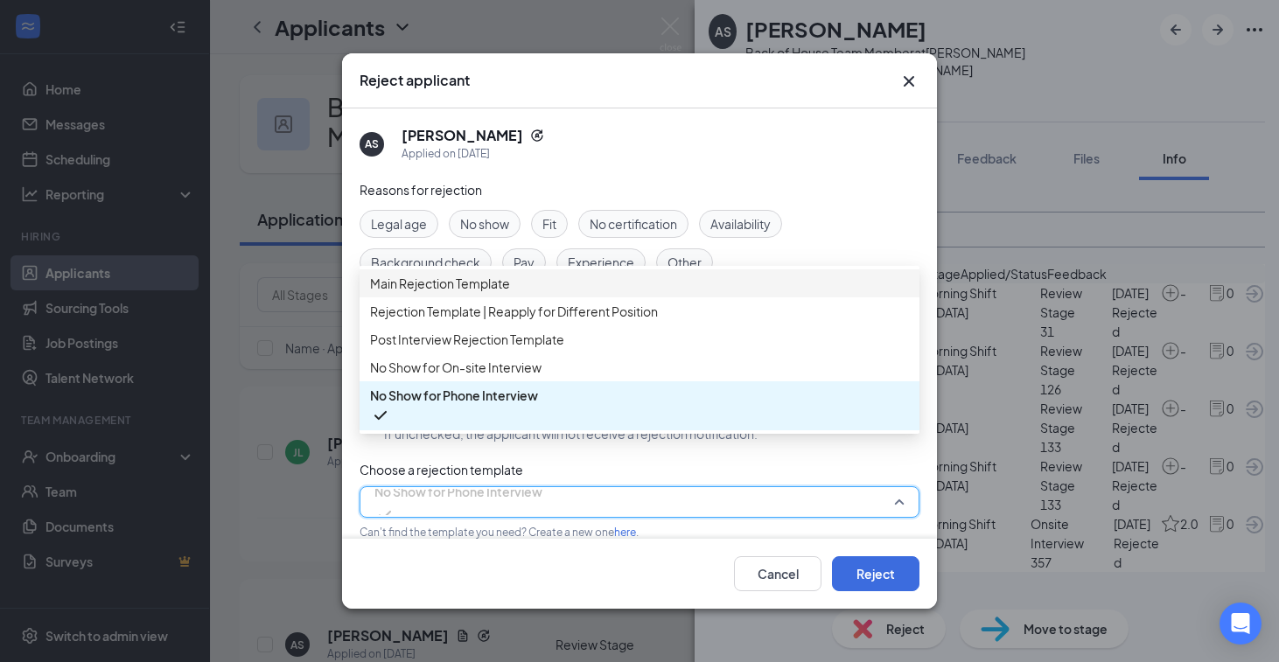
click at [504, 290] on span "Main Rejection Template" at bounding box center [440, 283] width 140 height 19
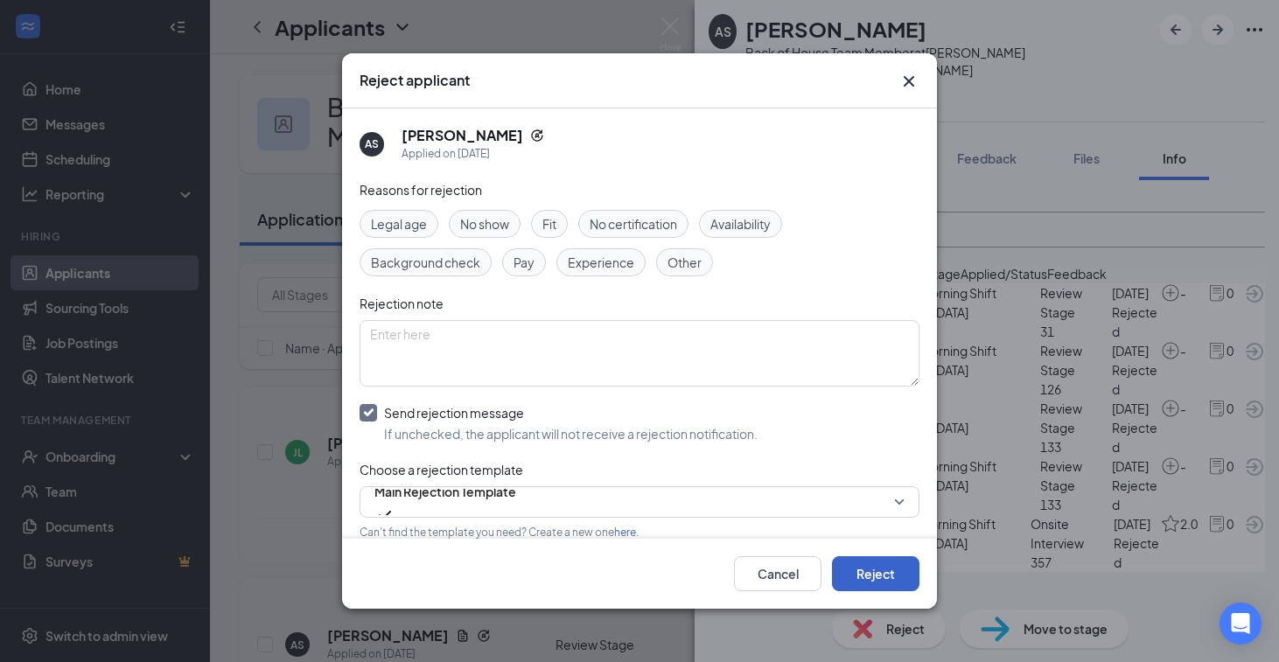
click at [872, 568] on button "Reject" at bounding box center [875, 573] width 87 height 35
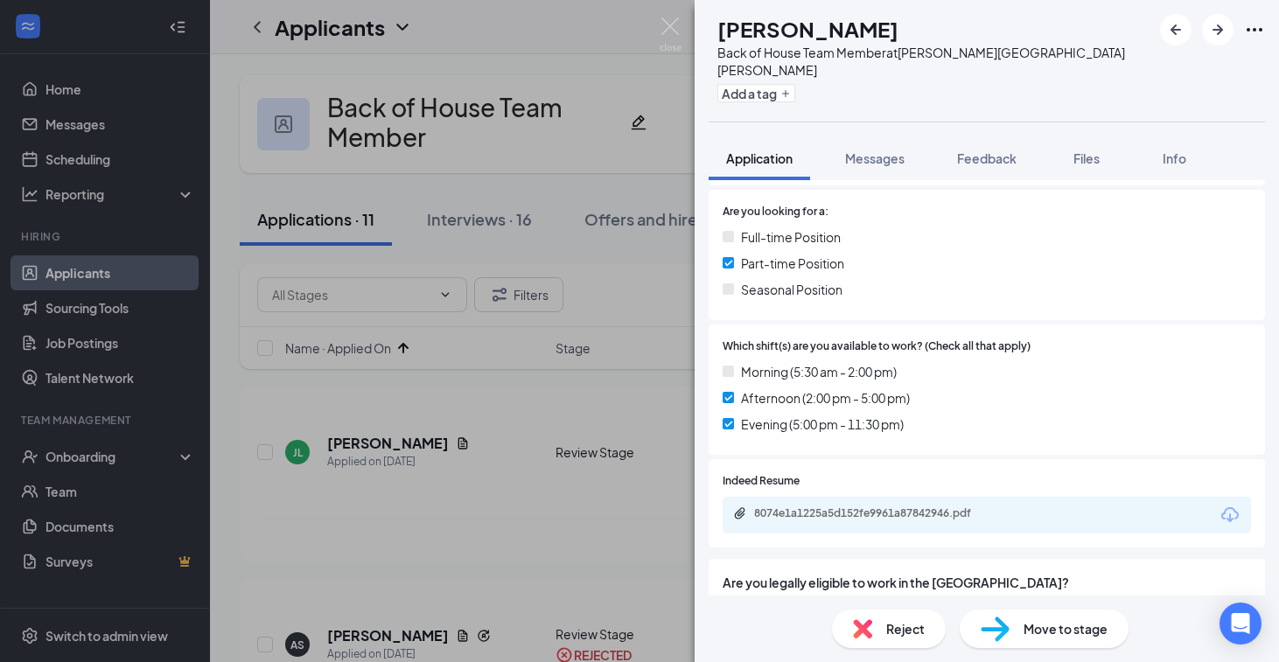
scroll to position [808, 0]
click at [867, 496] on div "8074e1a1225a5d152fe9961a87842946.pdf" at bounding box center [987, 514] width 528 height 37
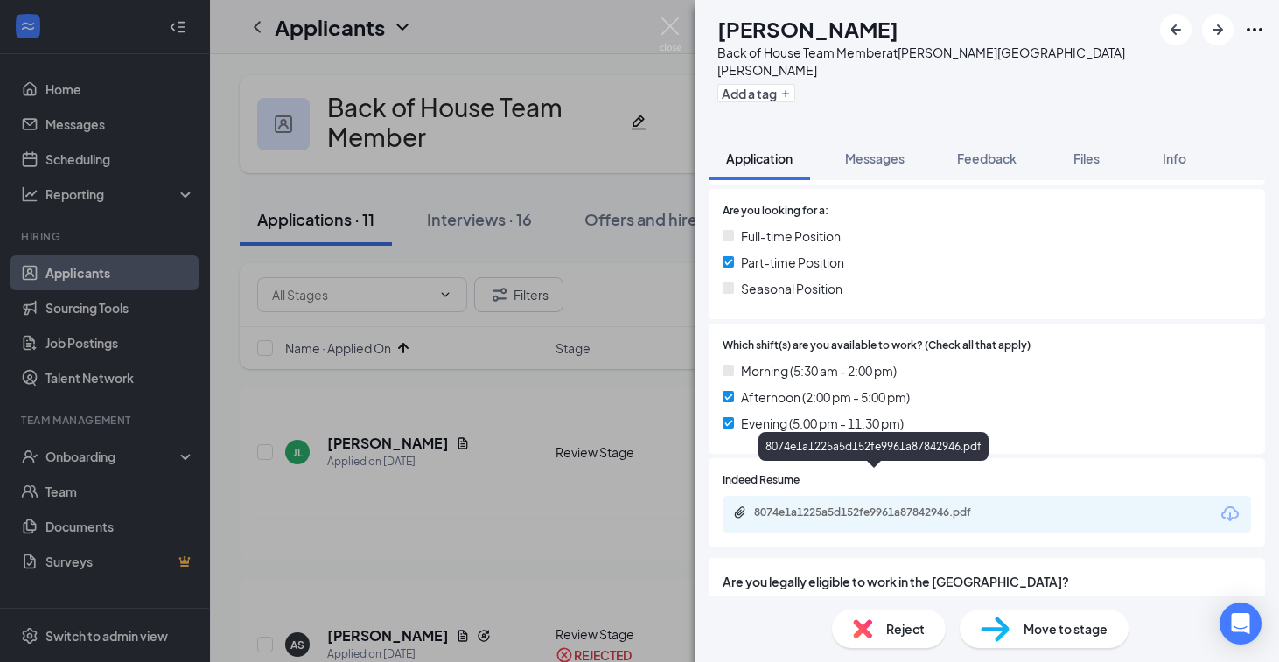
click at [869, 506] on div "8074e1a1225a5d152fe9961a87842946.pdf" at bounding box center [876, 513] width 245 height 14
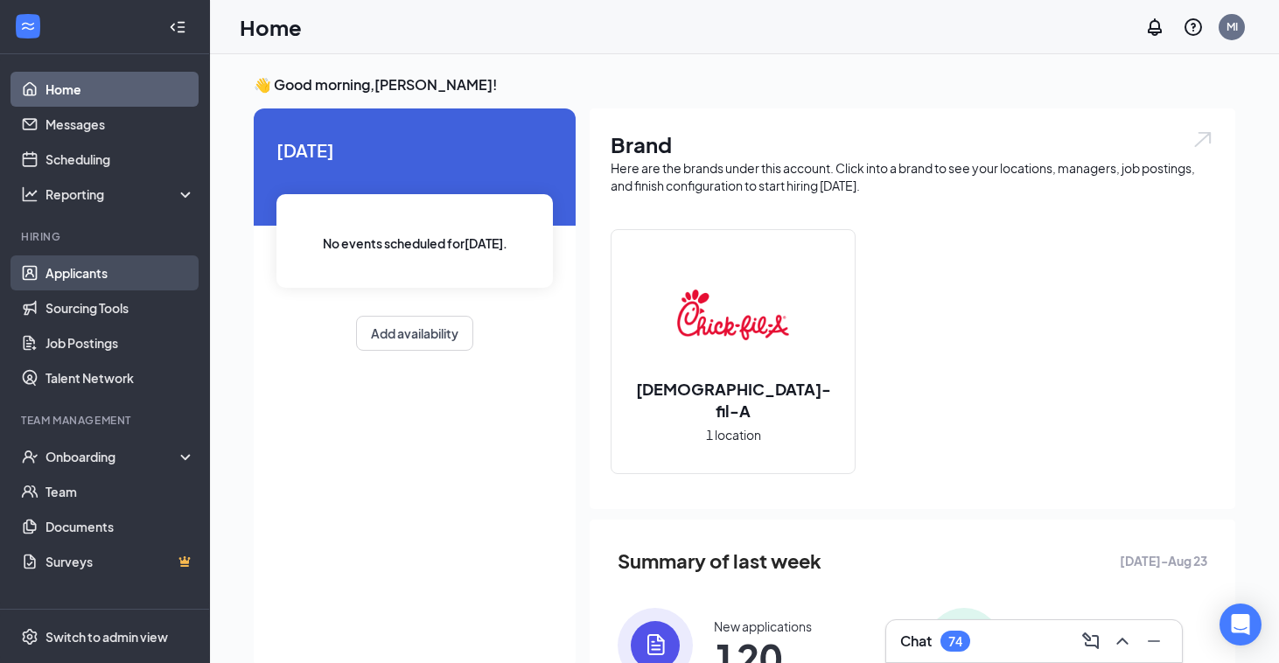
click at [94, 271] on link "Applicants" at bounding box center [120, 272] width 150 height 35
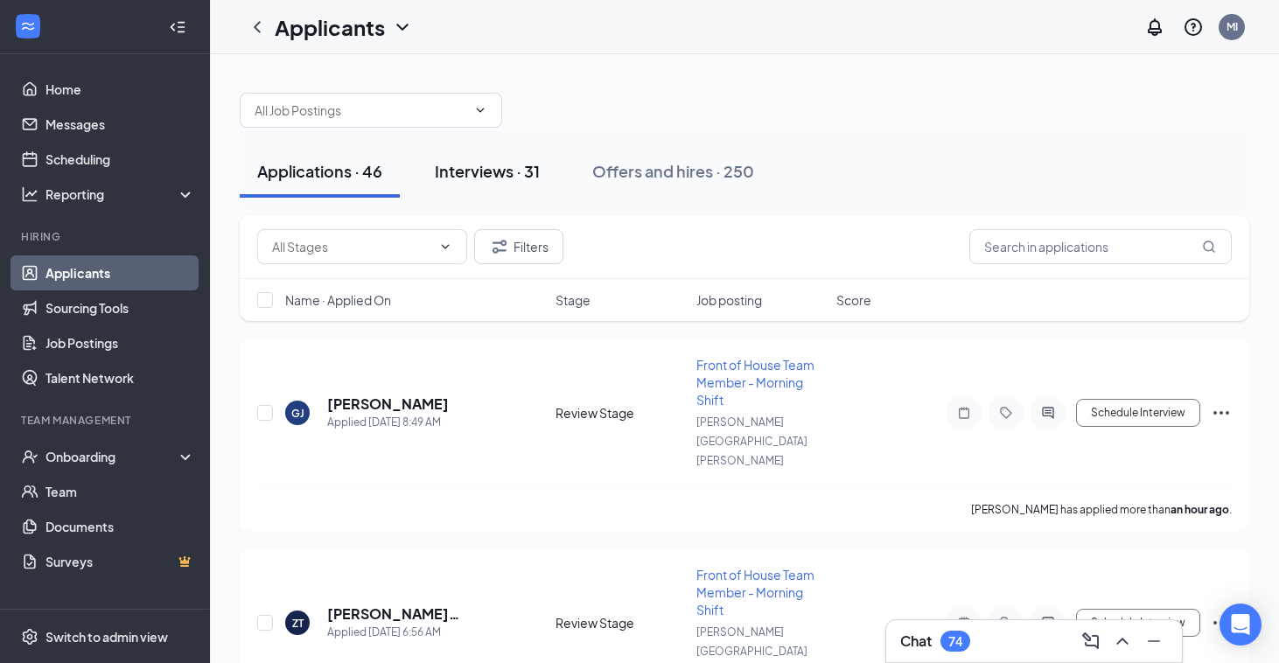
click at [479, 175] on div "Interviews · 31" at bounding box center [487, 171] width 105 height 22
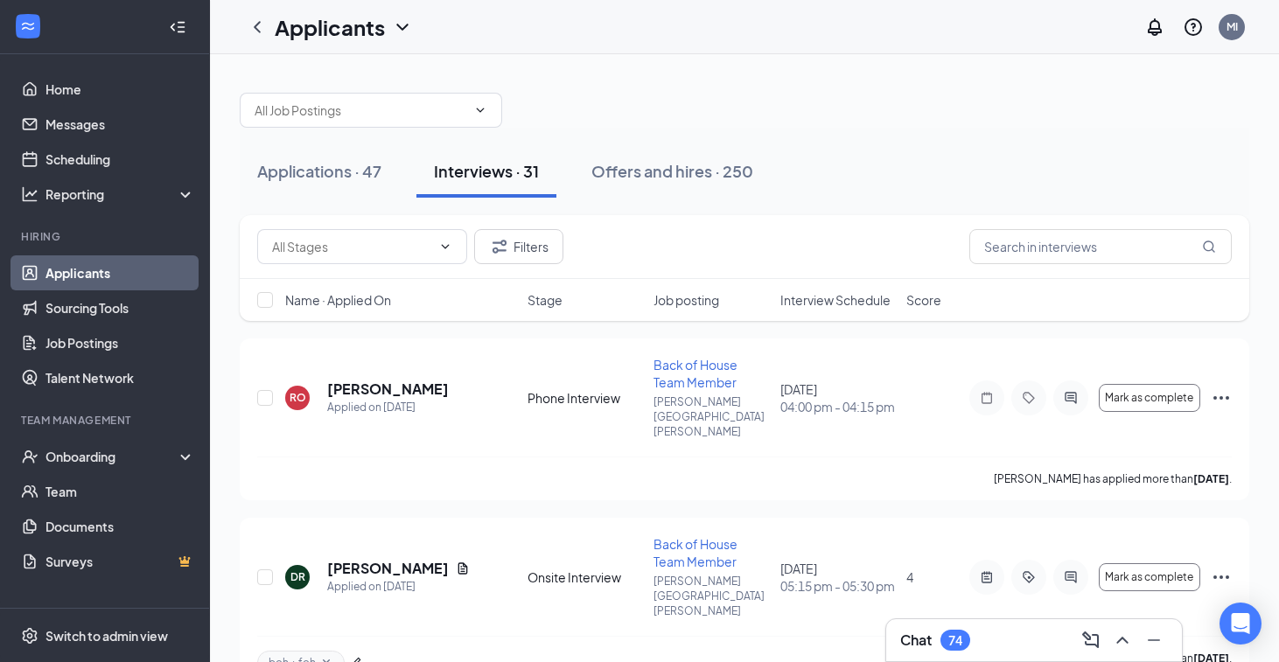
click at [668, 304] on span "Job posting" at bounding box center [687, 299] width 66 height 17
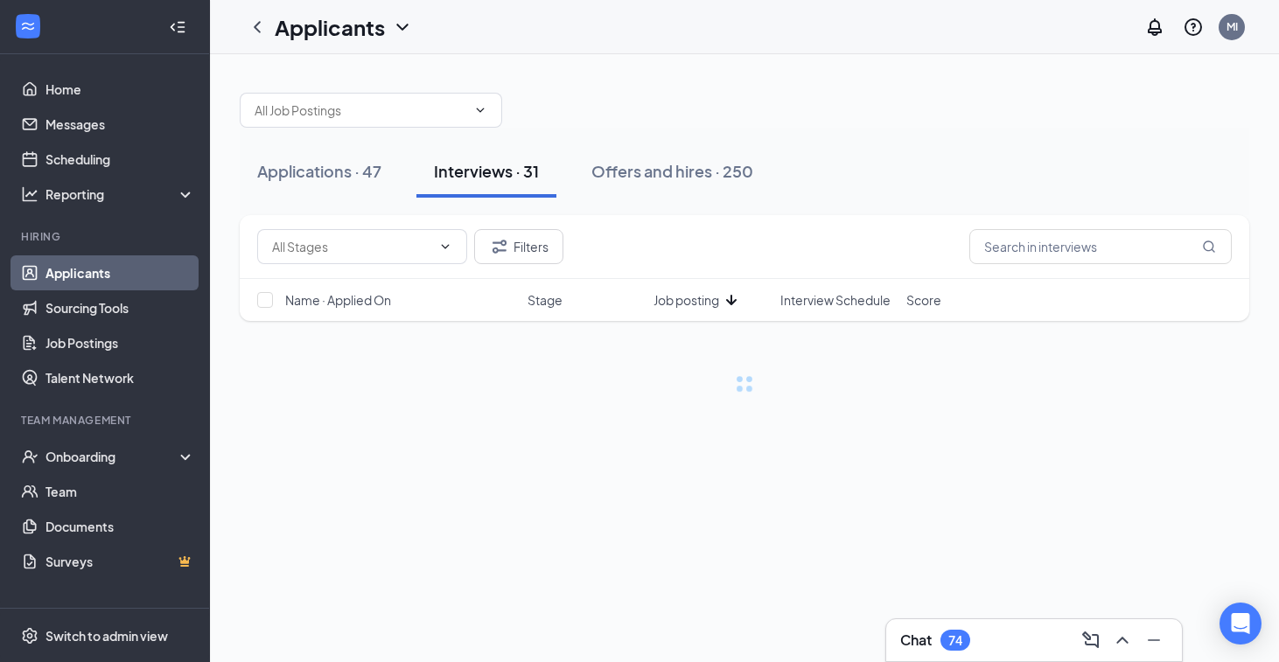
click at [668, 304] on span "Job posting" at bounding box center [687, 299] width 66 height 17
click at [821, 313] on div "Name · Applied On Stage Job posting Interview Schedule Score" at bounding box center [745, 300] width 1010 height 42
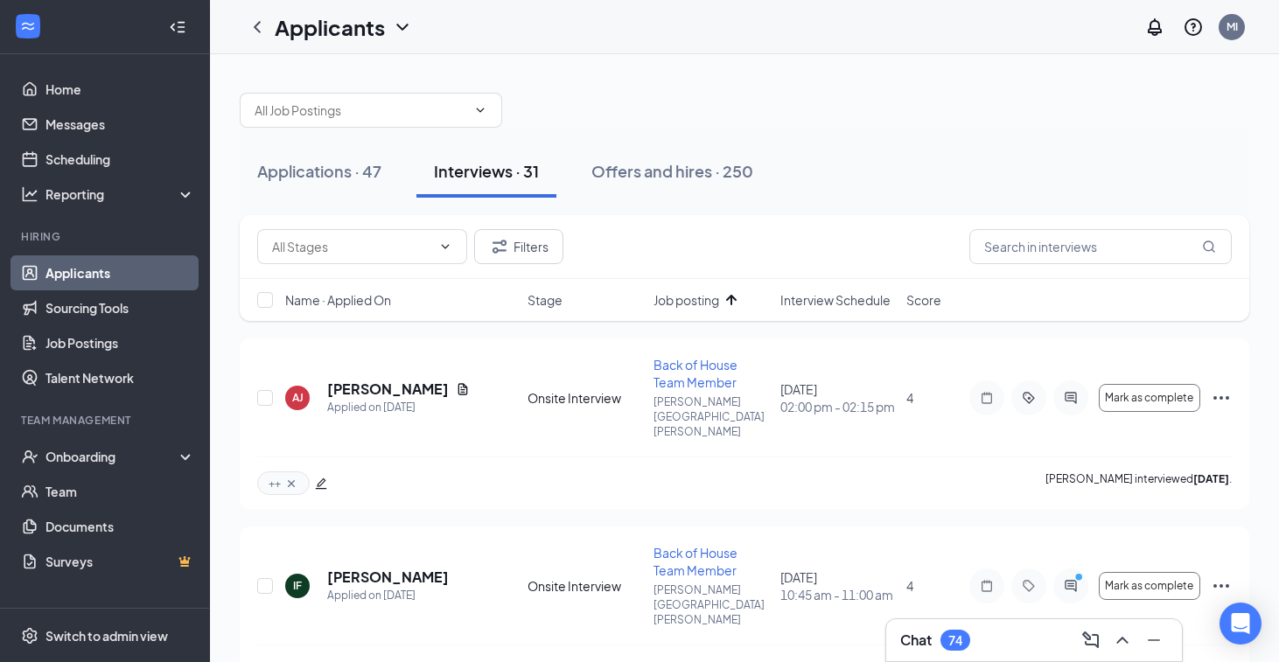
click at [821, 298] on span "Interview Schedule" at bounding box center [835, 299] width 110 height 17
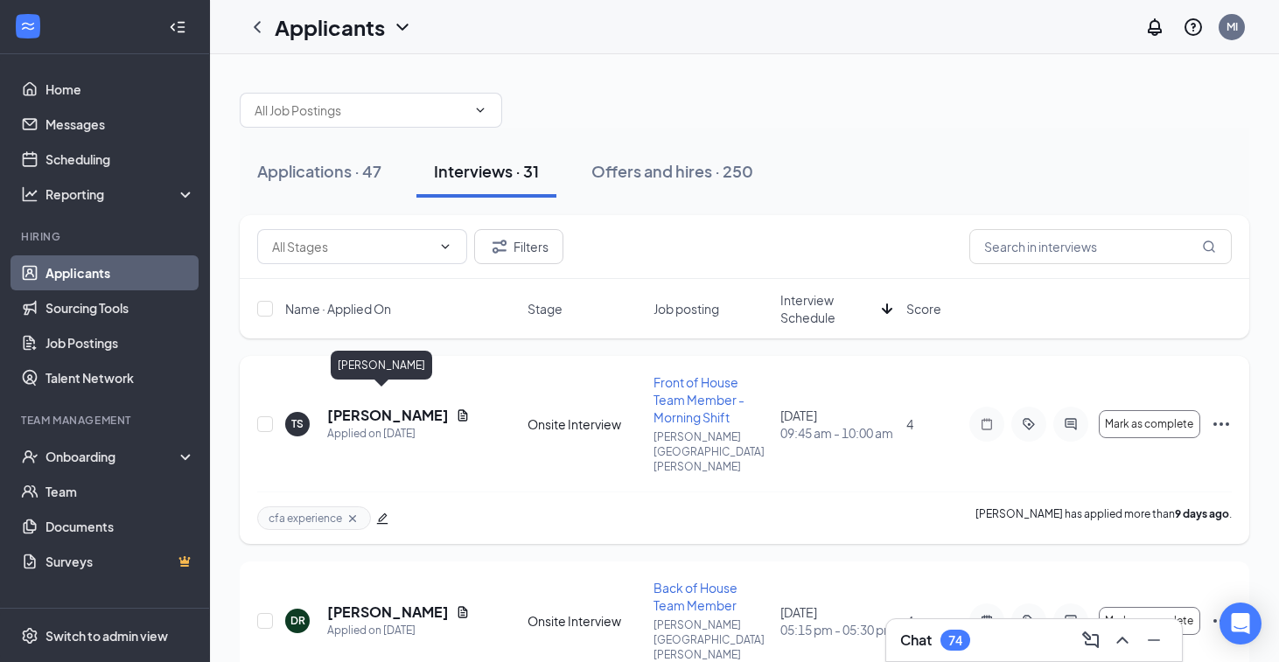
click at [354, 406] on h5 "Tae Stroud" at bounding box center [388, 415] width 122 height 19
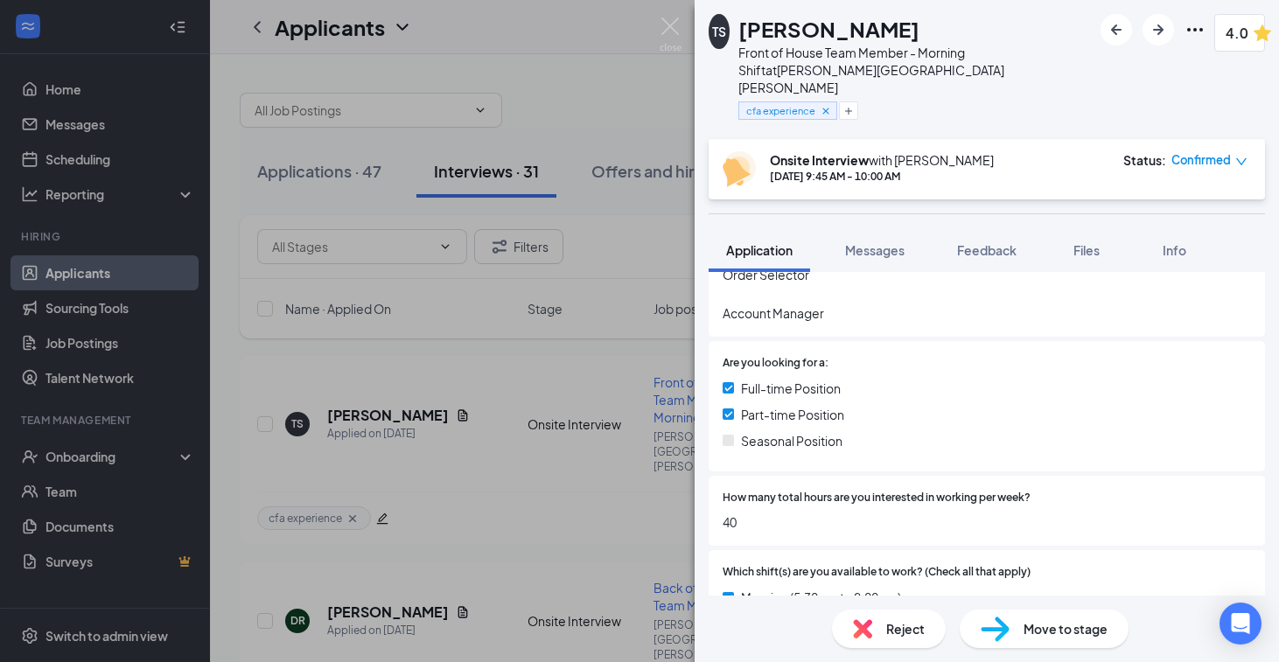
scroll to position [826, 0]
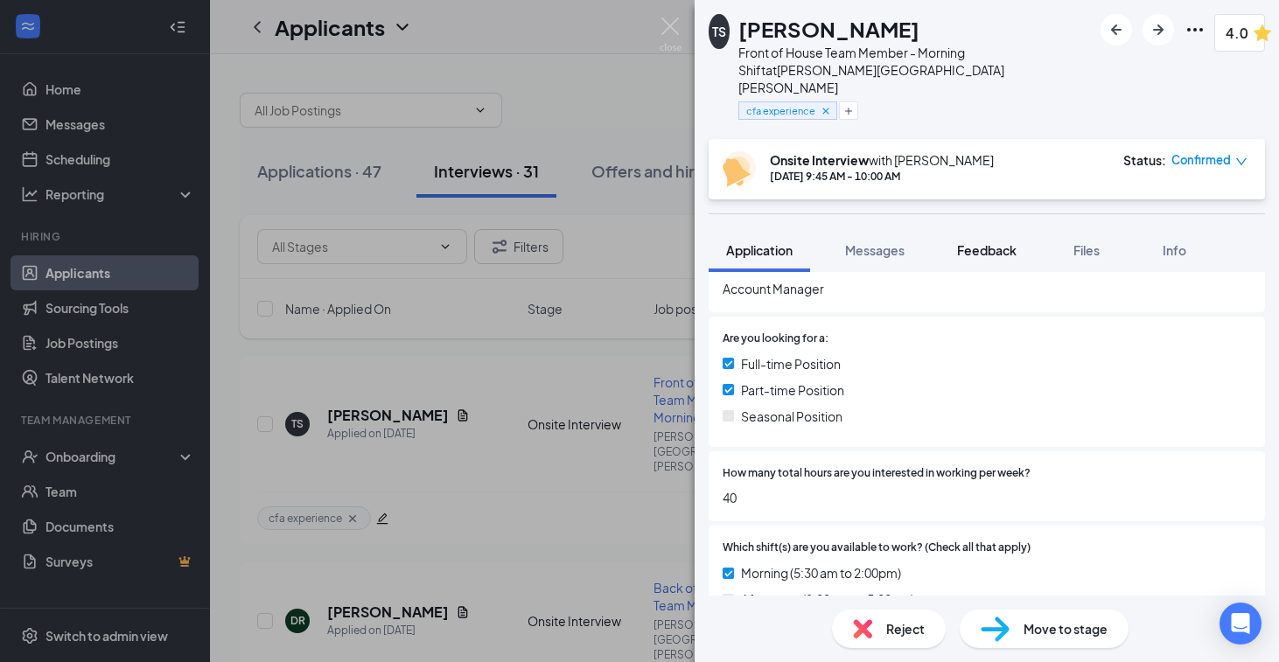
click at [973, 241] on div "Feedback" at bounding box center [986, 249] width 59 height 17
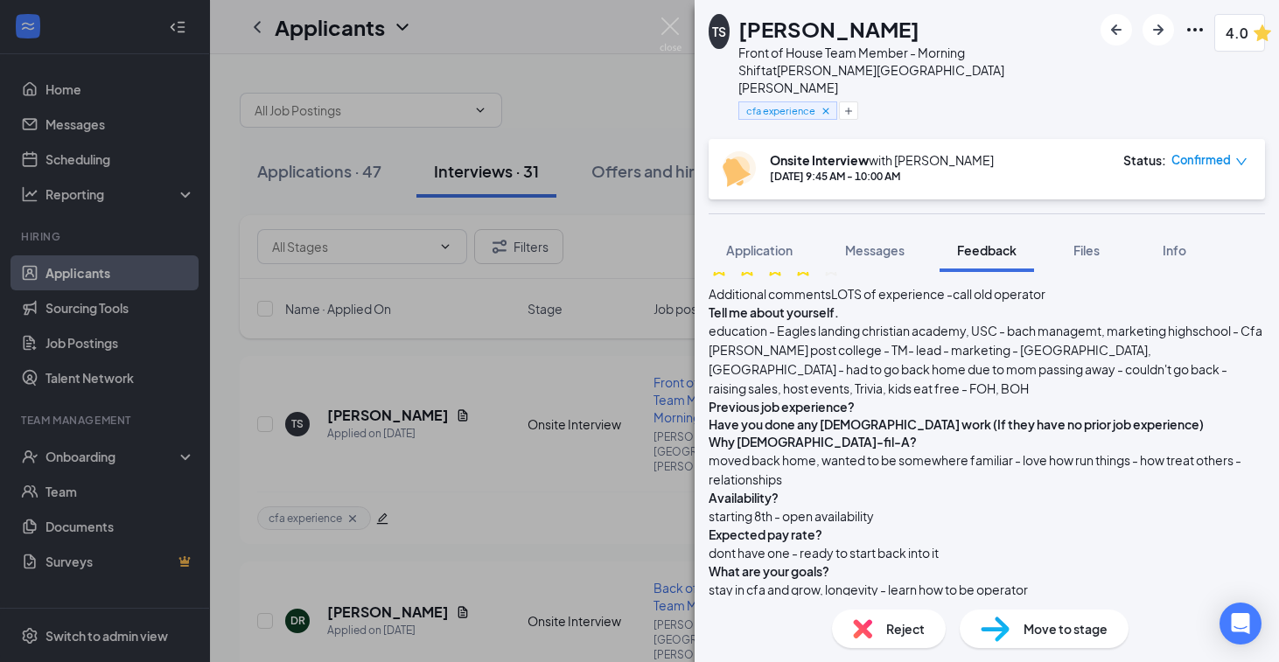
scroll to position [349, 0]
click at [485, 468] on div "TS Tae Stroud Front of House Team Member - Morning Shift at Turner Hill Road cf…" at bounding box center [639, 331] width 1279 height 662
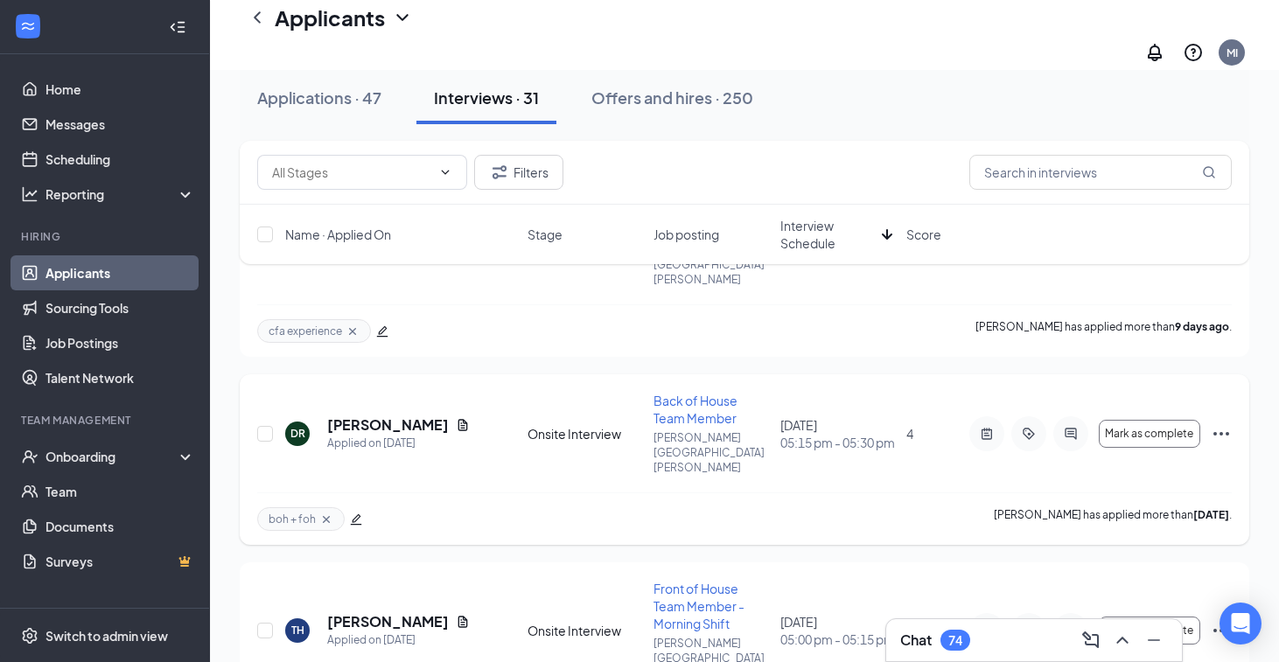
scroll to position [204, 0]
click at [353, 415] on h5 "Deja Richardson" at bounding box center [388, 424] width 122 height 19
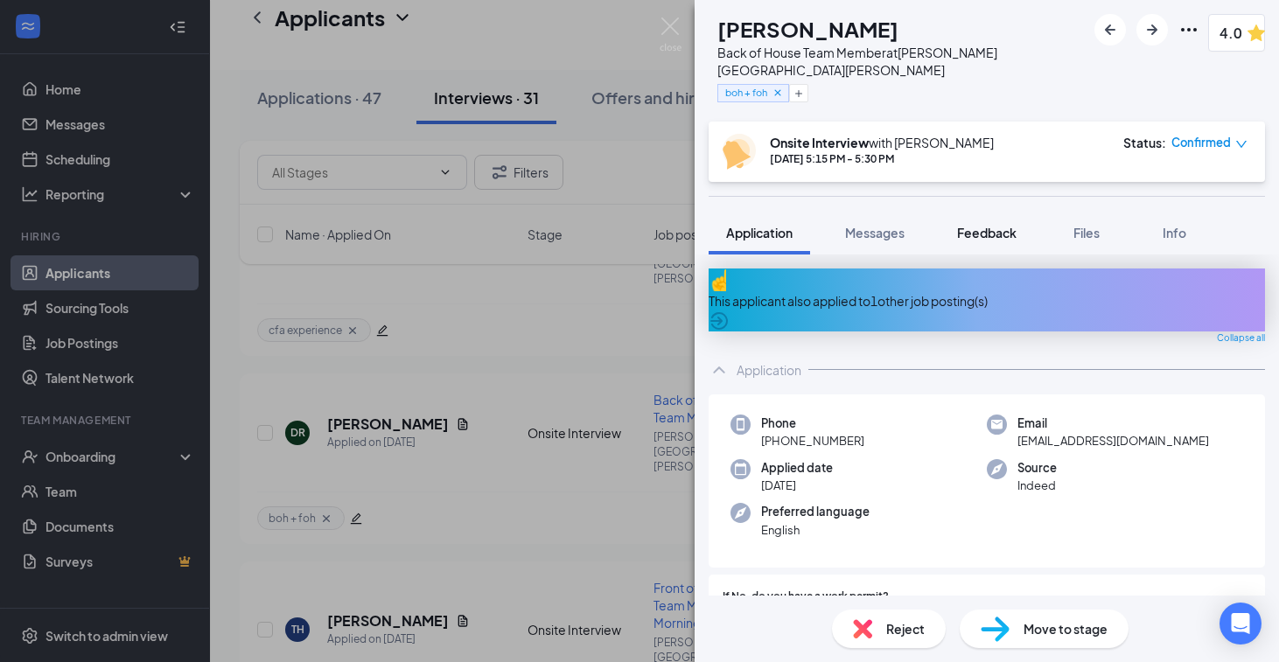
click at [974, 225] on span "Feedback" at bounding box center [986, 233] width 59 height 16
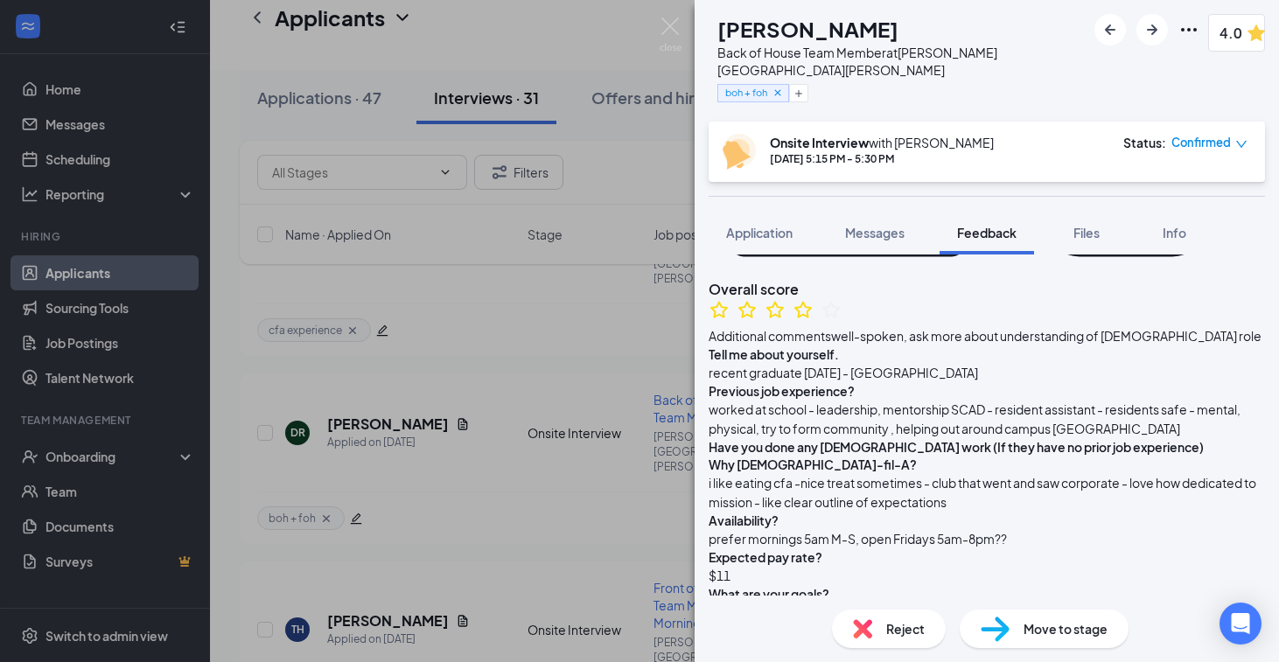
scroll to position [292, 0]
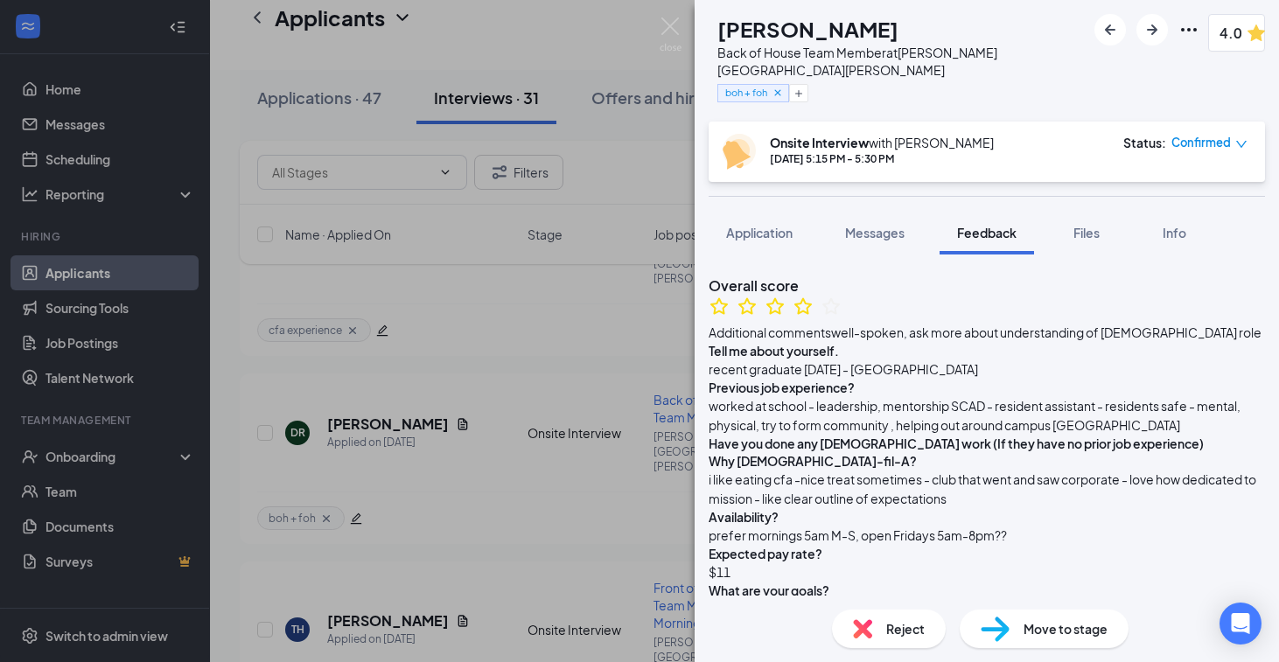
click at [626, 335] on div "DR Deja Richardson Back of House Team Member at Turner Hill Road boh + foh 4.0 …" at bounding box center [639, 331] width 1279 height 662
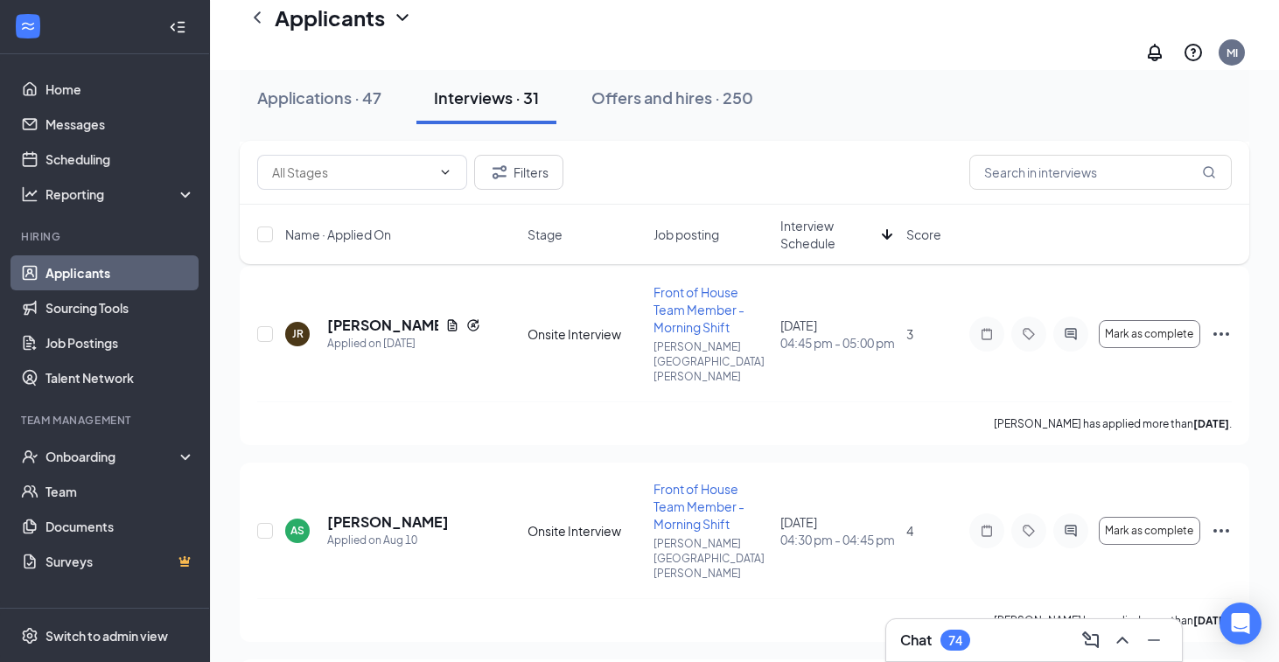
scroll to position [706, 0]
click at [362, 512] on h5 "Allison Smyth" at bounding box center [388, 521] width 122 height 19
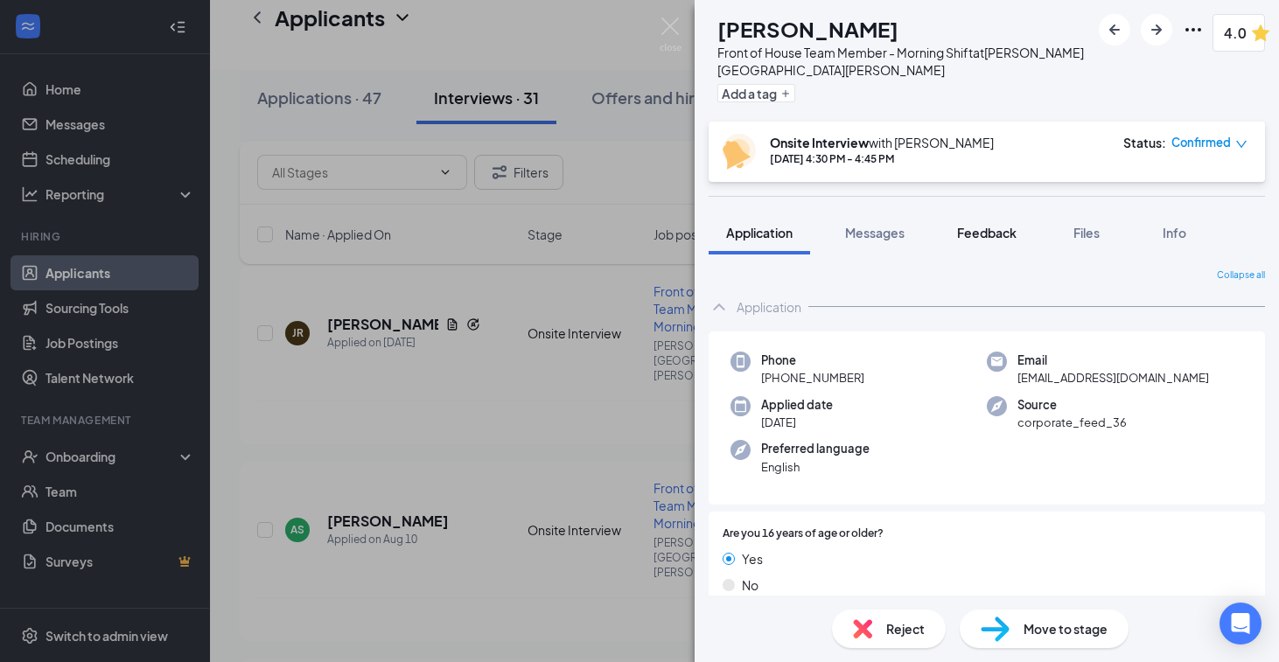
click at [967, 232] on span "Feedback" at bounding box center [986, 233] width 59 height 16
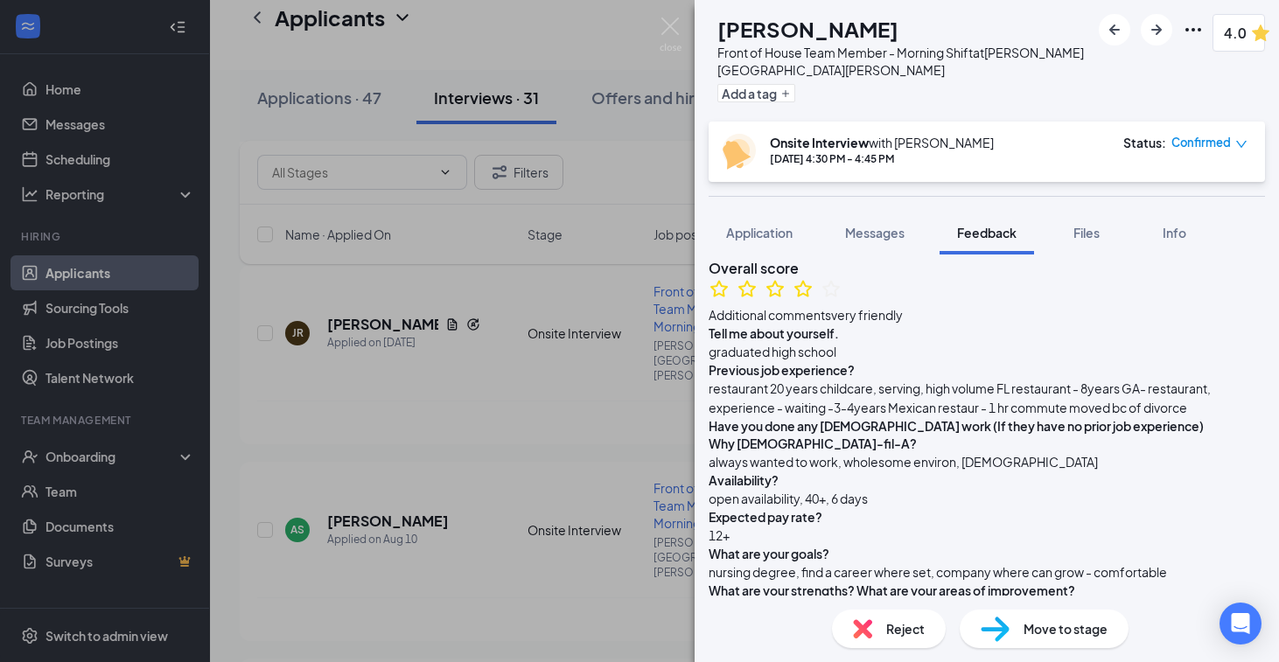
scroll to position [315, 0]
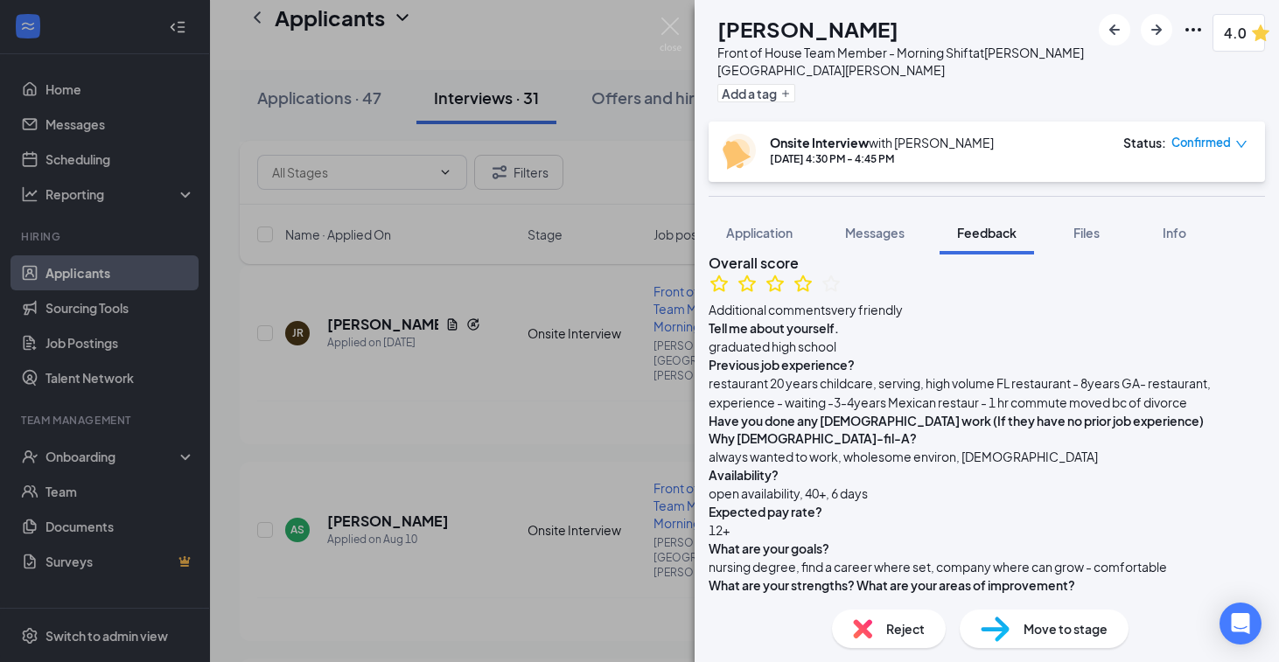
click at [396, 479] on div "AS Allison Smyth Front of House Team Member - Morning Shift at Turner Hill Road…" at bounding box center [639, 331] width 1279 height 662
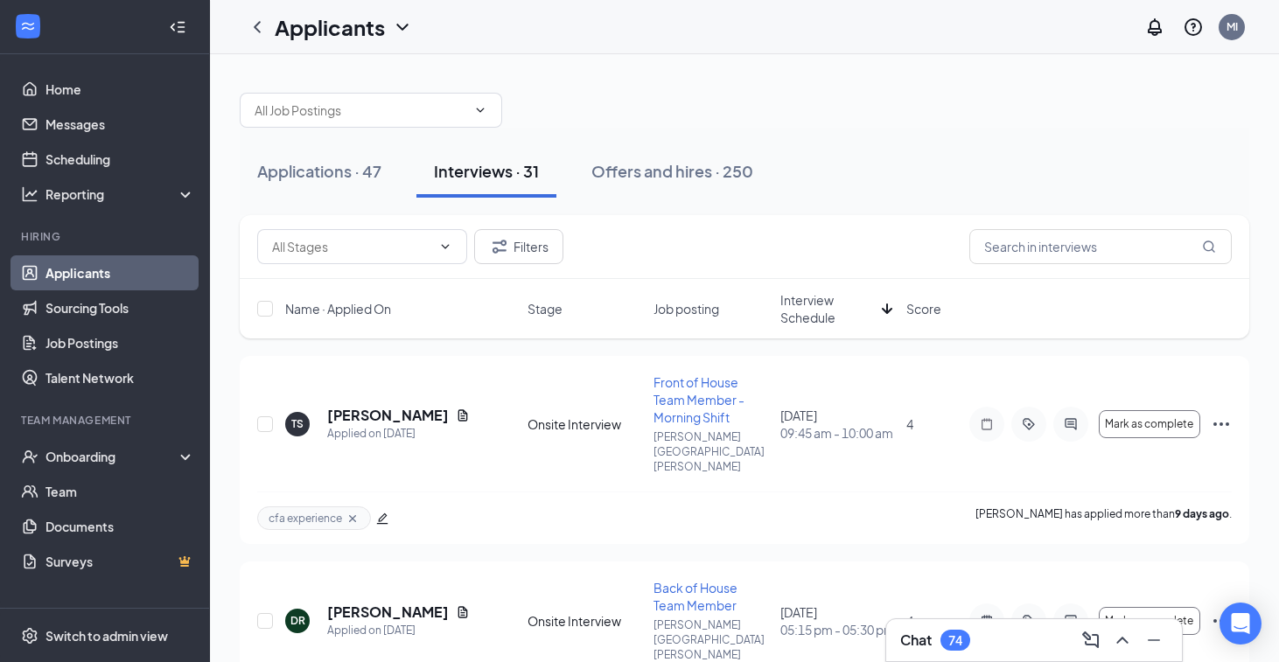
click at [806, 306] on span "Interview Schedule" at bounding box center [827, 308] width 94 height 35
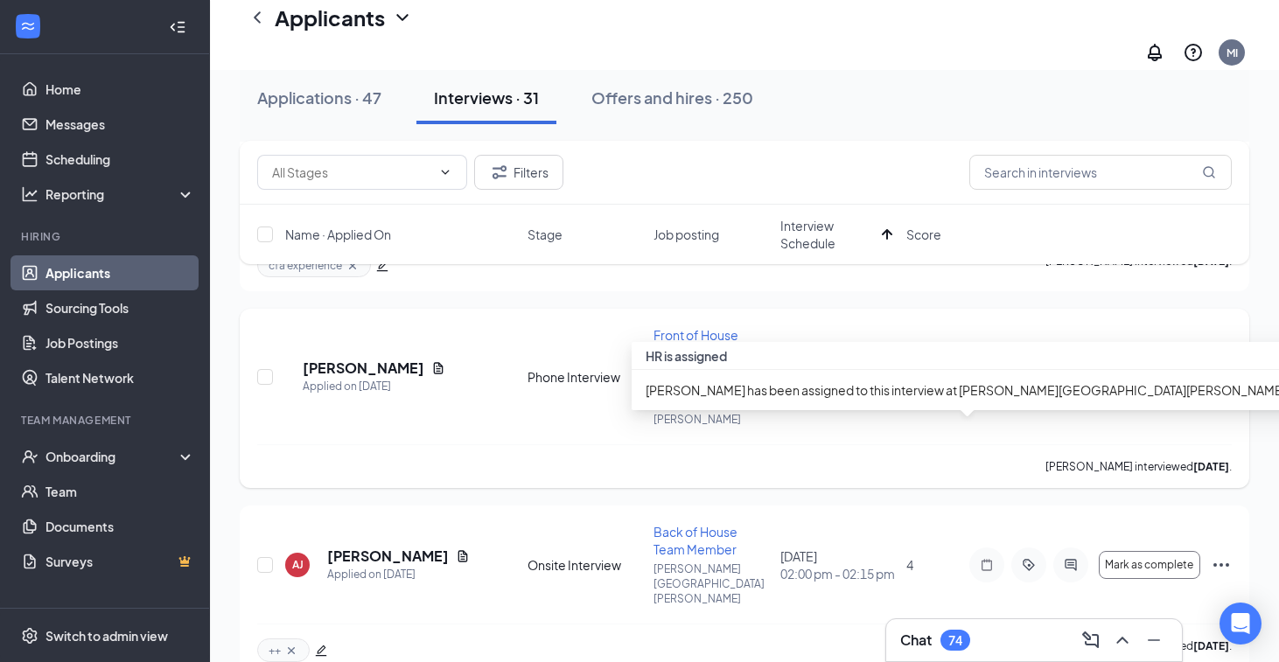
scroll to position [466, 0]
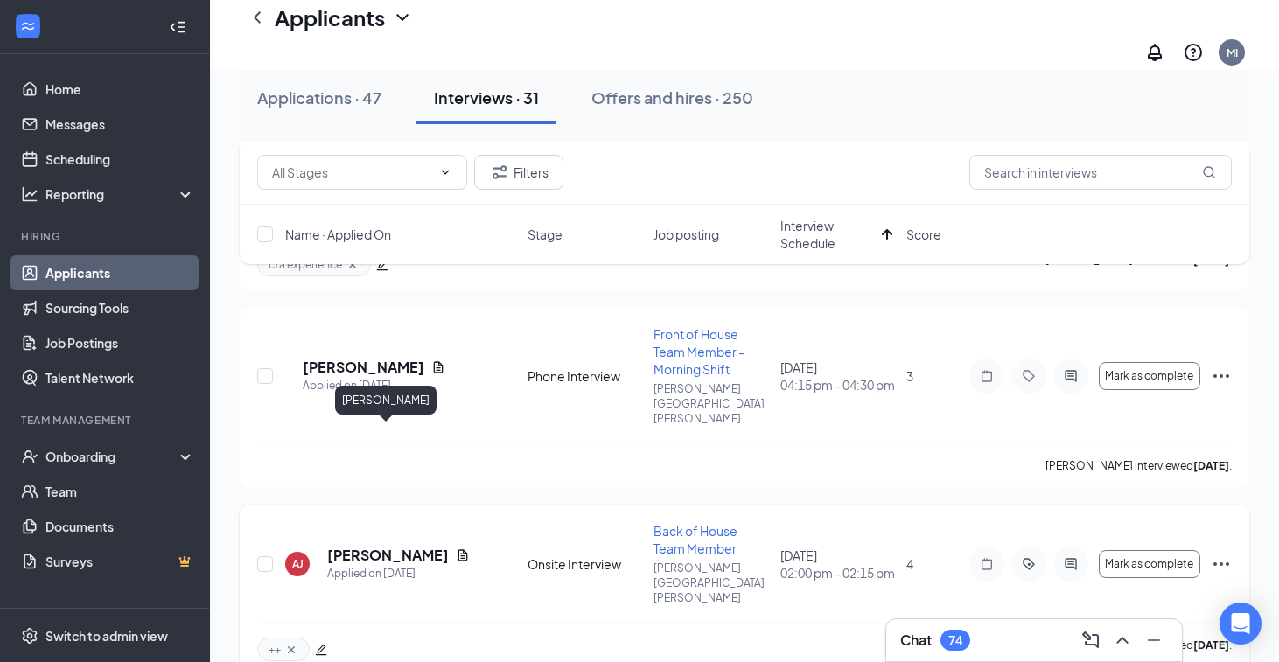
click at [362, 546] on h5 "Ayanna Johnson" at bounding box center [388, 555] width 122 height 19
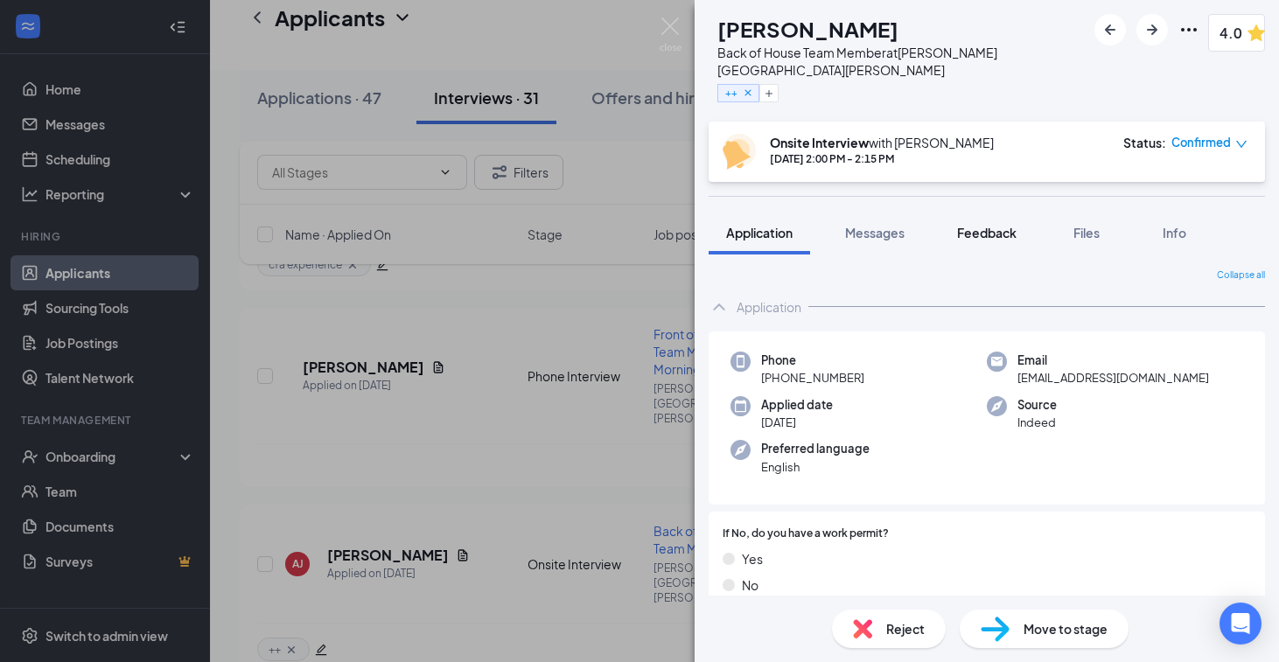
click at [960, 225] on span "Feedback" at bounding box center [986, 233] width 59 height 16
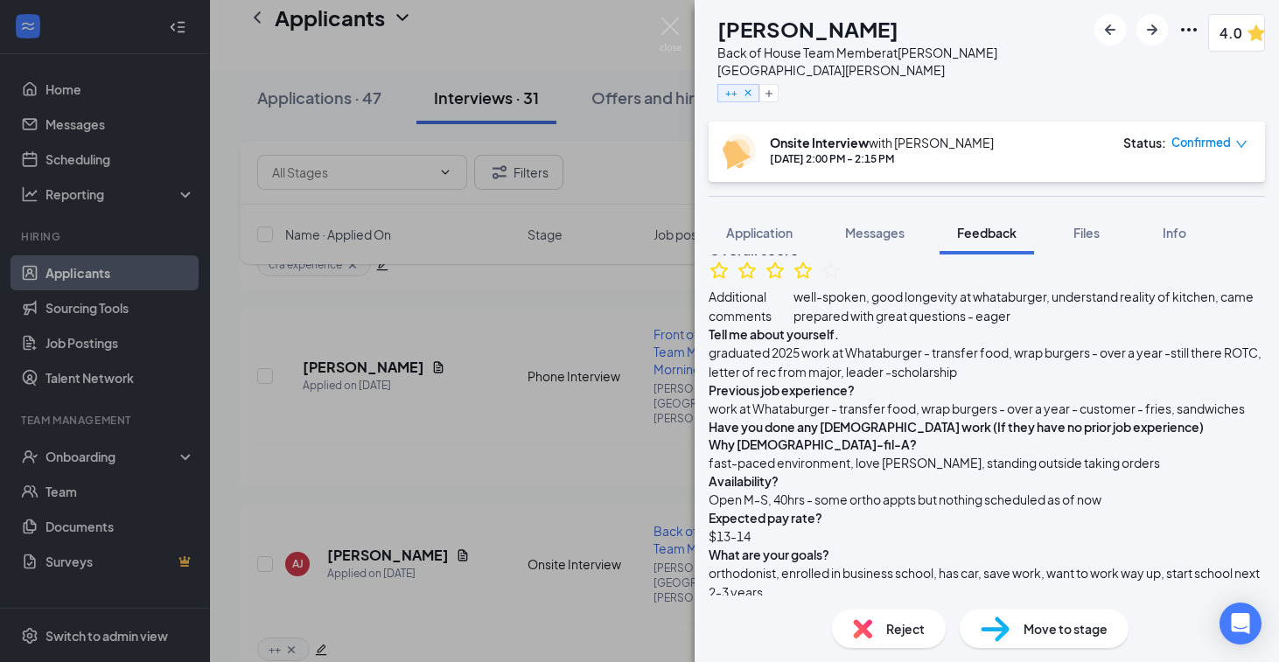
scroll to position [334, 0]
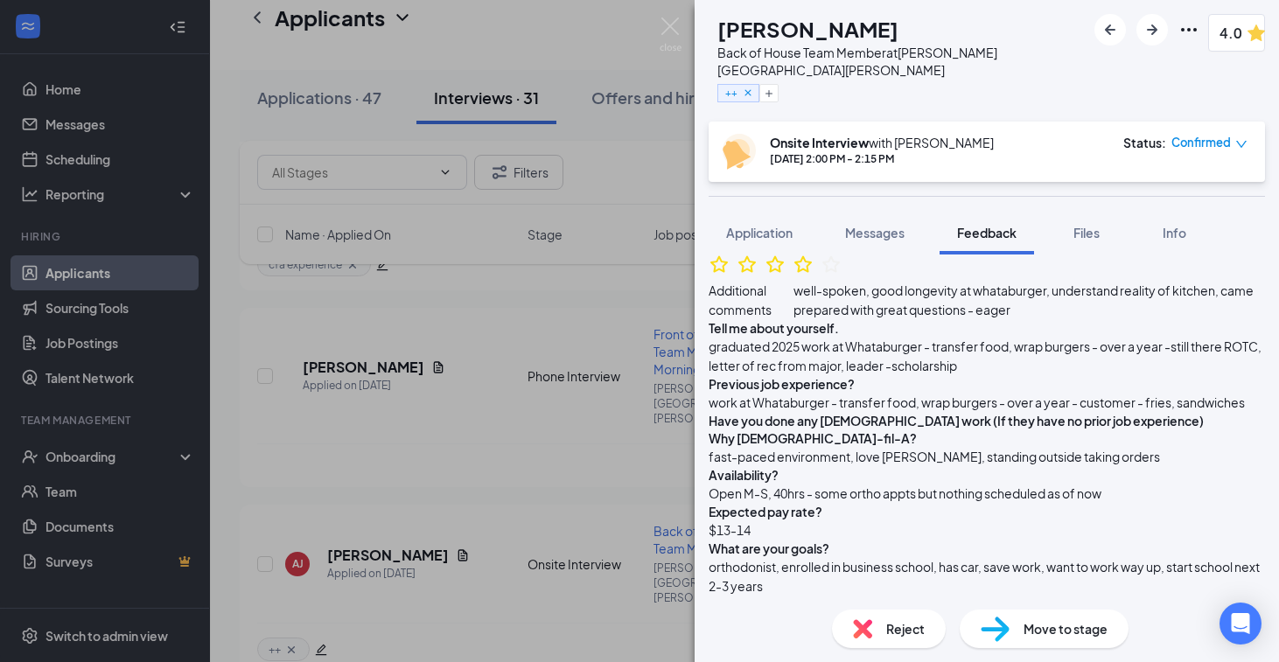
click at [604, 407] on div "AJ Ayanna Johnson Back of House Team Member at Turner Hill Road ++ 4.0 Onsite I…" at bounding box center [639, 331] width 1279 height 662
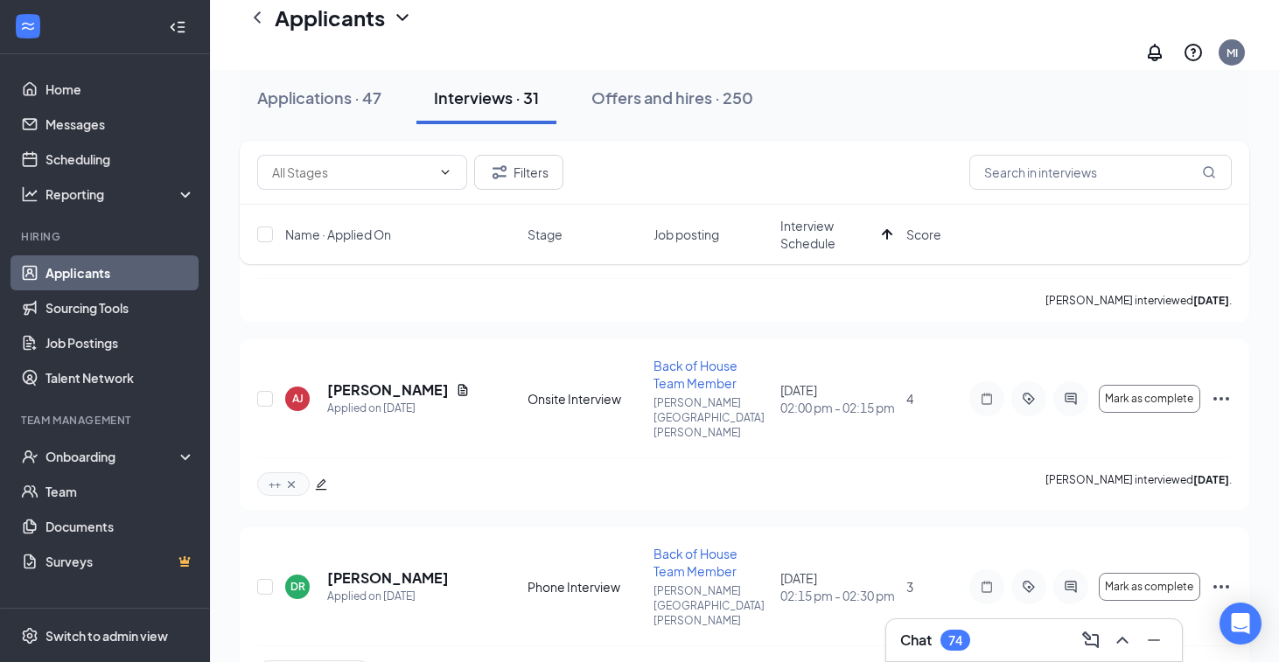
scroll to position [633, 0]
click at [383, 567] on h5 "Dandre Riley" at bounding box center [388, 576] width 122 height 19
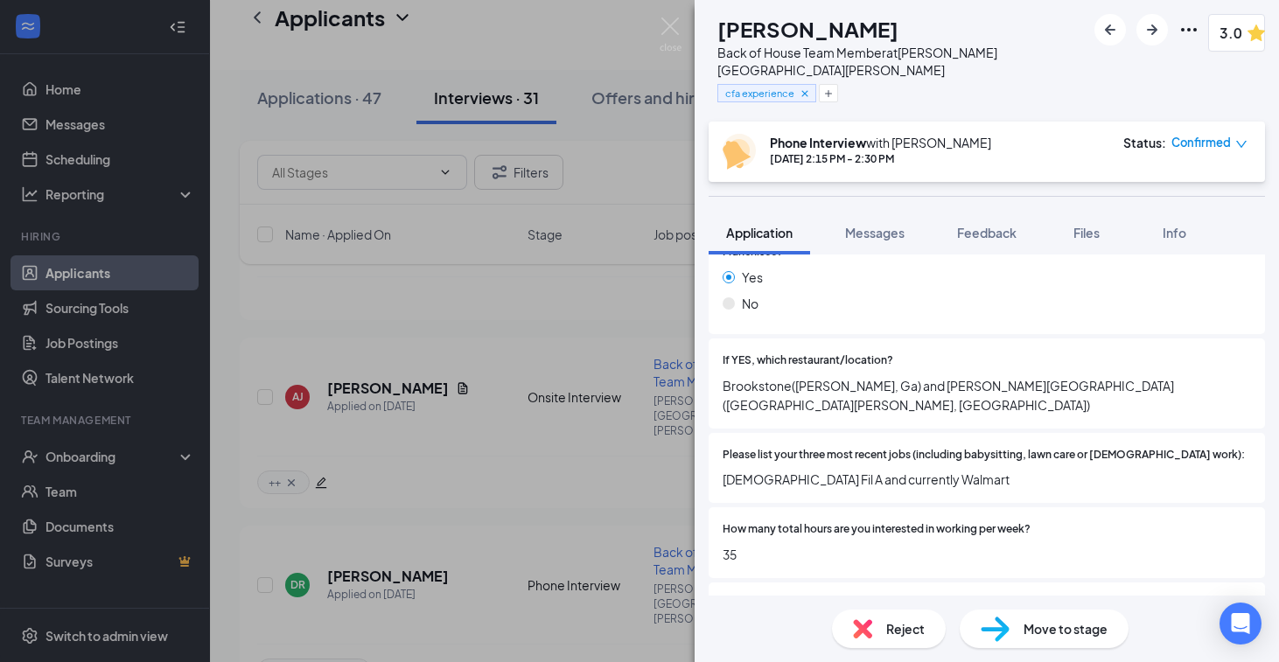
scroll to position [379, 0]
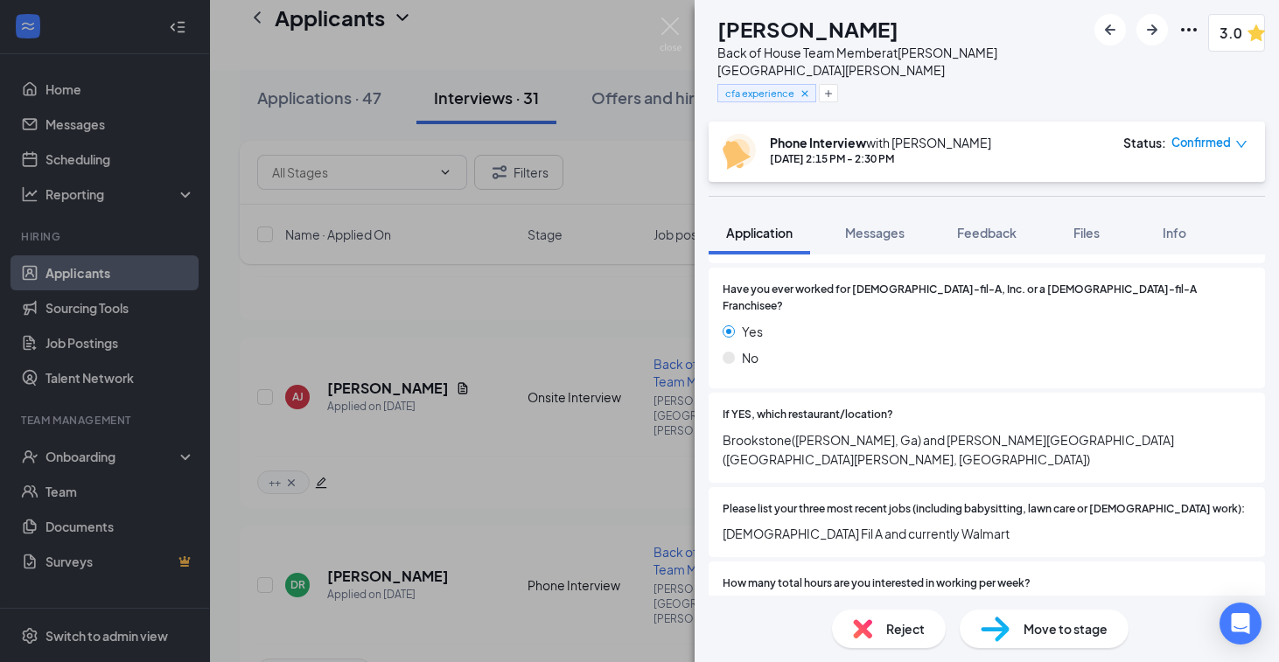
click at [591, 513] on div "DR Dandre Riley Back of House Team Member at Turner Hill Road cfa experience 3.…" at bounding box center [639, 331] width 1279 height 662
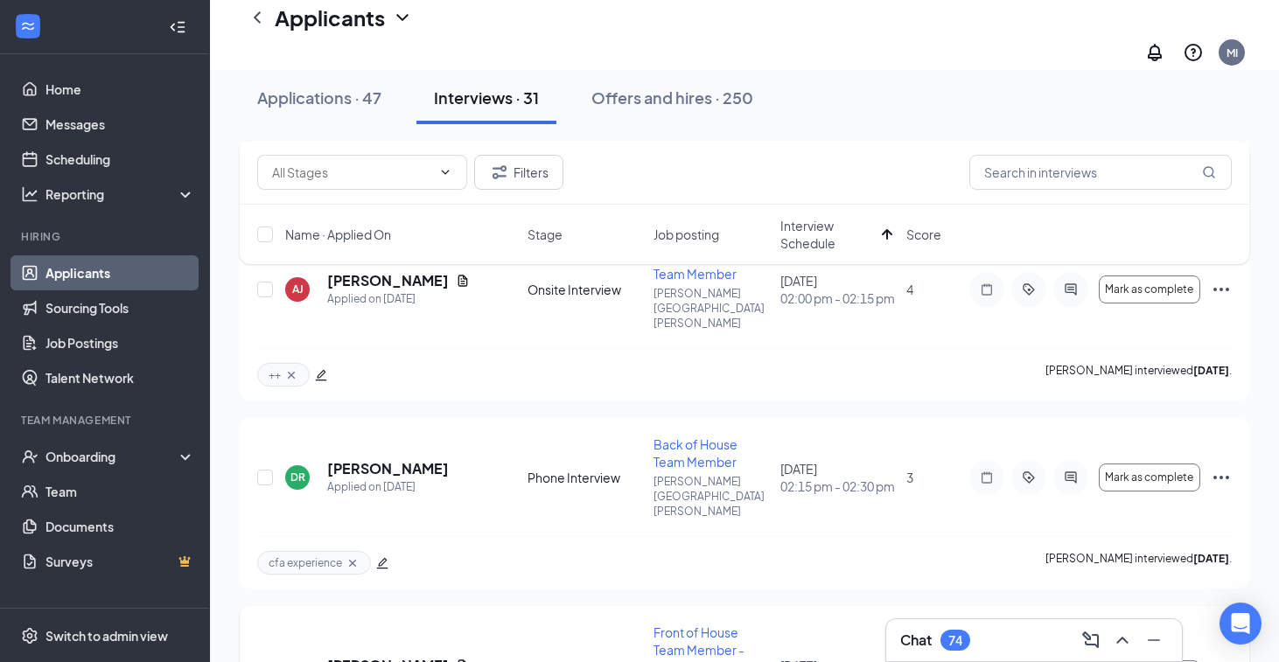
scroll to position [759, 0]
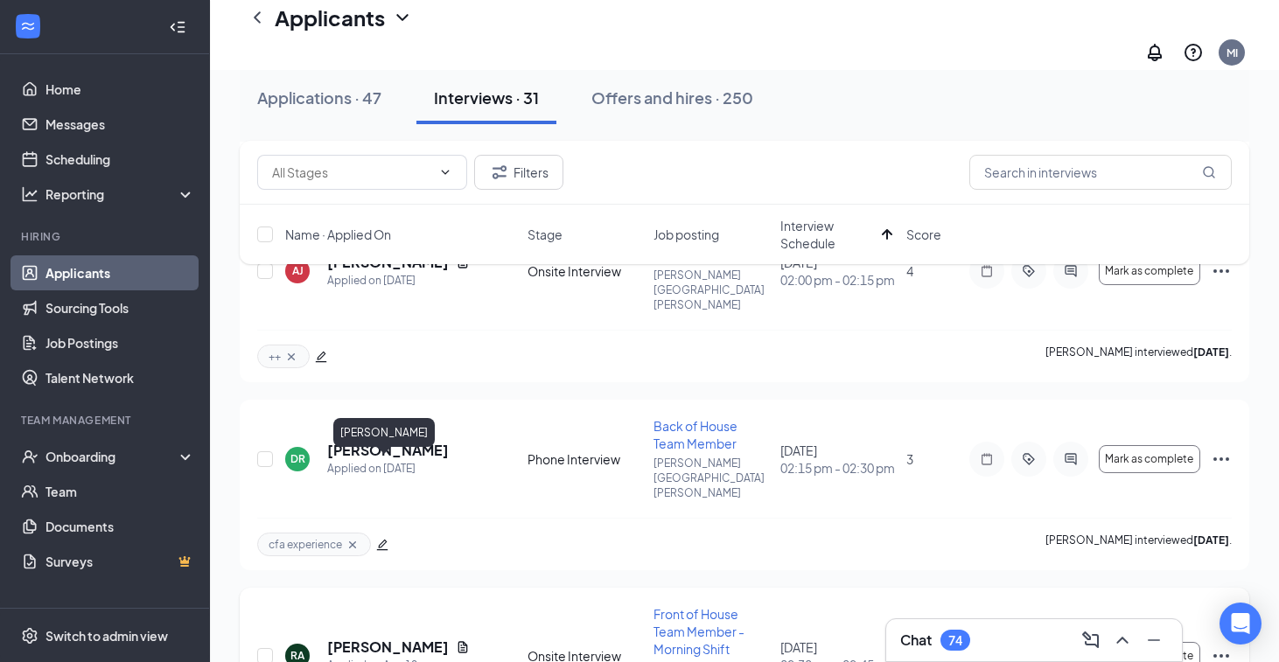
click at [353, 638] on h5 "Rayquel Avila" at bounding box center [388, 647] width 122 height 19
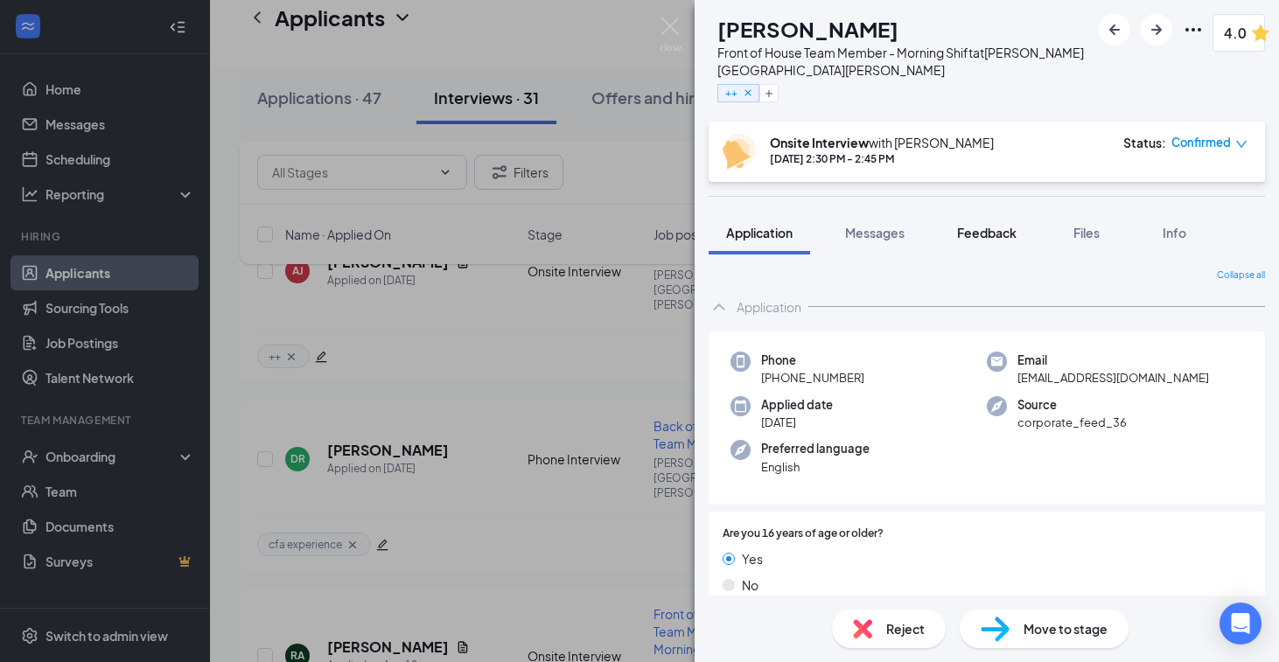
click at [1005, 239] on span "Feedback" at bounding box center [986, 233] width 59 height 16
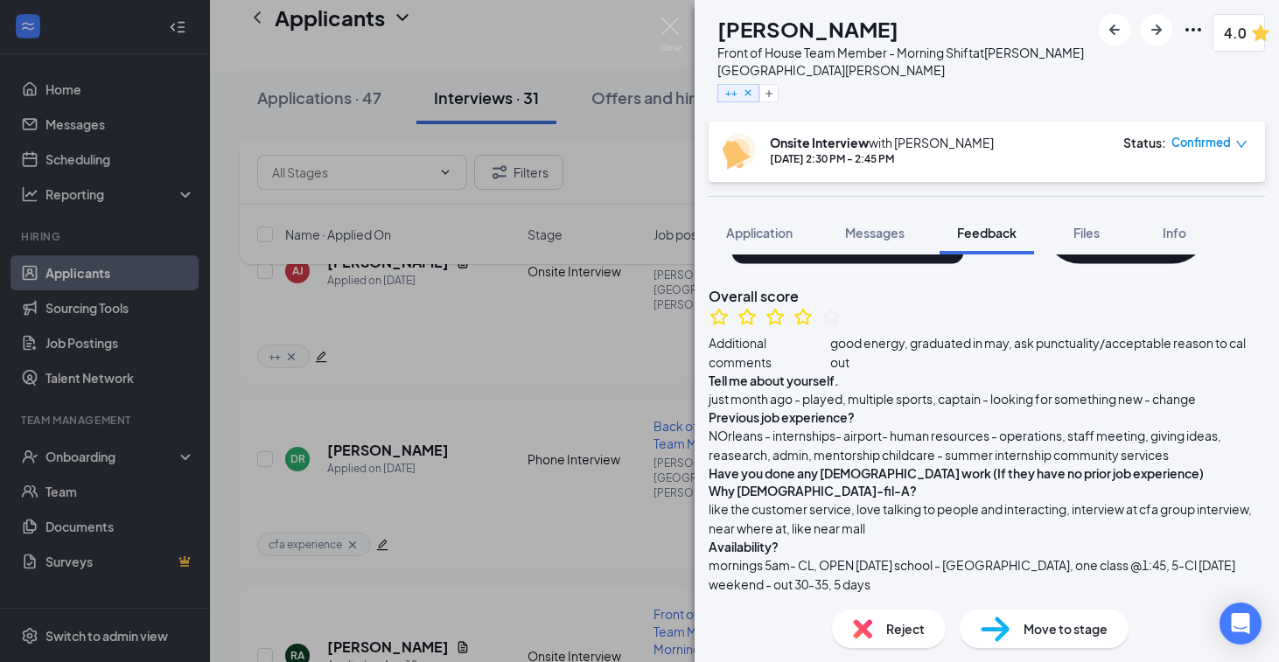
scroll to position [283, 0]
click at [511, 426] on div "RA Rayquel Avila Front of House Team Member - Morning Shift at Turner Hill Road…" at bounding box center [639, 331] width 1279 height 662
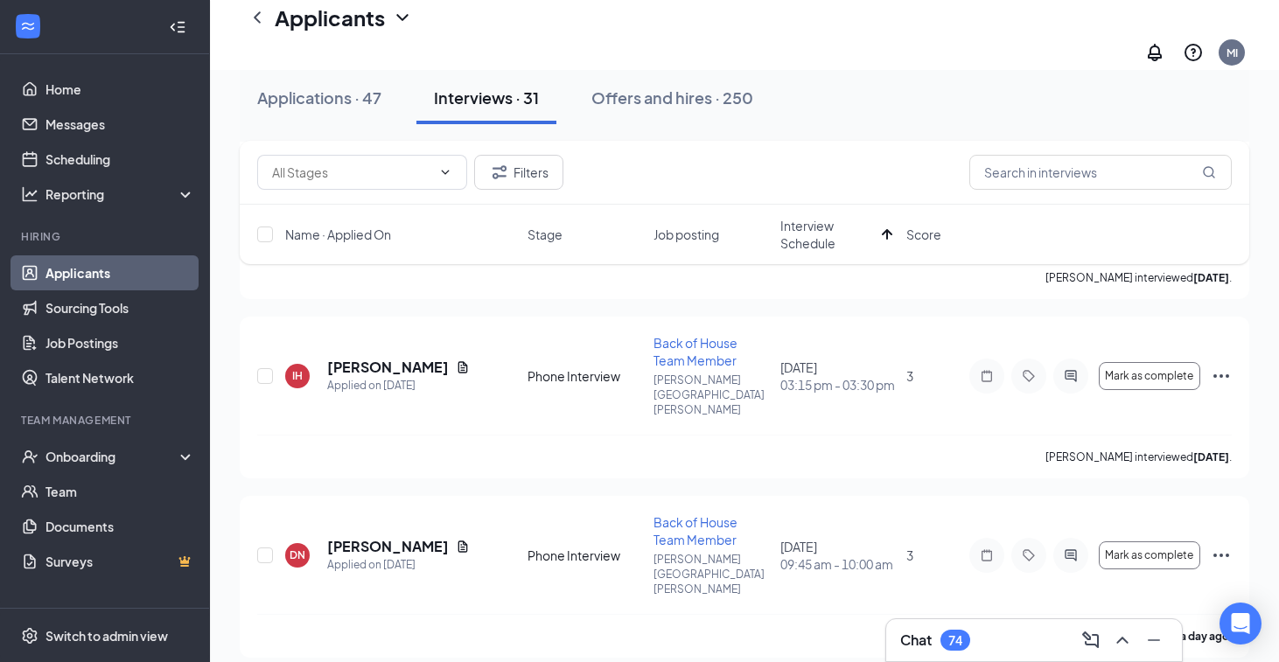
scroll to position [1434, 0]
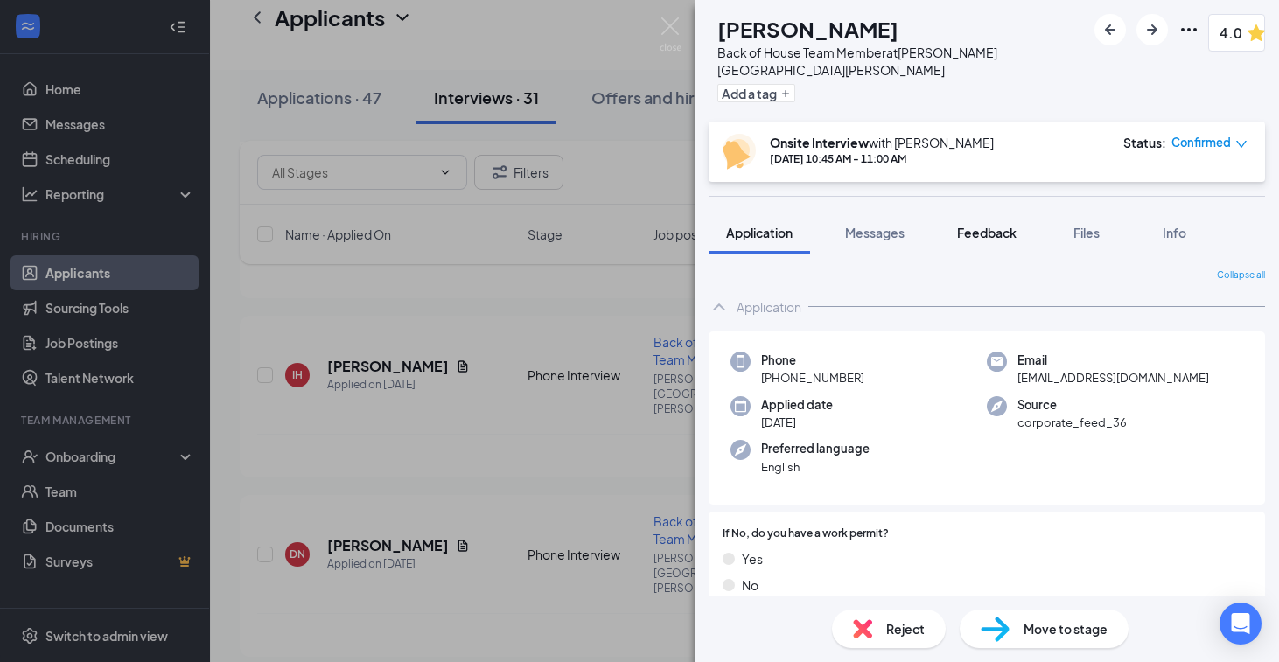
click at [972, 225] on span "Feedback" at bounding box center [986, 233] width 59 height 16
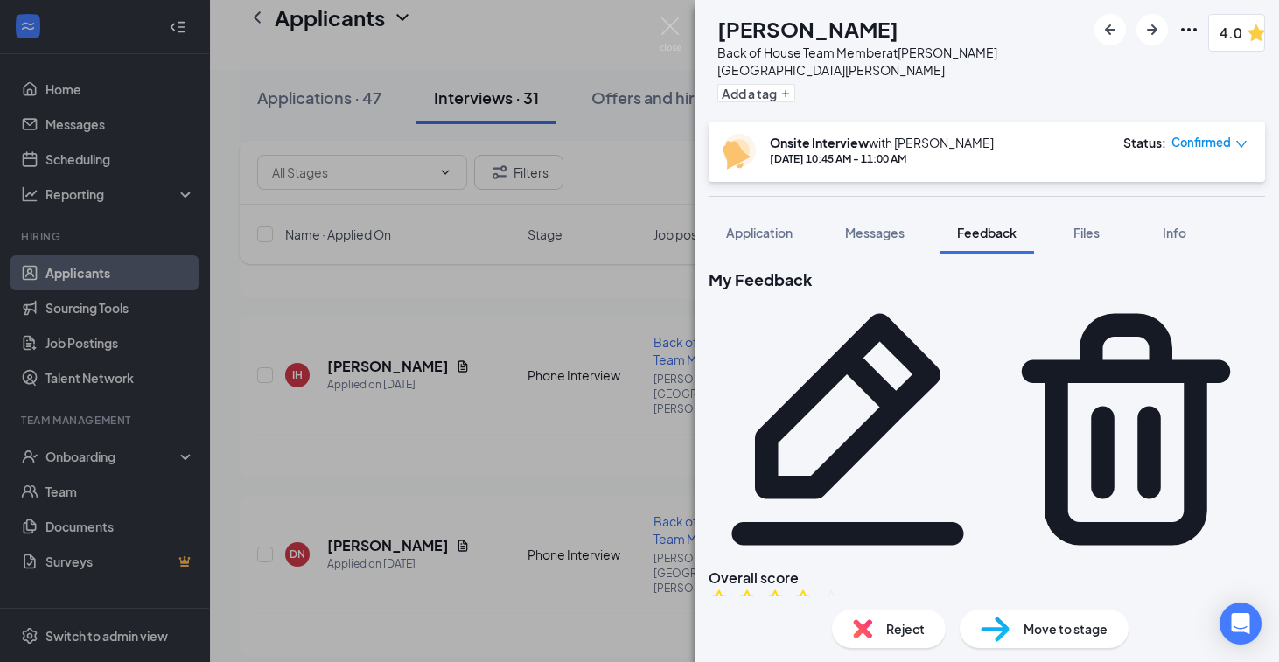
click at [987, 290] on icon "Pencil" at bounding box center [848, 429] width 278 height 278
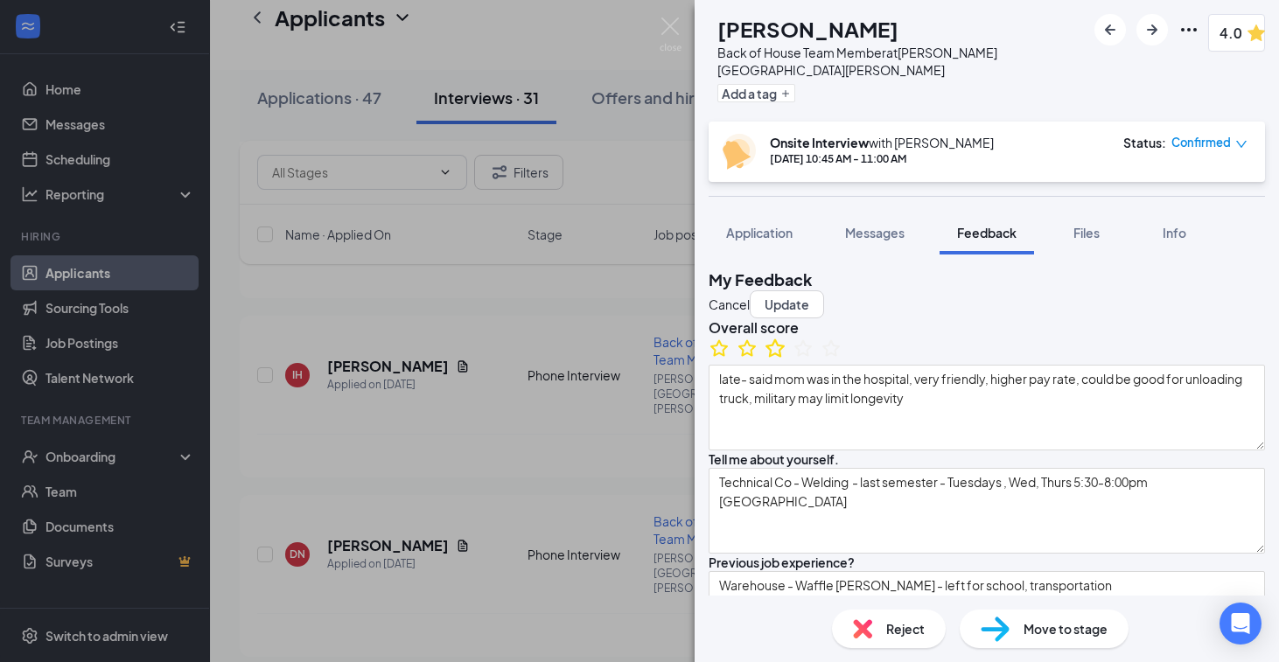
click at [786, 360] on icon "StarBorder" at bounding box center [775, 348] width 23 height 23
click at [824, 290] on button "Update" at bounding box center [787, 304] width 74 height 28
type textarea "great team player, bring energy, upbeat, ready to work, like to help out at eac…"
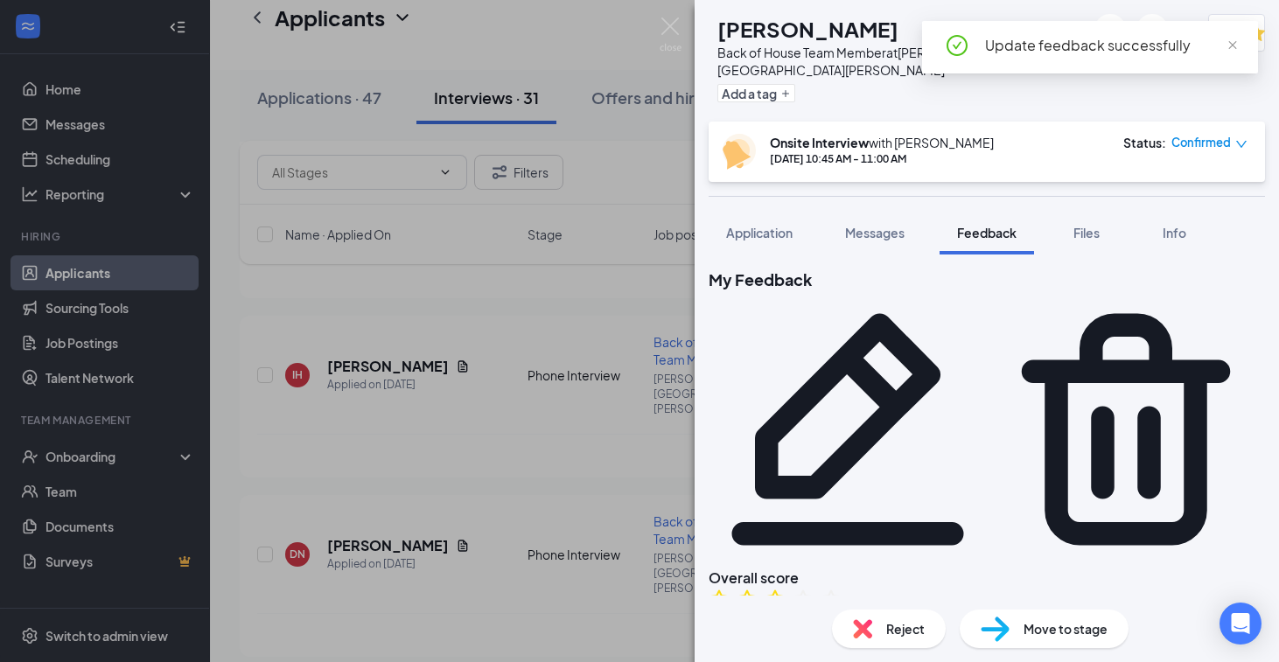
click at [546, 480] on div "IF Isaiah Fields Back of House Team Member at Turner Hill Road Add a tag 3.0 On…" at bounding box center [639, 331] width 1279 height 662
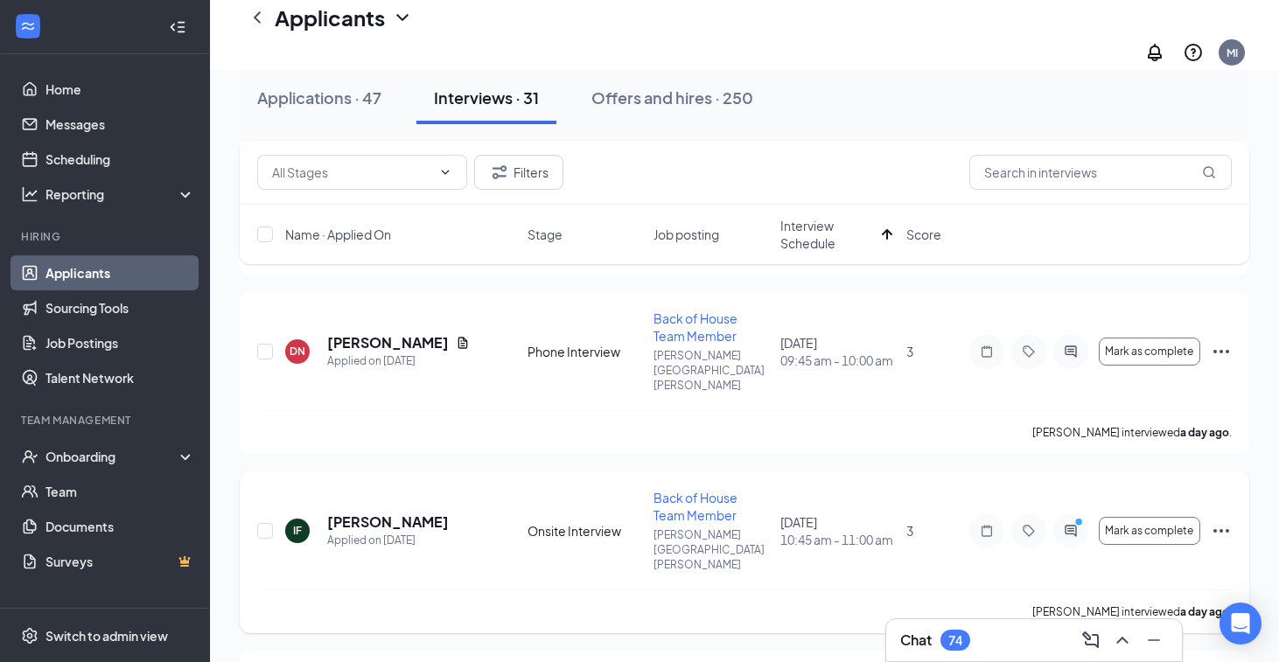
scroll to position [1666, 0]
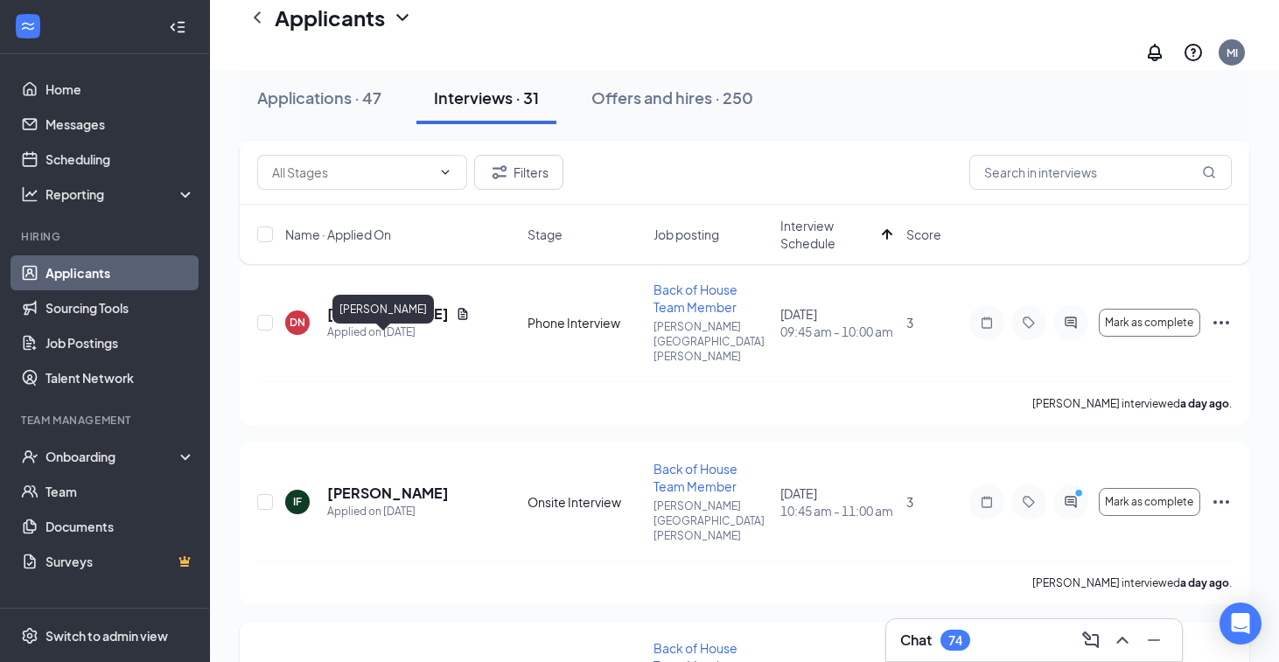
click at [351, 662] on h5 "Apryl Minion" at bounding box center [388, 672] width 122 height 19
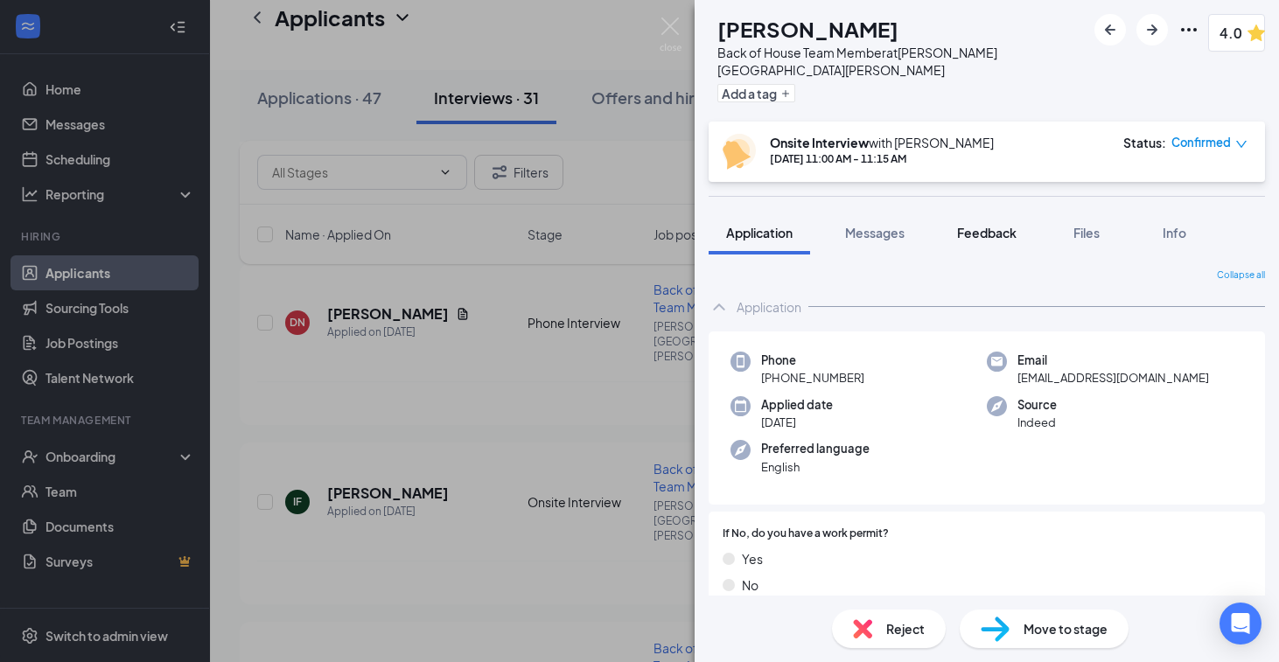
click at [973, 226] on button "Feedback" at bounding box center [987, 233] width 94 height 44
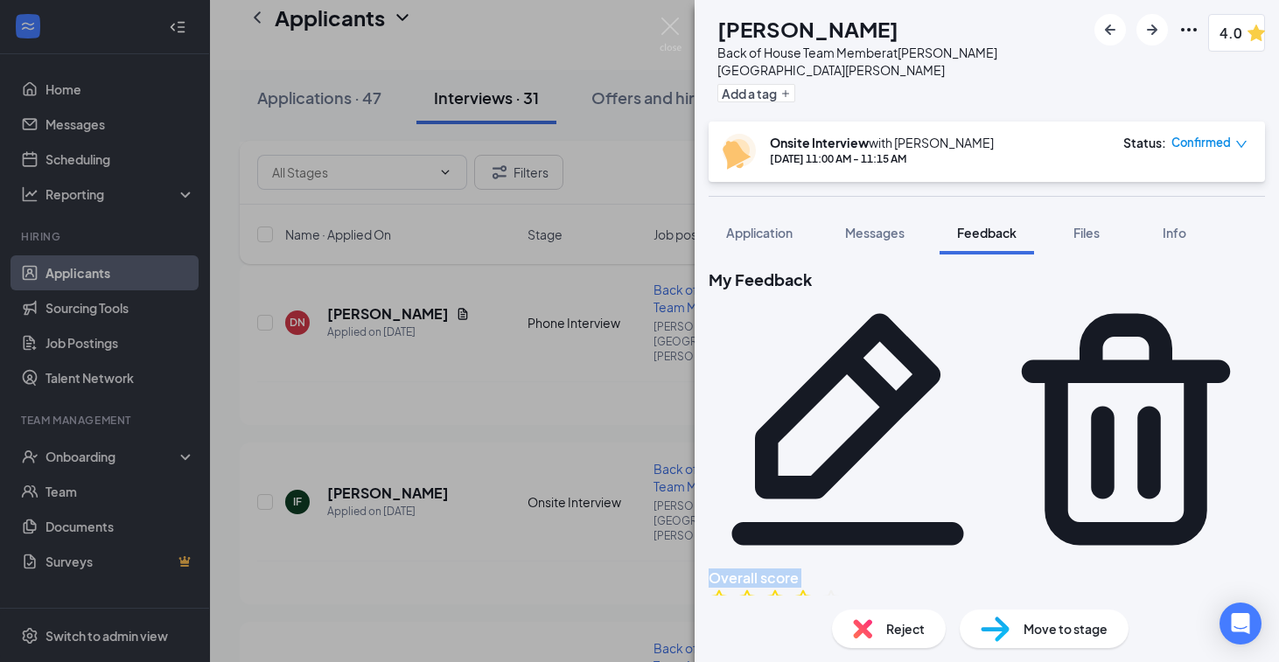
drag, startPoint x: 1241, startPoint y: 276, endPoint x: 1150, endPoint y: 388, distance: 145.0
click at [987, 290] on icon "Pencil" at bounding box center [848, 429] width 278 height 278
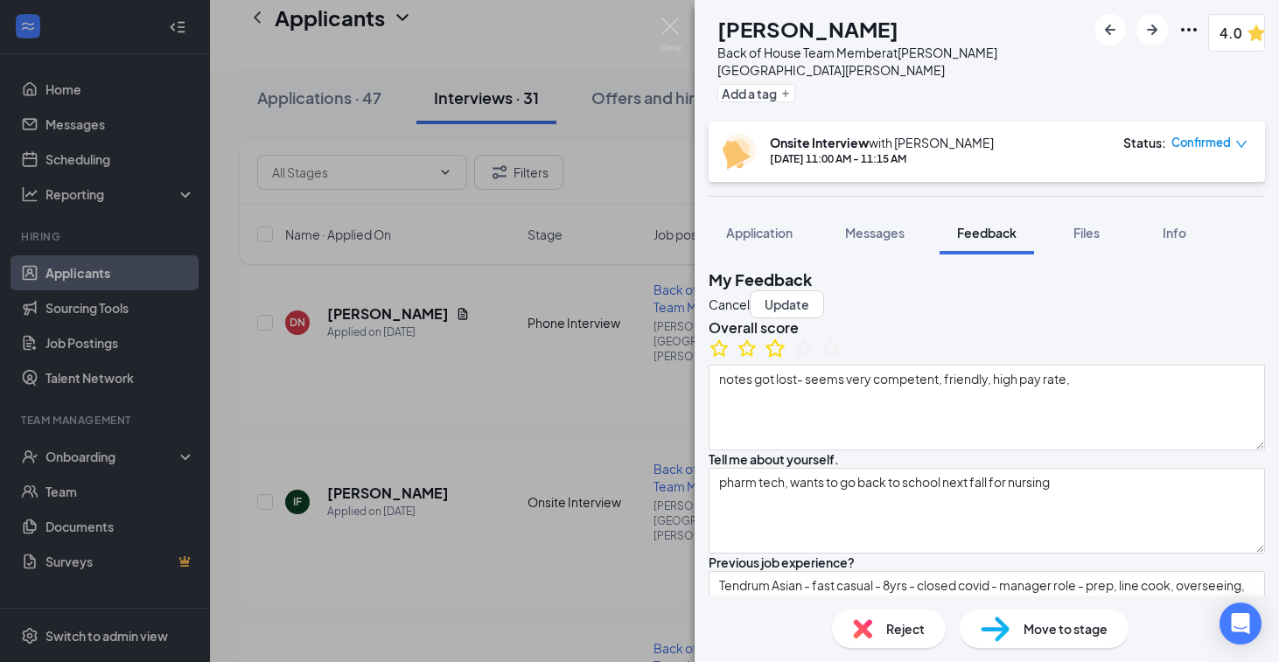
click at [786, 360] on icon "StarBorder" at bounding box center [775, 348] width 23 height 23
click at [824, 290] on button "Update" at bounding box center [787, 304] width 74 height 28
type textarea "punctual, moldable slow down - accuracy"
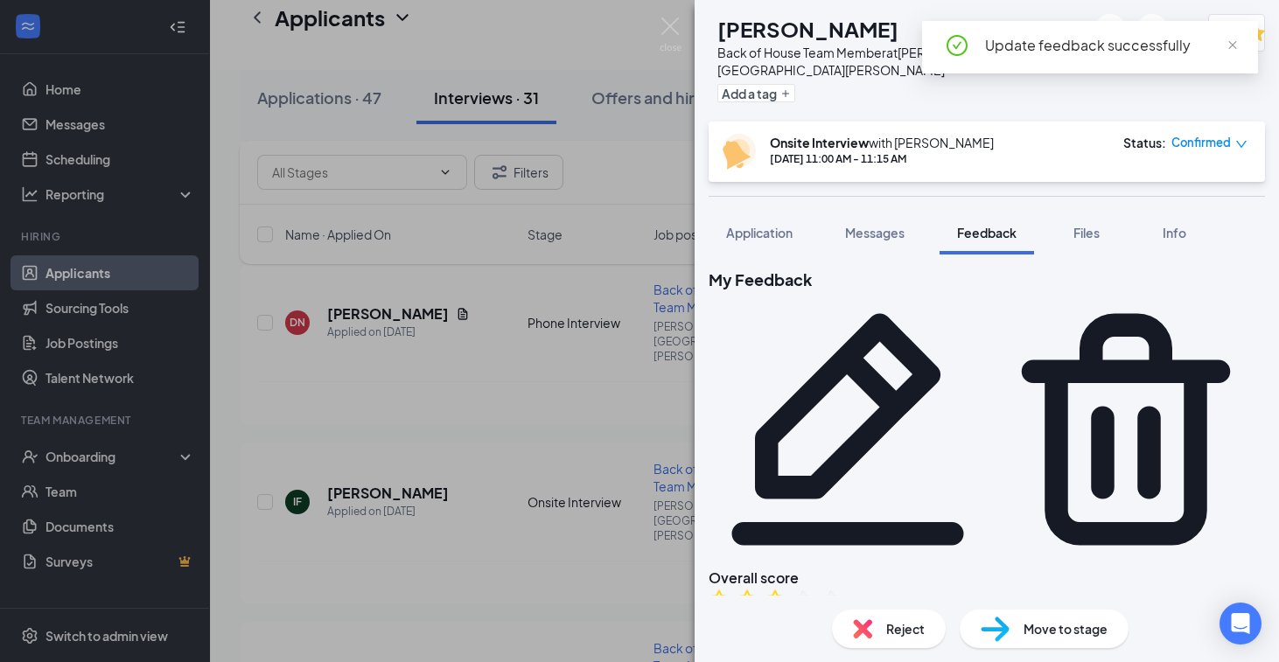
click at [549, 465] on div "AM Apryl Minion Back of House Team Member at Turner Hill Road Add a tag 3.0 Ons…" at bounding box center [639, 331] width 1279 height 662
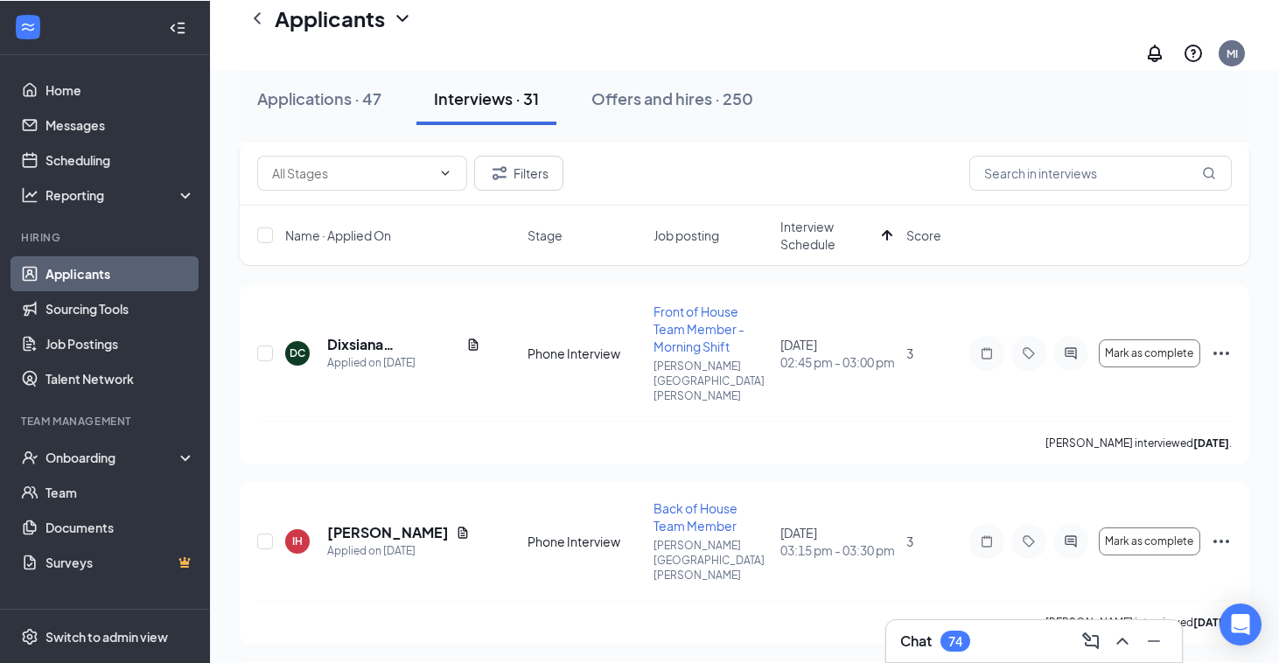
scroll to position [1267, 0]
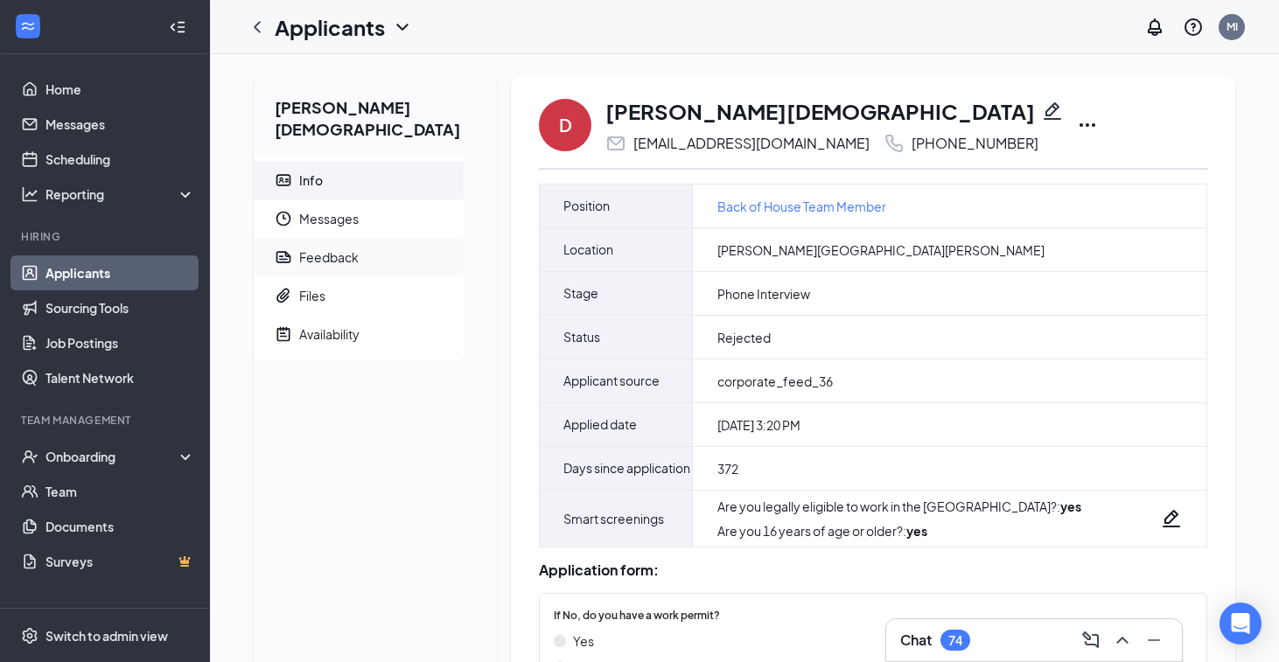
click at [362, 238] on span "Feedback" at bounding box center [374, 257] width 150 height 38
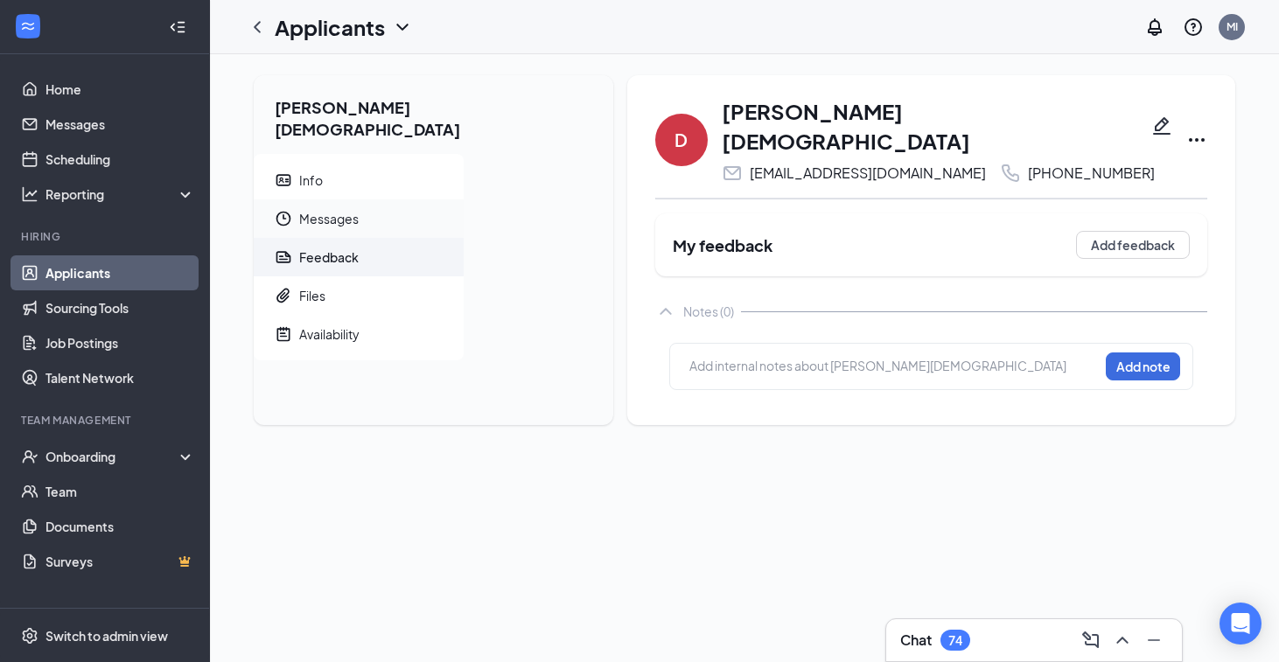
click at [350, 207] on span "Messages" at bounding box center [374, 218] width 150 height 38
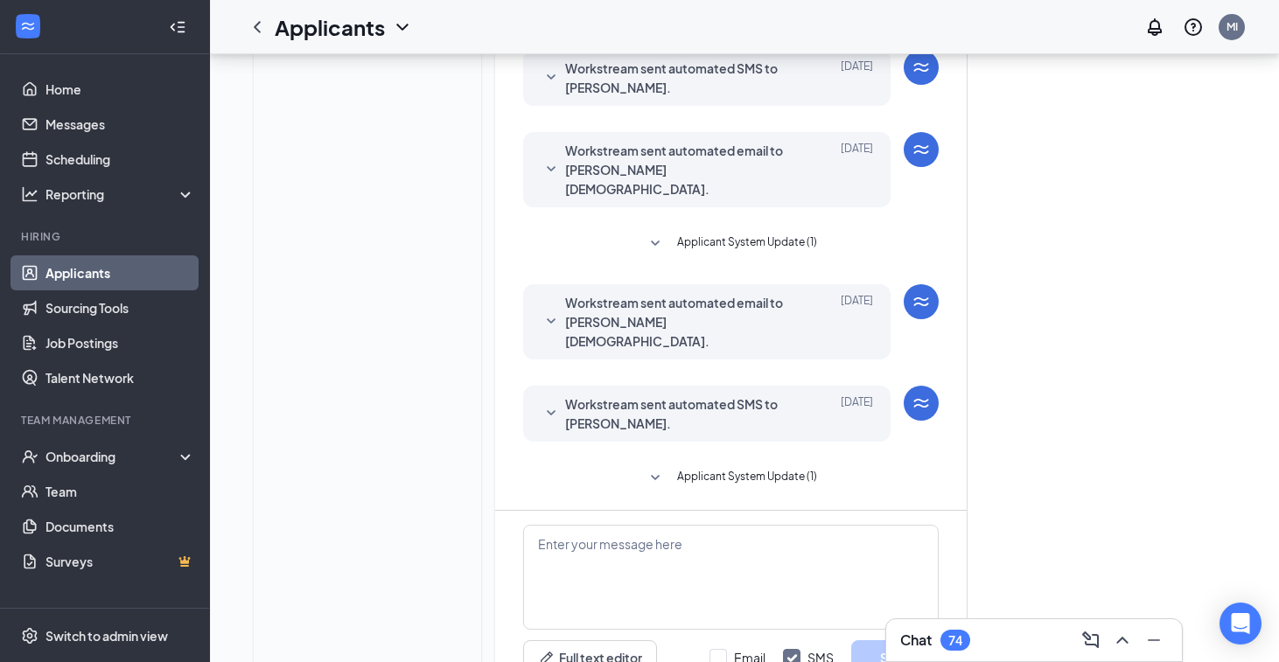
scroll to position [558, 0]
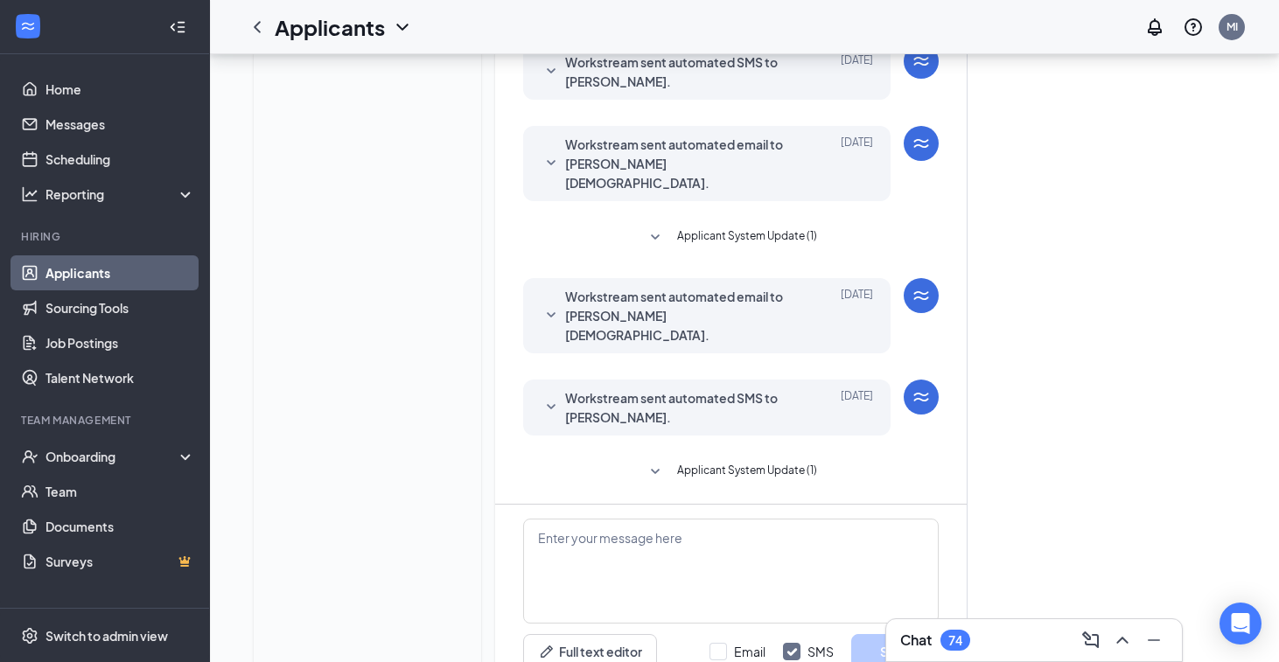
click at [541, 388] on div at bounding box center [551, 407] width 21 height 38
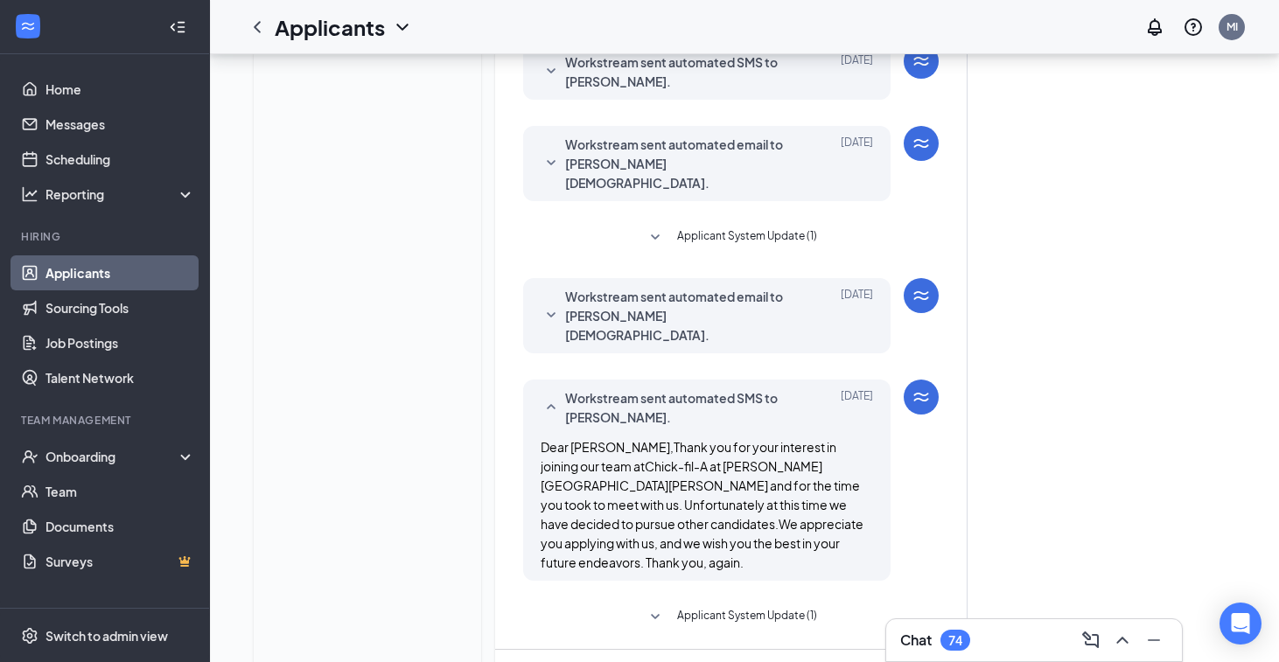
click at [565, 287] on span "Workstream sent automated email to Demarion Christian." at bounding box center [679, 316] width 229 height 58
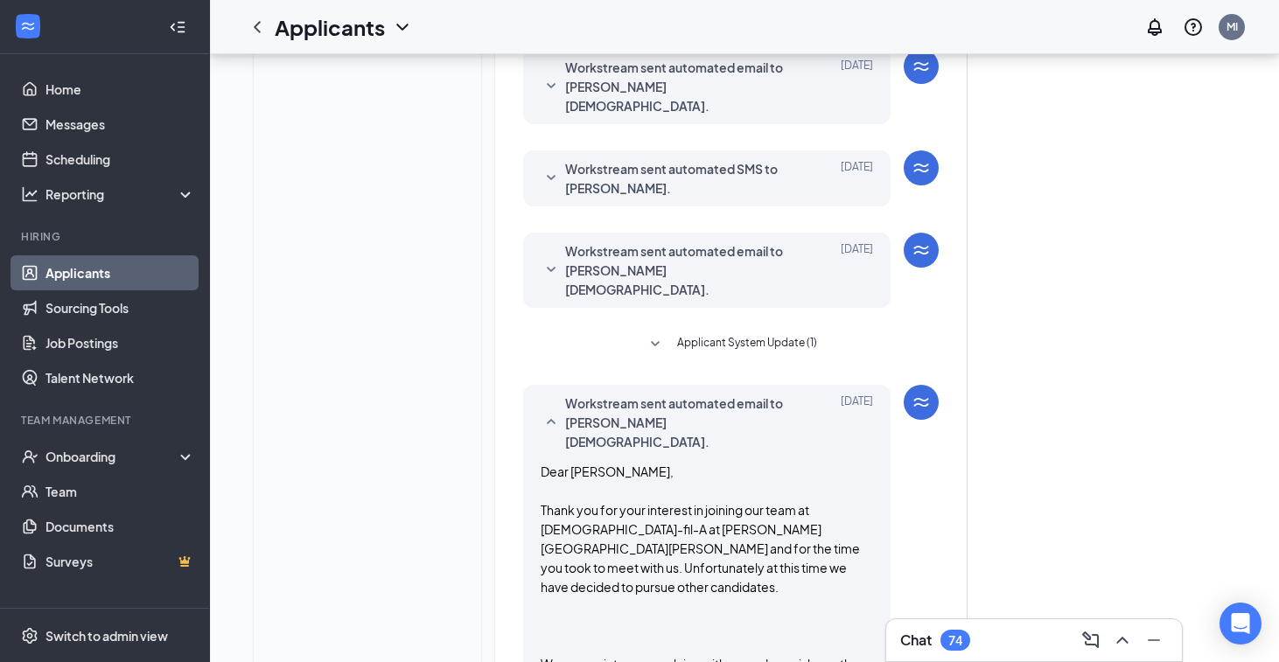
scroll to position [331, 0]
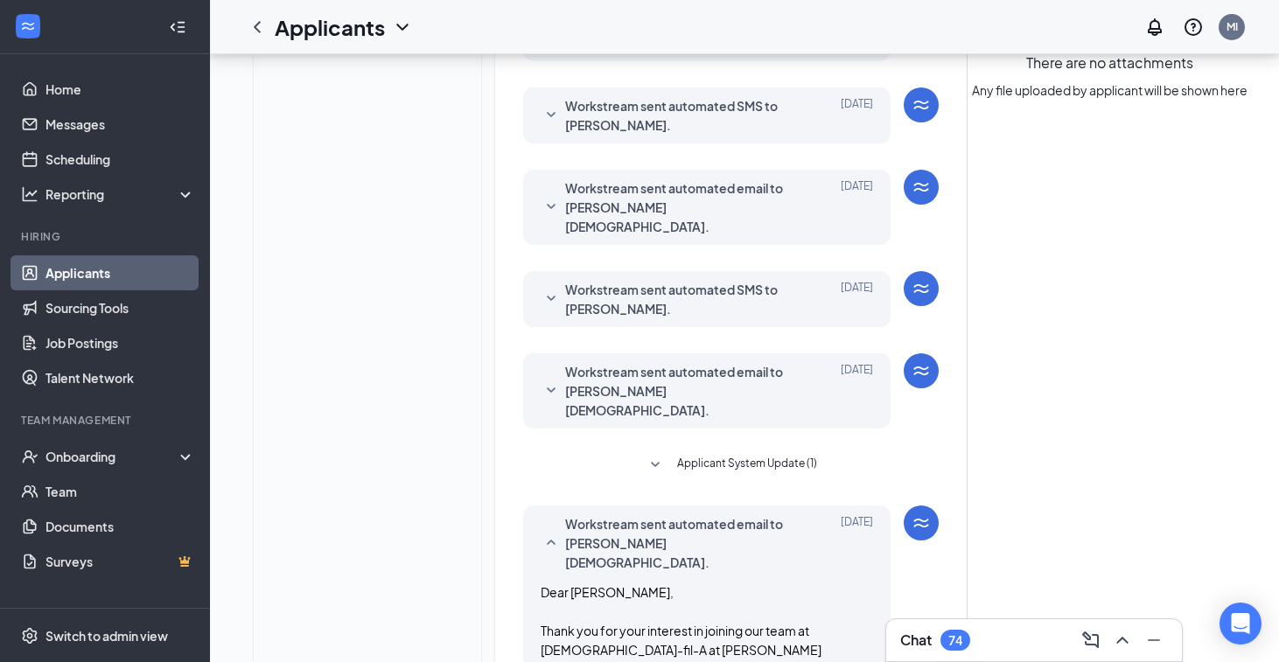
click at [573, 362] on span "Workstream sent automated email to Demarion Christian." at bounding box center [679, 391] width 229 height 58
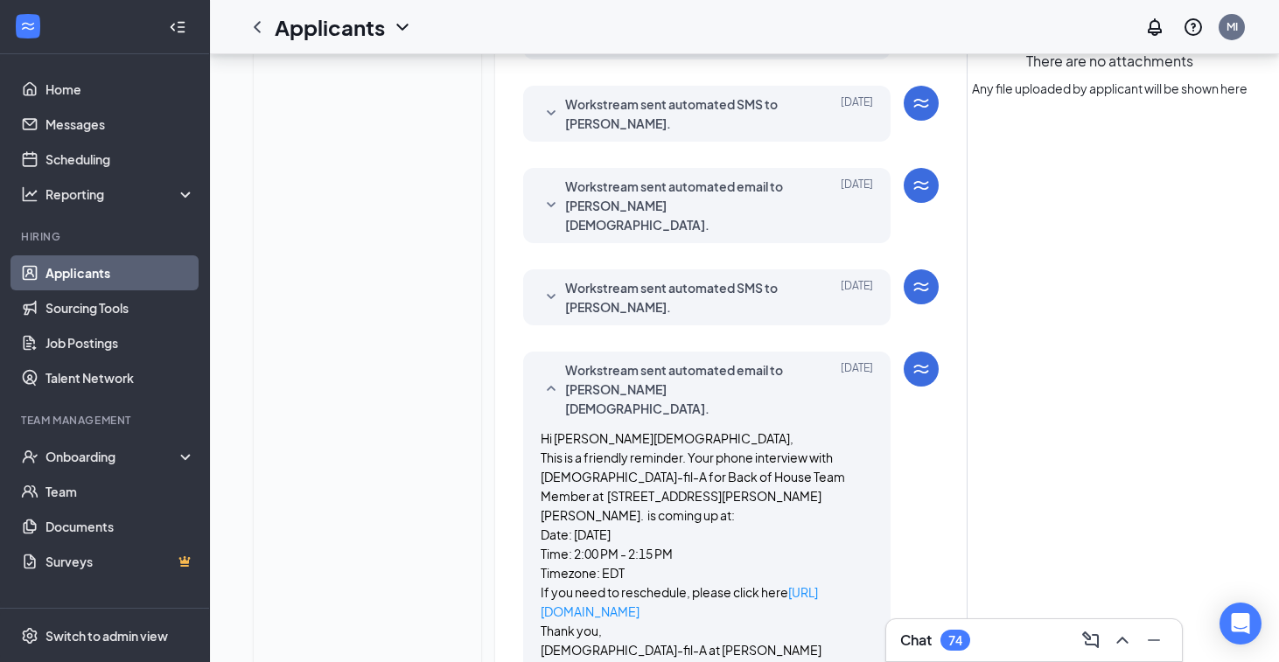
scroll to position [0, 0]
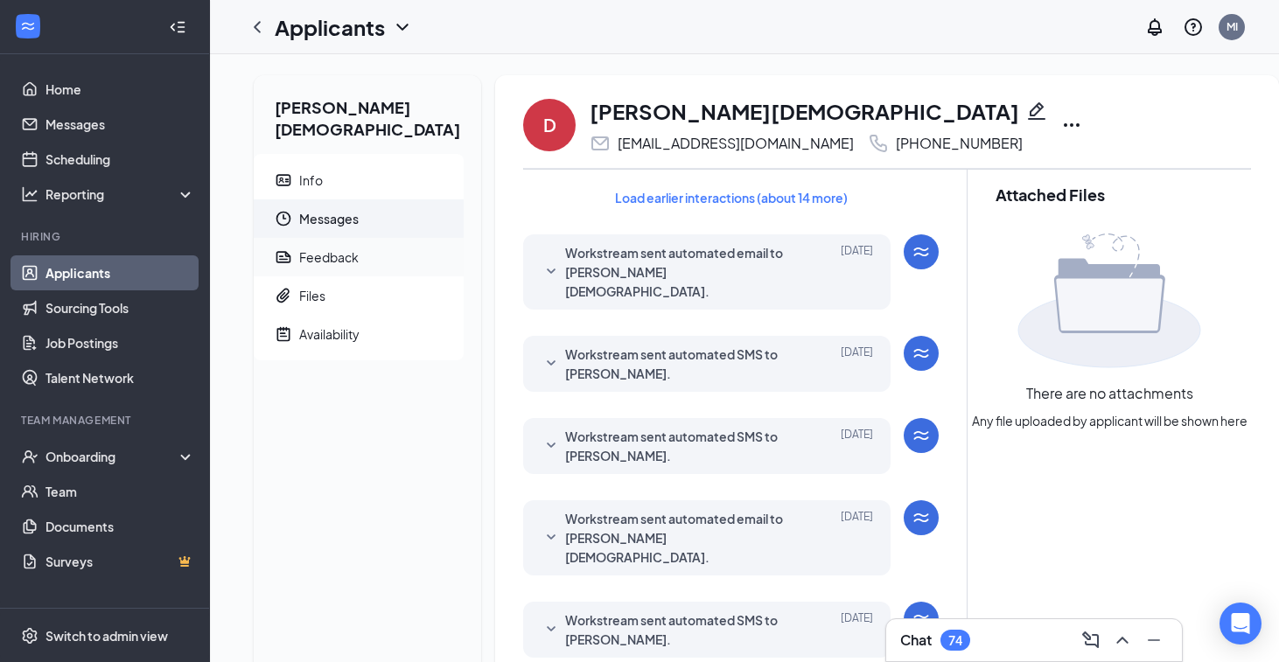
click at [328, 248] on div "Feedback" at bounding box center [328, 256] width 59 height 17
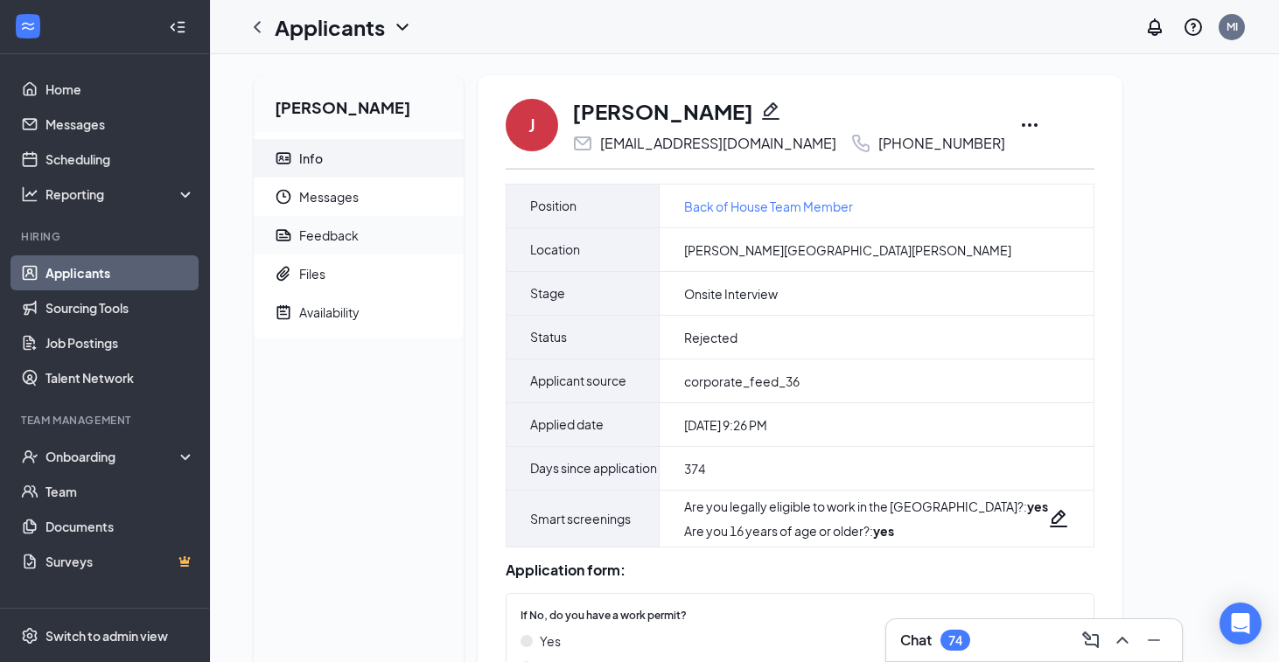
click at [306, 238] on div "Feedback" at bounding box center [328, 235] width 59 height 17
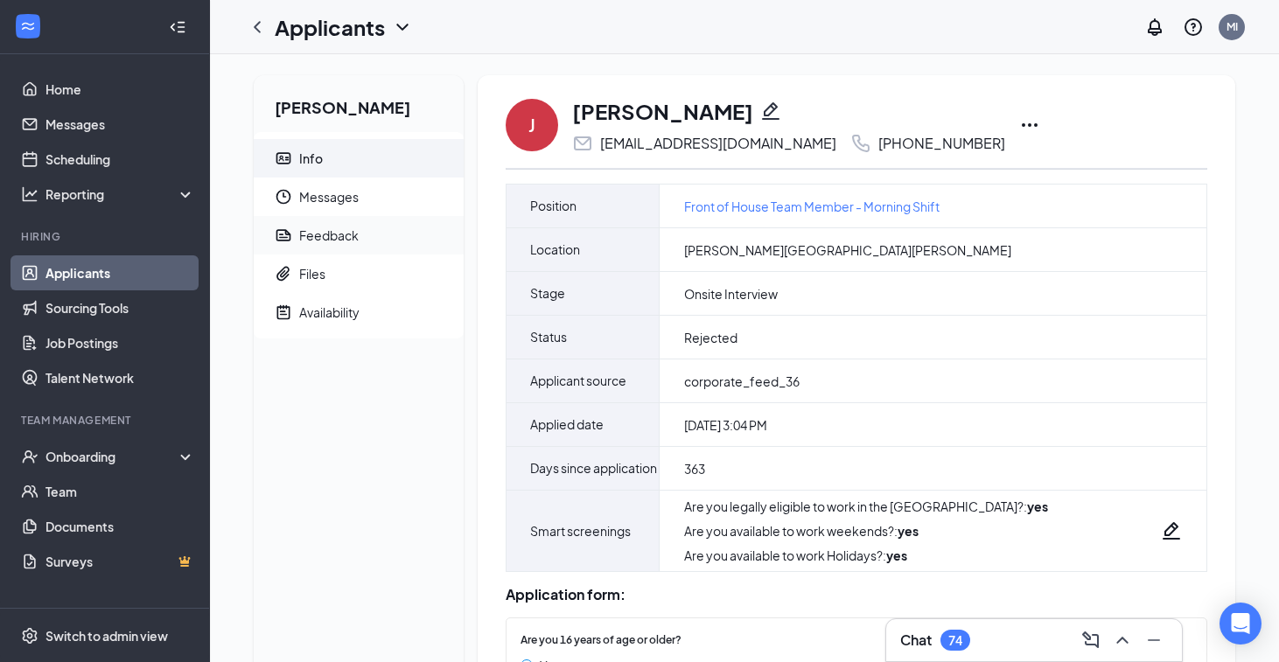
click at [342, 236] on div "Feedback" at bounding box center [328, 235] width 59 height 17
click at [315, 248] on span "Feedback" at bounding box center [374, 235] width 150 height 38
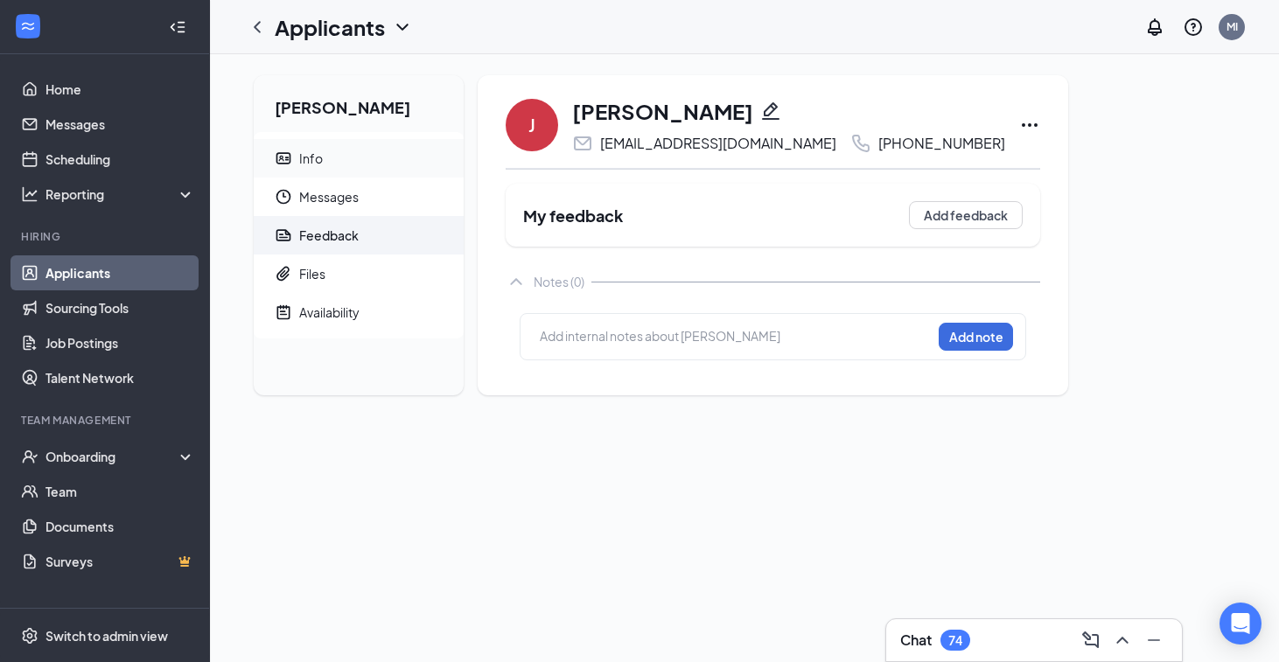
click at [316, 148] on span "Info" at bounding box center [374, 158] width 150 height 38
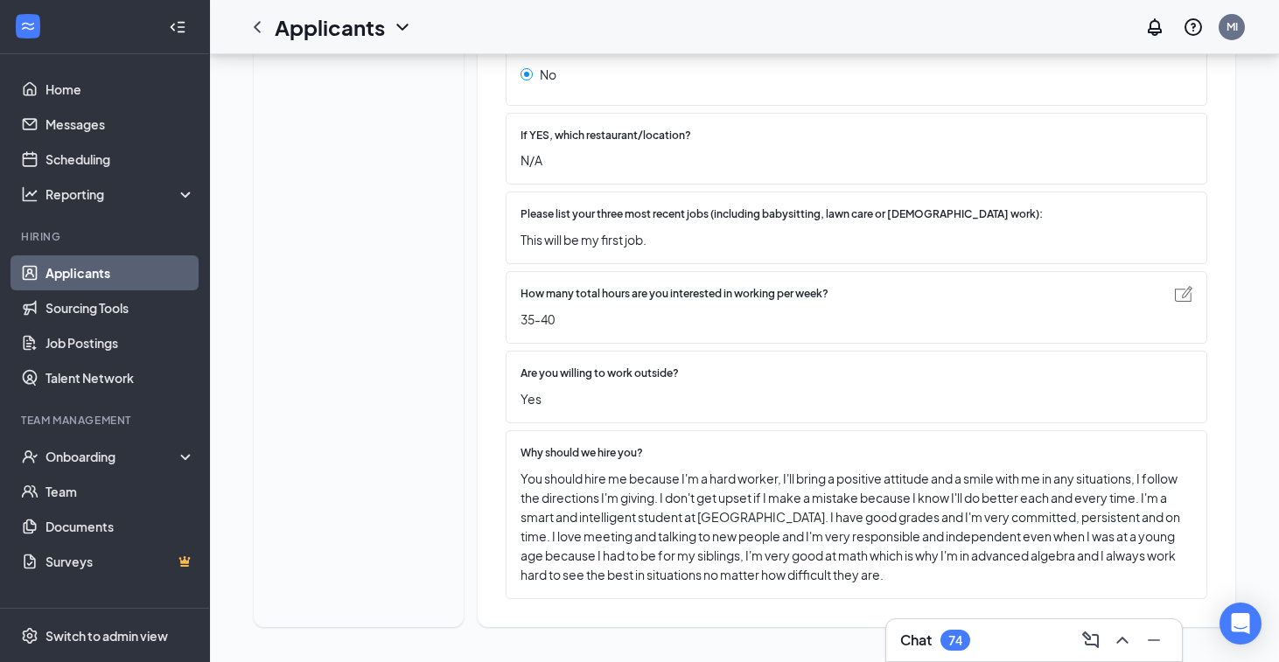
scroll to position [911, 0]
drag, startPoint x: 865, startPoint y: 477, endPoint x: 800, endPoint y: 596, distance: 135.5
click at [800, 596] on div "Why should we hire you? You should hire me because I'm a hard worker, I'll brin…" at bounding box center [857, 514] width 702 height 169
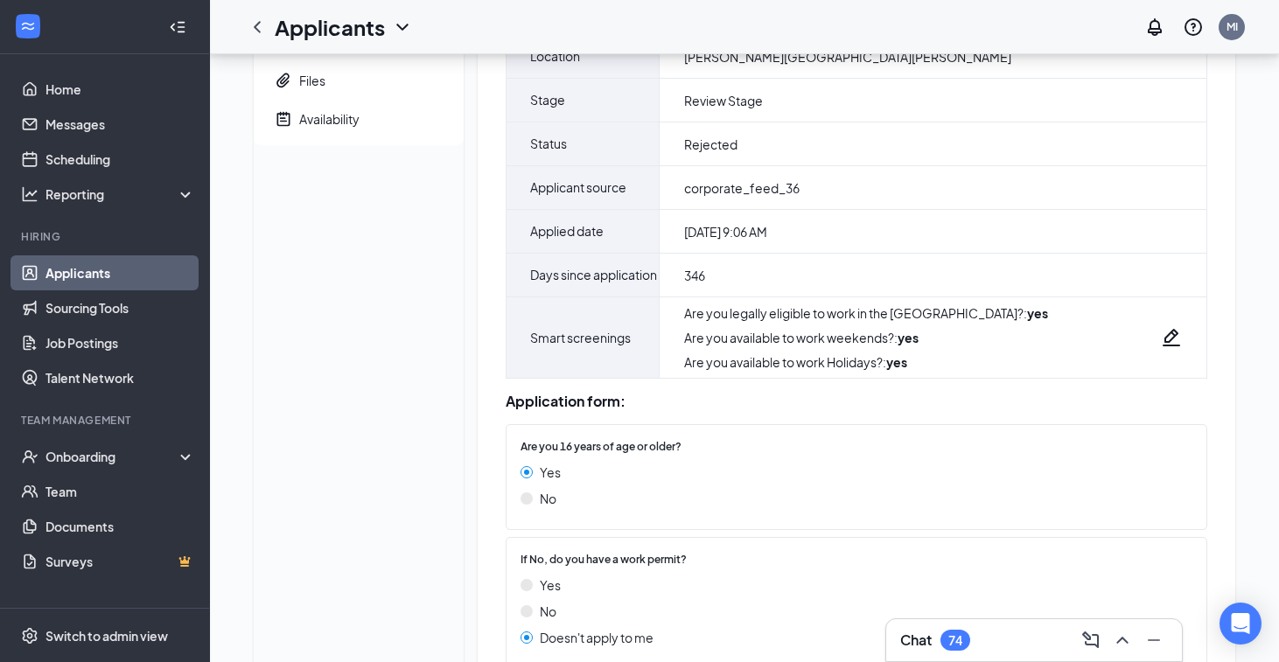
scroll to position [54, 0]
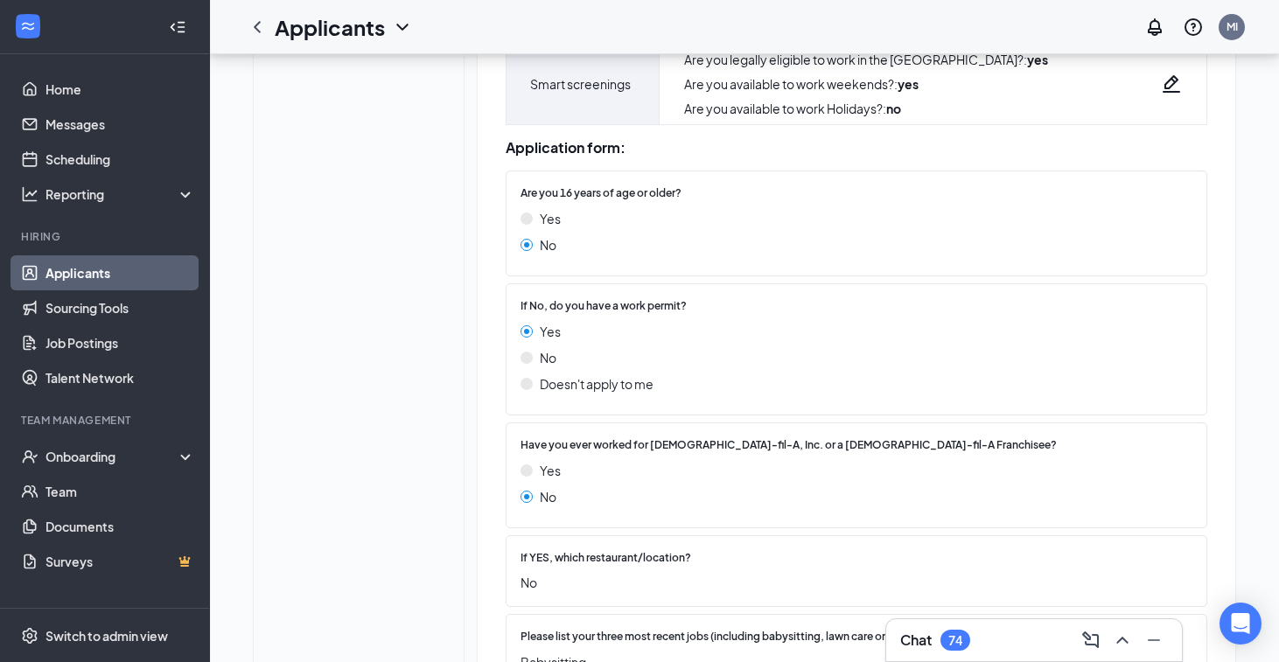
scroll to position [445, 0]
